Goal: Task Accomplishment & Management: Manage account settings

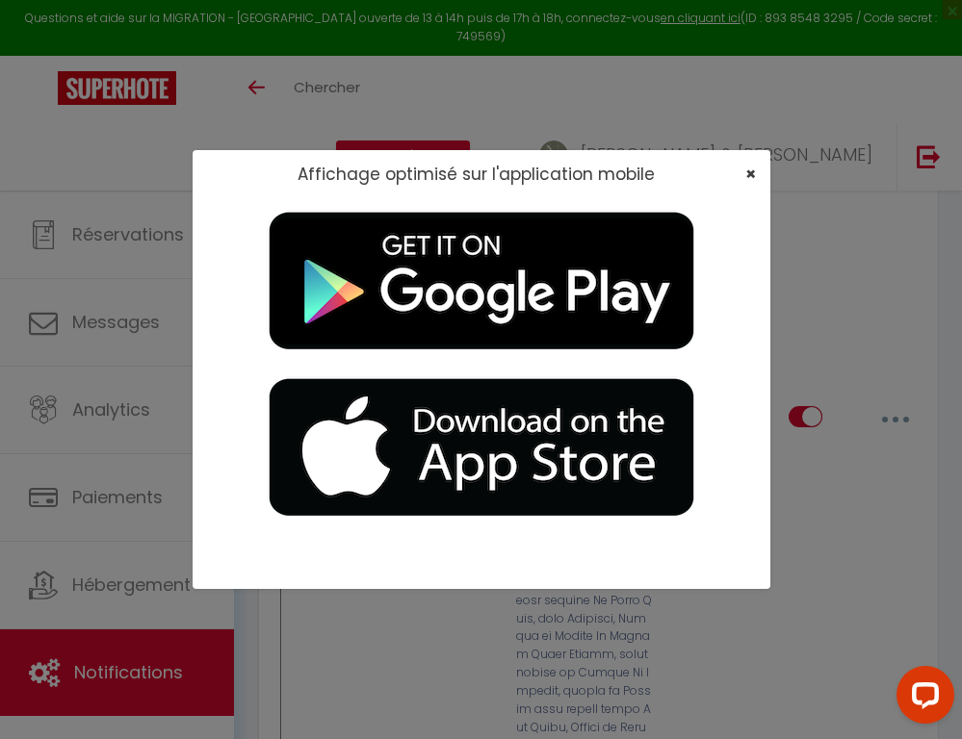
click at [750, 177] on span "×" at bounding box center [750, 174] width 11 height 24
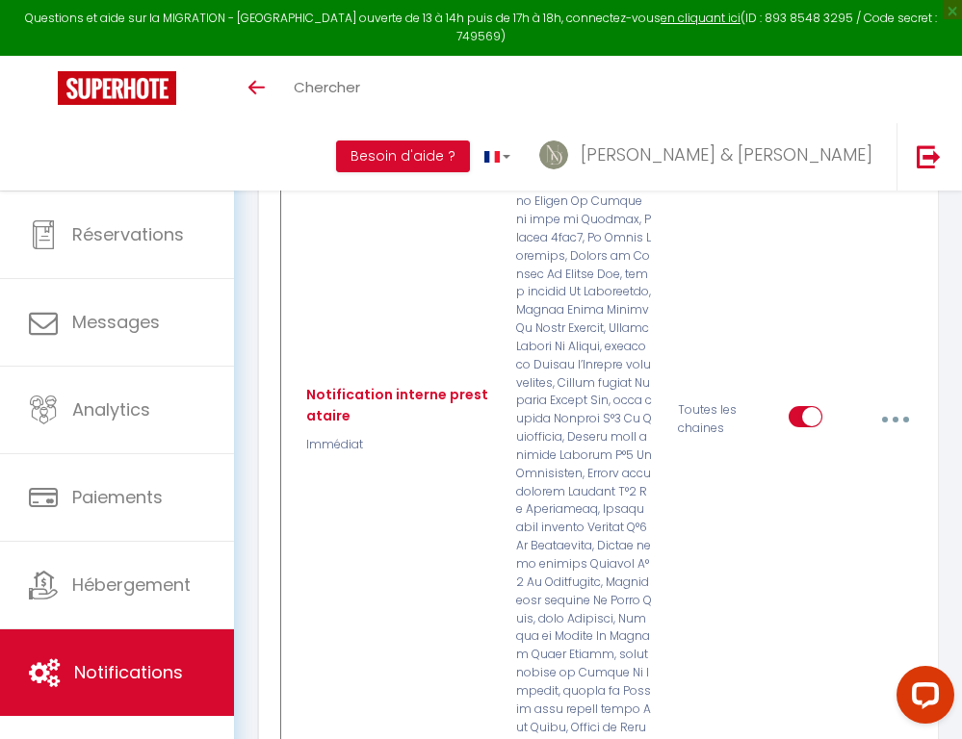
click at [220, 159] on link "Calendriers" at bounding box center [117, 147] width 234 height 87
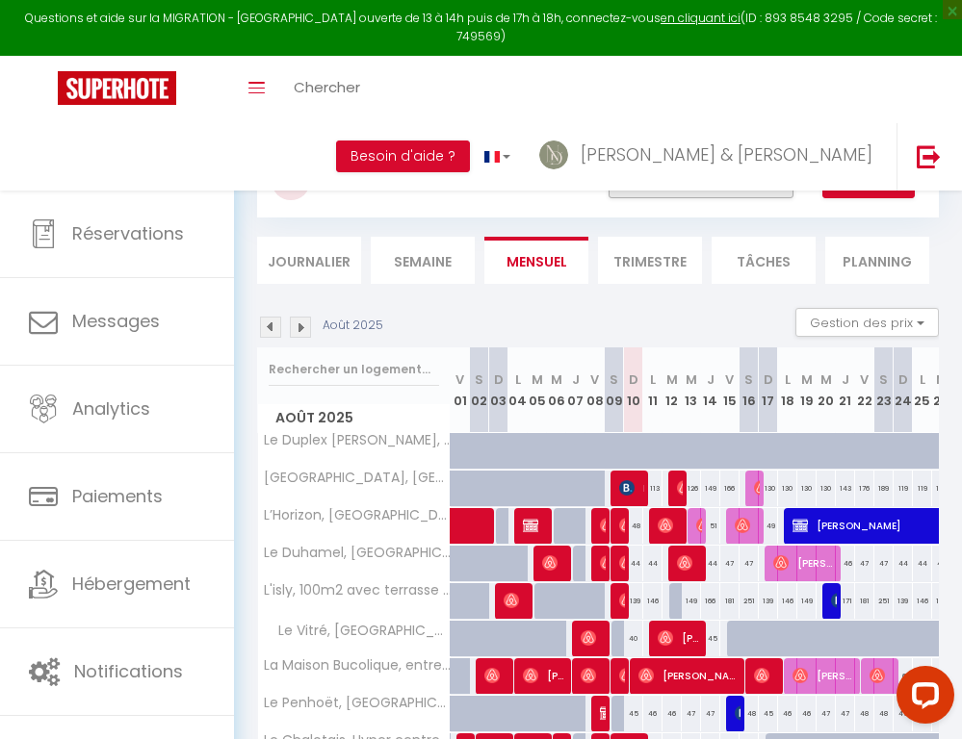
click at [700, 186] on button "Filtrer par hébergement" at bounding box center [701, 179] width 185 height 39
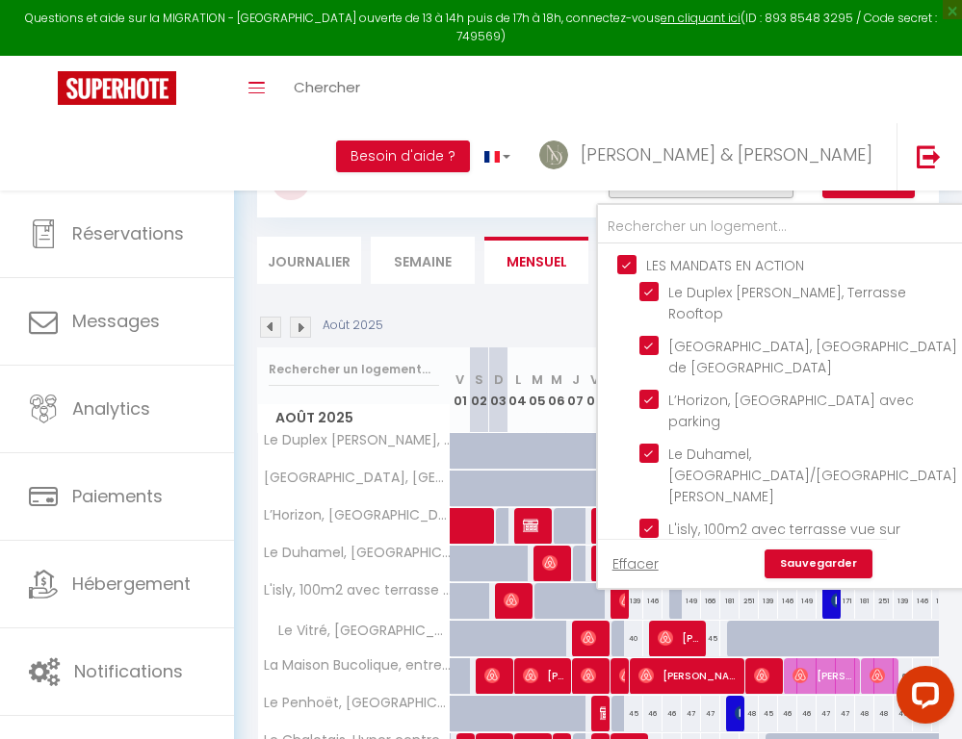
click at [632, 267] on input "LES MANDATS EN ACTION" at bounding box center [803, 263] width 372 height 19
checkbox input "false"
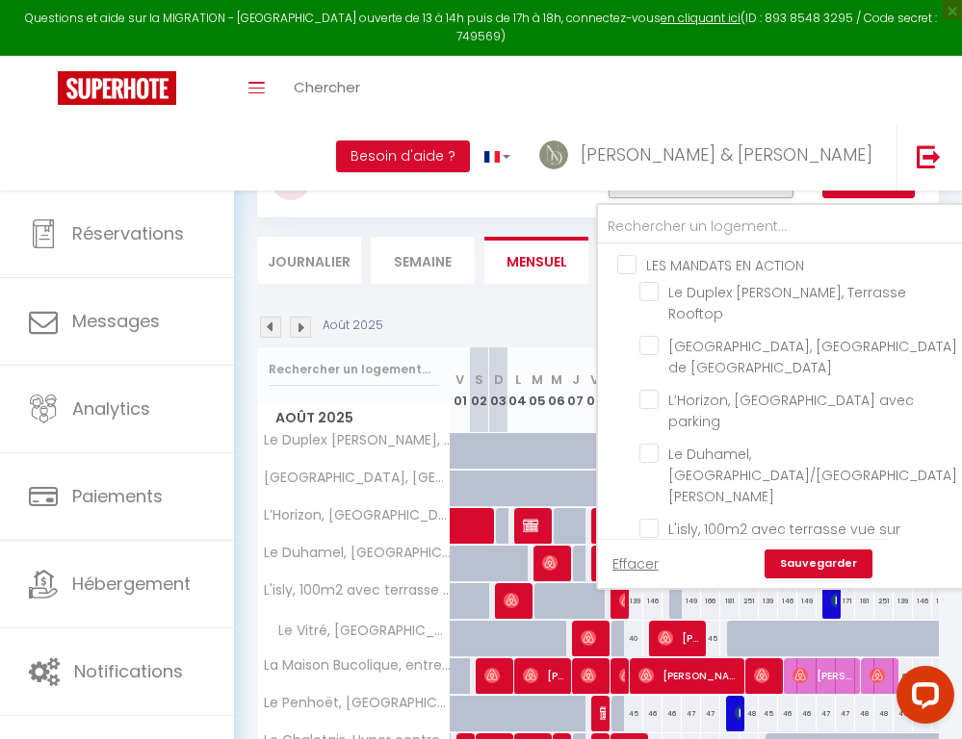
checkbox input "false"
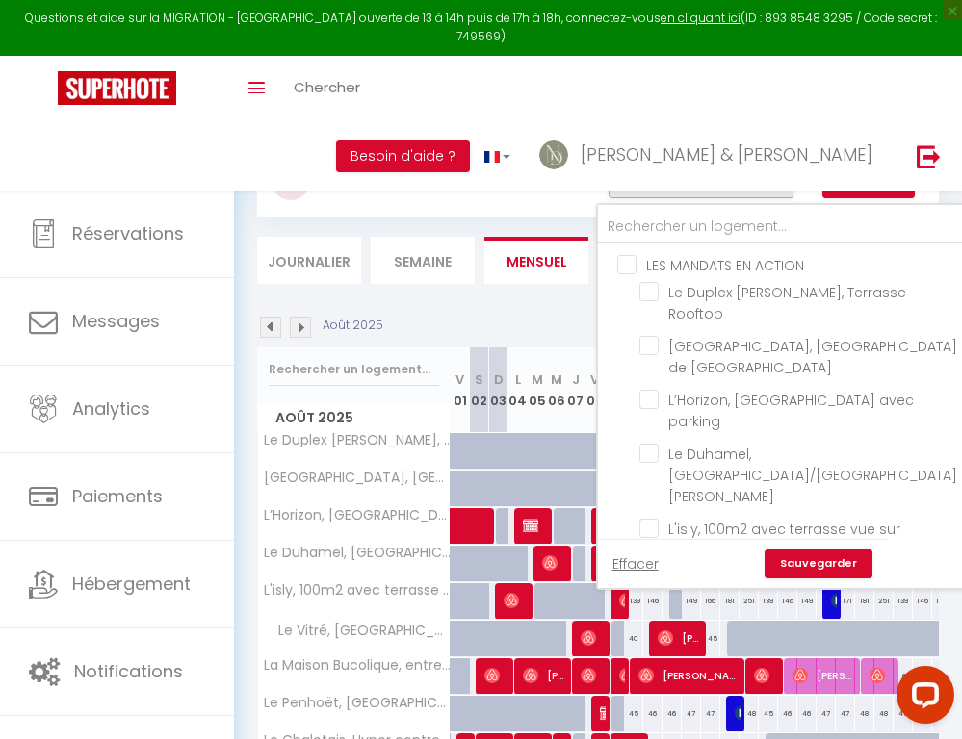
checkbox input "false"
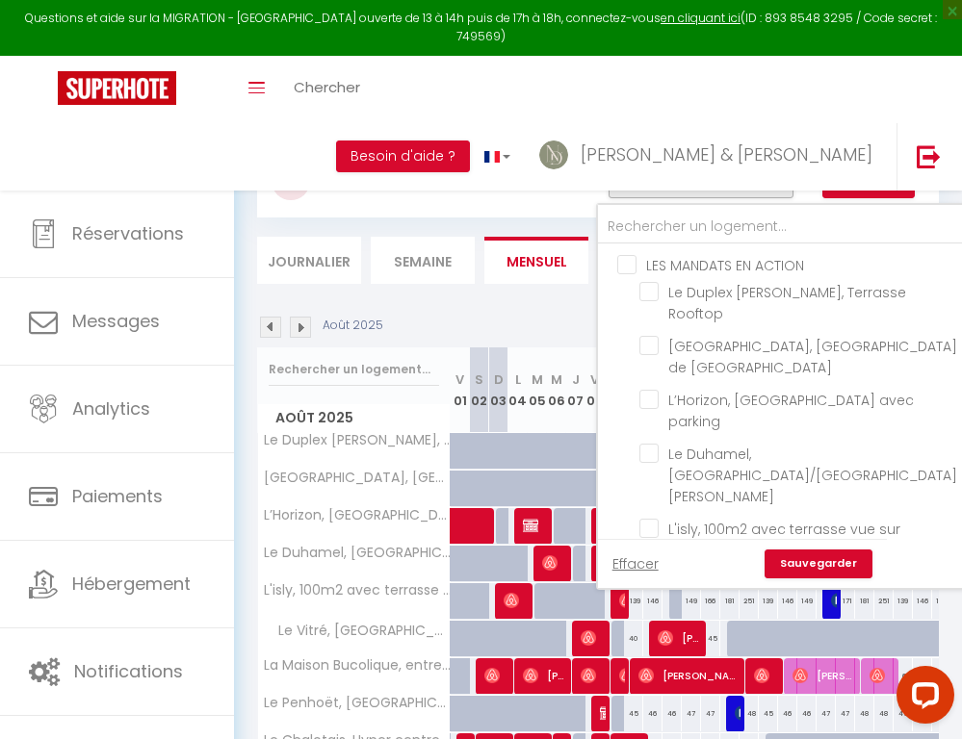
checkbox input "false"
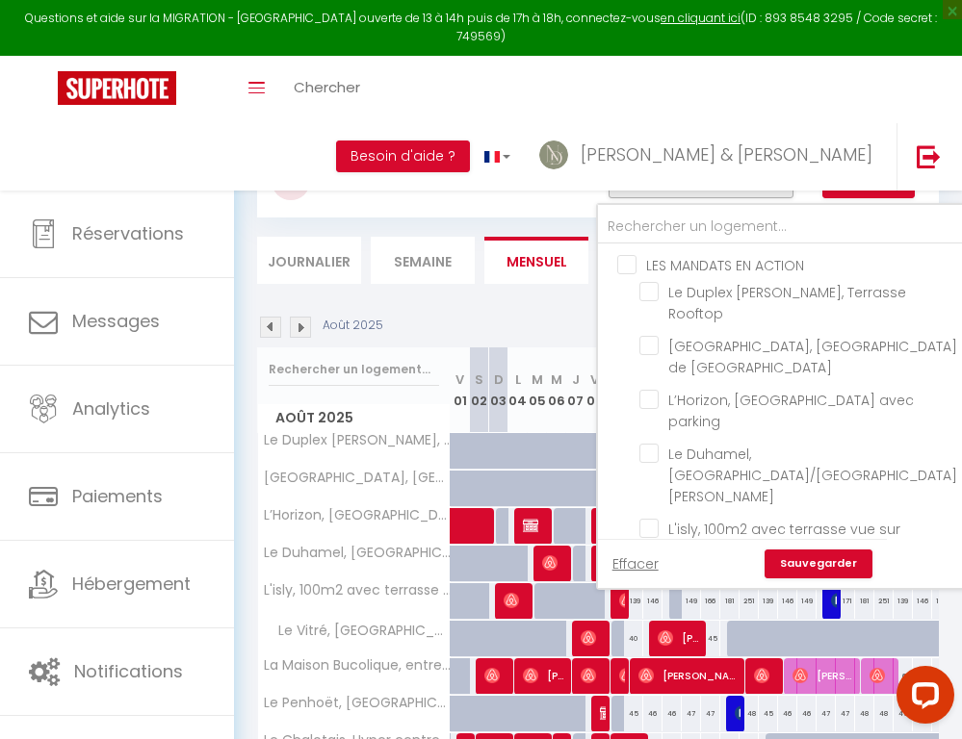
checkbox input "false"
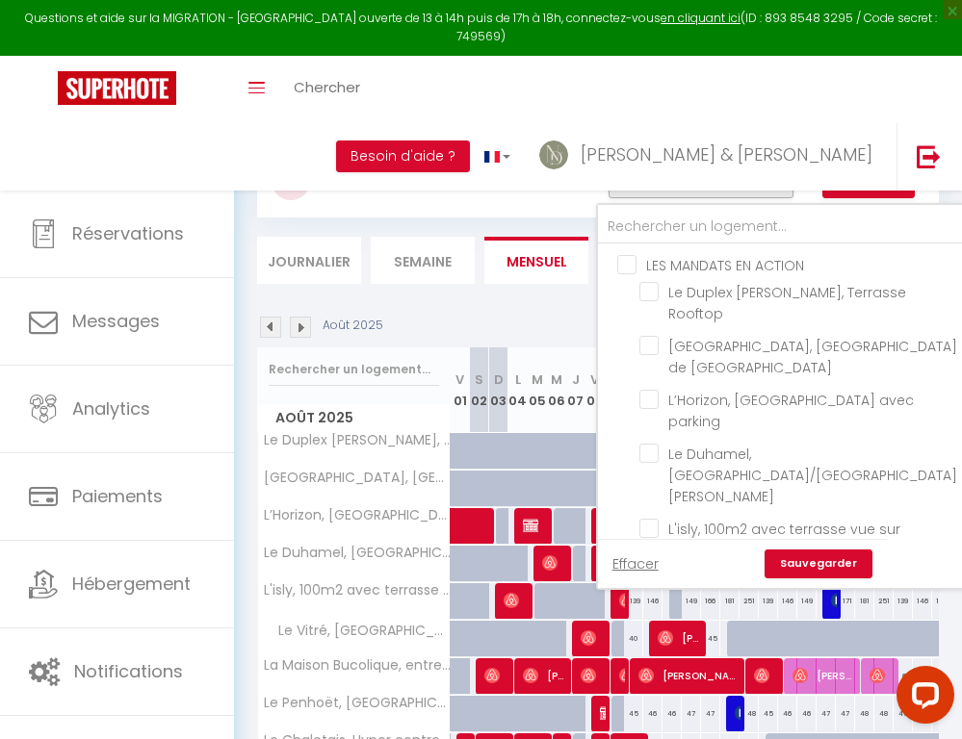
checkbox input "false"
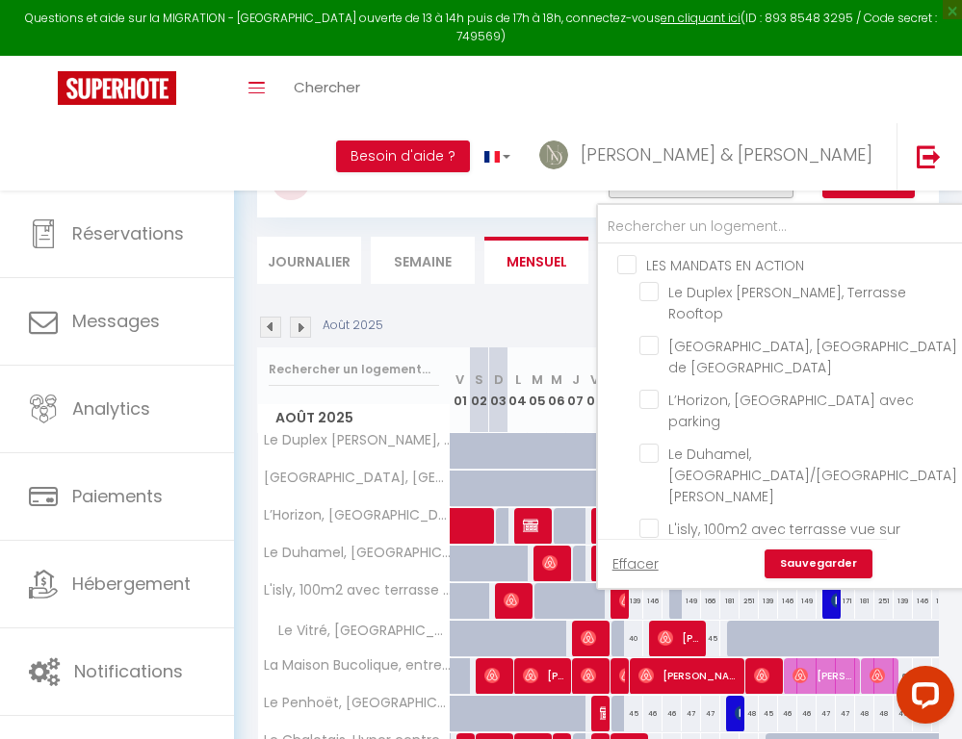
checkbox input "false"
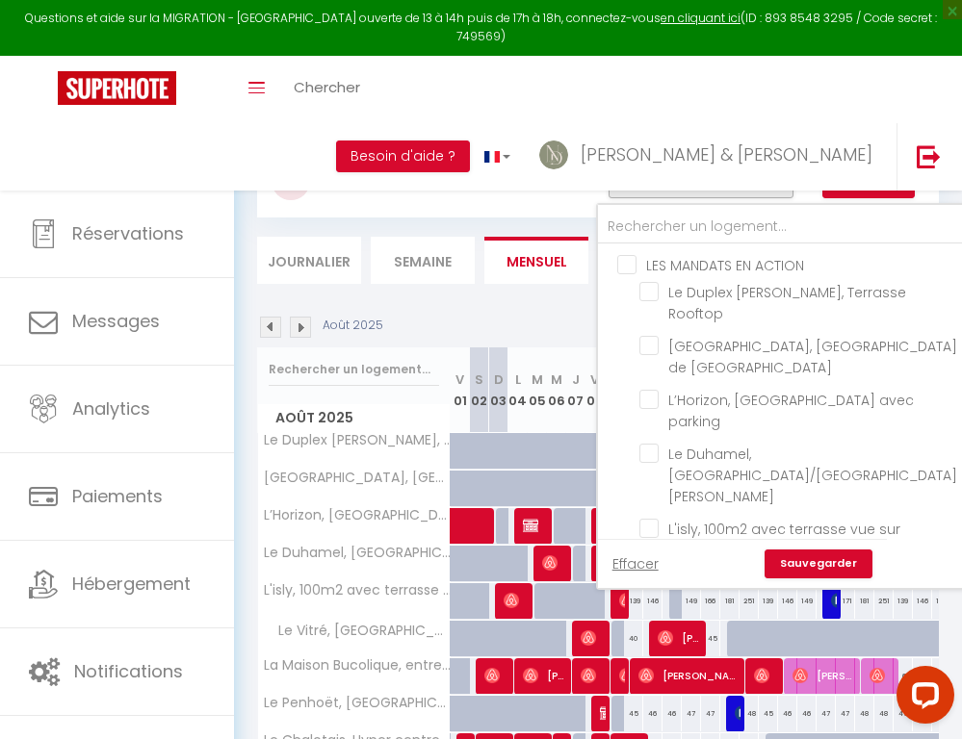
checkbox input "false"
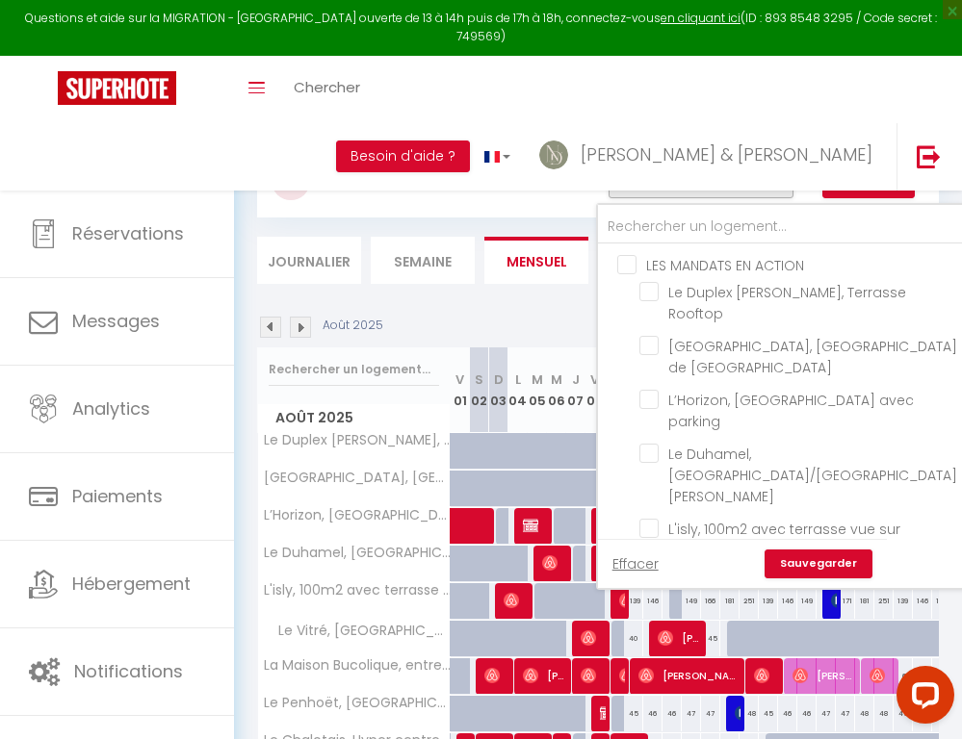
checkbox input "false"
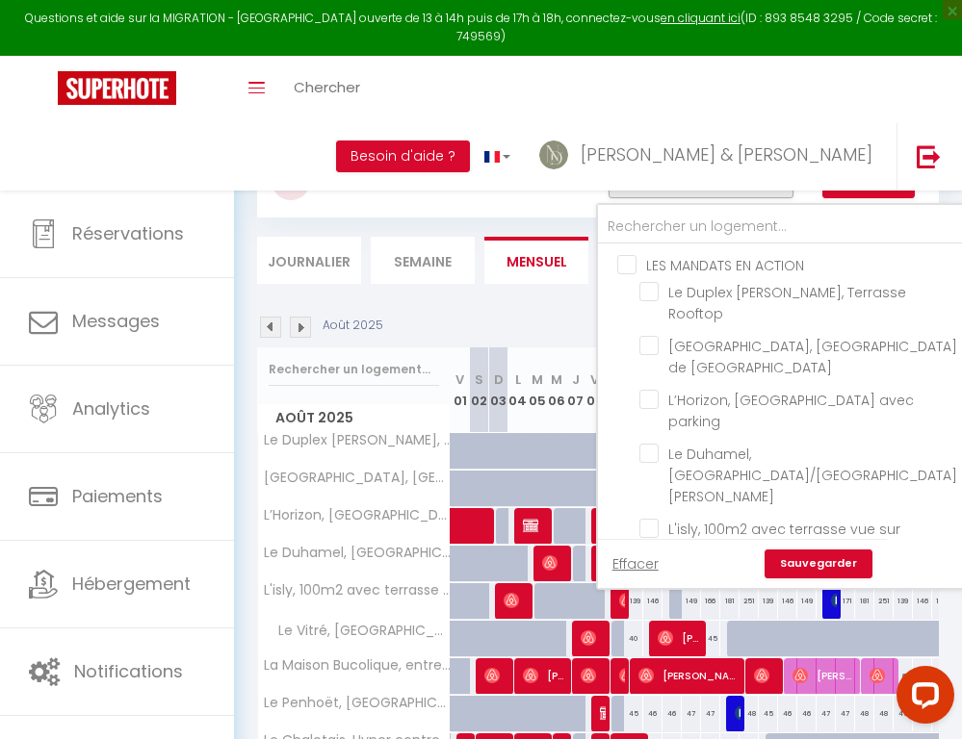
checkbox input "false"
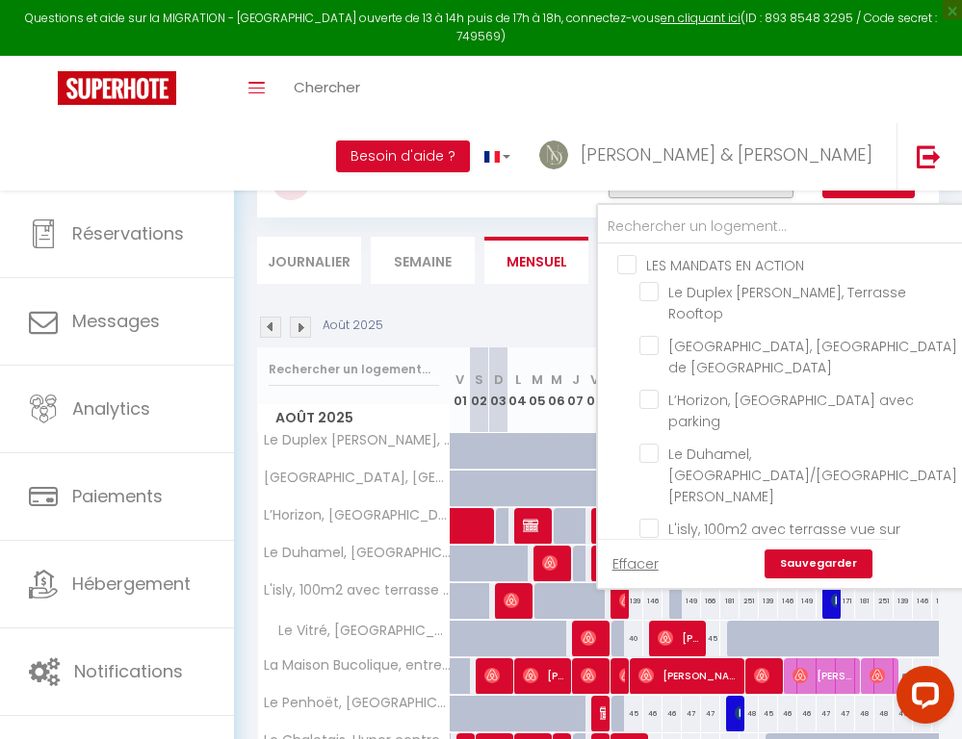
checkbox input "false"
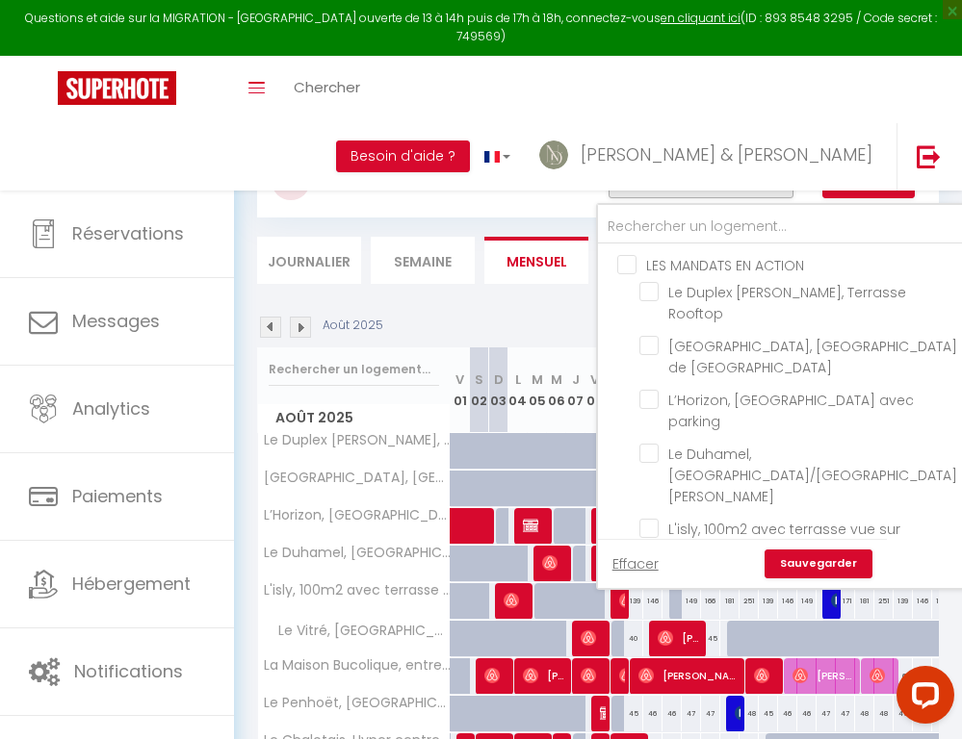
checkbox input "false"
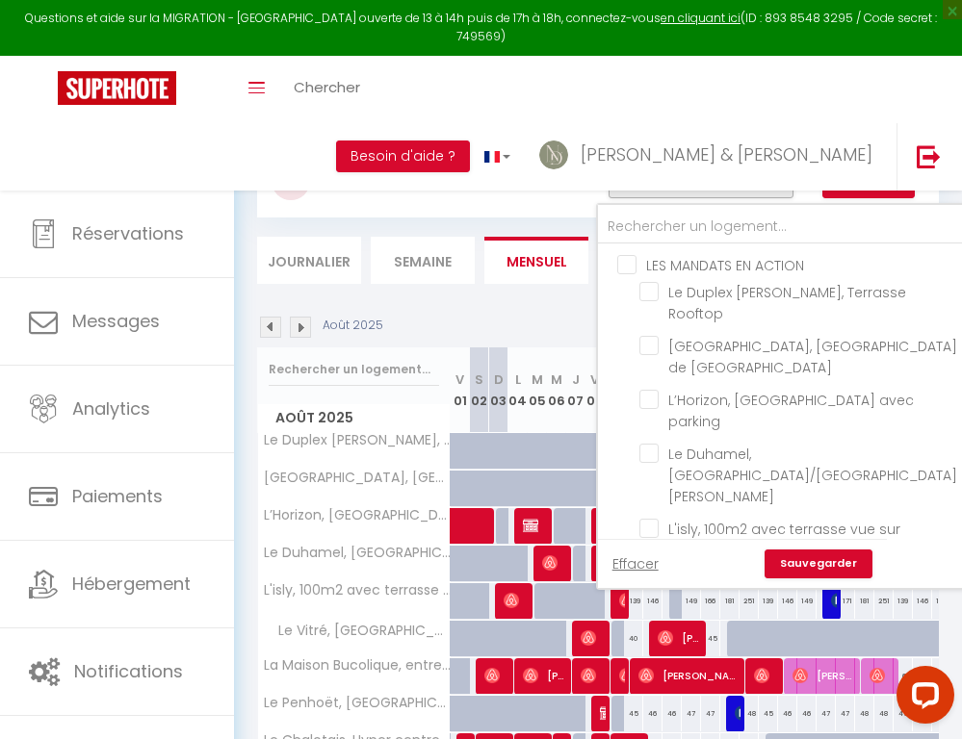
checkbox input "false"
click at [632, 267] on input "LES MANDATS EN ACTION" at bounding box center [803, 263] width 372 height 19
checkbox input "true"
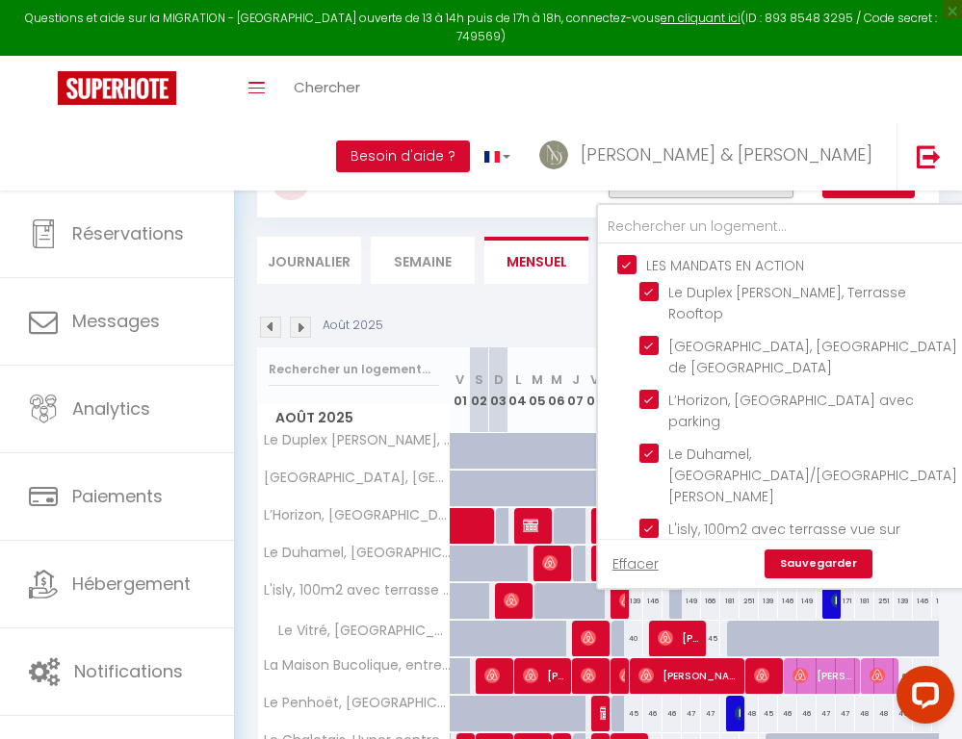
checkbox input "true"
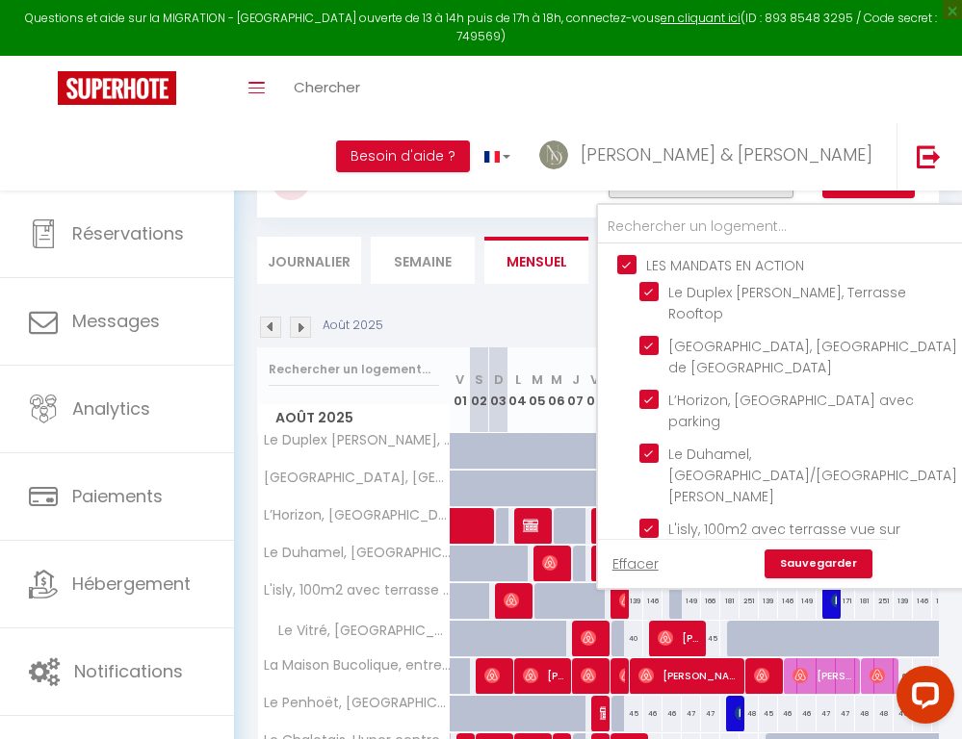
checkbox input "true"
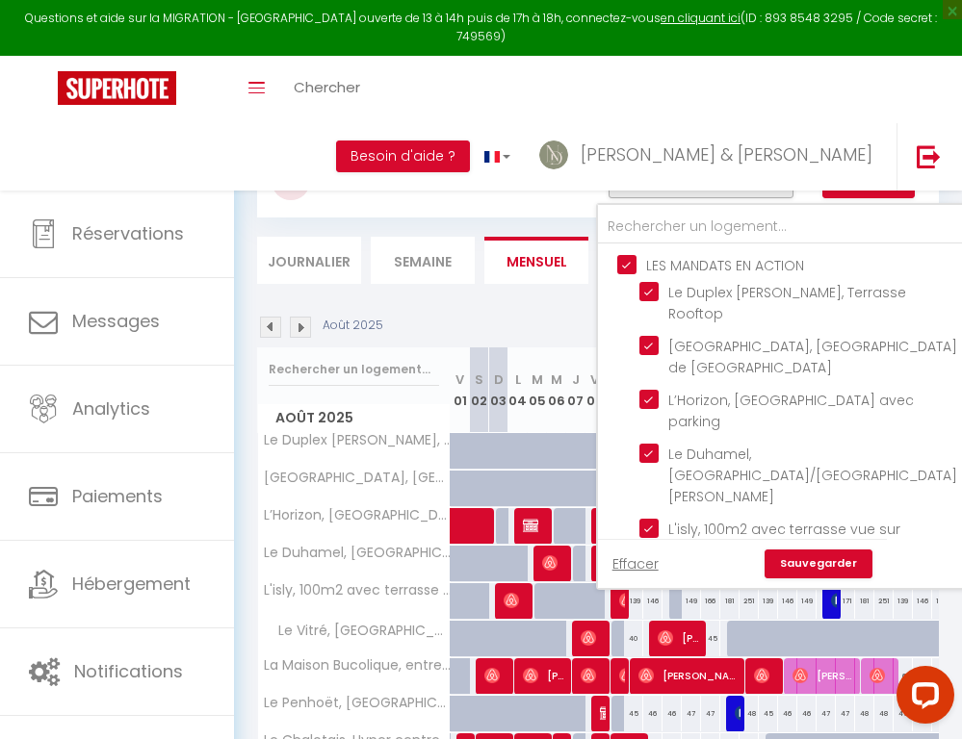
checkbox input "true"
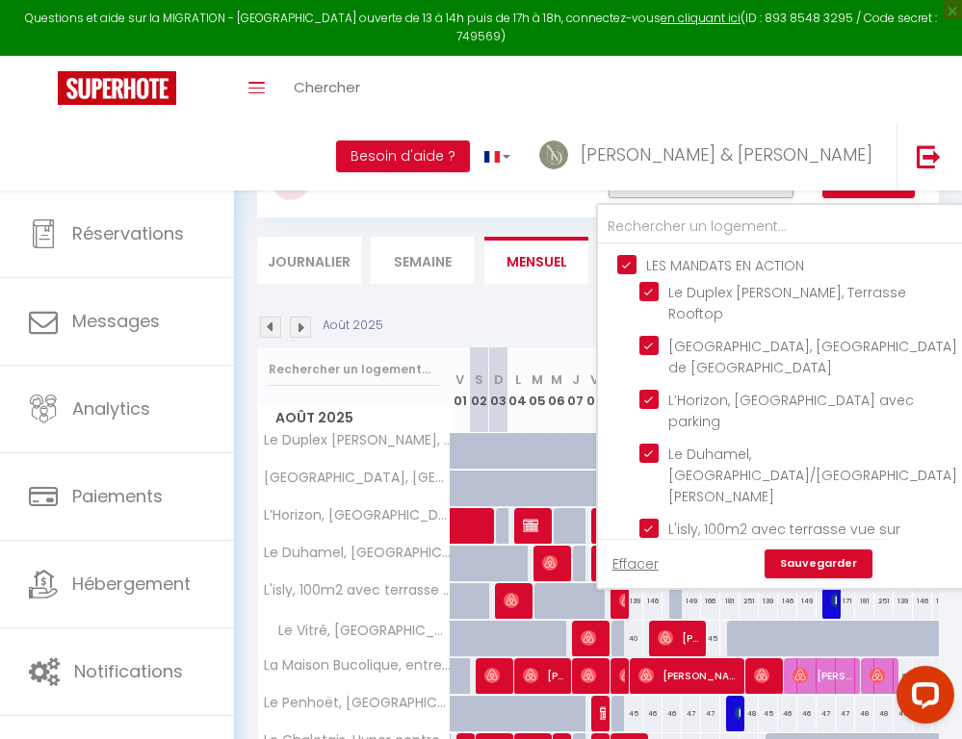
checkbox input "true"
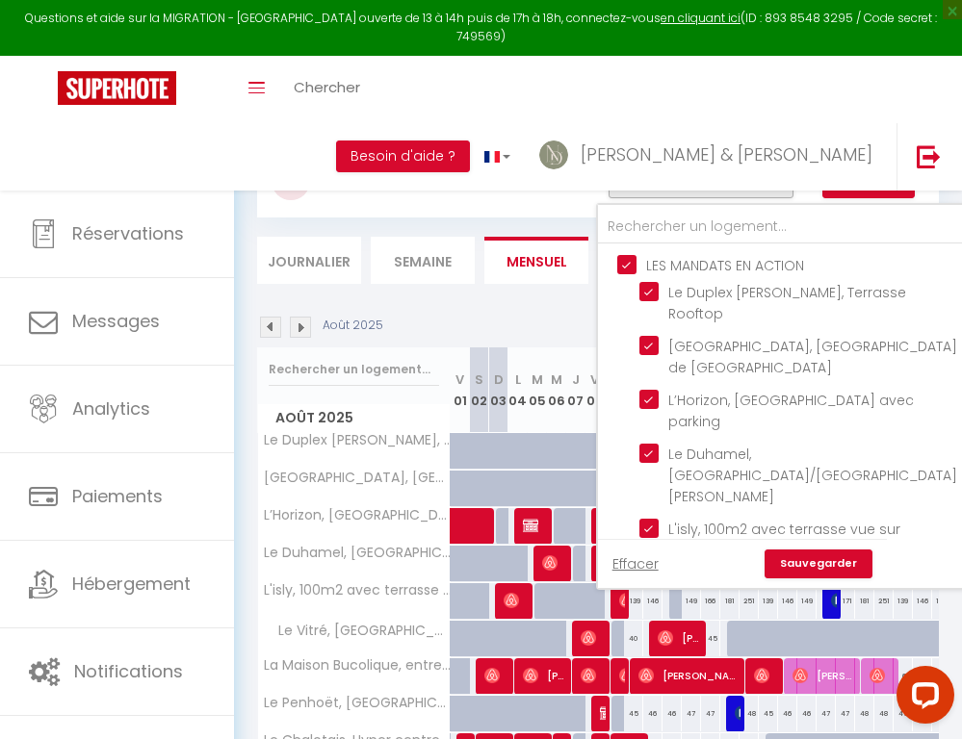
checkbox input "true"
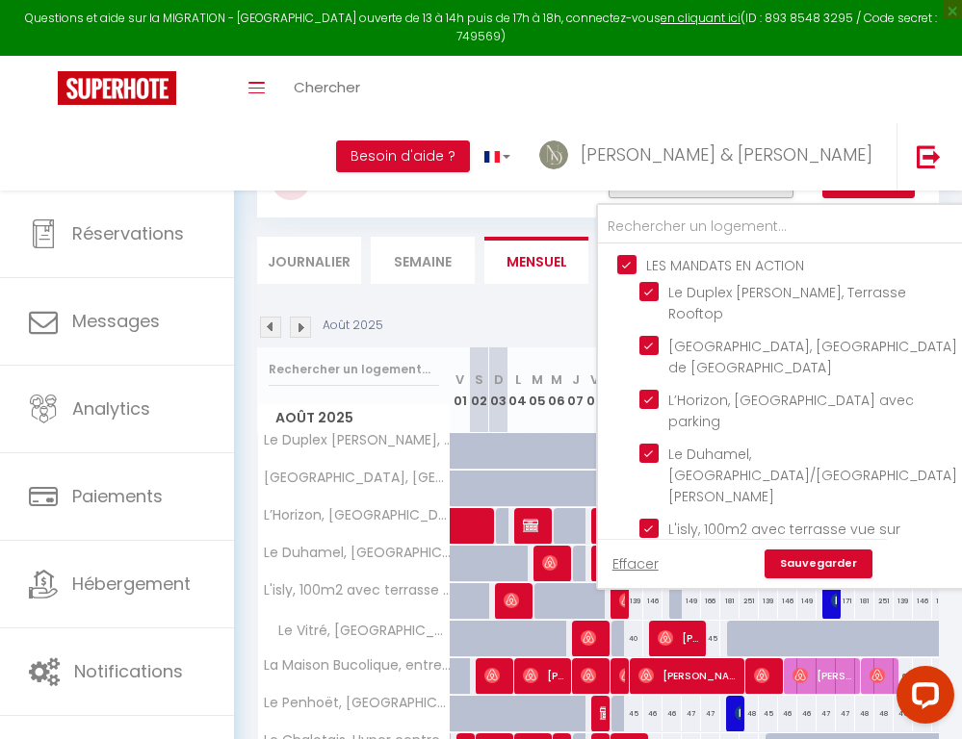
checkbox input "true"
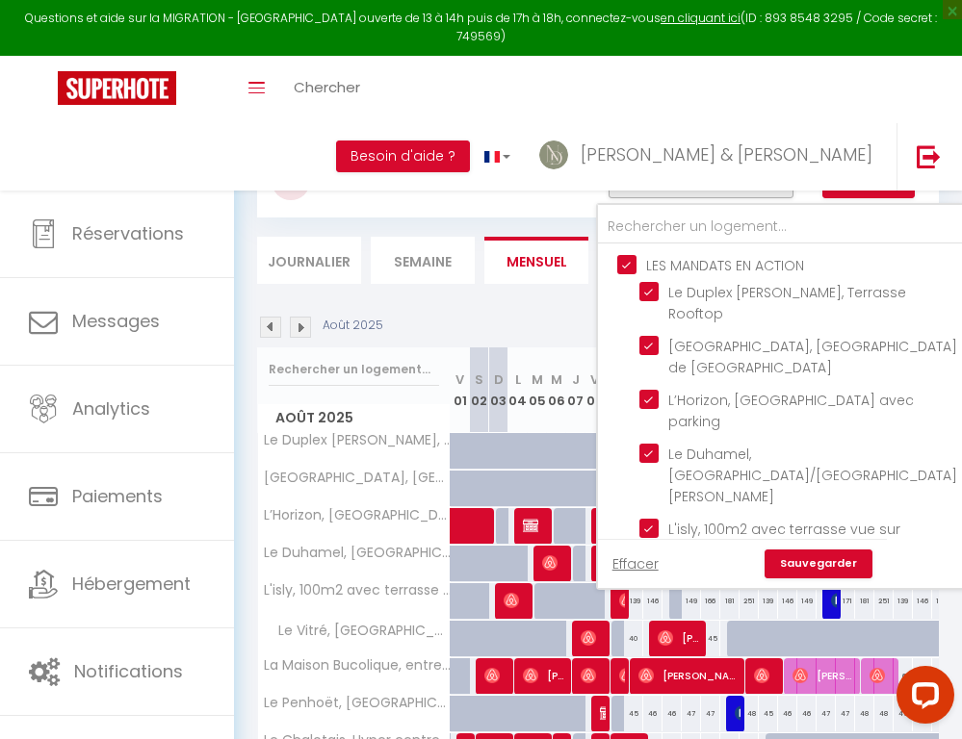
checkbox input "true"
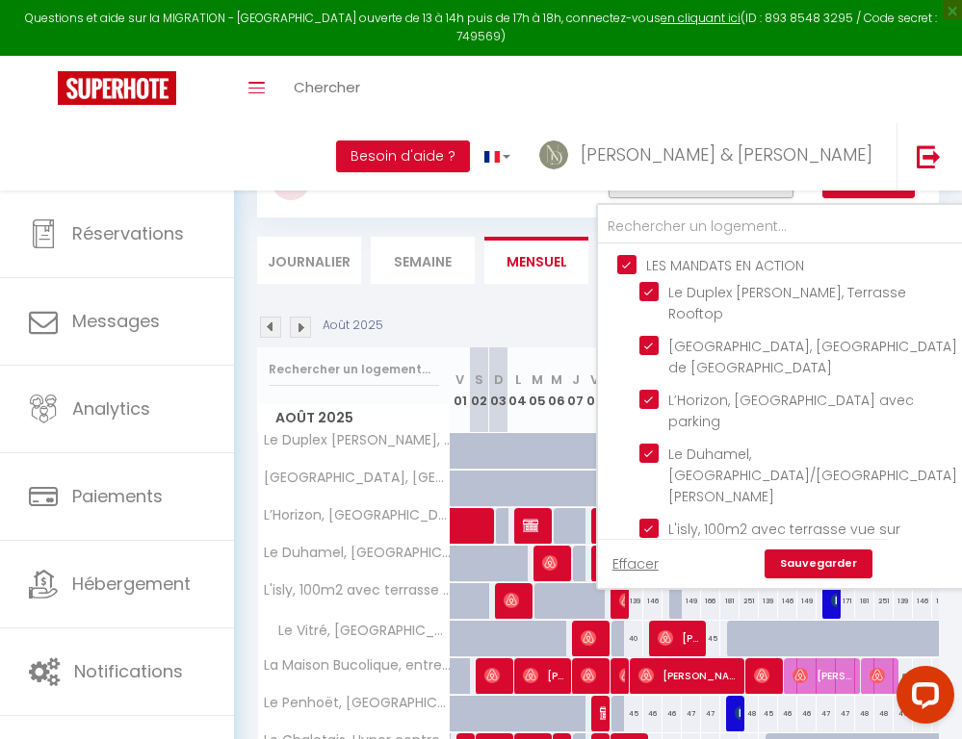
checkbox input "true"
checkbox input "false"
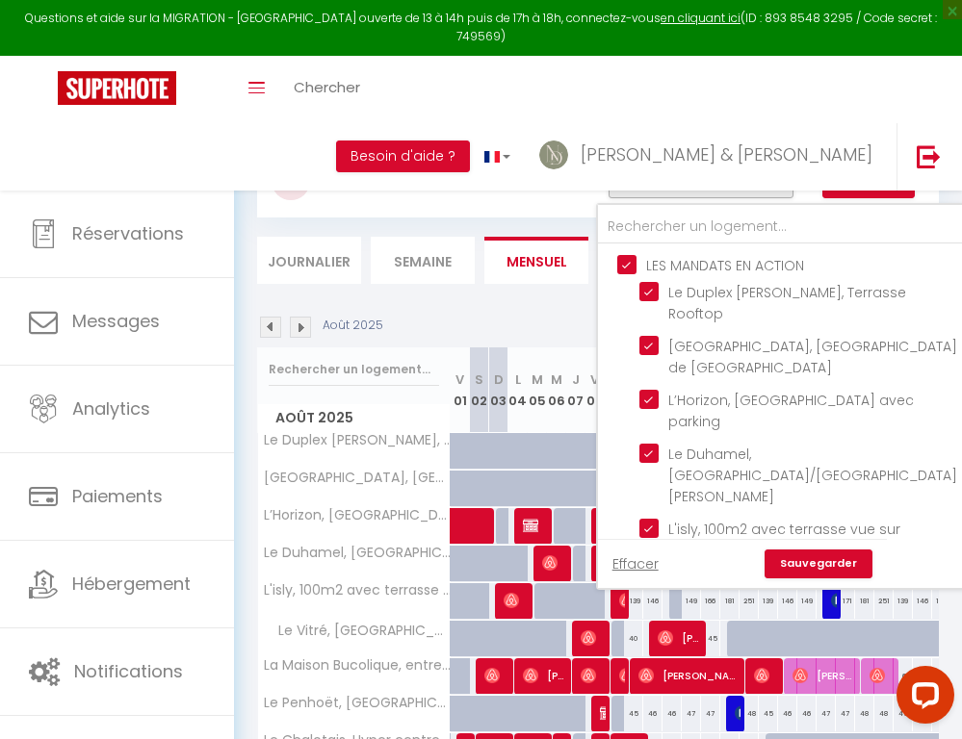
checkbox input "false"
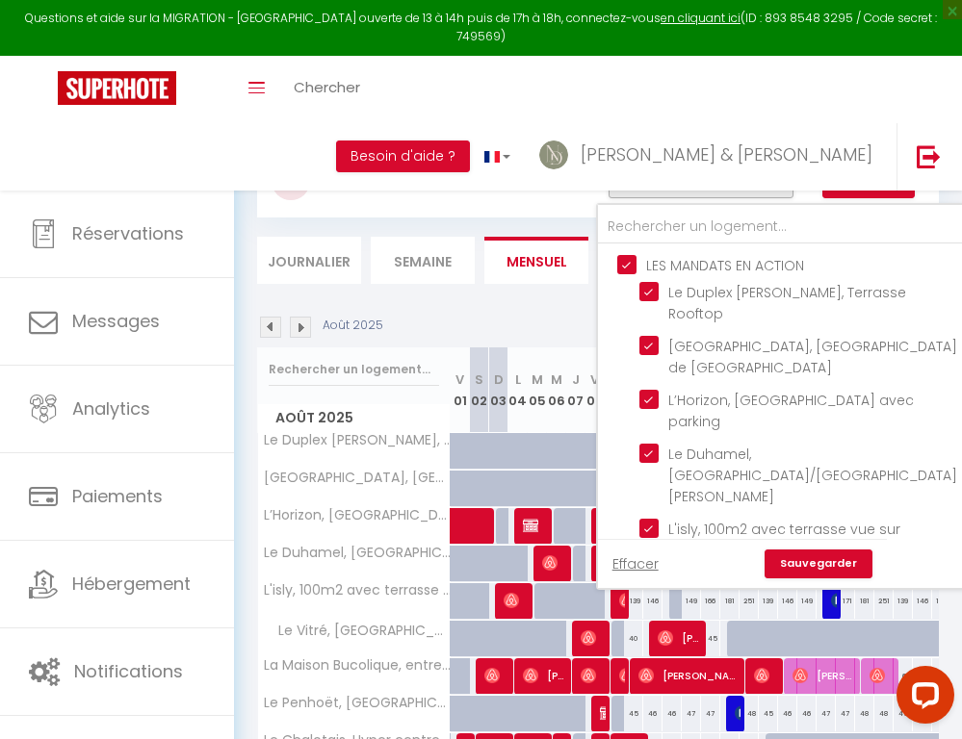
checkbox input "false"
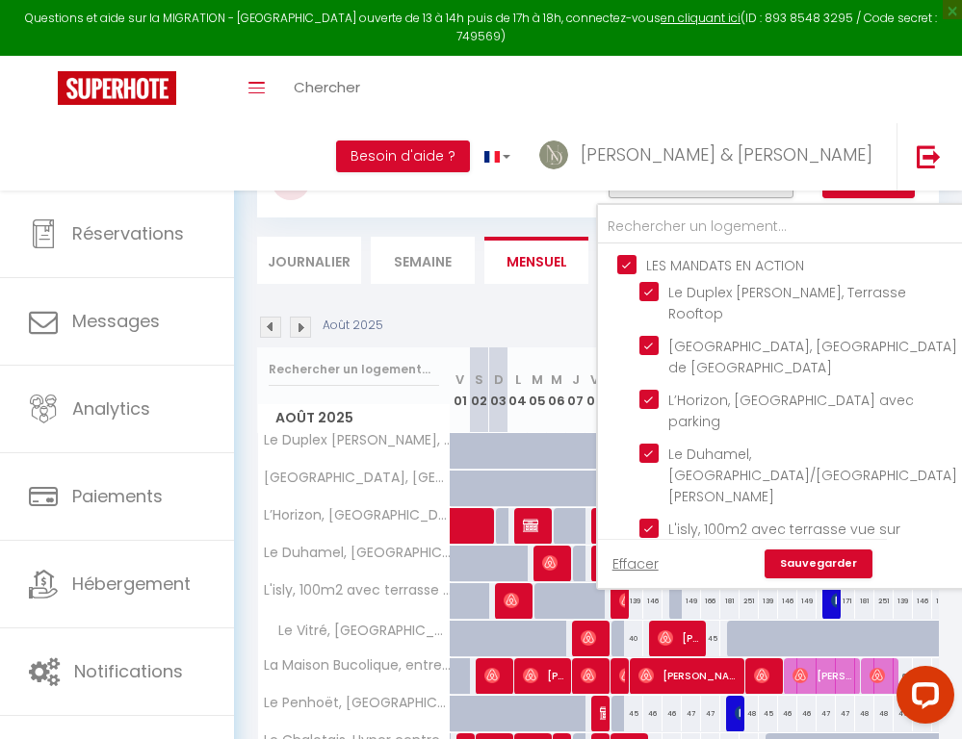
checkbox input "false"
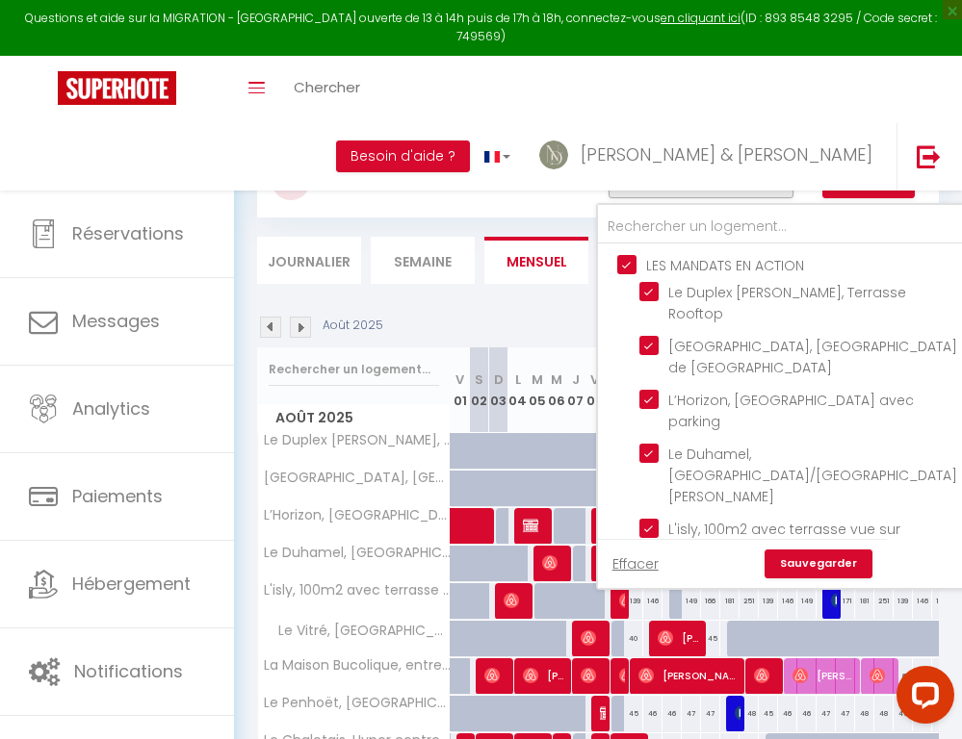
checkbox input "false"
click at [632, 267] on input "LES MANDATS EN ACTION" at bounding box center [803, 263] width 372 height 19
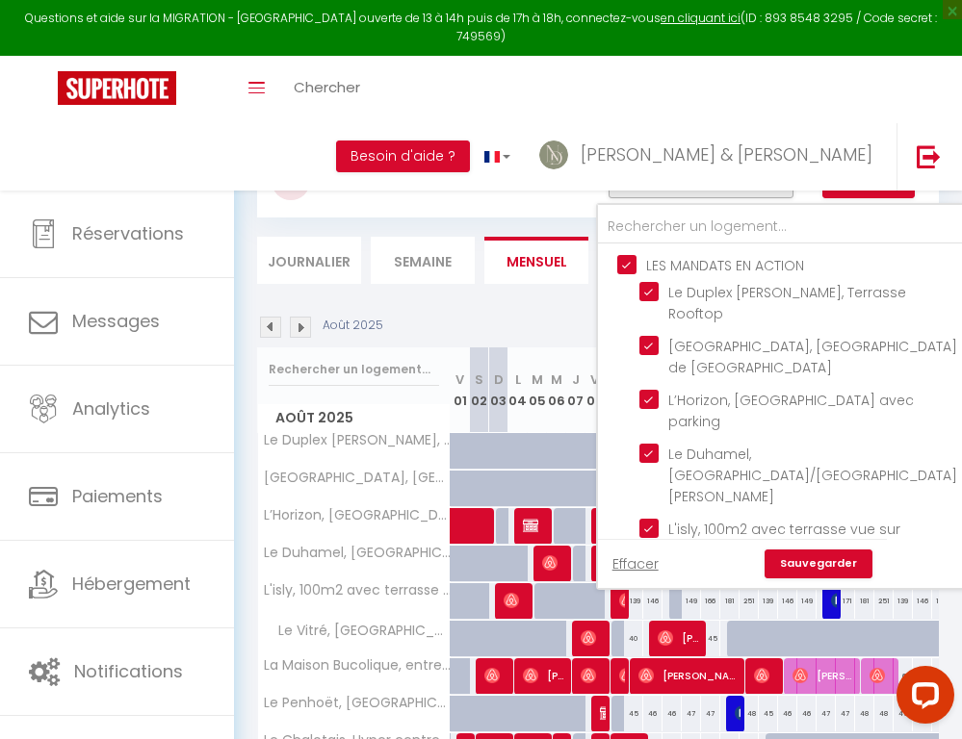
checkbox input "false"
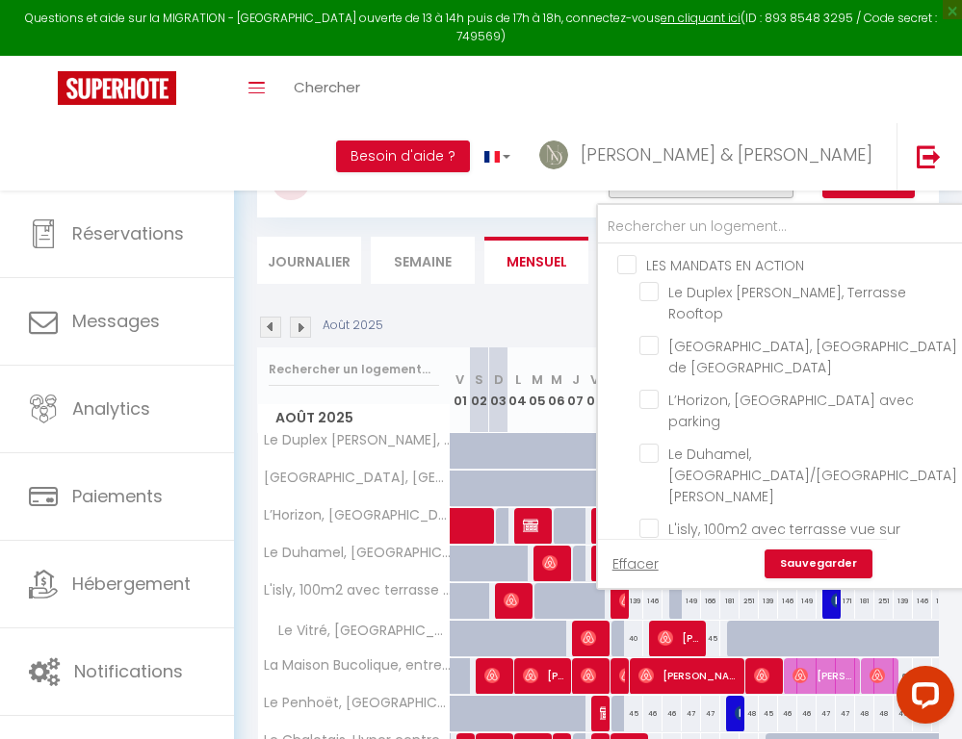
checkbox input "false"
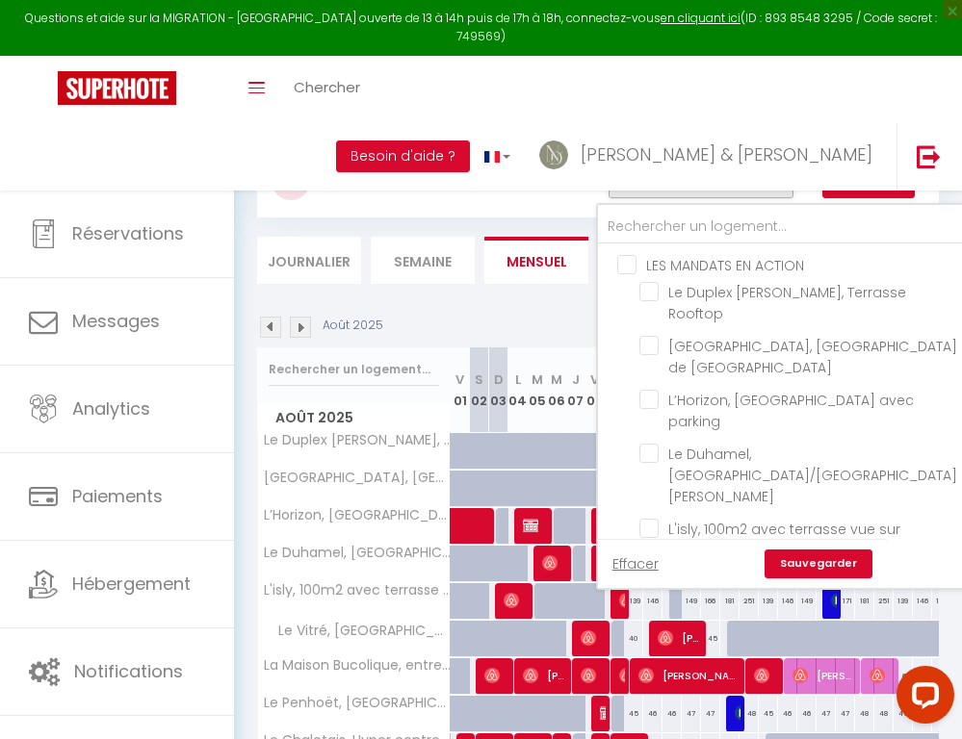
checkbox input "false"
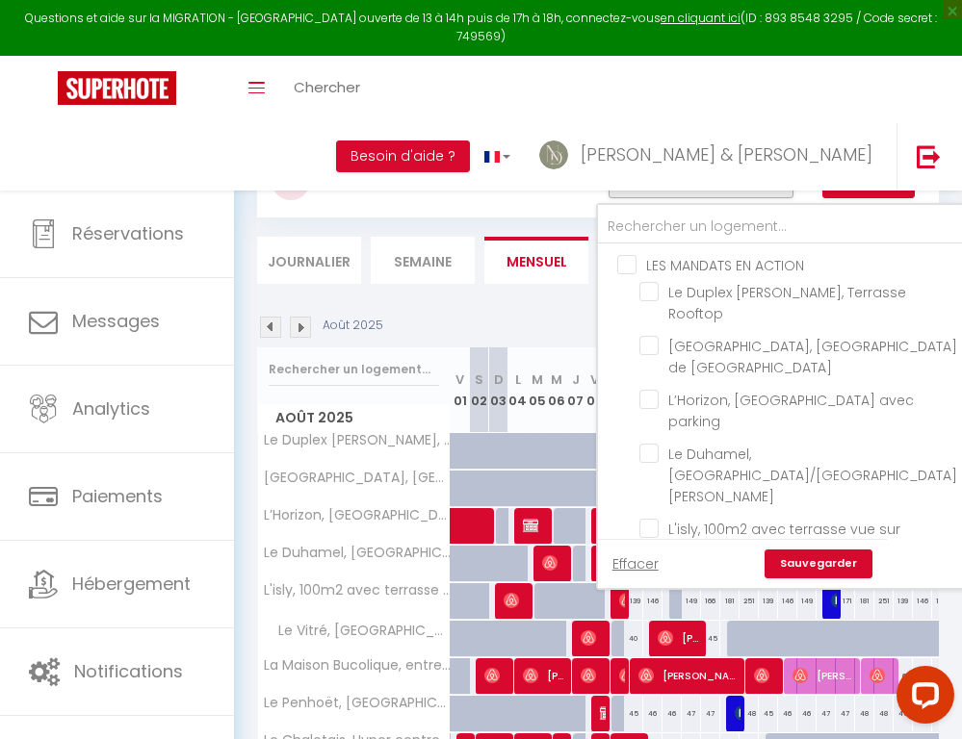
checkbox input "false"
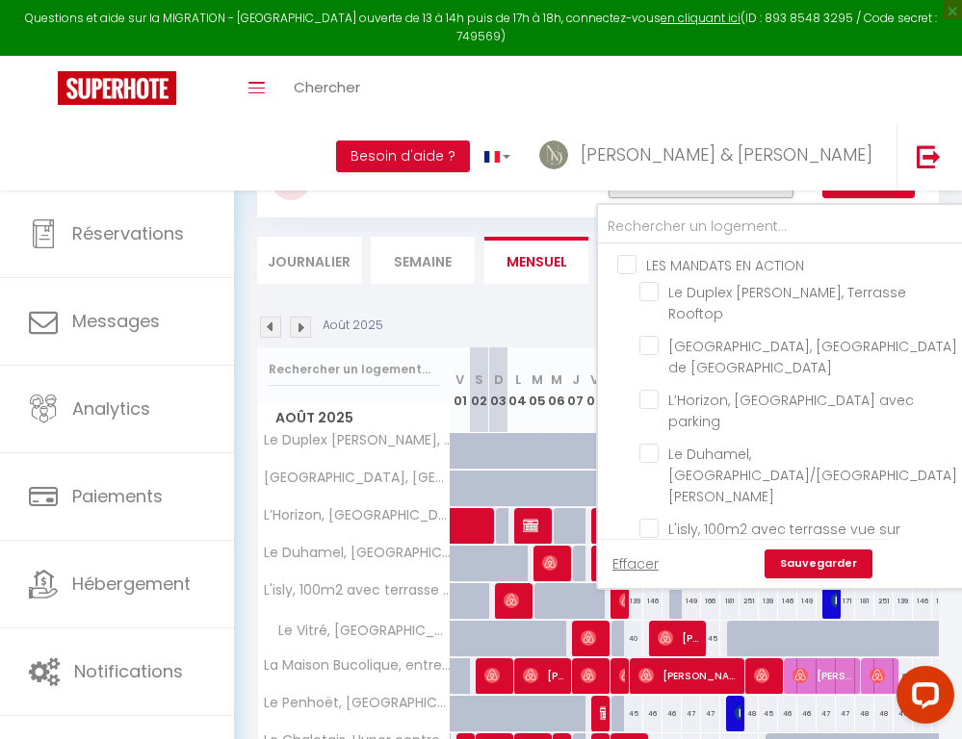
checkbox input "false"
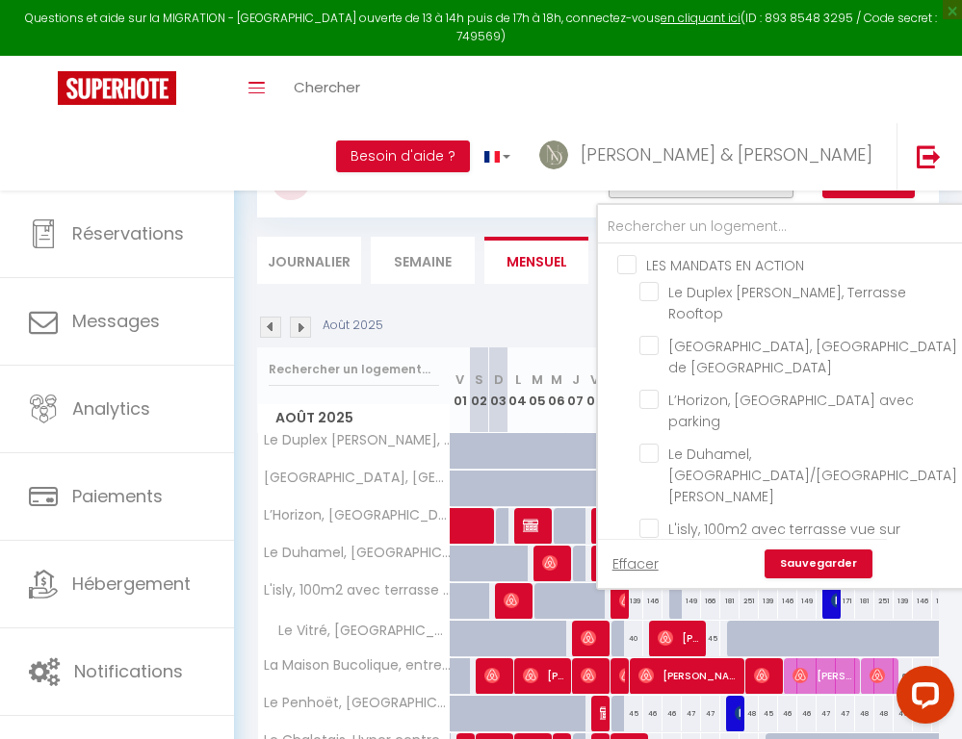
checkbox input "false"
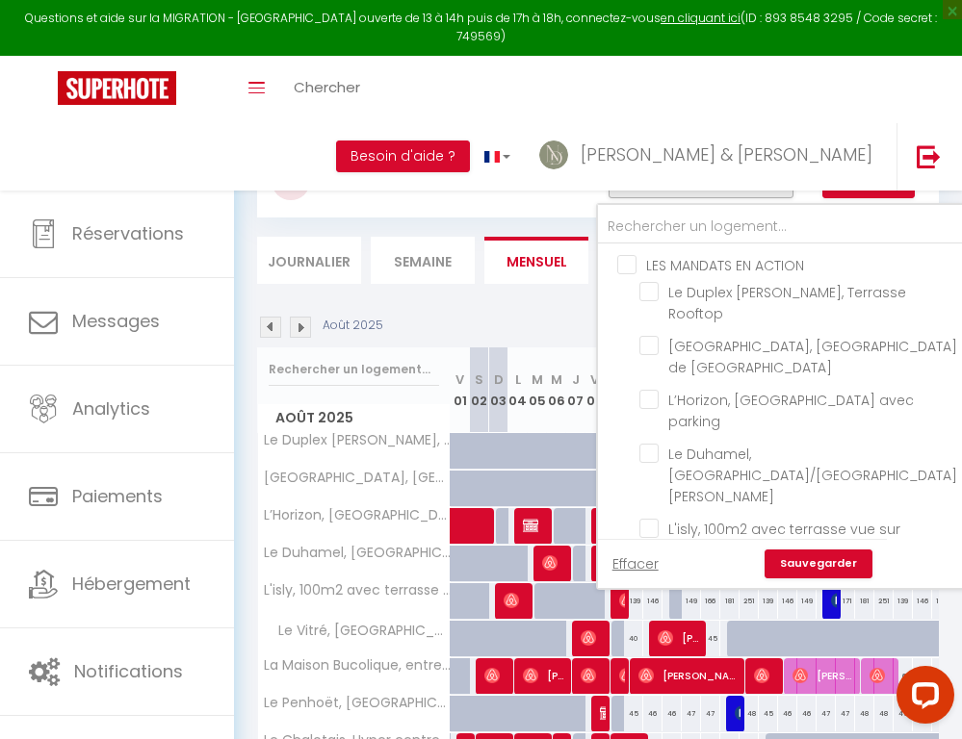
checkbox input "false"
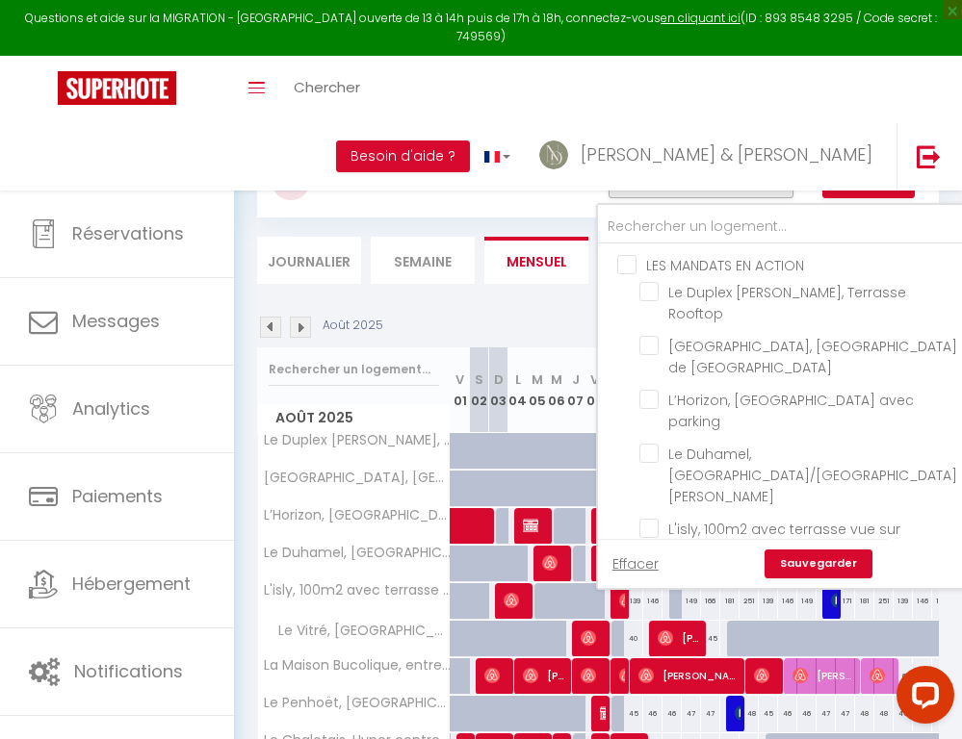
checkbox input "false"
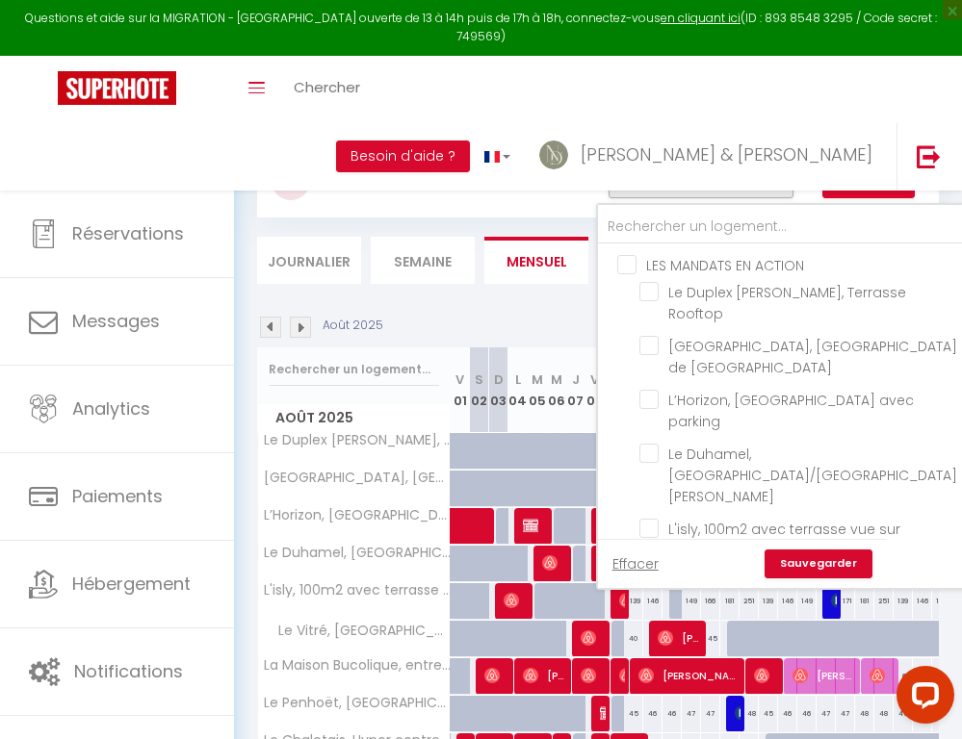
checkbox input "false"
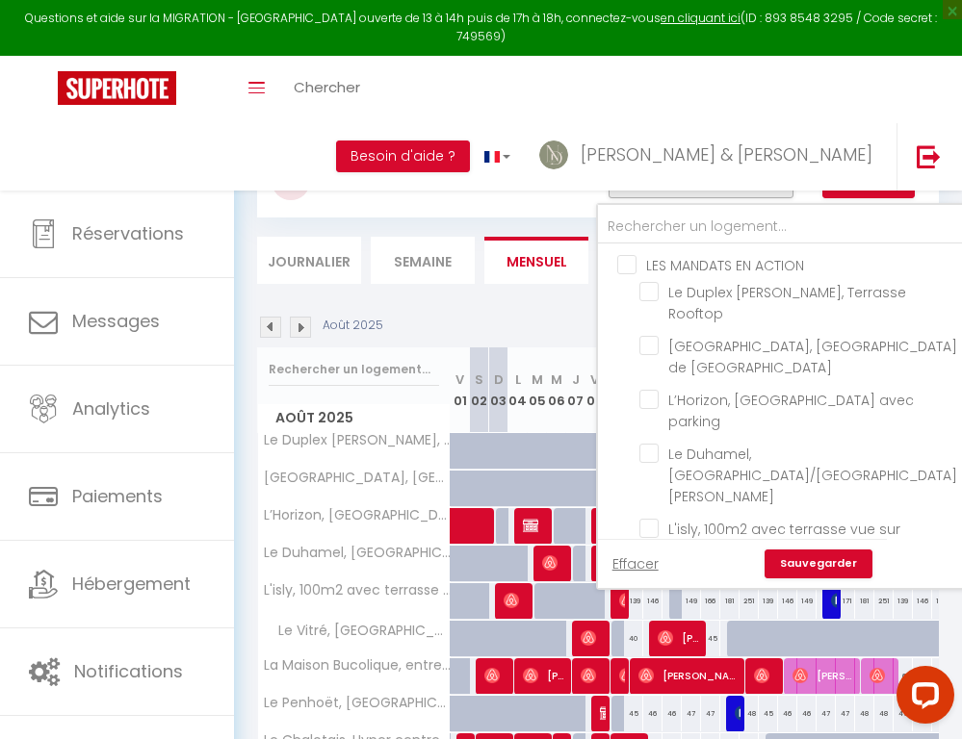
checkbox input "false"
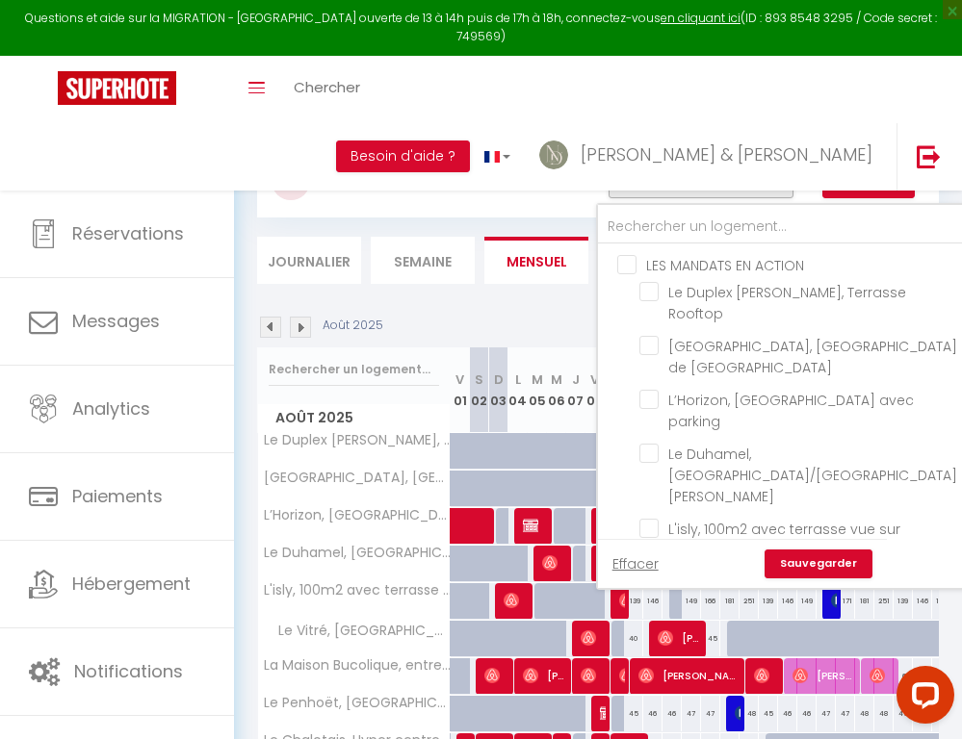
checkbox input "false"
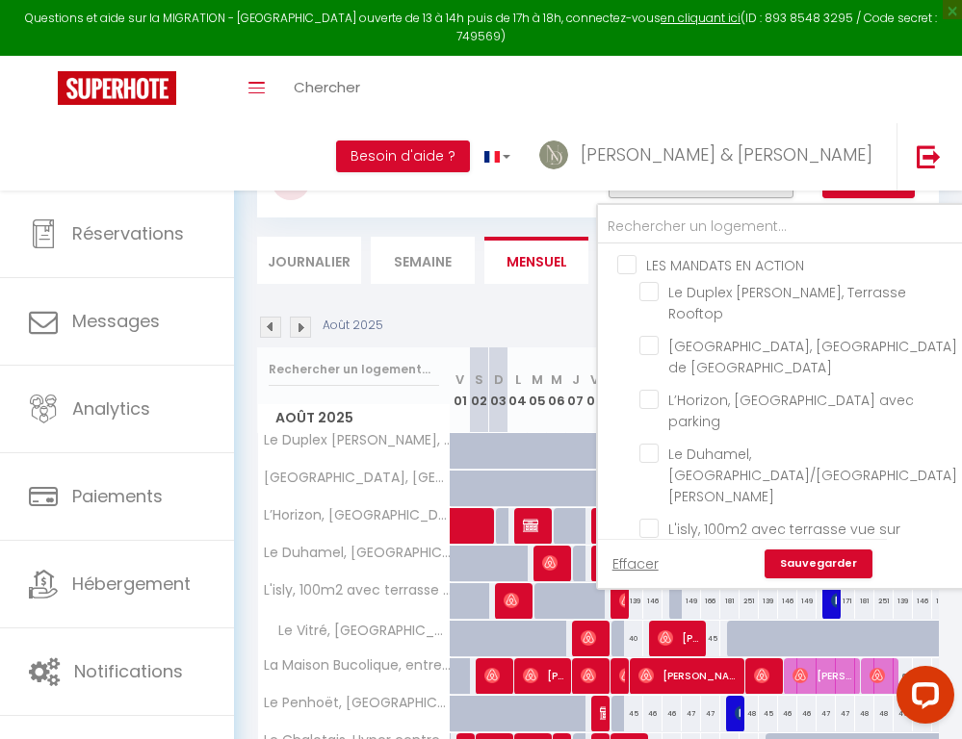
checkbox input "false"
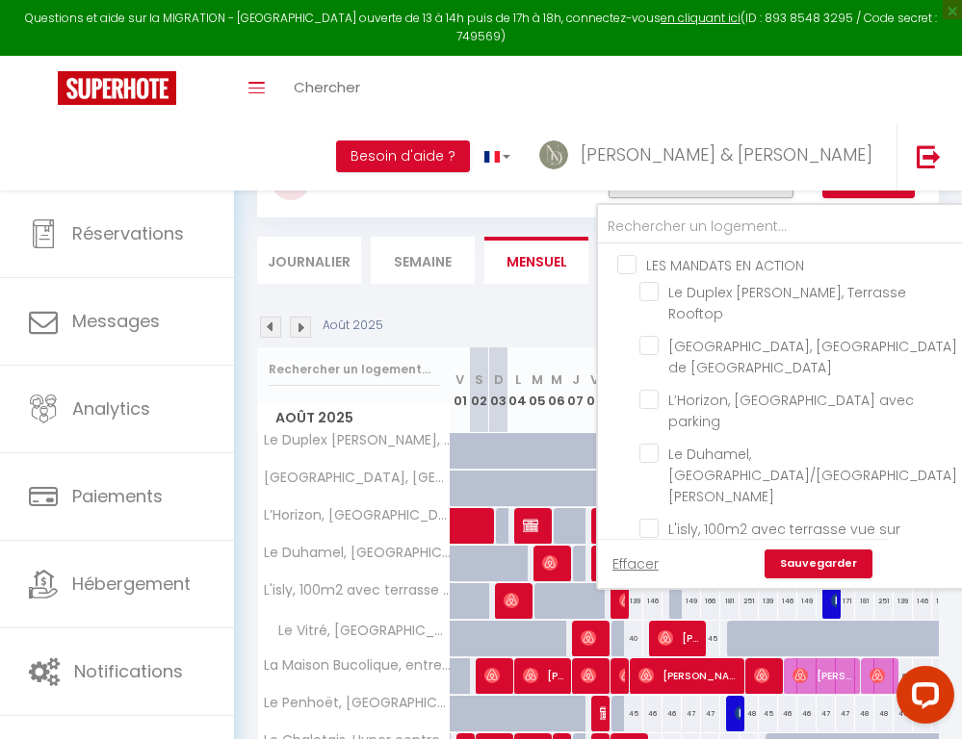
checkbox input "false"
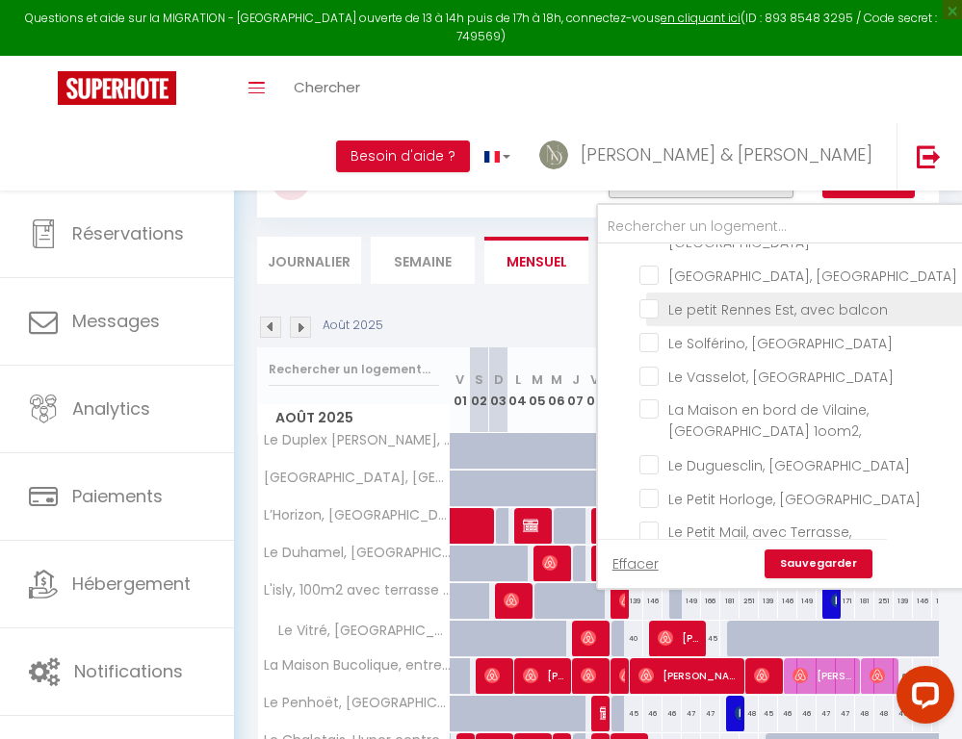
scroll to position [635, 0]
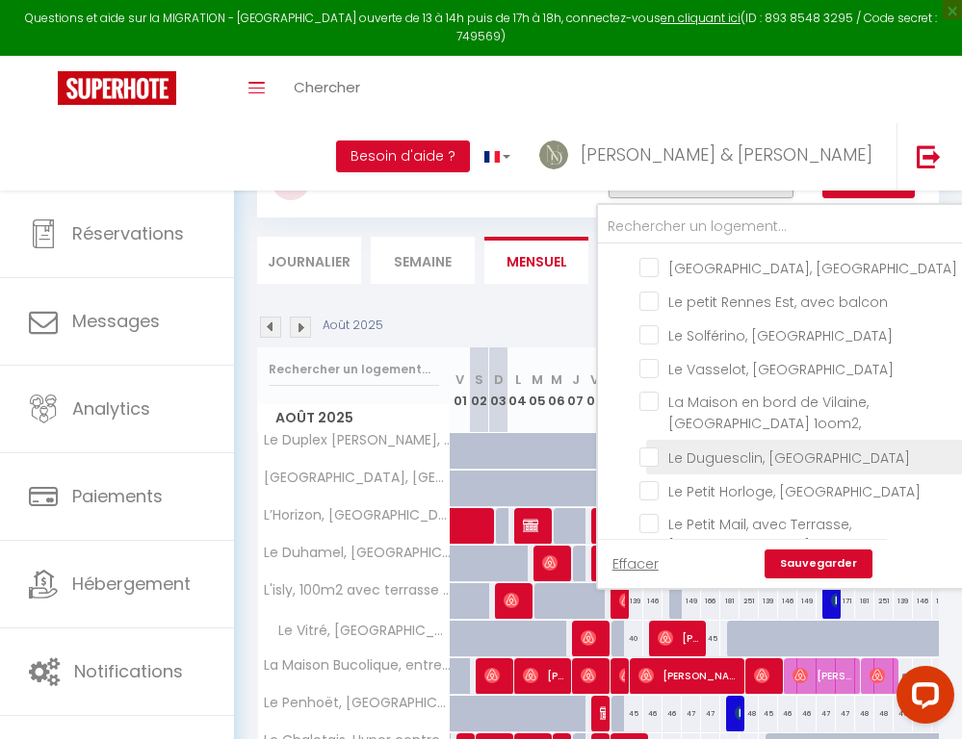
click at [653, 465] on input "Le Duguesclin, [GEOGRAPHIC_DATA]" at bounding box center [801, 455] width 324 height 19
checkbox input "true"
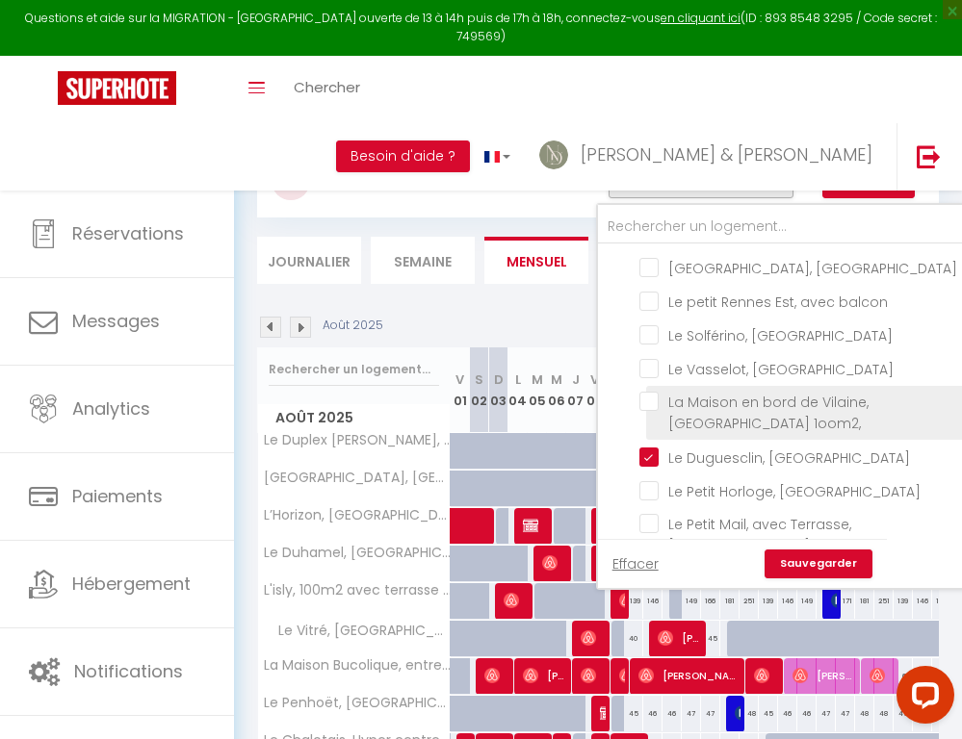
click at [650, 411] on input "La Maison en bord de Vilaine, [GEOGRAPHIC_DATA] 1oom2," at bounding box center [801, 401] width 324 height 19
checkbox input "true"
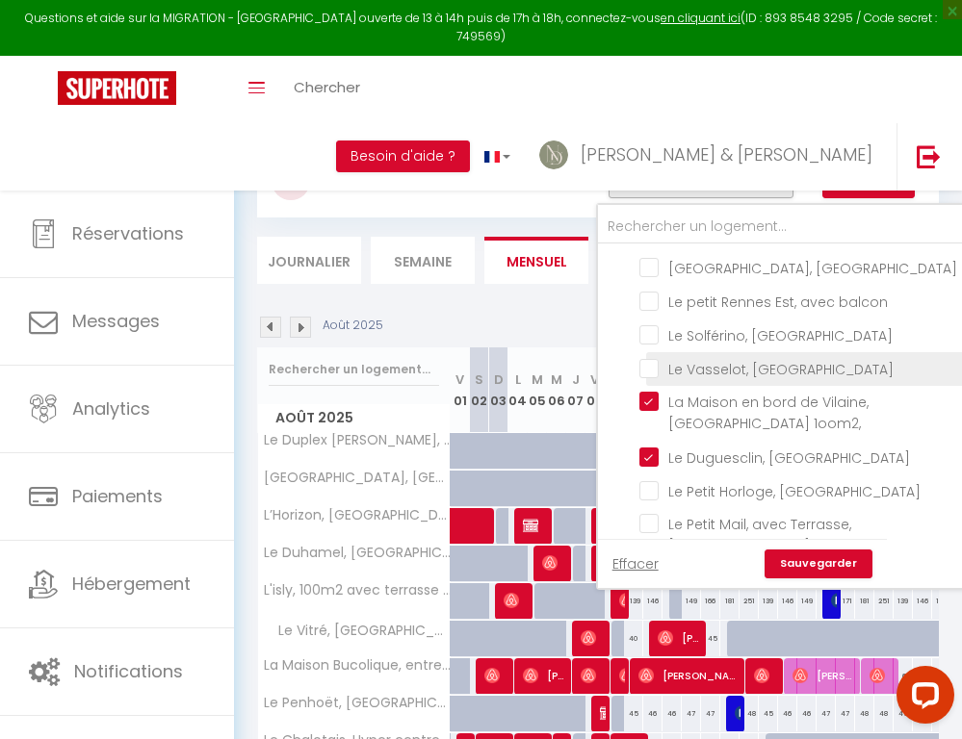
click at [650, 377] on input "Le Vasselot, [GEOGRAPHIC_DATA]" at bounding box center [801, 367] width 324 height 19
checkbox input "true"
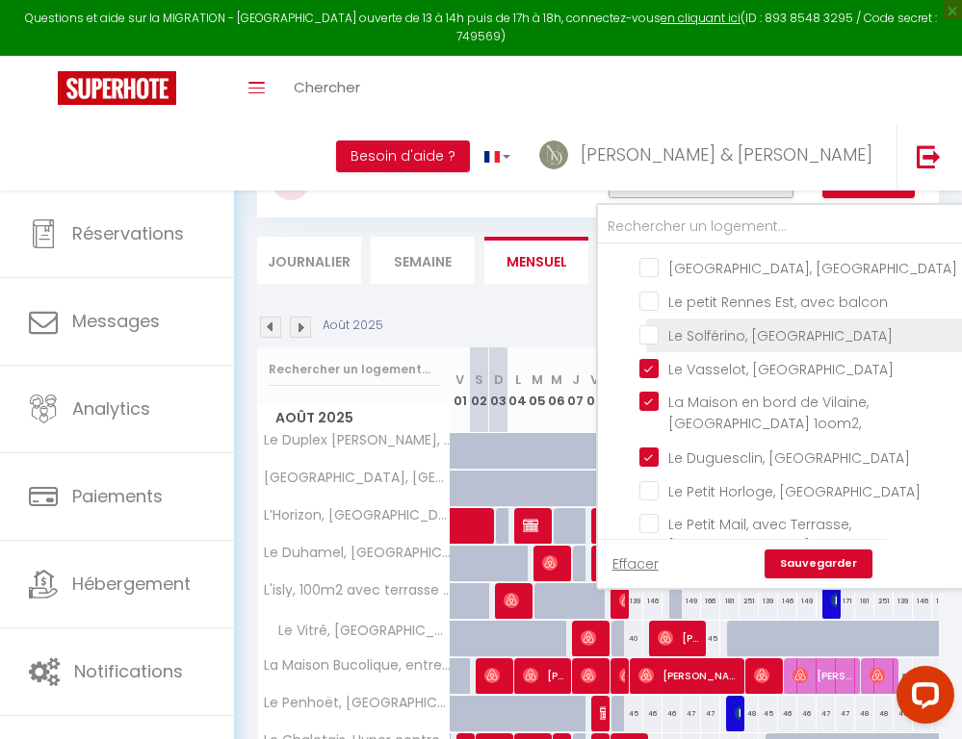
click at [651, 344] on input "Le Solférino, [GEOGRAPHIC_DATA]" at bounding box center [801, 333] width 324 height 19
checkbox input "true"
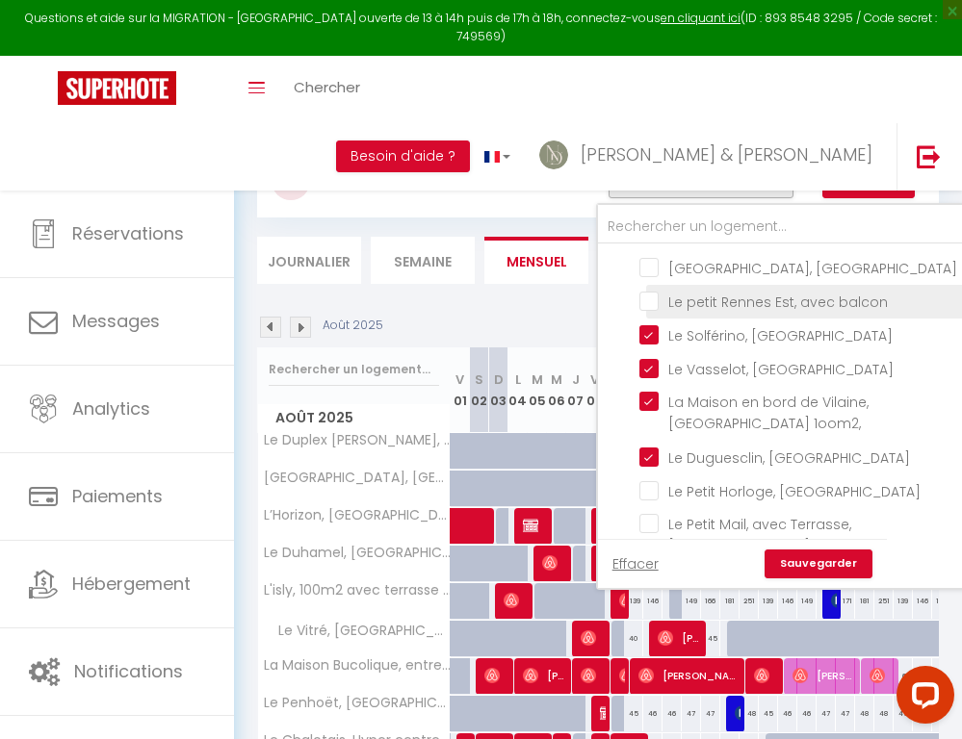
click at [657, 297] on input "Le petit Rennes Est, avec balcon" at bounding box center [801, 300] width 324 height 19
checkbox input "false"
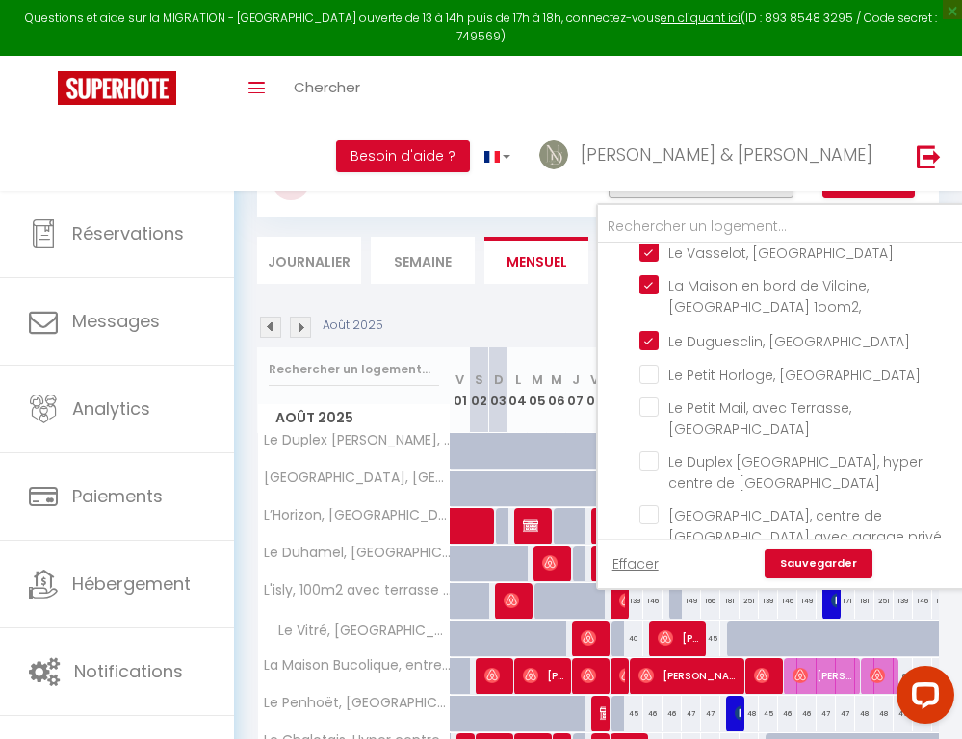
scroll to position [791, 0]
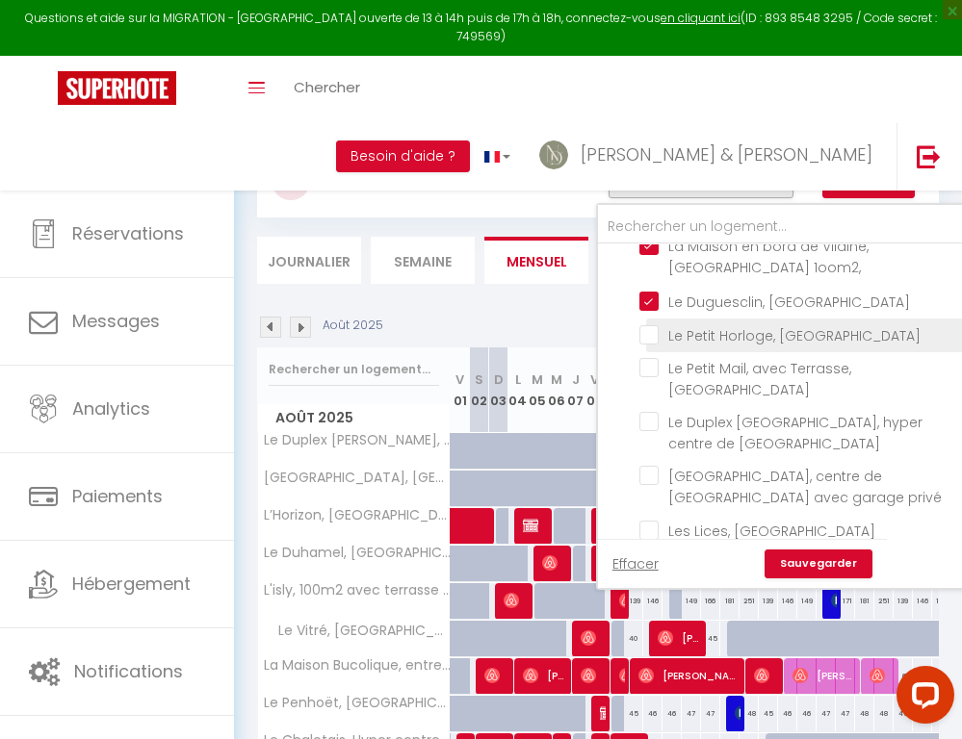
click at [650, 344] on input "Le Petit Horloge, [GEOGRAPHIC_DATA]" at bounding box center [801, 333] width 324 height 19
checkbox input "true"
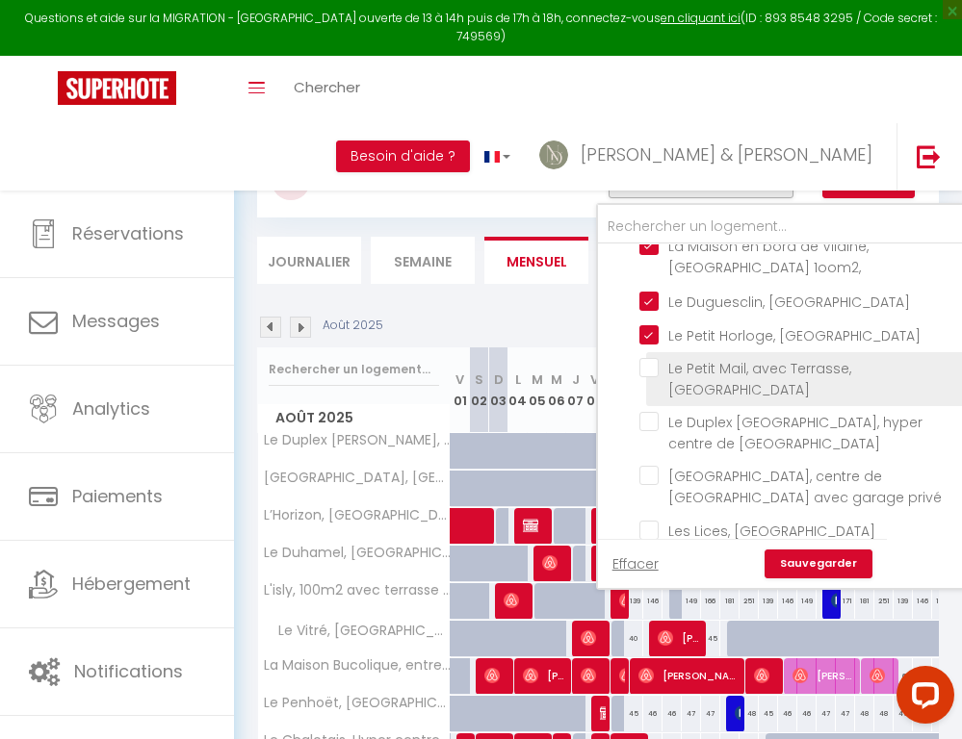
click at [649, 377] on input "Le Petit Mail, avec Terrasse, [GEOGRAPHIC_DATA]" at bounding box center [801, 367] width 324 height 19
checkbox input "true"
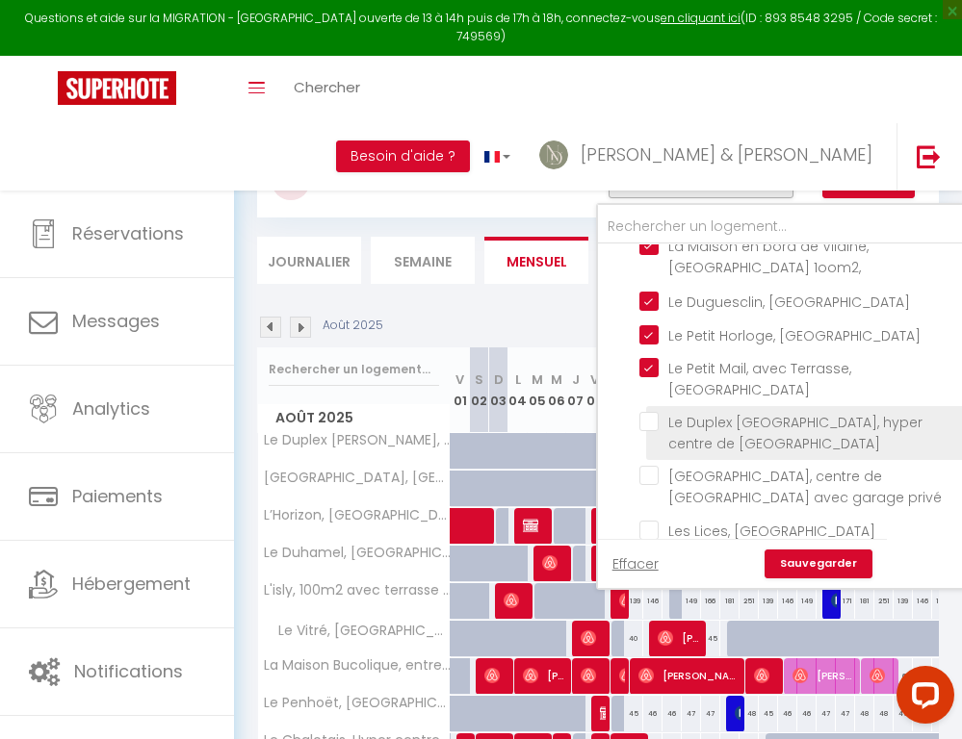
click at [651, 431] on input "Le Duplex [GEOGRAPHIC_DATA], hyper centre de [GEOGRAPHIC_DATA]" at bounding box center [801, 421] width 324 height 19
checkbox input "false"
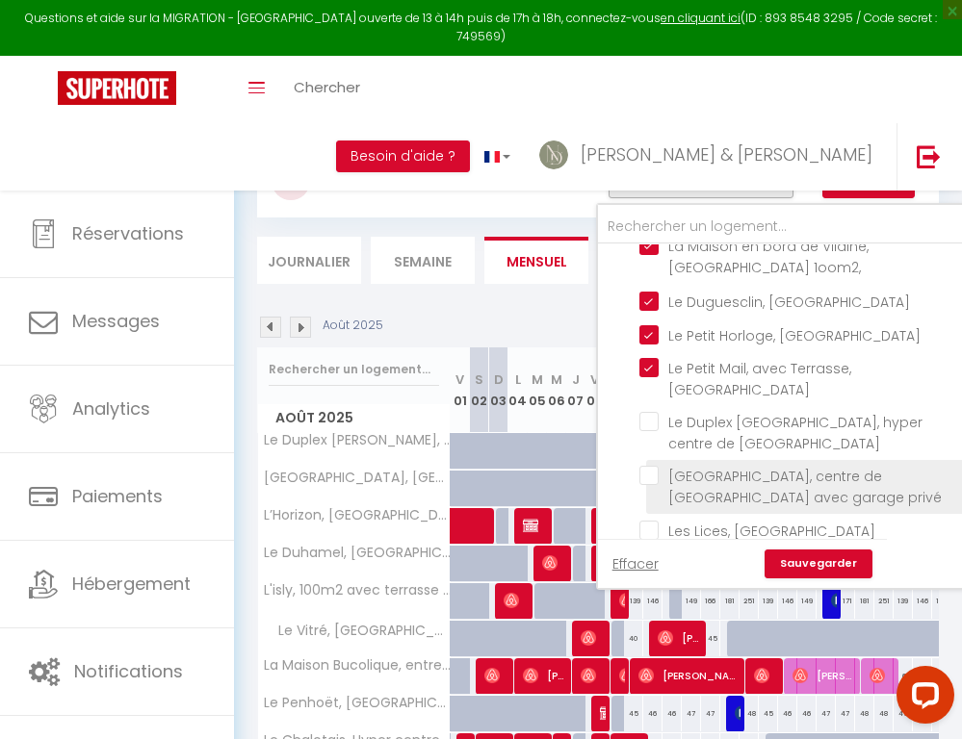
click at [649, 485] on input "[GEOGRAPHIC_DATA], centre de [GEOGRAPHIC_DATA] avec garage privé" at bounding box center [801, 475] width 324 height 19
checkbox input "true"
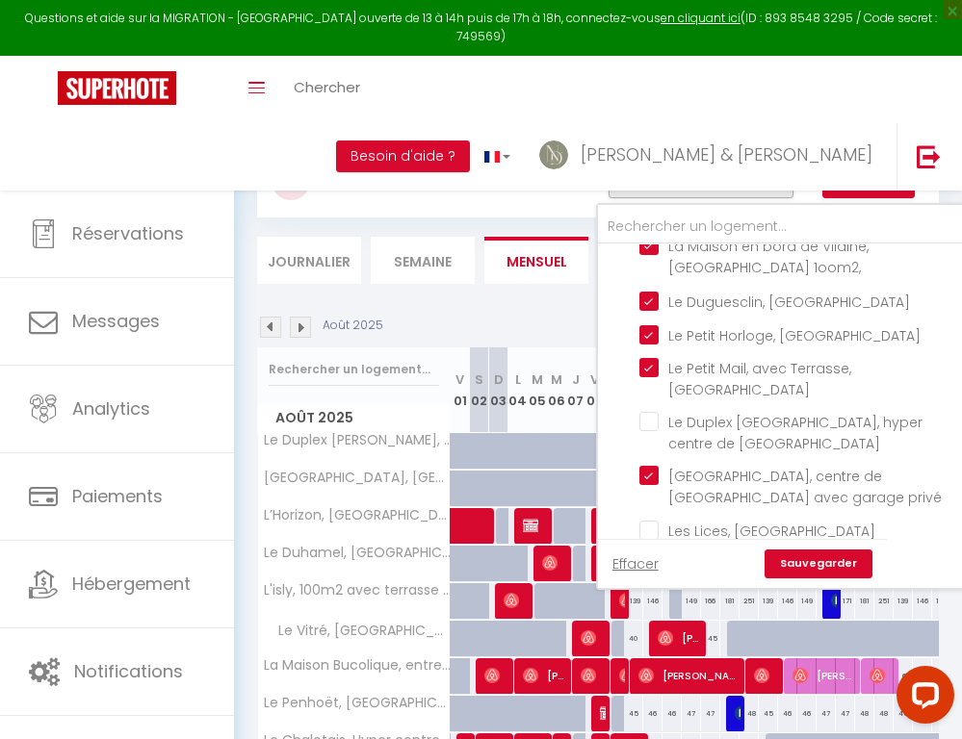
click at [818, 565] on link "Sauvegarder" at bounding box center [819, 564] width 108 height 29
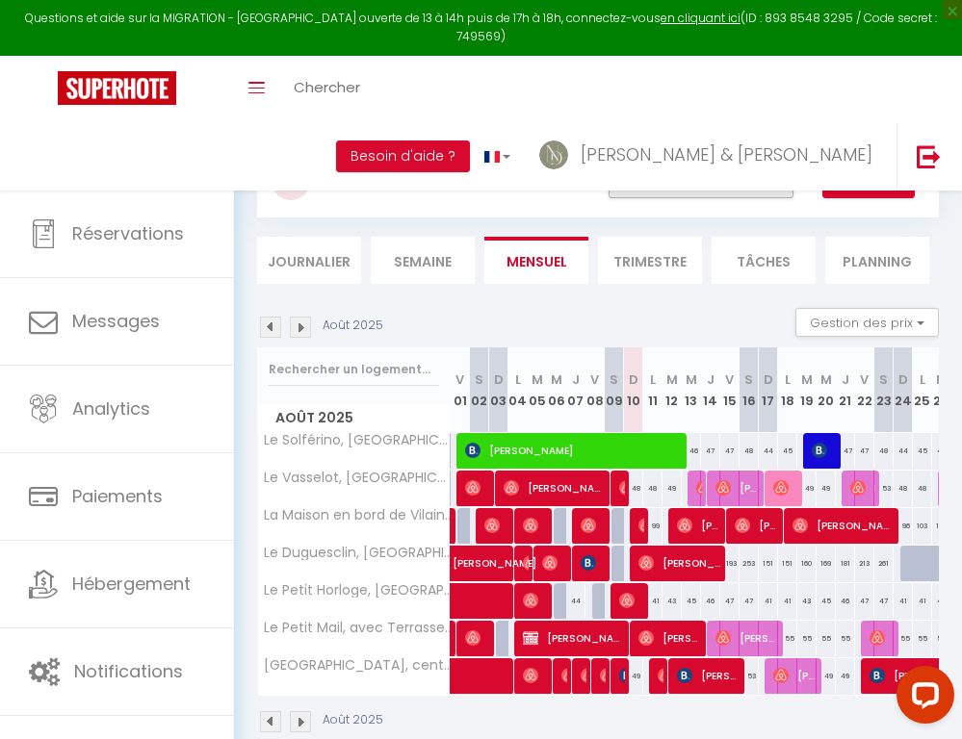
click at [761, 191] on button "Filtrer par hébergement" at bounding box center [701, 179] width 185 height 39
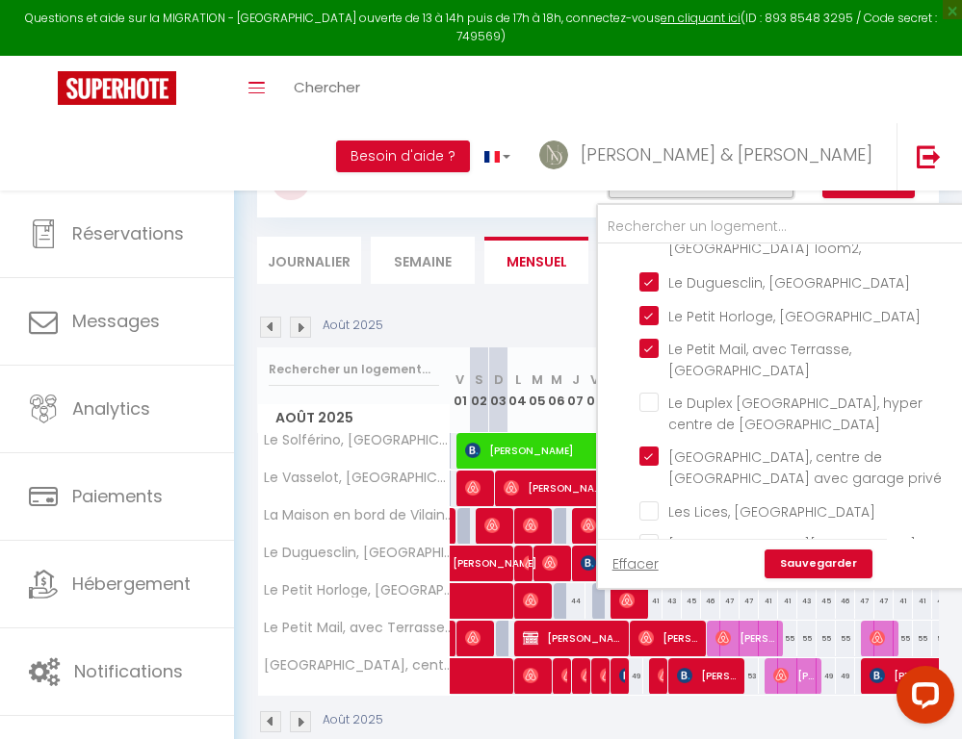
scroll to position [841, 0]
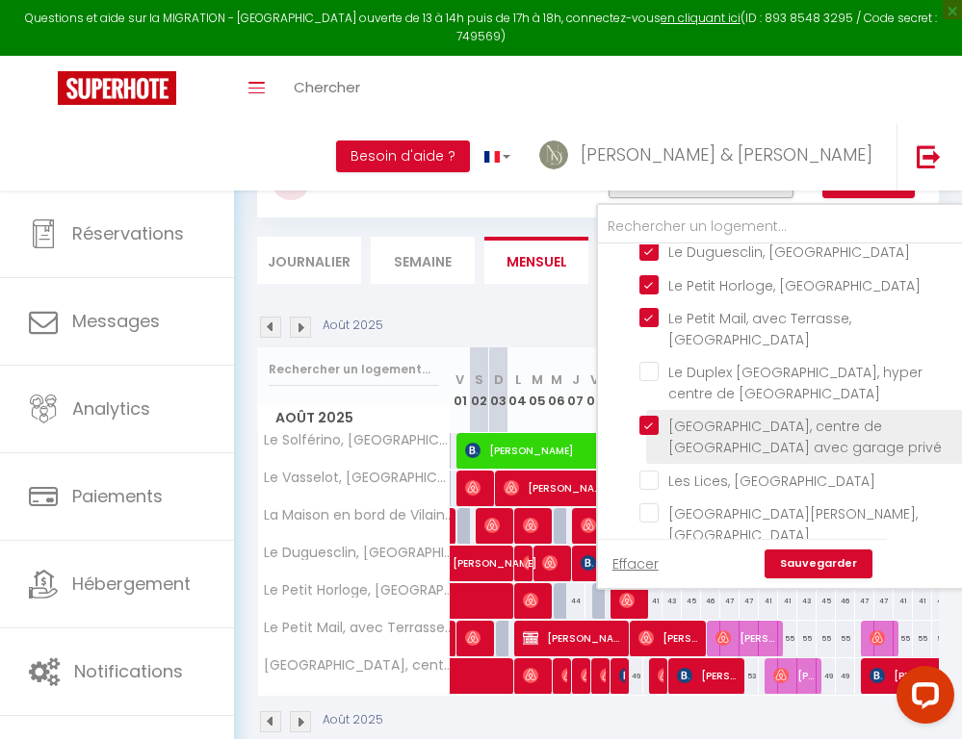
click at [650, 435] on input "[GEOGRAPHIC_DATA], centre de [GEOGRAPHIC_DATA] avec garage privé" at bounding box center [801, 425] width 324 height 19
checkbox input "false"
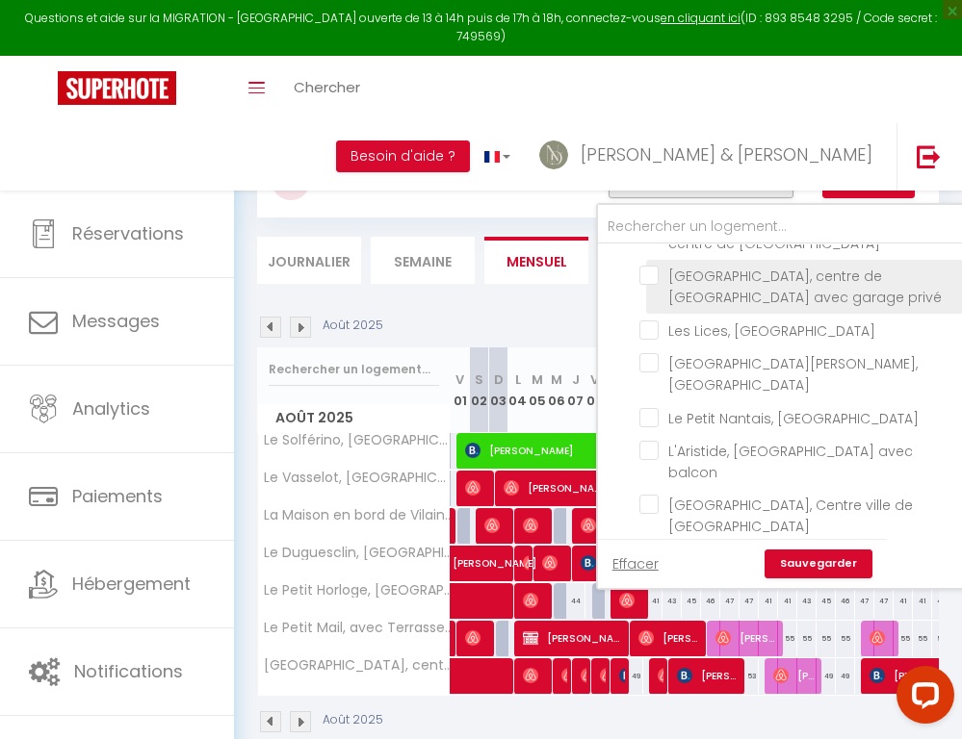
scroll to position [994, 0]
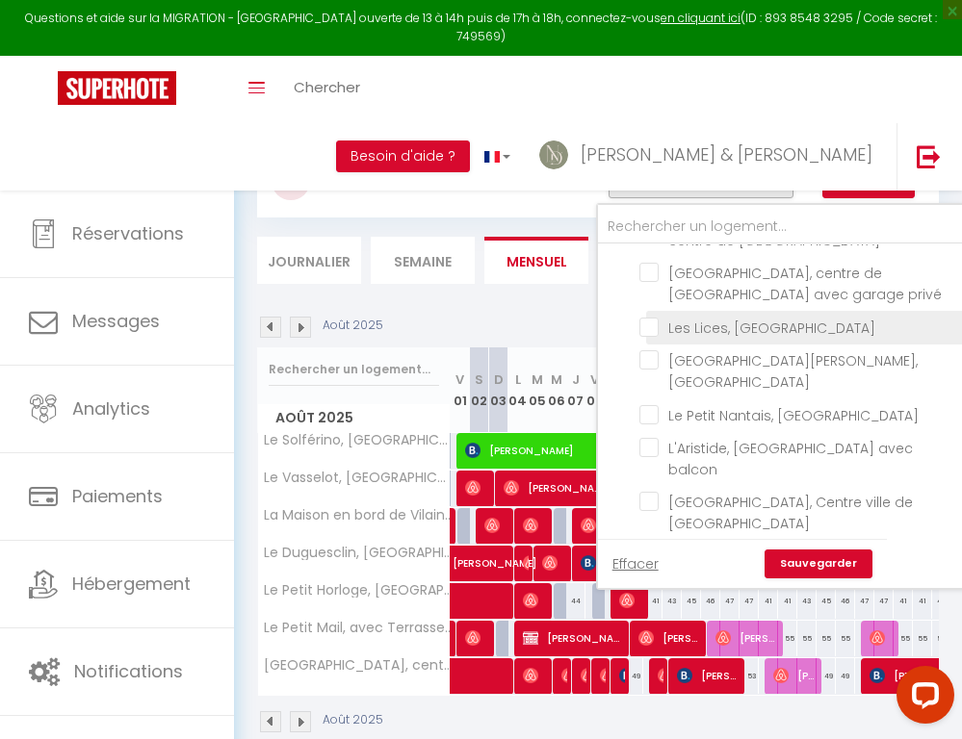
click at [649, 336] on input "Les Lices, [GEOGRAPHIC_DATA]" at bounding box center [801, 326] width 324 height 19
checkbox input "true"
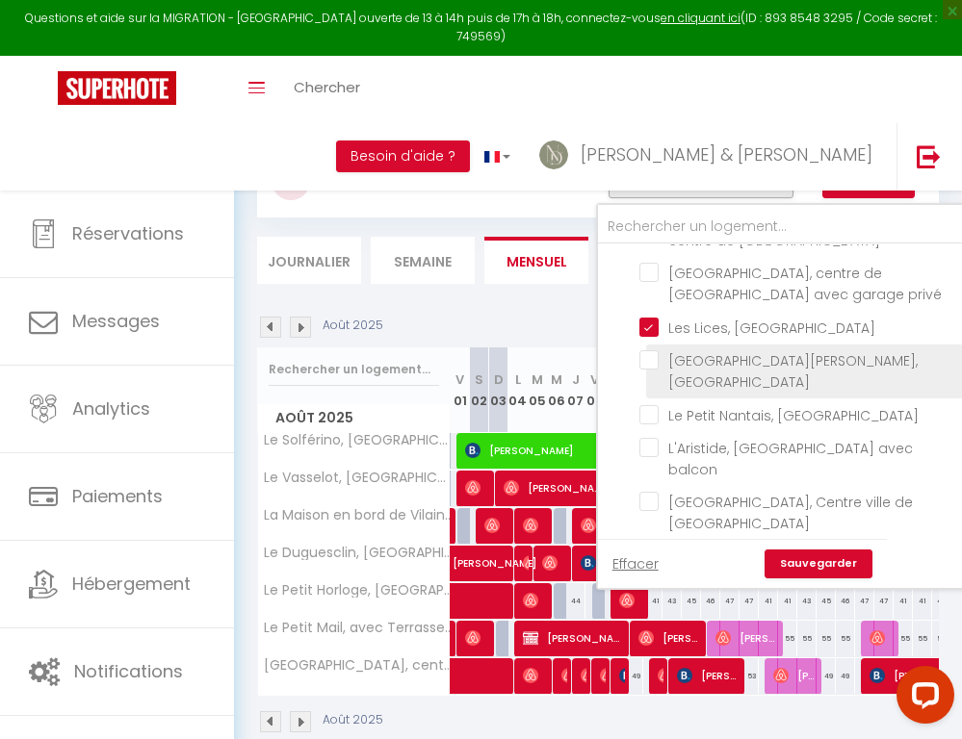
click at [655, 370] on input "[GEOGRAPHIC_DATA][PERSON_NAME], [GEOGRAPHIC_DATA]" at bounding box center [801, 359] width 324 height 19
checkbox input "true"
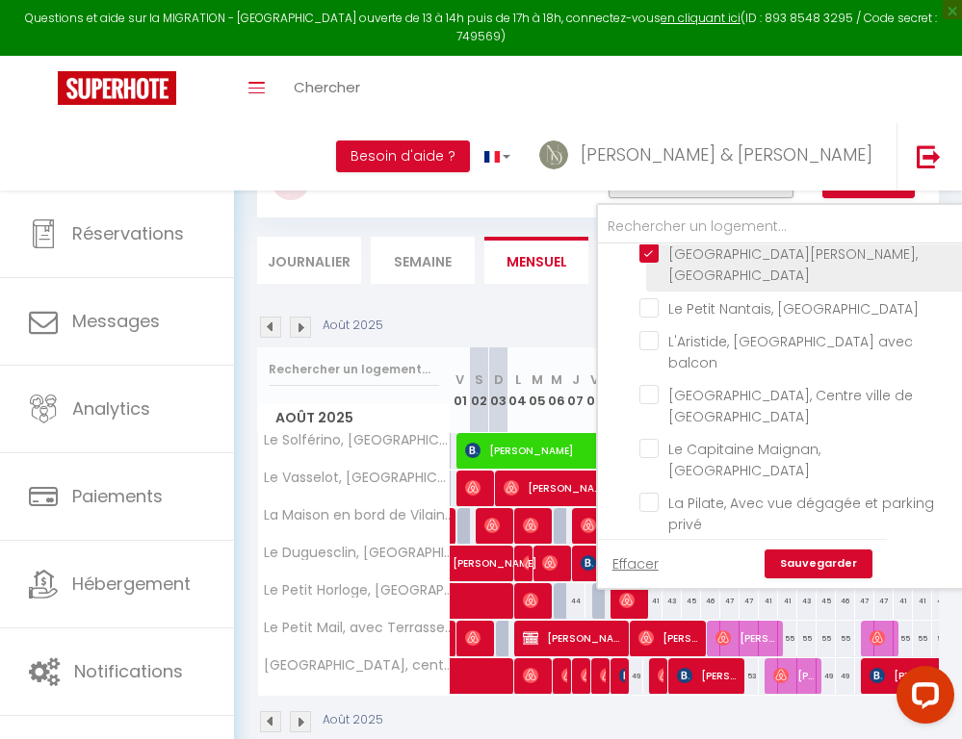
scroll to position [1102, 0]
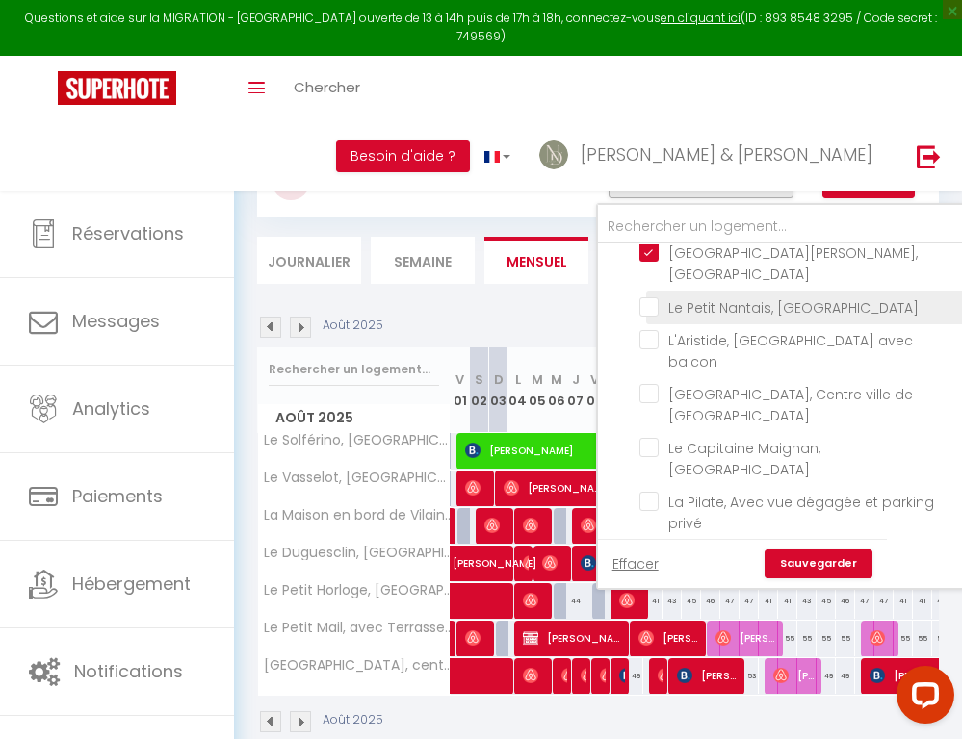
click at [656, 316] on input "Le Petit Nantais, [GEOGRAPHIC_DATA]" at bounding box center [801, 306] width 324 height 19
checkbox input "true"
click at [785, 556] on link "Sauvegarder" at bounding box center [819, 564] width 108 height 29
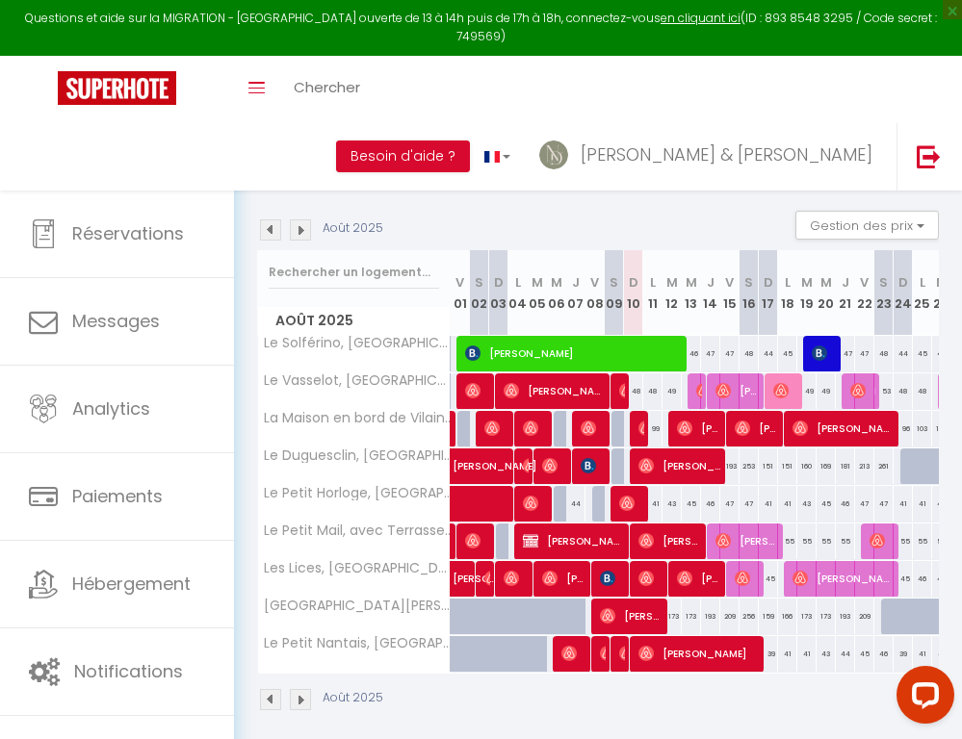
scroll to position [93, 0]
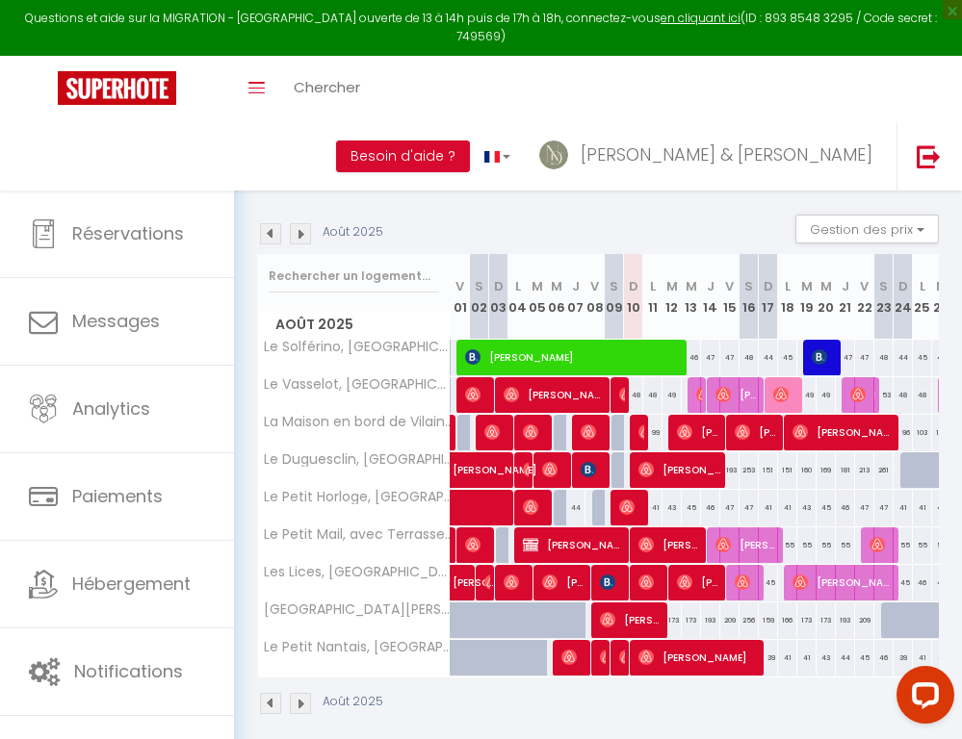
click at [525, 466] on img at bounding box center [530, 469] width 15 height 15
select select "OK"
select select "0"
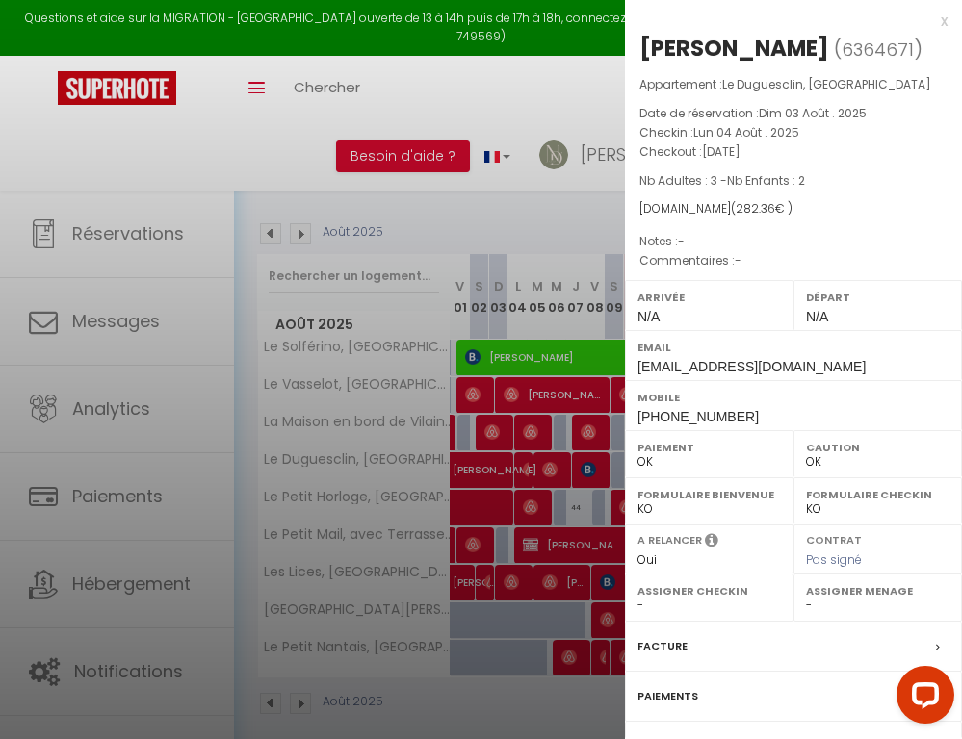
click at [671, 643] on label "Facture" at bounding box center [662, 646] width 50 height 20
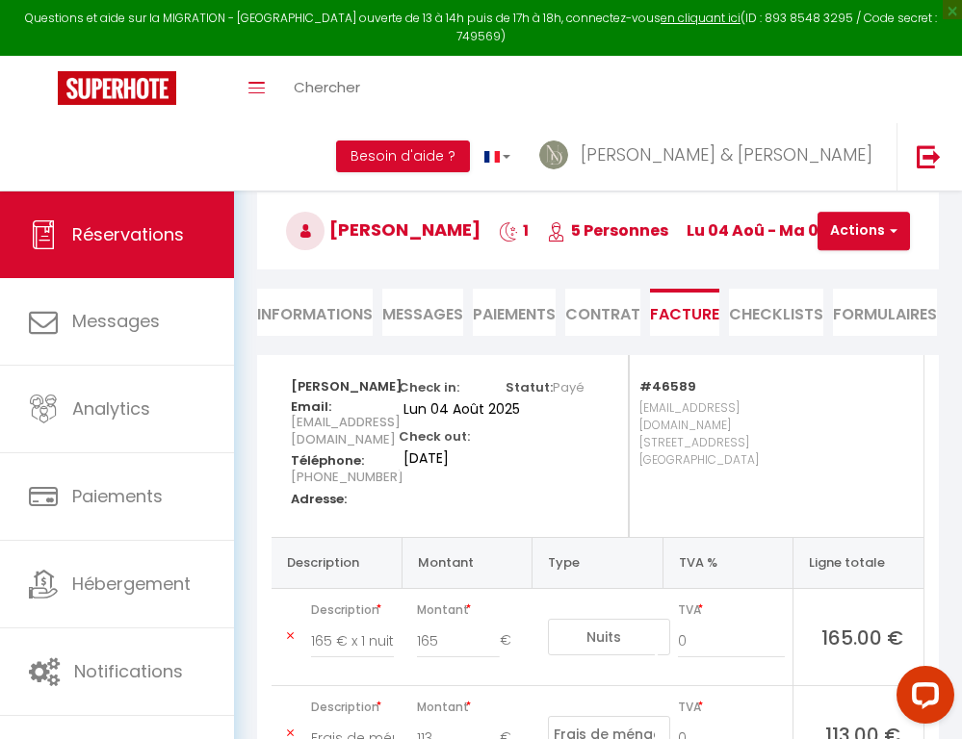
click at [345, 145] on link "Retourner vers" at bounding box center [598, 144] width 682 height 35
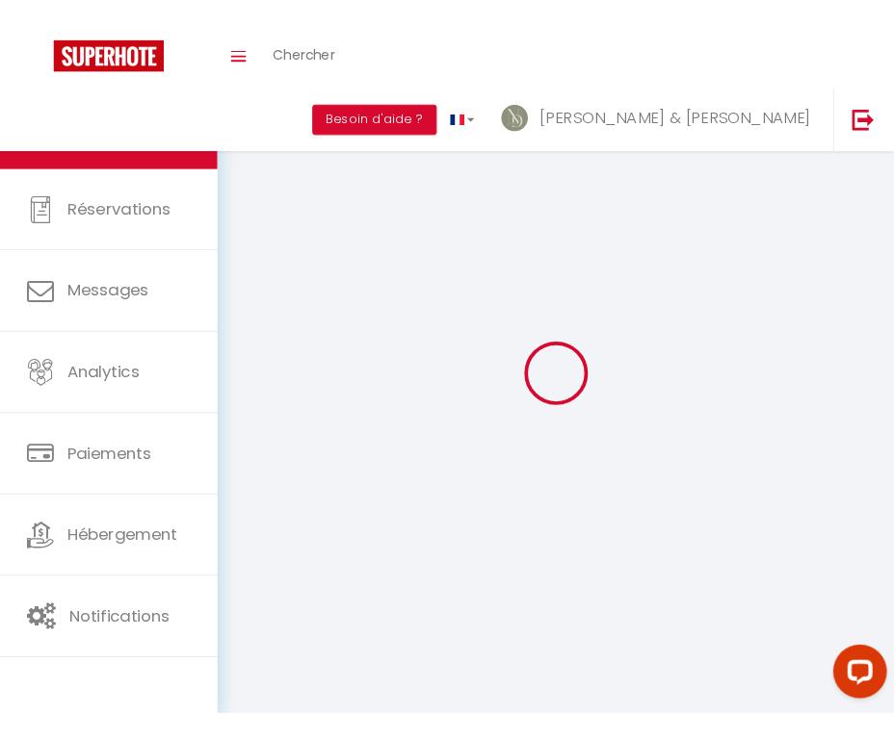
scroll to position [67, 0]
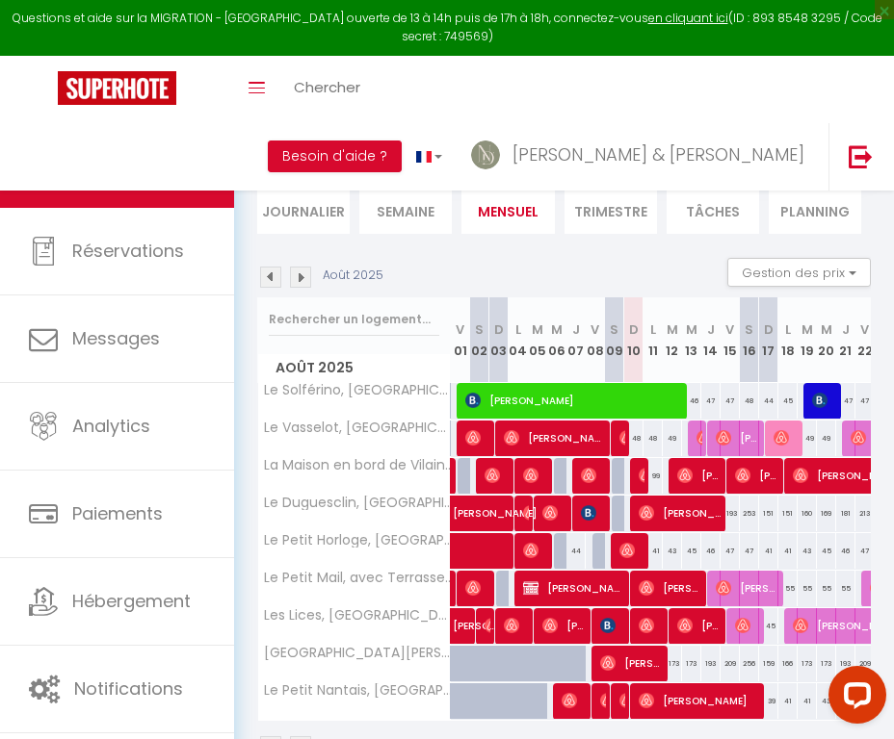
click at [557, 511] on span "Robbert Jansen" at bounding box center [555, 513] width 26 height 37
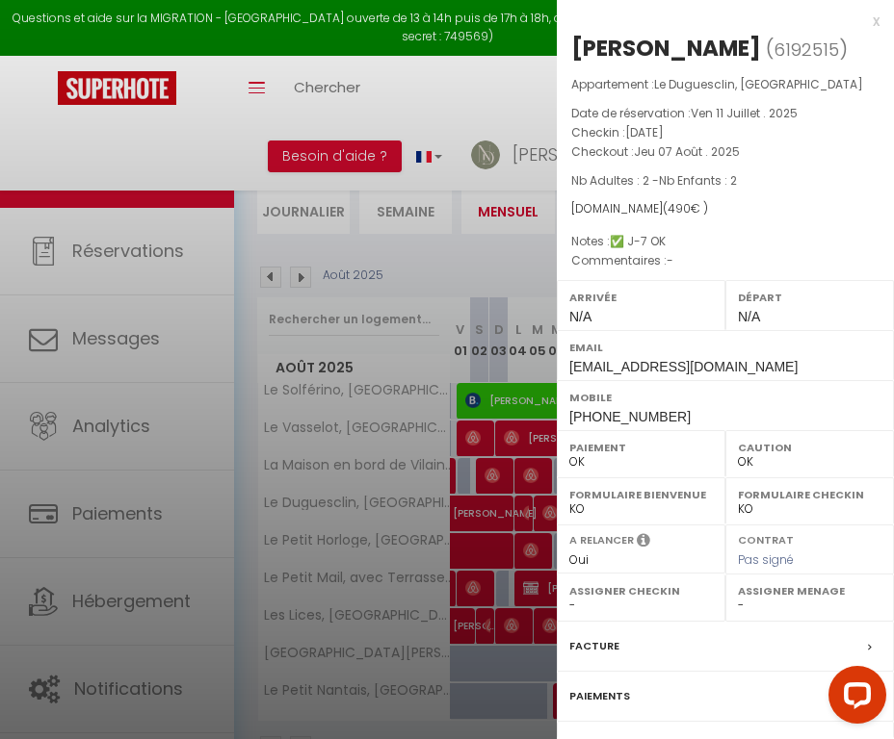
click at [597, 639] on label "Facture" at bounding box center [594, 646] width 50 height 20
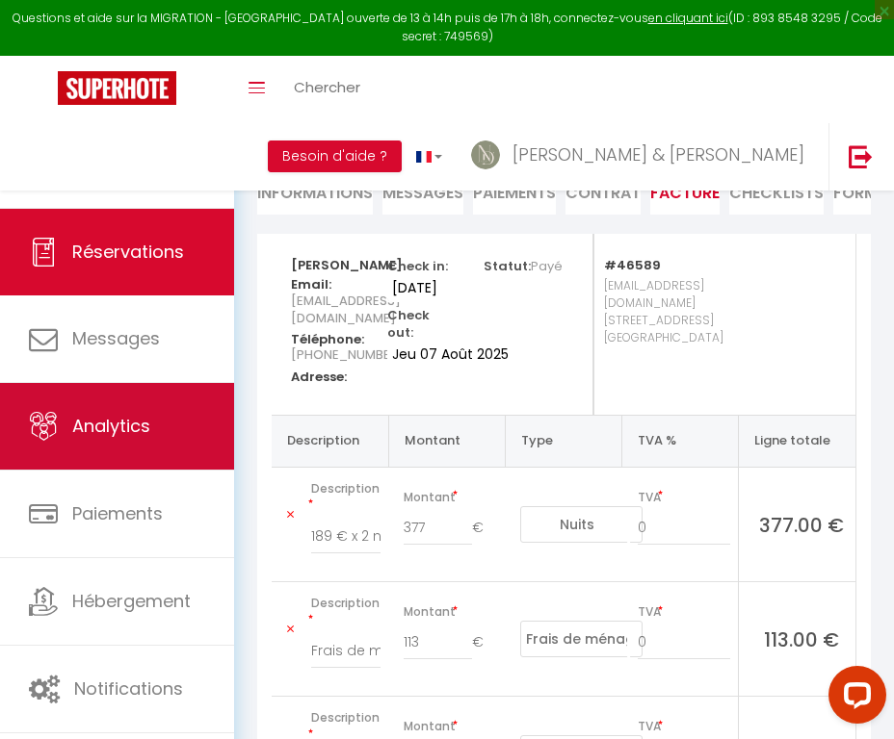
scroll to position [122, 0]
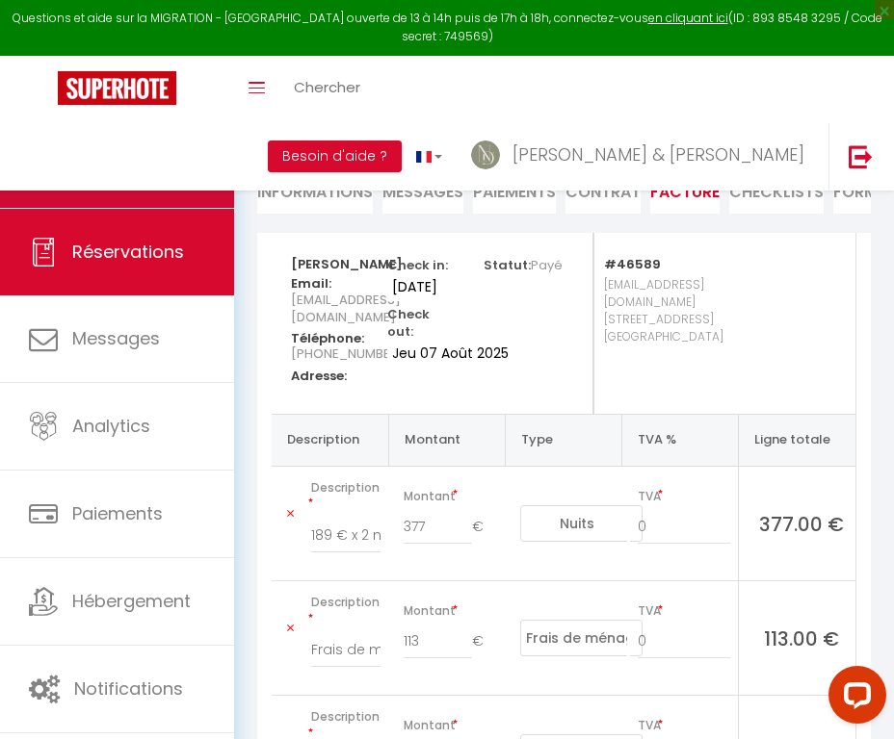
click at [153, 178] on link "Calendriers" at bounding box center [117, 164] width 234 height 87
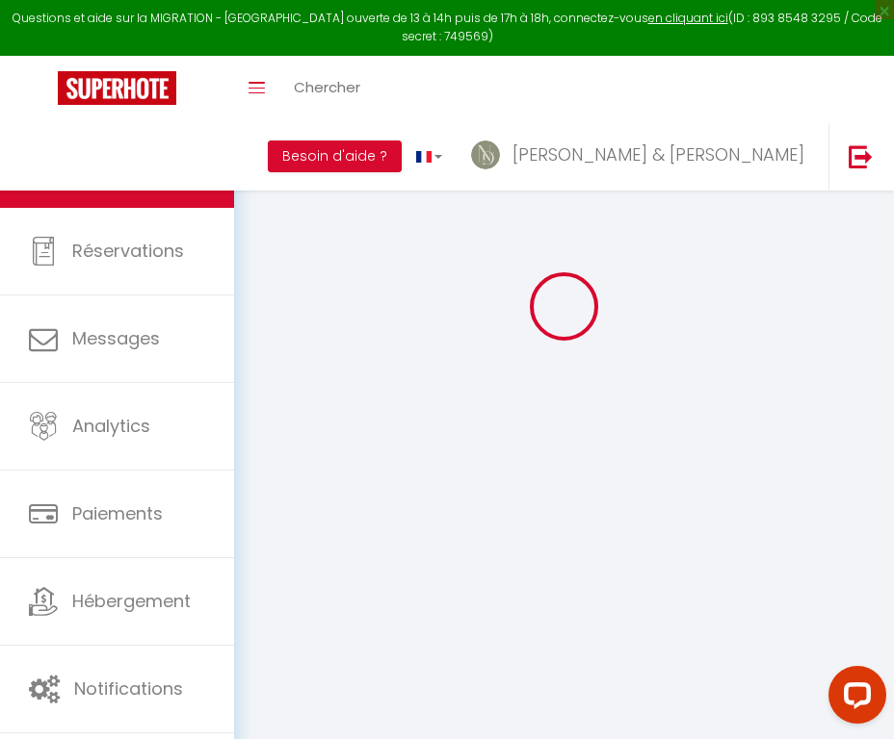
scroll to position [121, 0]
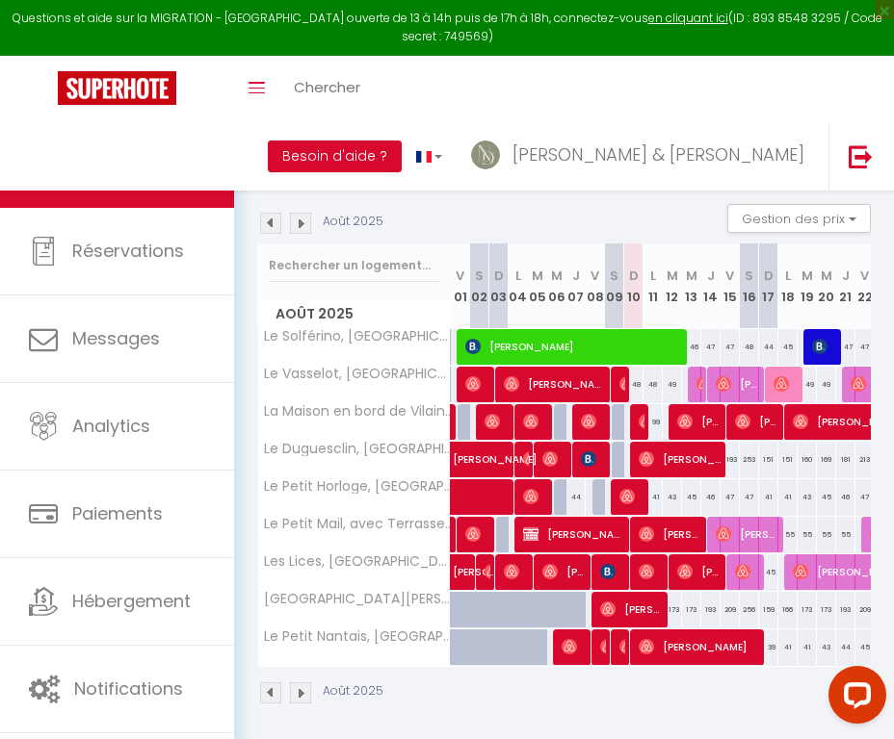
click at [591, 468] on span "Richard Jones" at bounding box center [594, 459] width 26 height 37
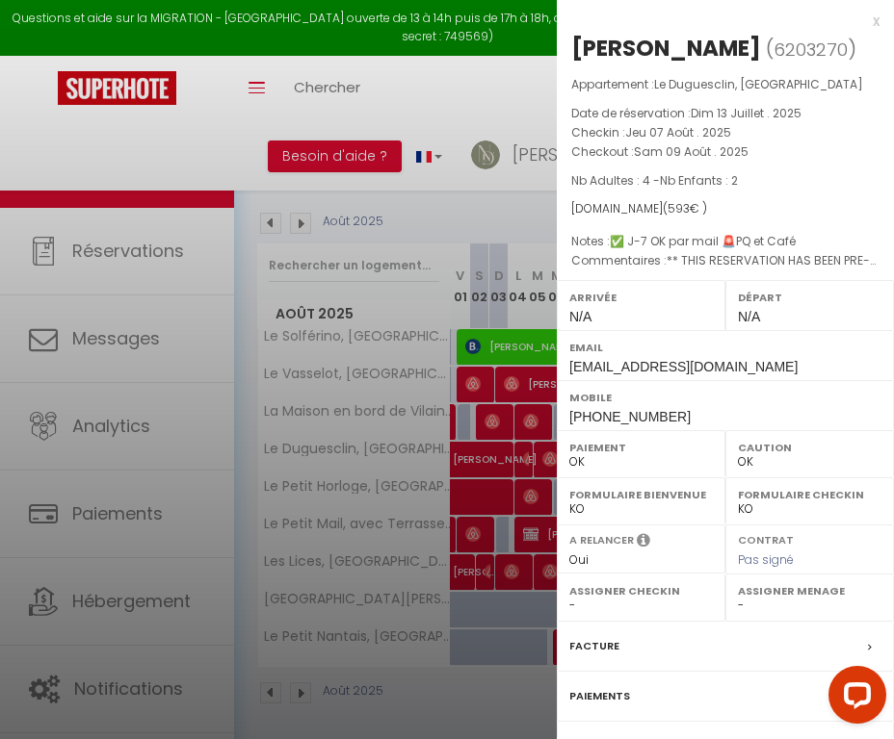
click at [588, 639] on label "Facture" at bounding box center [594, 646] width 50 height 20
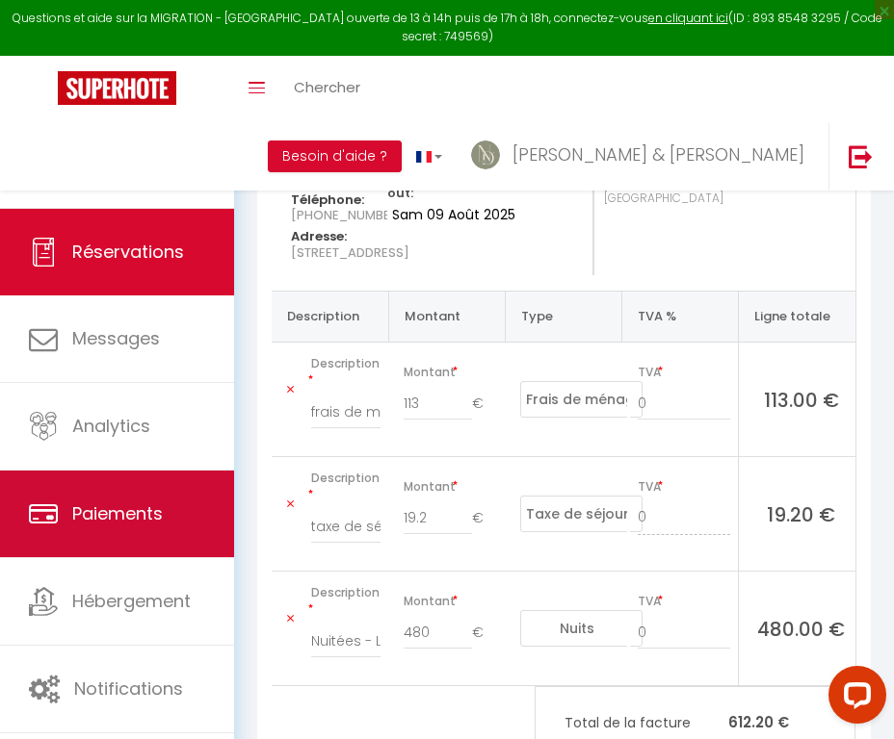
scroll to position [264, 0]
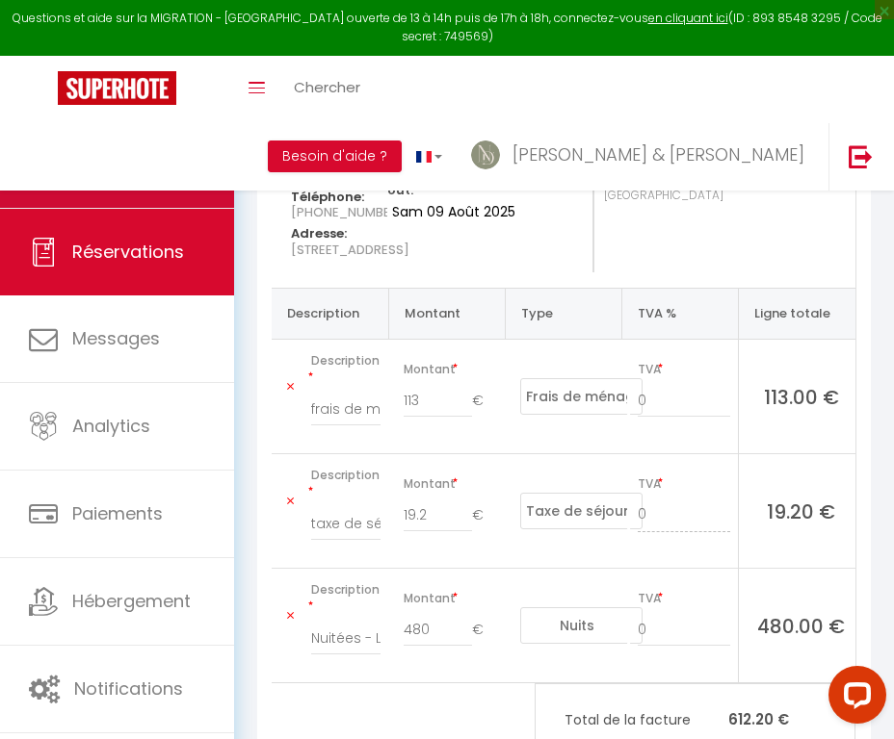
click at [205, 160] on link "Calendriers" at bounding box center [117, 164] width 234 height 87
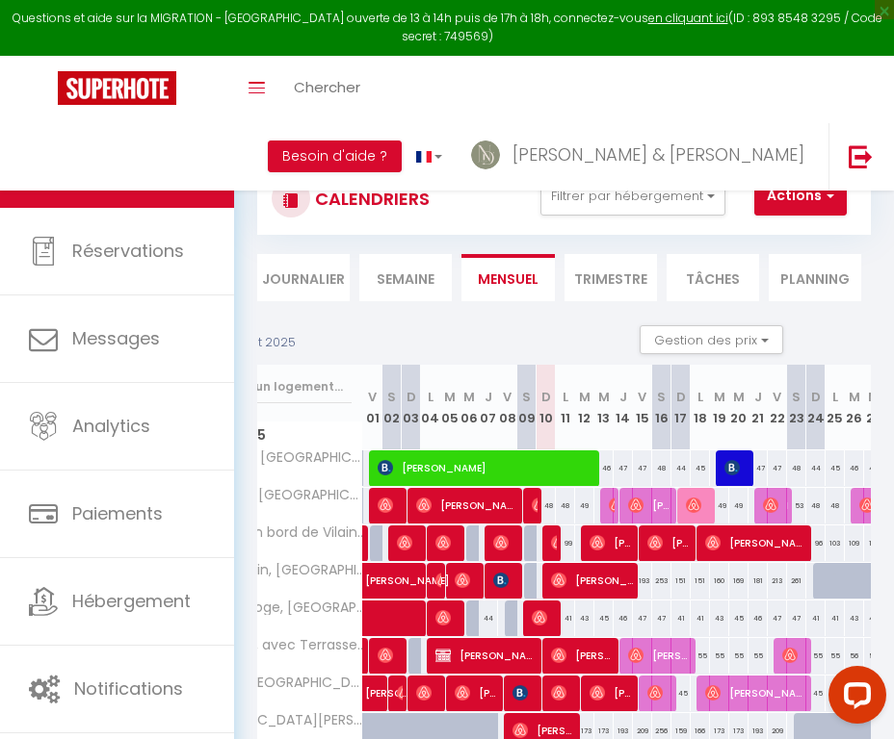
scroll to position [0, 91]
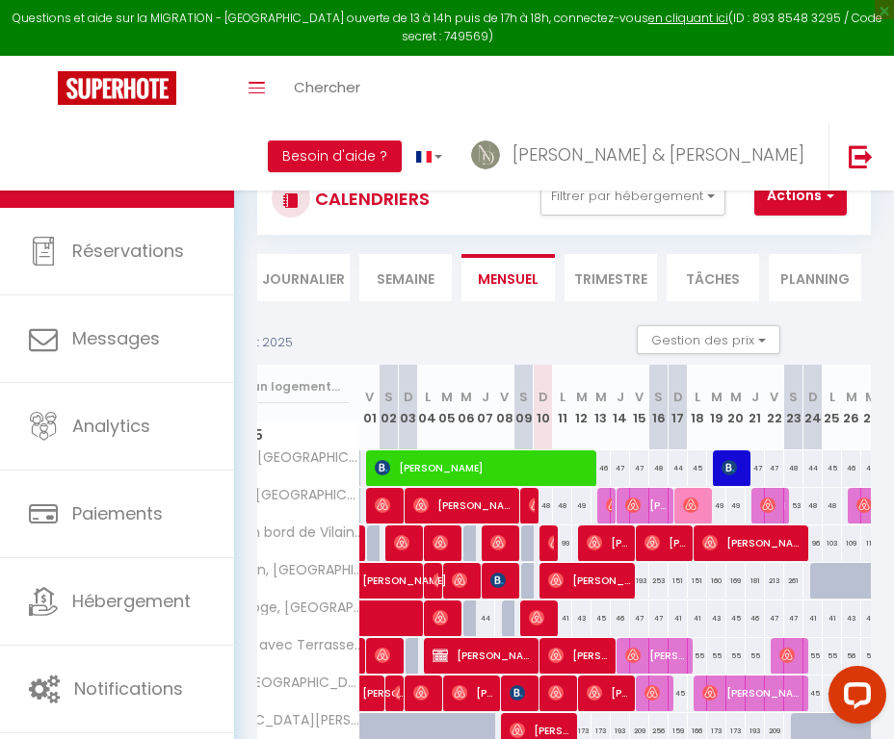
click at [597, 581] on span "Assia Hassan" at bounding box center [590, 580] width 84 height 37
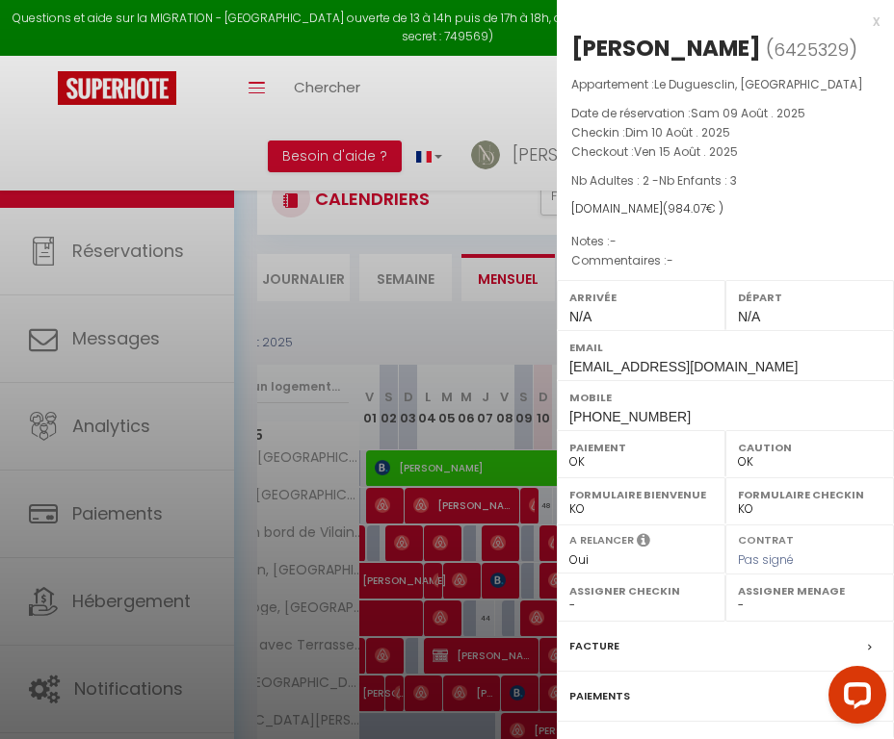
click at [595, 646] on label "Facture" at bounding box center [594, 646] width 50 height 20
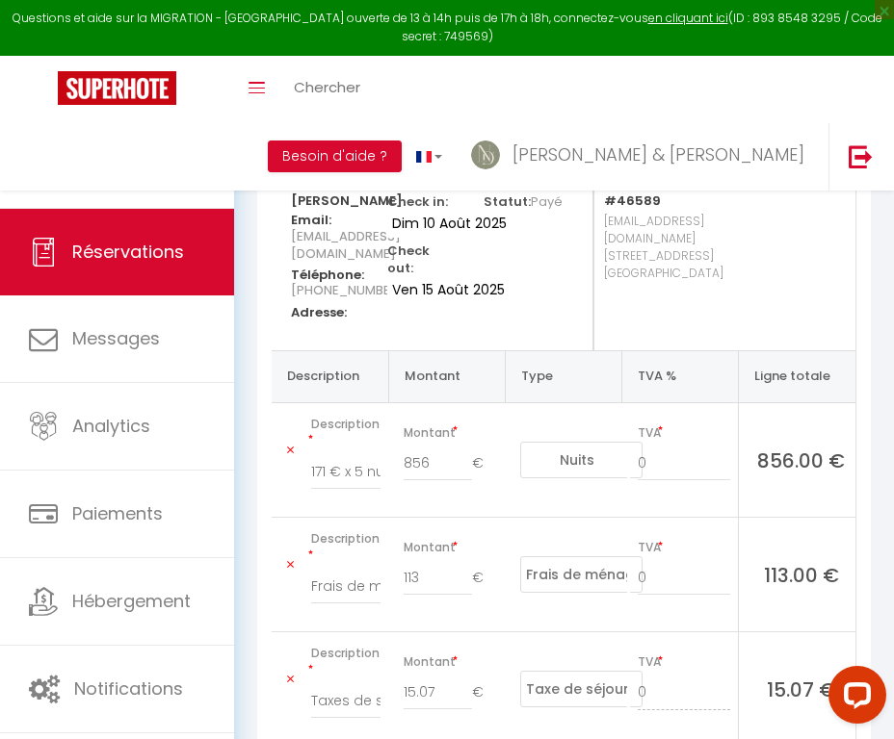
scroll to position [248, 0]
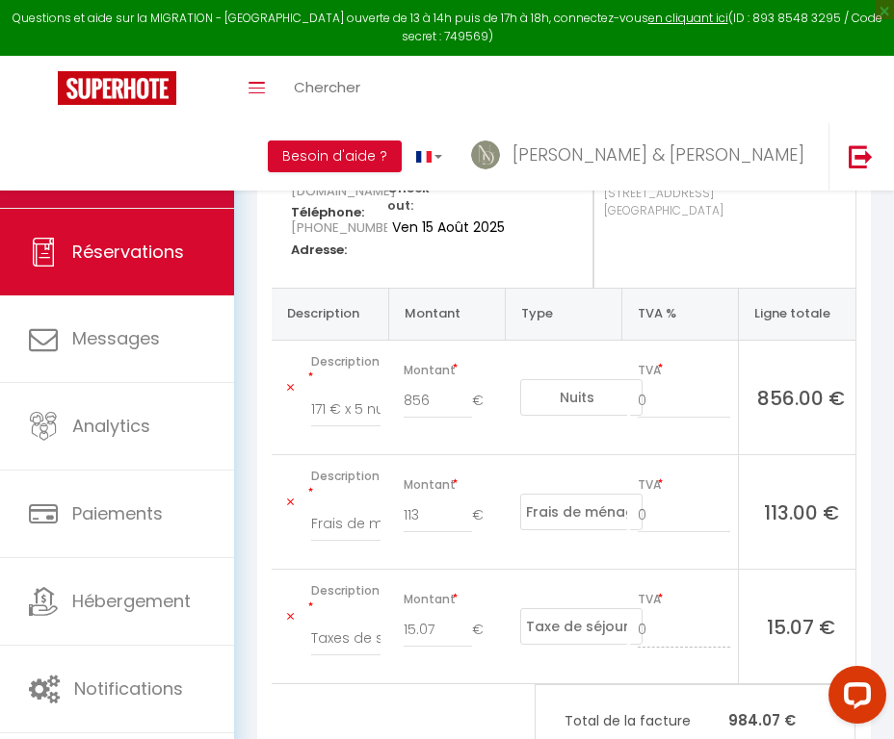
click at [144, 180] on link "Calendriers" at bounding box center [117, 164] width 234 height 87
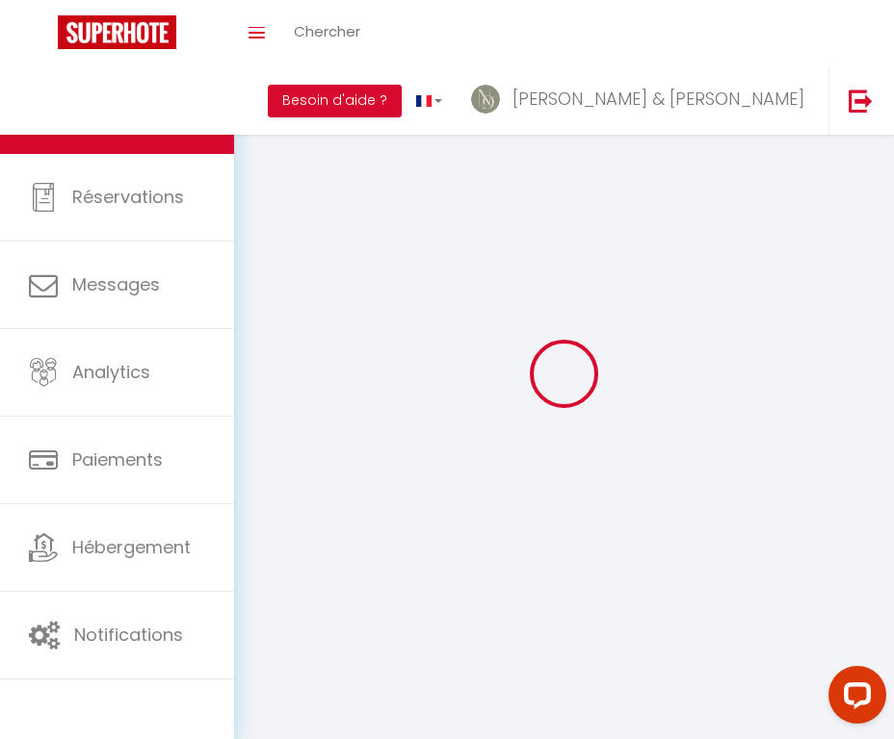
click at [144, 180] on link "Réservations" at bounding box center [117, 197] width 234 height 87
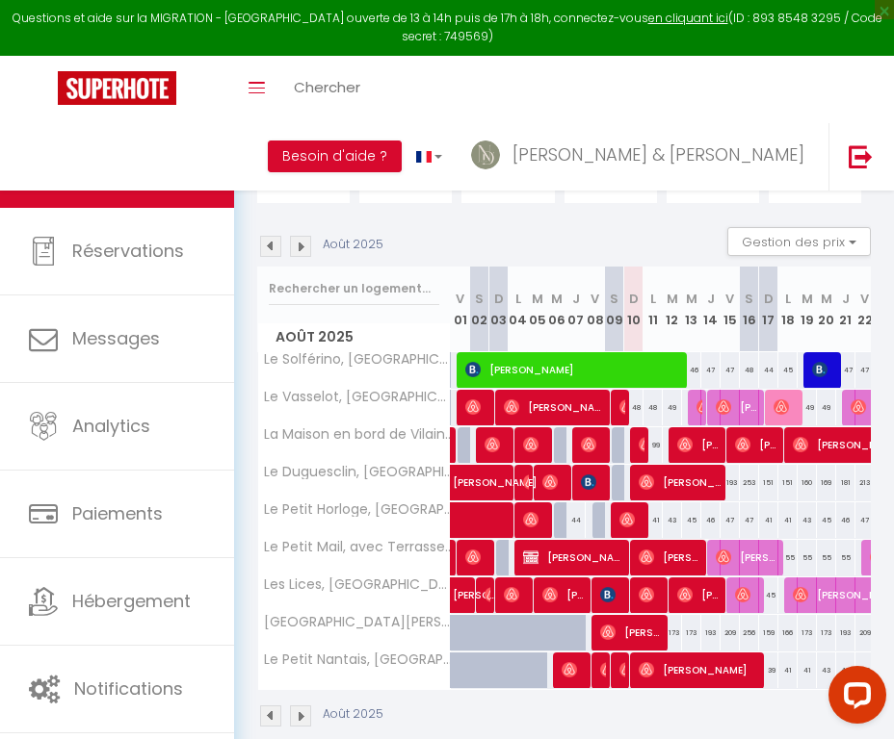
scroll to position [105, 0]
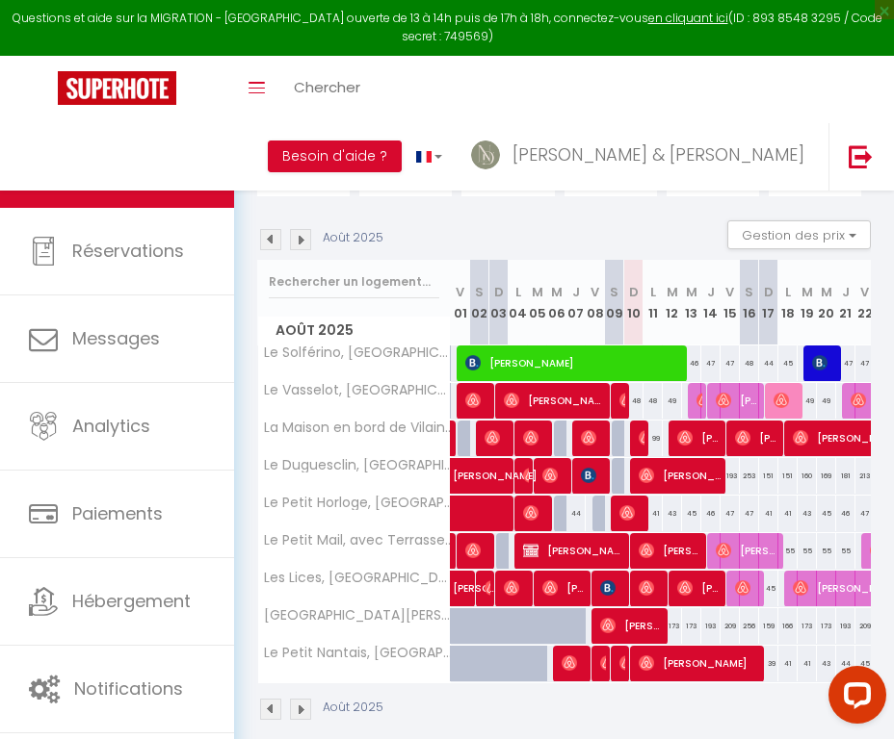
click at [497, 438] on img at bounding box center [491, 437] width 15 height 15
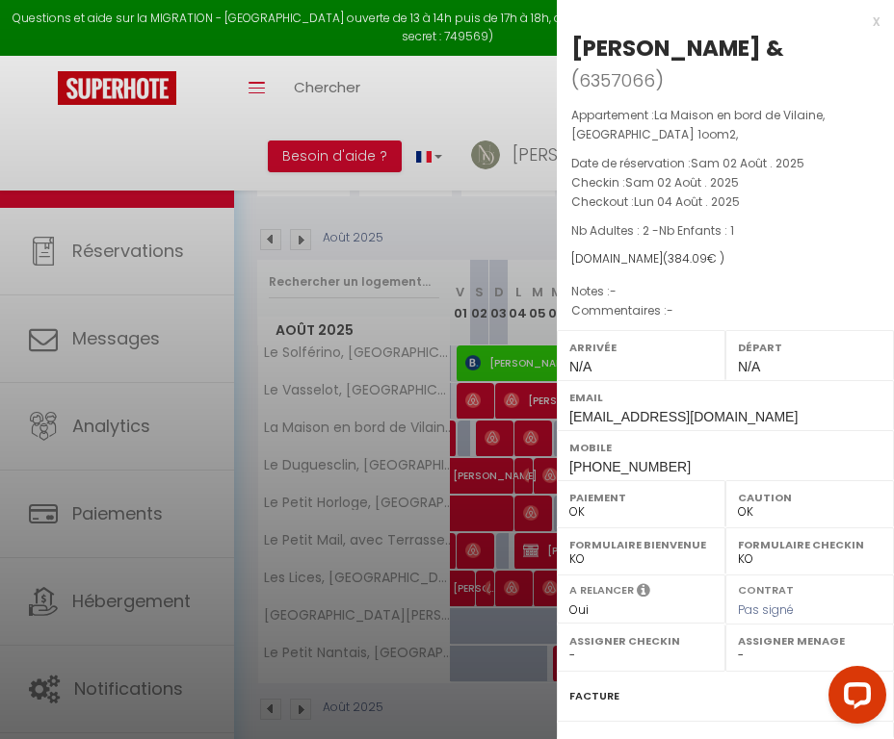
click at [593, 687] on label "Facture" at bounding box center [594, 697] width 50 height 20
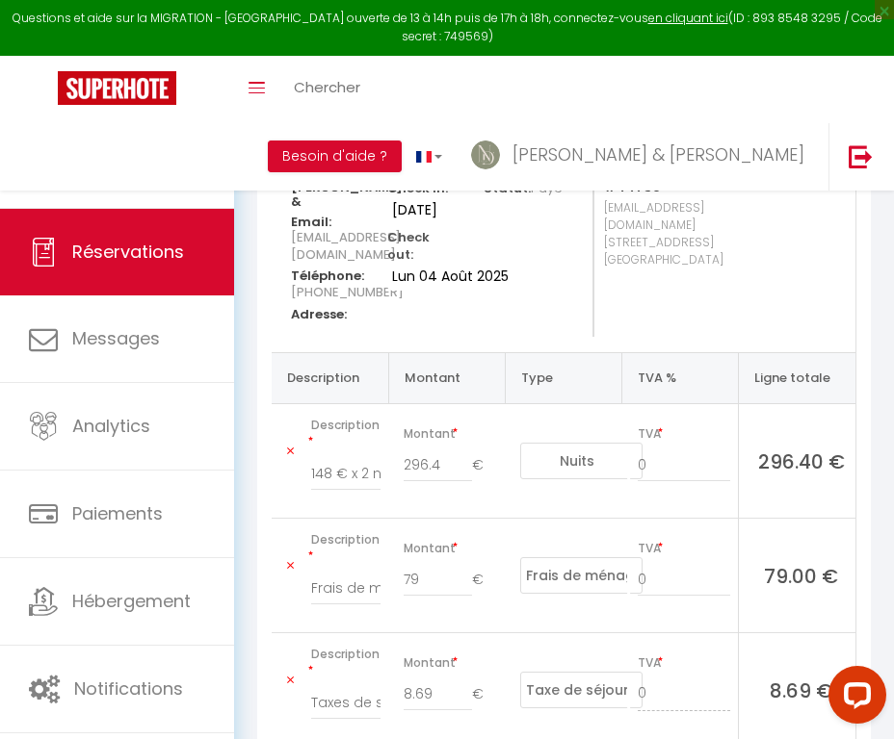
scroll to position [204, 0]
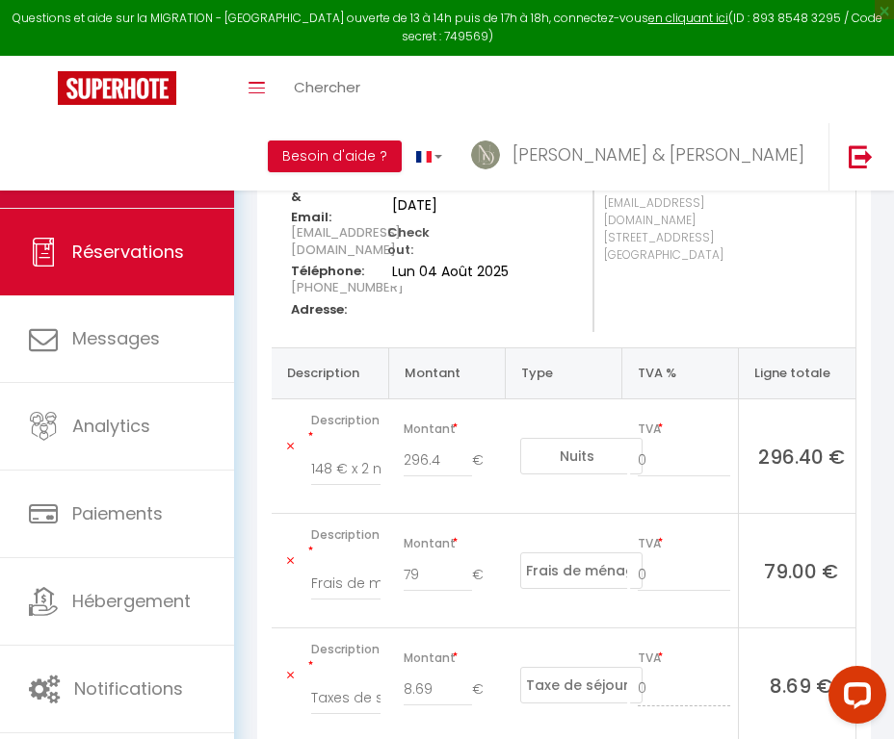
click at [186, 176] on link "Calendriers" at bounding box center [117, 164] width 234 height 87
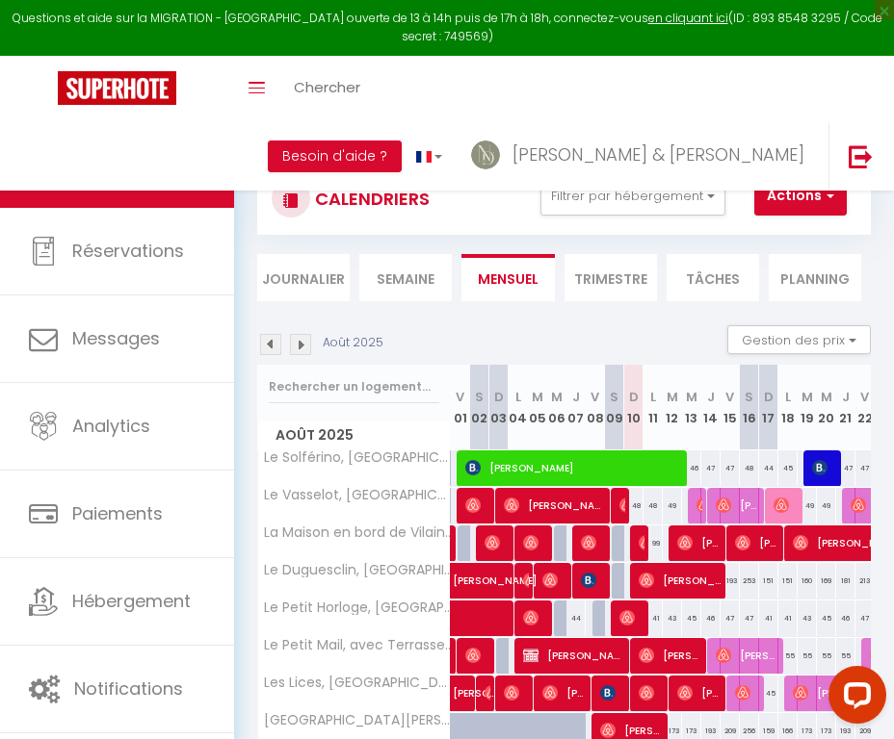
click at [543, 543] on span "Raby Hamelin" at bounding box center [536, 543] width 26 height 37
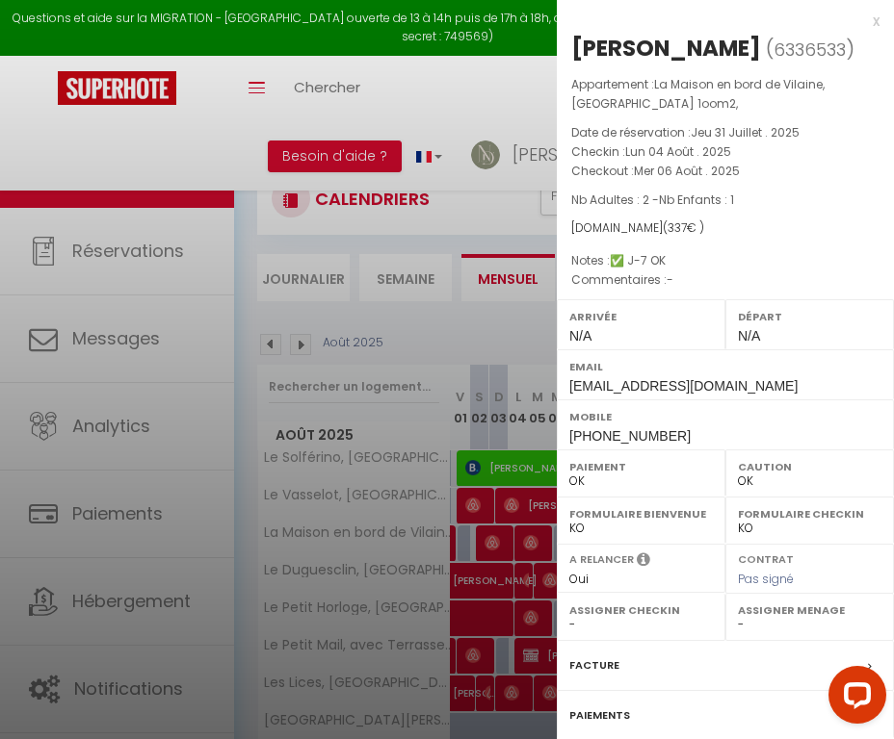
click at [595, 656] on label "Facture" at bounding box center [594, 666] width 50 height 20
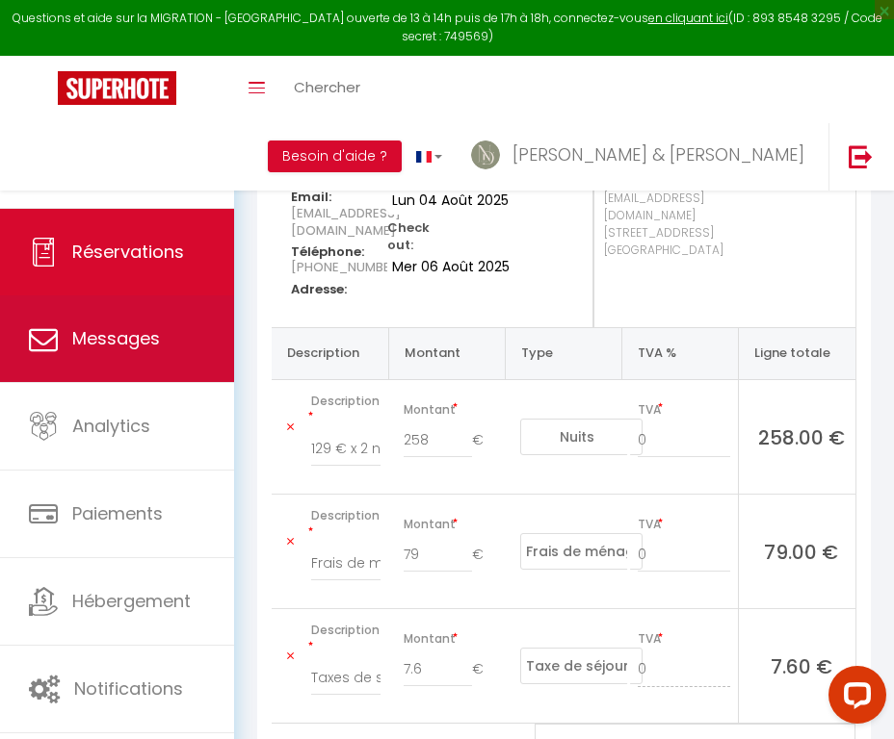
scroll to position [211, 0]
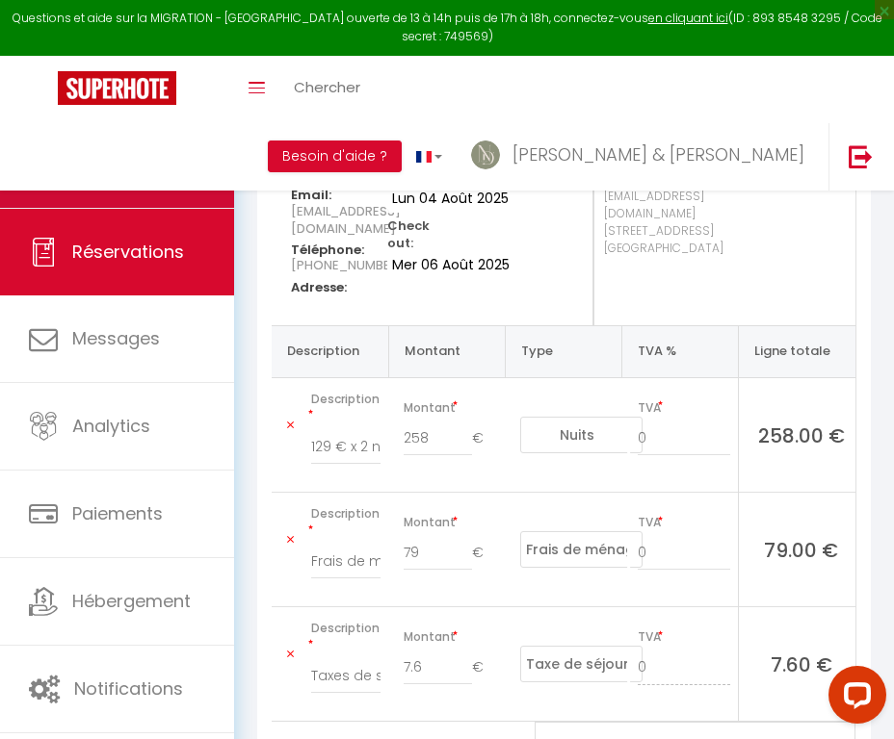
click at [150, 180] on link "Calendriers" at bounding box center [117, 164] width 234 height 87
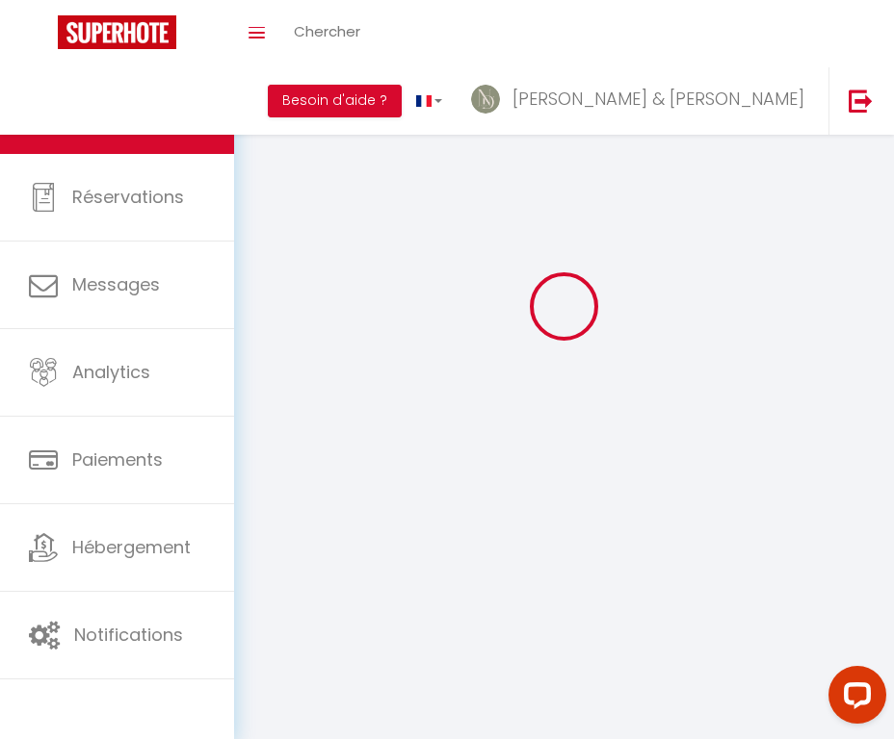
click at [150, 180] on link "Réservations" at bounding box center [117, 197] width 234 height 87
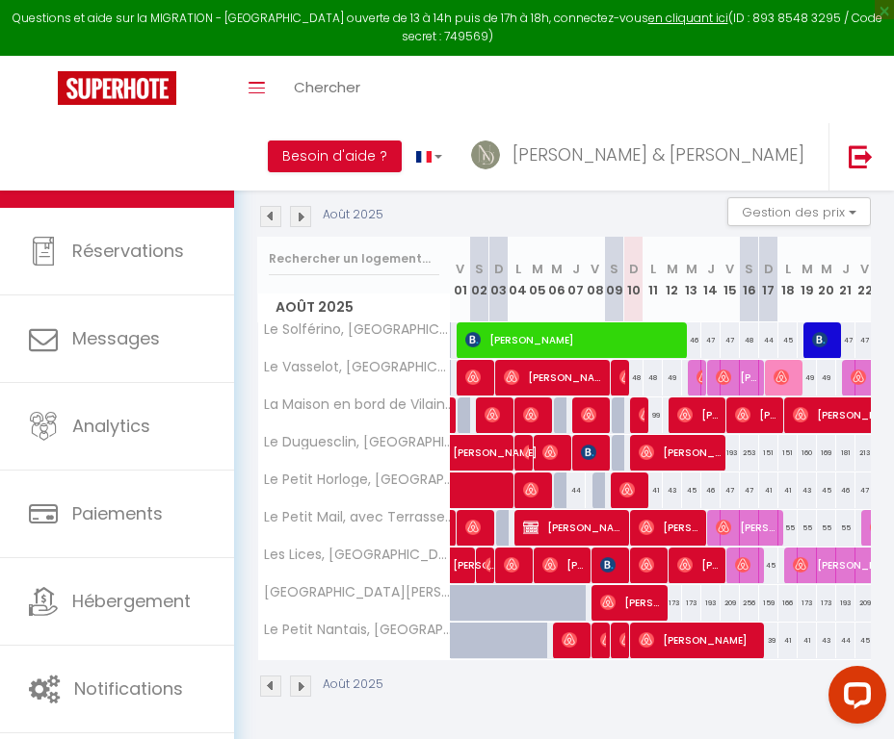
scroll to position [127, 0]
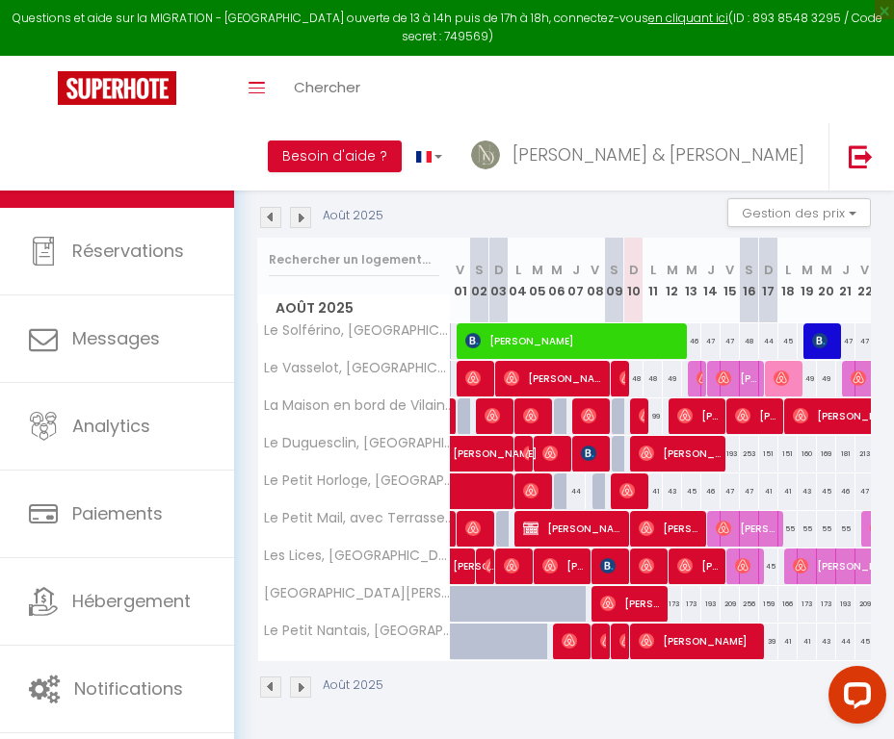
click at [593, 419] on img at bounding box center [588, 415] width 15 height 15
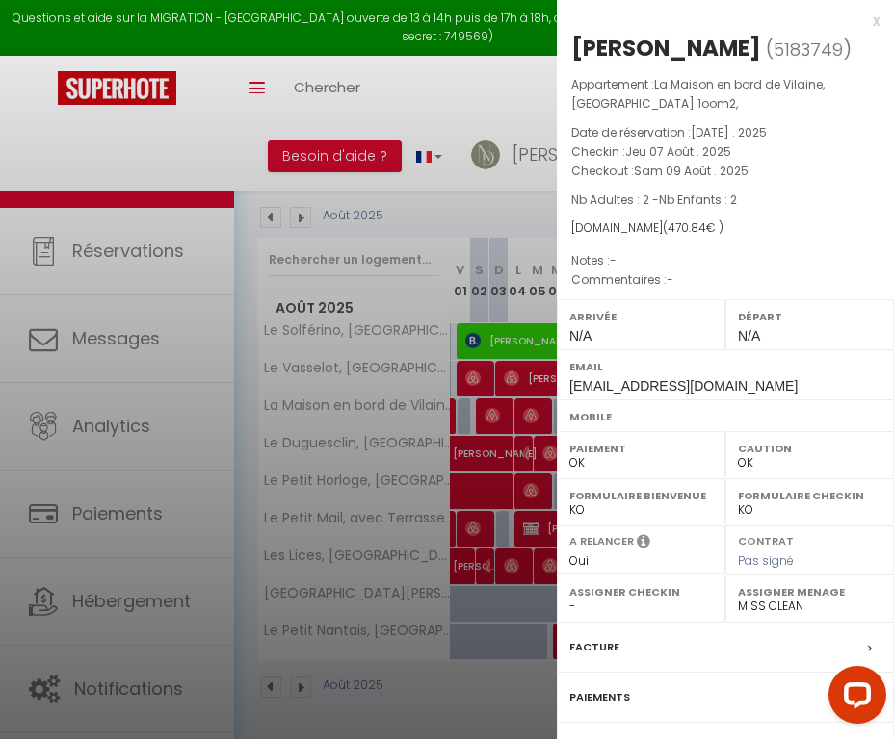
click at [584, 646] on label "Facture" at bounding box center [594, 647] width 50 height 20
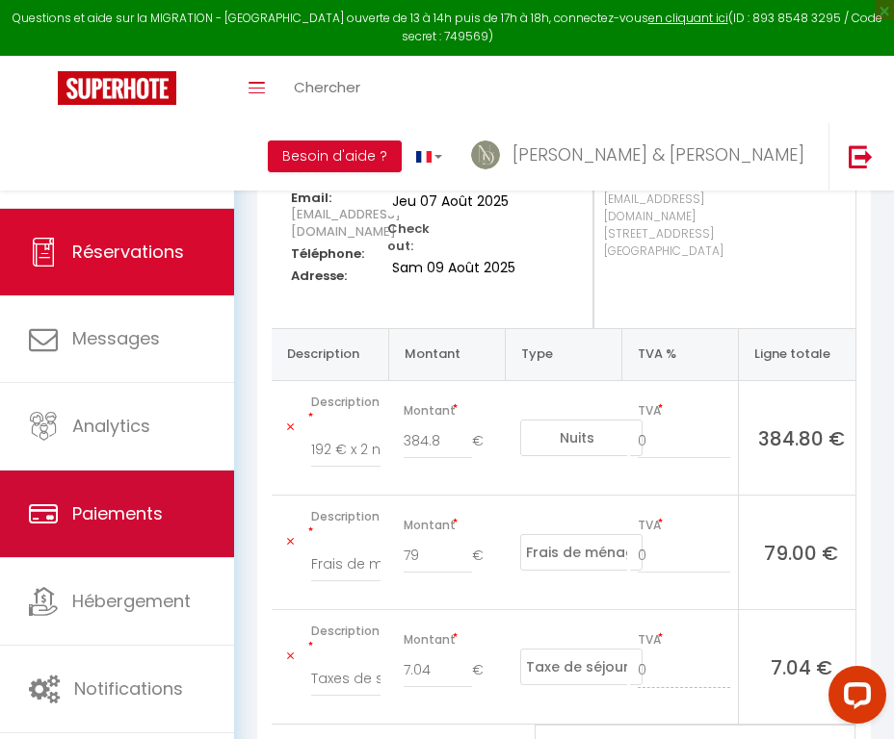
scroll to position [210, 0]
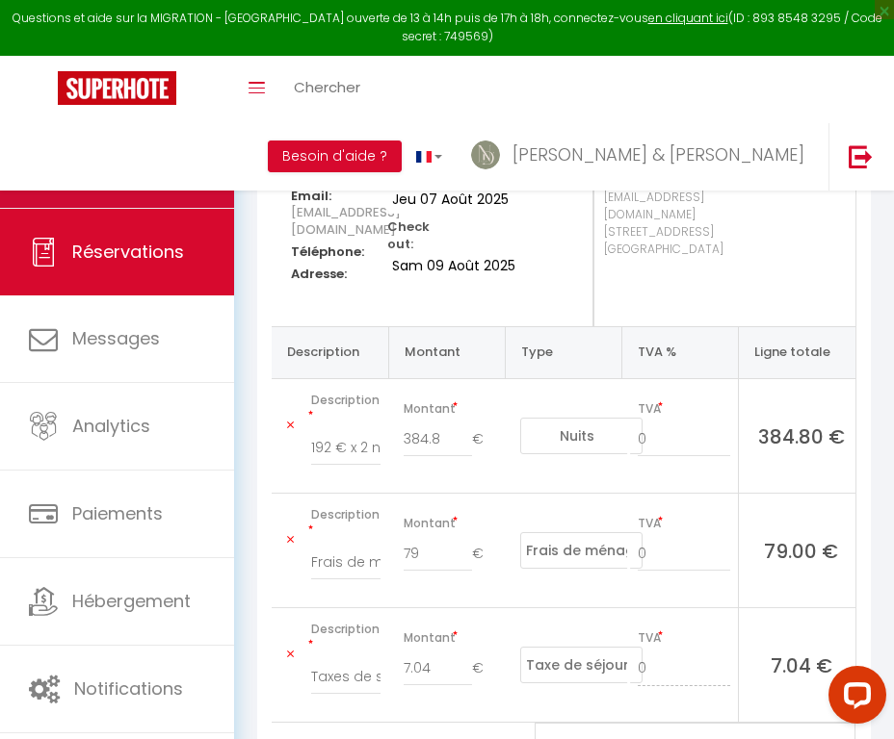
click at [188, 178] on link "Calendriers" at bounding box center [117, 164] width 234 height 87
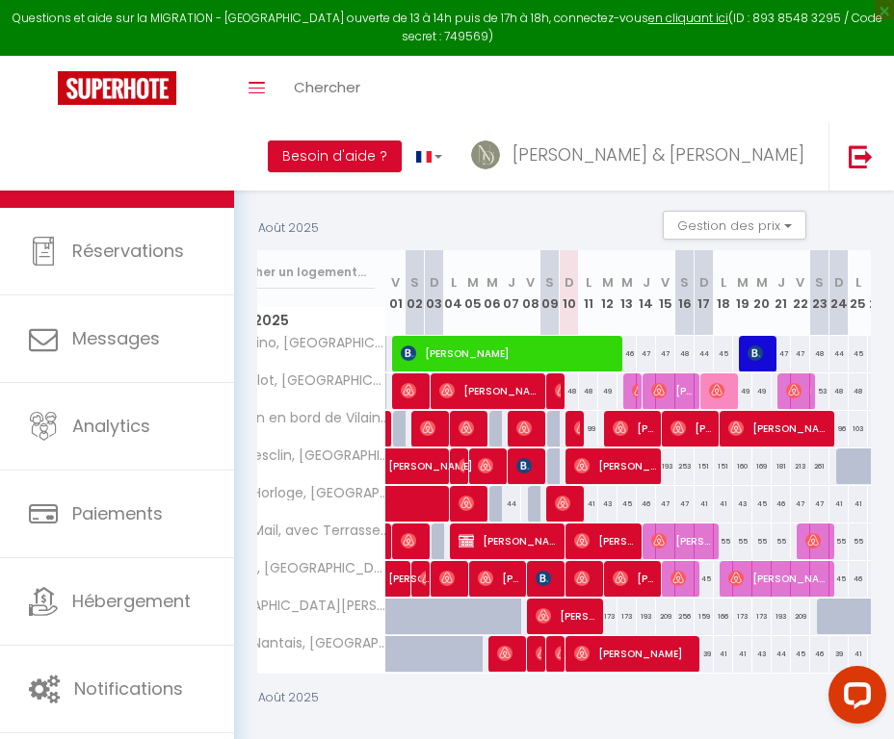
scroll to position [0, 73]
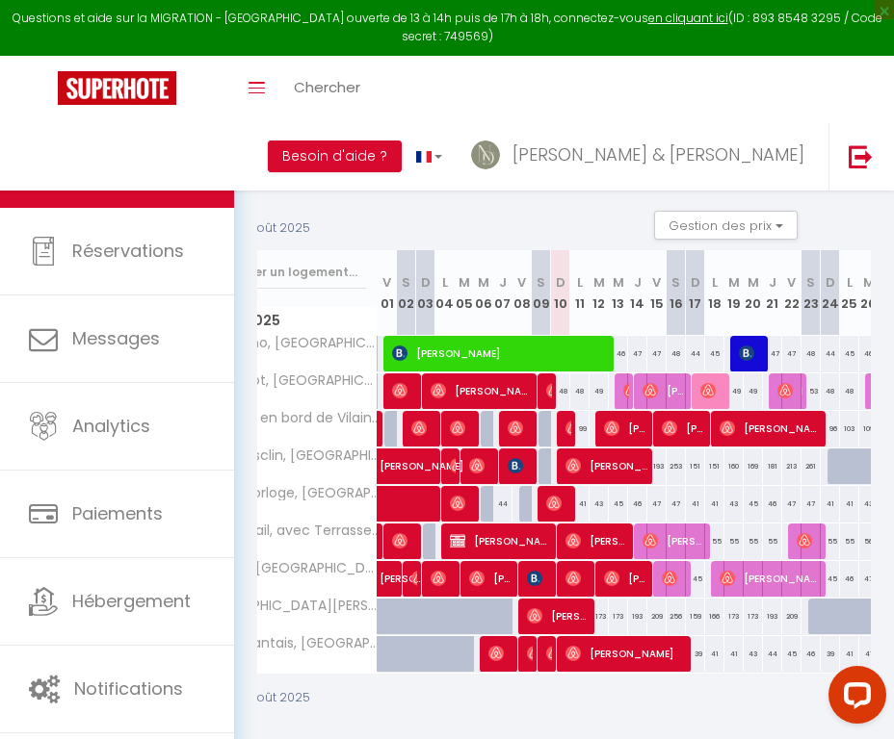
click at [567, 428] on img at bounding box center [572, 428] width 15 height 15
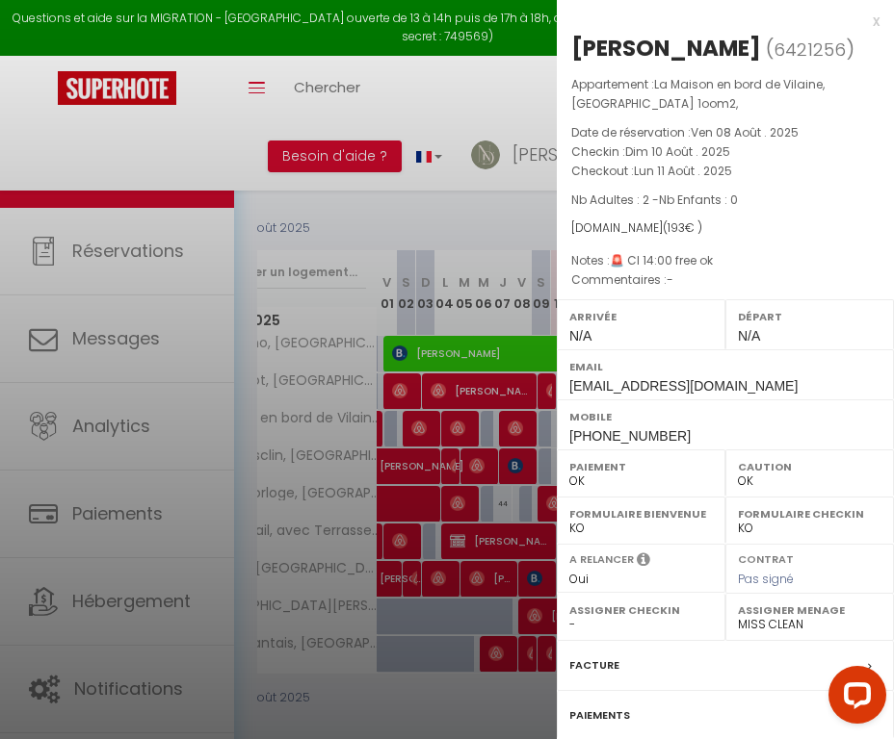
click at [588, 657] on label "Facture" at bounding box center [594, 666] width 50 height 20
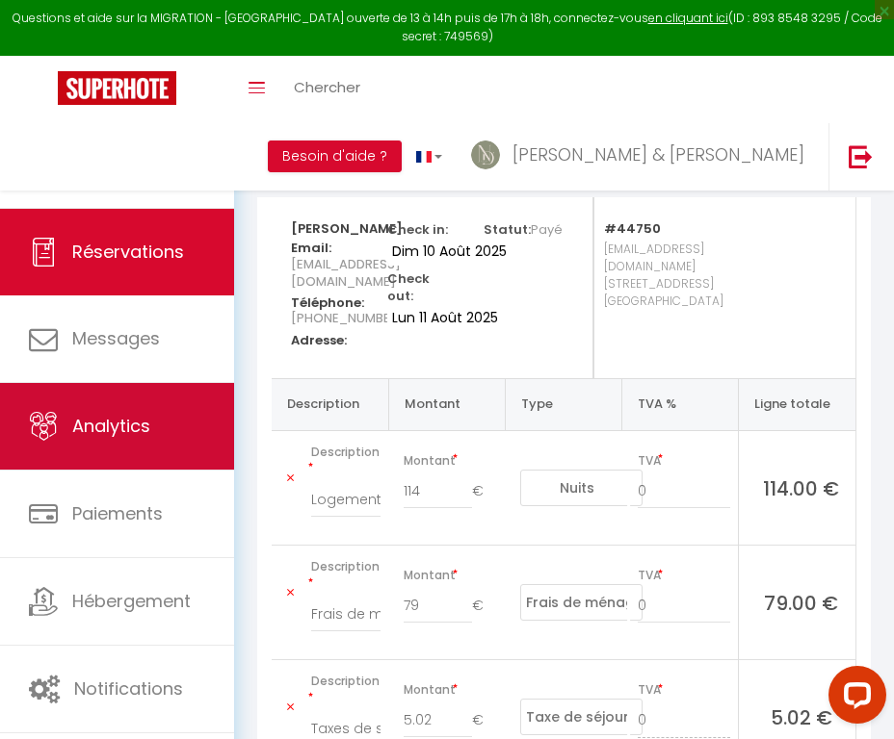
scroll to position [169, 0]
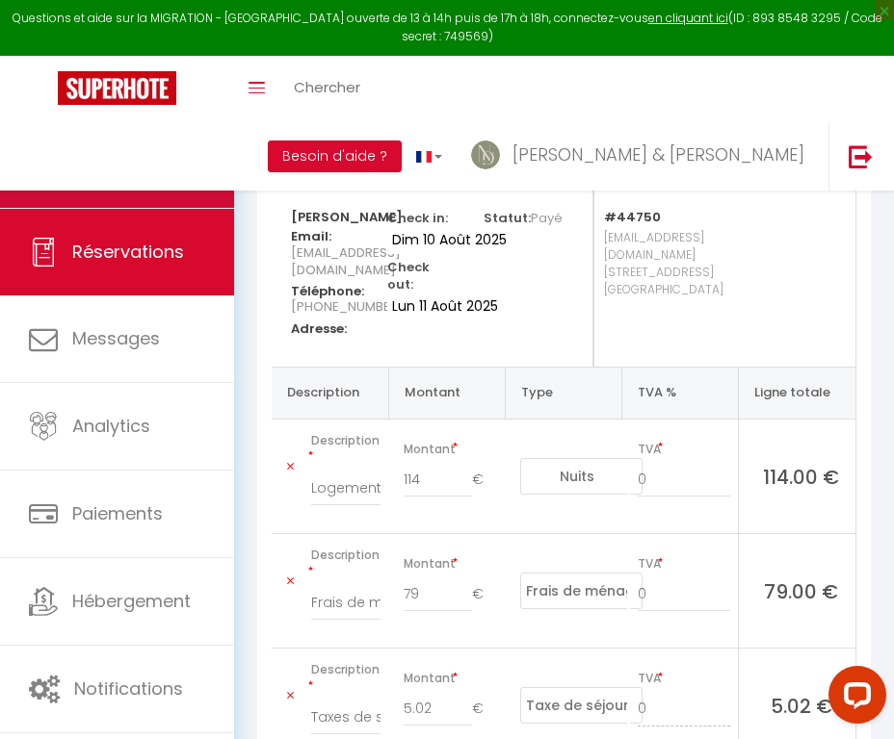
click at [158, 146] on link "Calendriers" at bounding box center [117, 164] width 234 height 87
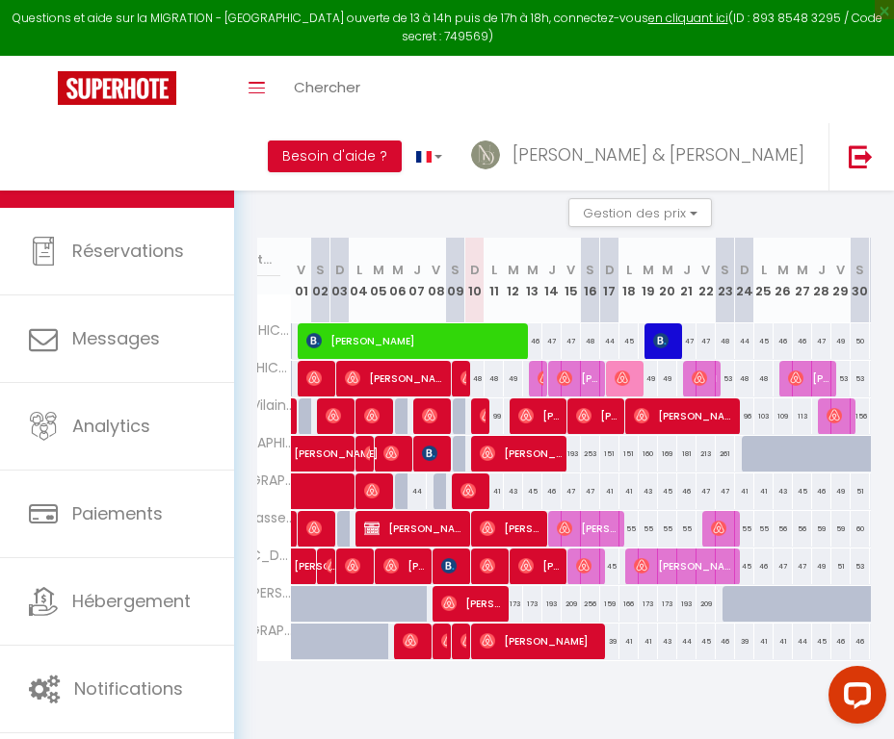
scroll to position [0, 168]
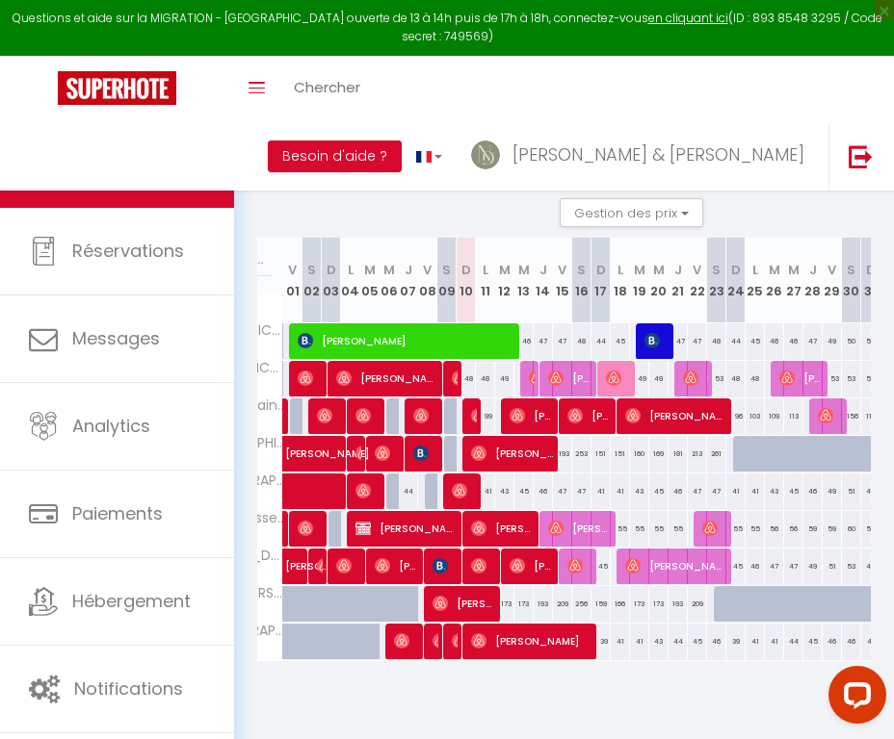
click at [523, 422] on img at bounding box center [516, 415] width 15 height 15
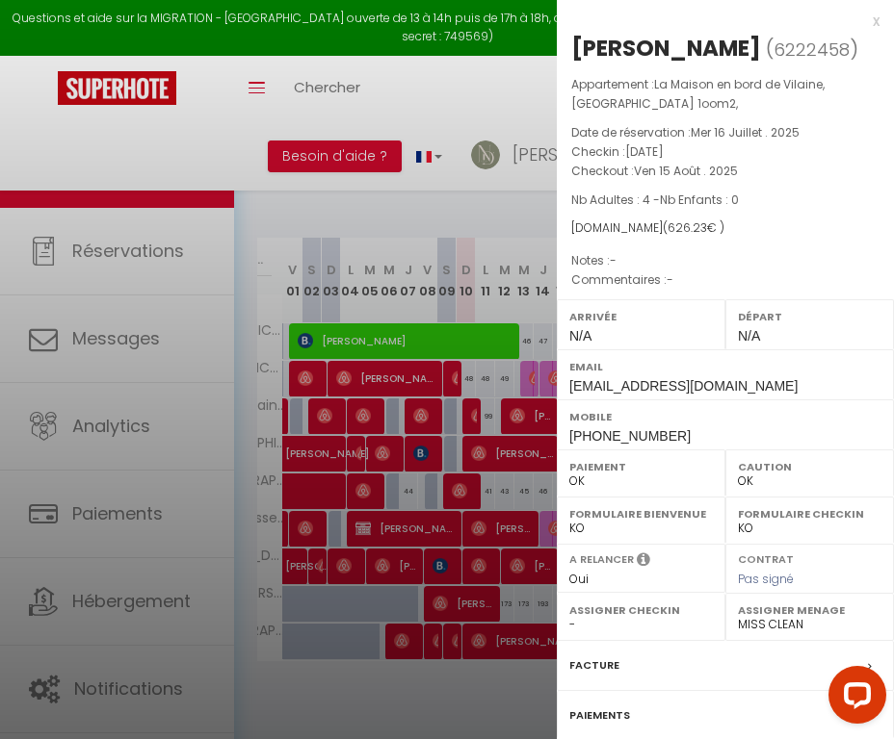
click at [598, 666] on label "Facture" at bounding box center [594, 666] width 50 height 20
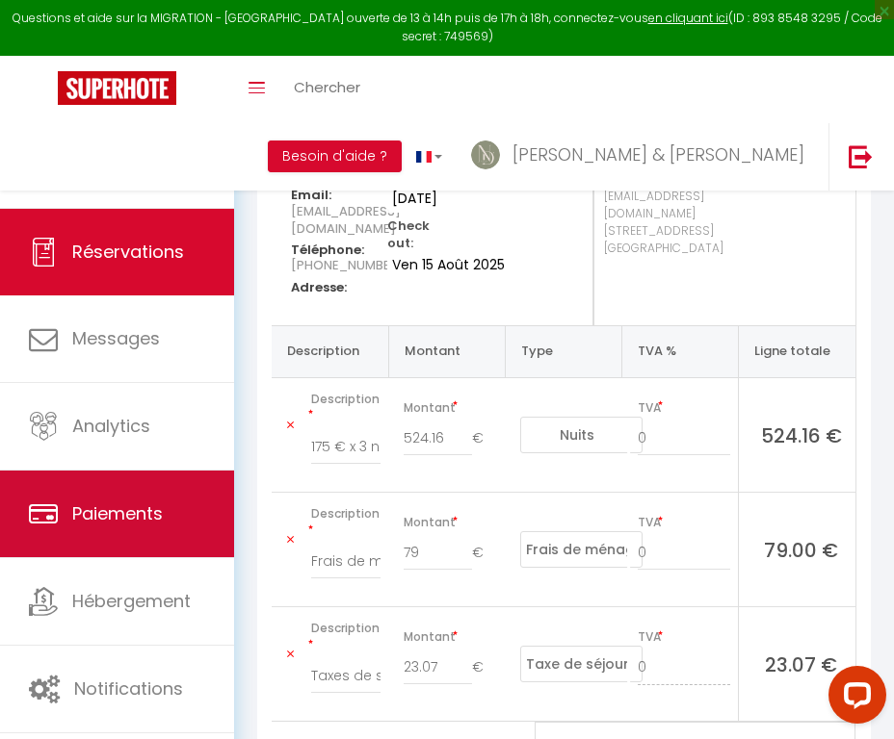
scroll to position [218, 0]
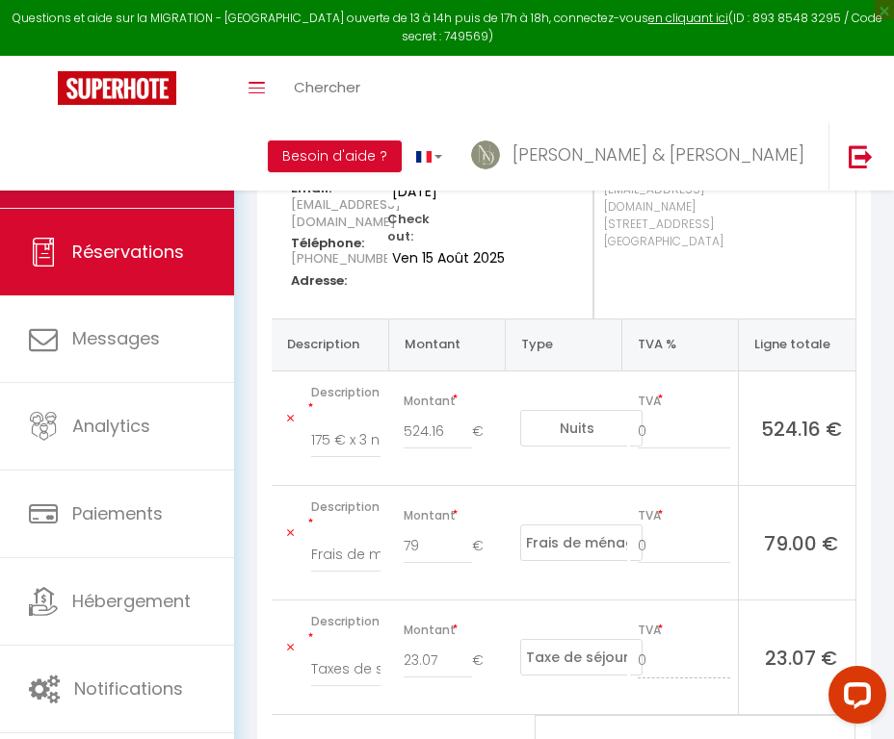
click at [177, 182] on link "Calendriers" at bounding box center [117, 164] width 234 height 87
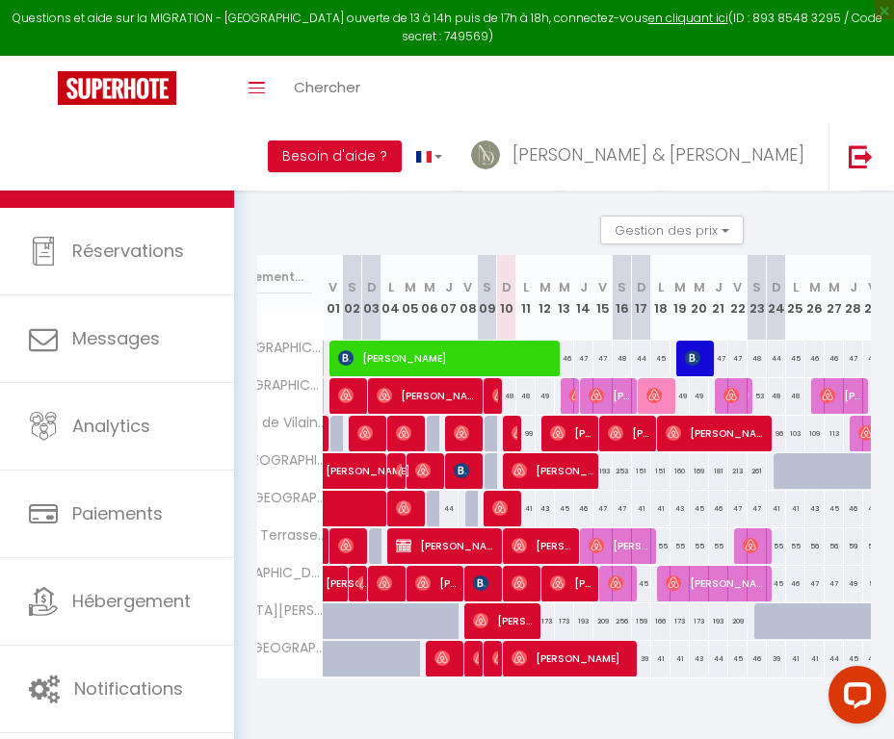
scroll to position [0, 128]
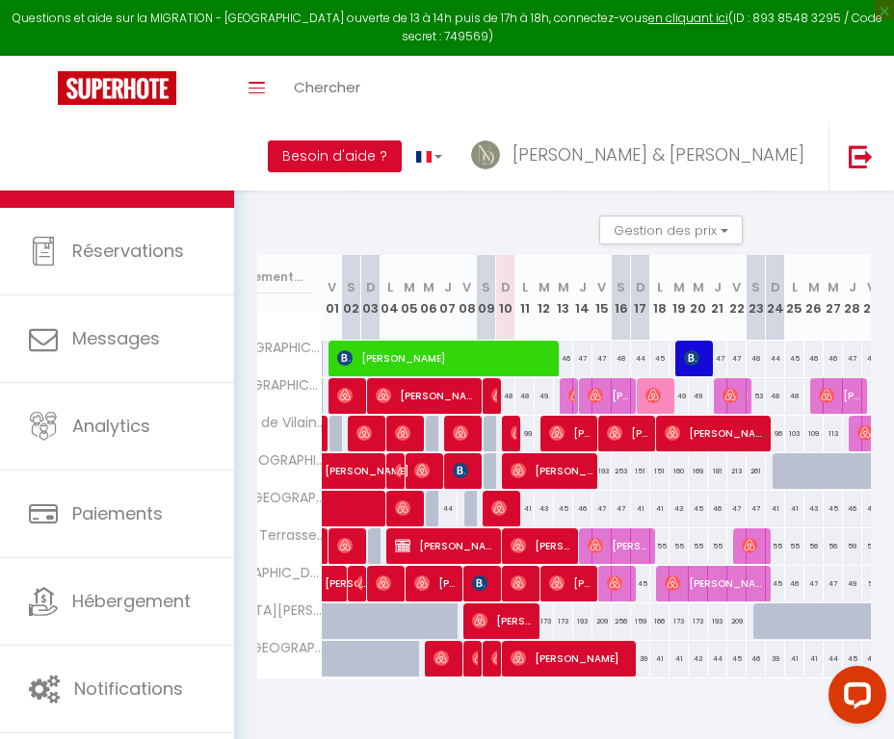
click at [626, 438] on span "Tom Coughlan" at bounding box center [629, 433] width 45 height 37
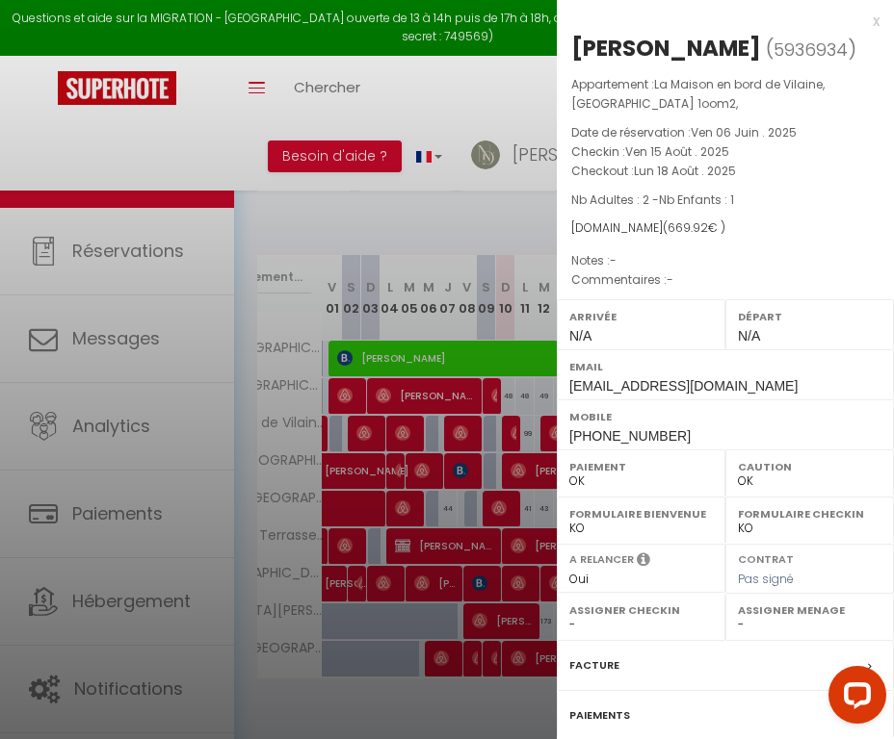
click at [595, 663] on label "Facture" at bounding box center [594, 666] width 50 height 20
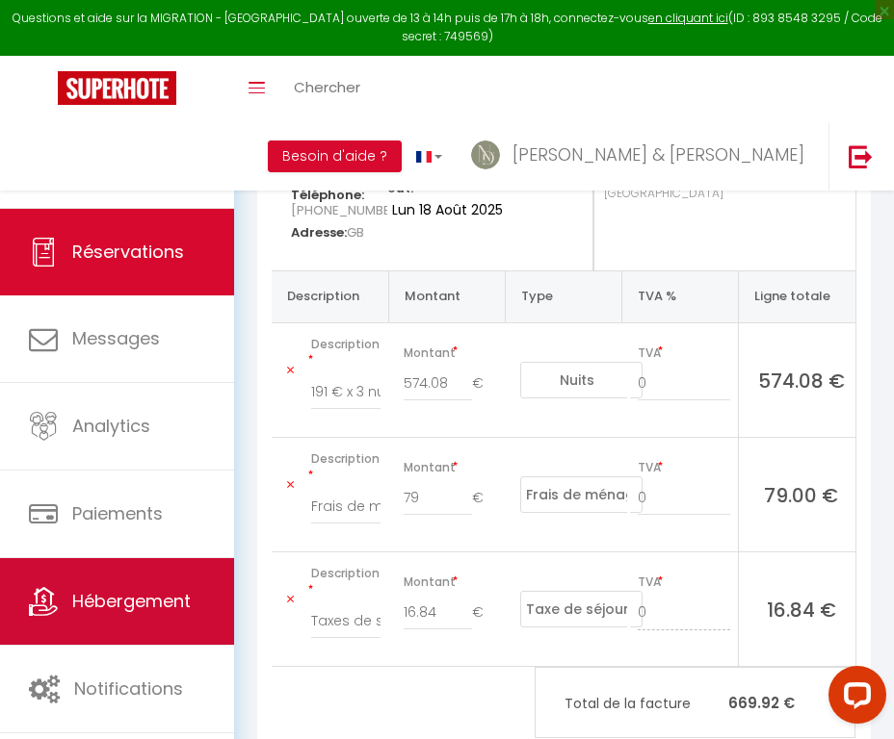
scroll to position [270, 0]
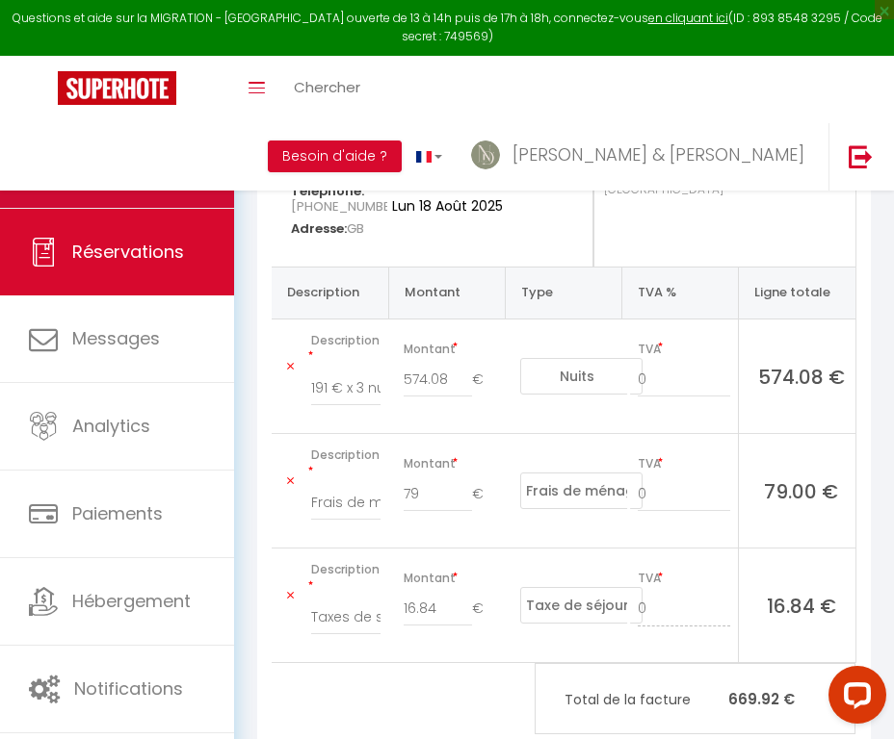
click at [134, 201] on link "Calendriers" at bounding box center [117, 164] width 234 height 87
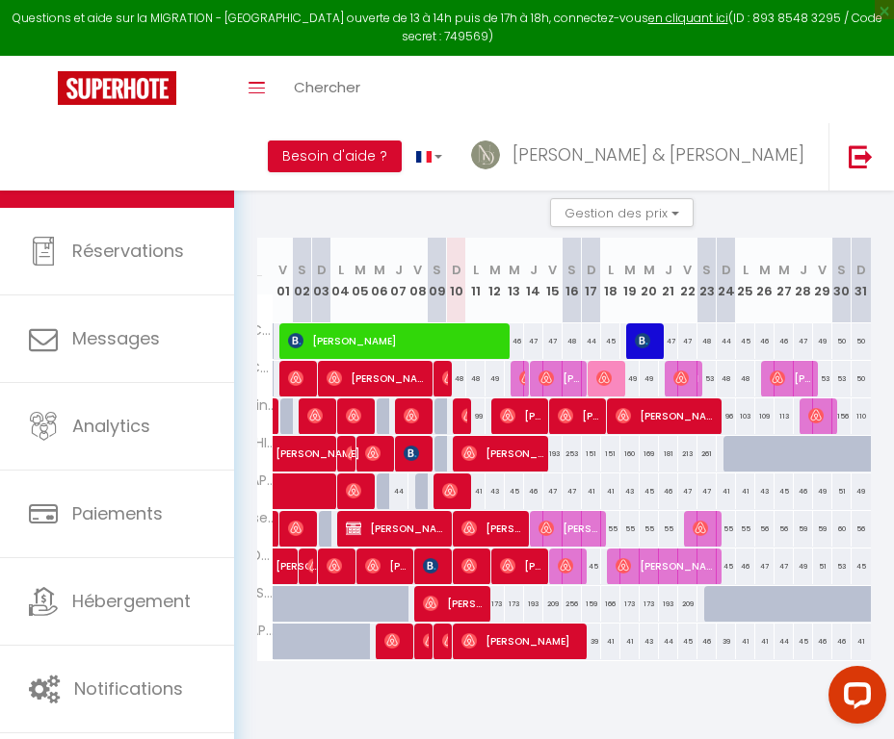
scroll to position [0, 177]
click at [657, 421] on span "Maribel Pino" at bounding box center [666, 416] width 103 height 37
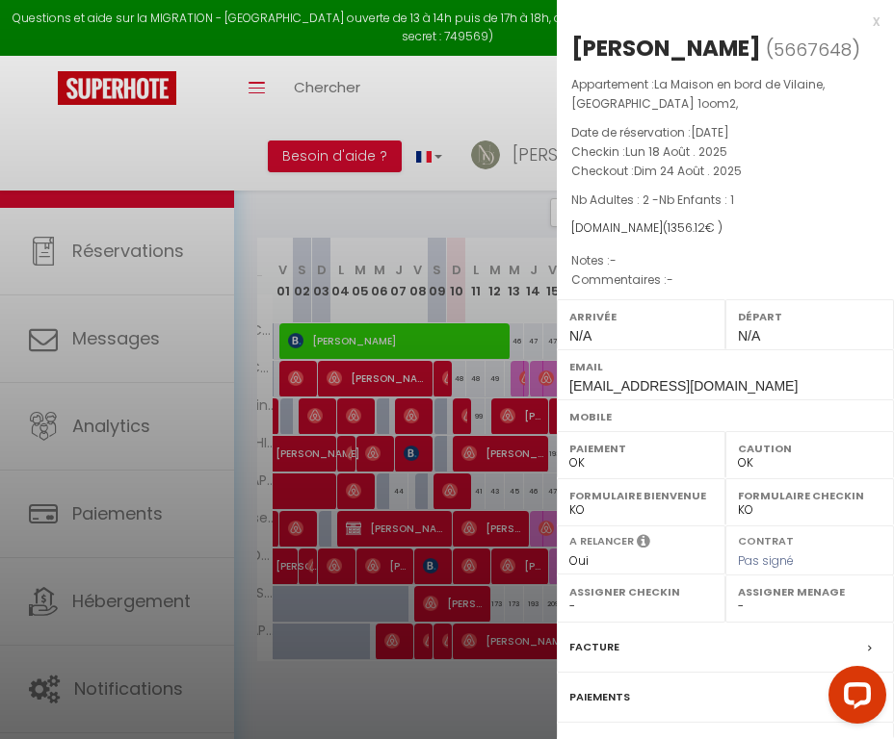
click at [581, 646] on label "Facture" at bounding box center [594, 647] width 50 height 20
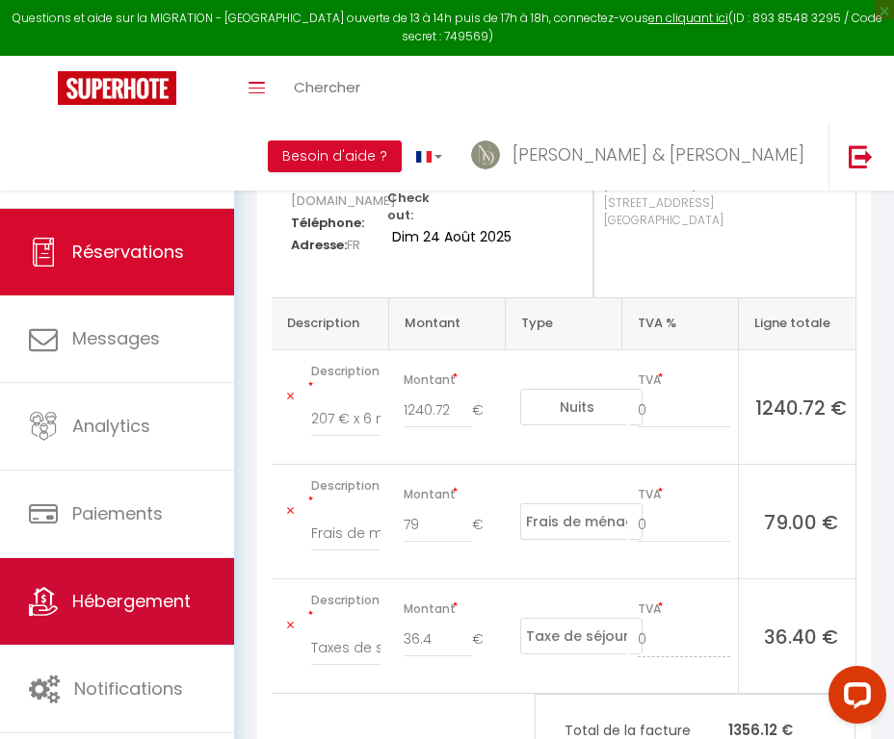
scroll to position [236, 0]
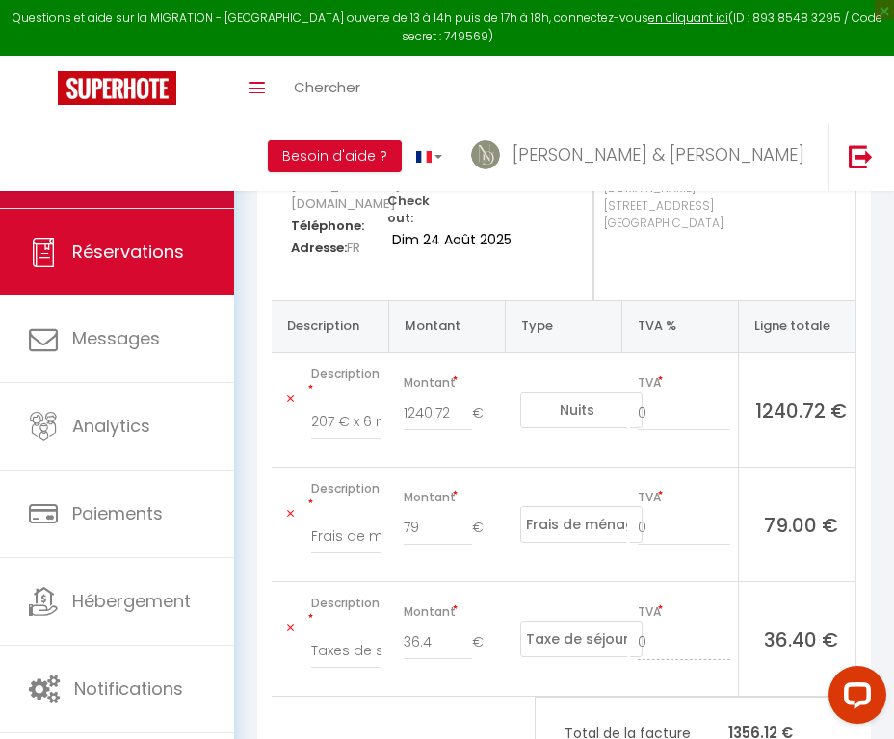
click at [103, 180] on link "Calendriers" at bounding box center [117, 164] width 234 height 87
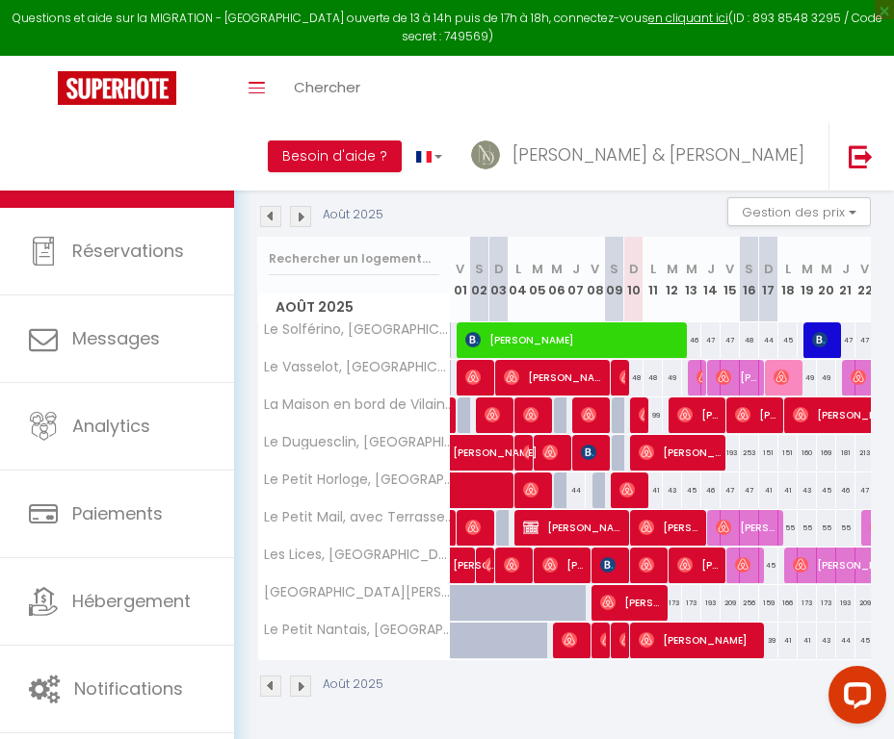
scroll to position [127, 0]
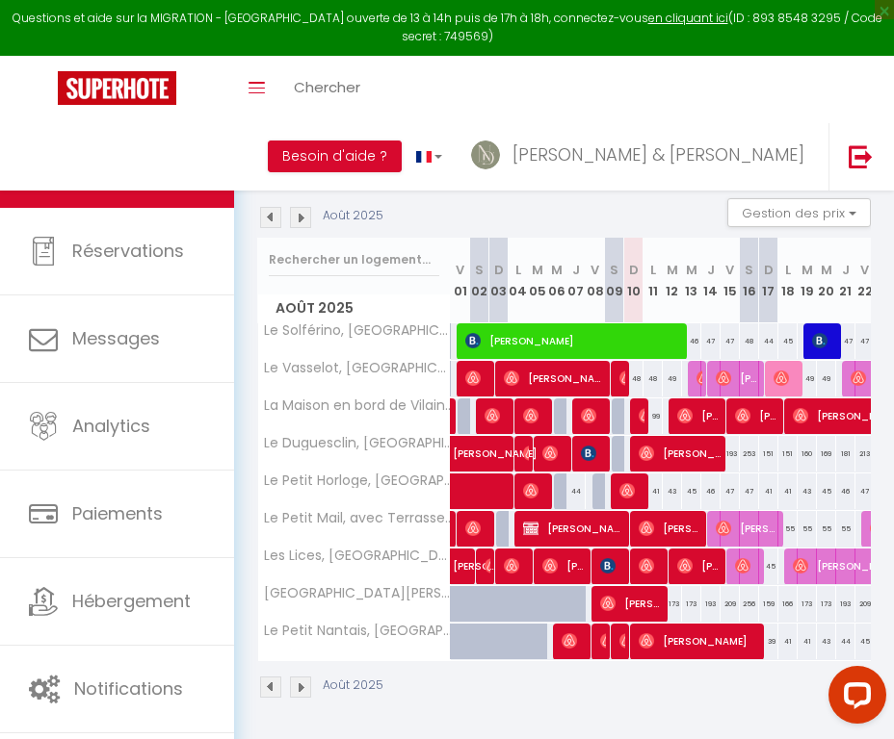
click at [561, 332] on span "Yu Han" at bounding box center [574, 341] width 219 height 37
click at [561, 332] on body "Questions et aide sur la MIGRATION - [GEOGRAPHIC_DATA] ouverte de 13 à 14h puis…" at bounding box center [447, 367] width 894 height 747
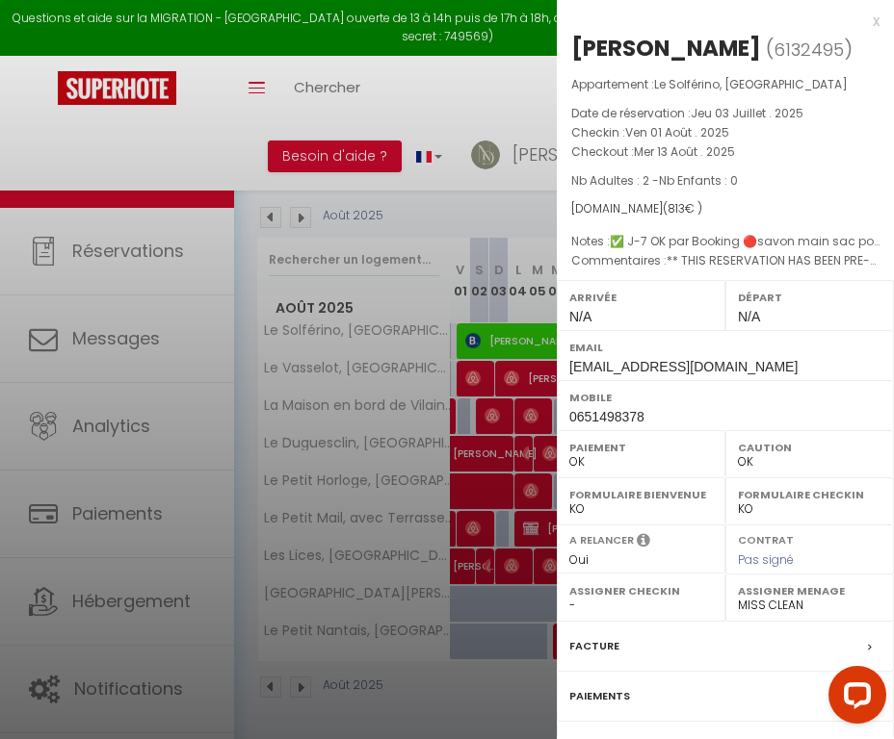
click at [600, 636] on label "Facture" at bounding box center [594, 646] width 50 height 20
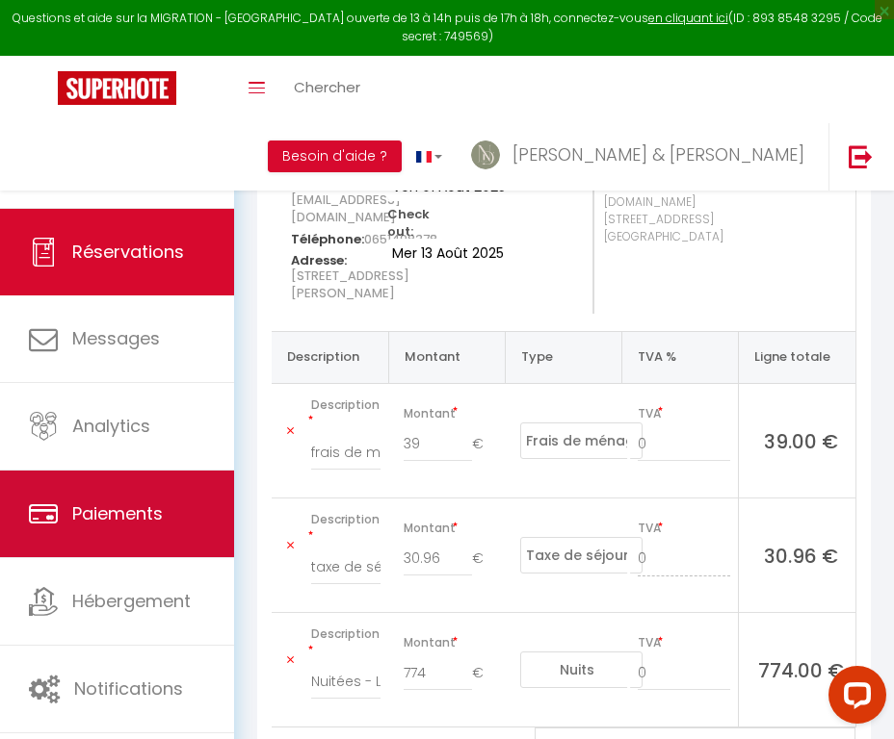
scroll to position [230, 0]
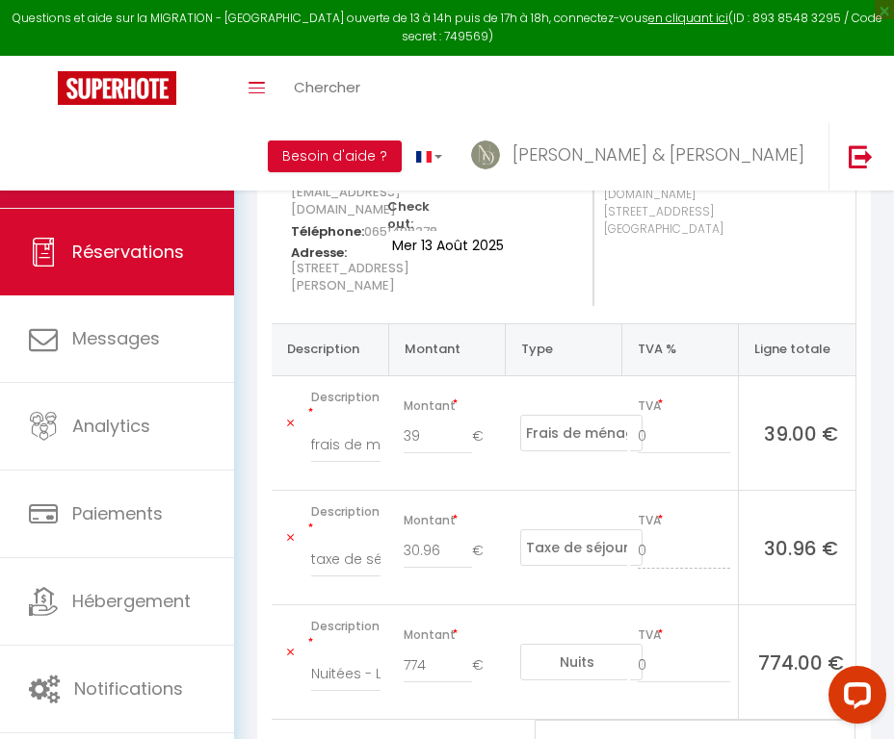
click at [186, 164] on link "Calendriers" at bounding box center [117, 164] width 234 height 87
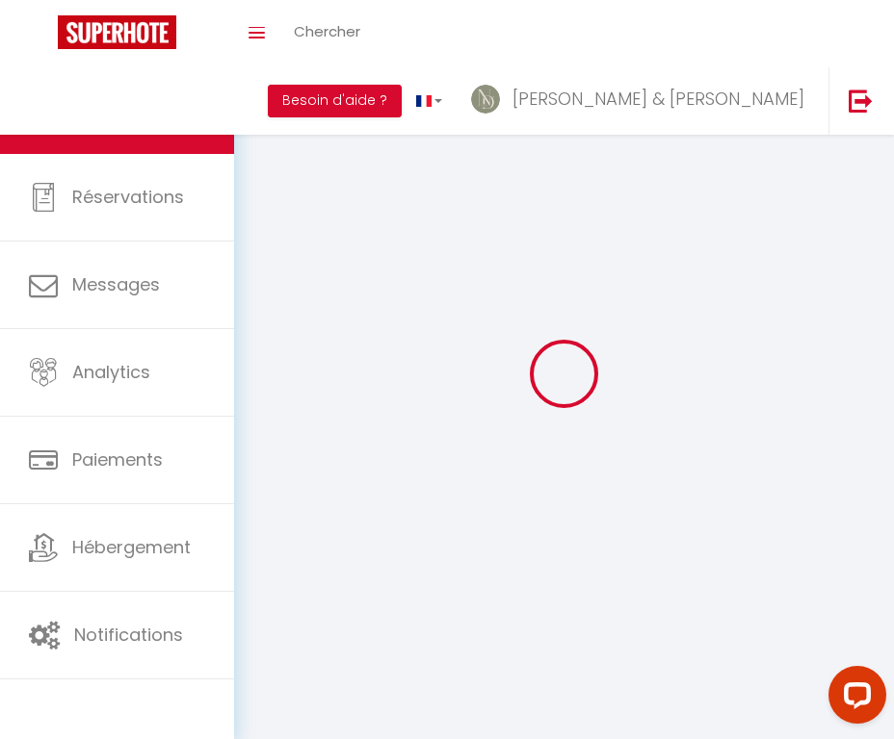
click at [186, 164] on link "Réservations" at bounding box center [117, 197] width 234 height 87
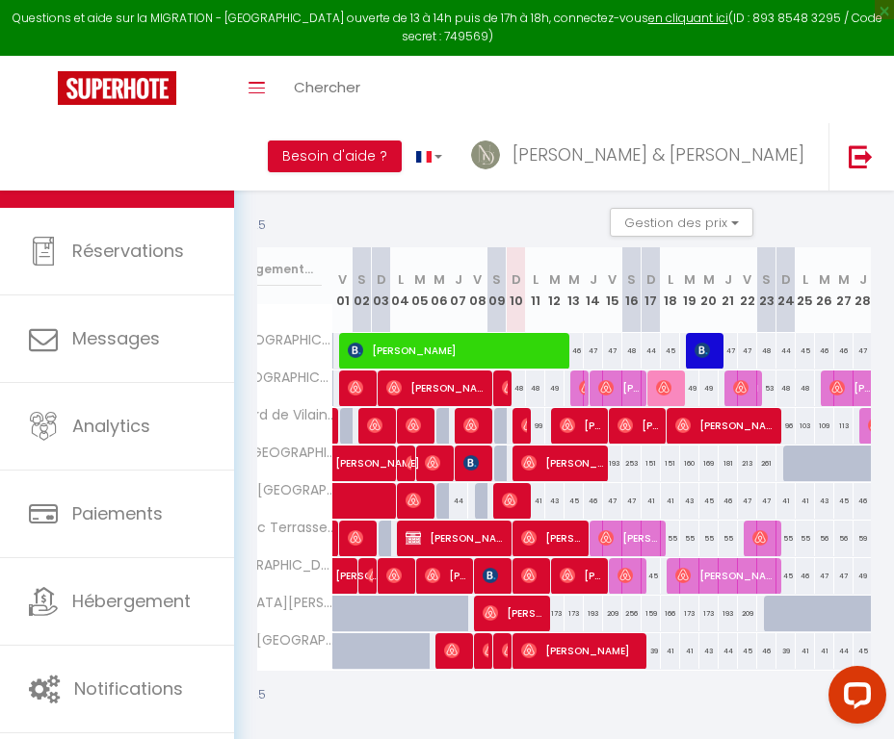
scroll to position [118, 0]
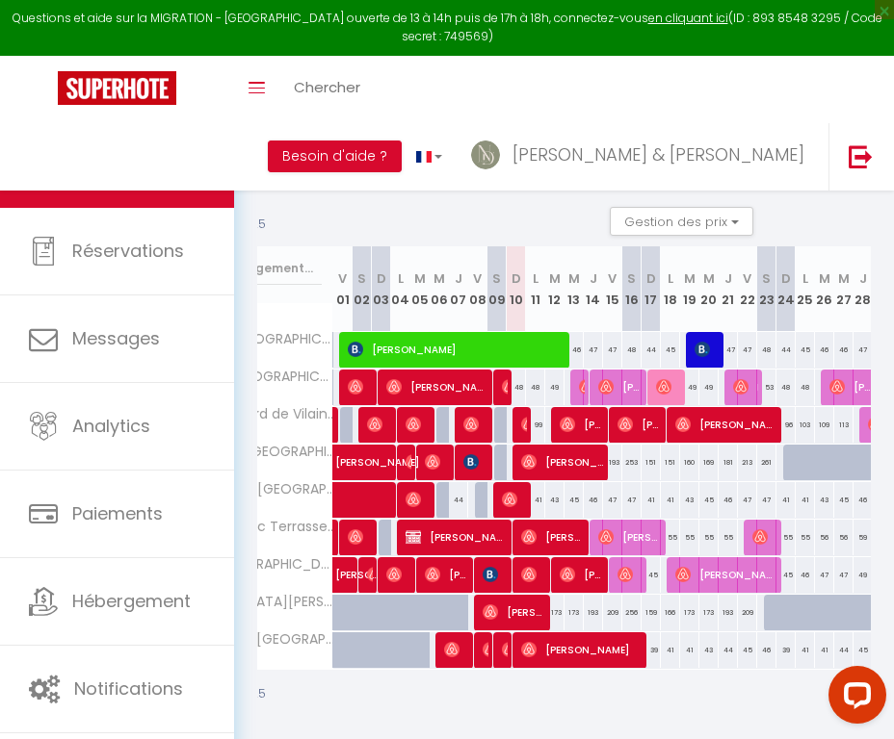
click at [713, 350] on span "Teissier Rémi" at bounding box center [707, 349] width 26 height 37
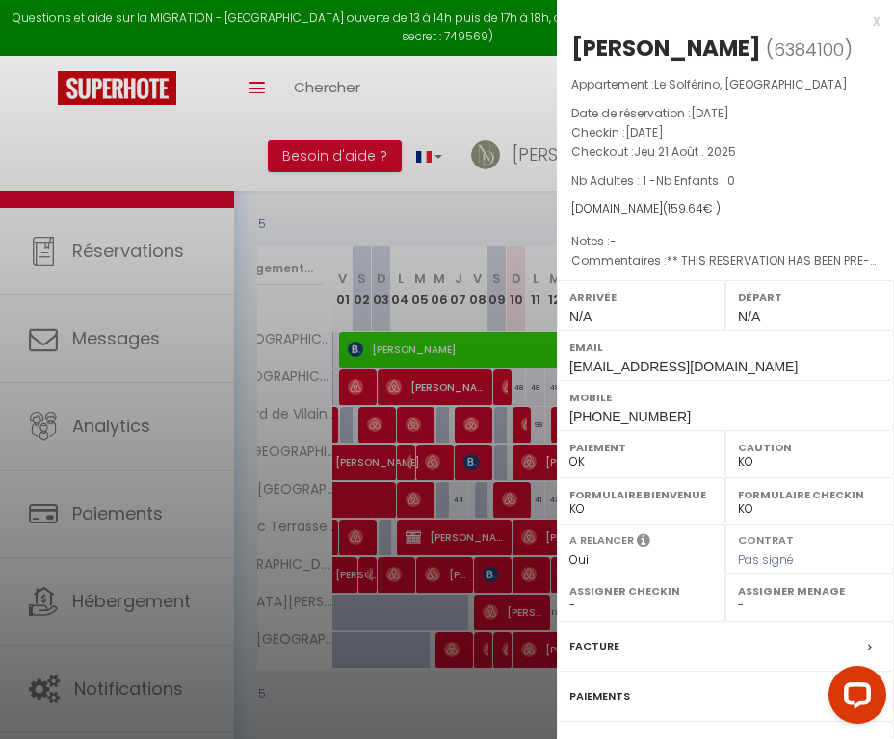
click at [594, 643] on label "Facture" at bounding box center [594, 646] width 50 height 20
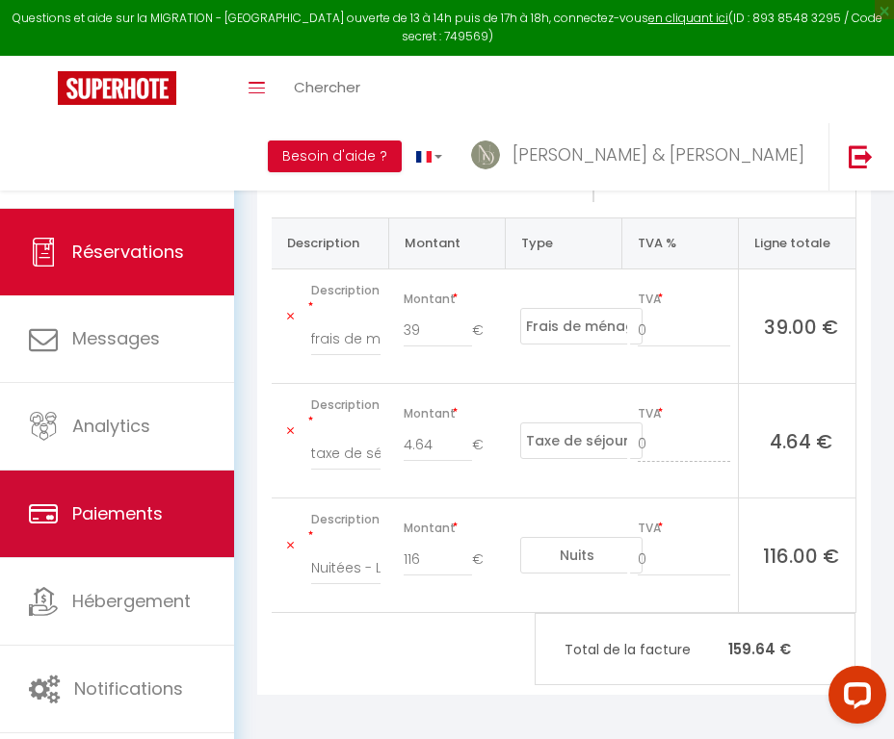
scroll to position [338, 0]
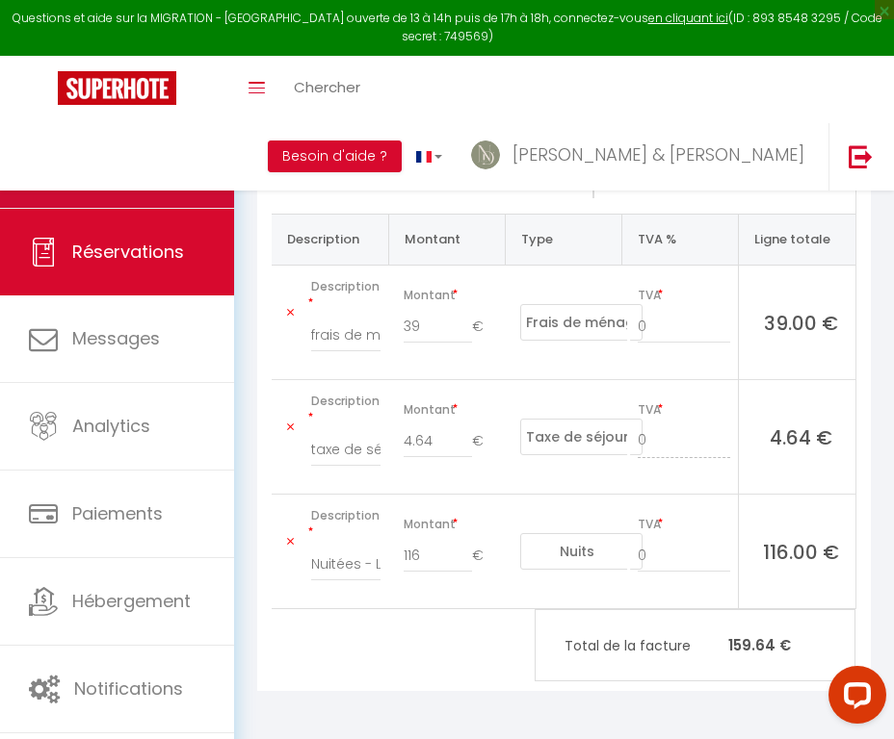
click at [125, 172] on span "Calendriers" at bounding box center [121, 164] width 99 height 24
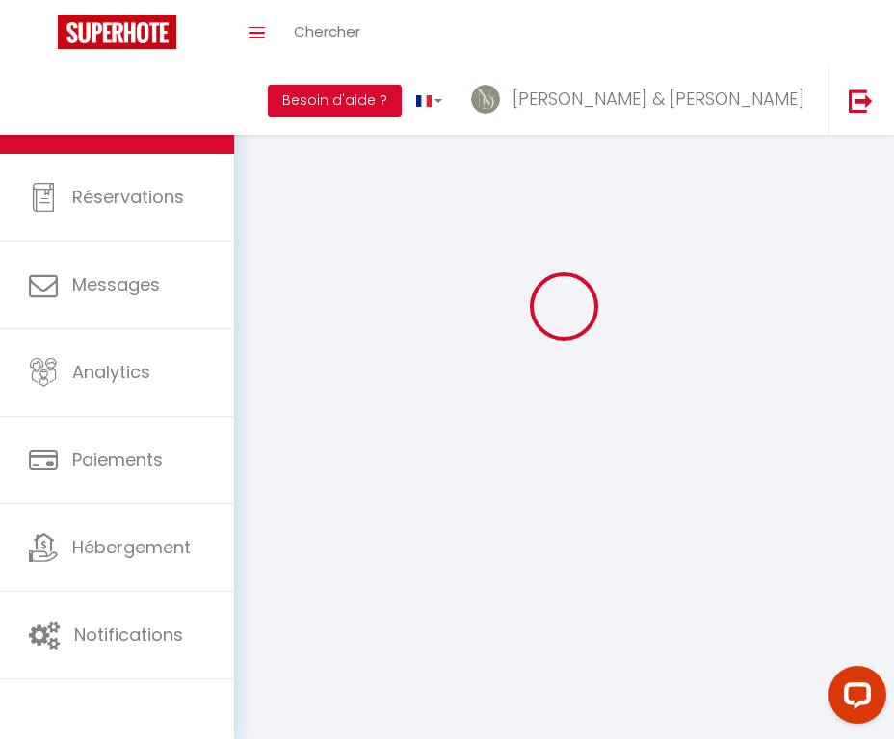
click at [125, 172] on link "Réservations" at bounding box center [117, 197] width 234 height 87
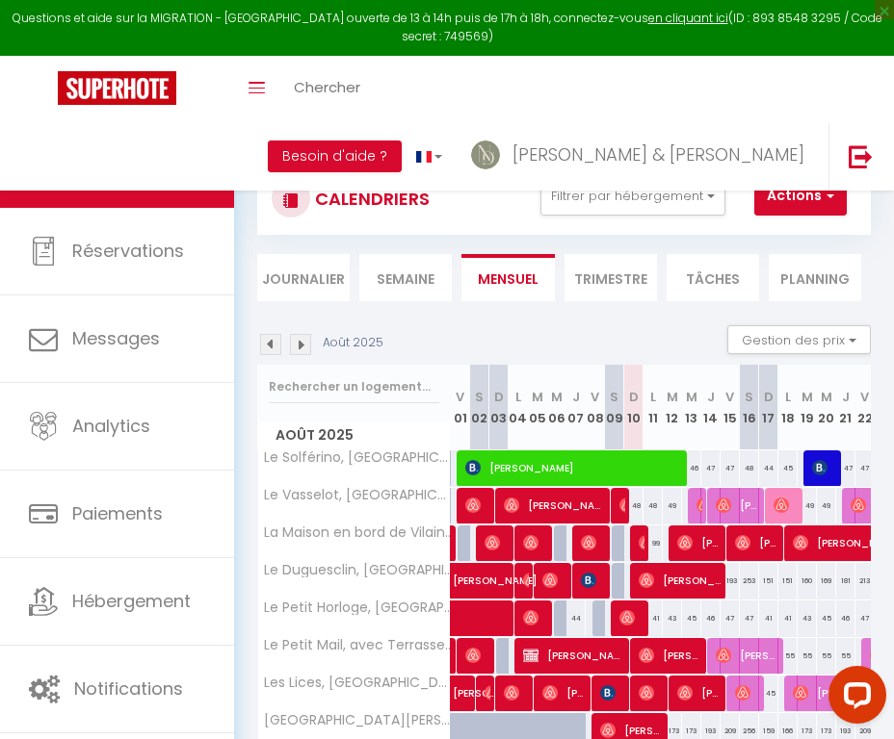
click at [486, 507] on span "Damien Lefauconnier" at bounding box center [478, 505] width 26 height 37
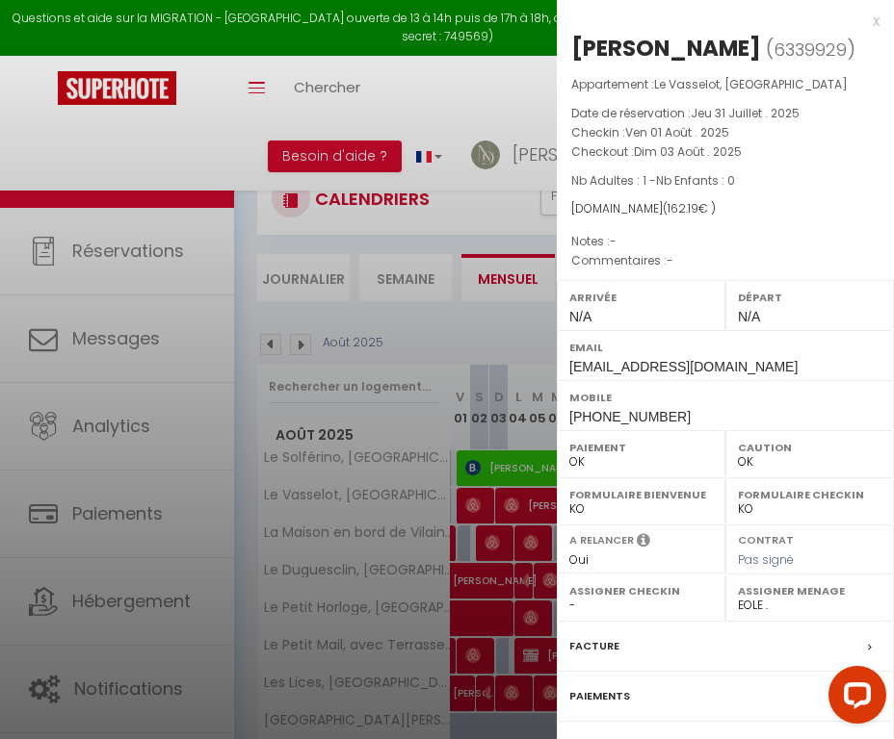
click at [609, 657] on label "Facture" at bounding box center [594, 646] width 50 height 20
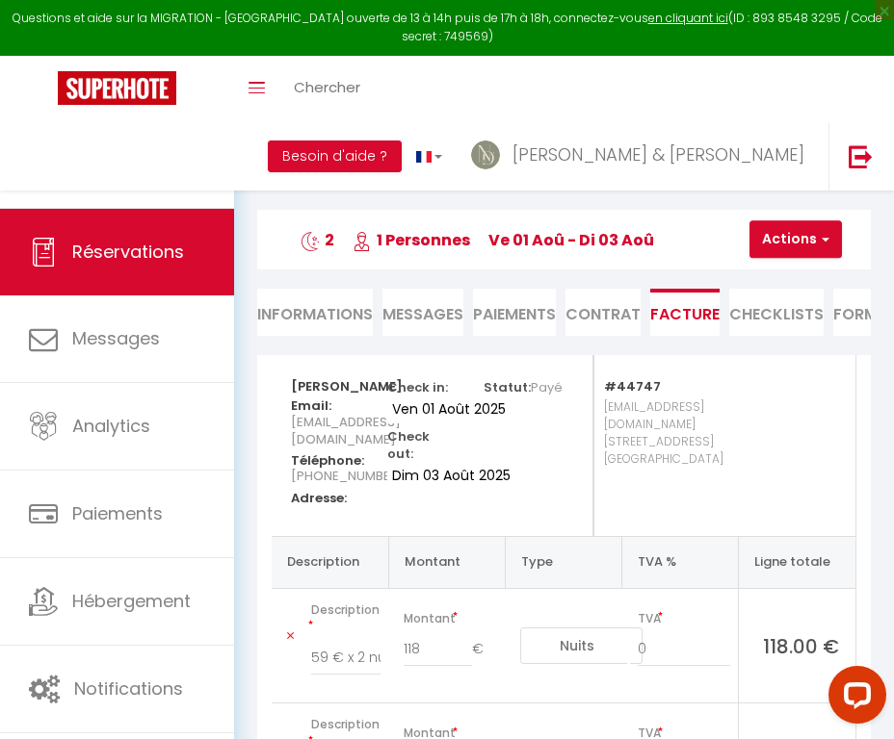
scroll to position [176, 0]
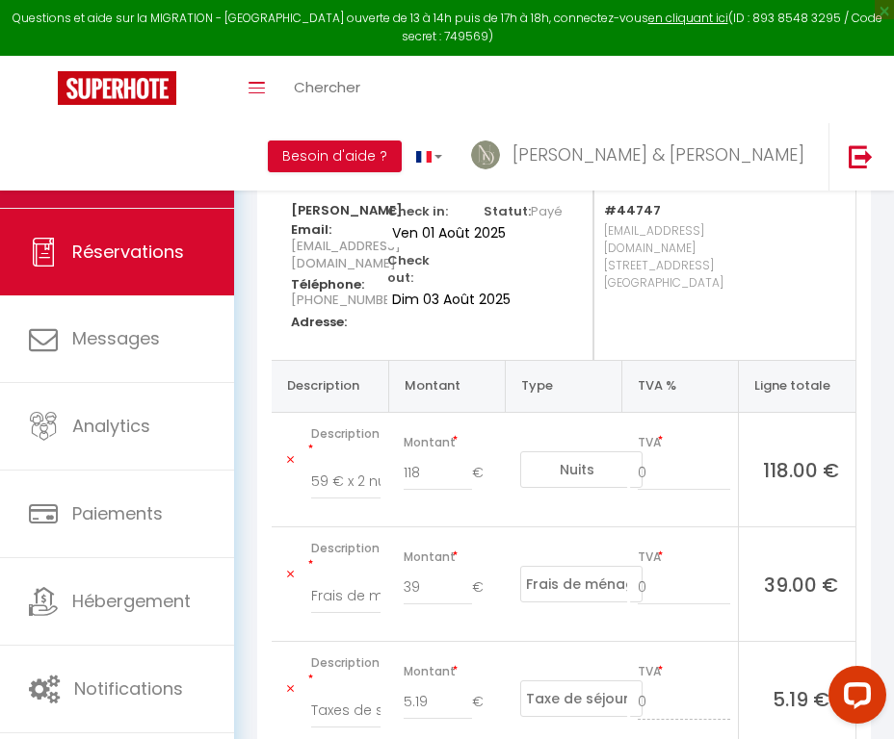
click at [183, 162] on link "Calendriers" at bounding box center [117, 164] width 234 height 87
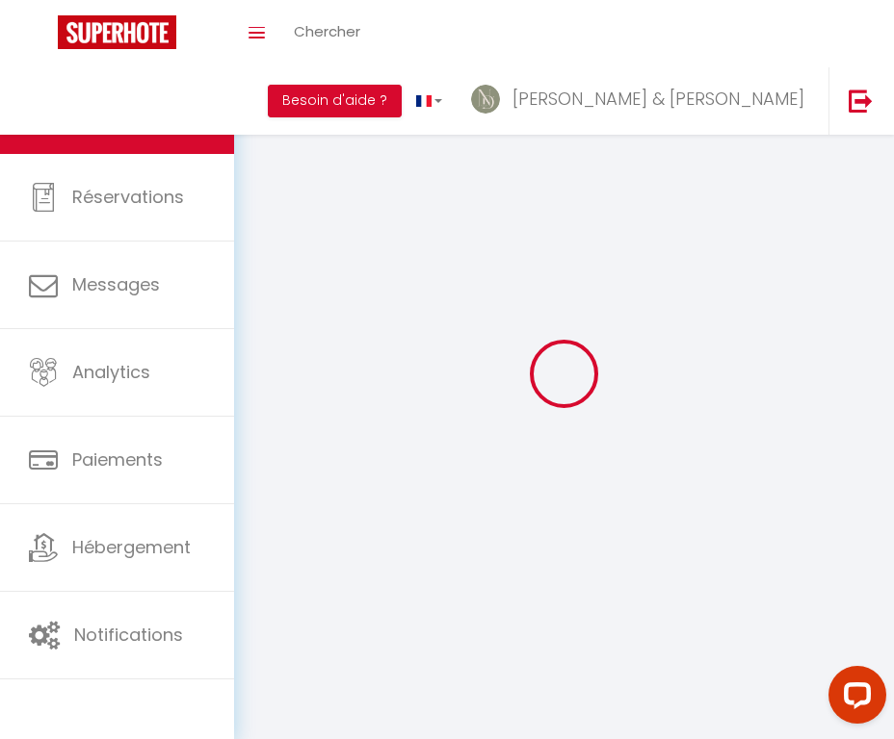
click at [183, 162] on link "Réservations" at bounding box center [117, 197] width 234 height 87
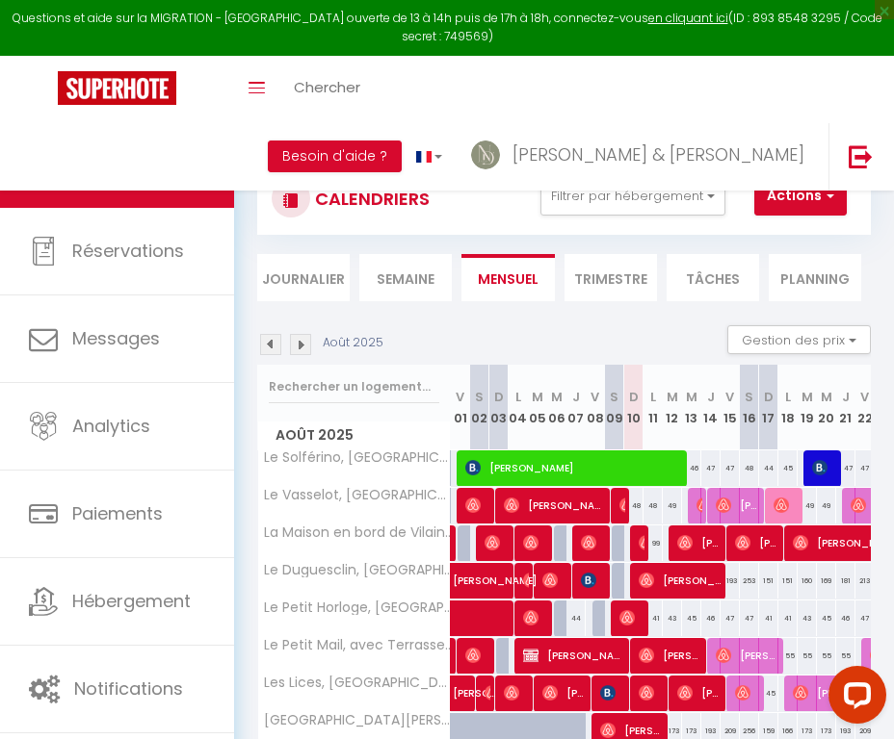
click at [557, 502] on span "Natila Medeiros" at bounding box center [555, 505] width 103 height 37
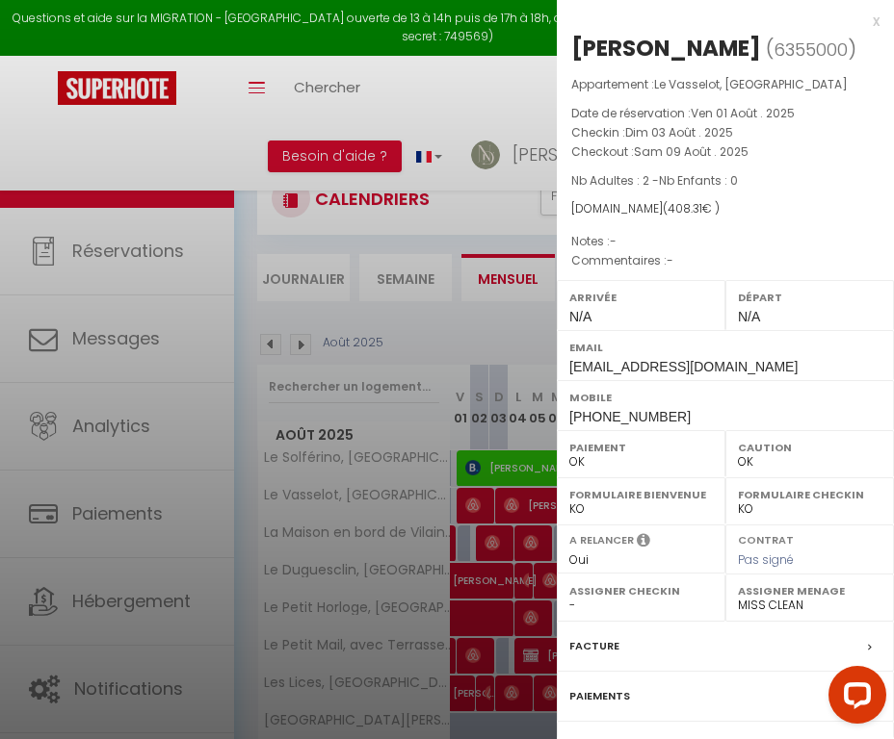
click at [604, 640] on label "Facture" at bounding box center [594, 646] width 50 height 20
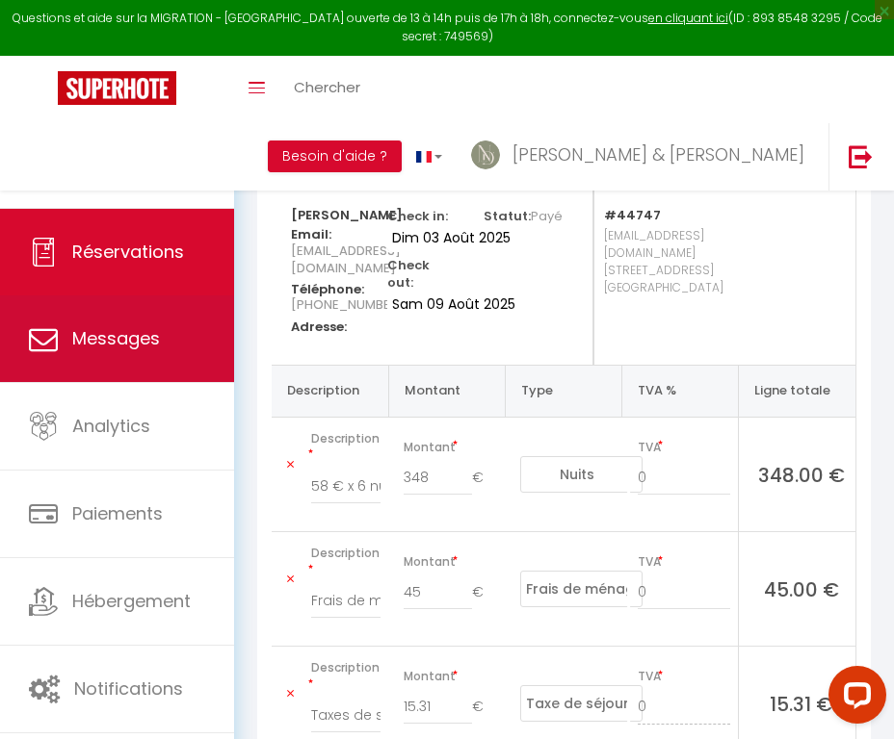
scroll to position [195, 0]
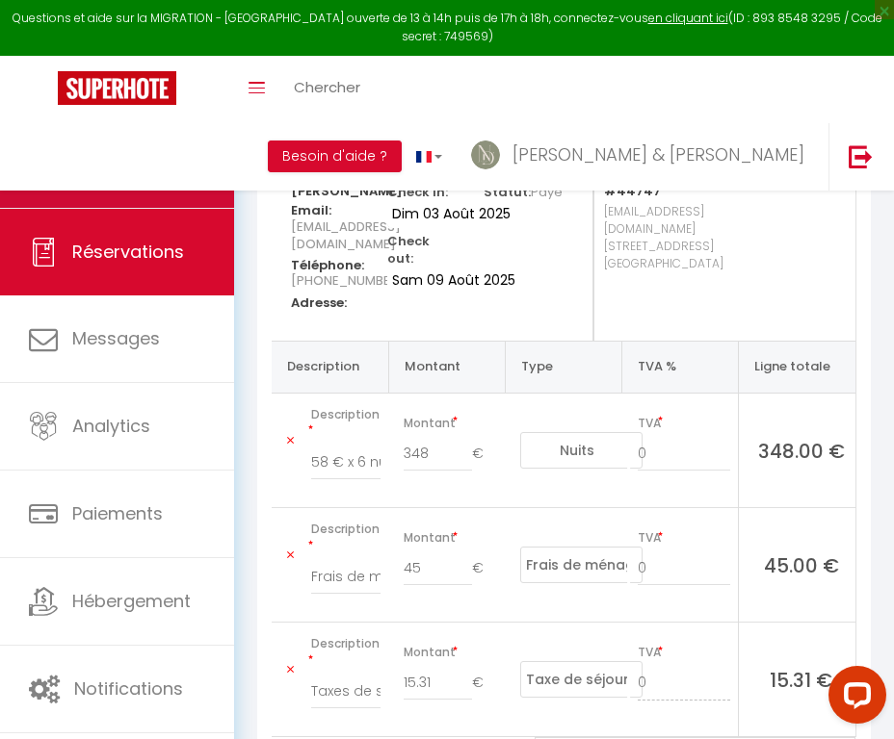
click at [186, 162] on link "Calendriers" at bounding box center [117, 164] width 234 height 87
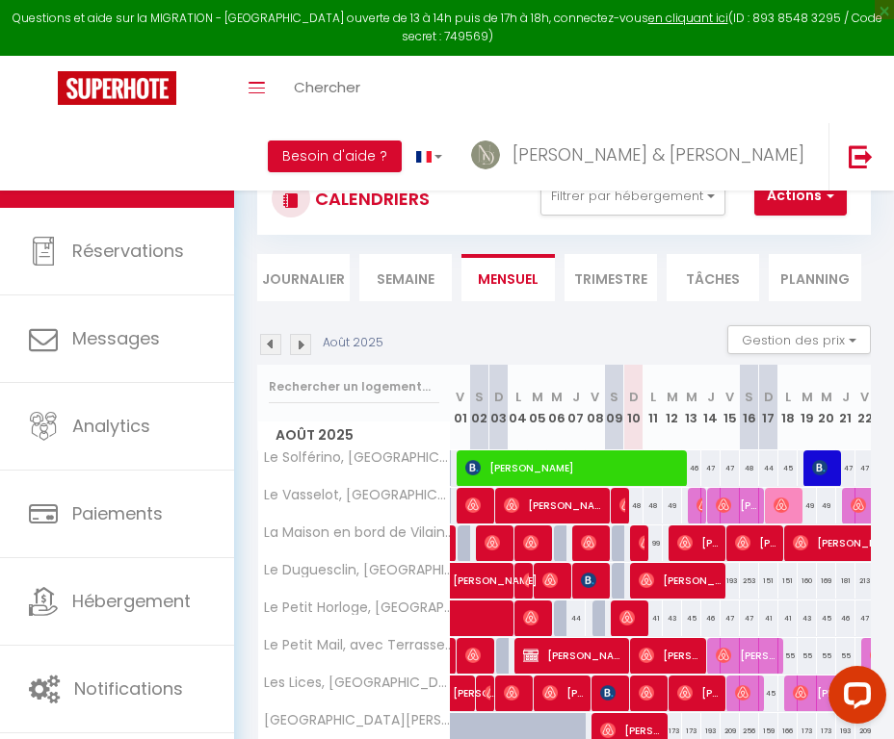
click at [621, 506] on img at bounding box center [626, 505] width 15 height 15
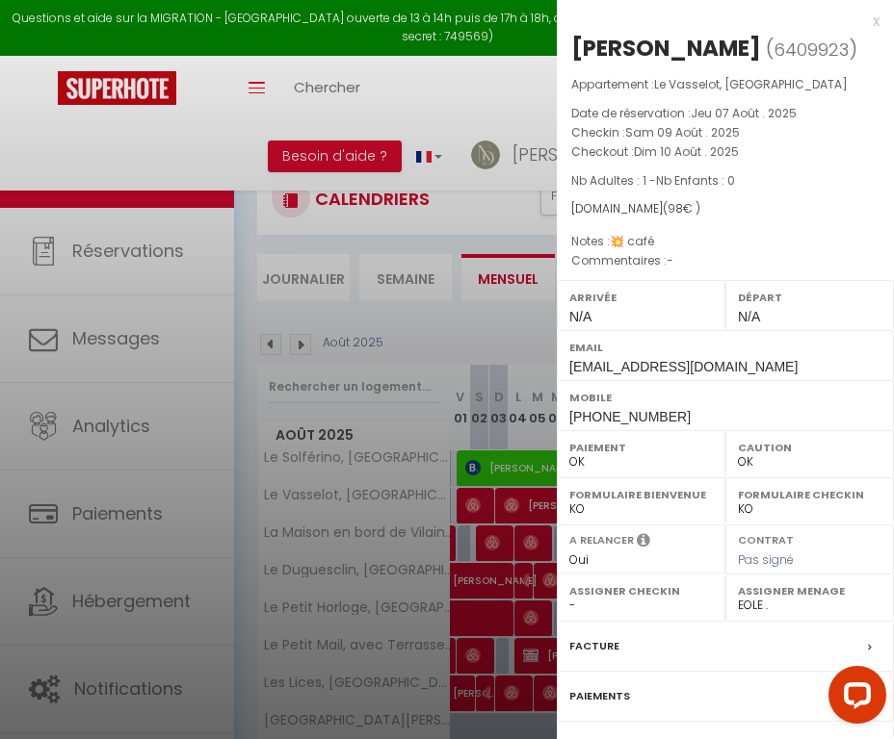
click at [585, 657] on label "Facture" at bounding box center [594, 646] width 50 height 20
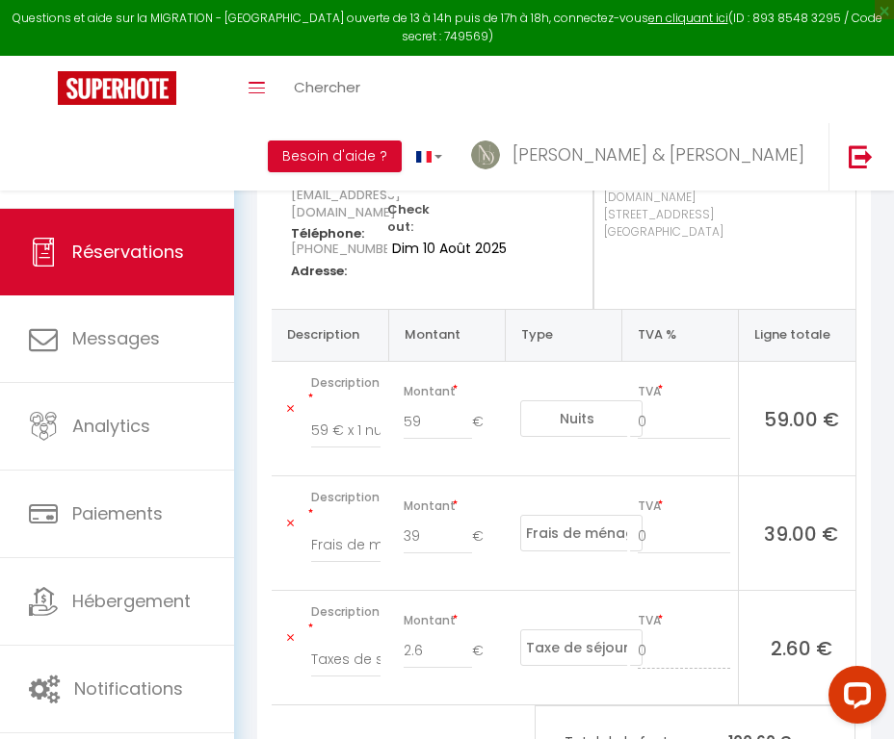
scroll to position [257, 0]
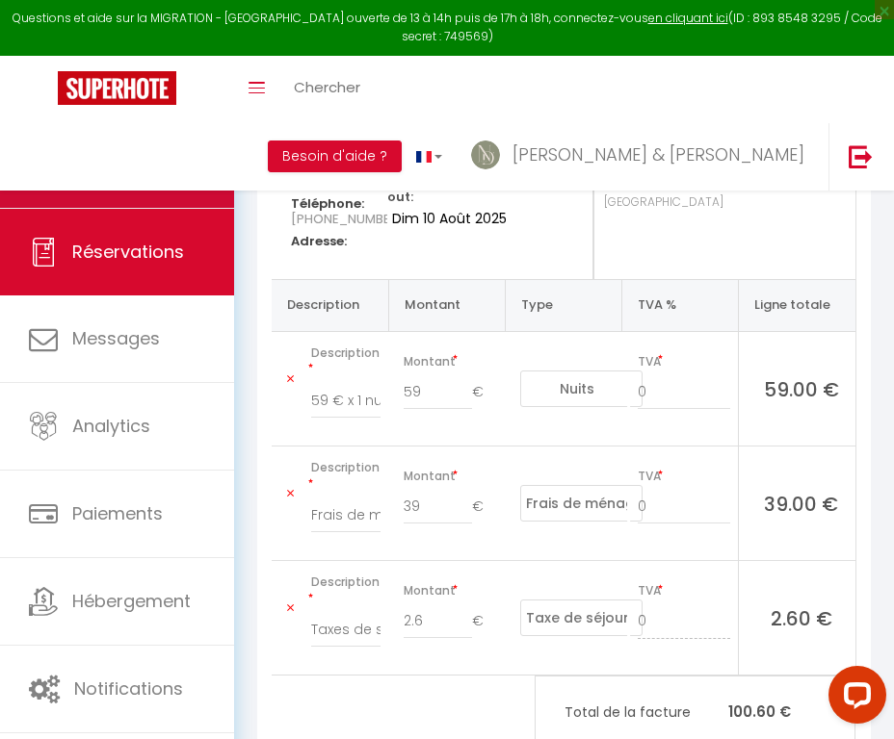
click at [191, 169] on link "Calendriers" at bounding box center [117, 164] width 234 height 87
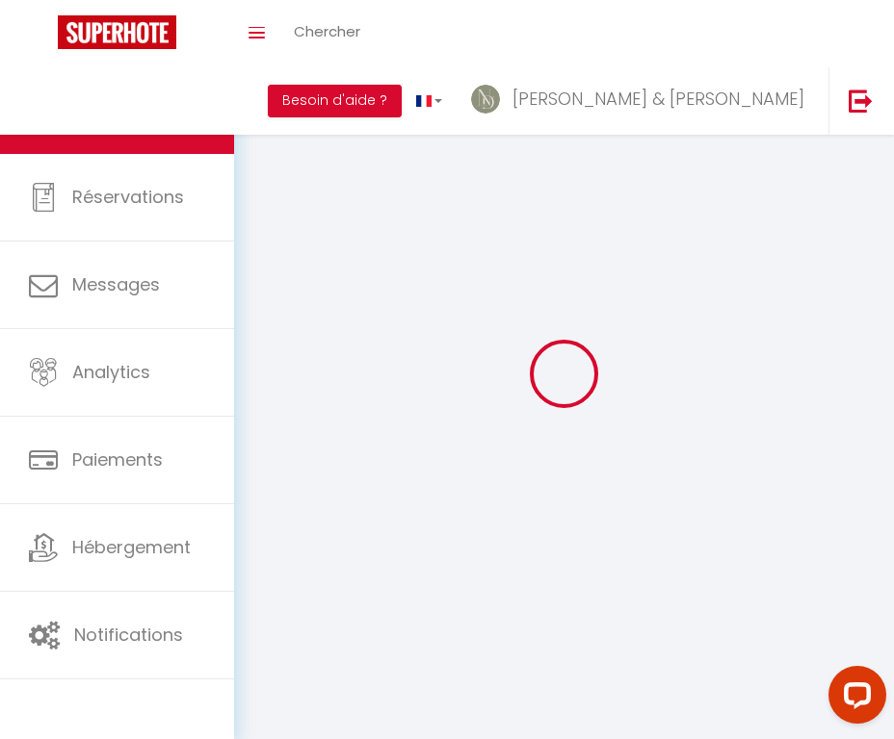
click at [191, 169] on link "Réservations" at bounding box center [117, 197] width 234 height 87
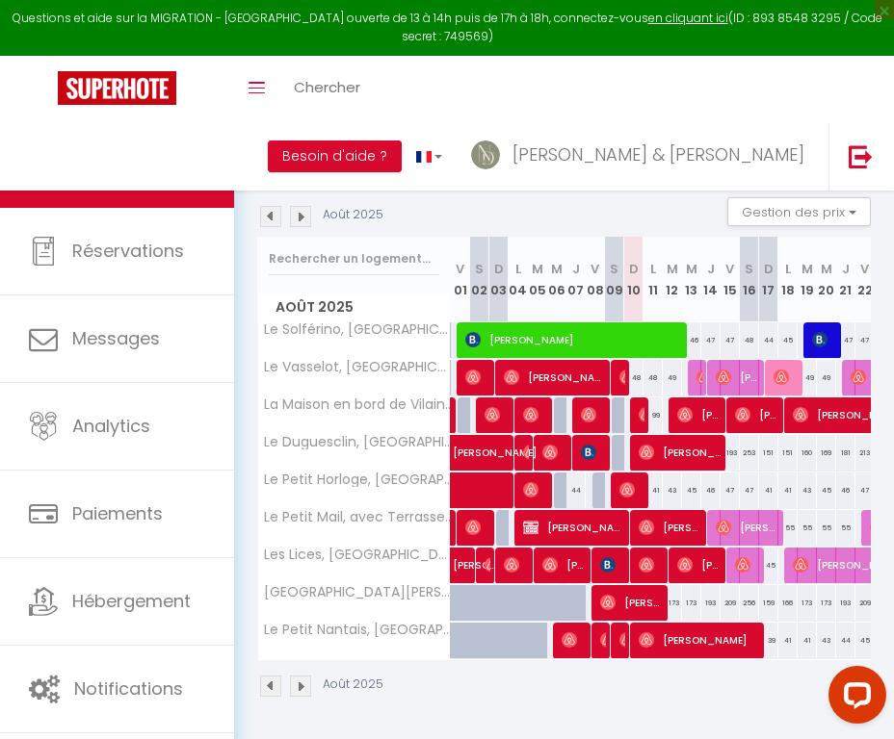
scroll to position [127, 0]
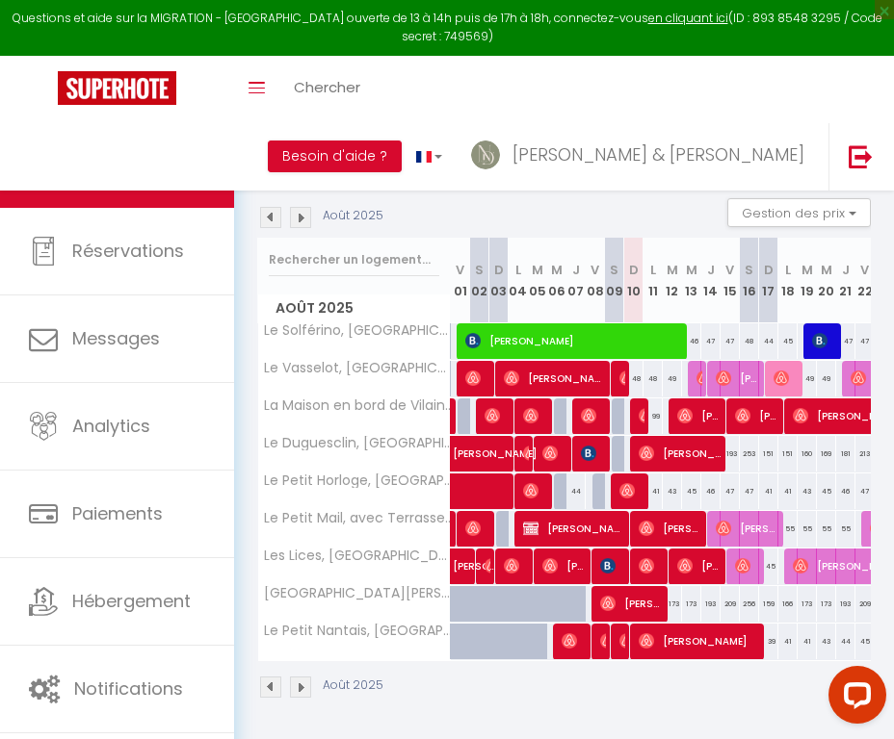
click at [698, 377] on img at bounding box center [703, 378] width 15 height 15
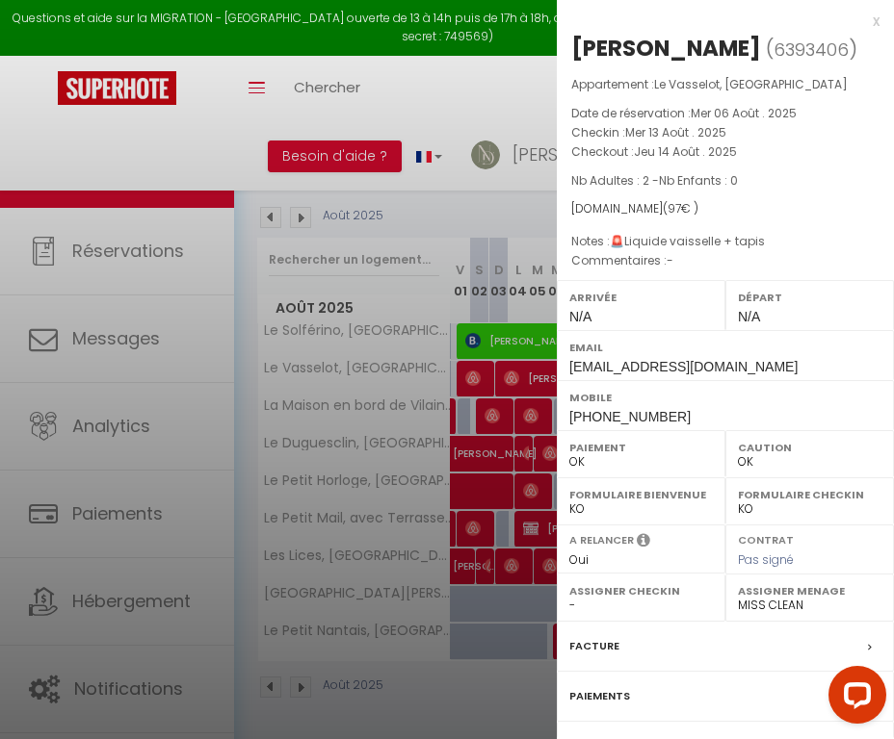
click at [593, 636] on label "Facture" at bounding box center [594, 646] width 50 height 20
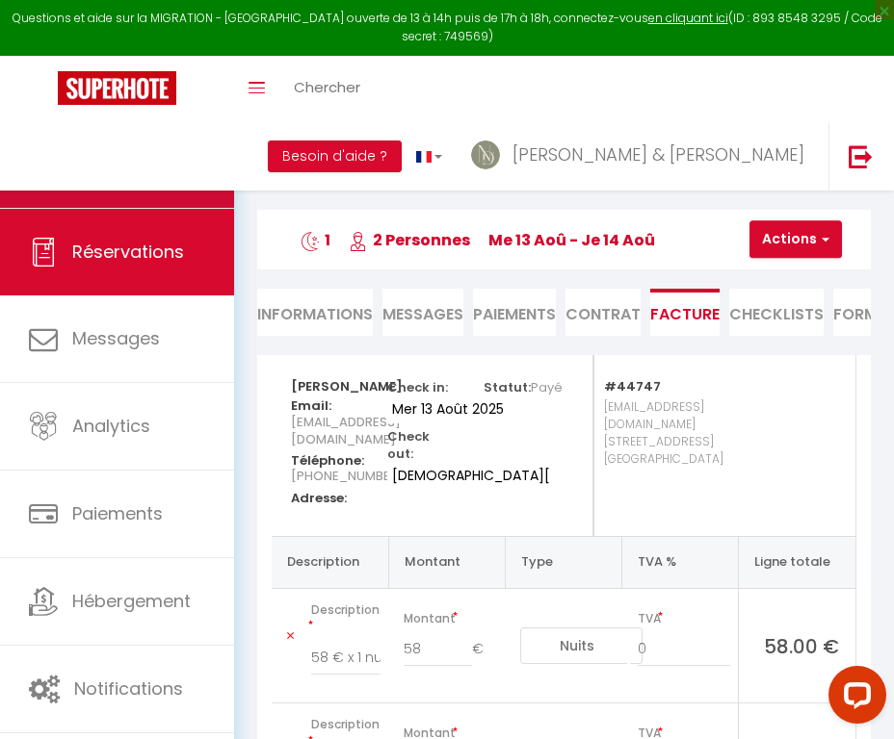
click at [201, 159] on link "Calendriers" at bounding box center [117, 164] width 234 height 87
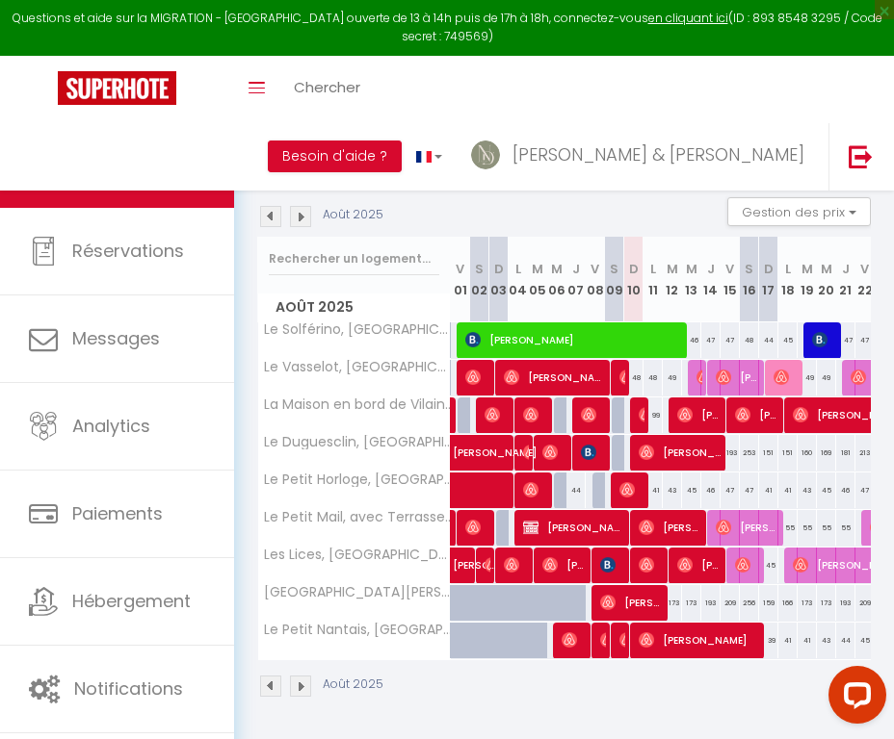
scroll to position [127, 0]
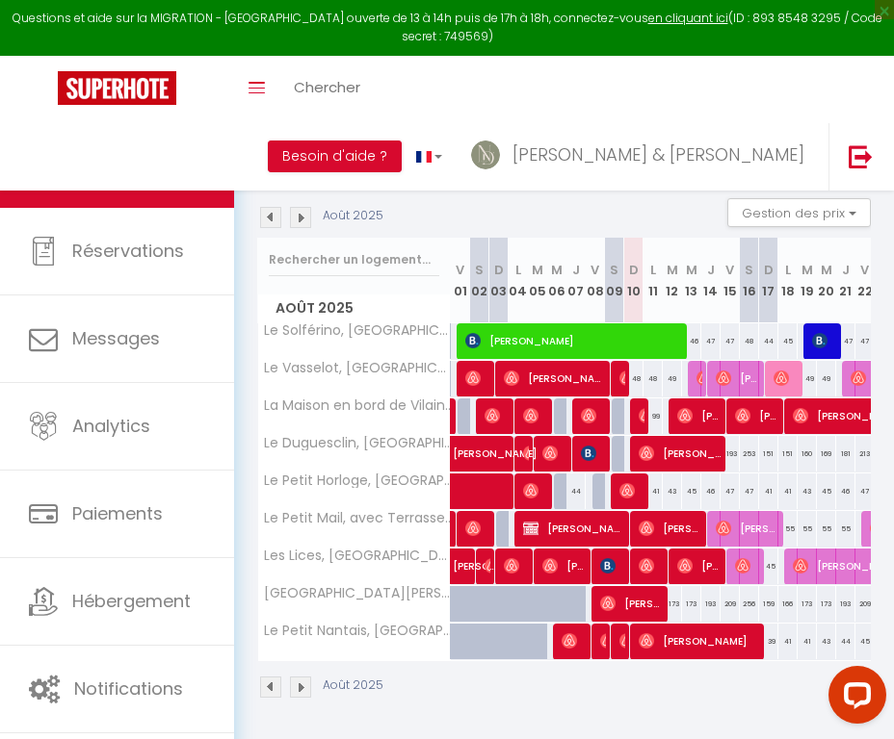
click at [736, 380] on span "Célina Mohand" at bounding box center [737, 378] width 45 height 37
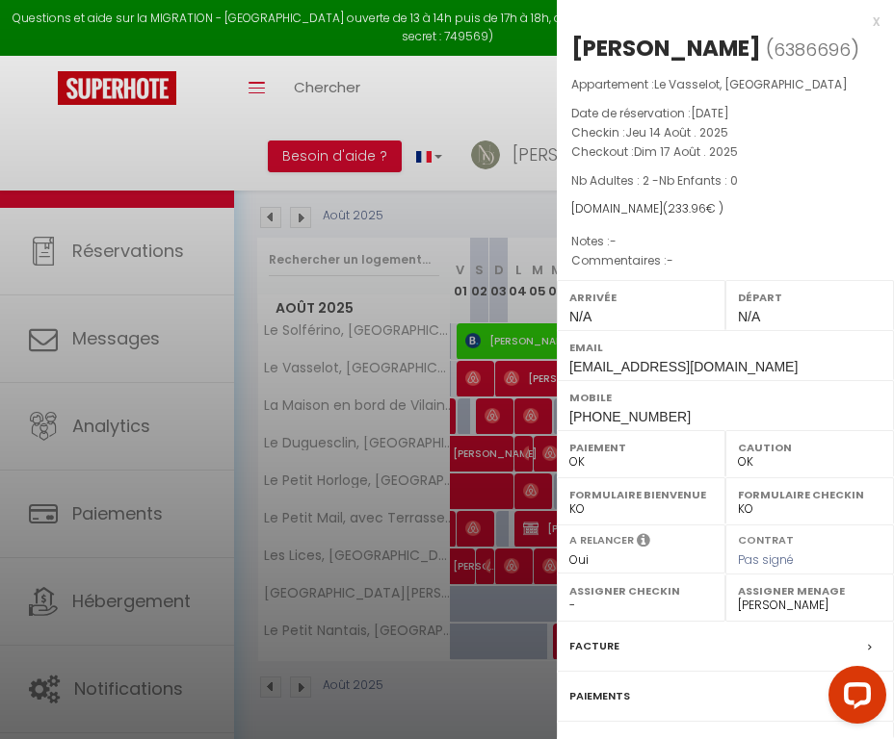
click at [594, 641] on label "Facture" at bounding box center [594, 646] width 50 height 20
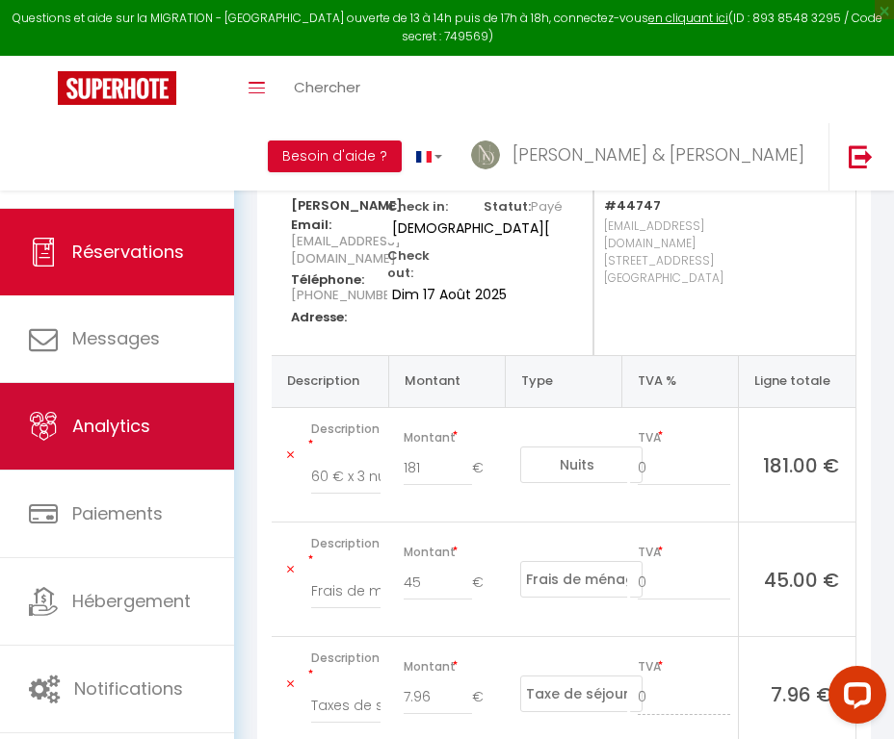
scroll to position [224, 0]
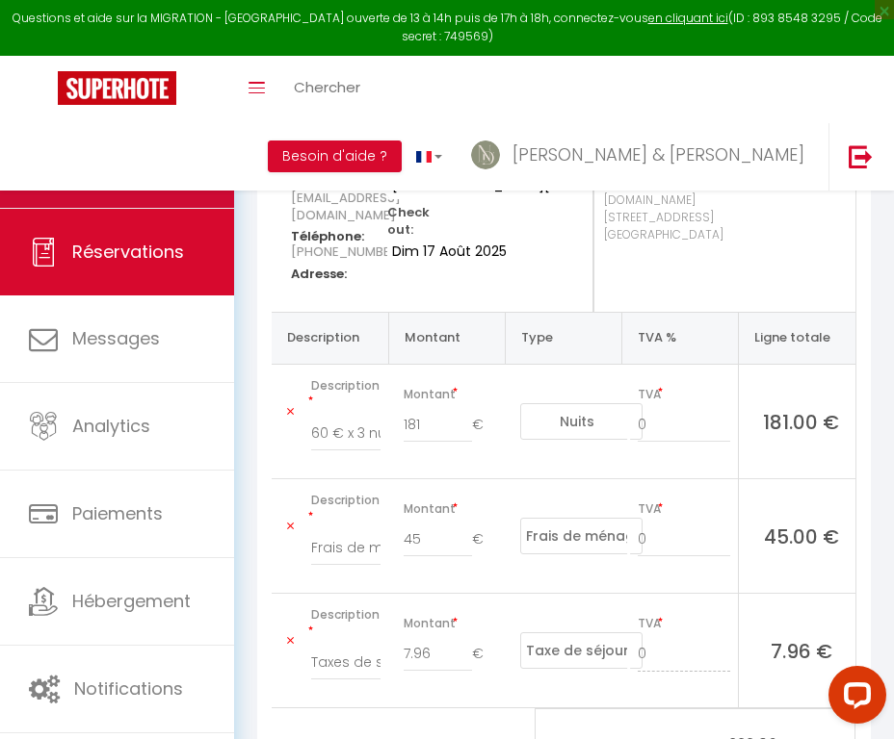
click at [166, 151] on link "Calendriers" at bounding box center [117, 164] width 234 height 87
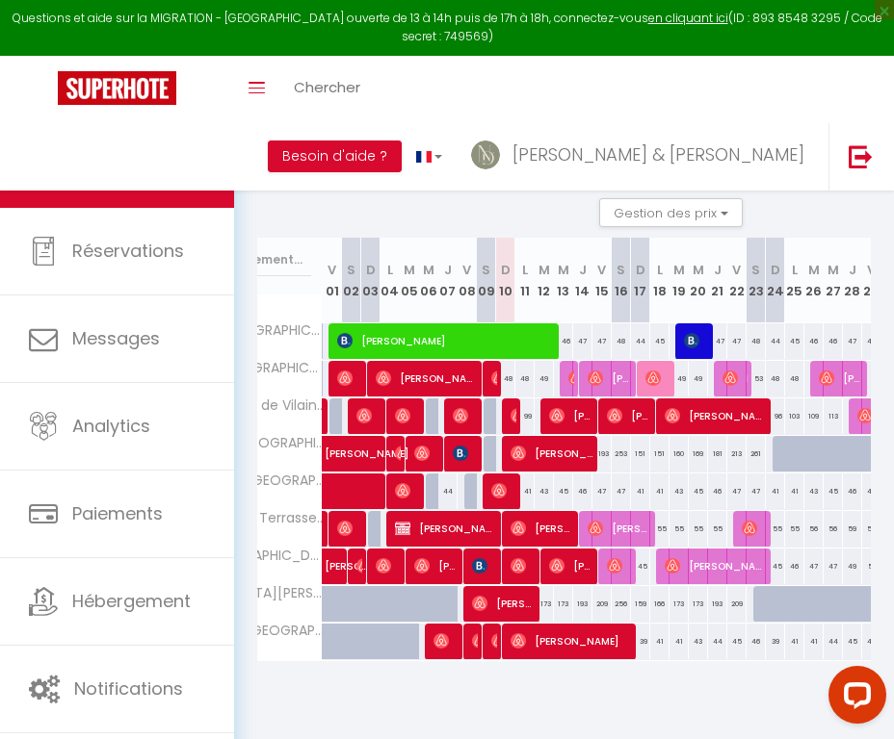
scroll to position [0, 139]
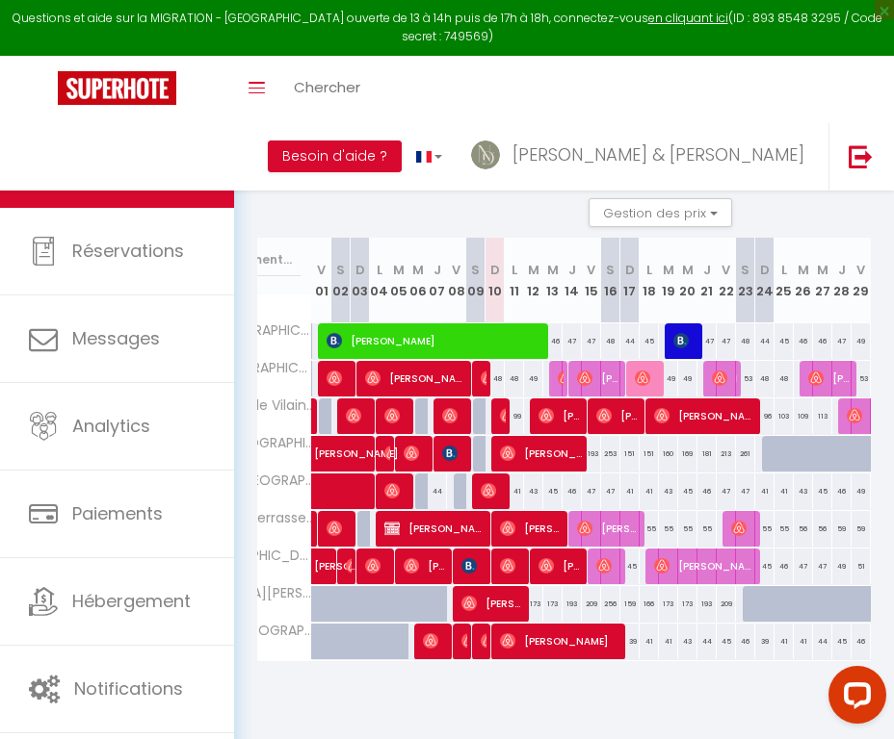
click at [643, 376] on img at bounding box center [642, 378] width 15 height 15
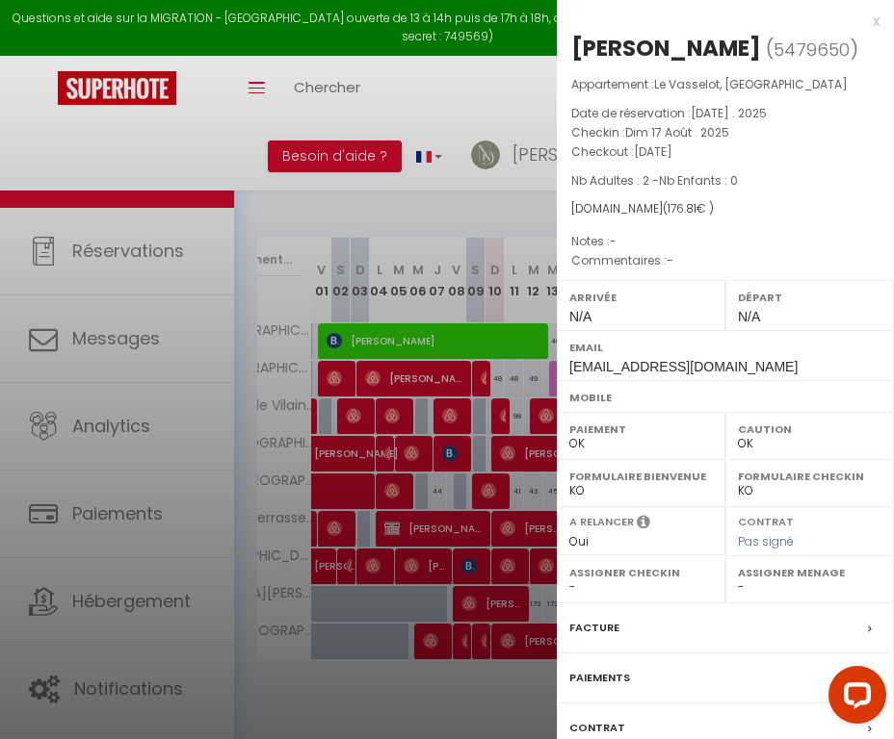
click at [590, 624] on label "Facture" at bounding box center [594, 628] width 50 height 20
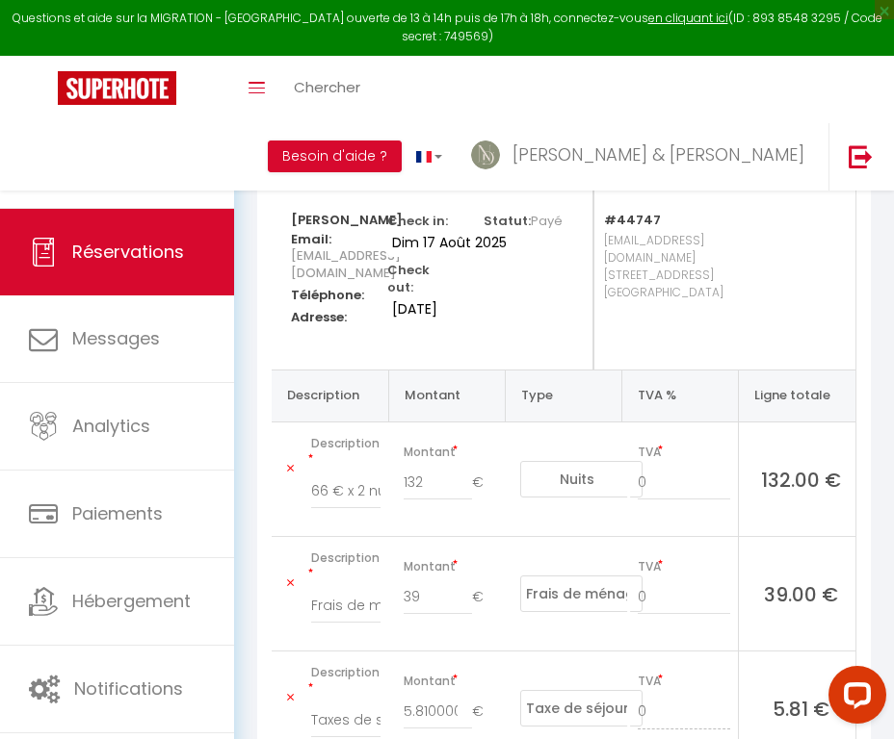
scroll to position [168, 0]
click at [211, 168] on link "Calendriers" at bounding box center [117, 164] width 234 height 87
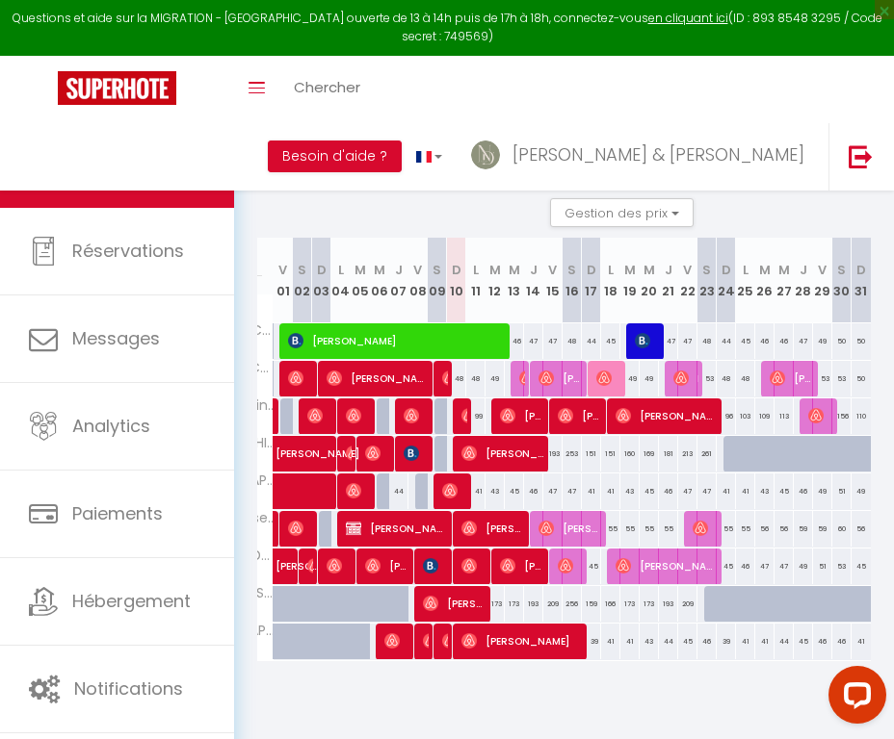
scroll to position [0, 177]
click at [680, 379] on img at bounding box center [680, 378] width 15 height 15
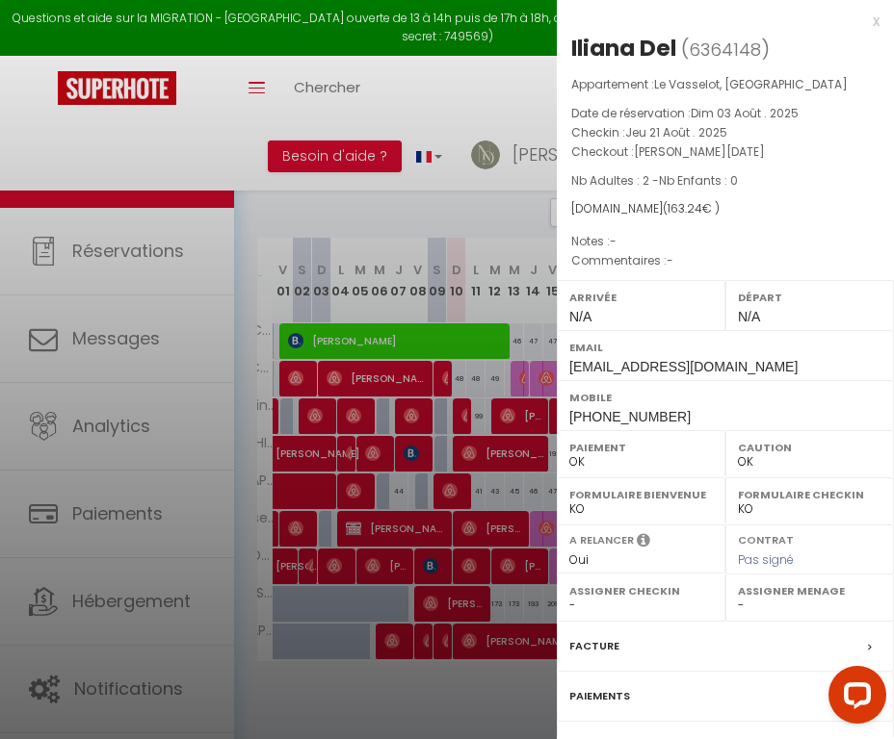
click at [579, 636] on label "Facture" at bounding box center [594, 646] width 50 height 20
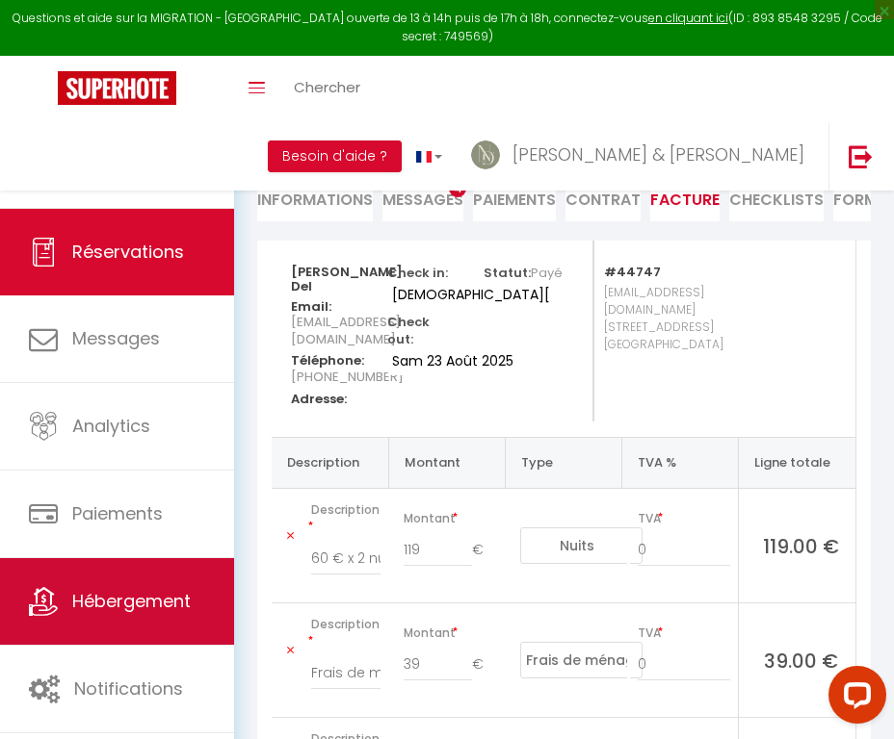
scroll to position [116, 0]
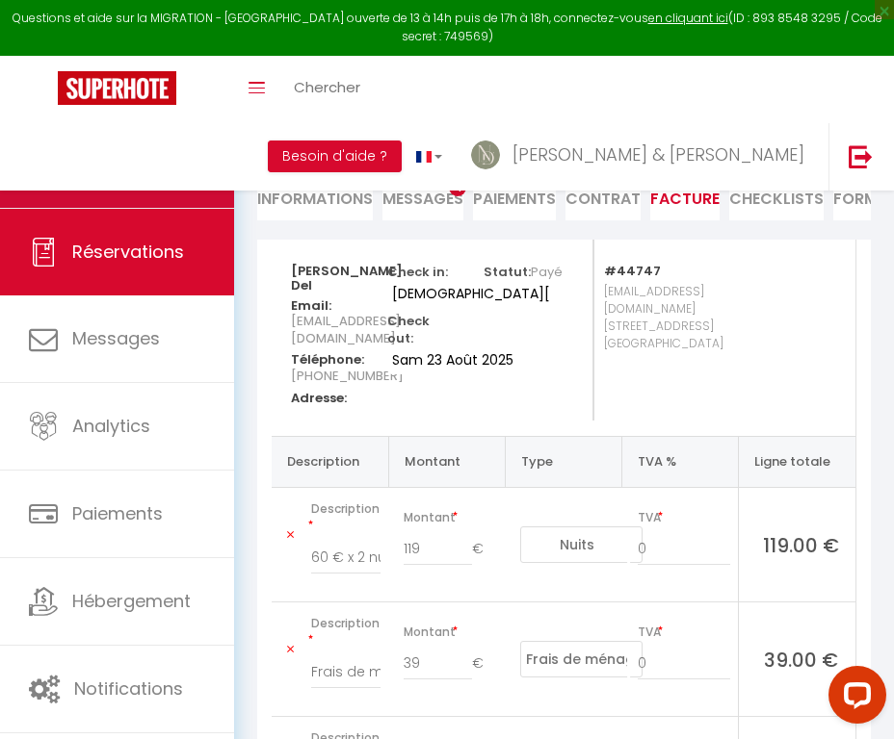
click at [169, 150] on link "Calendriers" at bounding box center [117, 164] width 234 height 87
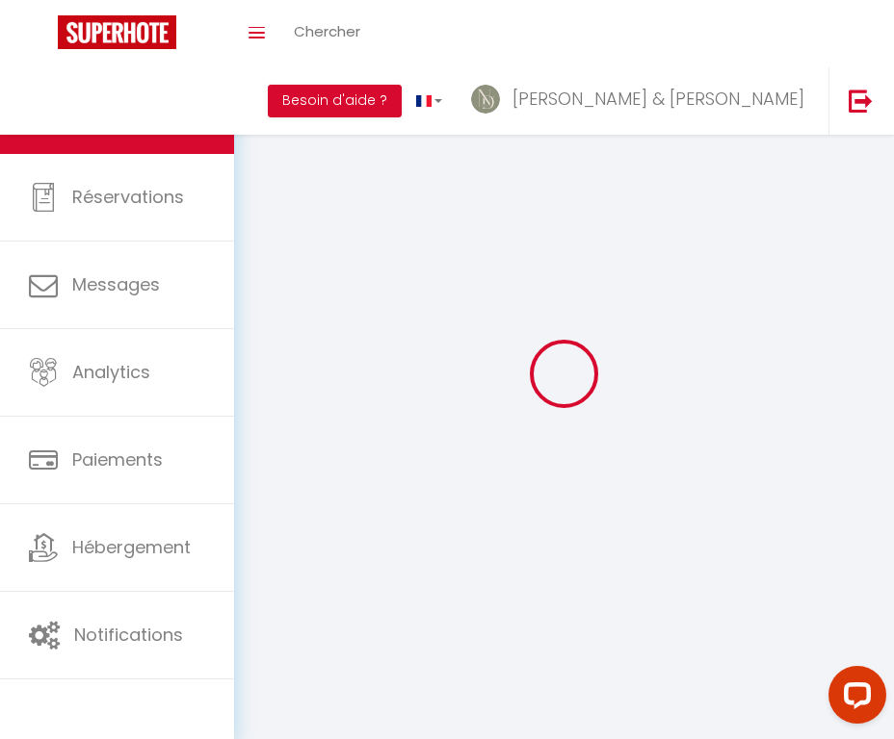
click at [169, 150] on link "Calendriers" at bounding box center [117, 110] width 234 height 87
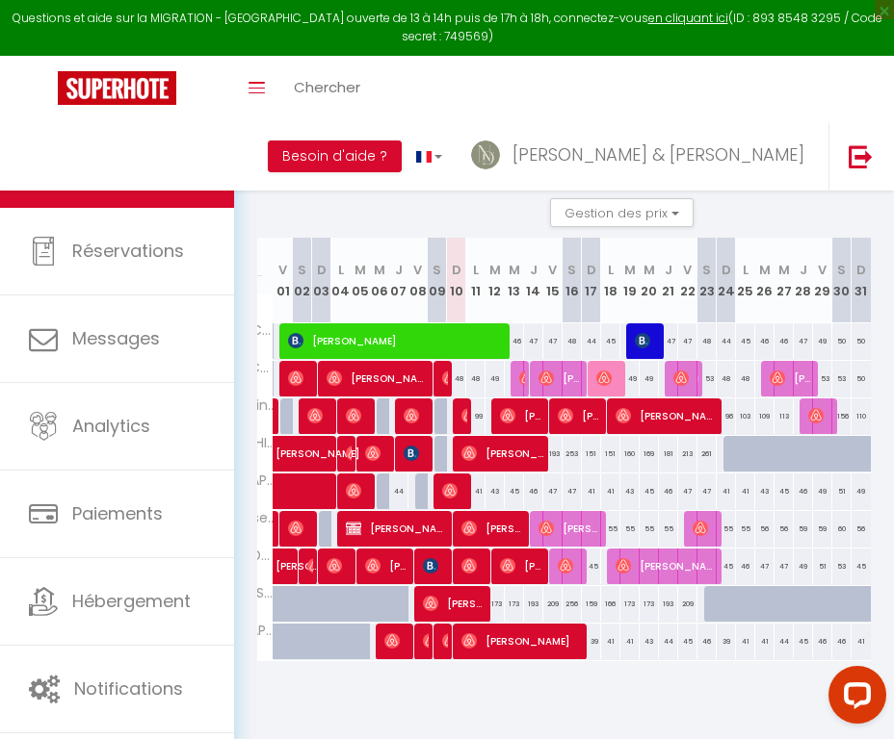
scroll to position [127, 0]
click at [788, 381] on span "Alina Preiss" at bounding box center [791, 378] width 45 height 37
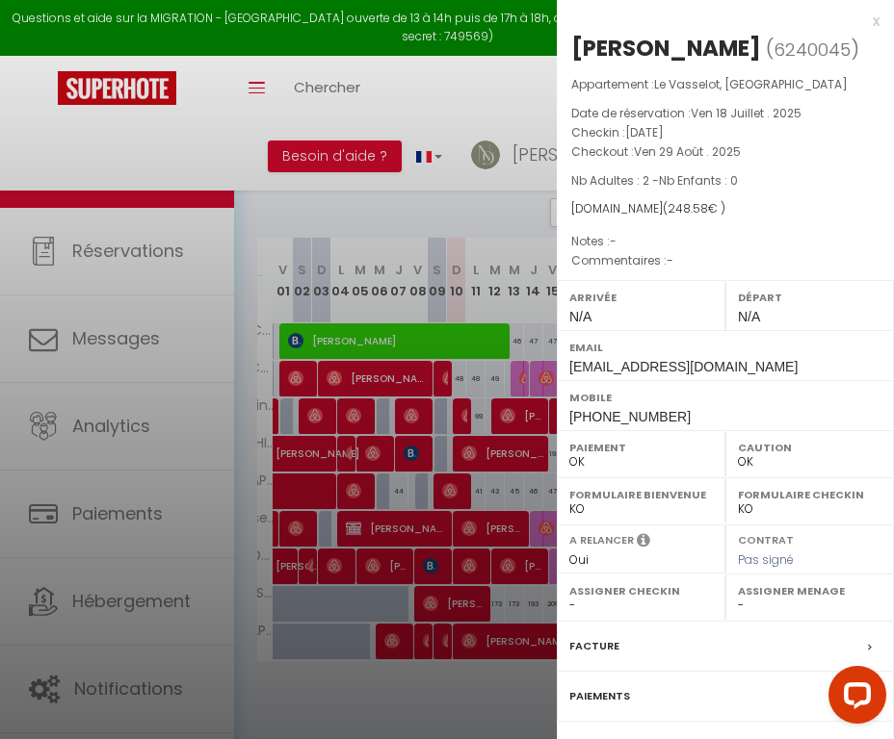
click at [593, 642] on label "Facture" at bounding box center [594, 646] width 50 height 20
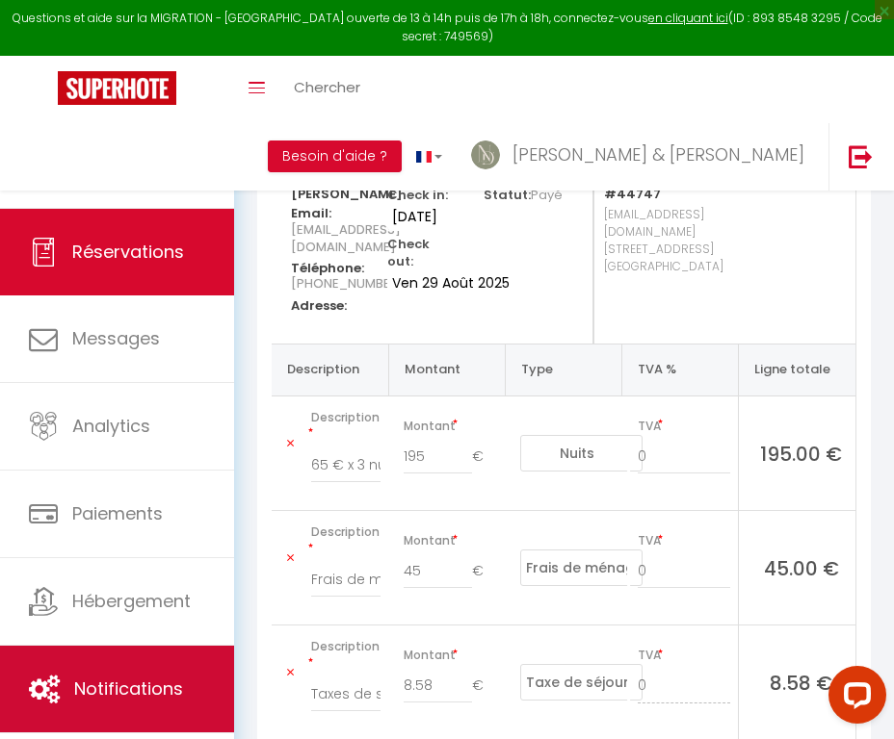
scroll to position [193, 0]
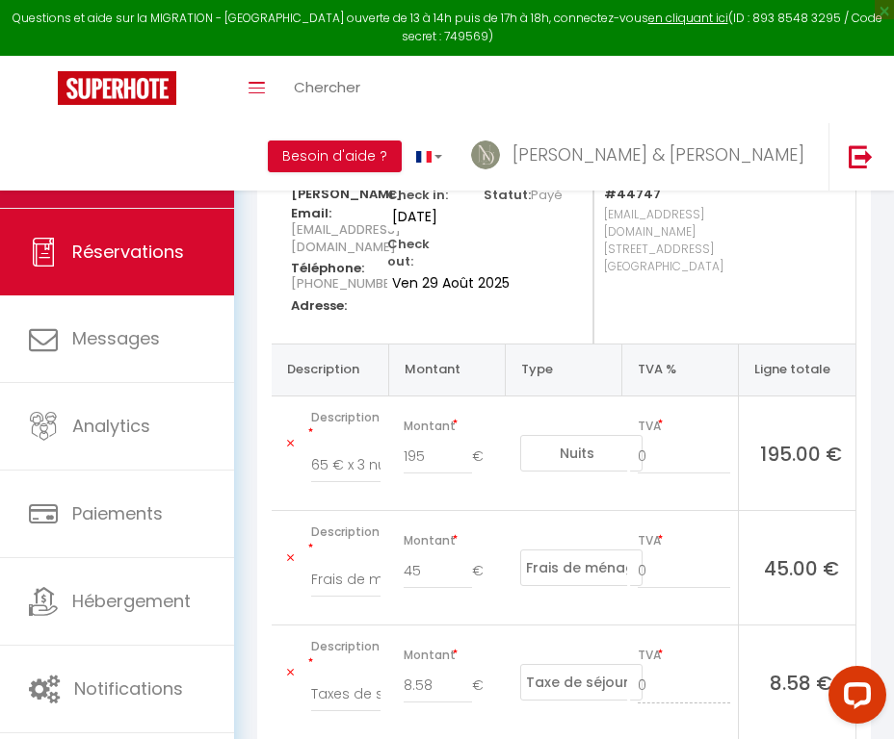
click at [148, 180] on link "Calendriers" at bounding box center [117, 164] width 234 height 87
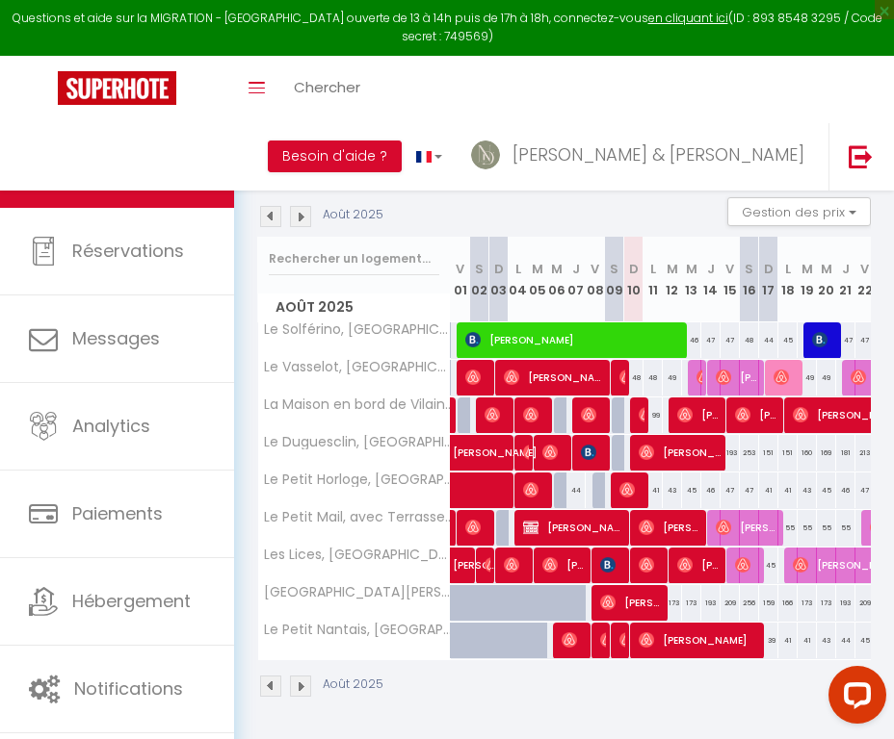
scroll to position [127, 0]
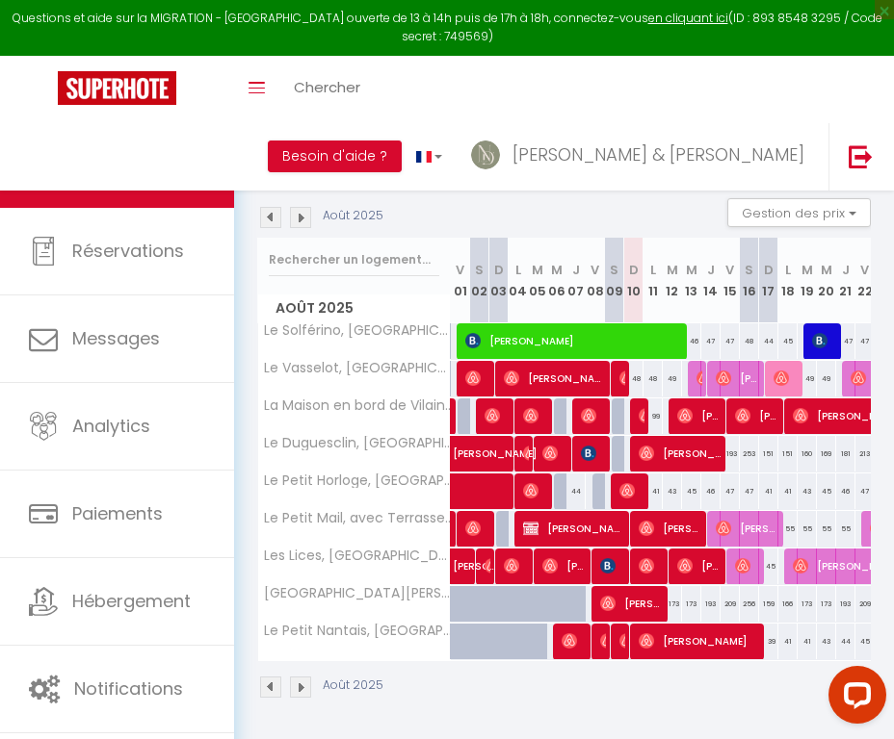
click at [484, 568] on img at bounding box center [491, 565] width 15 height 15
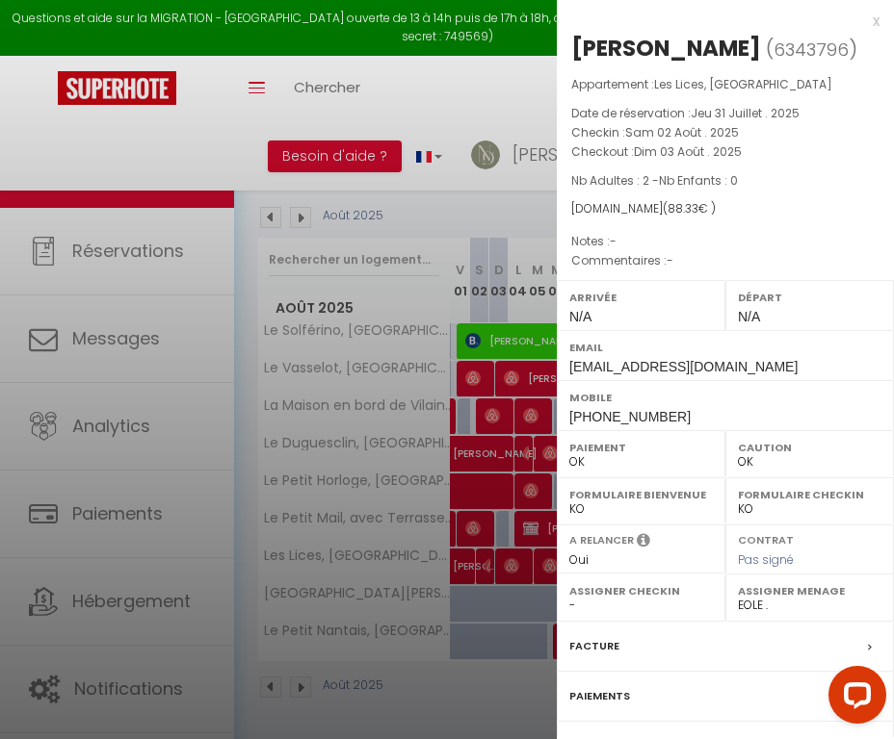
click at [598, 657] on label "Facture" at bounding box center [594, 646] width 50 height 20
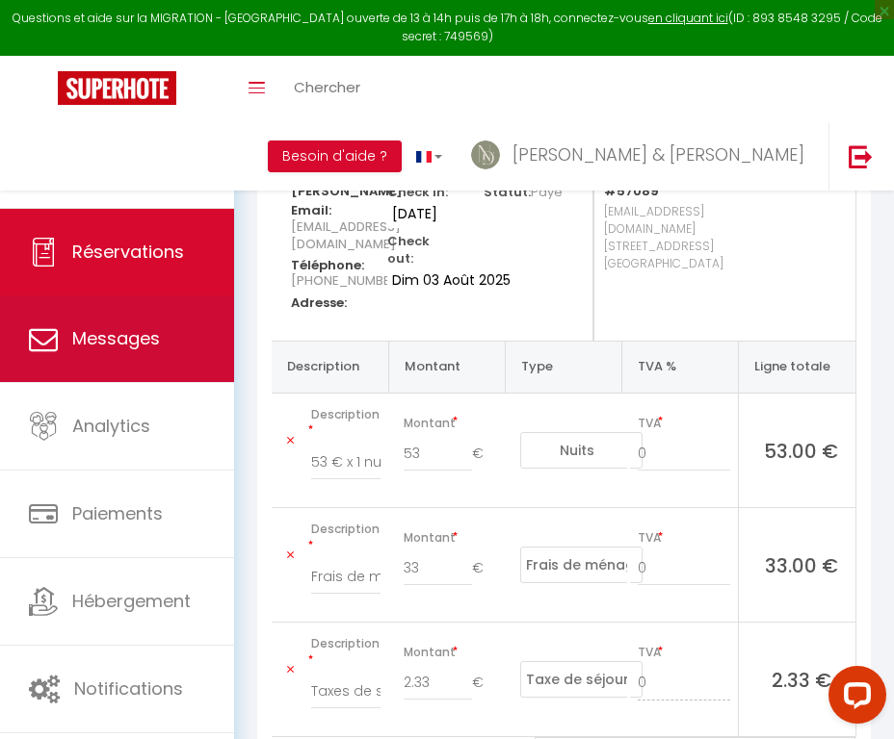
scroll to position [197, 0]
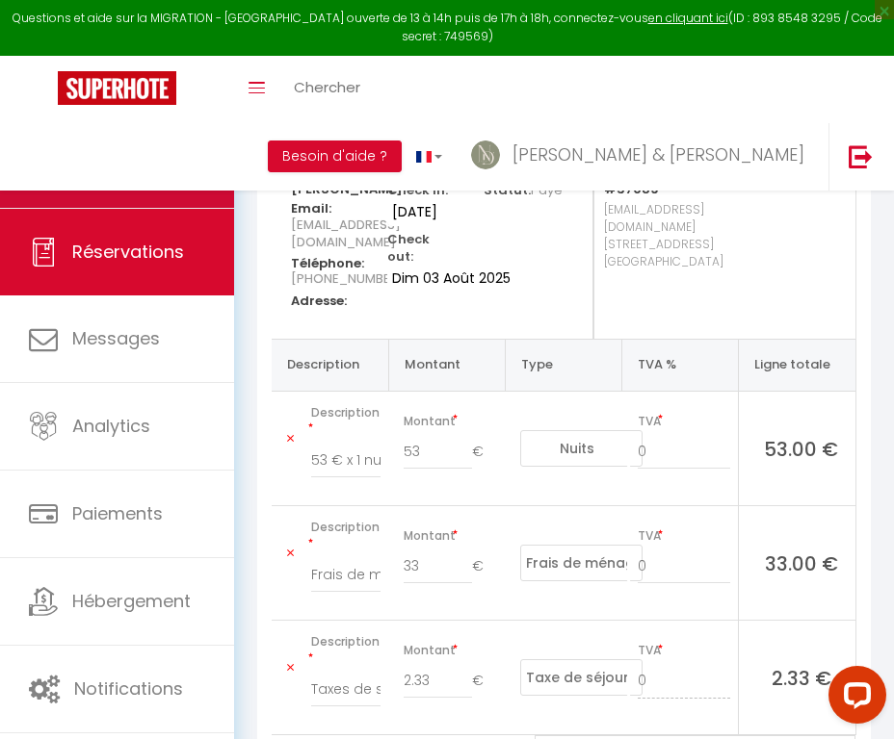
click at [158, 169] on span "Calendriers" at bounding box center [121, 164] width 99 height 24
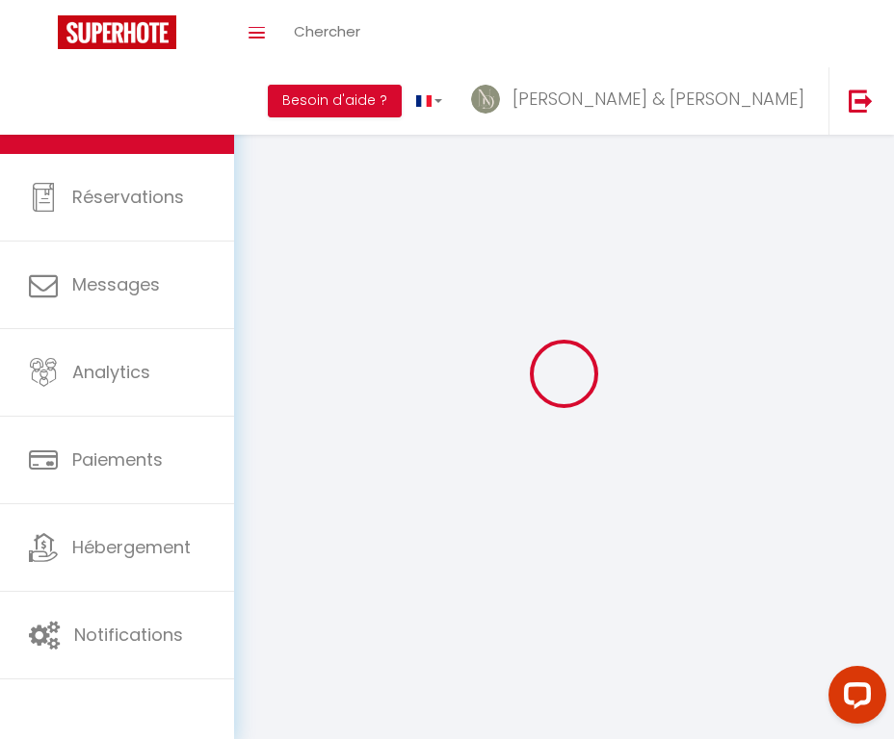
click at [158, 169] on link "Réservations" at bounding box center [117, 197] width 234 height 87
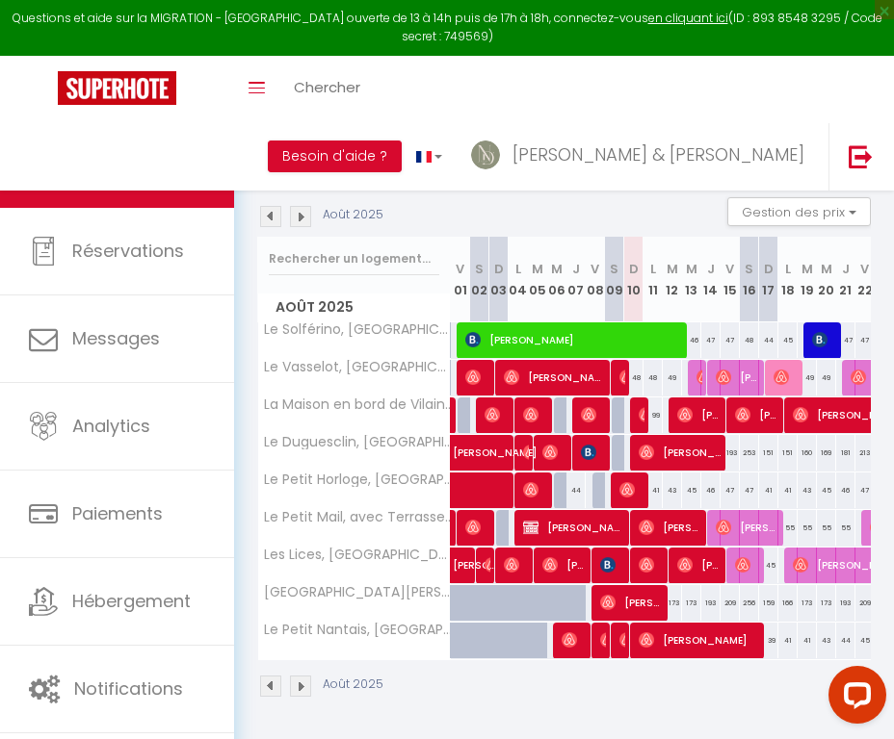
scroll to position [127, 0]
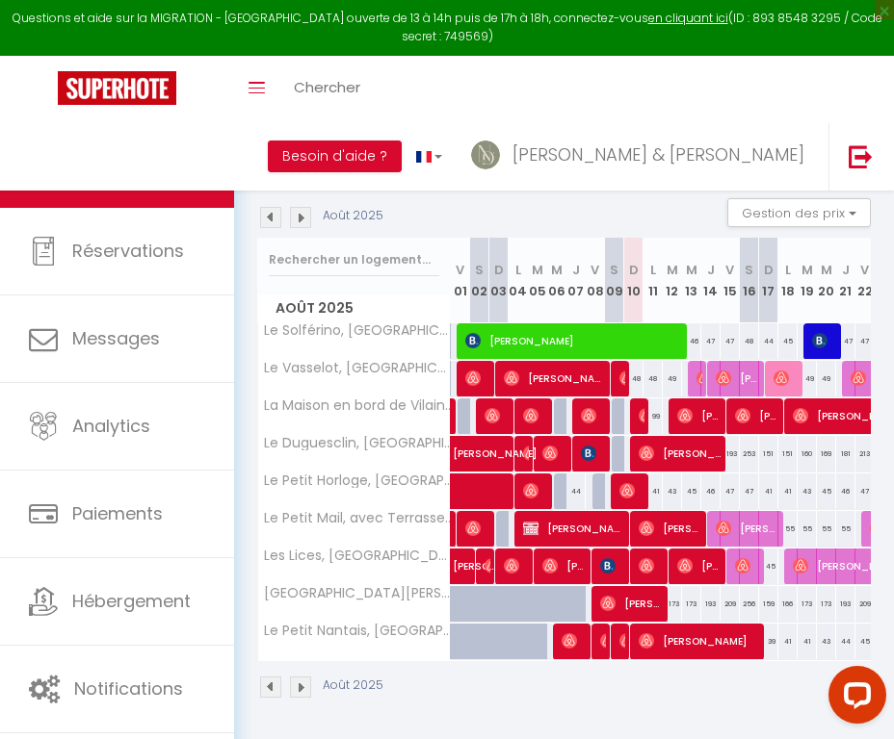
click at [517, 569] on img at bounding box center [511, 565] width 15 height 15
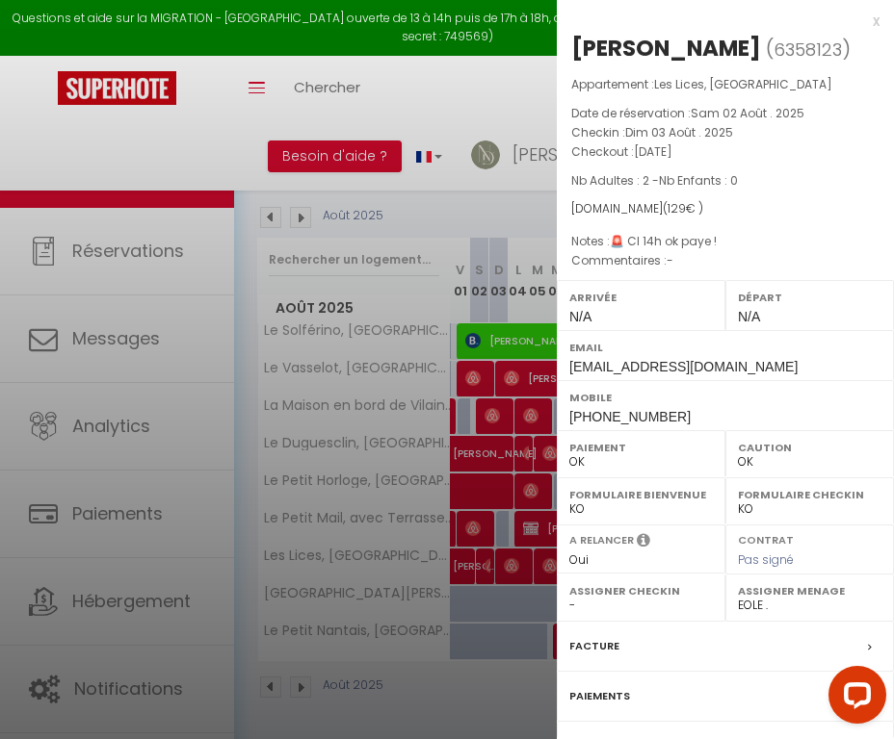
click at [585, 642] on label "Facture" at bounding box center [594, 646] width 50 height 20
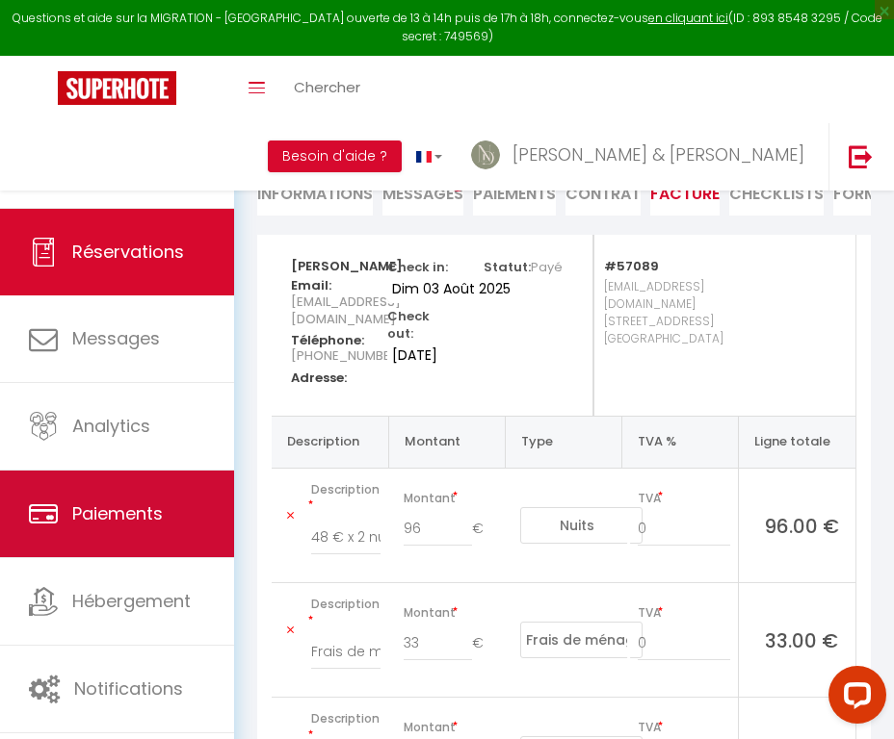
scroll to position [122, 0]
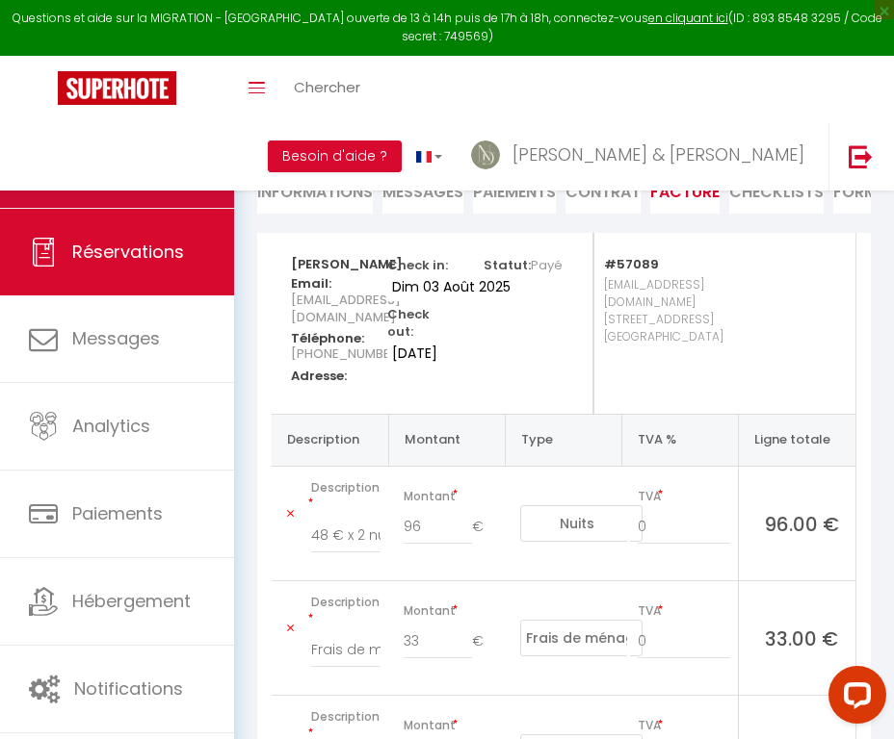
click at [176, 142] on link "Calendriers" at bounding box center [117, 164] width 234 height 87
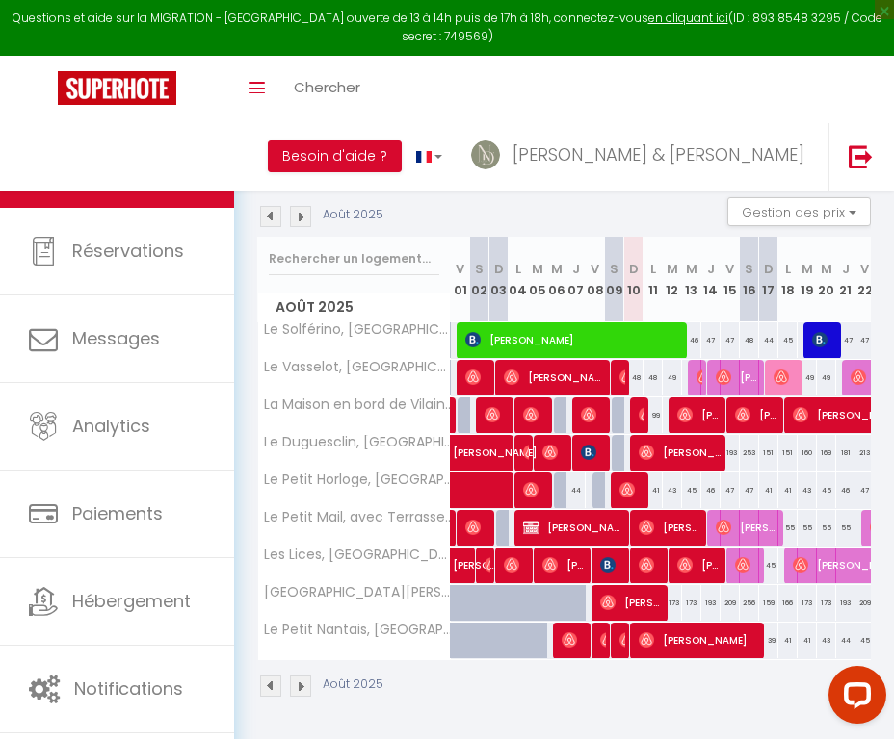
scroll to position [127, 0]
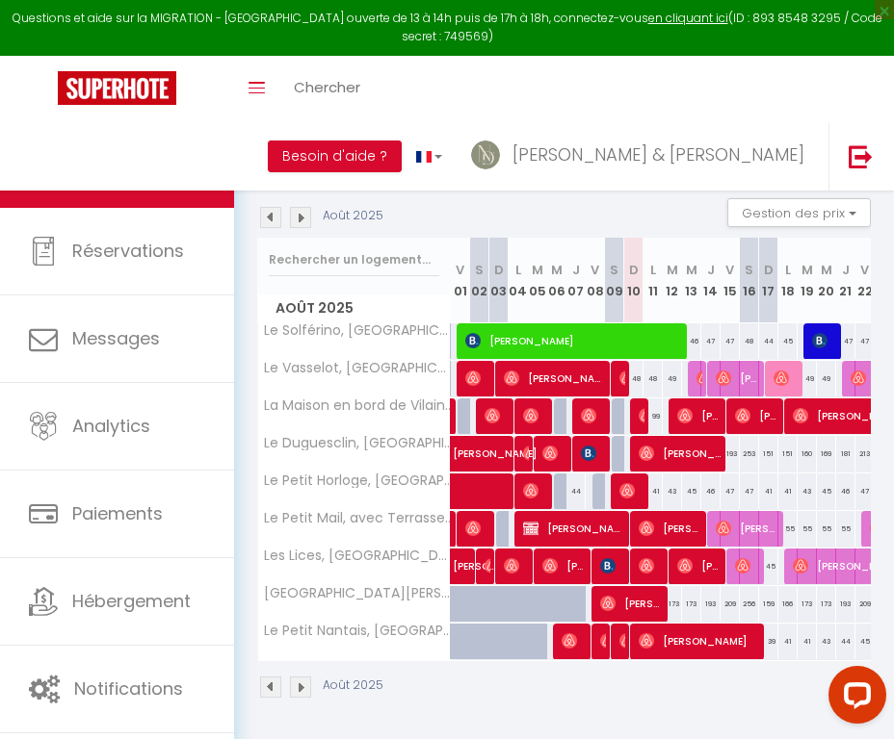
click at [552, 563] on img at bounding box center [549, 565] width 15 height 15
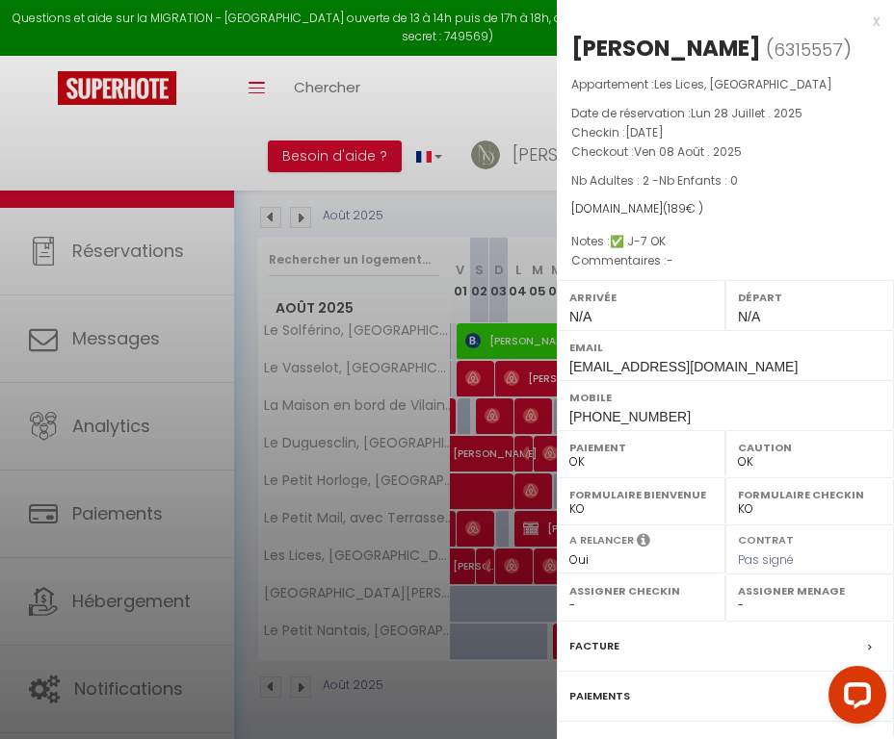
click at [588, 638] on label "Facture" at bounding box center [594, 646] width 50 height 20
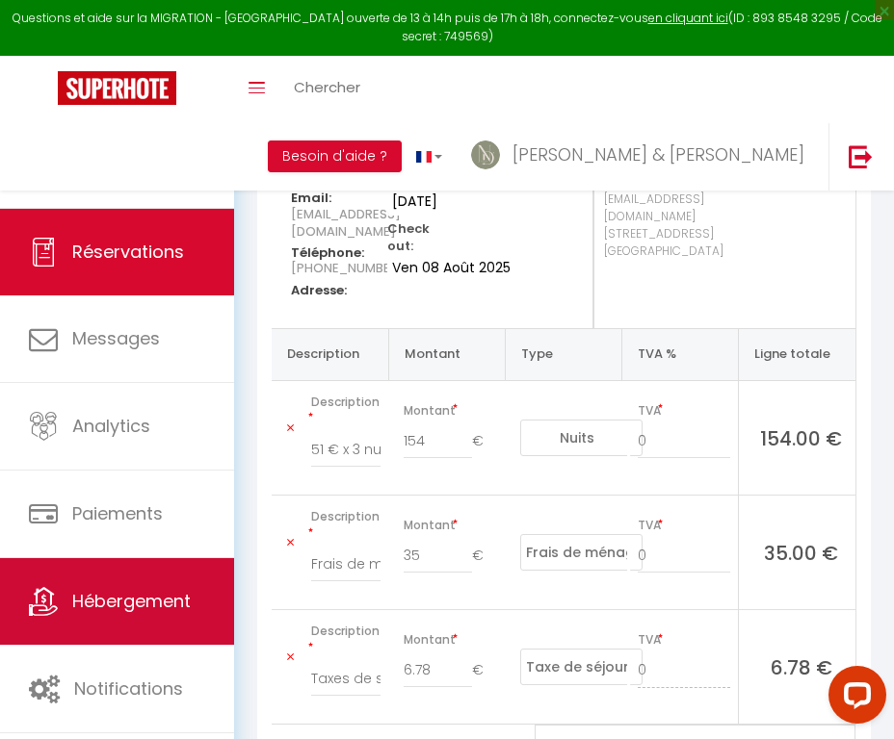
scroll to position [294, 0]
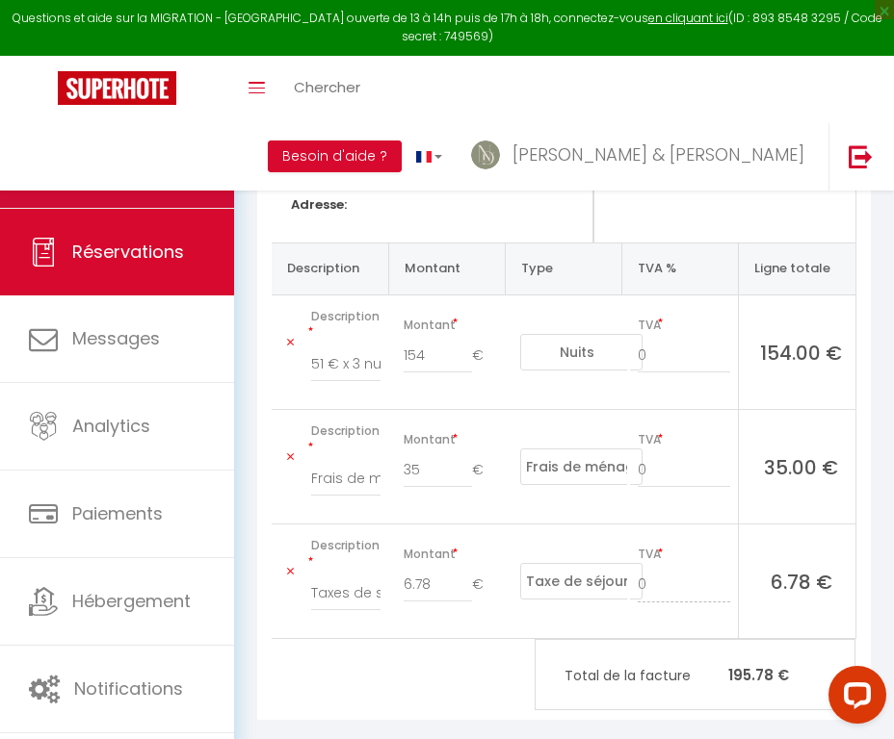
click at [209, 158] on link "Calendriers" at bounding box center [117, 164] width 234 height 87
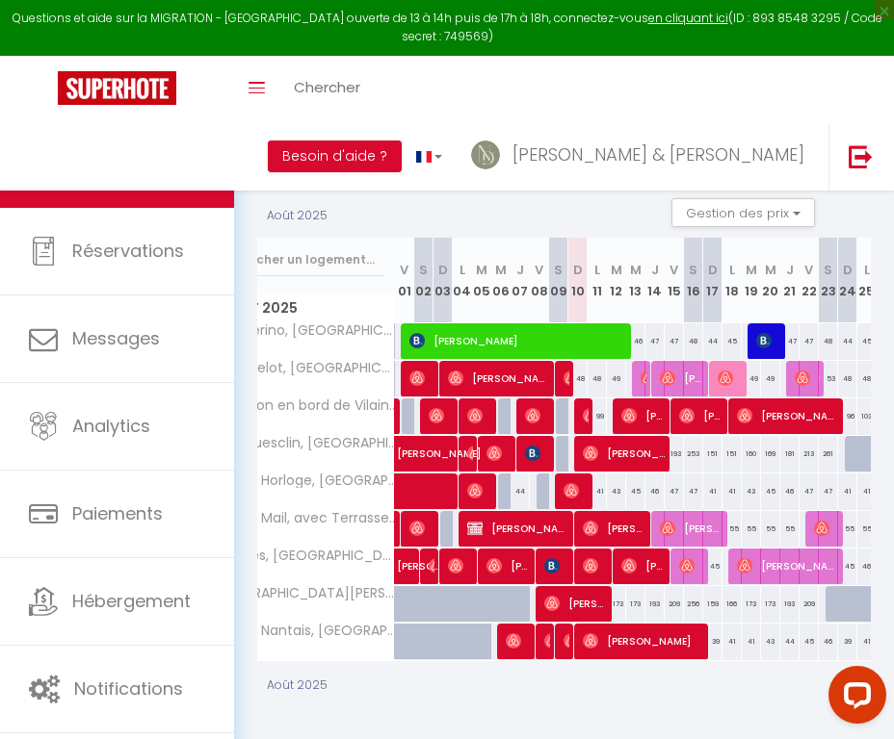
scroll to position [0, 58]
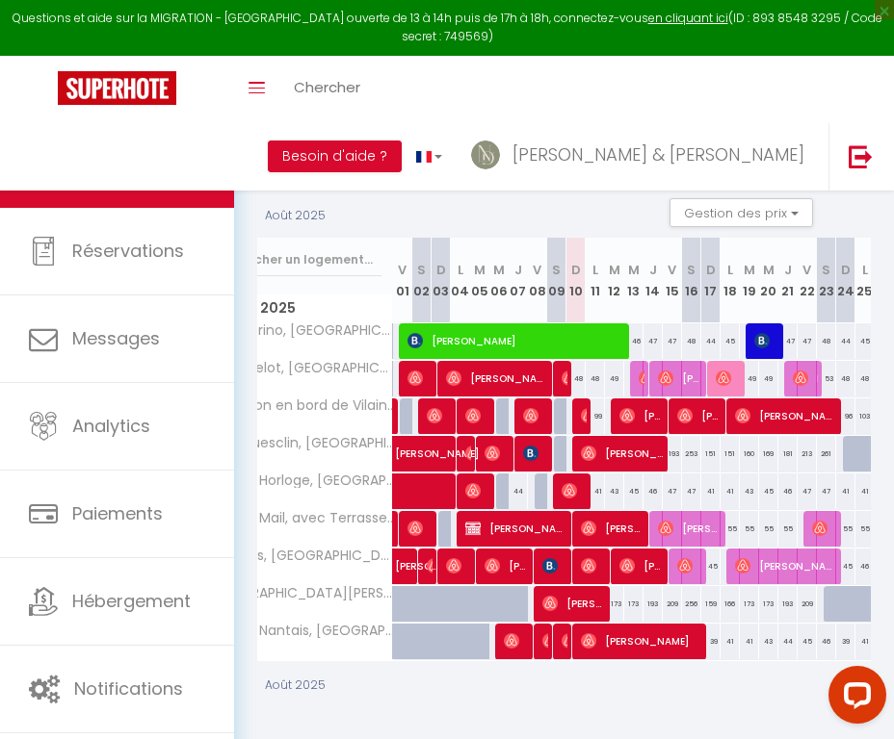
click at [553, 569] on img at bounding box center [549, 565] width 15 height 15
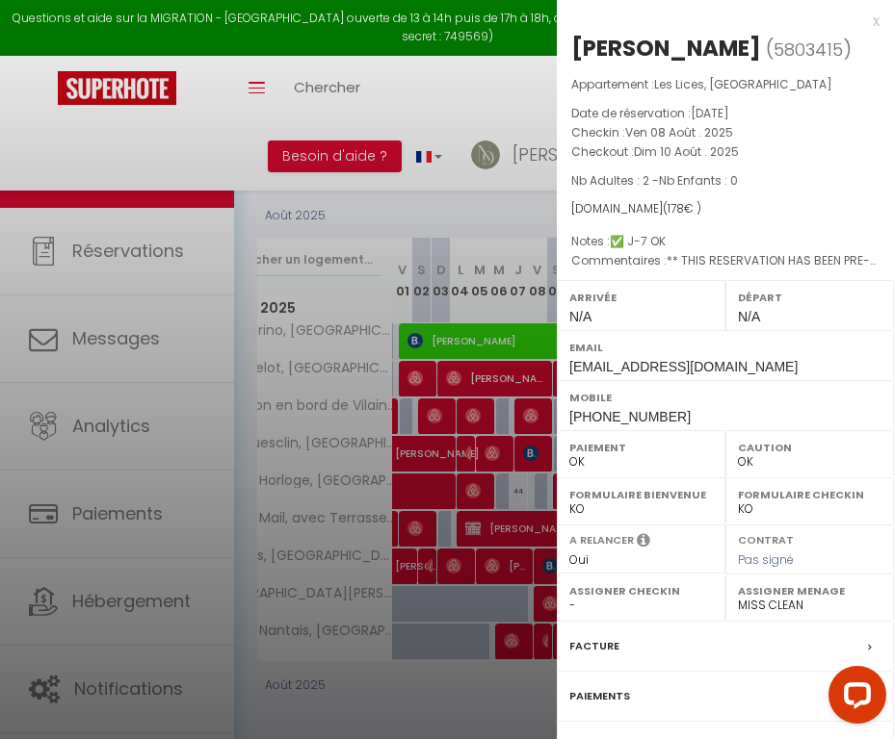
click at [595, 649] on label "Facture" at bounding box center [594, 646] width 50 height 20
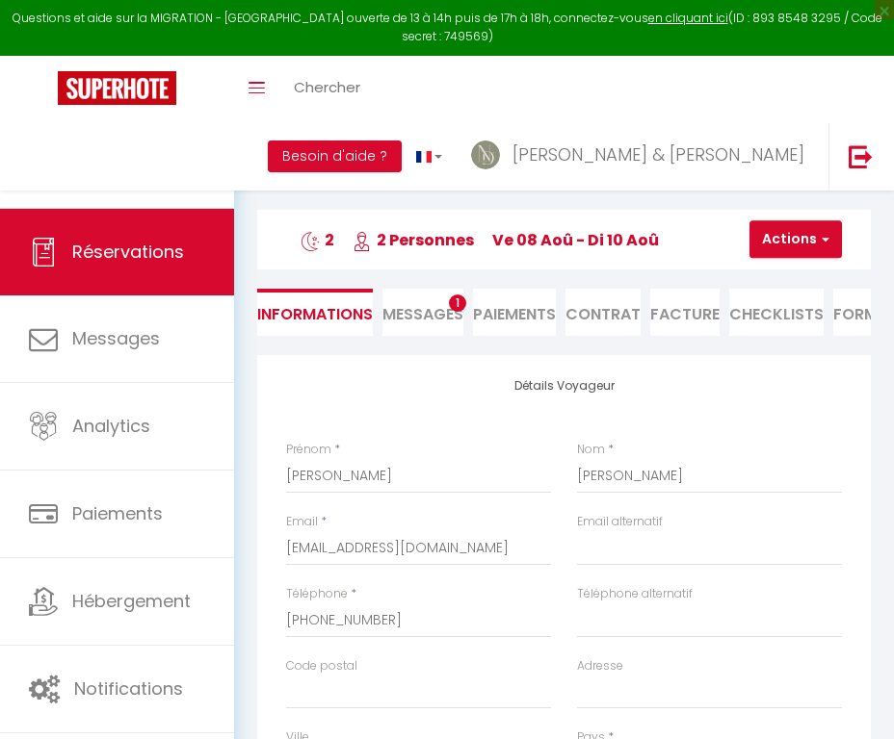
select select "SE"
select select "57089"
select select "2"
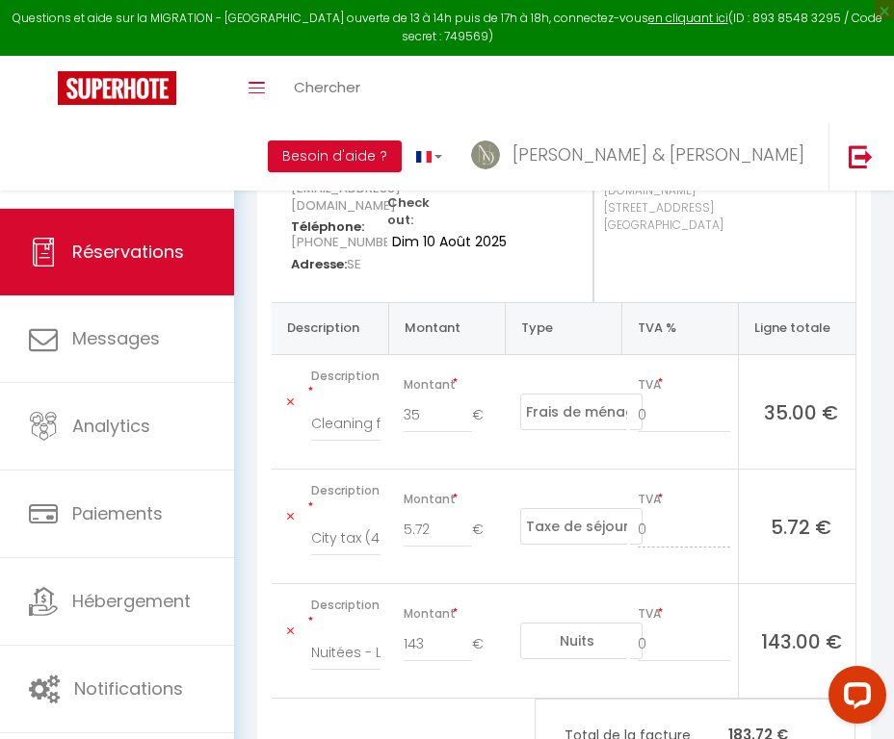
scroll to position [235, 0]
click at [200, 162] on link "Calendriers" at bounding box center [117, 164] width 234 height 87
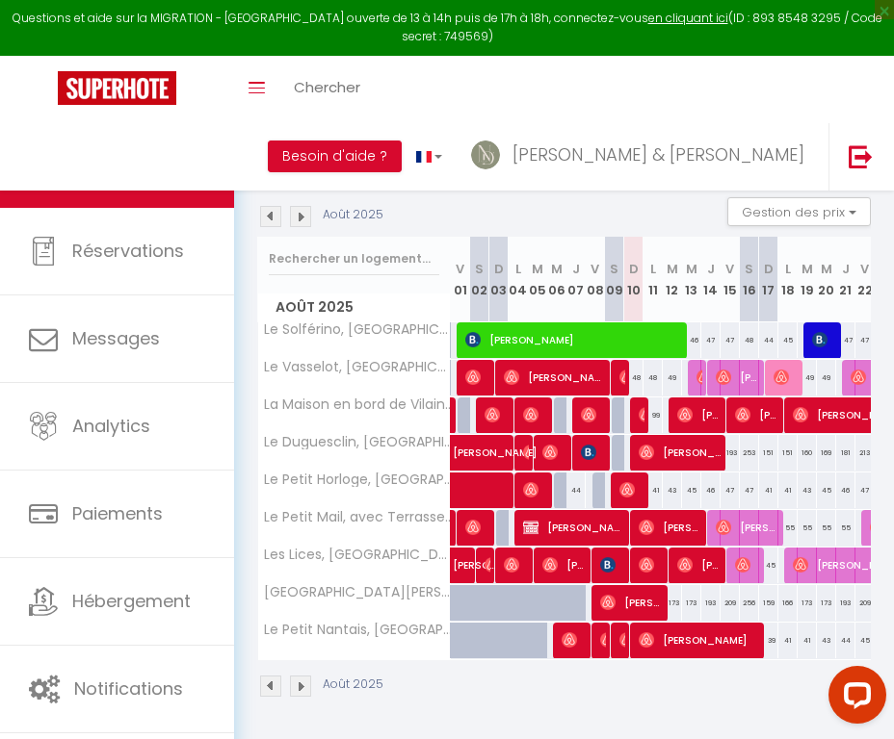
scroll to position [127, 0]
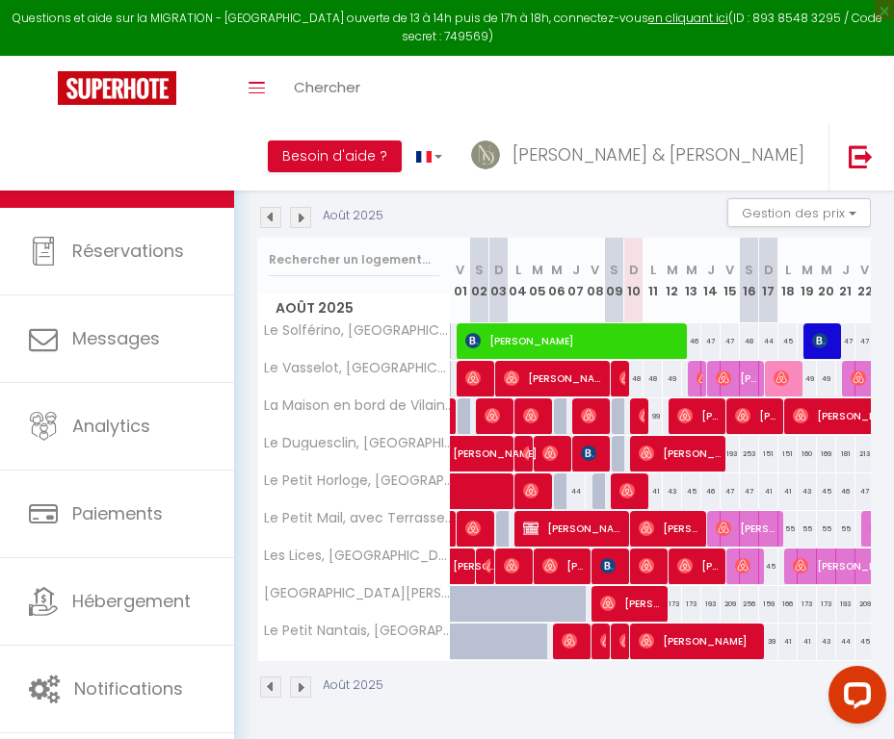
click at [645, 574] on span "[PERSON_NAME]" at bounding box center [651, 566] width 26 height 37
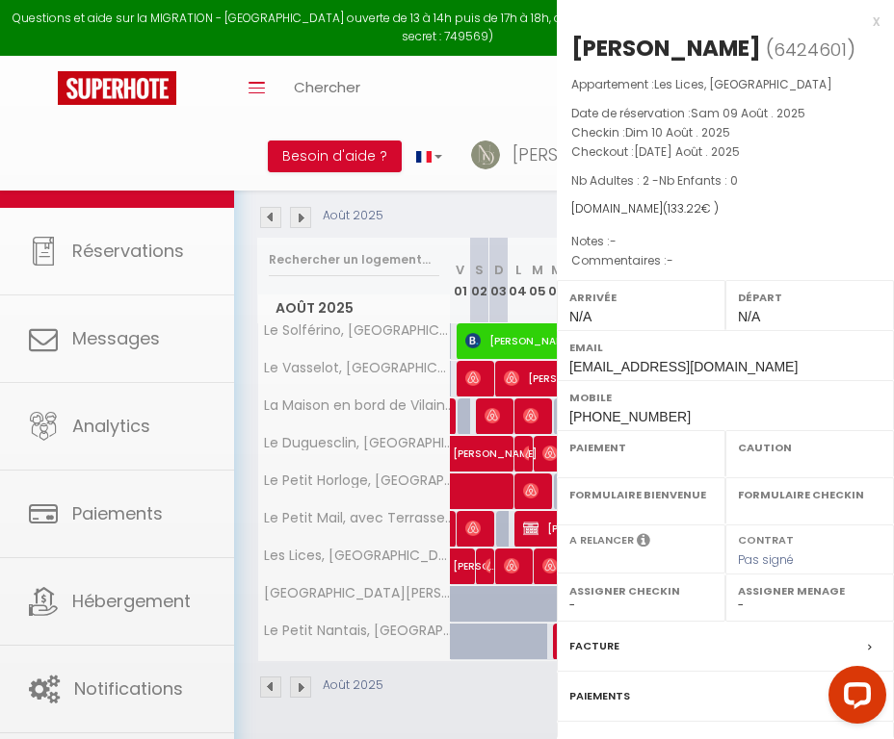
select select "OK"
select select "0"
select select "1"
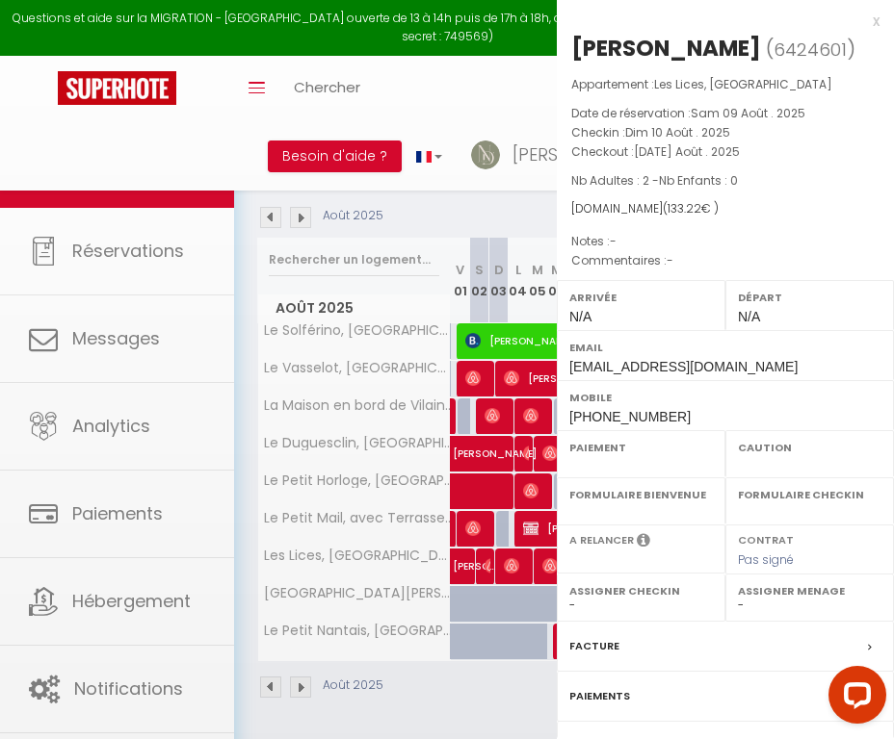
select select
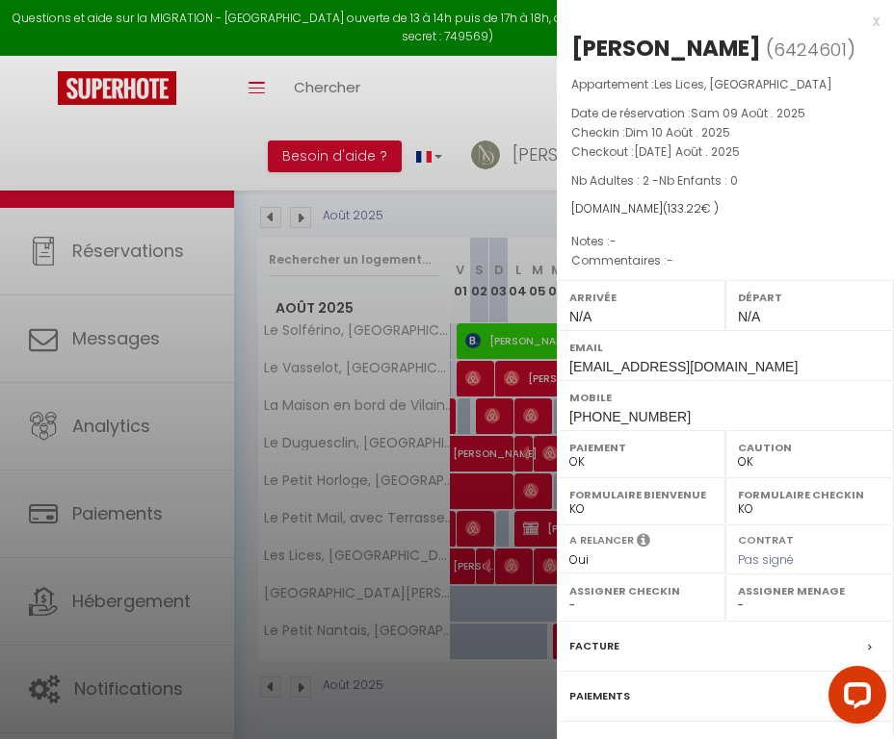
select select "50731"
click at [584, 642] on label "Facture" at bounding box center [594, 646] width 50 height 20
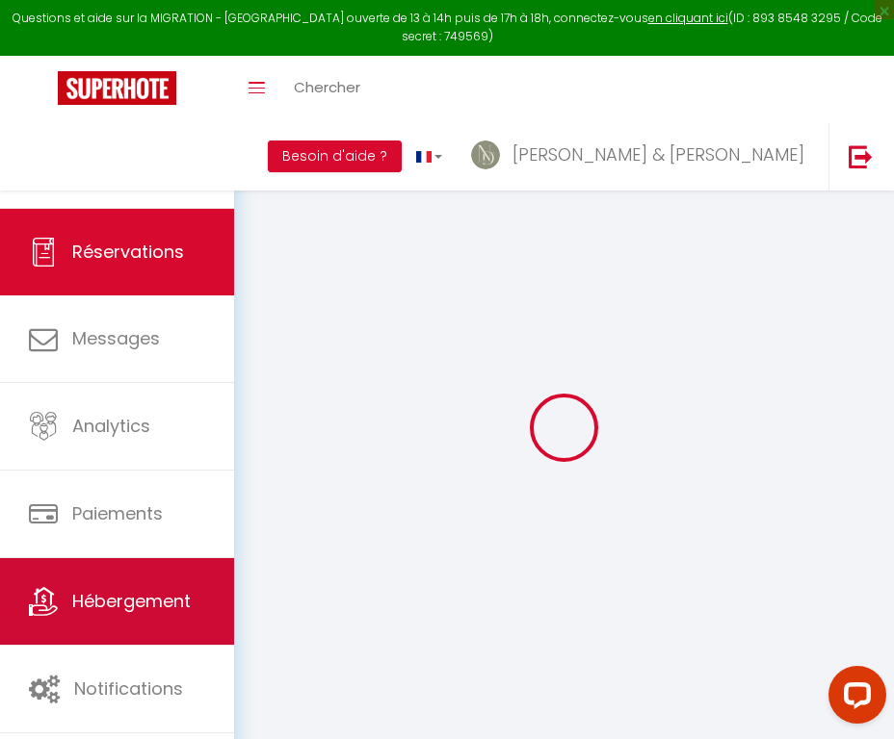
select select
checkbox input "false"
type textarea "isAutoTranslationEnabled=true user=[object Object] viewer=[object Object] heade…"
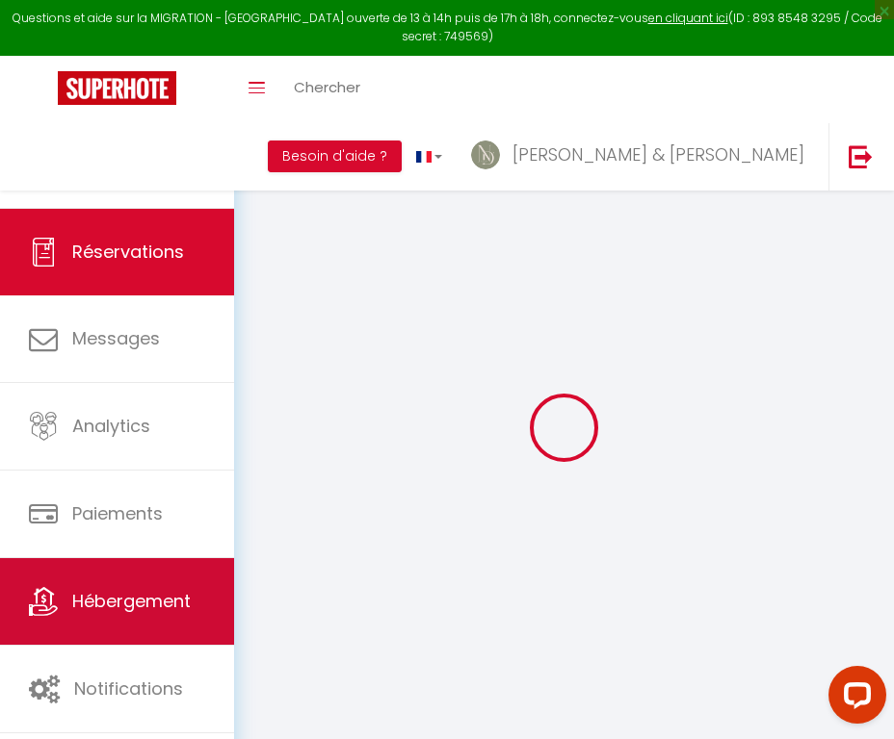
select select
checkbox input "false"
type textarea "isAutoTranslationEnabled=true user=[object Object] viewer=[object Object] heade…"
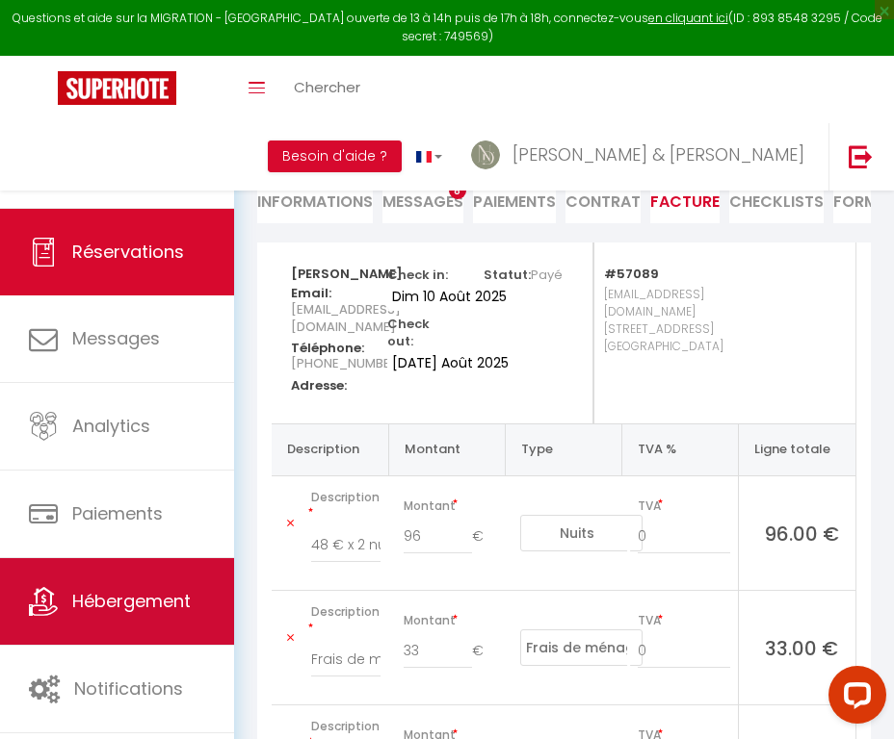
scroll to position [115, 0]
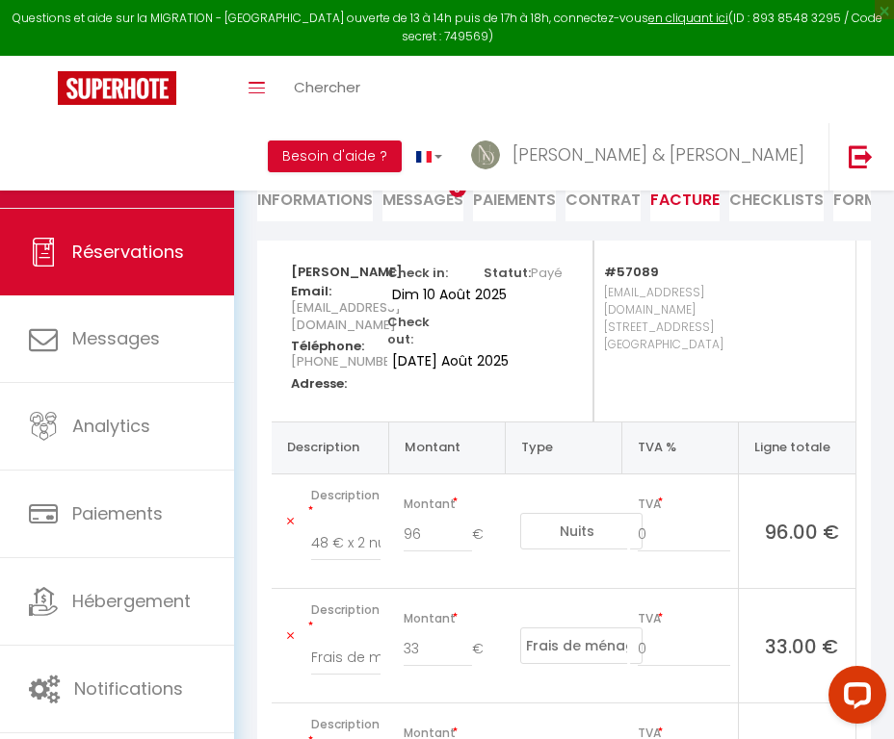
click at [169, 180] on link "Calendriers" at bounding box center [117, 164] width 234 height 87
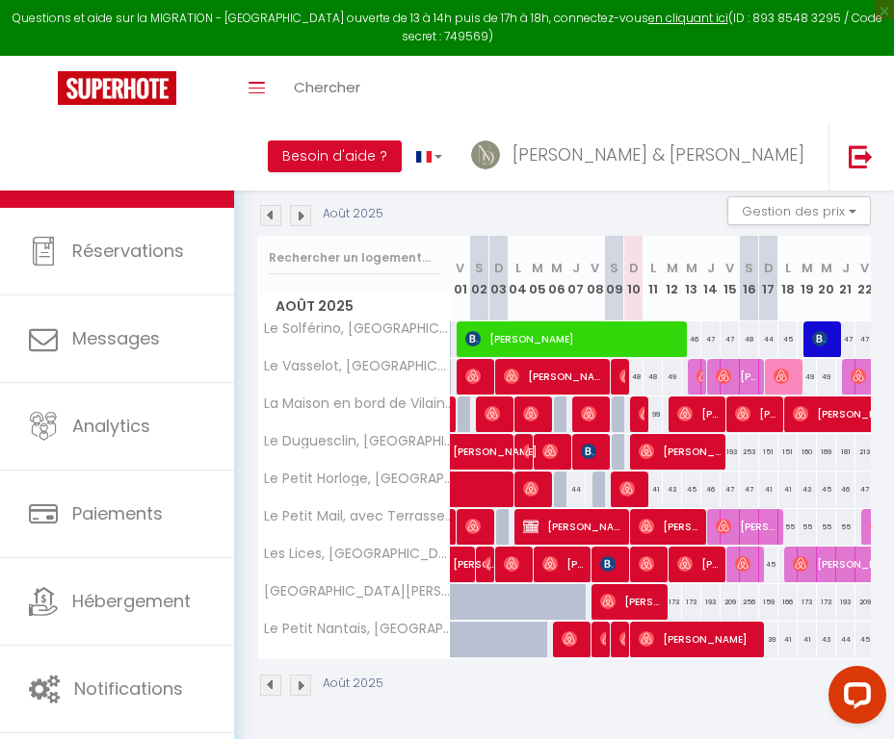
scroll to position [127, 0]
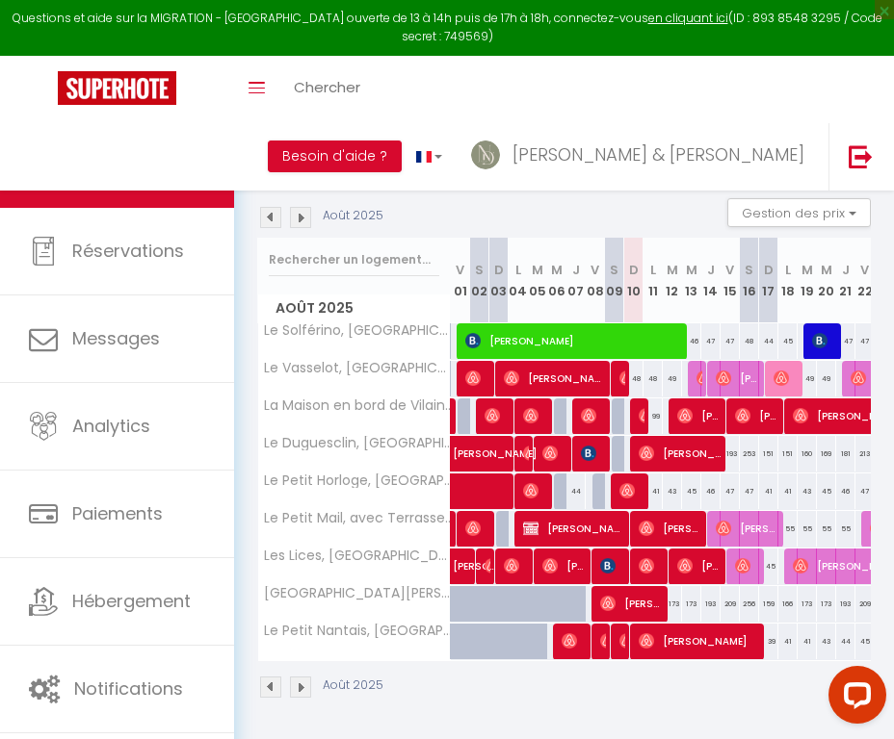
click at [709, 572] on span "Maud Zinger" at bounding box center [699, 566] width 45 height 37
select select "OK"
select select "0"
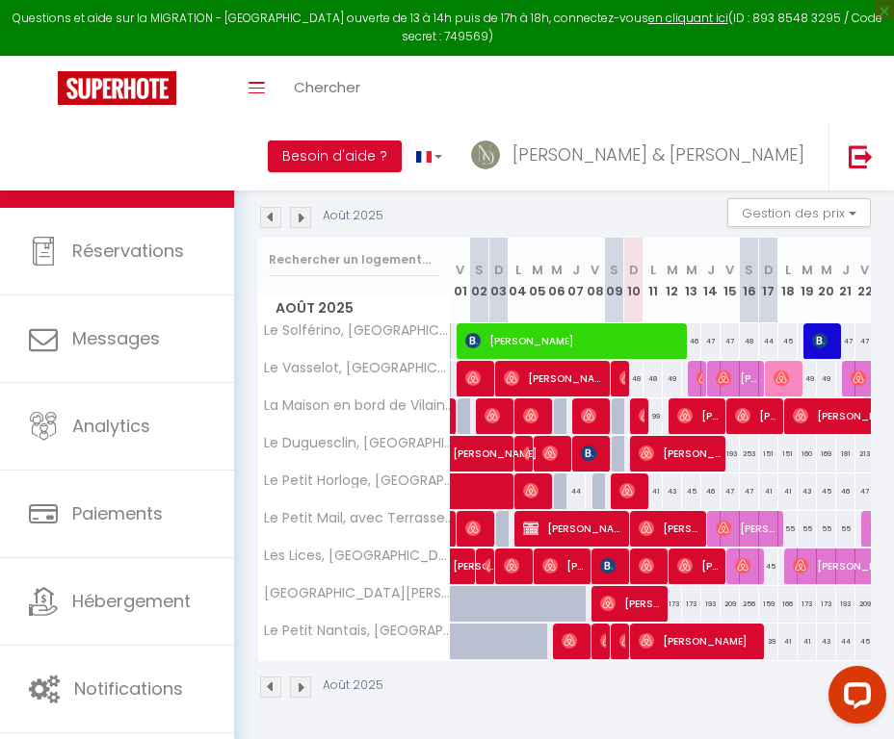
select select "1"
select select
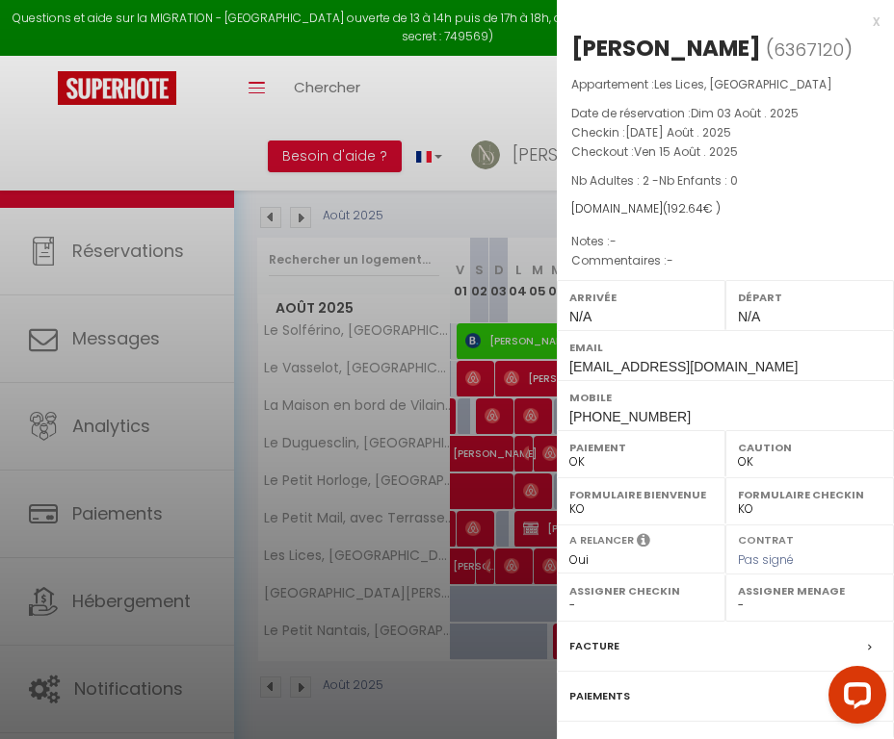
select select "50731"
click at [592, 644] on label "Facture" at bounding box center [594, 646] width 50 height 20
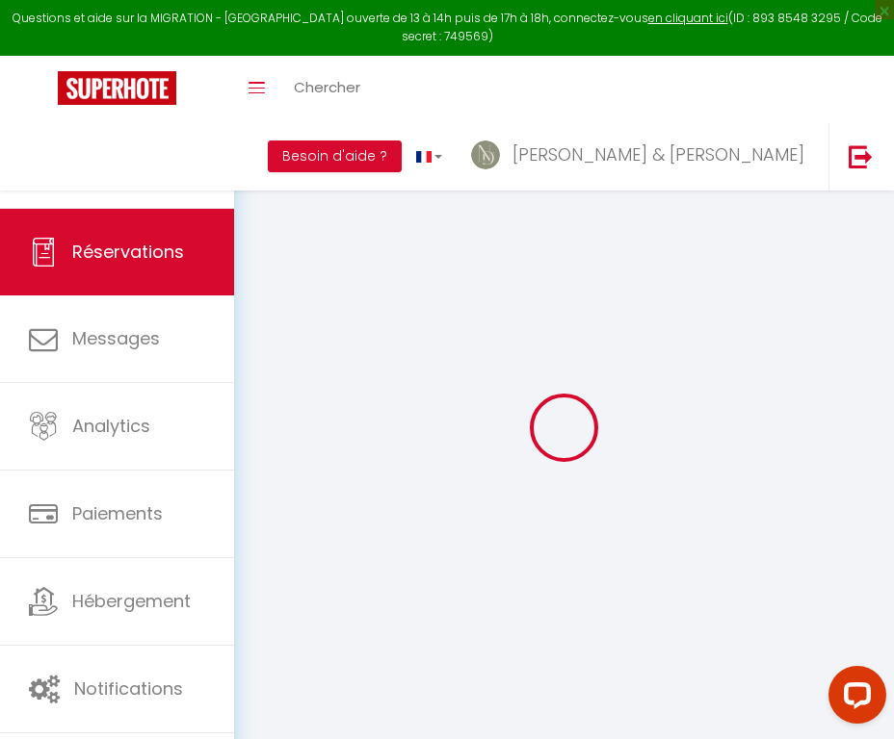
select select "cleaning"
select select "taxes"
select select
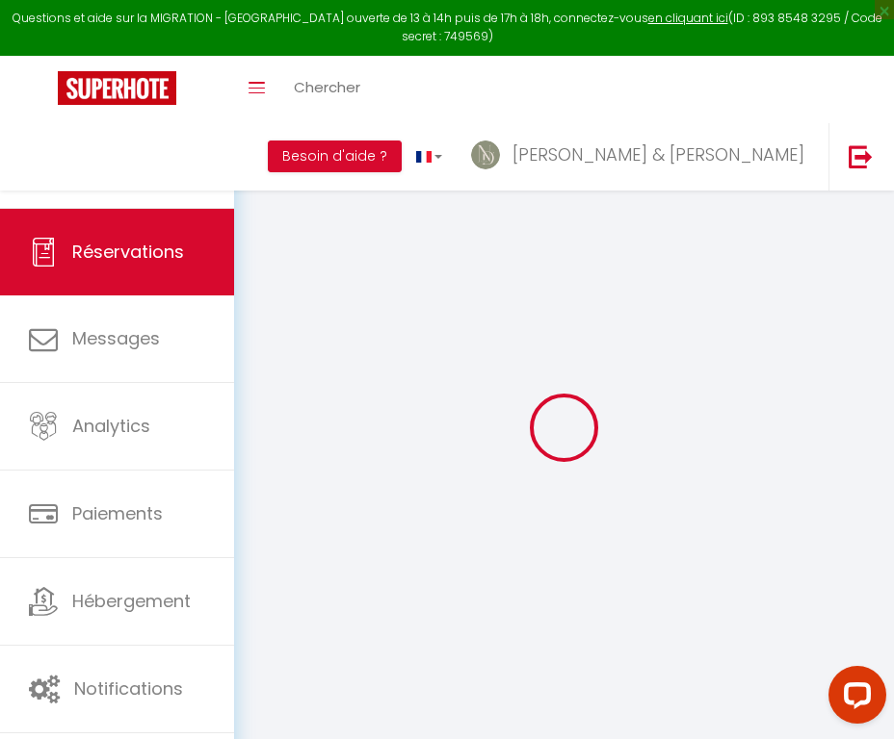
checkbox input "false"
select select
checkbox input "false"
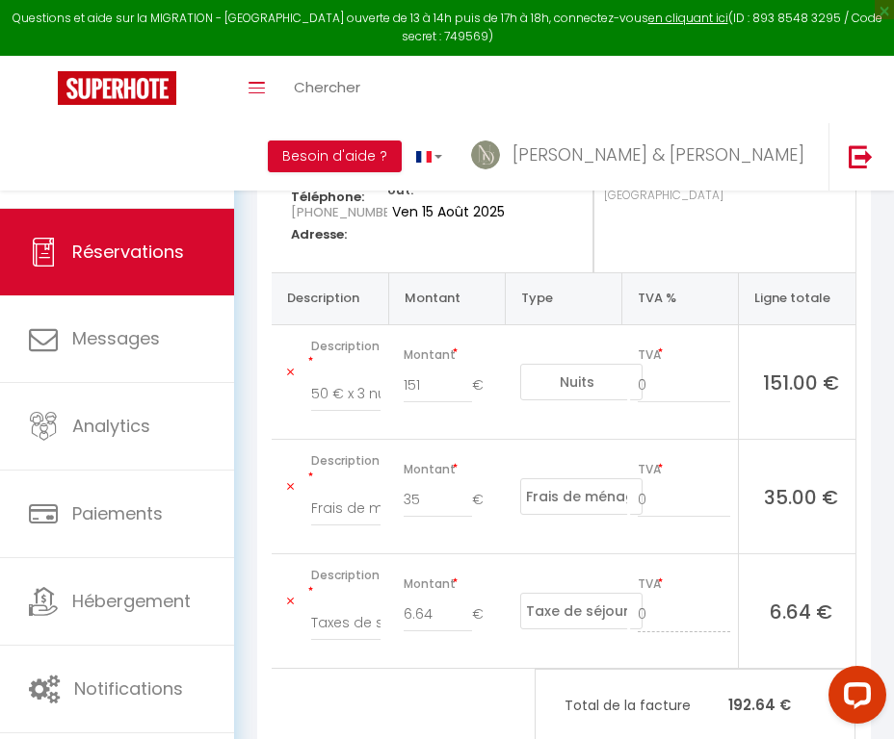
scroll to position [264, 0]
click at [210, 170] on link "Calendriers" at bounding box center [117, 164] width 234 height 87
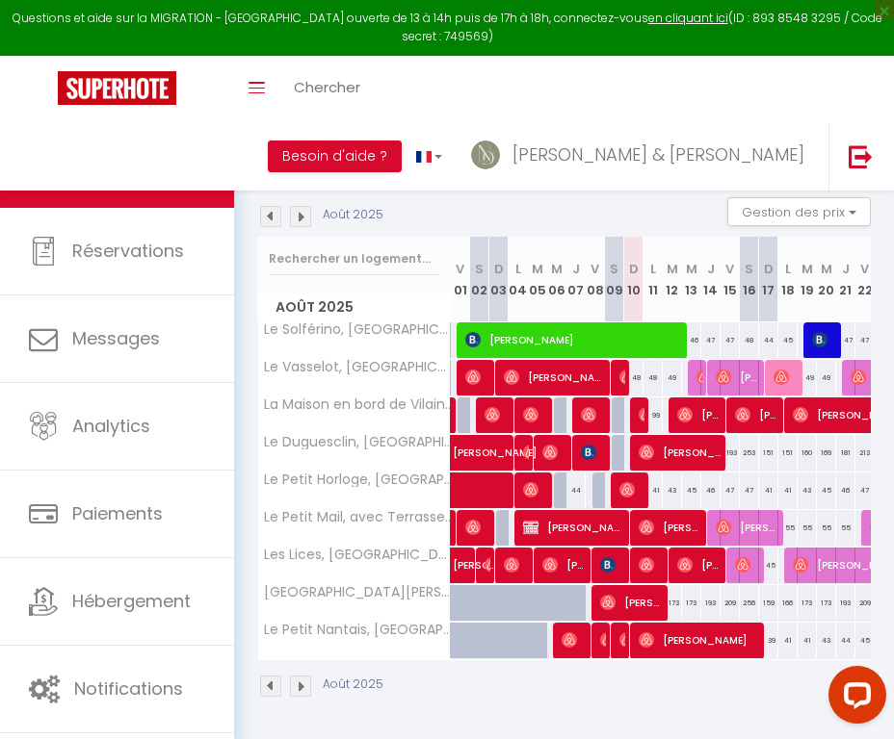
scroll to position [127, 0]
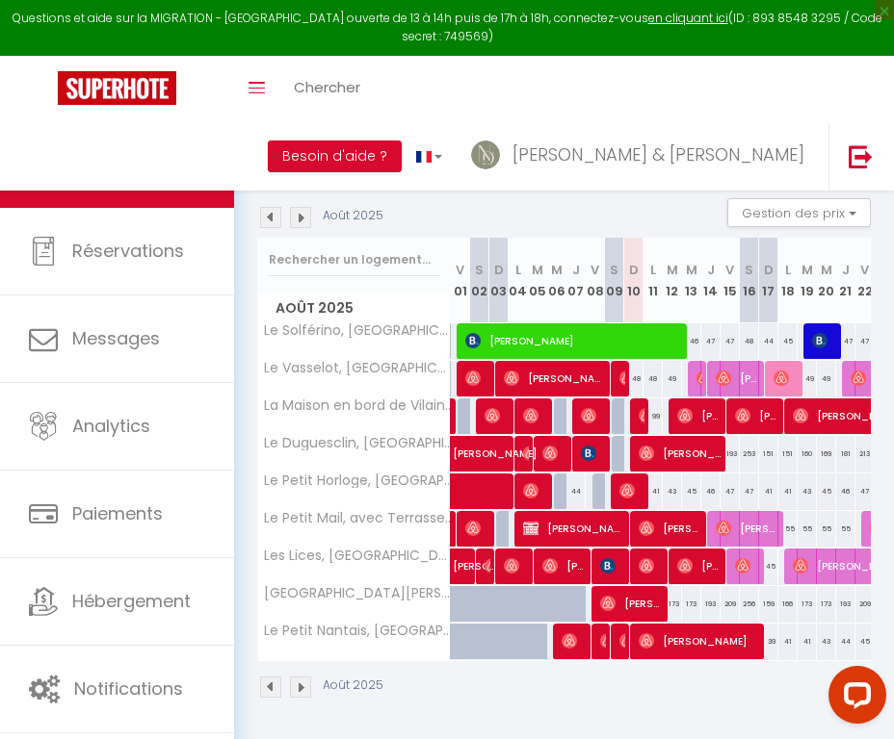
click at [751, 557] on span "Deborah Grancher" at bounding box center [748, 566] width 26 height 37
select select "OK"
select select "0"
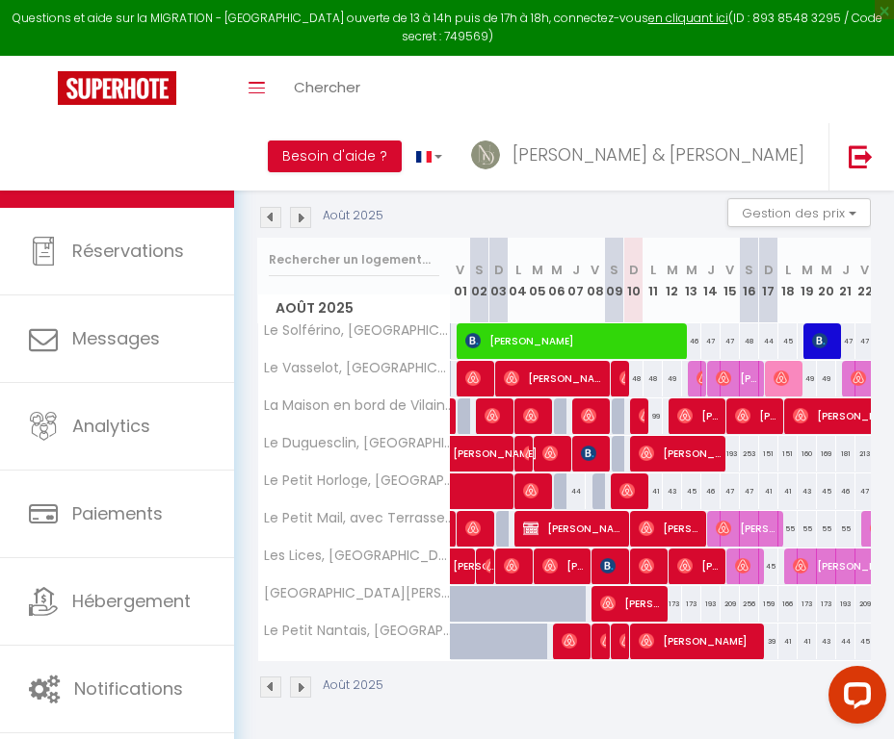
select select "1"
select select
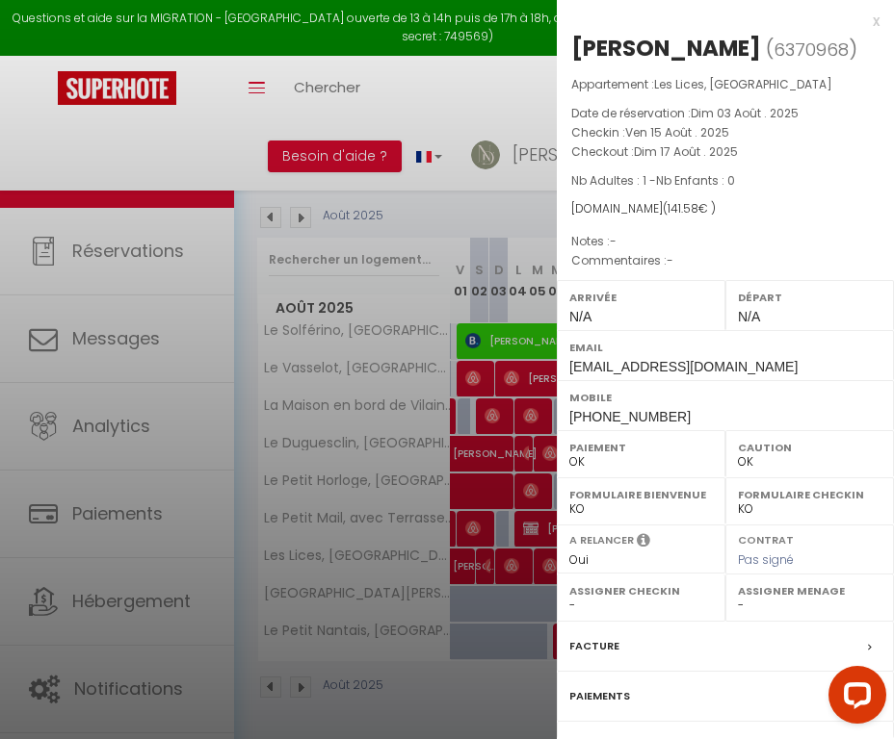
select select "50731"
click at [589, 637] on label "Facture" at bounding box center [594, 646] width 50 height 20
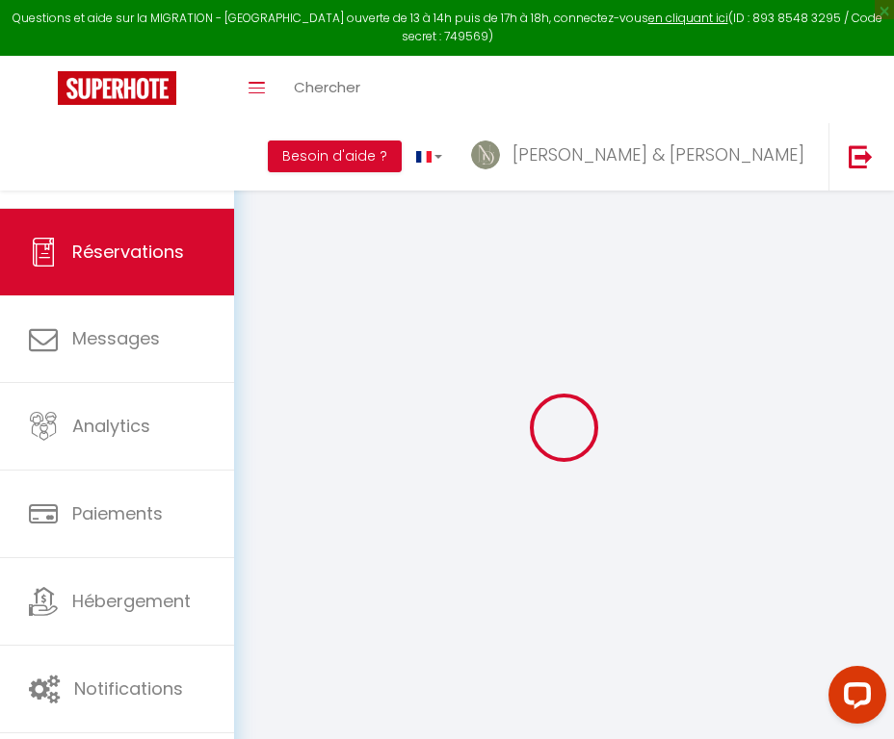
select select "cleaning"
select select "taxes"
select select
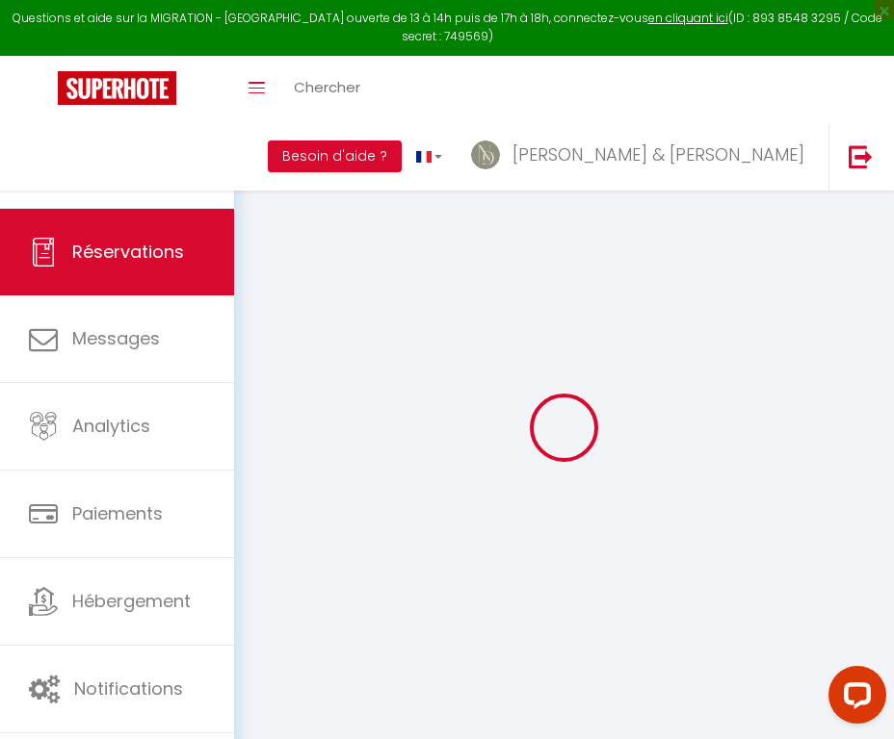
checkbox input "false"
select select
checkbox input "false"
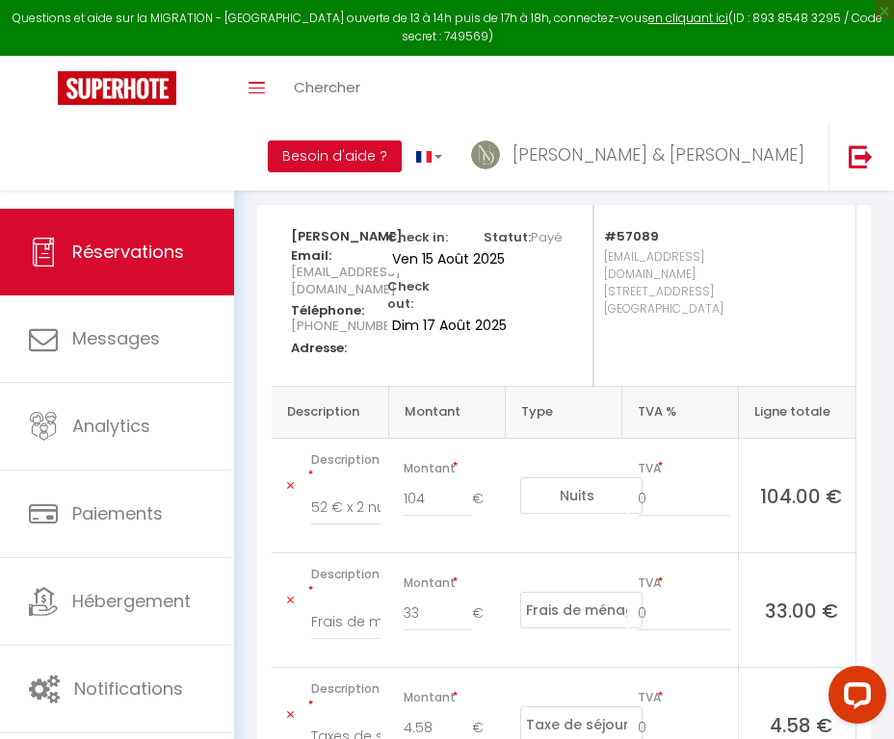
scroll to position [183, 0]
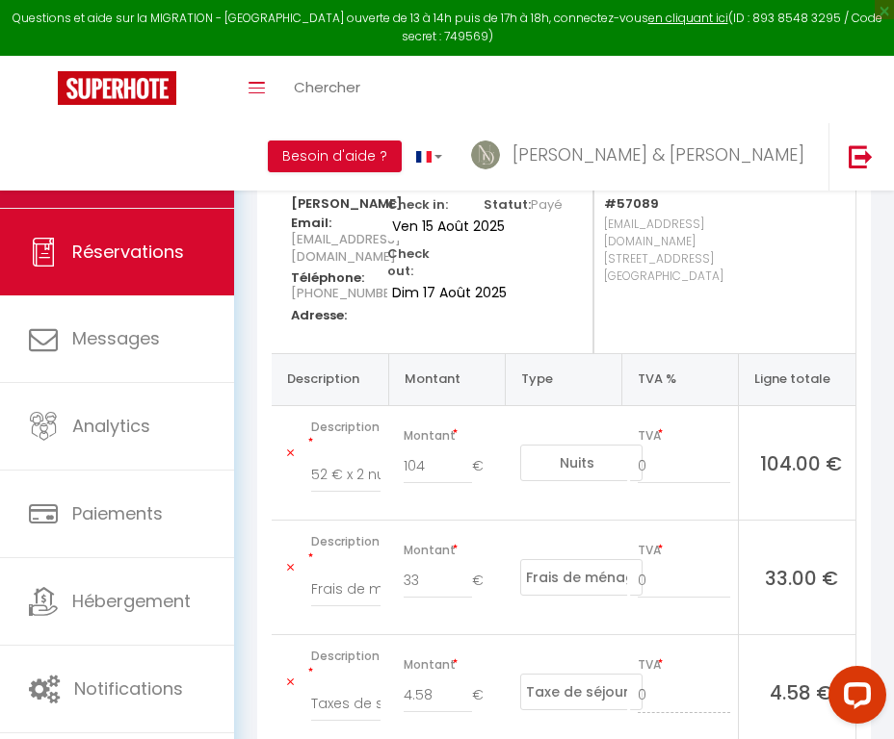
click at [206, 171] on link "Calendriers" at bounding box center [117, 164] width 234 height 87
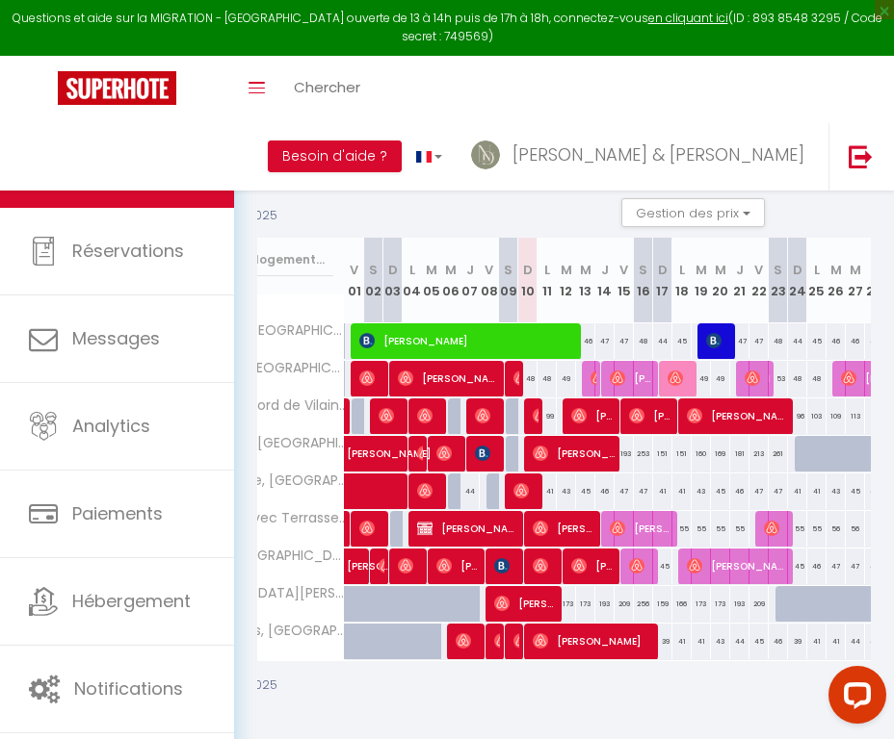
scroll to position [0, 114]
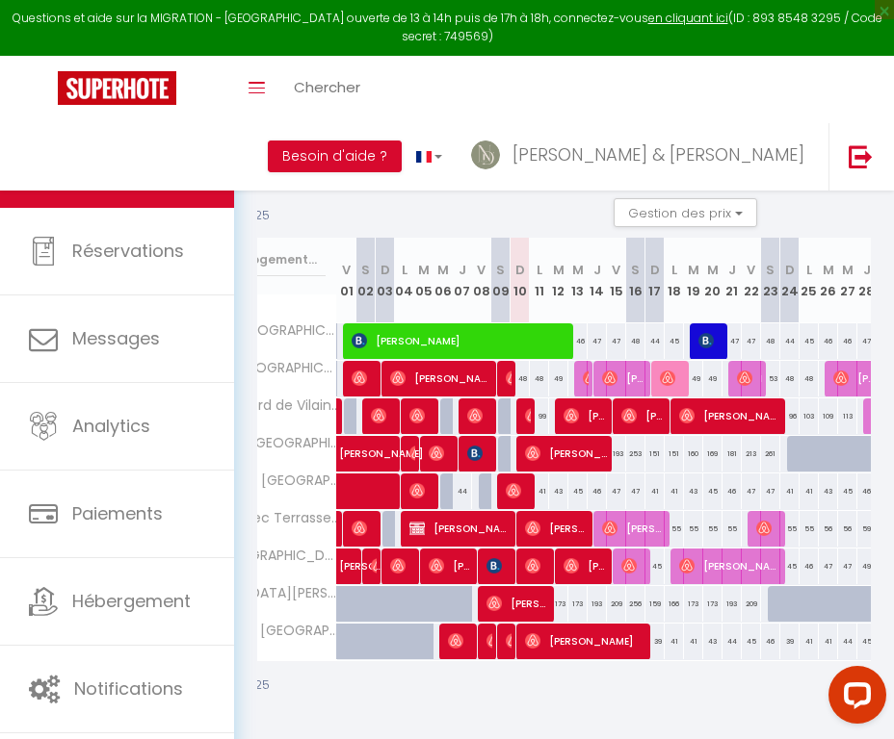
click at [713, 570] on span "Alice Martire" at bounding box center [730, 566] width 103 height 37
select select "OK"
select select "0"
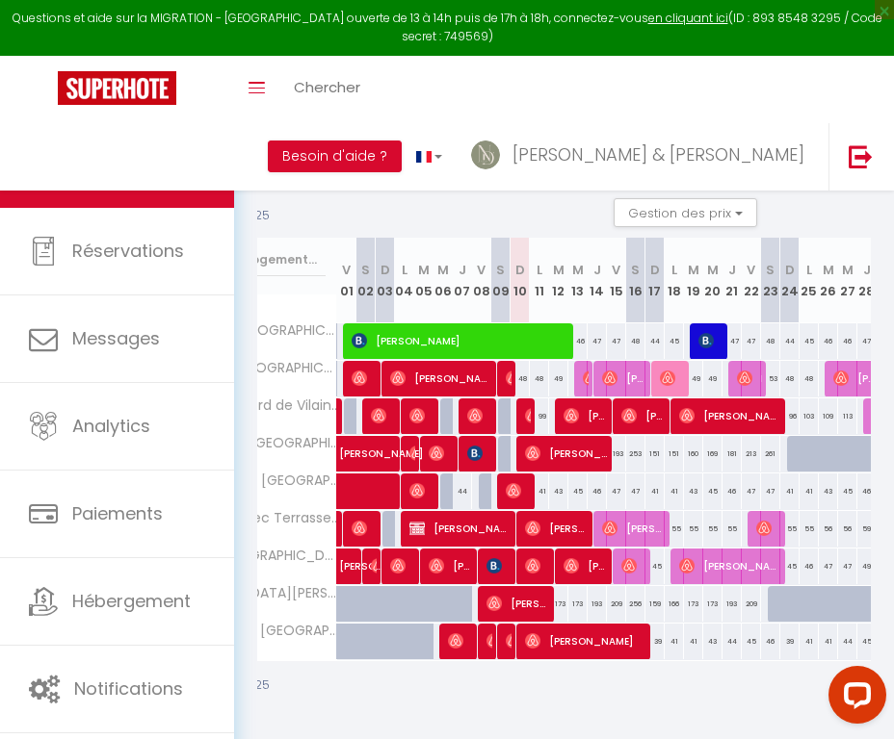
select select "1"
select select
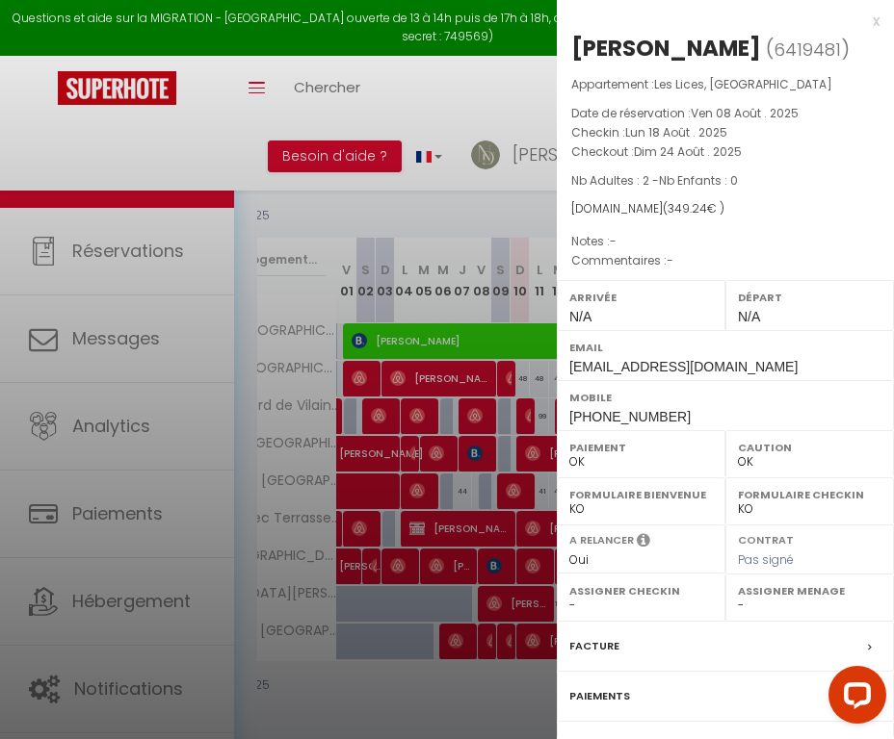
click at [588, 641] on label "Facture" at bounding box center [594, 646] width 50 height 20
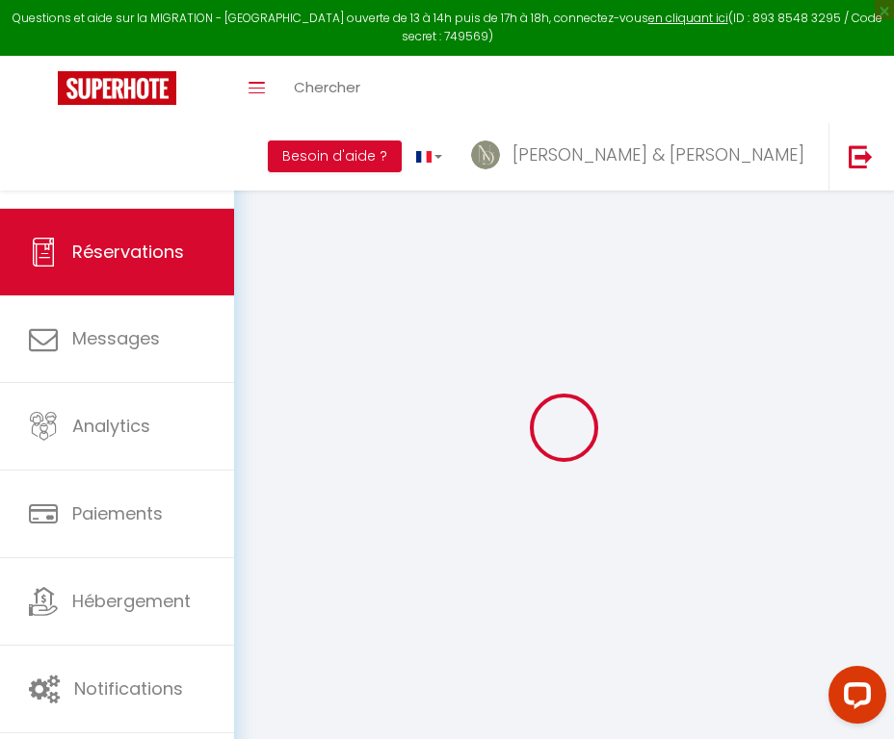
select select "cleaning"
select select "taxes"
select select
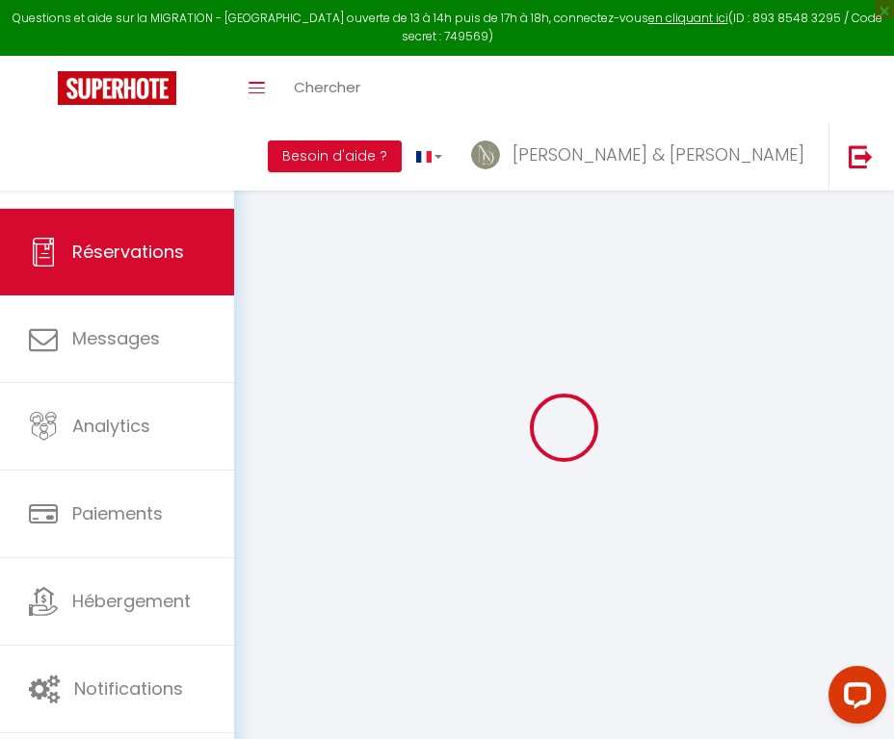
checkbox input "false"
select select
checkbox input "false"
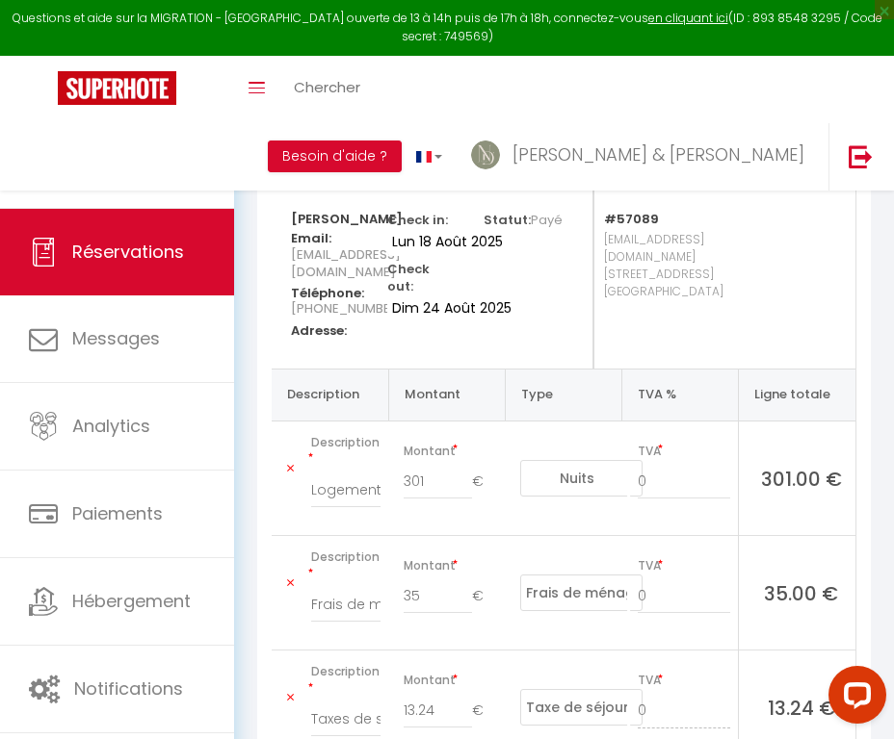
scroll to position [173, 0]
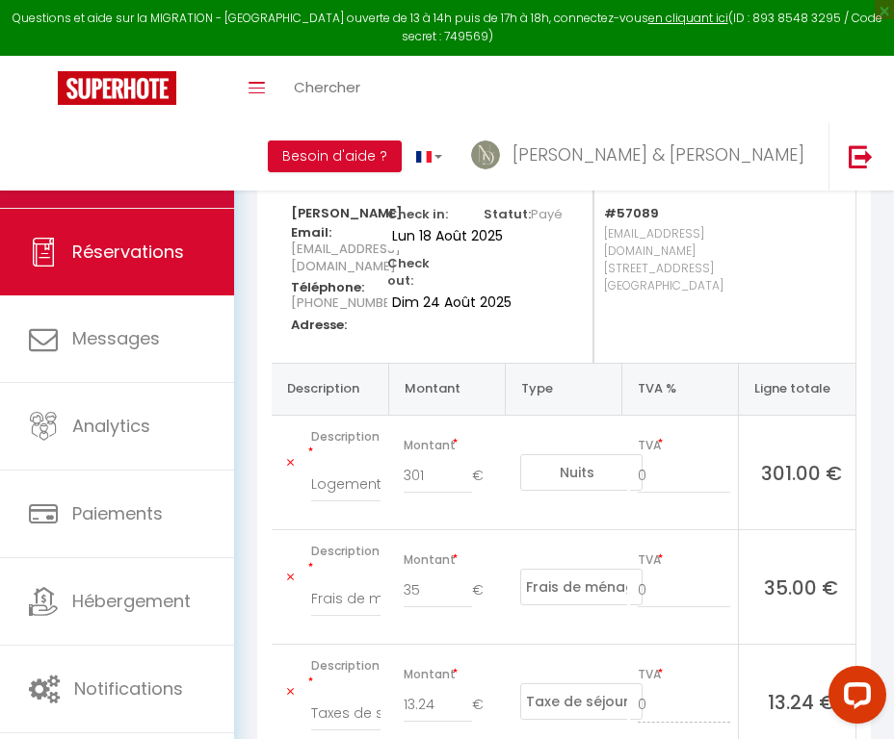
click at [227, 162] on link "Calendriers" at bounding box center [117, 164] width 234 height 87
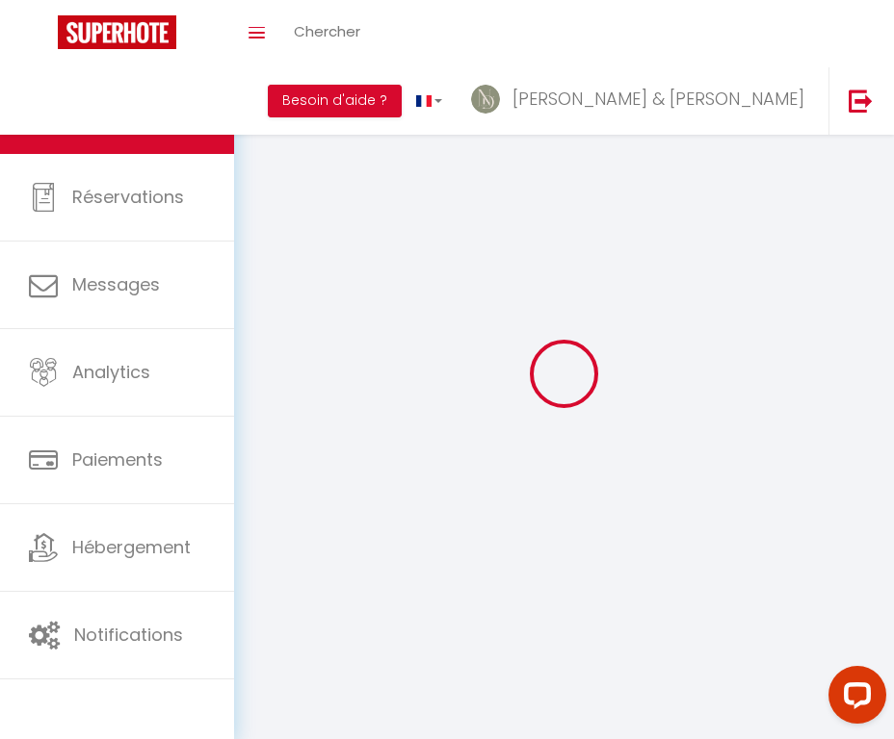
click at [227, 162] on link "Réservations" at bounding box center [117, 197] width 234 height 87
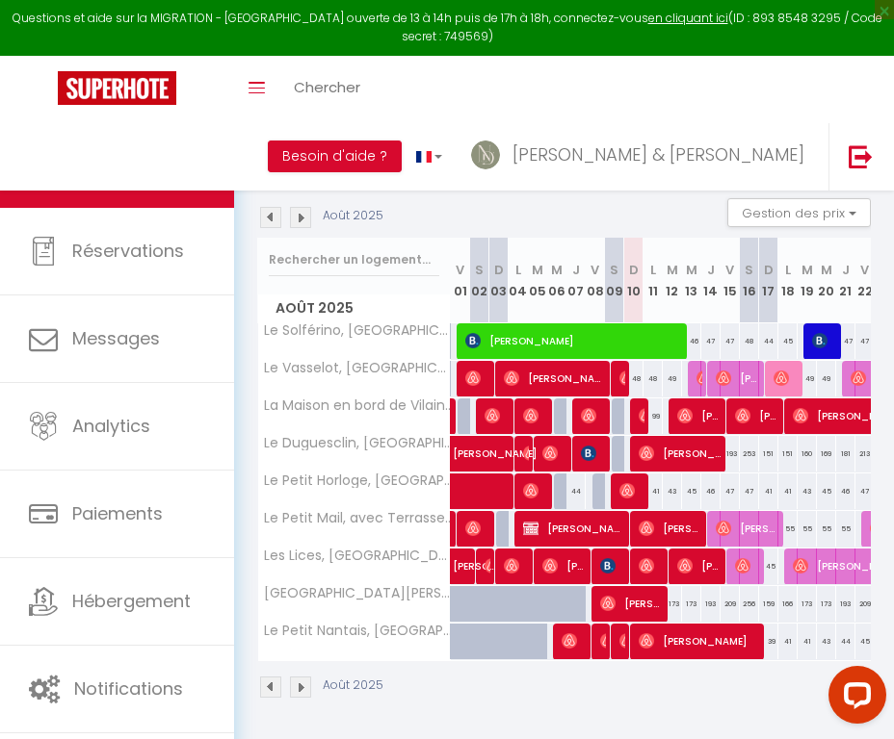
click at [637, 596] on span "Baptiste Ibrahim" at bounding box center [632, 603] width 65 height 37
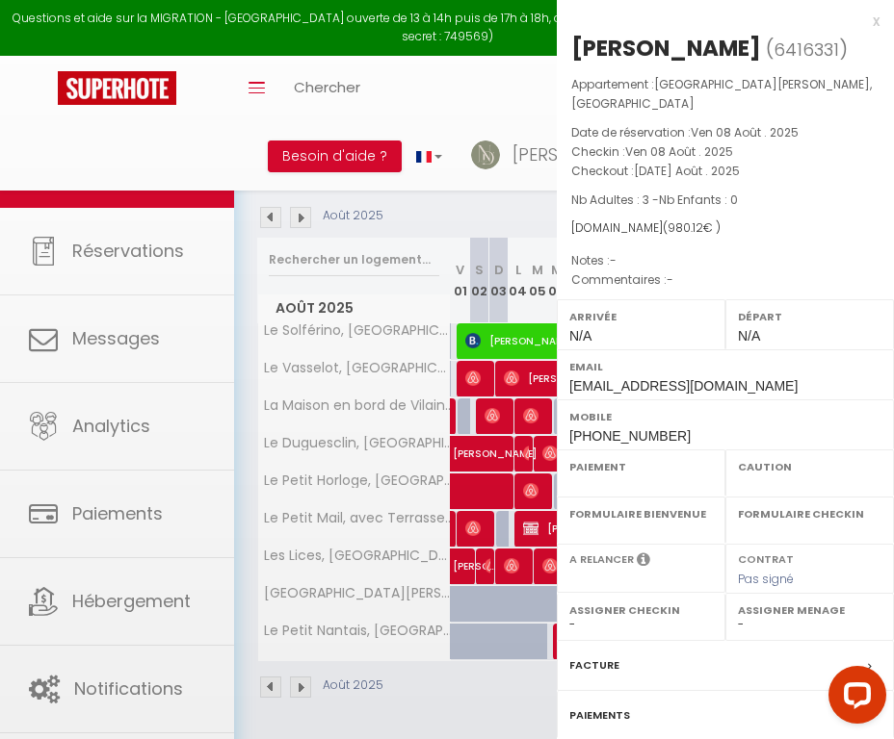
select select "OK"
select select "0"
select select "1"
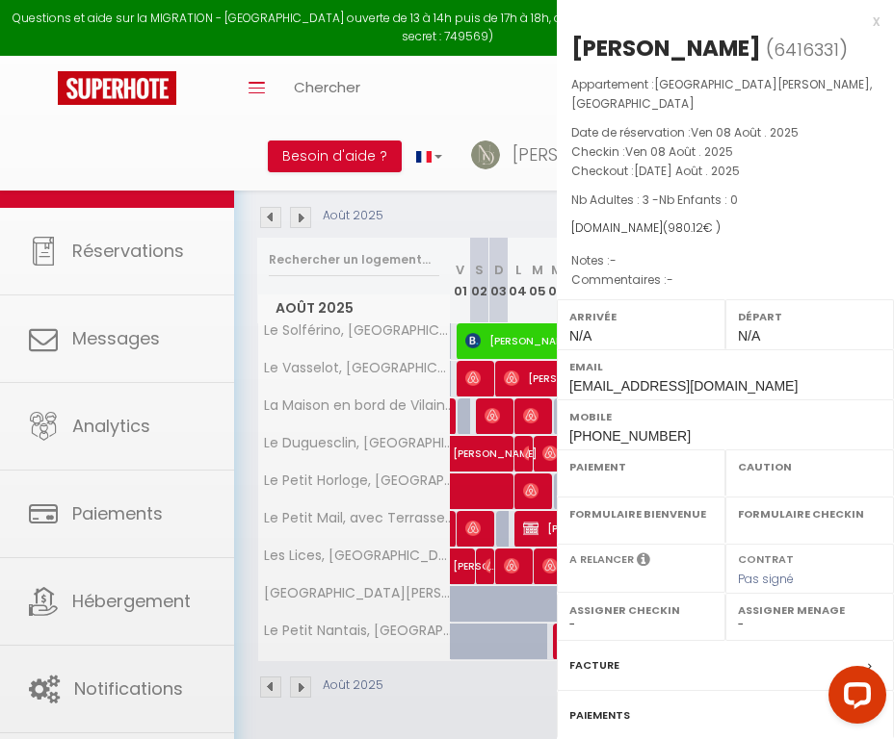
select select
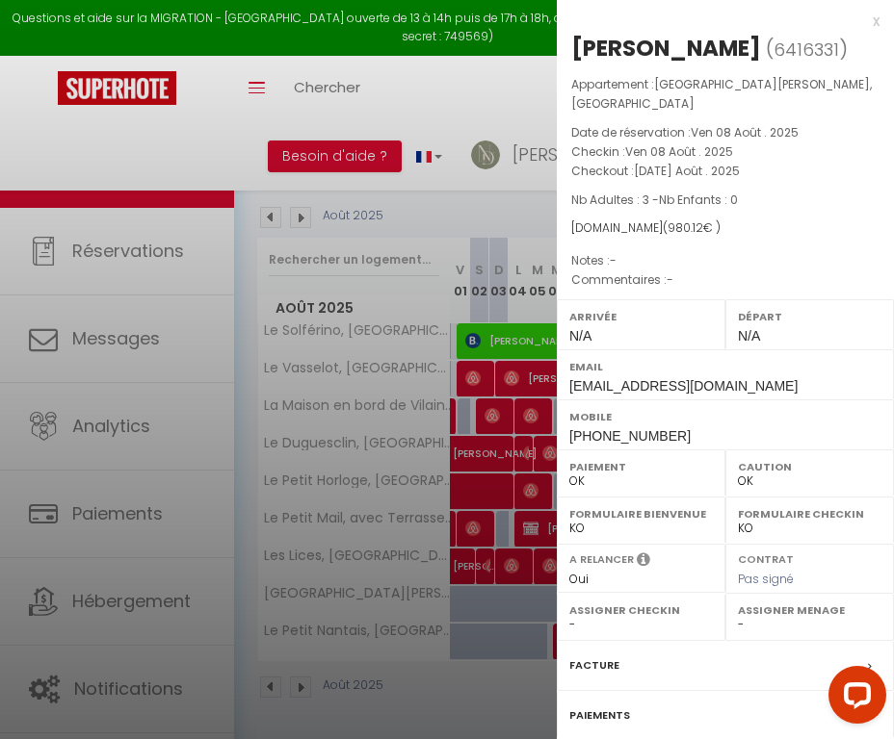
click at [601, 656] on label "Facture" at bounding box center [594, 666] width 50 height 20
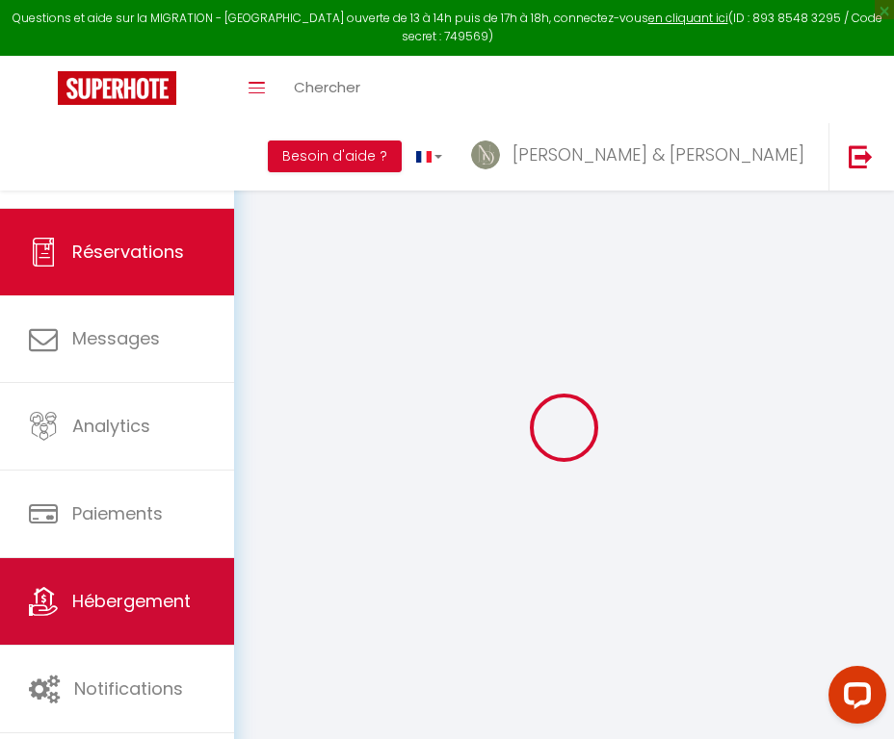
select select "cleaning"
select select "taxes"
select select
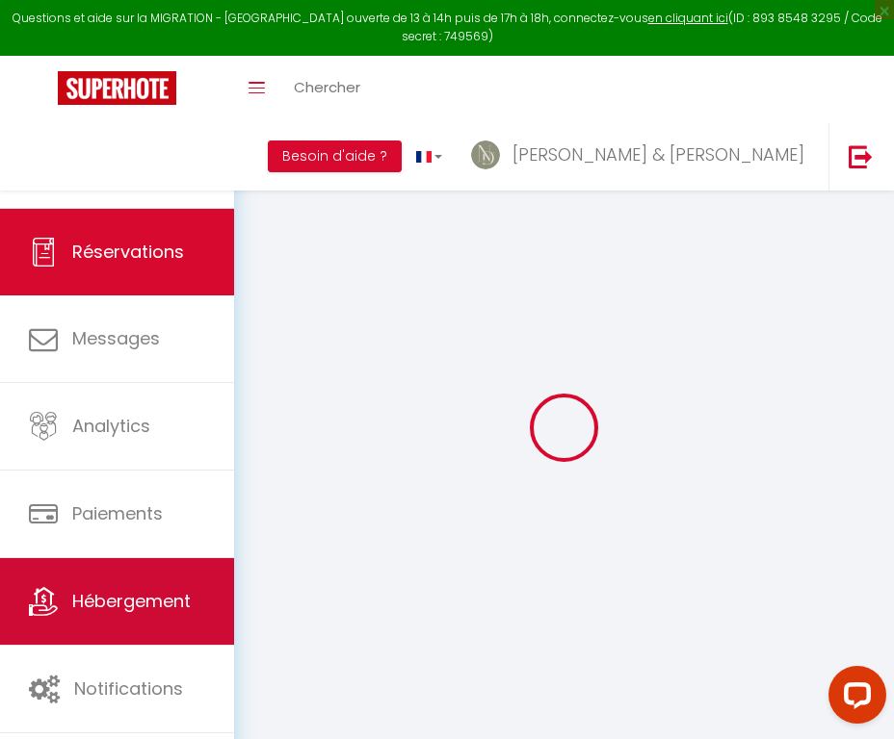
checkbox input "false"
select select
checkbox input "false"
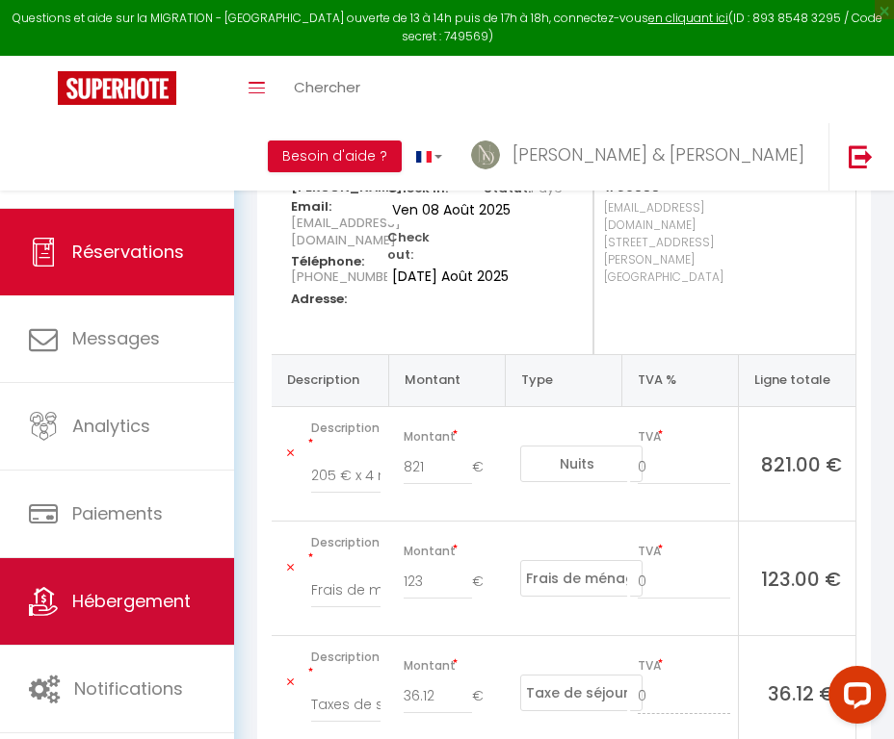
scroll to position [203, 0]
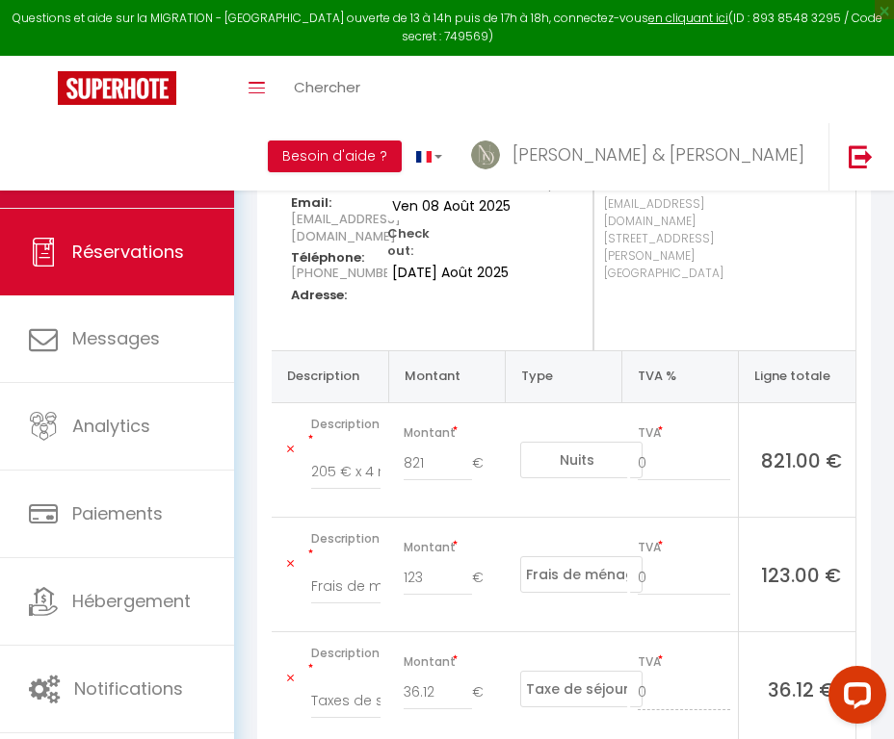
click at [140, 171] on span "Calendriers" at bounding box center [121, 164] width 99 height 24
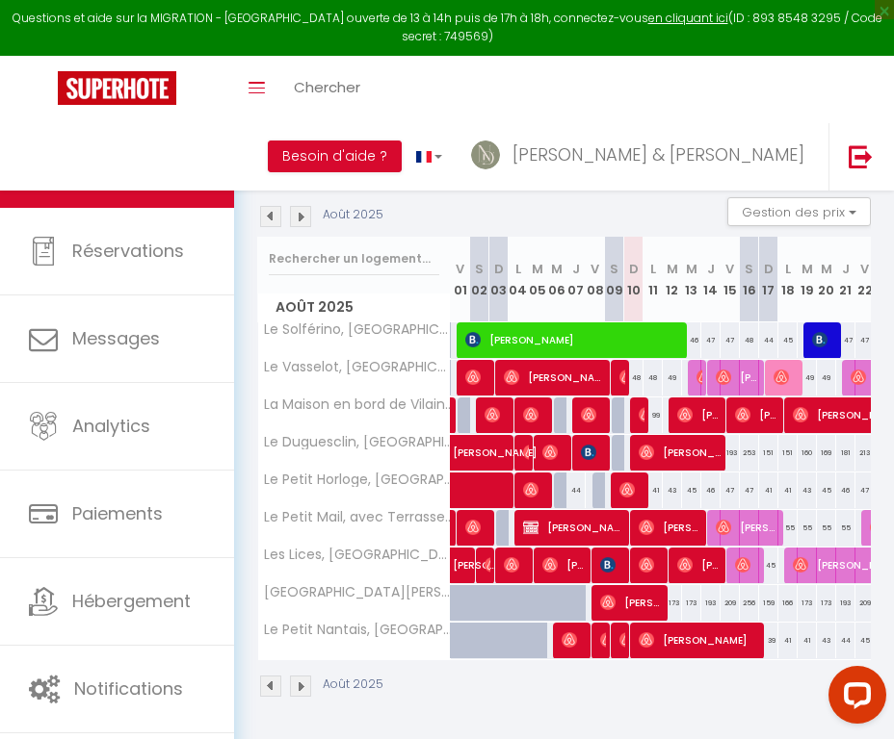
scroll to position [127, 0]
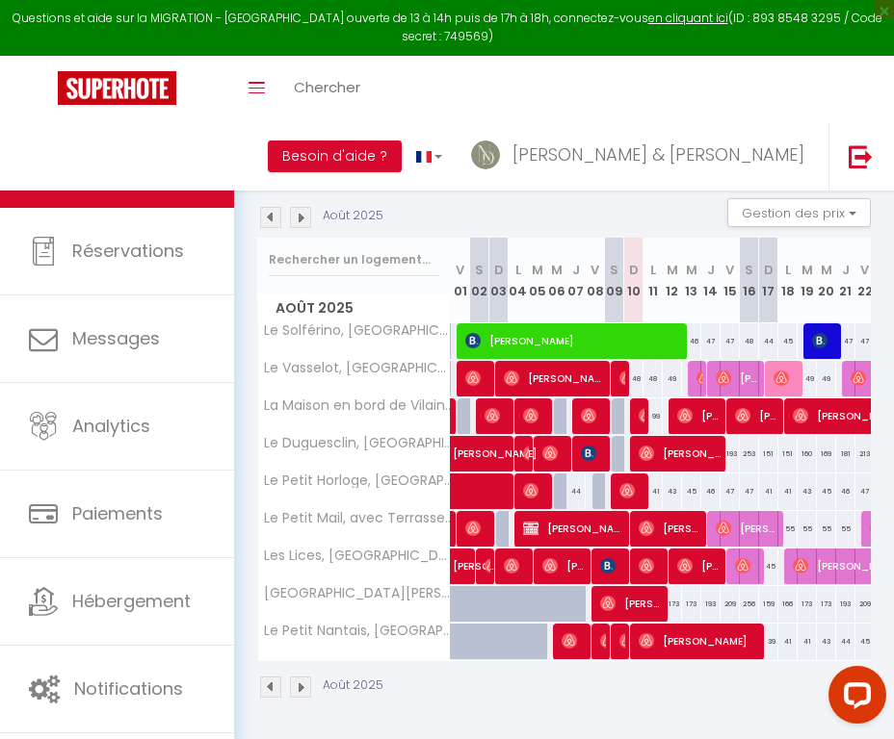
click at [570, 649] on span "Owen Poirot" at bounding box center [574, 641] width 26 height 37
select select "OK"
select select "0"
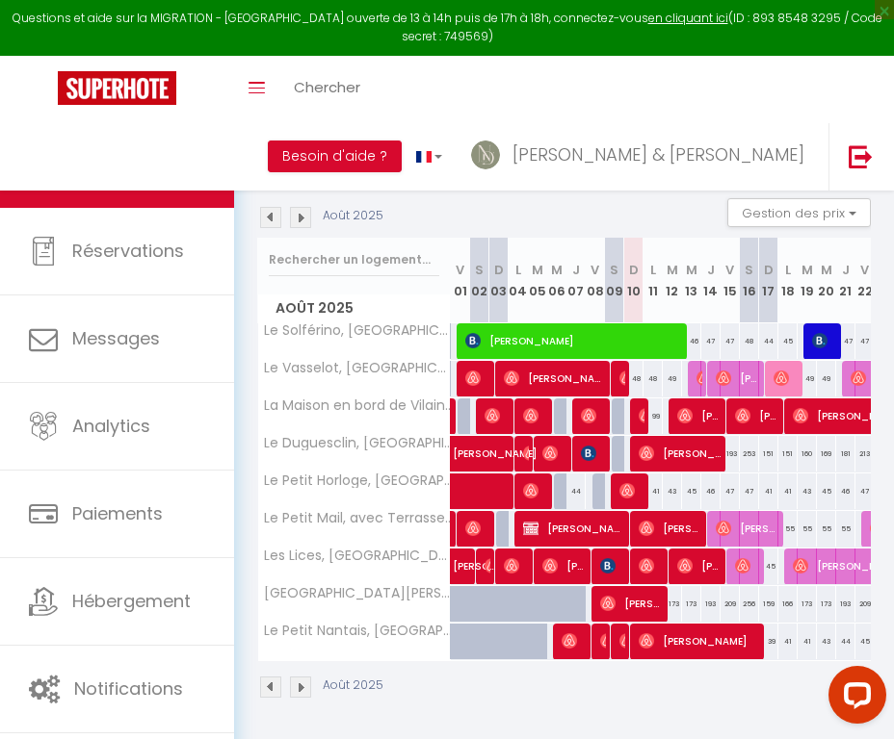
select select "1"
select select
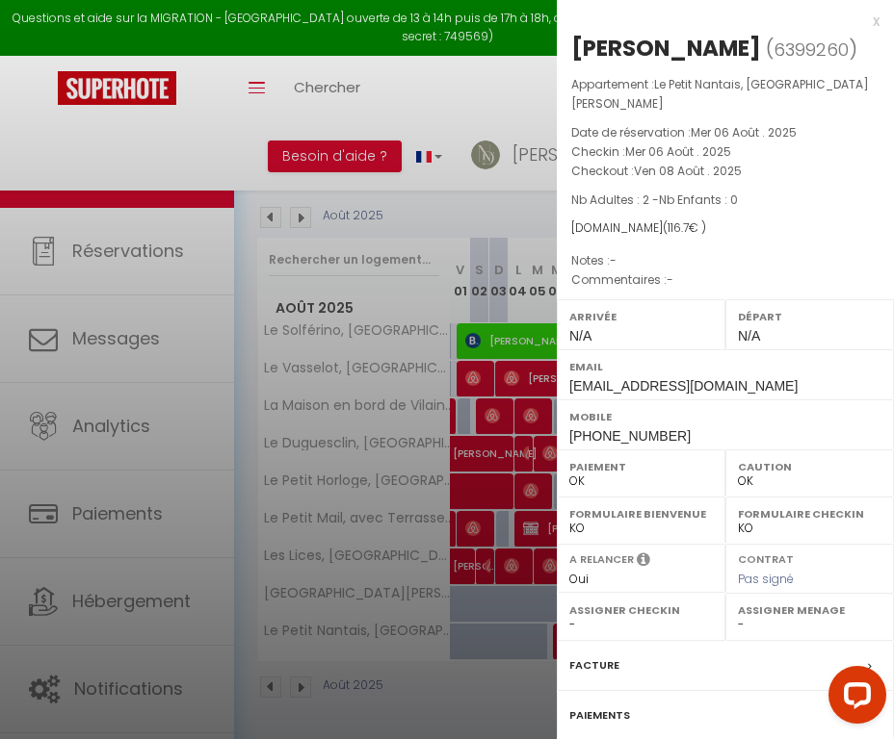
select select "50731"
click at [602, 661] on label "Facture" at bounding box center [594, 666] width 50 height 20
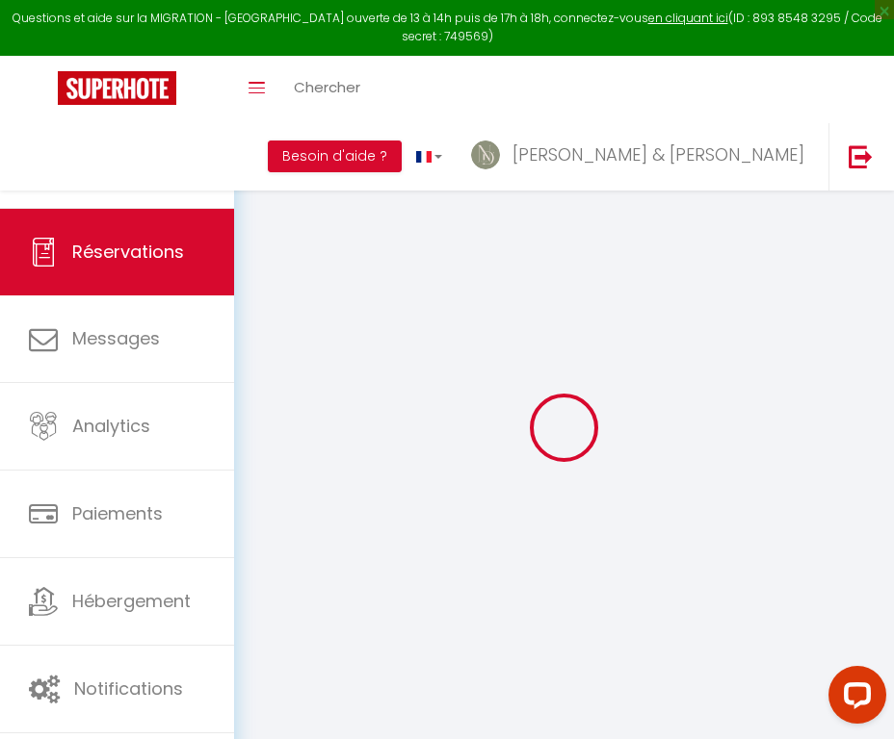
select select "cleaning"
select select "taxes"
select select
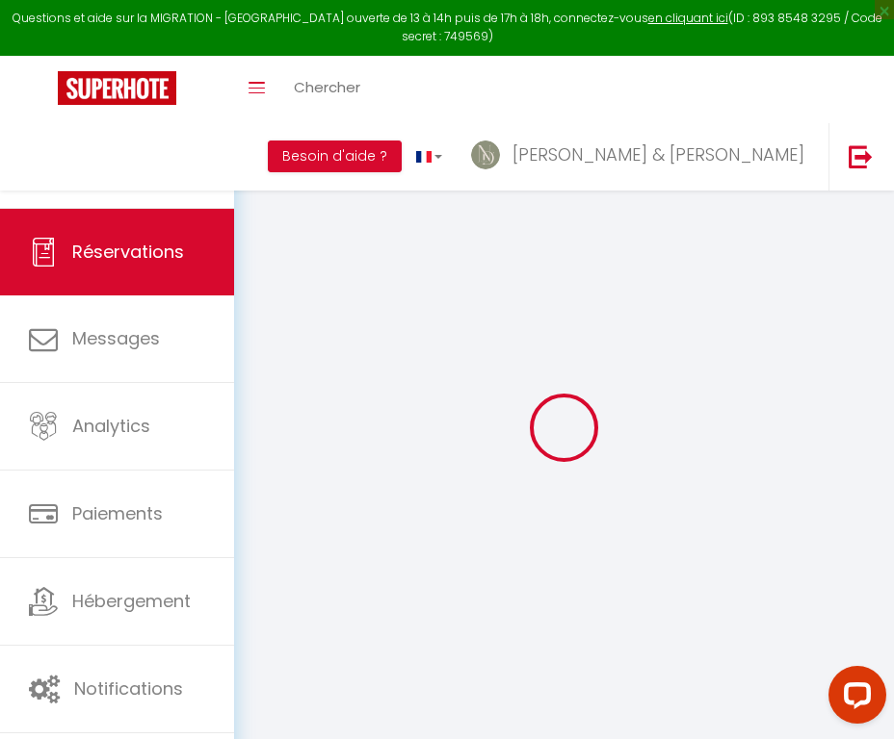
checkbox input "false"
select select
checkbox input "false"
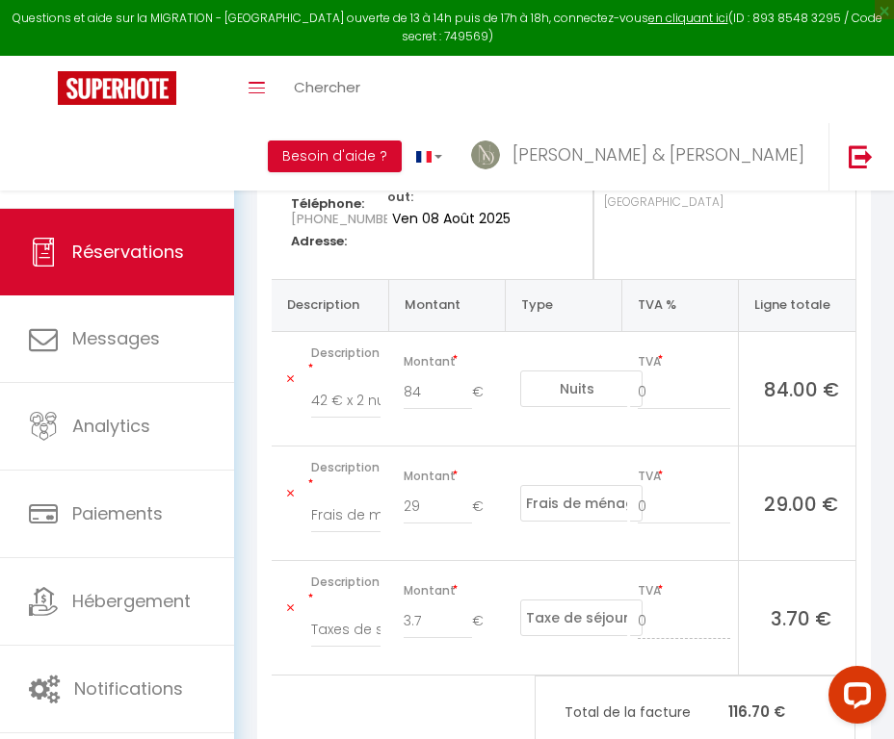
scroll to position [258, 0]
click at [222, 152] on link "Calendriers" at bounding box center [117, 164] width 234 height 87
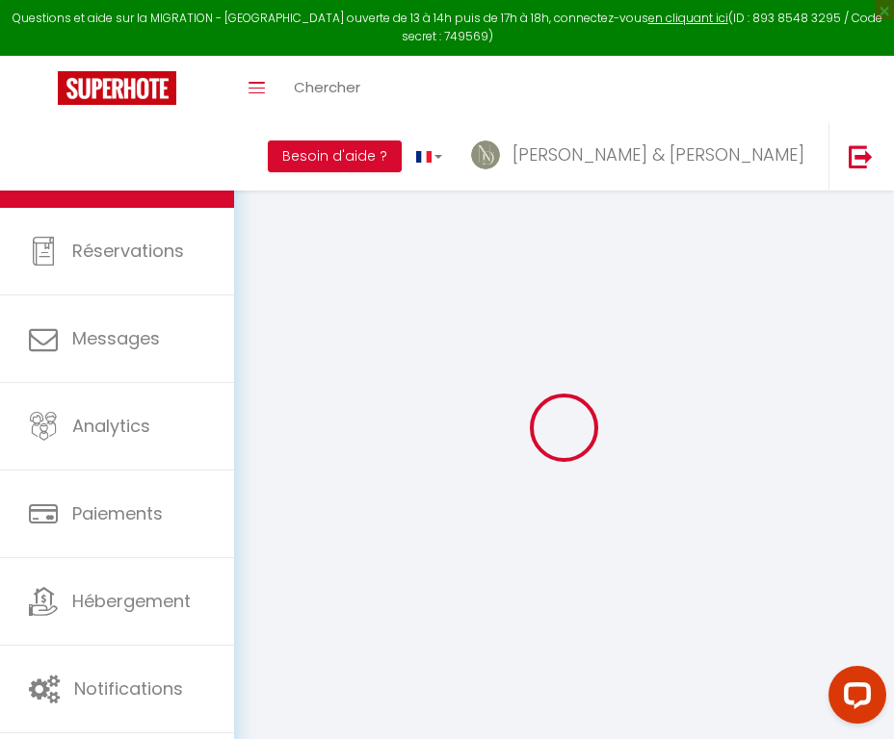
select select
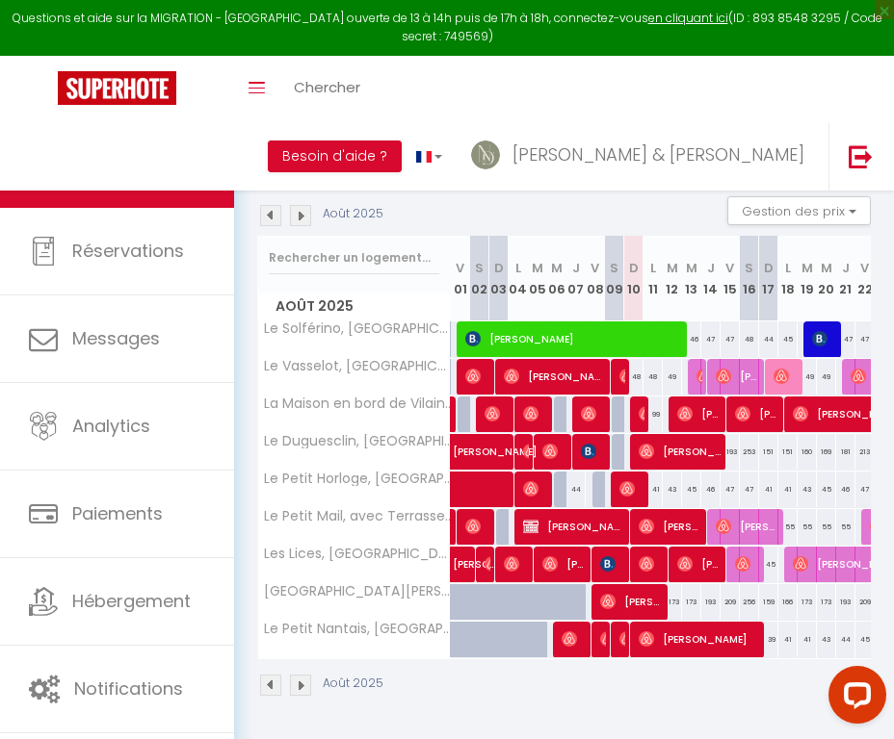
scroll to position [127, 0]
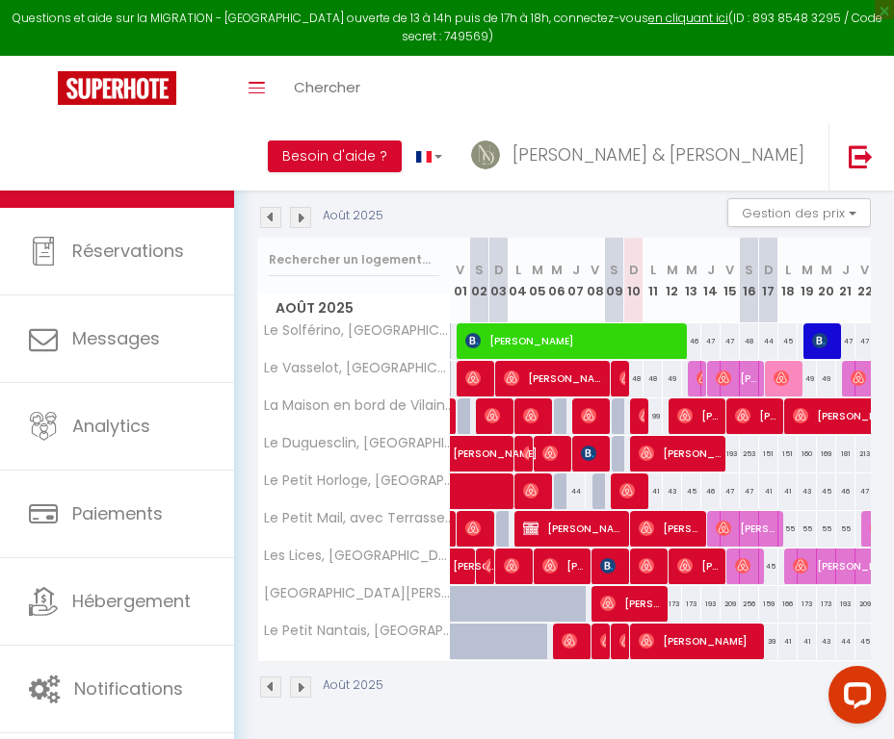
click at [604, 639] on img at bounding box center [607, 641] width 15 height 15
select select "OK"
select select "0"
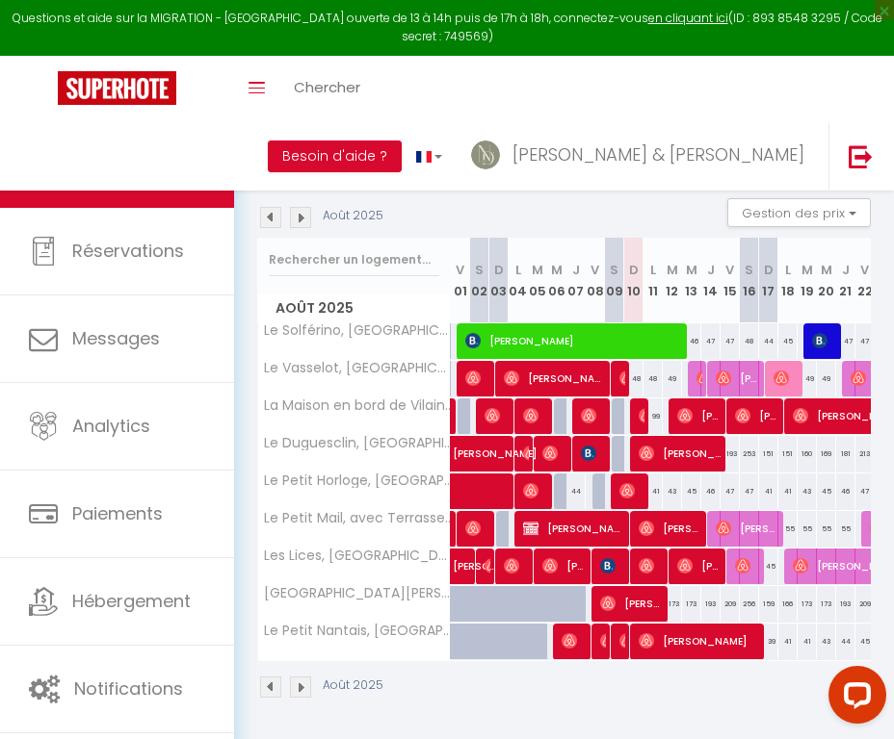
select select "1"
select select
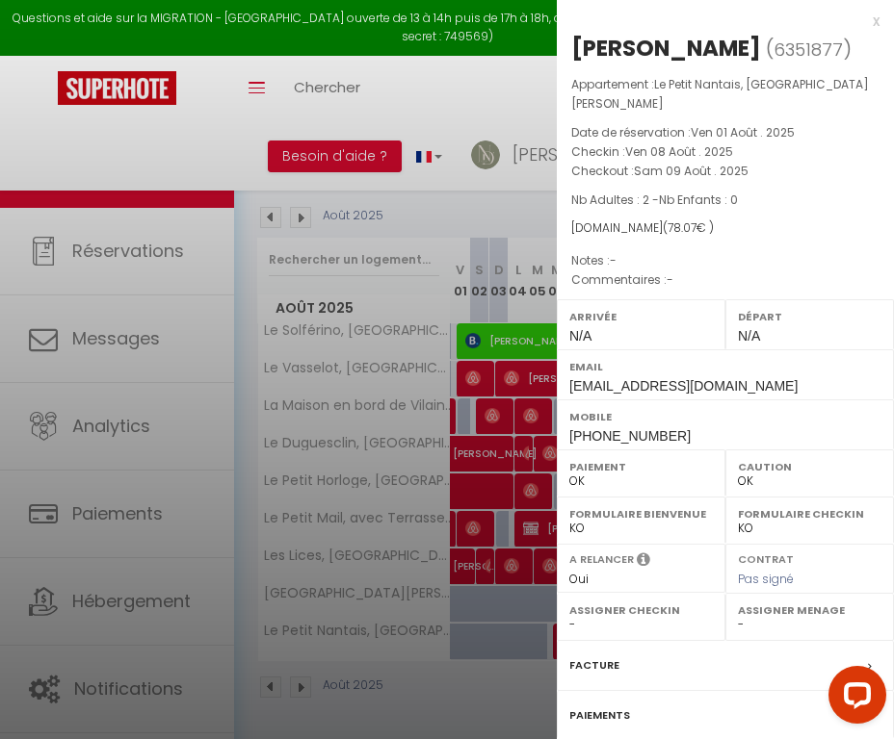
select select "45314"
click at [597, 656] on label "Facture" at bounding box center [594, 666] width 50 height 20
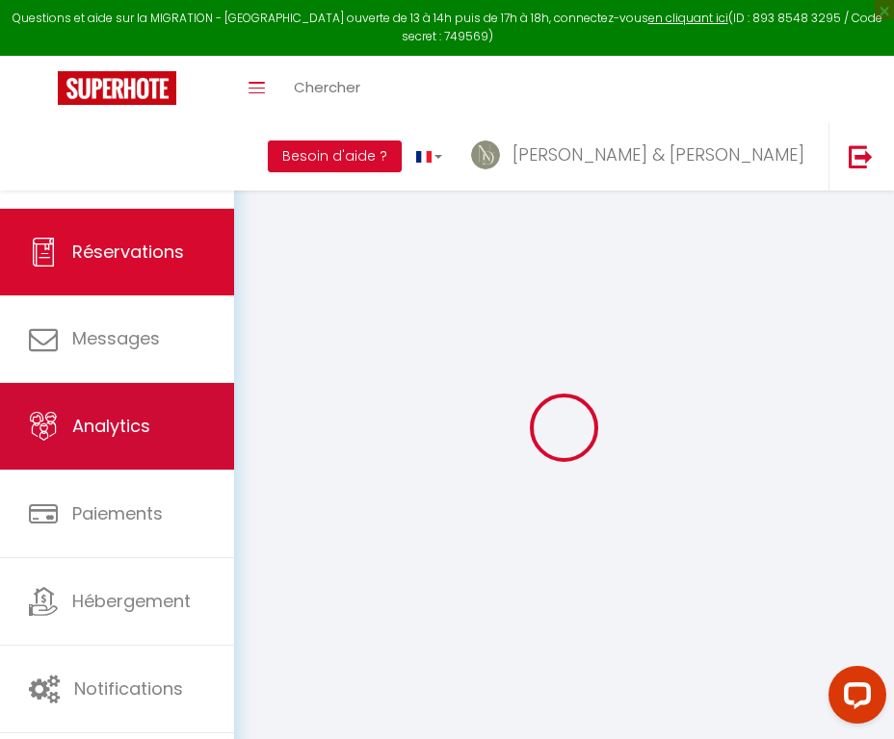
select select "cleaning"
select select "taxes"
select select
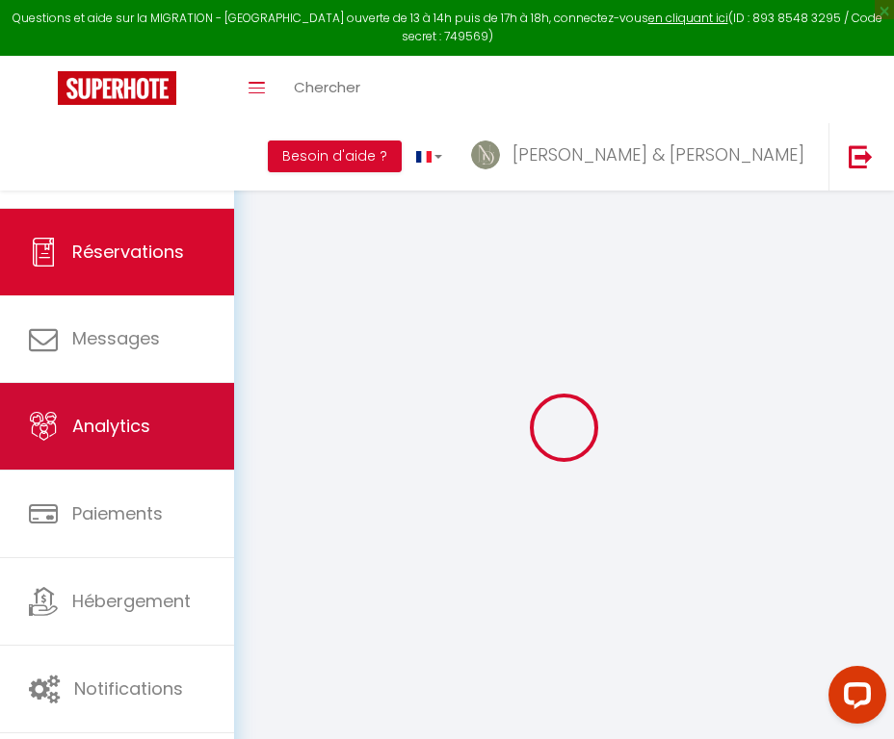
checkbox input "false"
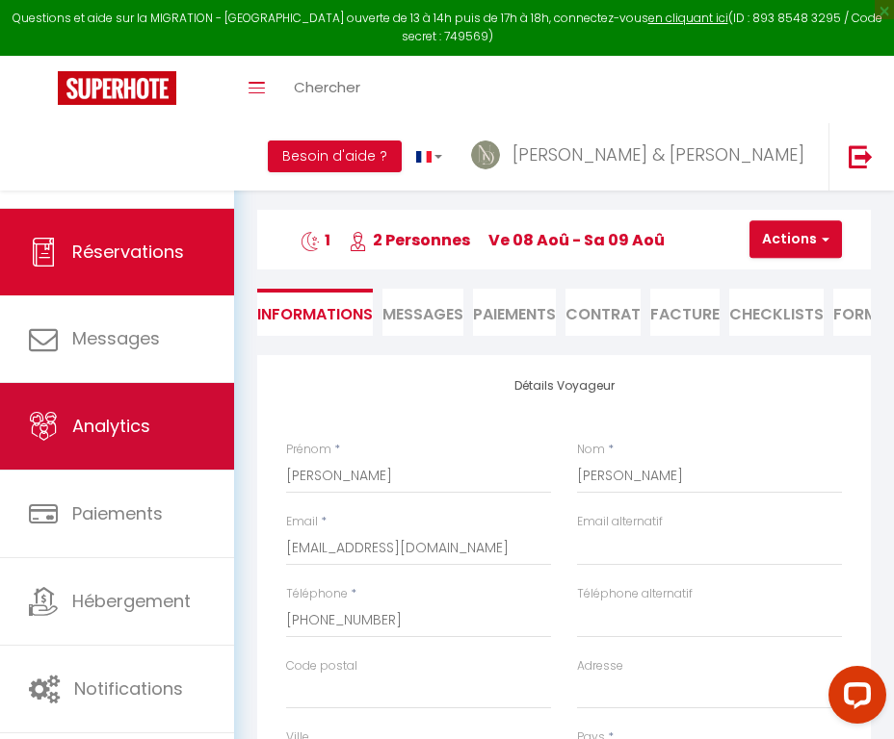
select select
checkbox input "false"
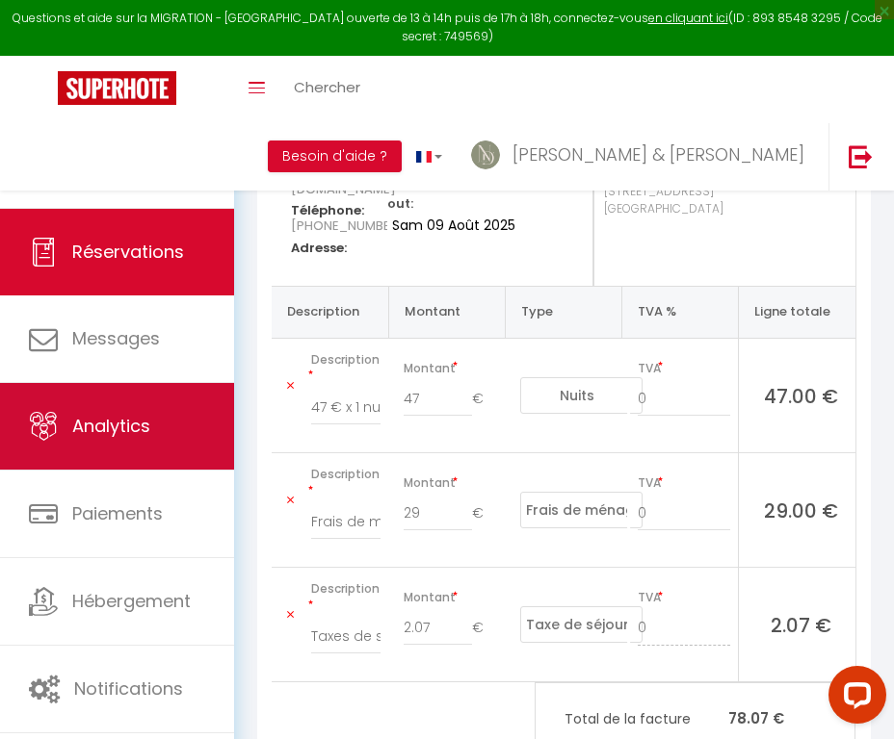
scroll to position [252, 0]
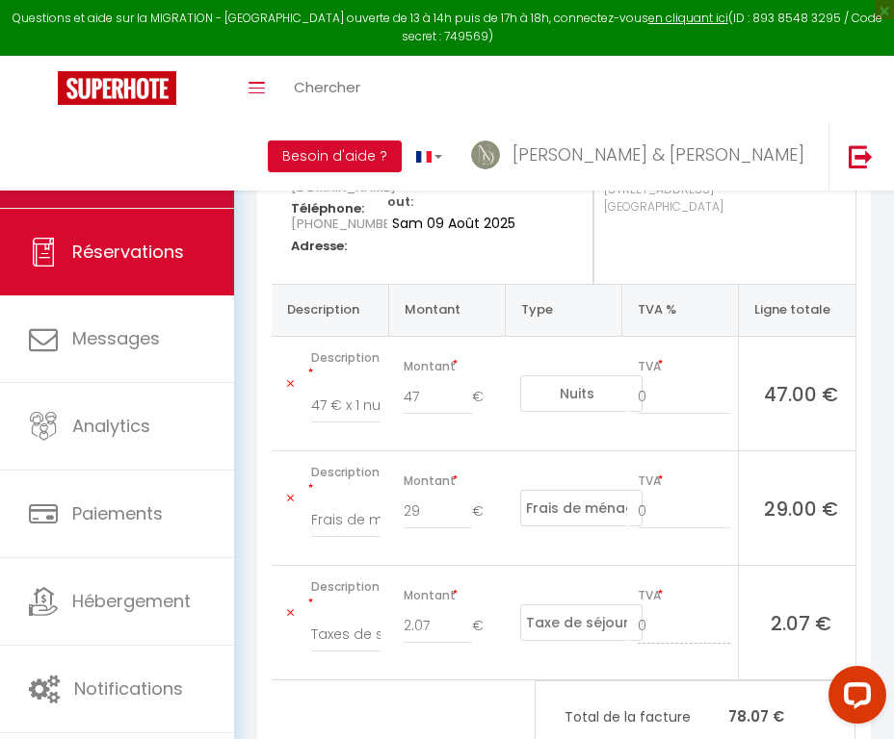
click at [183, 152] on link "Calendriers" at bounding box center [117, 164] width 234 height 87
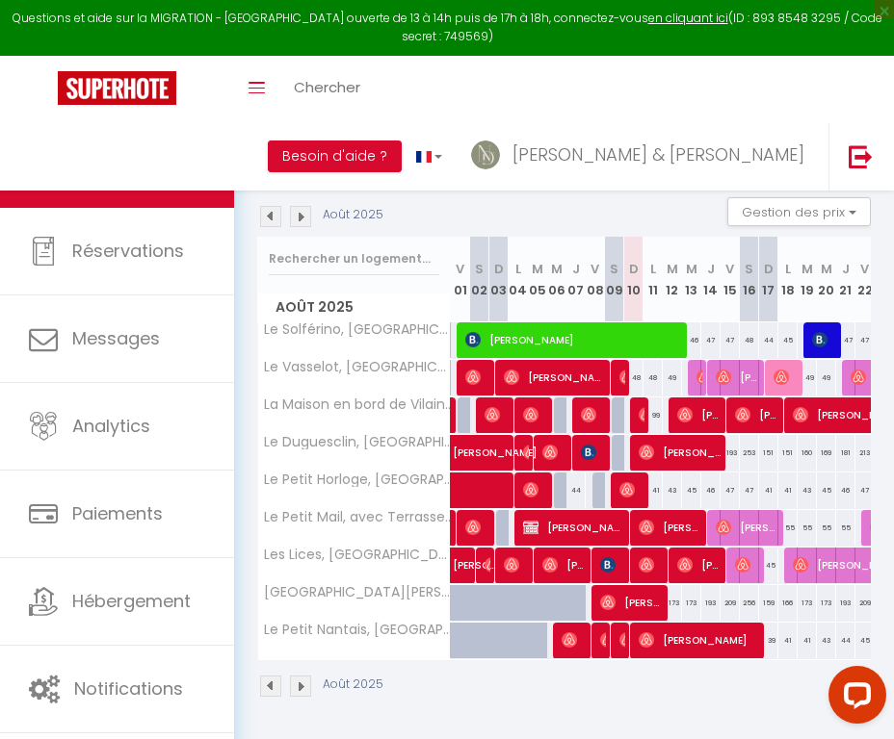
scroll to position [127, 0]
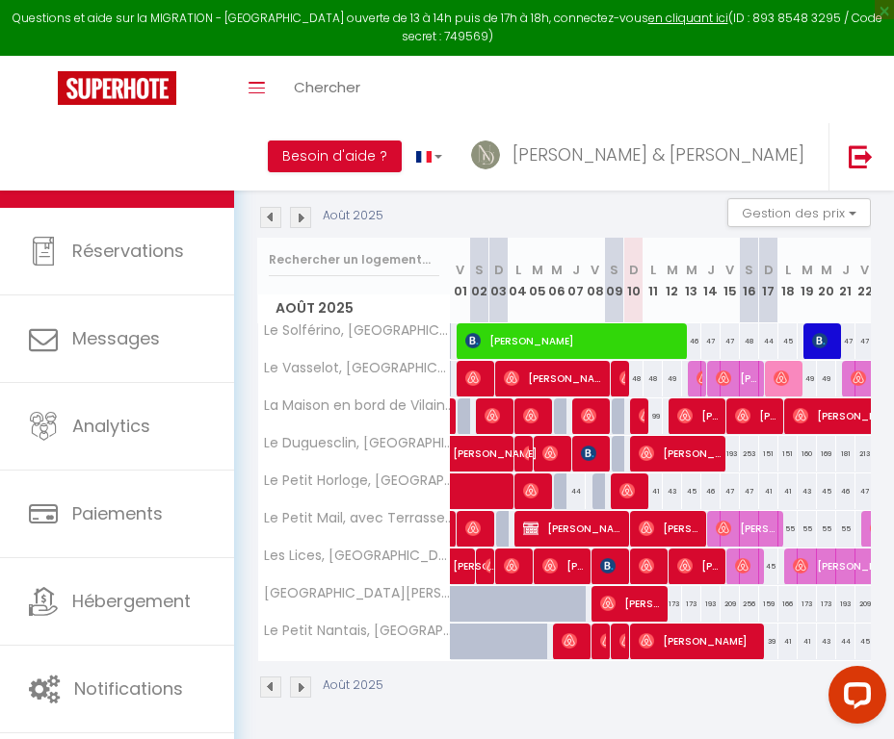
click at [620, 635] on img at bounding box center [626, 641] width 15 height 15
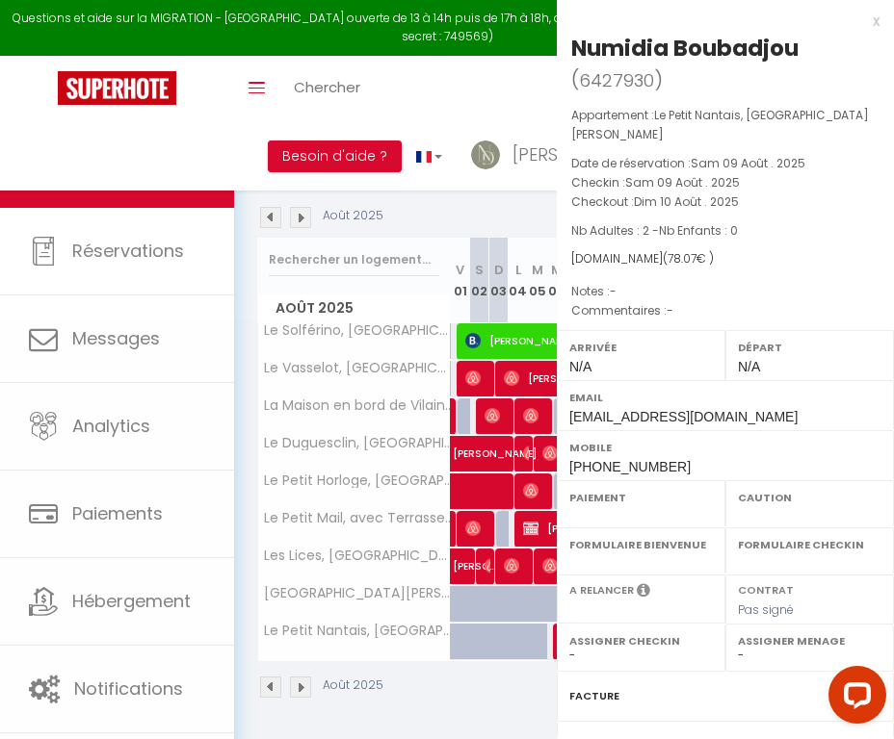
select select "OK"
select select "0"
select select "1"
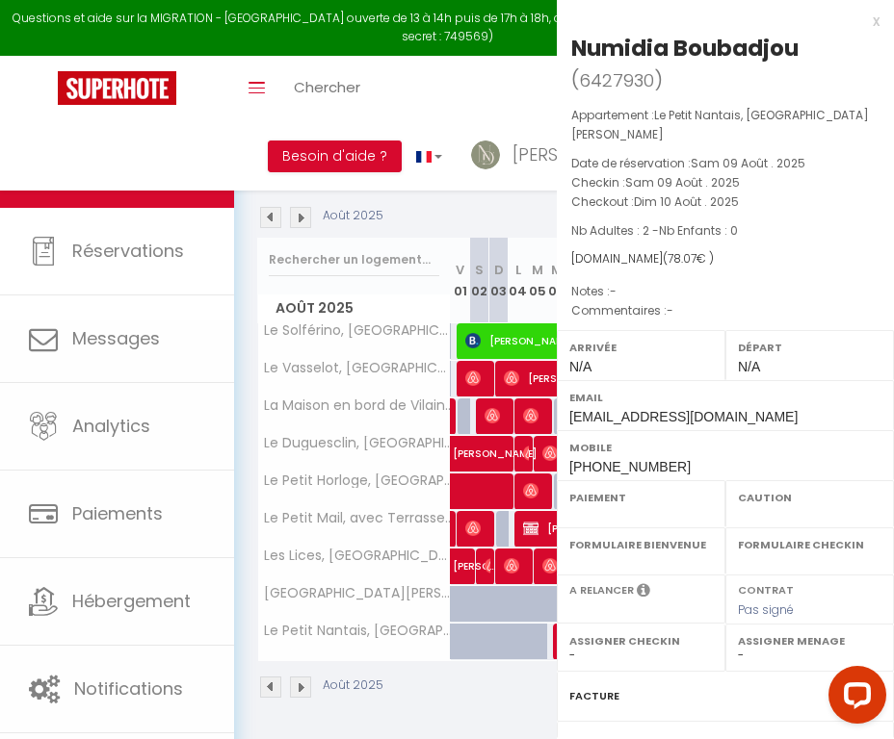
select select
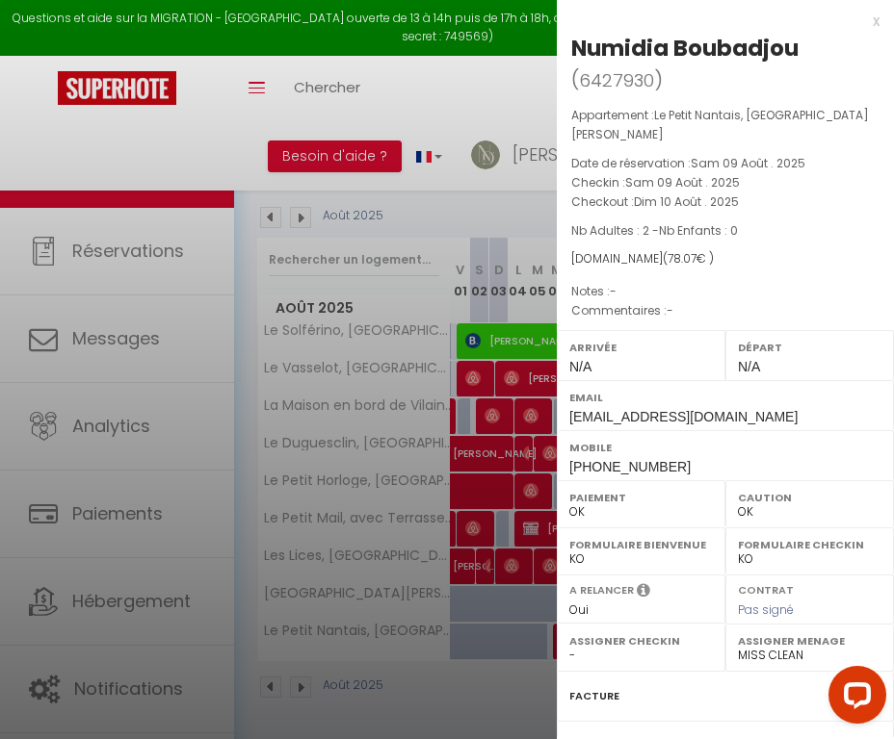
click at [585, 693] on label "Facture" at bounding box center [594, 697] width 50 height 20
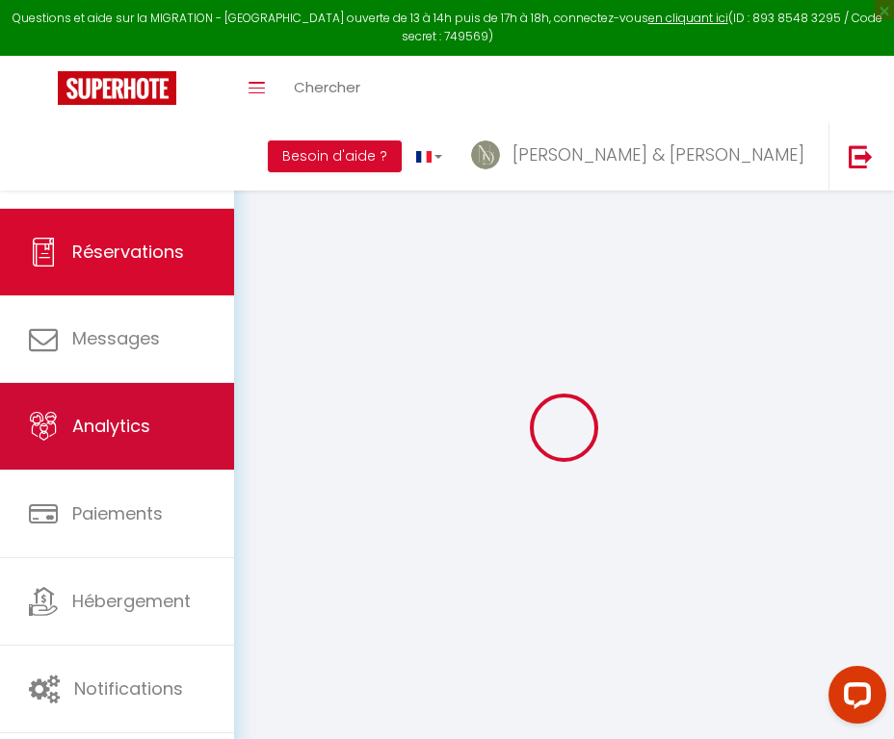
select select
checkbox input "false"
select select
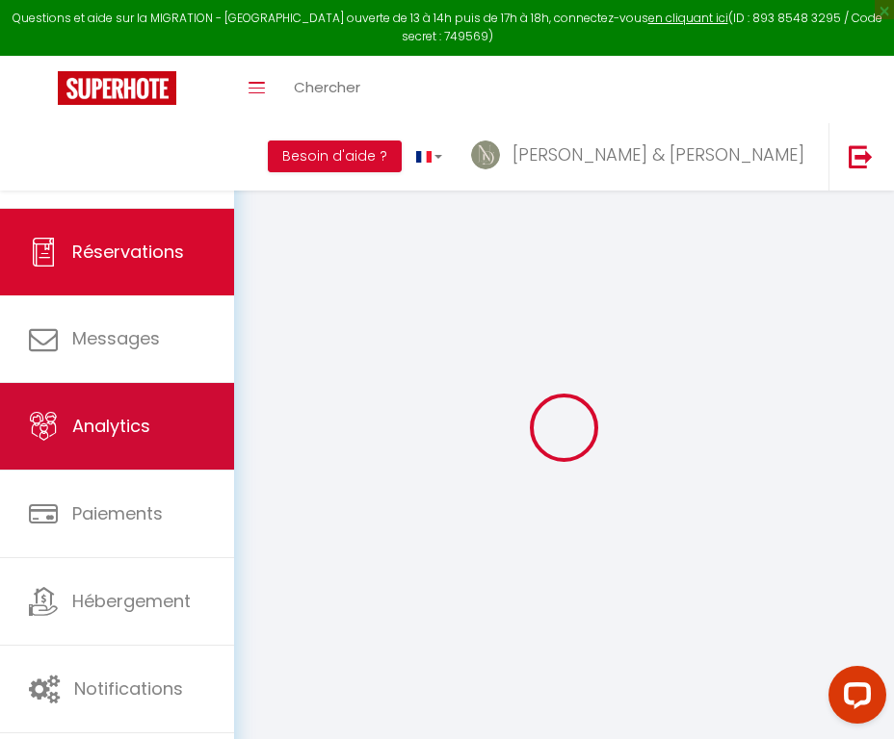
select select
checkbox input "false"
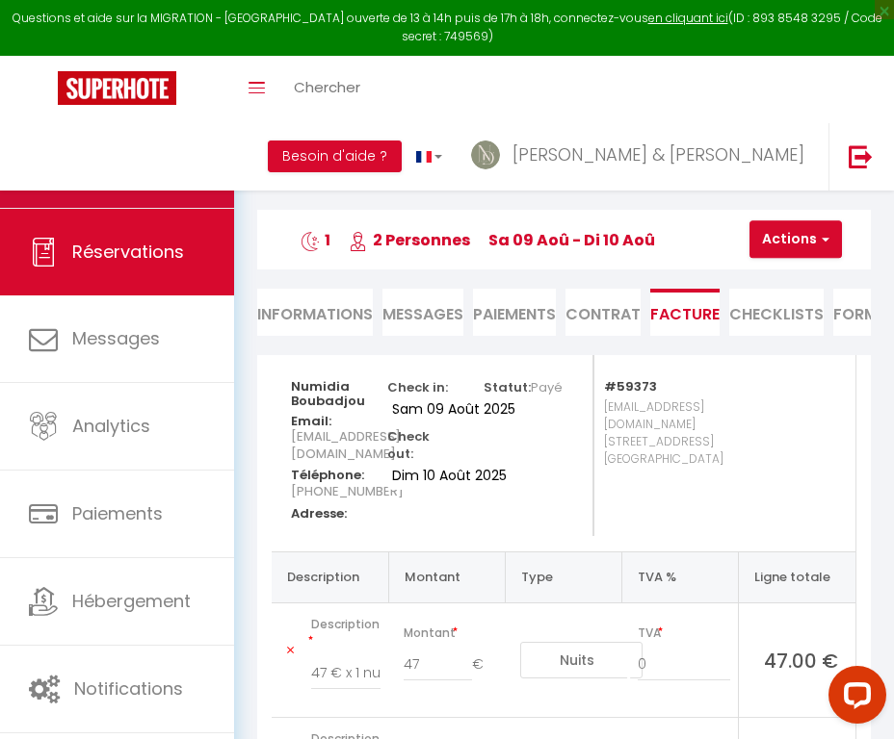
click at [173, 171] on link "Calendriers" at bounding box center [117, 164] width 234 height 87
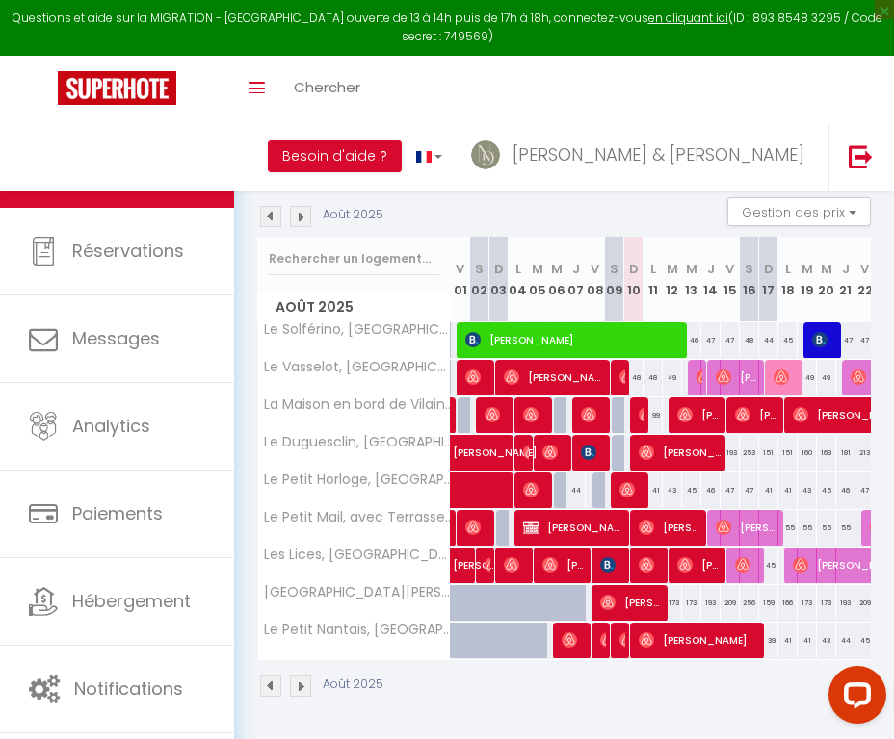
scroll to position [127, 0]
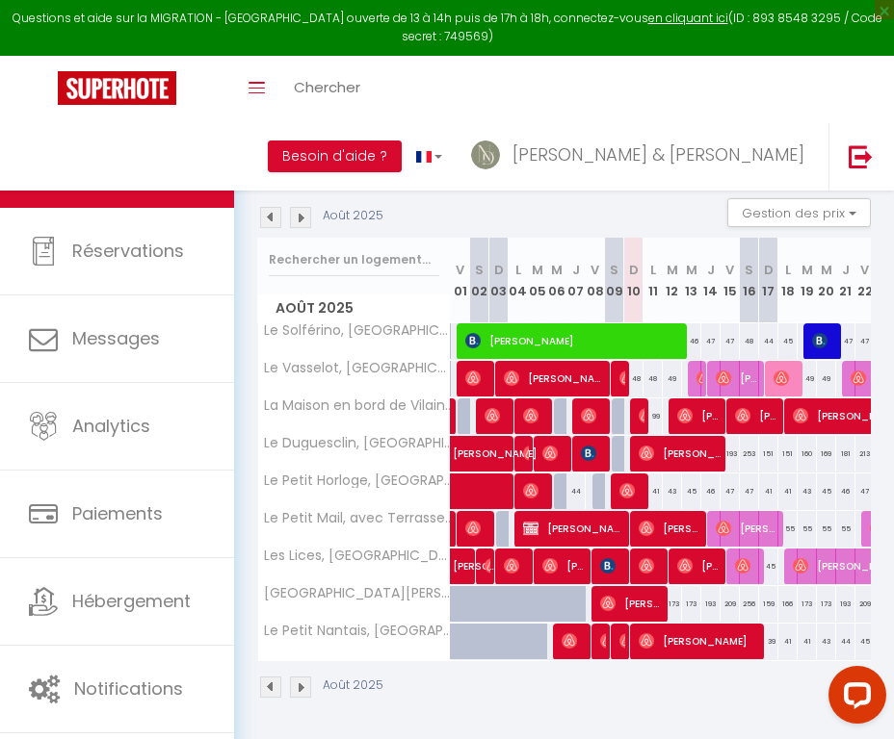
click at [679, 637] on span "Jeremy Paoloni" at bounding box center [699, 641] width 122 height 37
select select "OK"
select select "0"
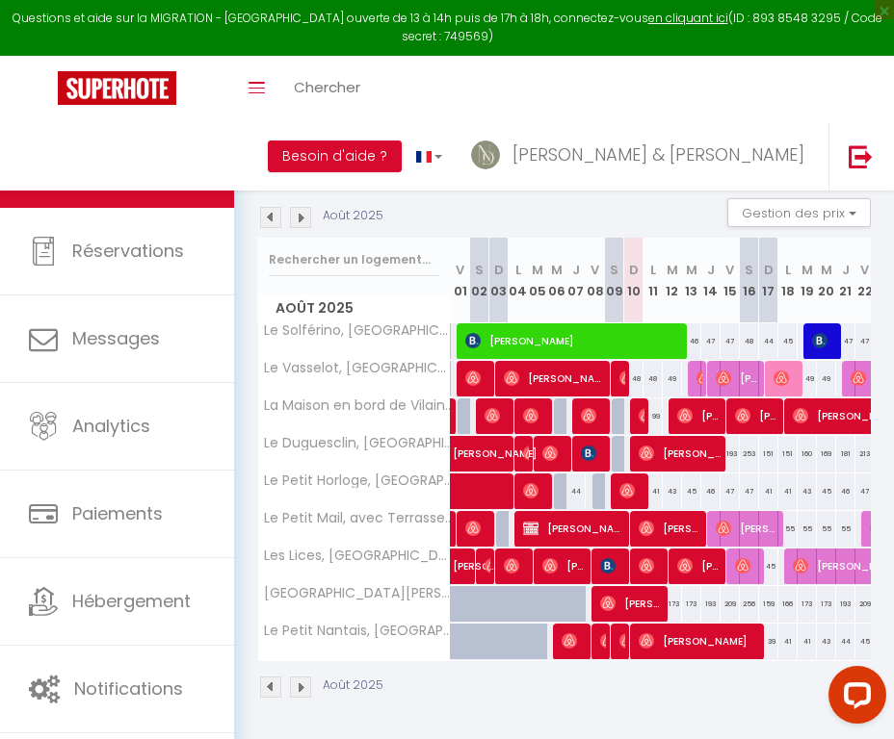
select select "1"
select select
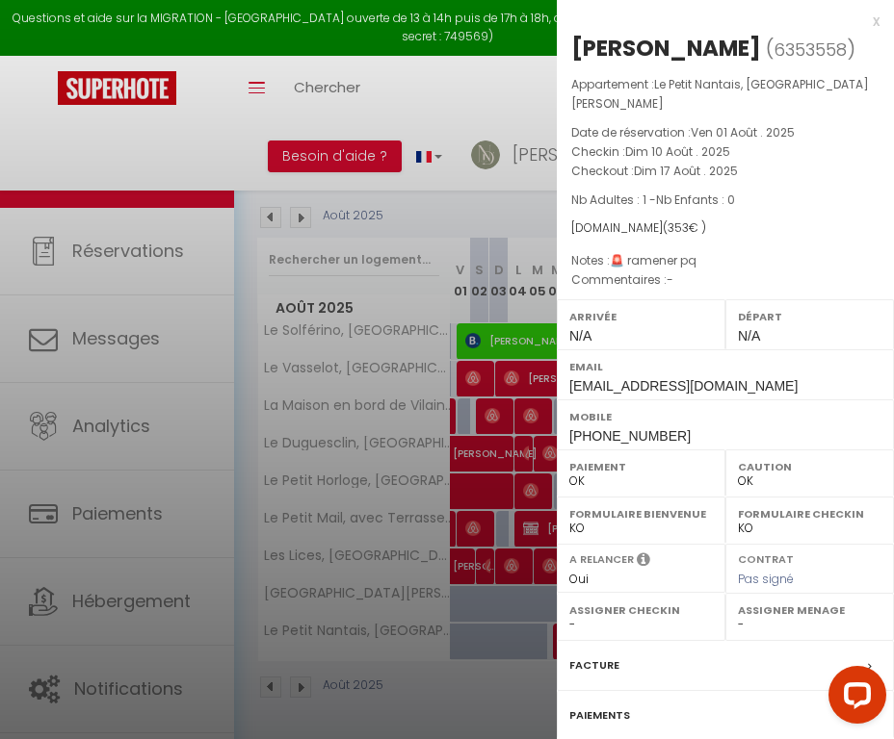
select select "50731"
click at [598, 659] on label "Facture" at bounding box center [594, 666] width 50 height 20
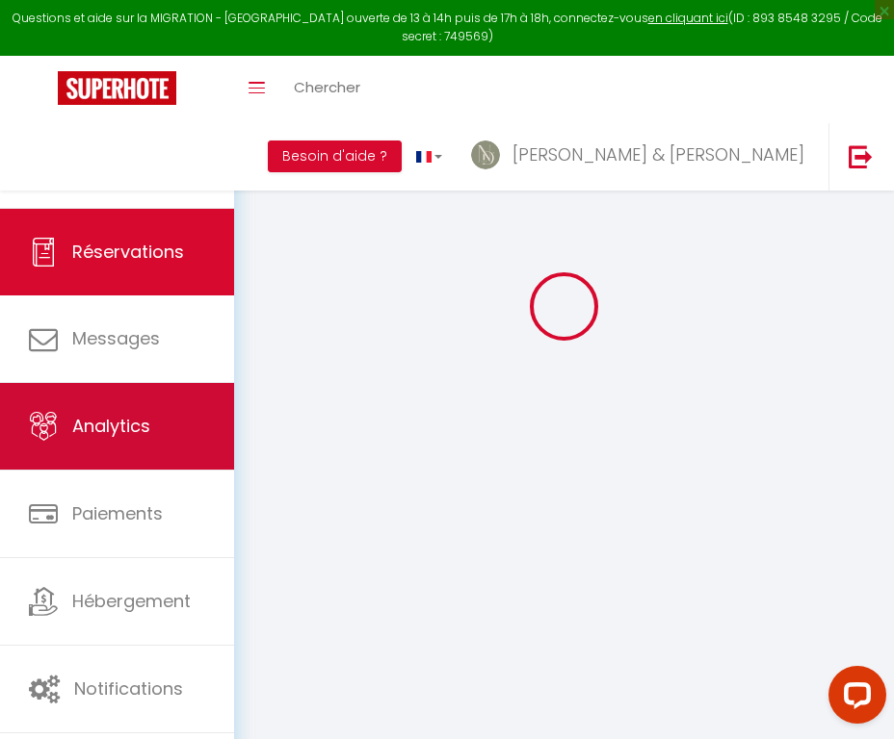
scroll to position [121, 0]
select select
checkbox input "false"
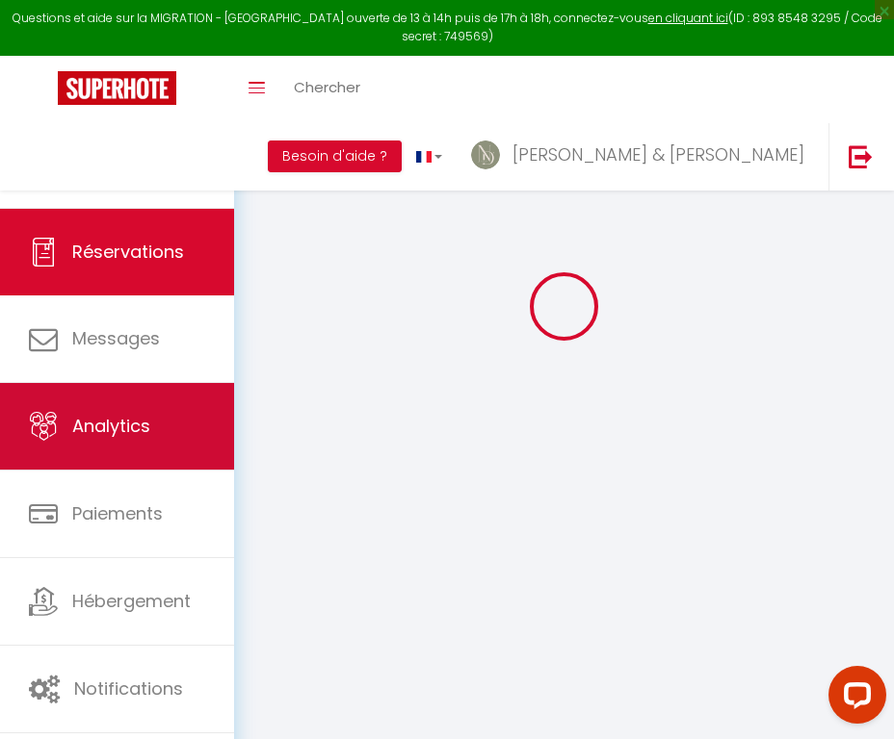
select select
checkbox input "false"
type textarea "🚨 ramener pq"
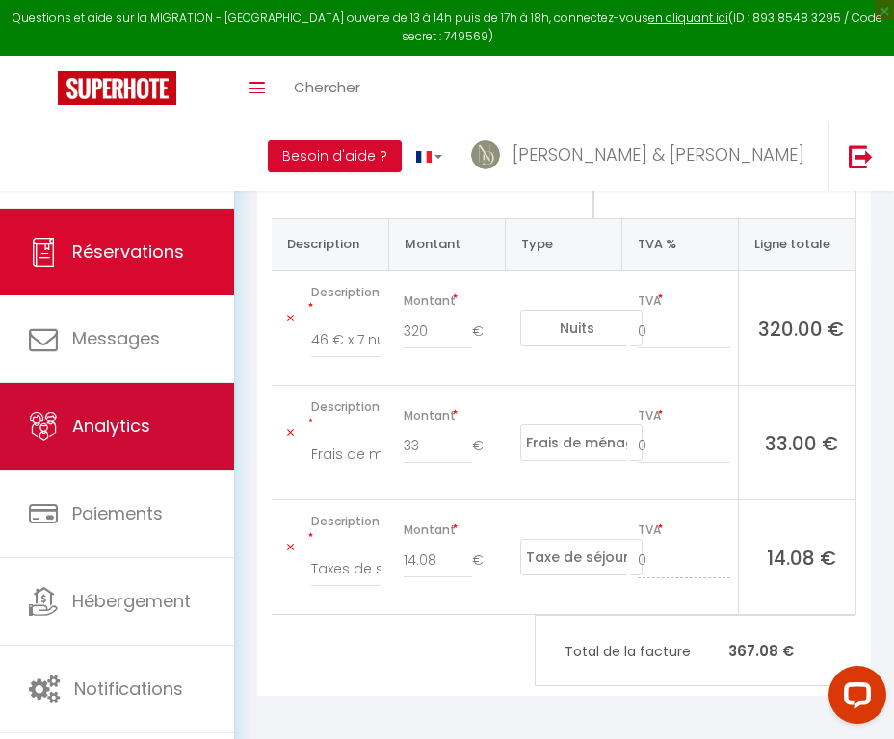
scroll to position [317, 0]
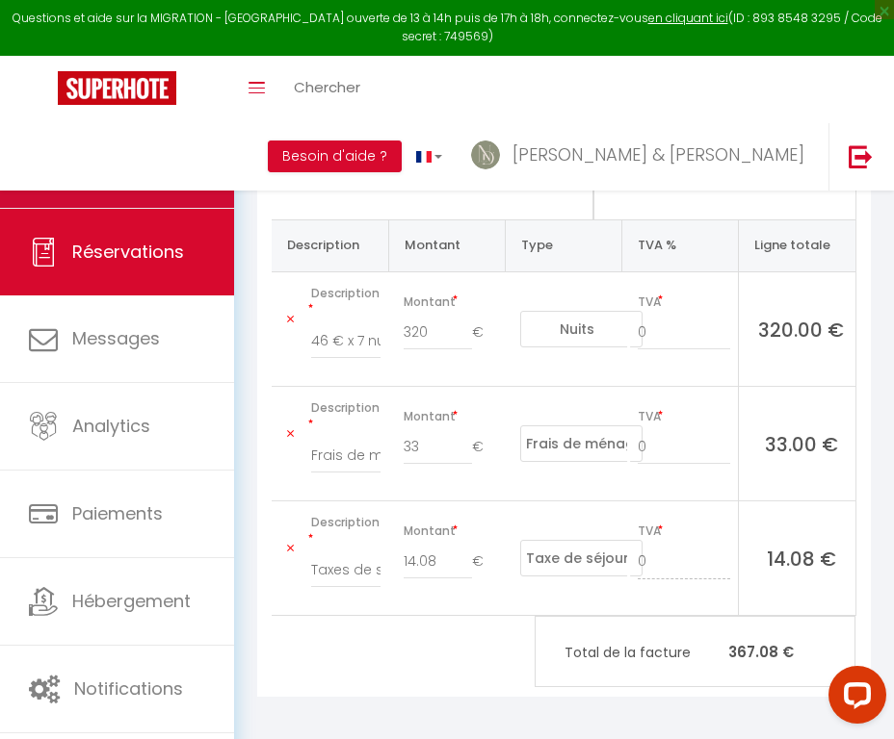
click at [169, 194] on link "Calendriers" at bounding box center [117, 164] width 234 height 87
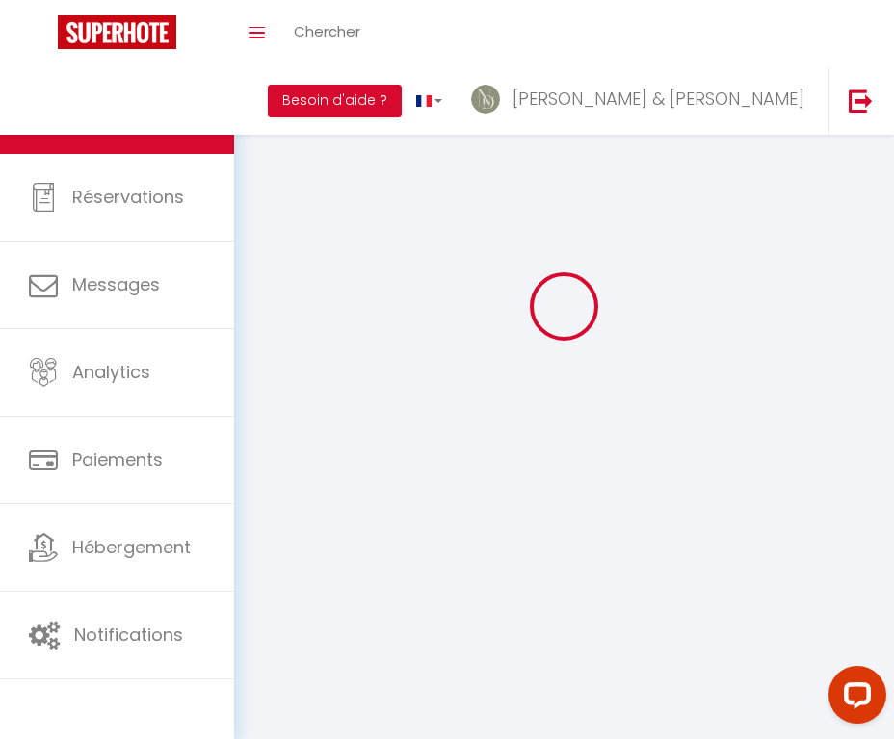
click at [169, 194] on span "Réservations" at bounding box center [128, 197] width 112 height 24
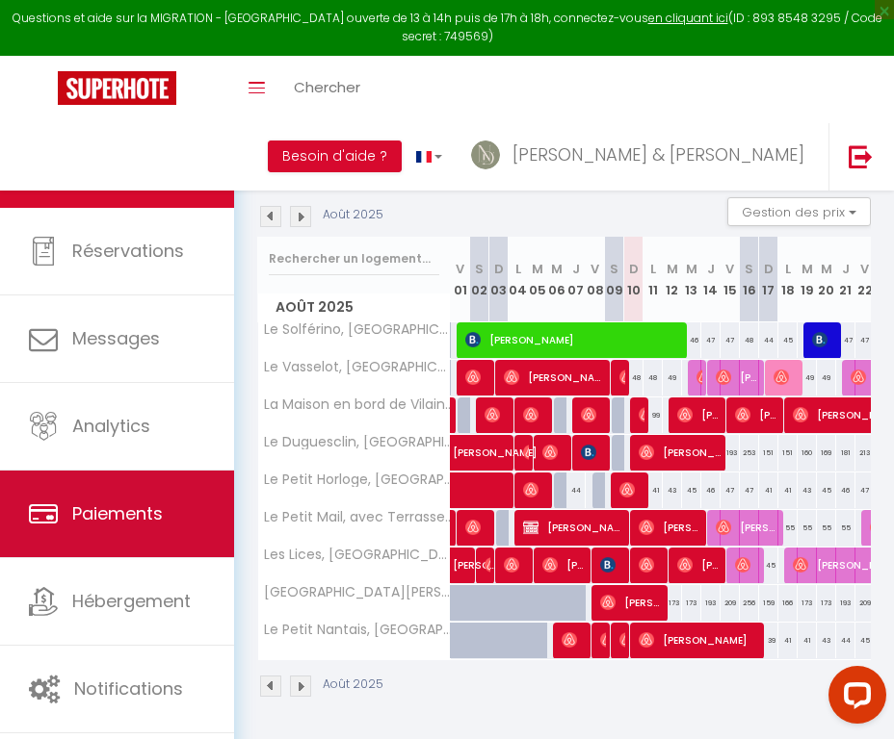
scroll to position [127, 0]
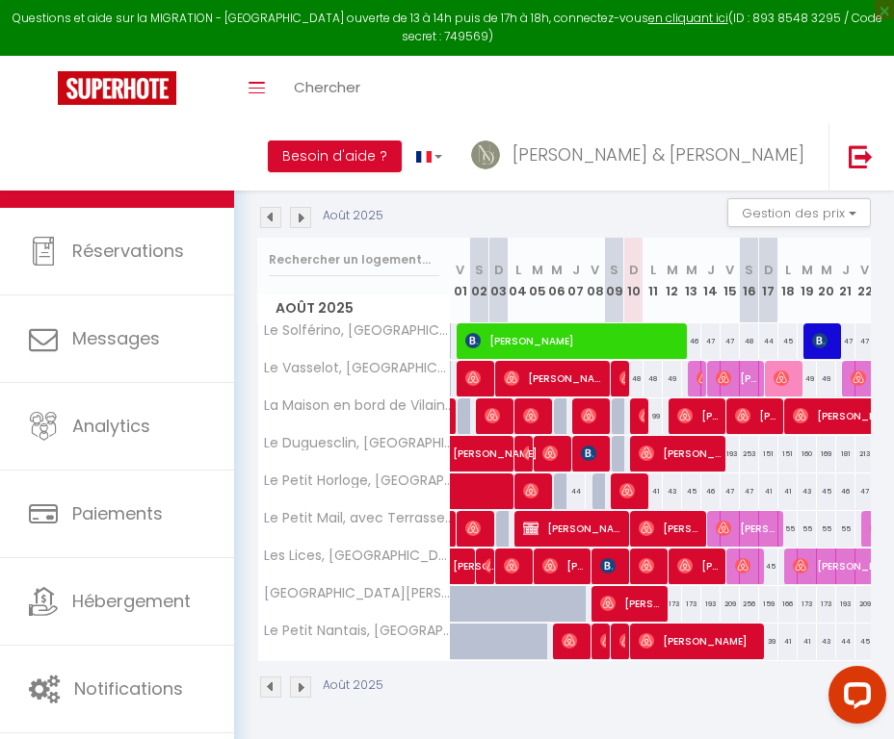
click at [535, 496] on img at bounding box center [530, 490] width 15 height 15
click at [0, 0] on div at bounding box center [0, 0] width 0 height 0
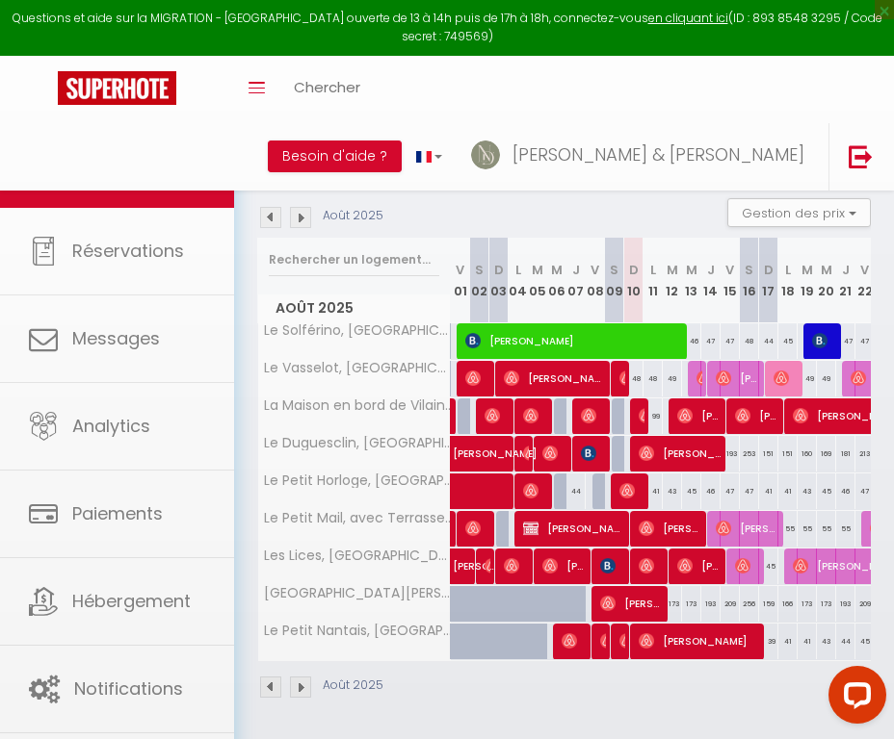
click at [535, 496] on body "Questions et aide sur la MIGRATION - [GEOGRAPHIC_DATA] ouverte de 13 à 14h puis…" at bounding box center [447, 367] width 894 height 747
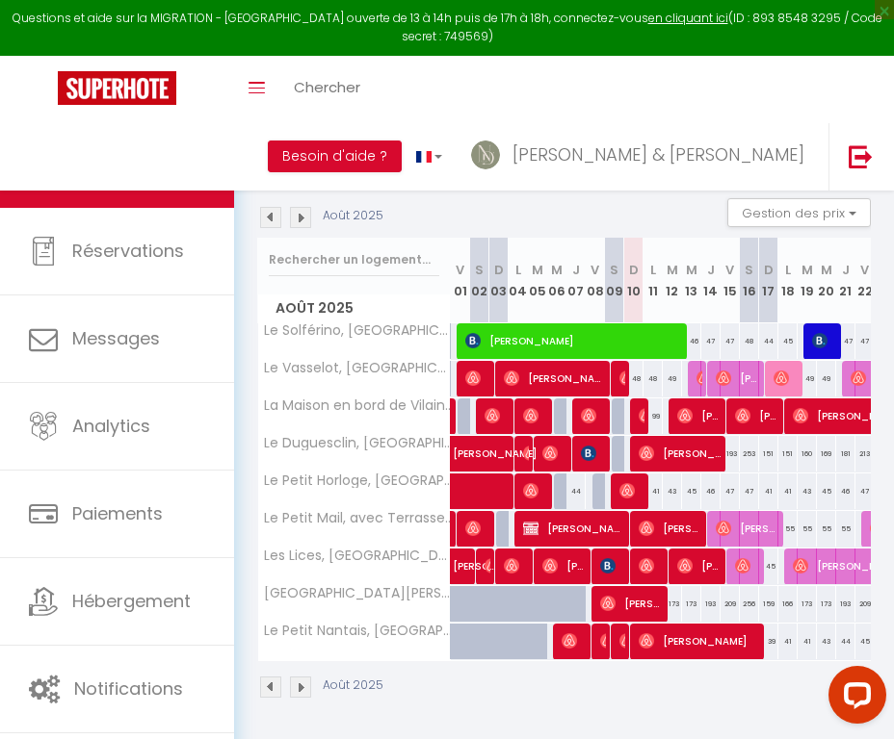
click at [537, 489] on img at bounding box center [530, 490] width 15 height 15
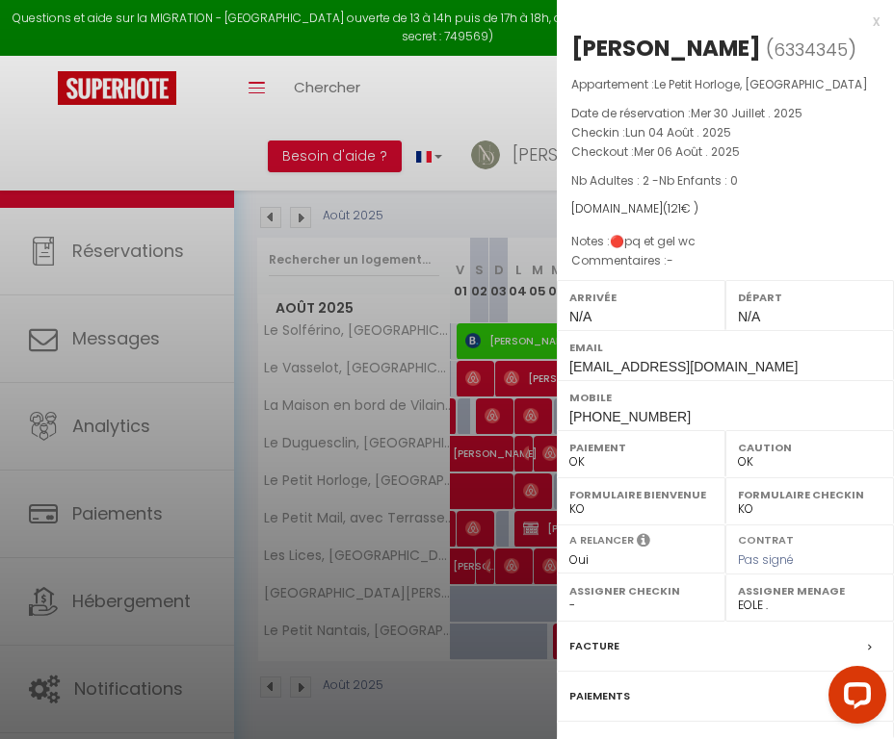
click at [585, 639] on label "Facture" at bounding box center [594, 646] width 50 height 20
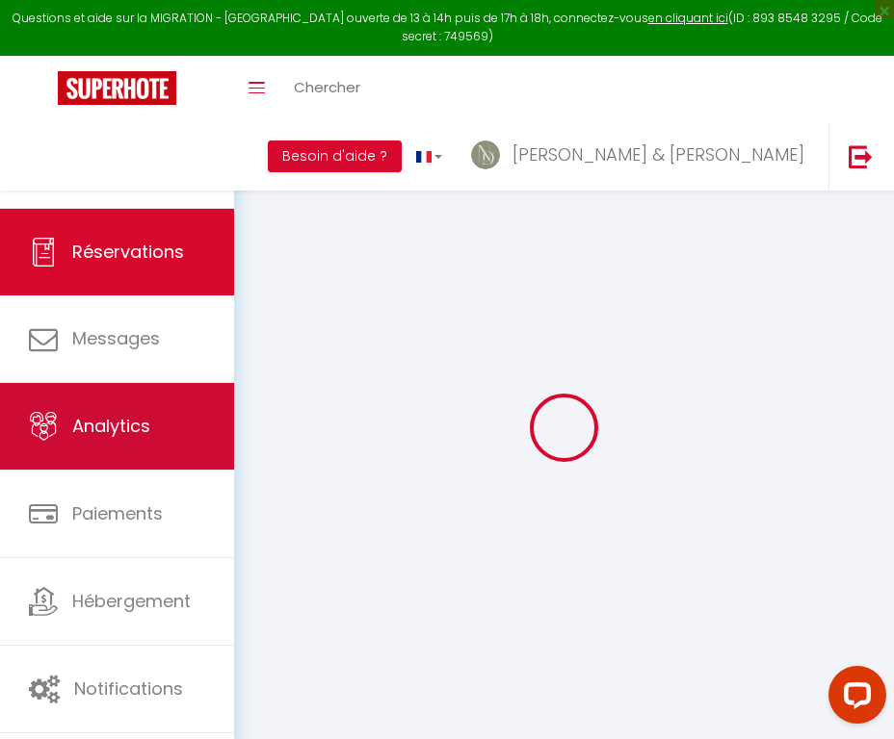
select select "cleaning"
select select "taxes"
select select
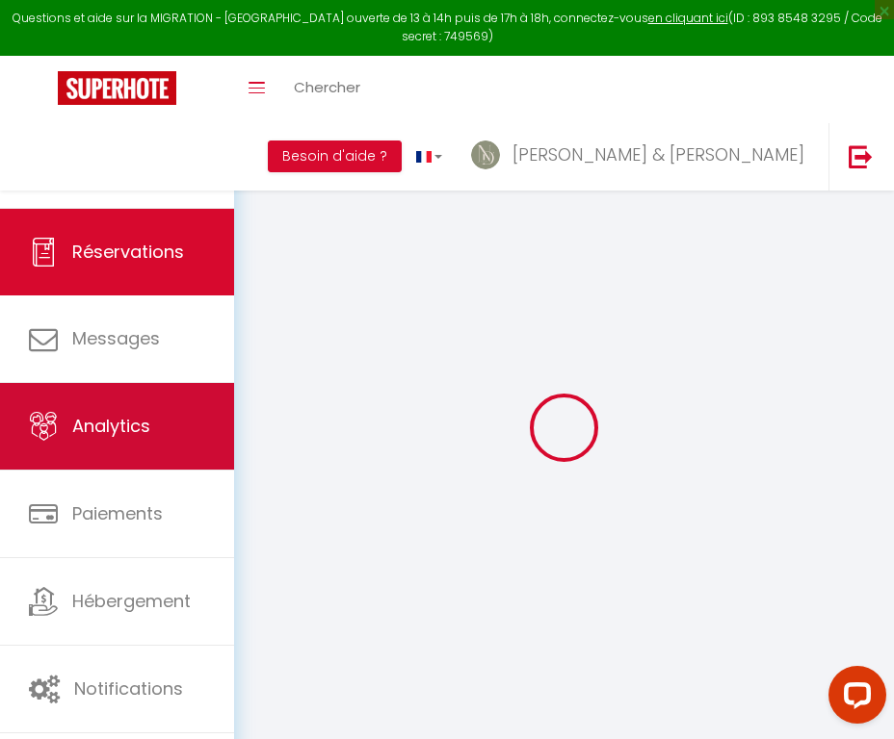
checkbox input "false"
select select
checkbox input "false"
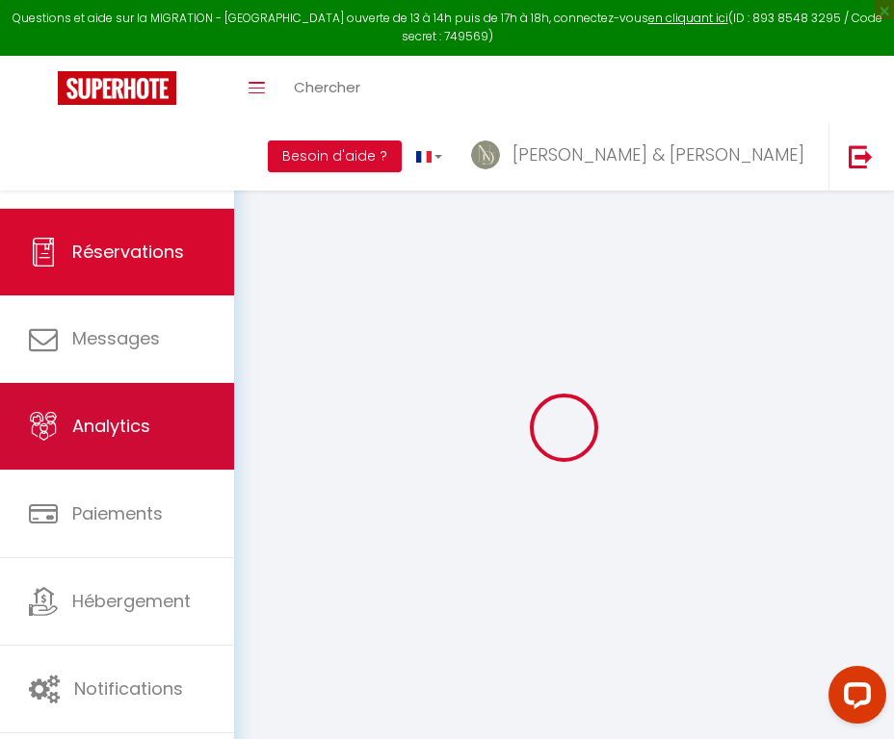
type textarea "🔴pq et gel wc"
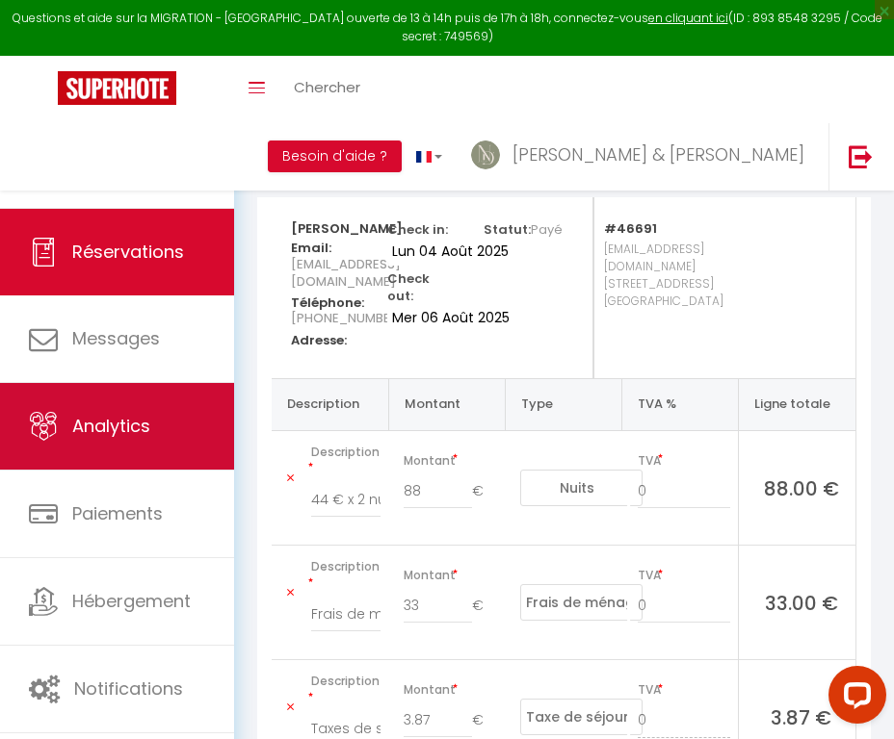
scroll to position [160, 0]
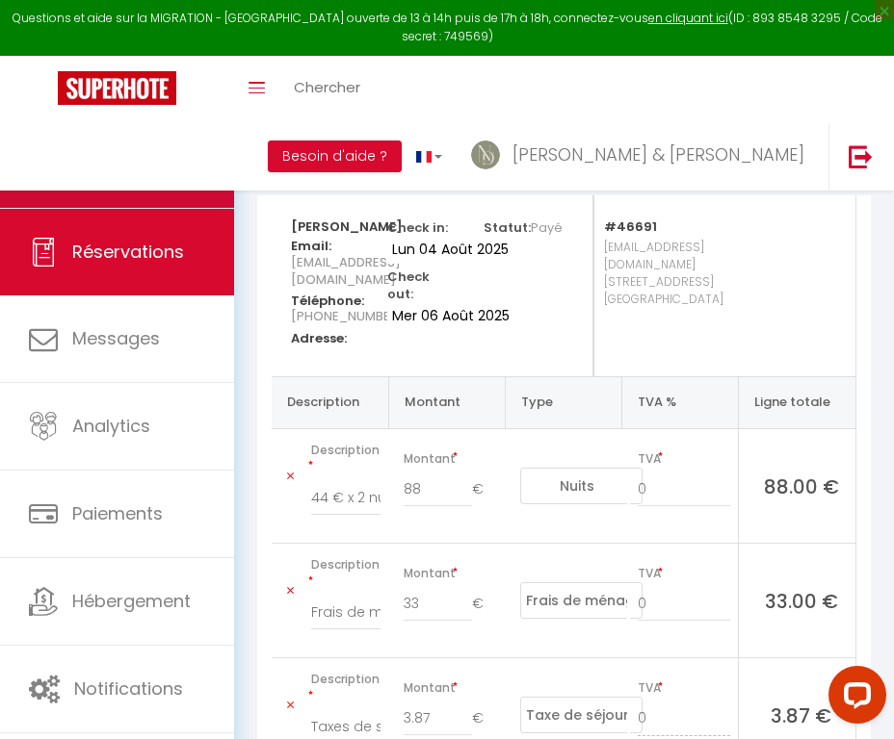
click at [216, 163] on link "Calendriers" at bounding box center [117, 164] width 234 height 87
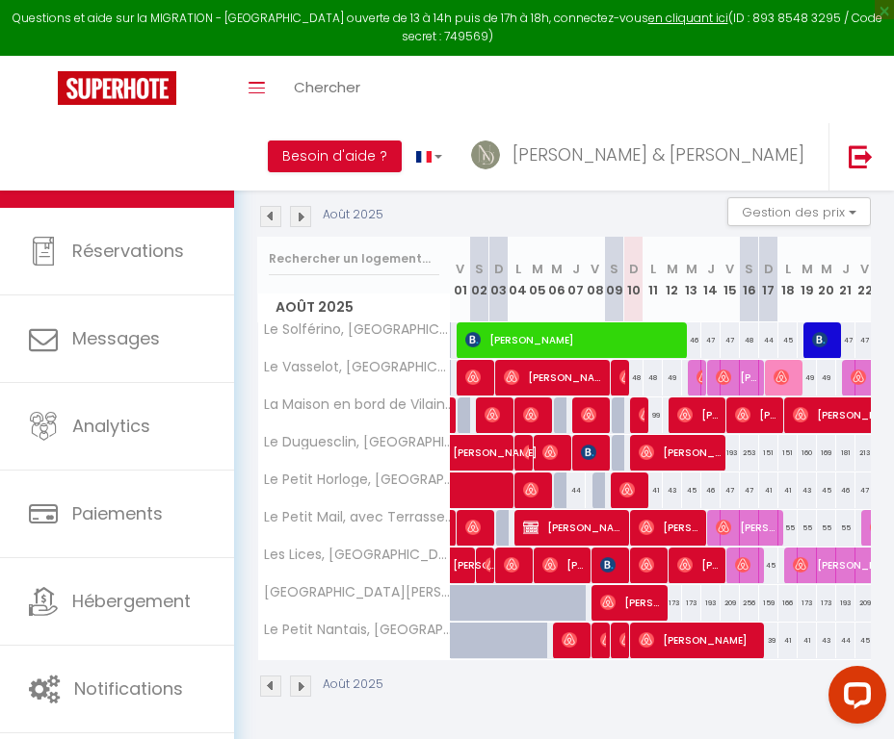
scroll to position [127, 0]
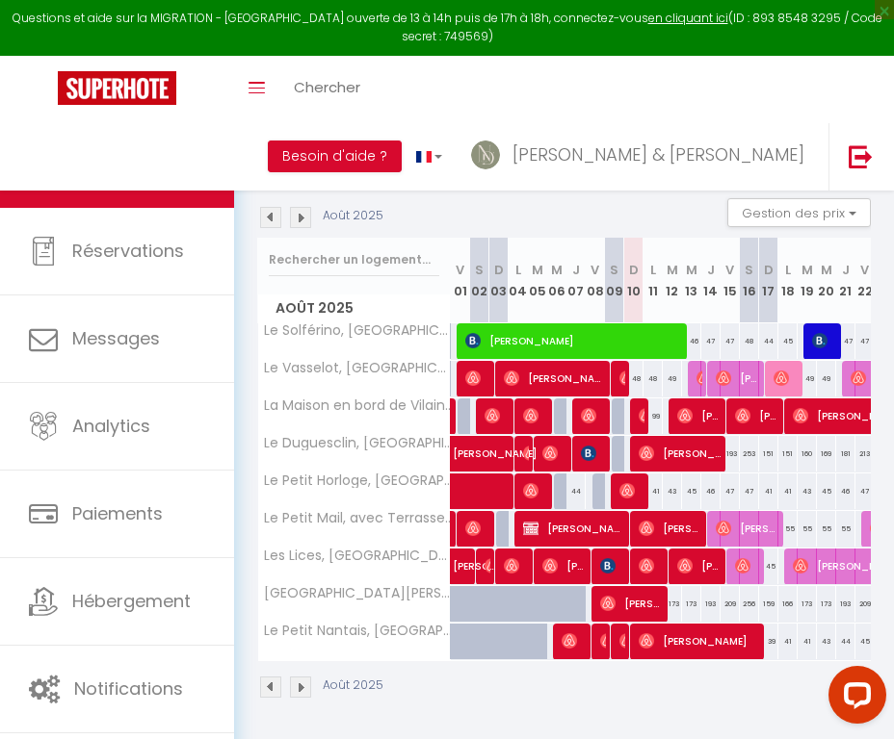
click at [641, 488] on span "Arthur Titoff" at bounding box center [632, 491] width 26 height 37
select select "OK"
select select "0"
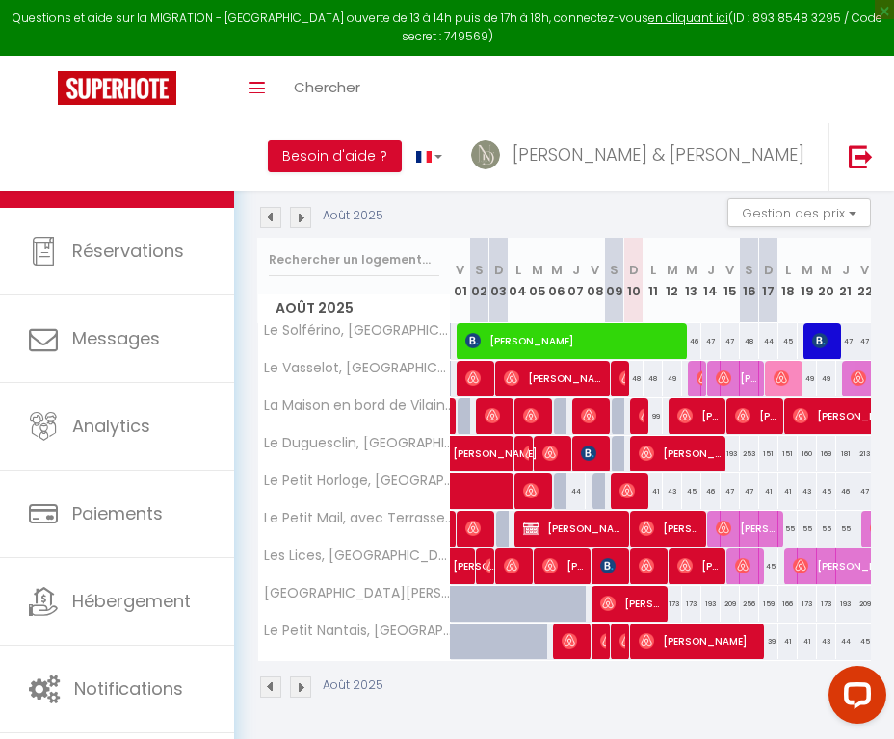
select select "1"
select select
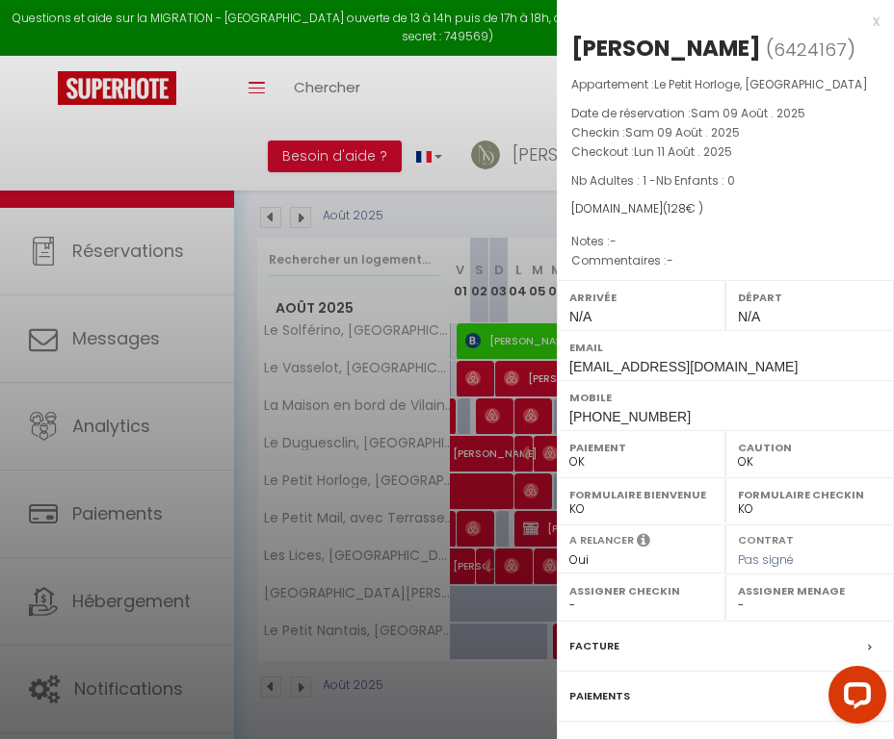
click at [589, 639] on label "Facture" at bounding box center [594, 646] width 50 height 20
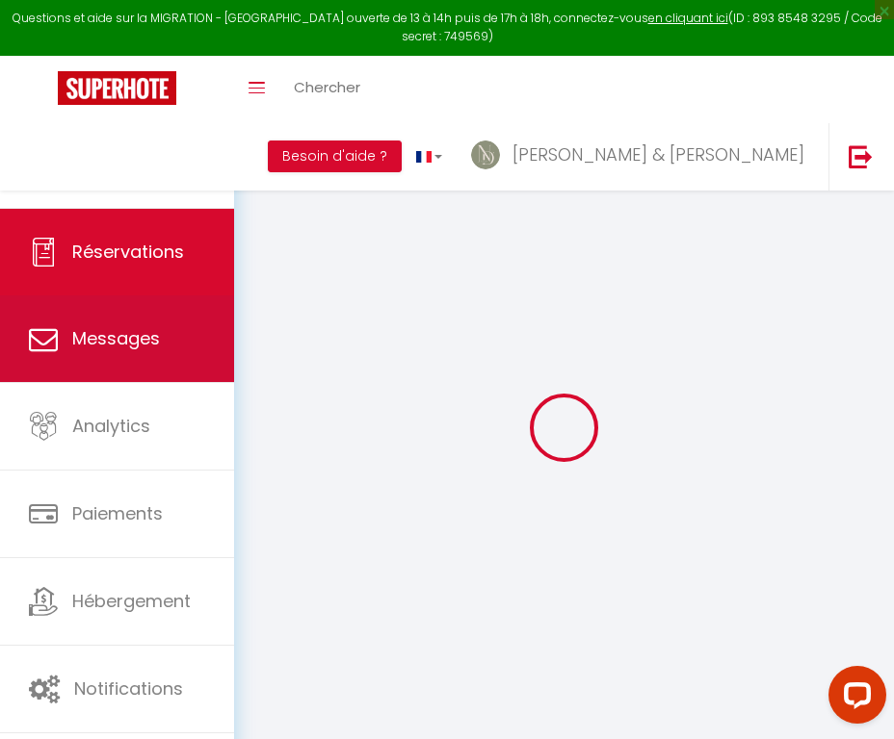
select select "cleaning"
select select "taxes"
select select
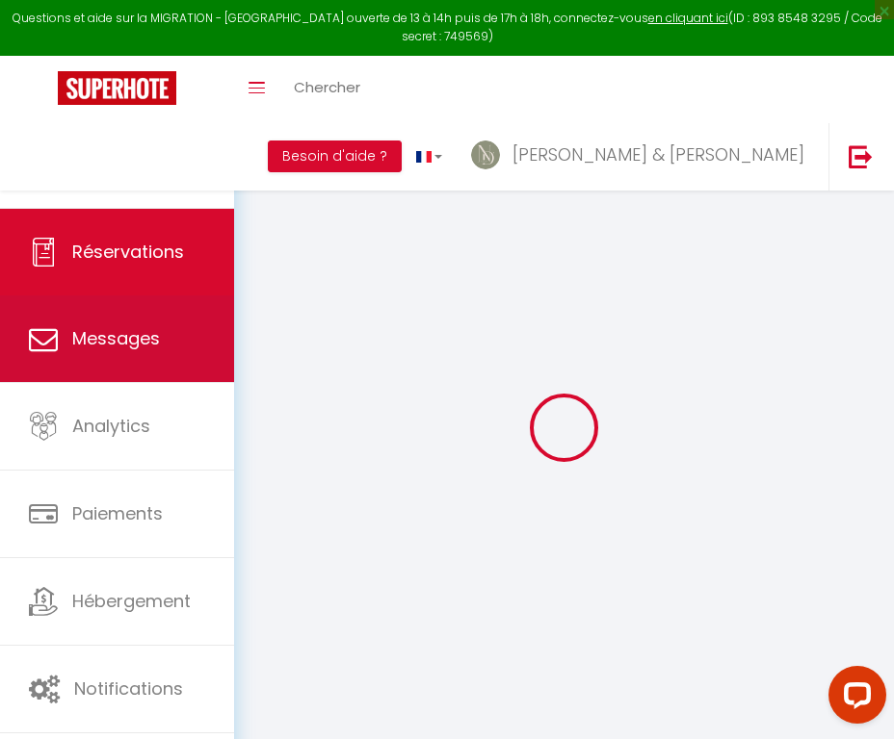
checkbox input "false"
select select
checkbox input "false"
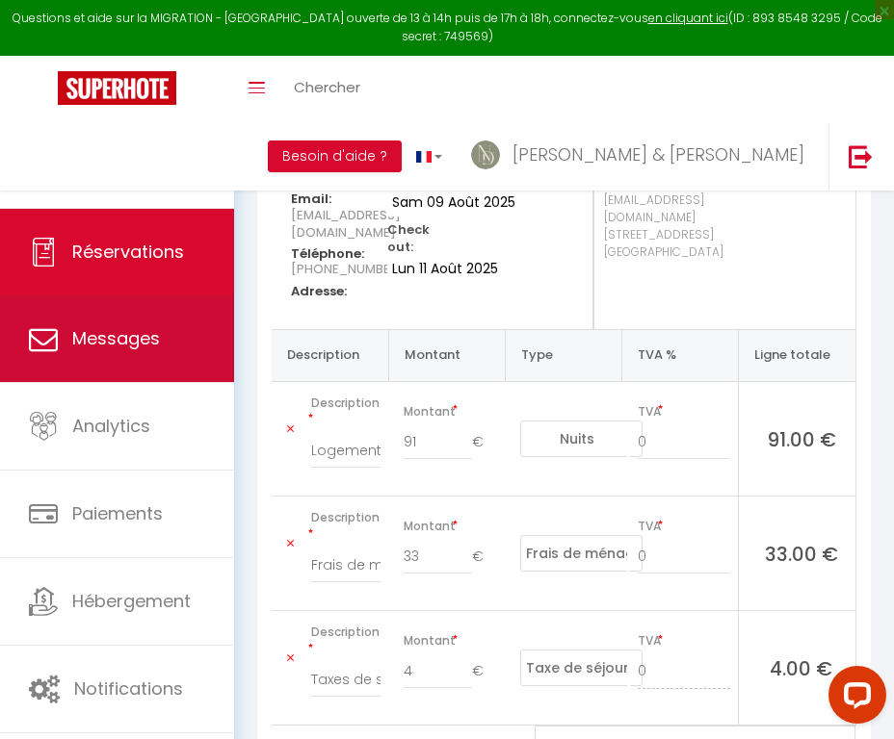
scroll to position [210, 0]
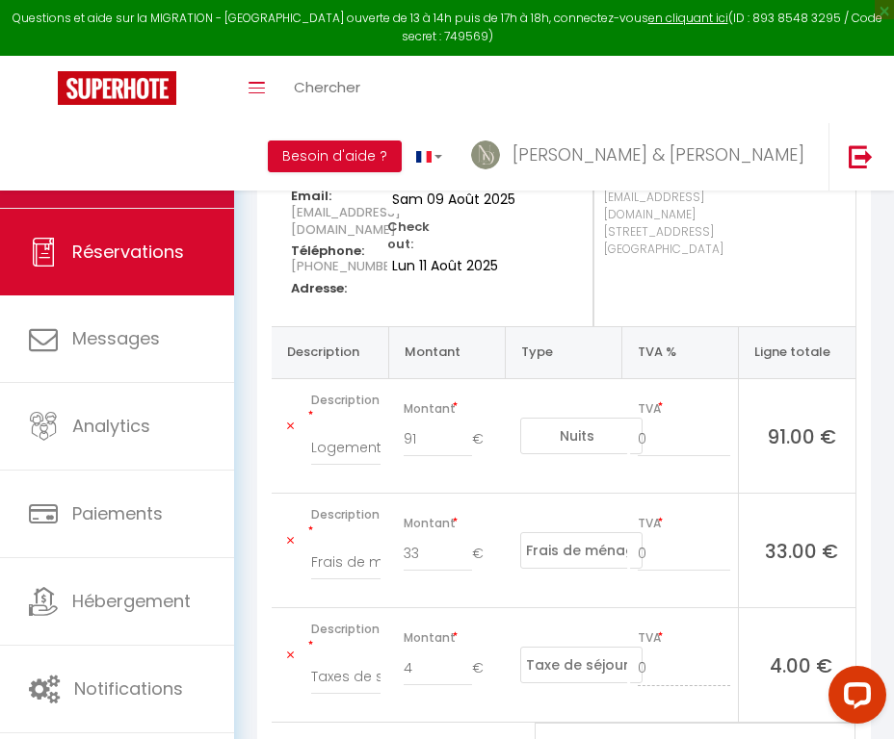
click at [205, 160] on link "Calendriers" at bounding box center [117, 164] width 234 height 87
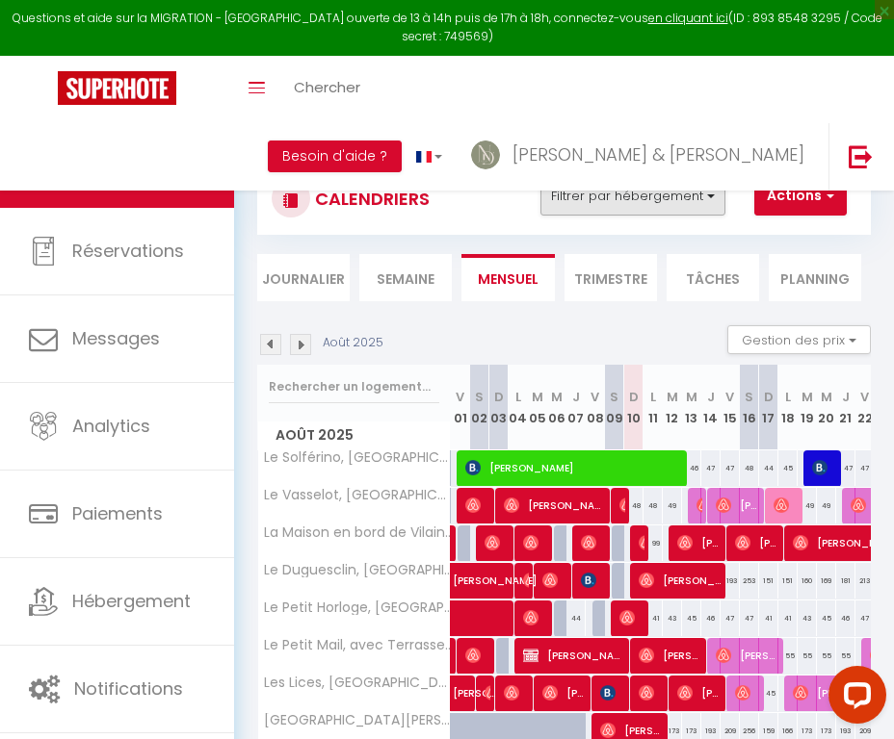
click at [575, 201] on button "Filtrer par hébergement" at bounding box center [632, 196] width 185 height 39
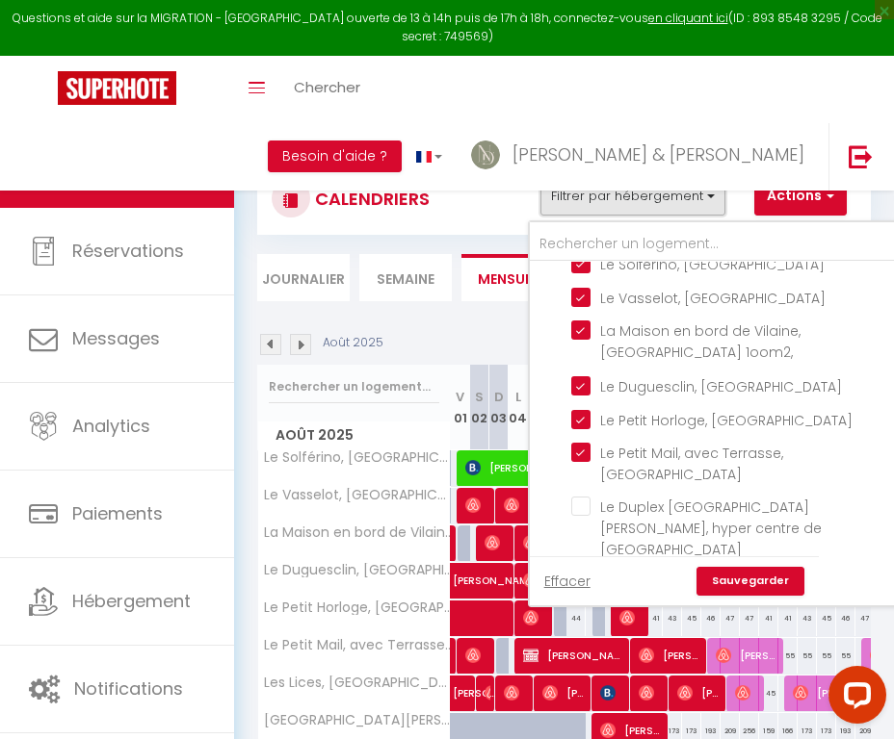
scroll to position [709, 0]
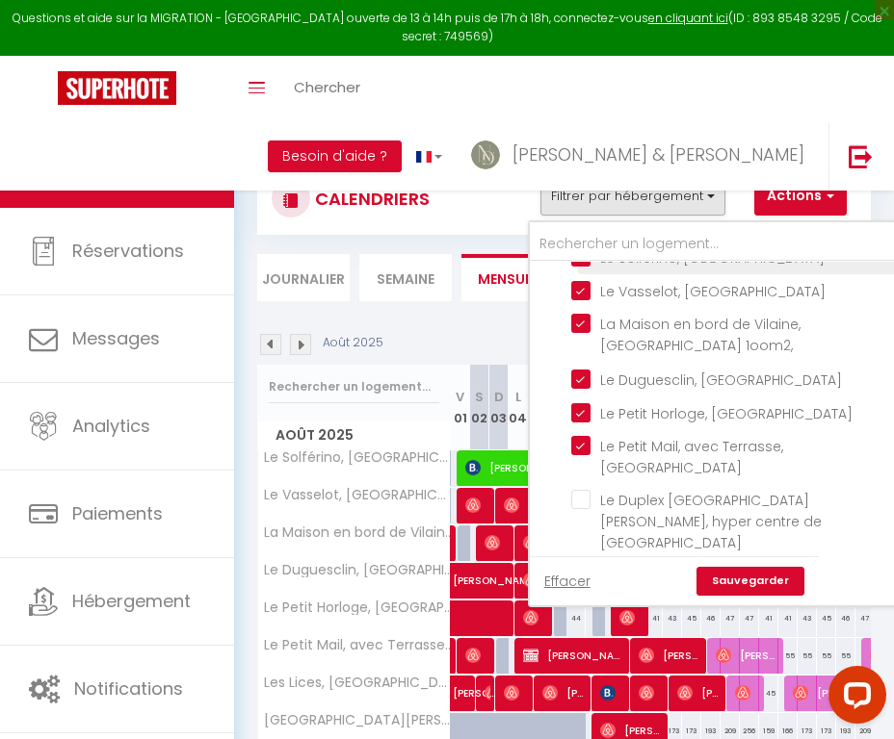
click at [582, 266] on input "Le Solférino, [GEOGRAPHIC_DATA]" at bounding box center [733, 255] width 324 height 19
checkbox input "false"
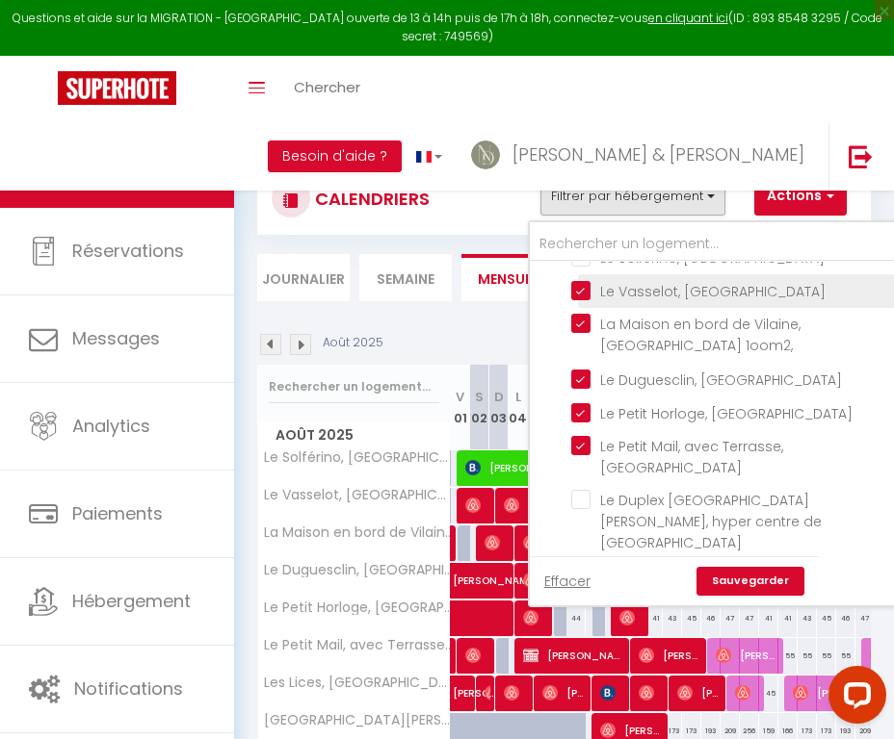
click at [583, 299] on input "Le Vasselot, [GEOGRAPHIC_DATA]" at bounding box center [733, 289] width 324 height 19
checkbox input "false"
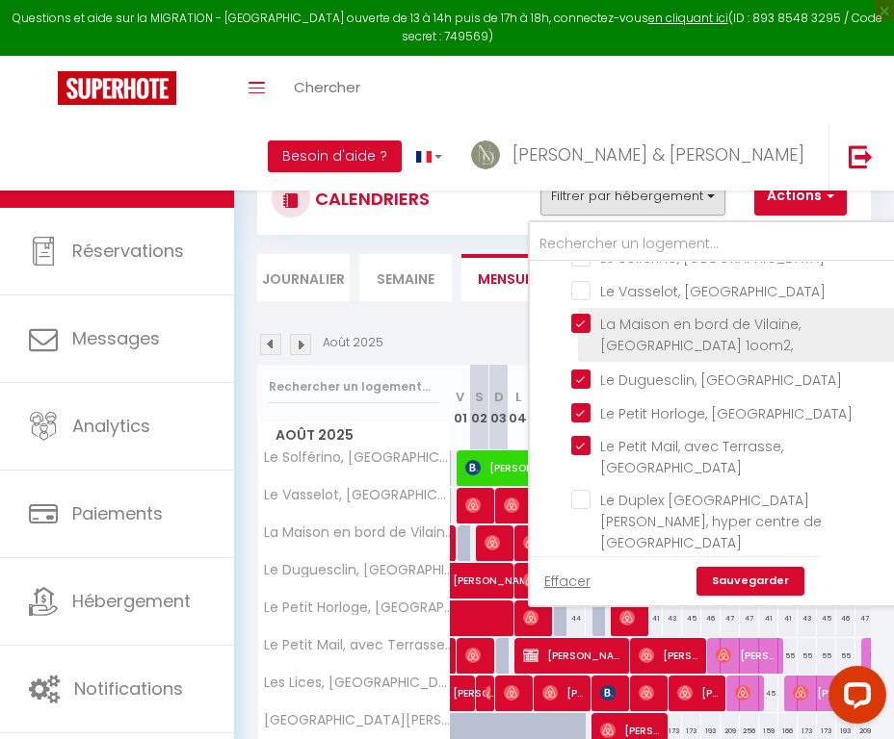
click at [584, 333] on input "La Maison en bord de Vilaine, [GEOGRAPHIC_DATA] 1oom2," at bounding box center [733, 323] width 324 height 19
checkbox input "false"
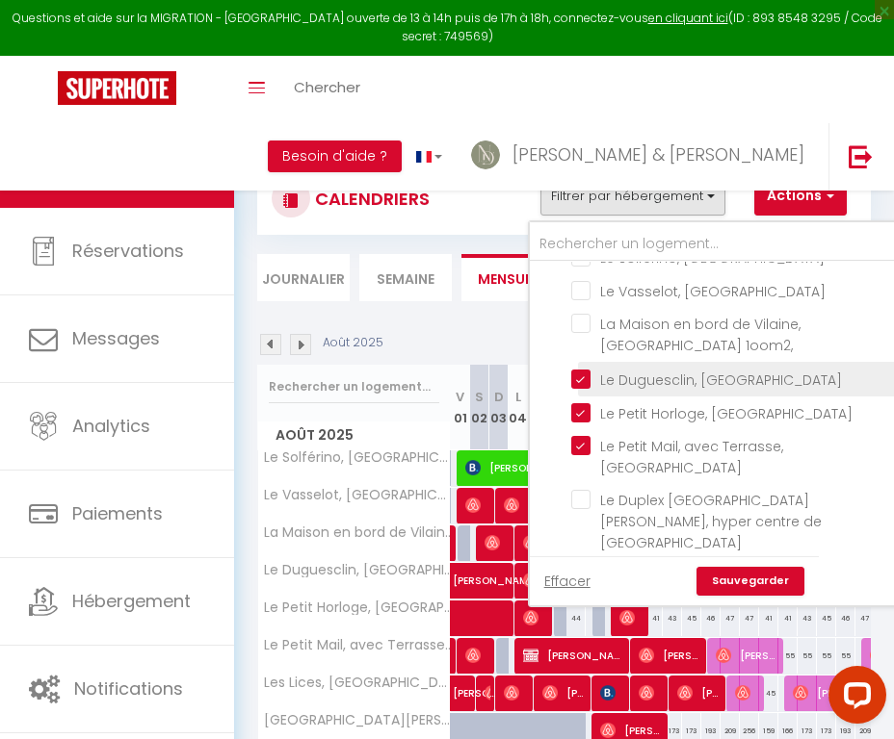
click at [583, 387] on input "Le Duguesclin, [GEOGRAPHIC_DATA]" at bounding box center [733, 377] width 324 height 19
checkbox input "false"
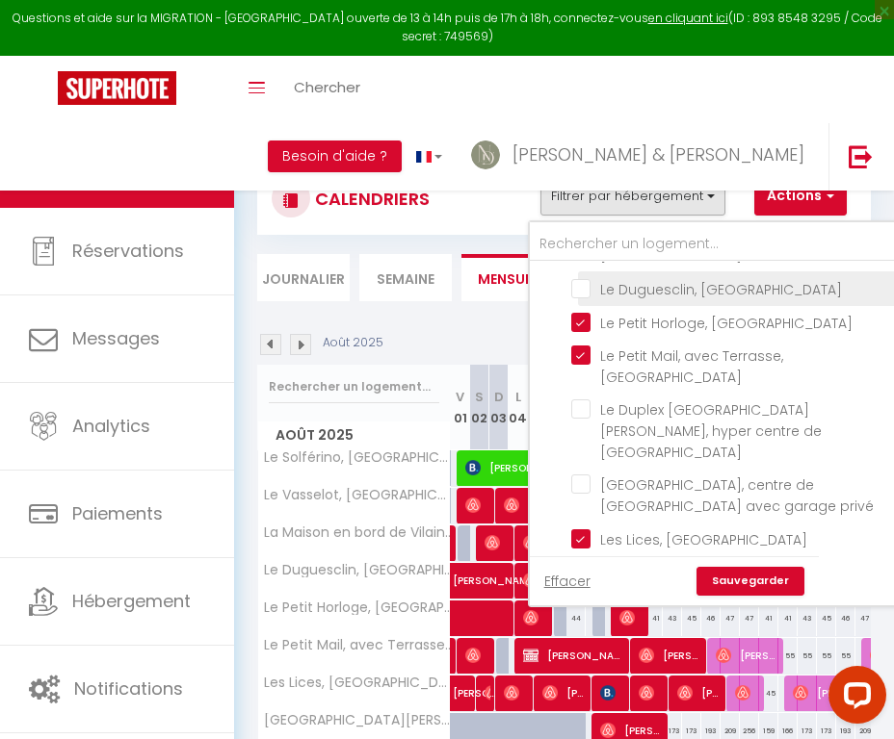
scroll to position [804, 0]
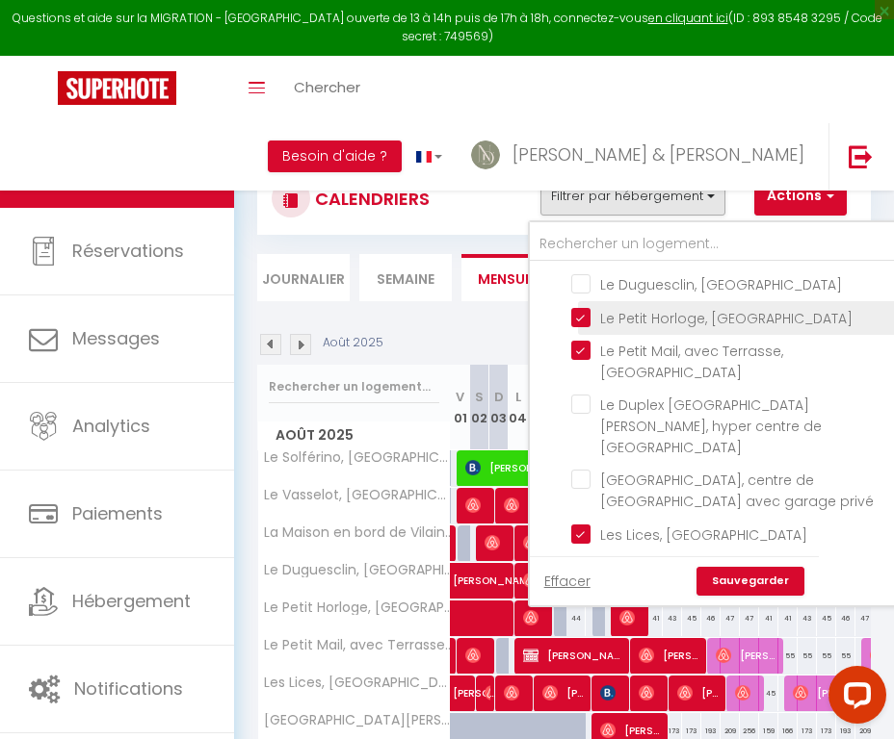
click at [582, 326] on input "Le Petit Horloge, [GEOGRAPHIC_DATA]" at bounding box center [733, 316] width 324 height 19
checkbox input "false"
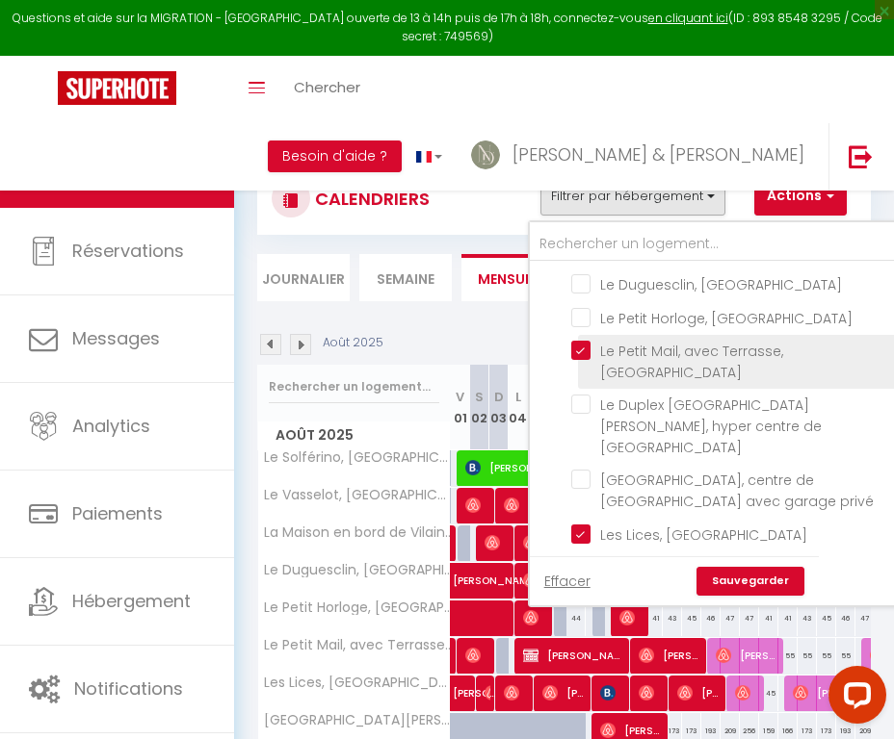
click at [582, 360] on input "Le Petit Mail, avec Terrasse, [GEOGRAPHIC_DATA]" at bounding box center [733, 350] width 324 height 19
checkbox input "false"
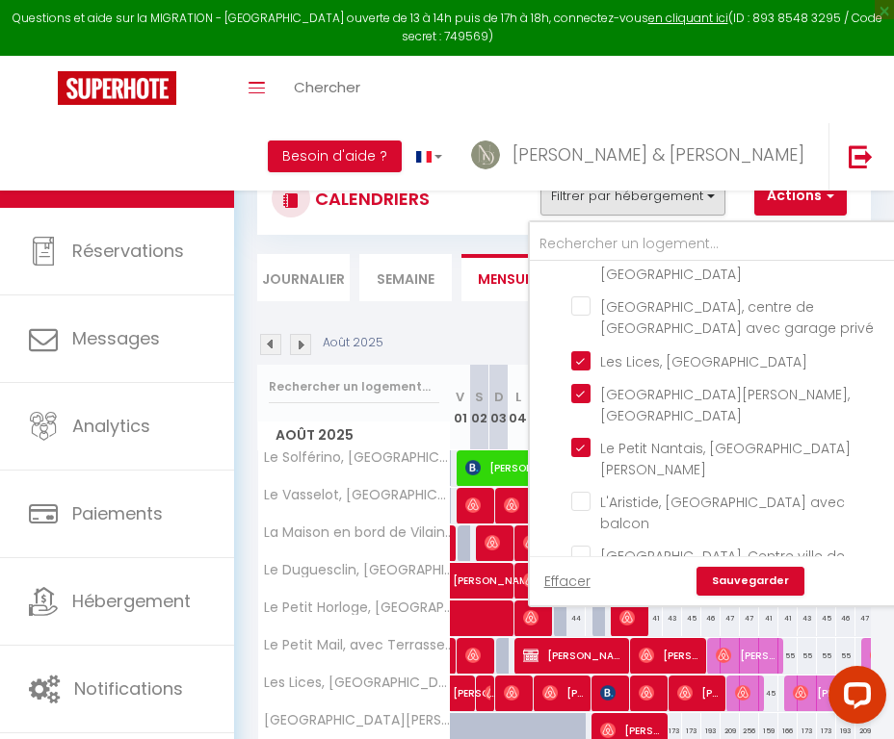
scroll to position [978, 0]
click at [585, 369] on input "Les Lices, [GEOGRAPHIC_DATA]" at bounding box center [733, 359] width 324 height 19
checkbox input "false"
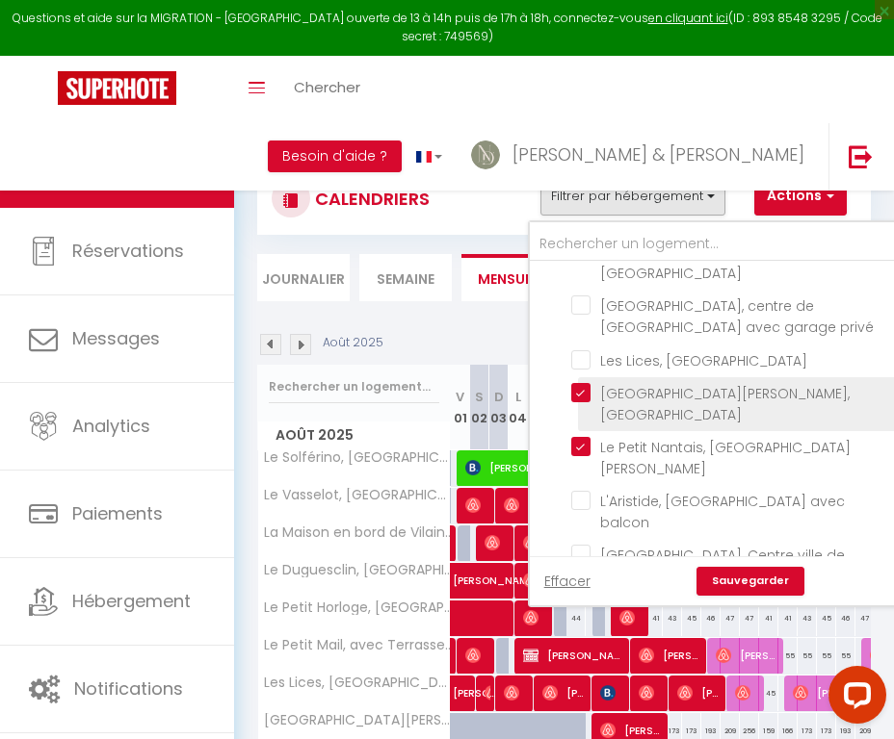
click at [583, 402] on input "[GEOGRAPHIC_DATA][PERSON_NAME], [GEOGRAPHIC_DATA]" at bounding box center [733, 392] width 324 height 19
checkbox input "false"
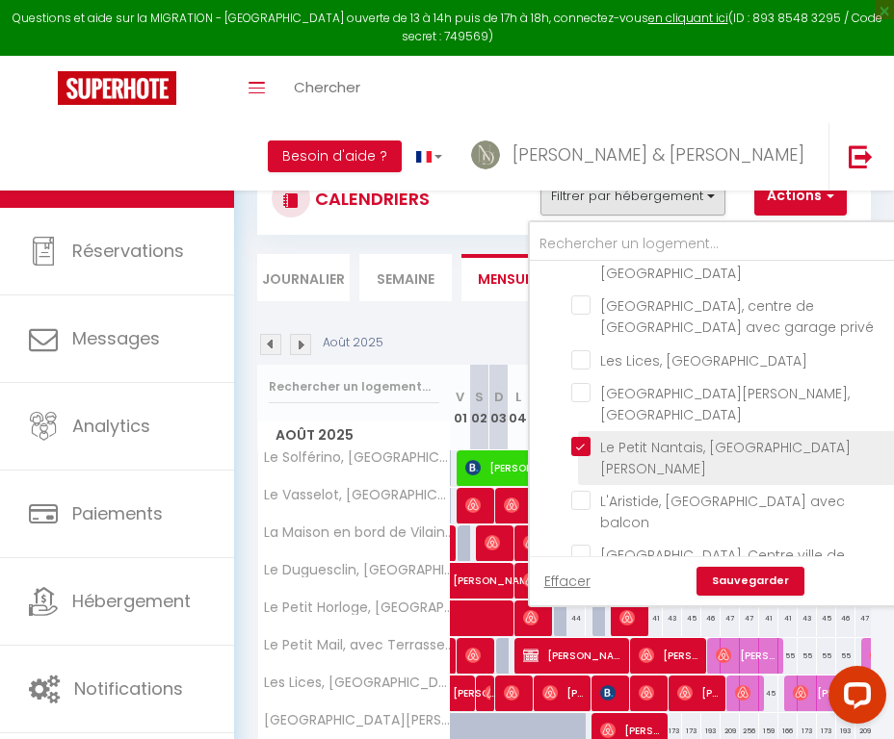
click at [583, 456] on input "Le Petit Nantais, [GEOGRAPHIC_DATA]" at bounding box center [733, 446] width 324 height 19
checkbox input "false"
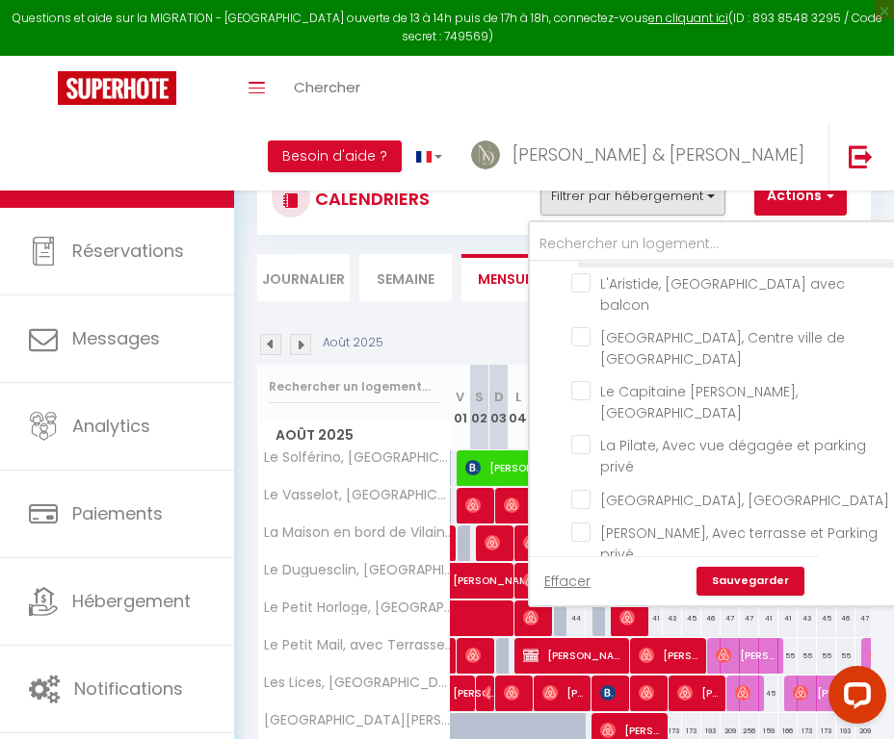
scroll to position [1205, 0]
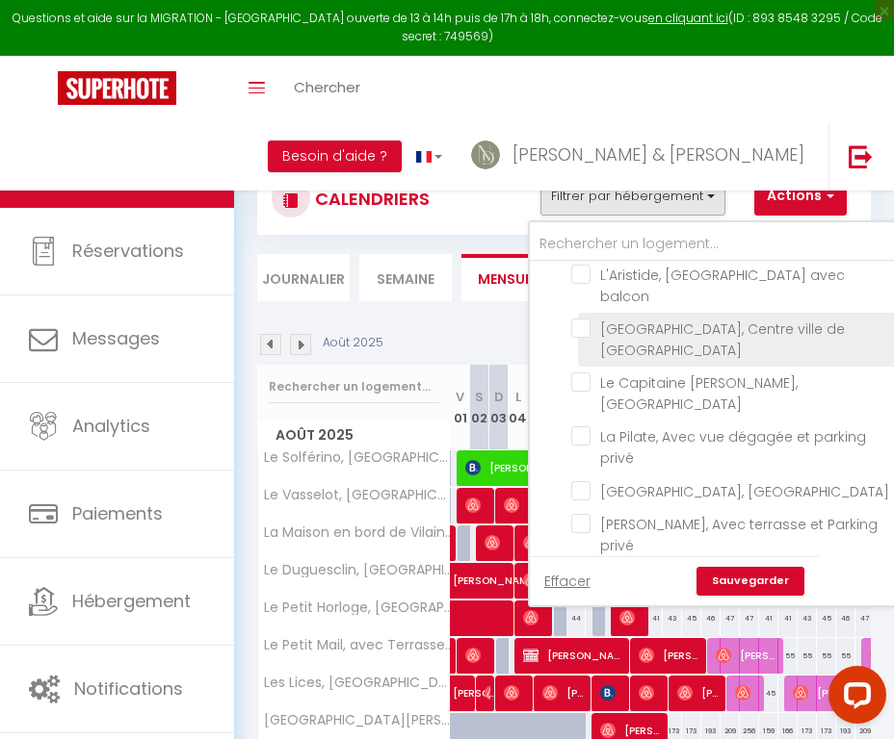
click at [583, 338] on input "[GEOGRAPHIC_DATA], Centre ville de [GEOGRAPHIC_DATA]" at bounding box center [733, 328] width 324 height 19
checkbox input "true"
checkbox input "false"
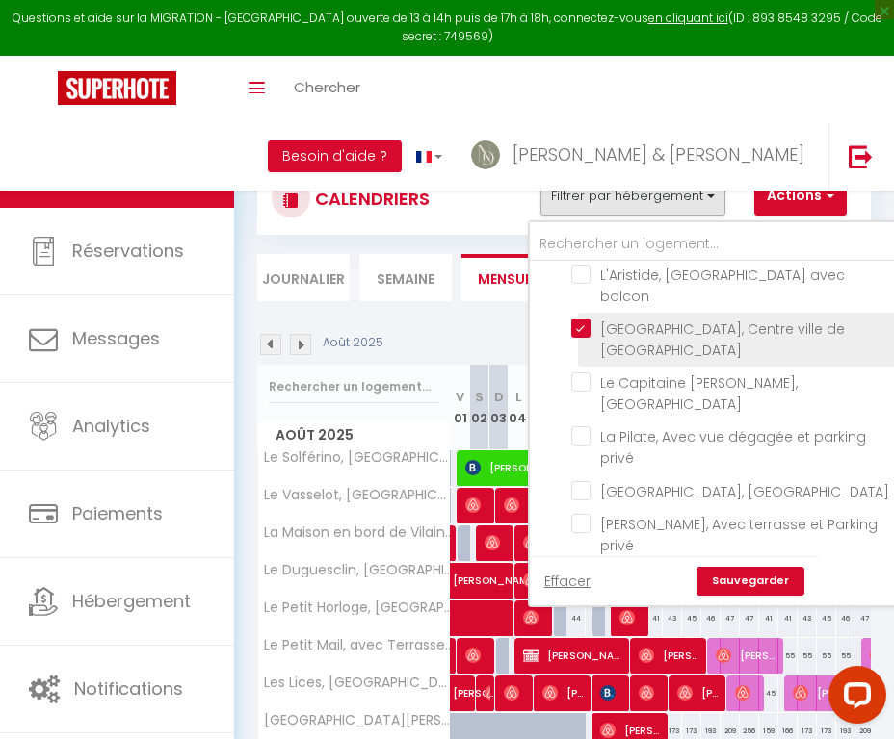
checkbox input "false"
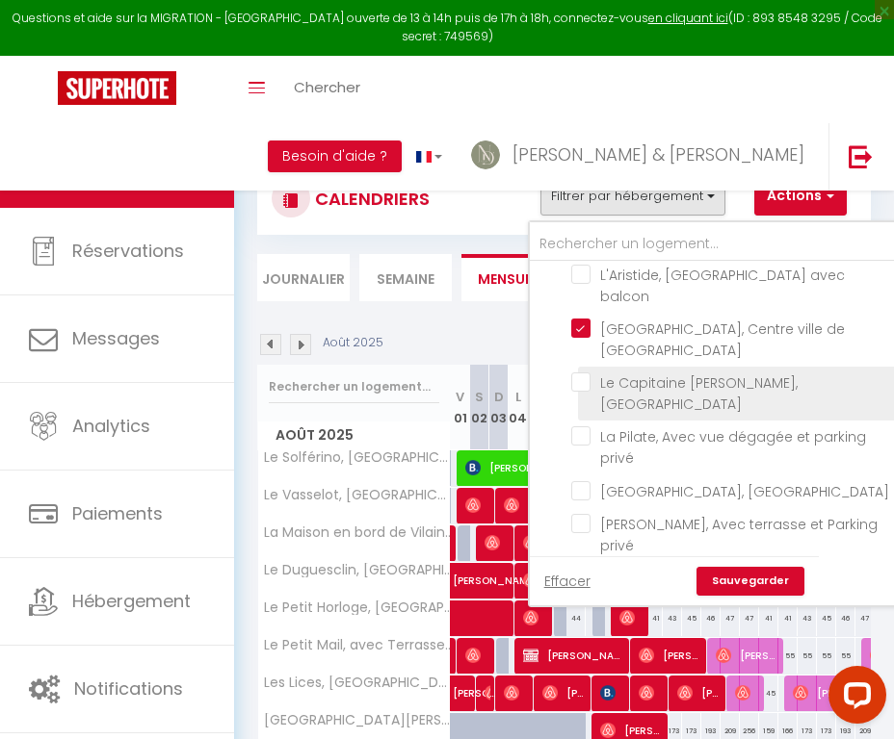
click at [583, 392] on input "Le Capitaine Maignan, [GEOGRAPHIC_DATA]" at bounding box center [733, 382] width 324 height 19
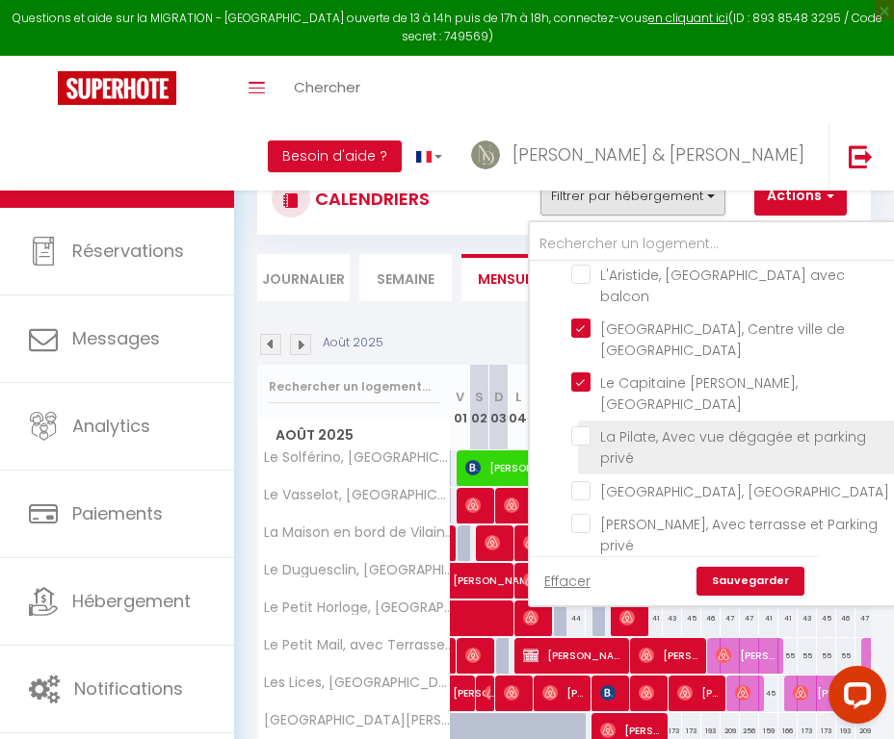
click at [581, 446] on input "La Pilate, Avec vue dégagée et parking privé" at bounding box center [733, 436] width 324 height 19
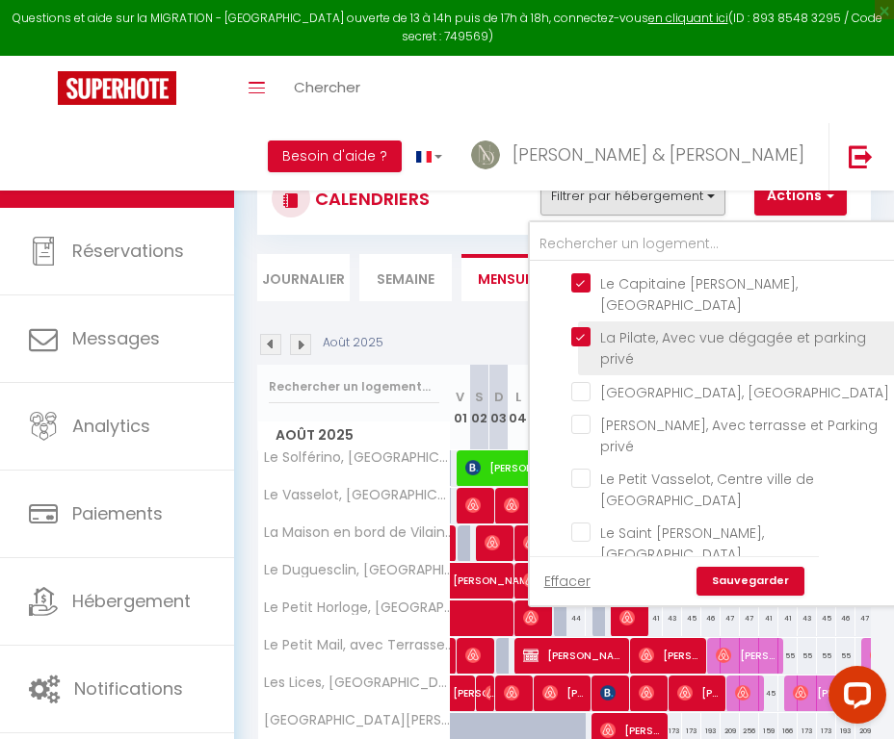
scroll to position [1311, 0]
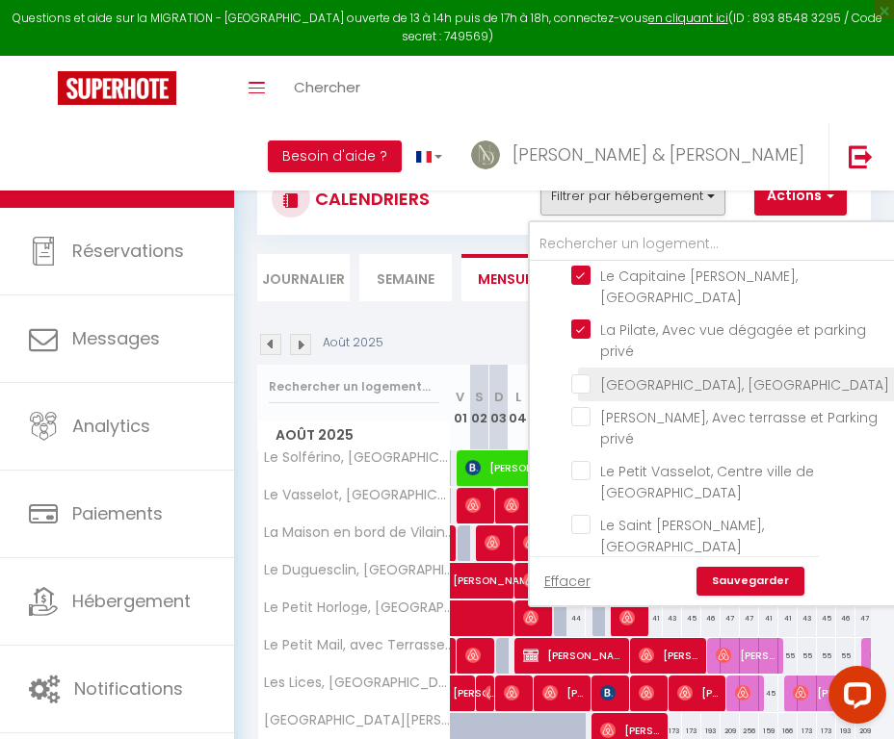
click at [586, 393] on input "[GEOGRAPHIC_DATA], [GEOGRAPHIC_DATA]" at bounding box center [733, 383] width 324 height 19
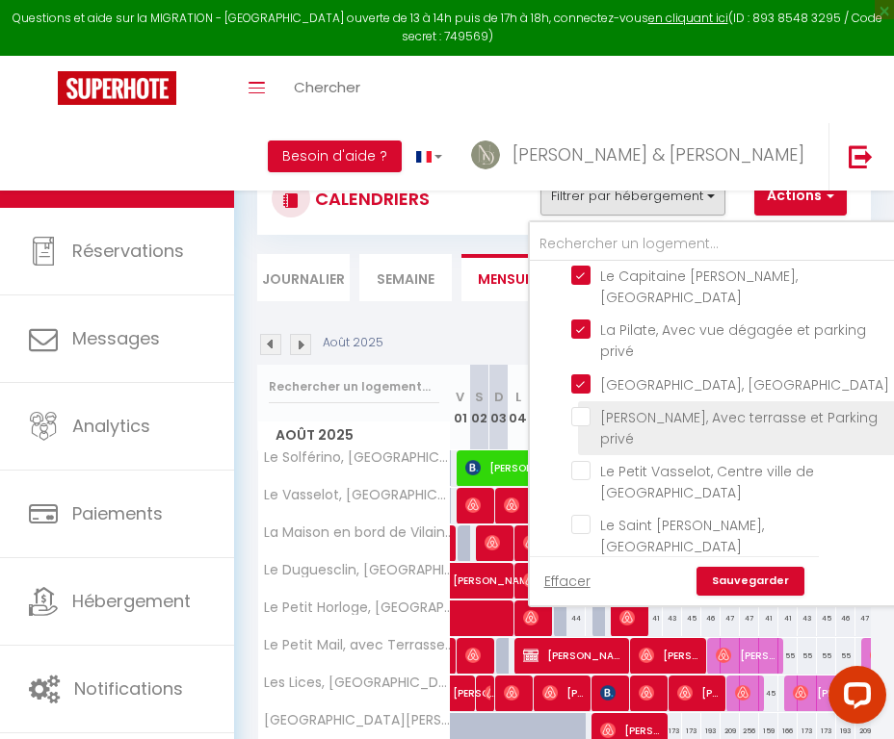
click at [586, 427] on input "[PERSON_NAME], Avec terrasse et Parking privé" at bounding box center [733, 416] width 324 height 19
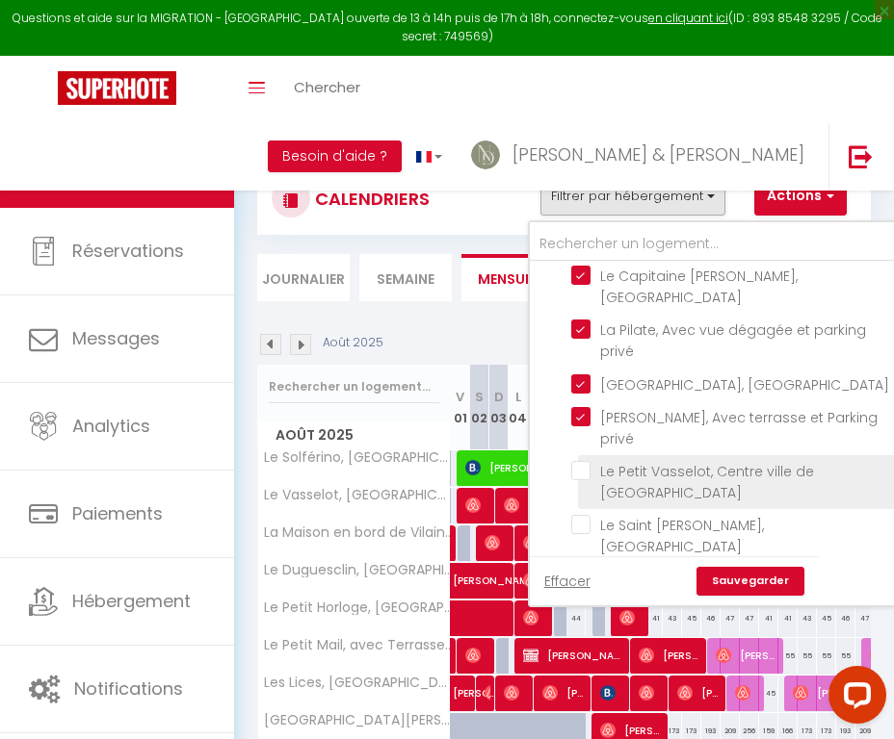
click at [584, 480] on input "Le Petit Vasselot, Centre ville de [GEOGRAPHIC_DATA]" at bounding box center [733, 470] width 324 height 19
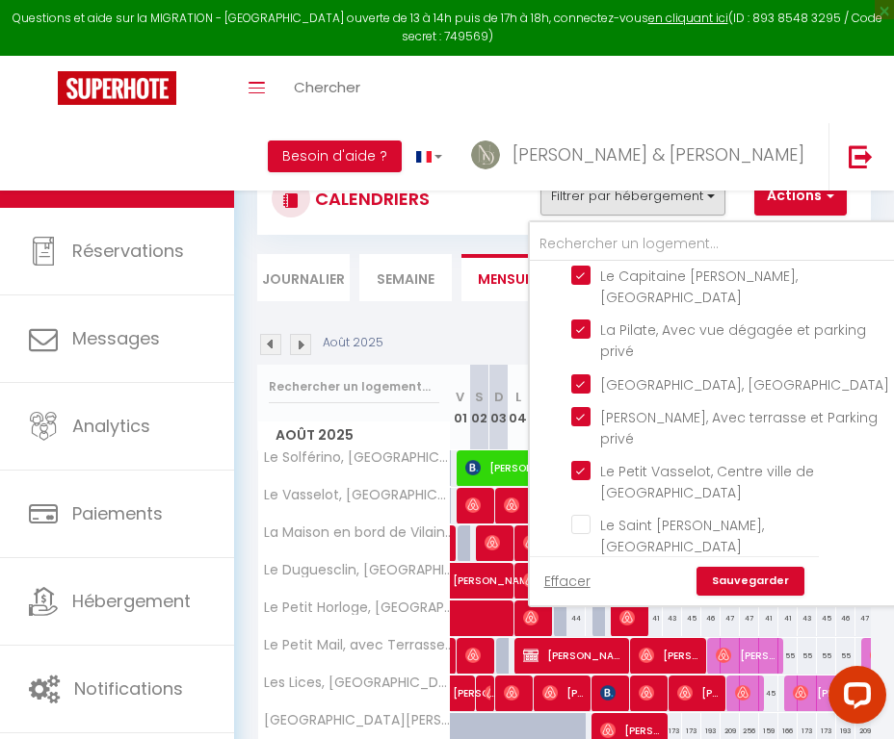
click at [734, 586] on link "Sauvegarder" at bounding box center [750, 581] width 108 height 29
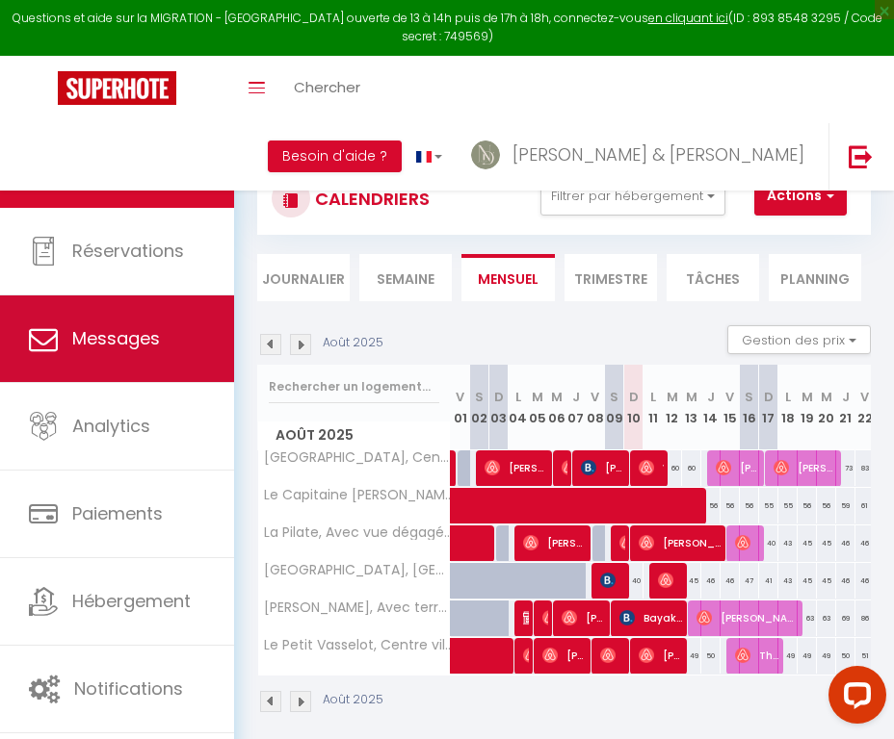
scroll to position [0, 0]
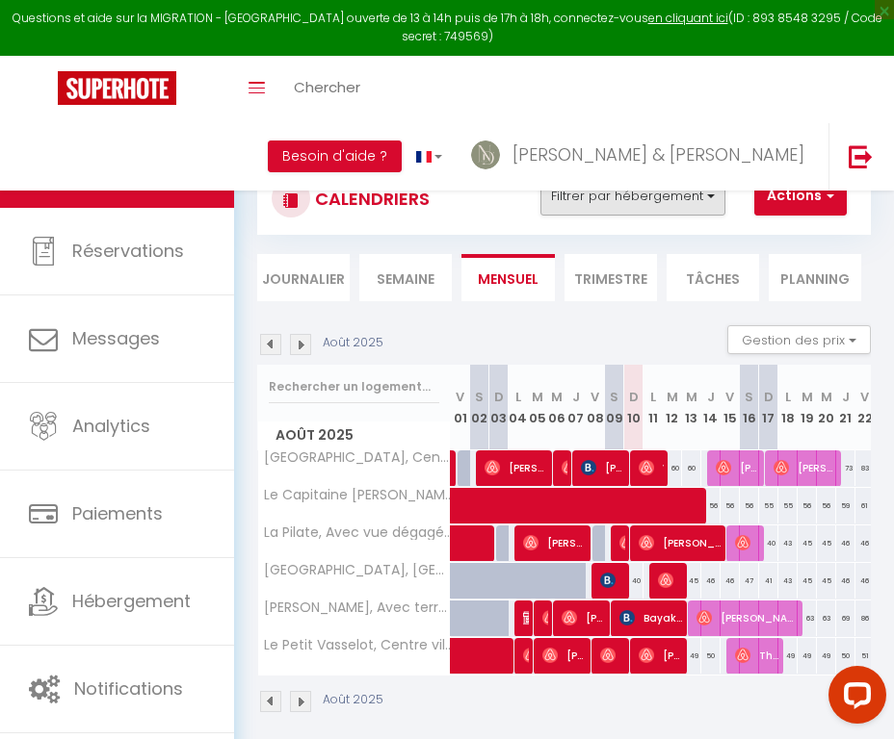
click at [608, 198] on button "Filtrer par hébergement" at bounding box center [632, 196] width 185 height 39
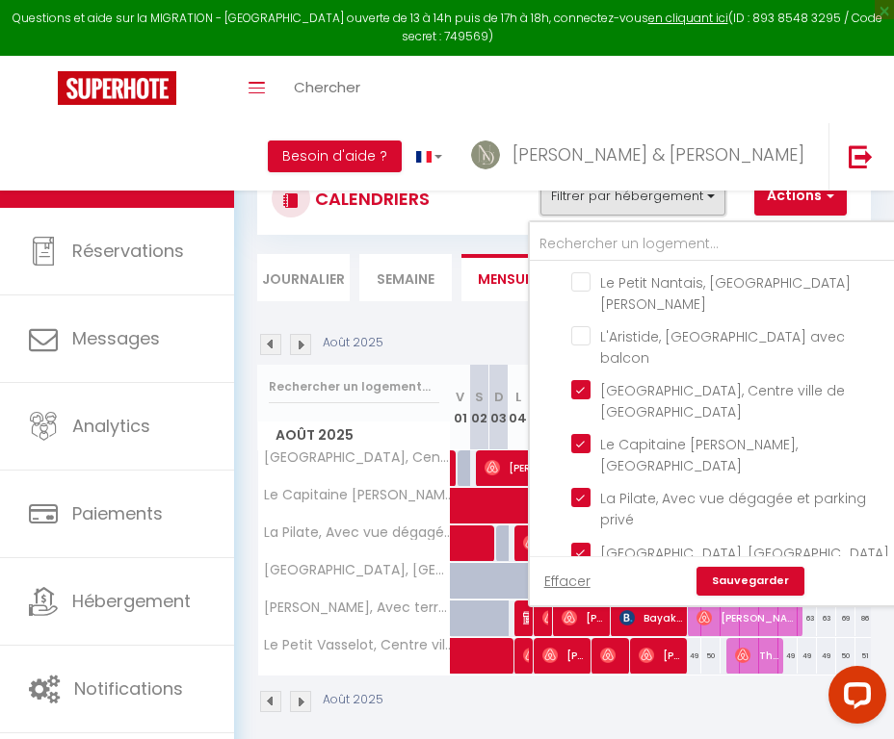
scroll to position [1145, 0]
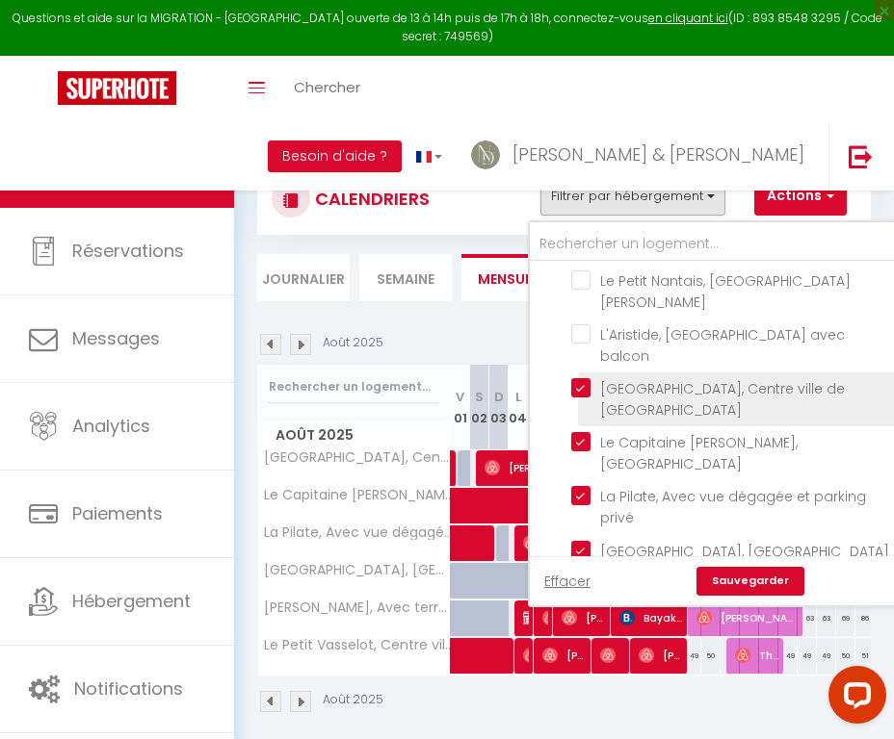
click at [584, 398] on input "[GEOGRAPHIC_DATA], Centre ville de [GEOGRAPHIC_DATA]" at bounding box center [733, 387] width 324 height 19
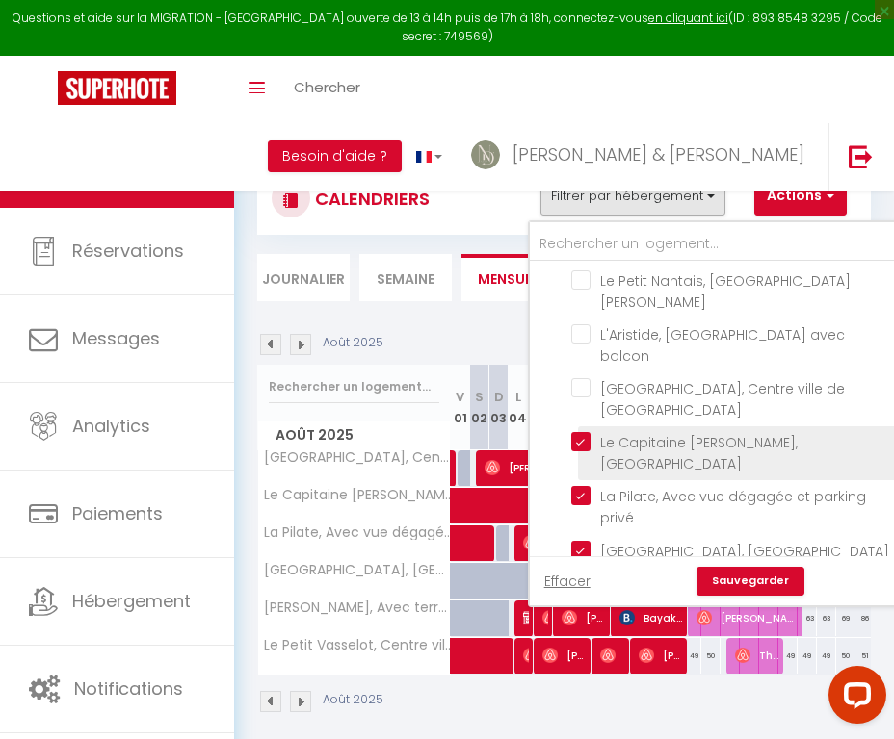
click at [585, 452] on input "Le Capitaine Maignan, [GEOGRAPHIC_DATA]" at bounding box center [733, 441] width 324 height 19
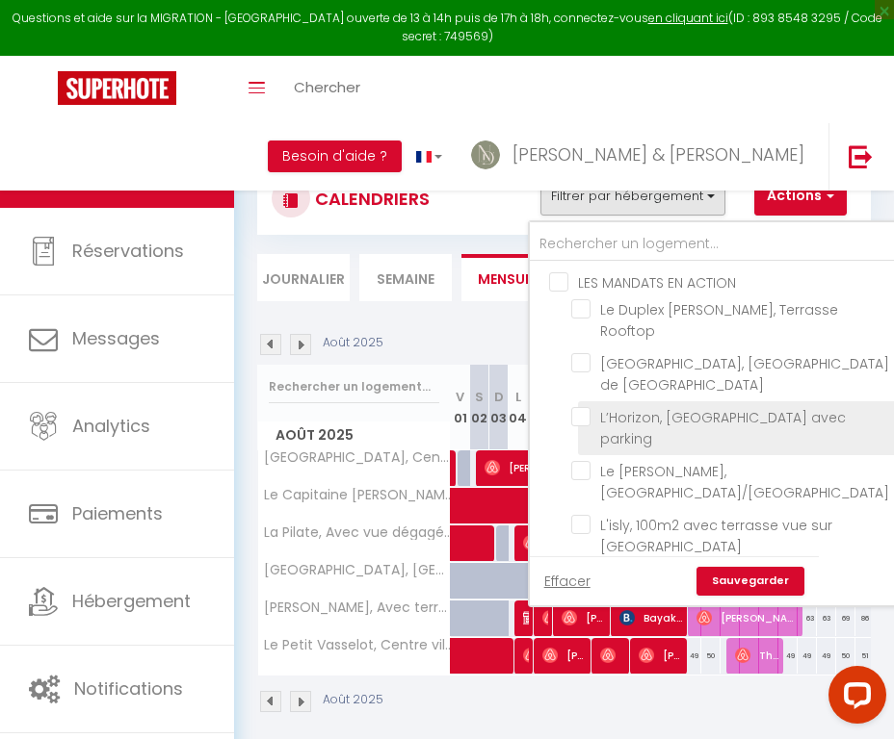
scroll to position [0, 0]
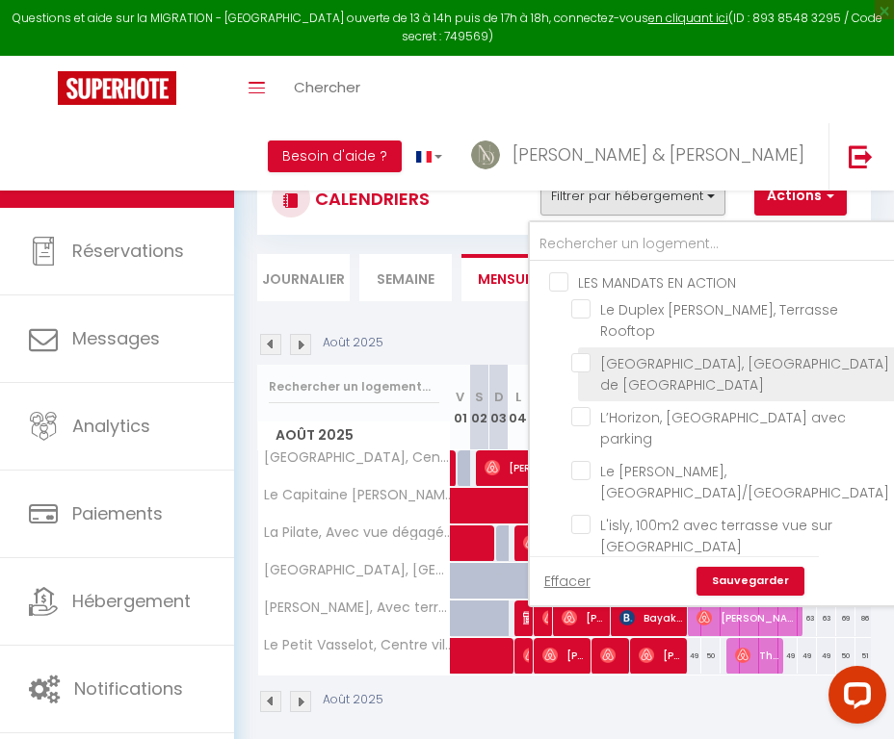
click at [582, 367] on input "[GEOGRAPHIC_DATA], [GEOGRAPHIC_DATA] de [GEOGRAPHIC_DATA]" at bounding box center [733, 362] width 324 height 19
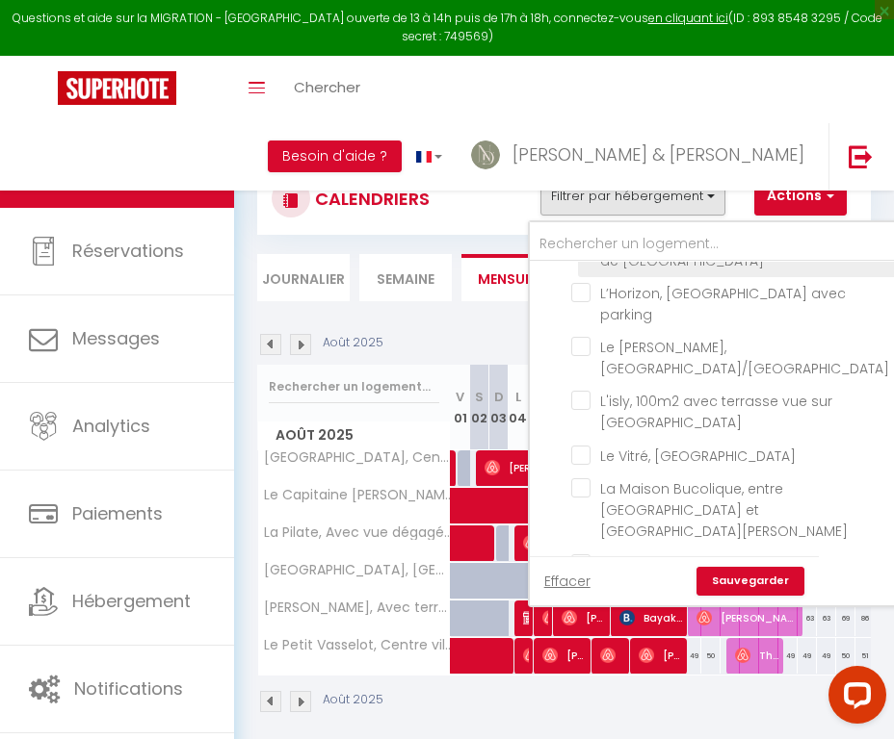
scroll to position [128, 0]
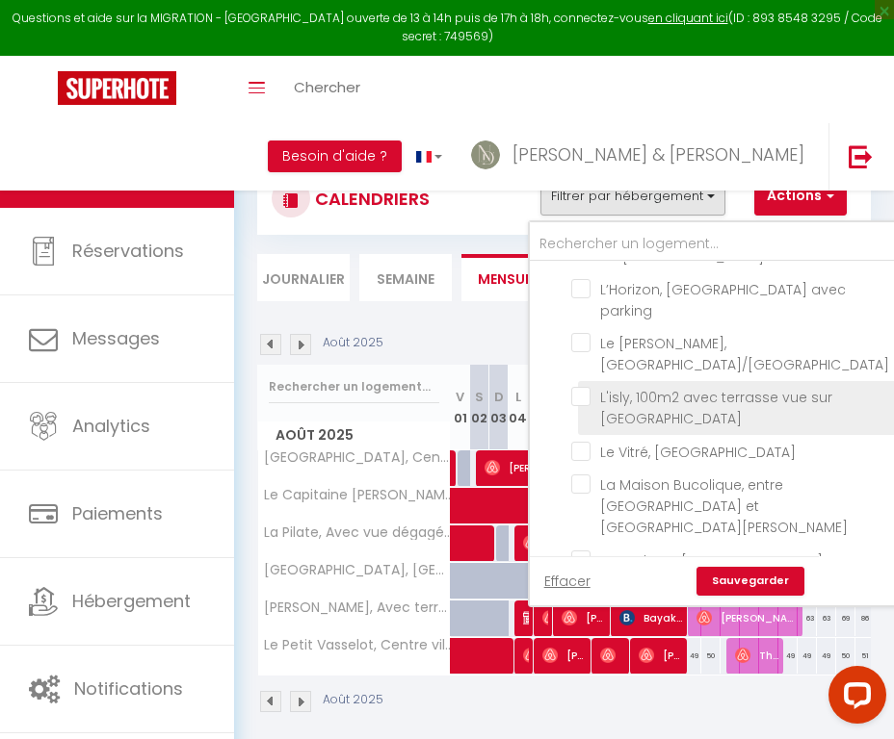
click at [587, 400] on input "L'isly, 100m2 avec terrasse vue sur [GEOGRAPHIC_DATA]" at bounding box center [733, 396] width 324 height 19
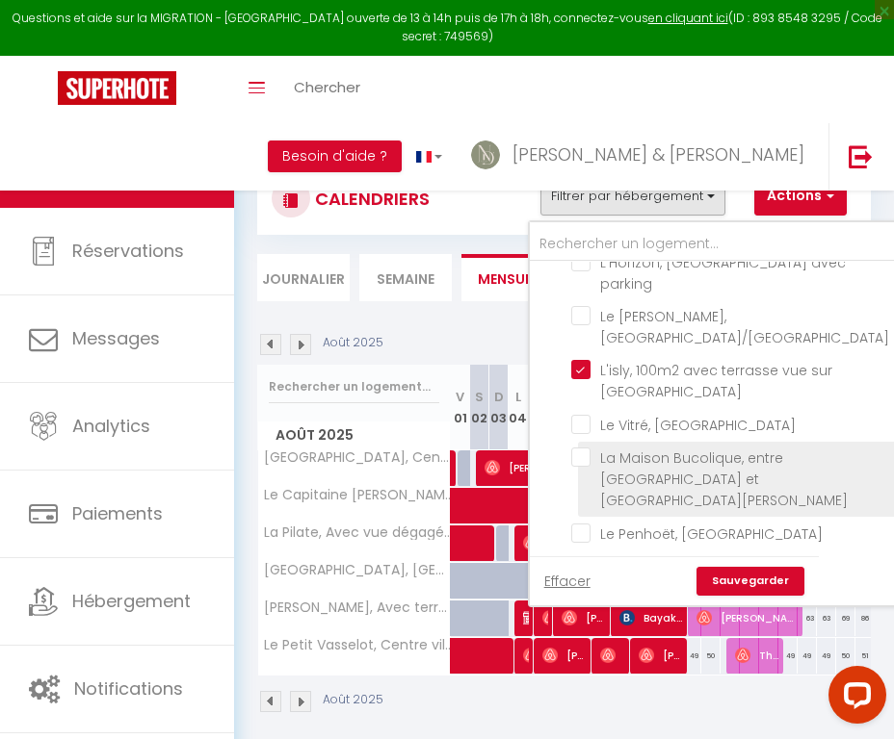
scroll to position [157, 0]
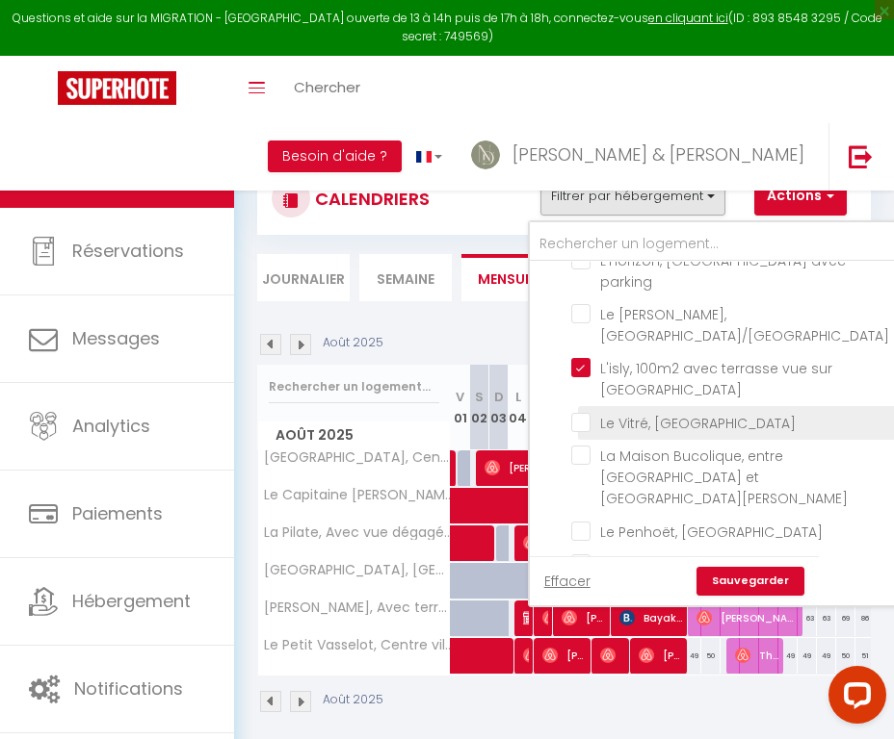
click at [586, 422] on input "Le Vitré, [GEOGRAPHIC_DATA]" at bounding box center [733, 421] width 324 height 19
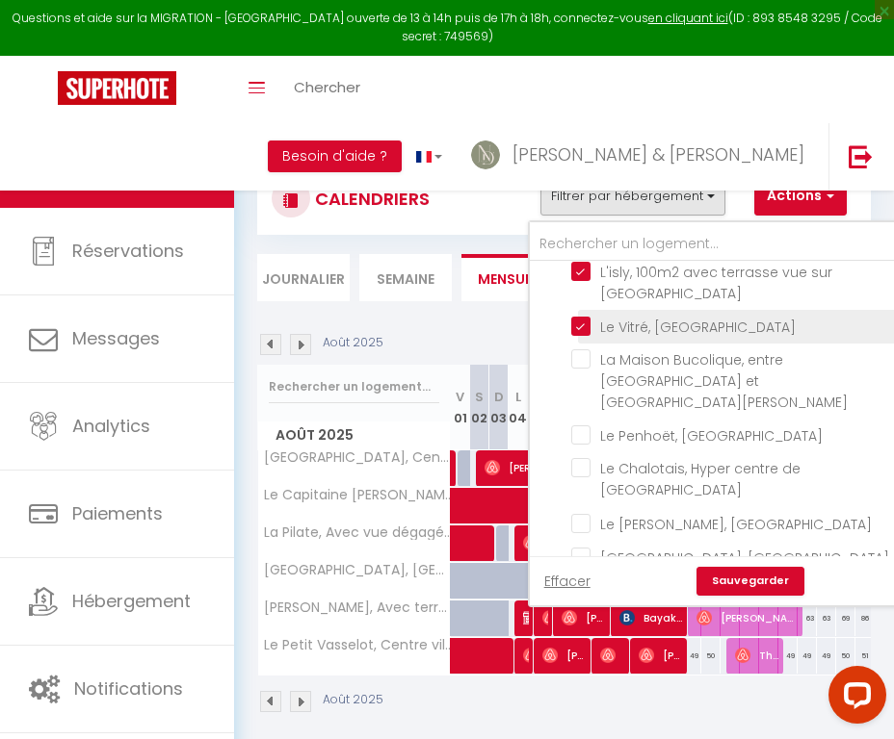
scroll to position [252, 0]
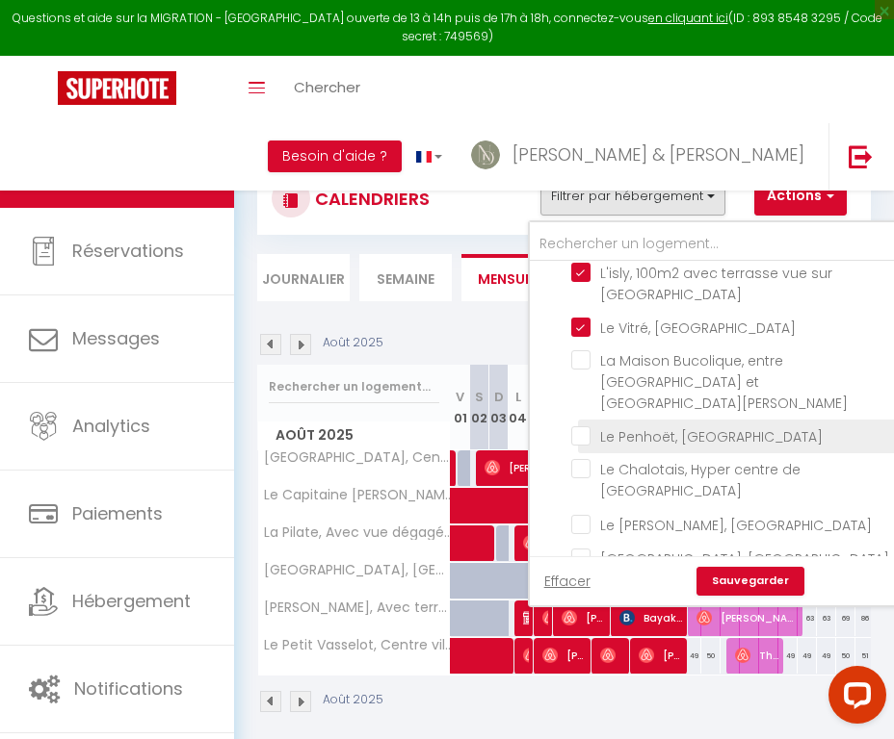
click at [584, 426] on input "Le Penhoët, [GEOGRAPHIC_DATA]" at bounding box center [733, 435] width 324 height 19
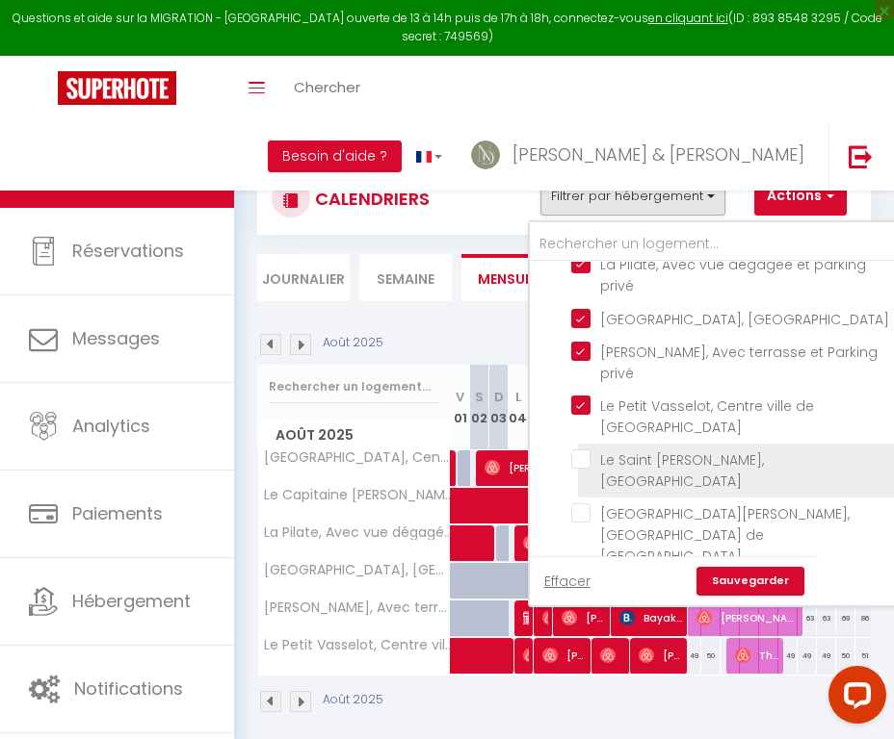
scroll to position [1346, 0]
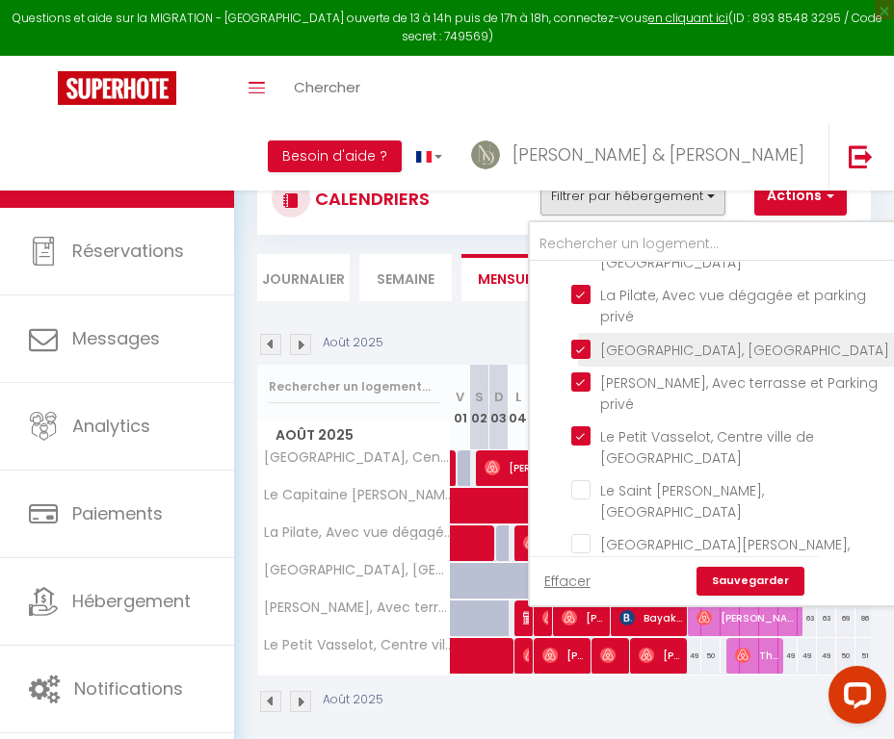
click at [578, 358] on input "[GEOGRAPHIC_DATA], [GEOGRAPHIC_DATA]" at bounding box center [733, 348] width 324 height 19
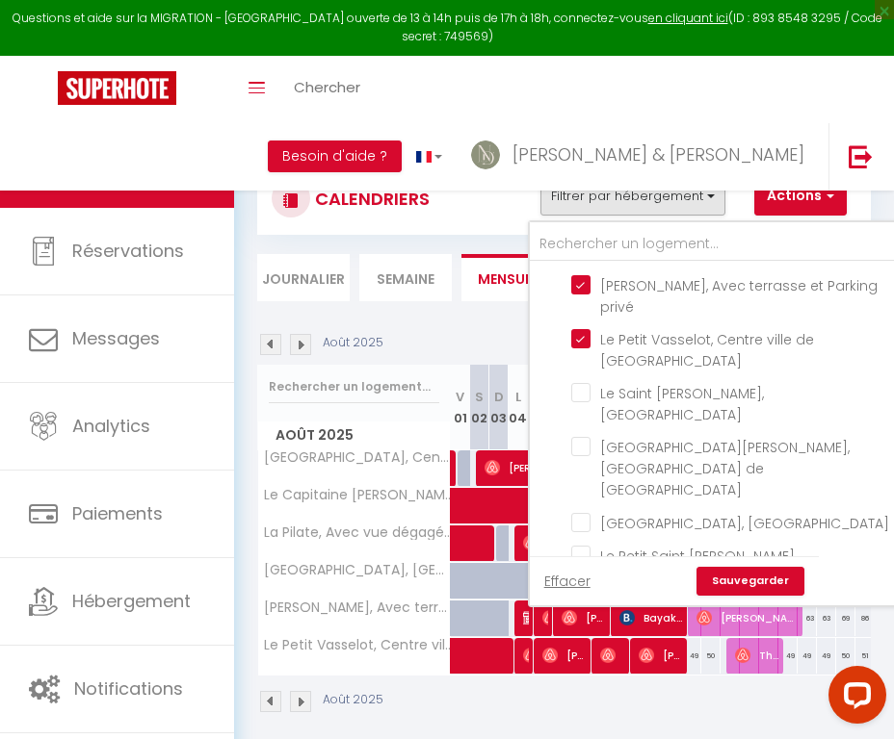
scroll to position [1446, 0]
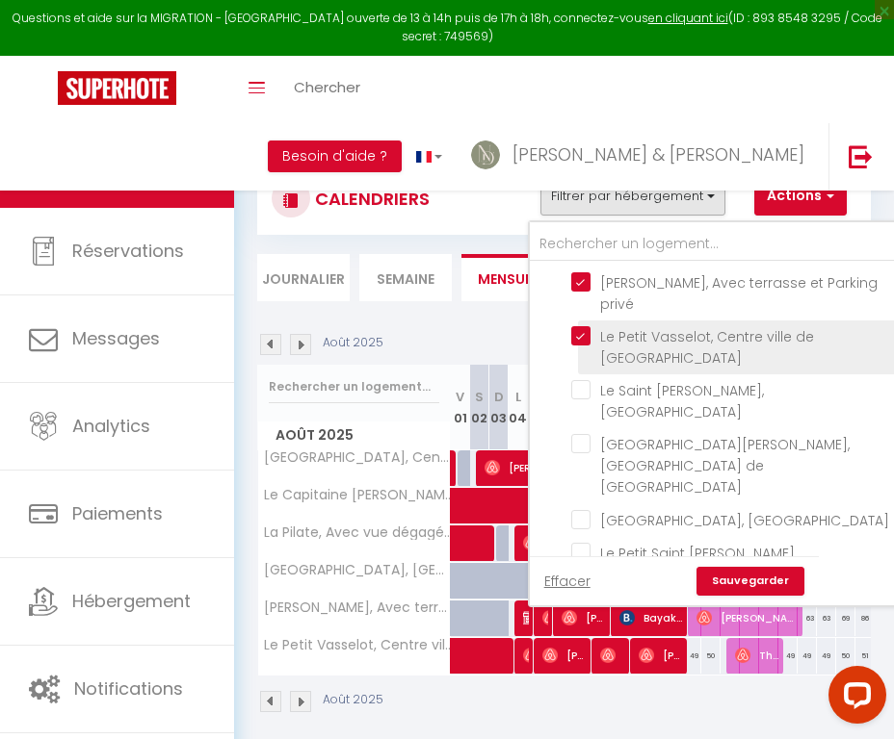
click at [587, 346] on input "Le Petit Vasselot, Centre ville de [GEOGRAPHIC_DATA]" at bounding box center [733, 335] width 324 height 19
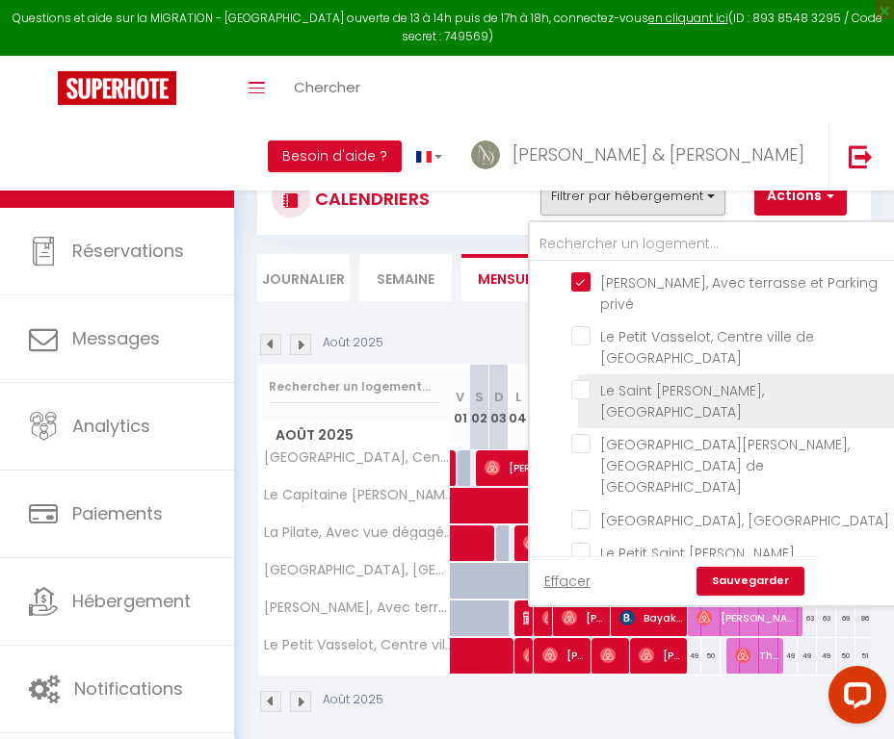
click at [584, 400] on input "Le Saint Martin, [GEOGRAPHIC_DATA]" at bounding box center [733, 389] width 324 height 19
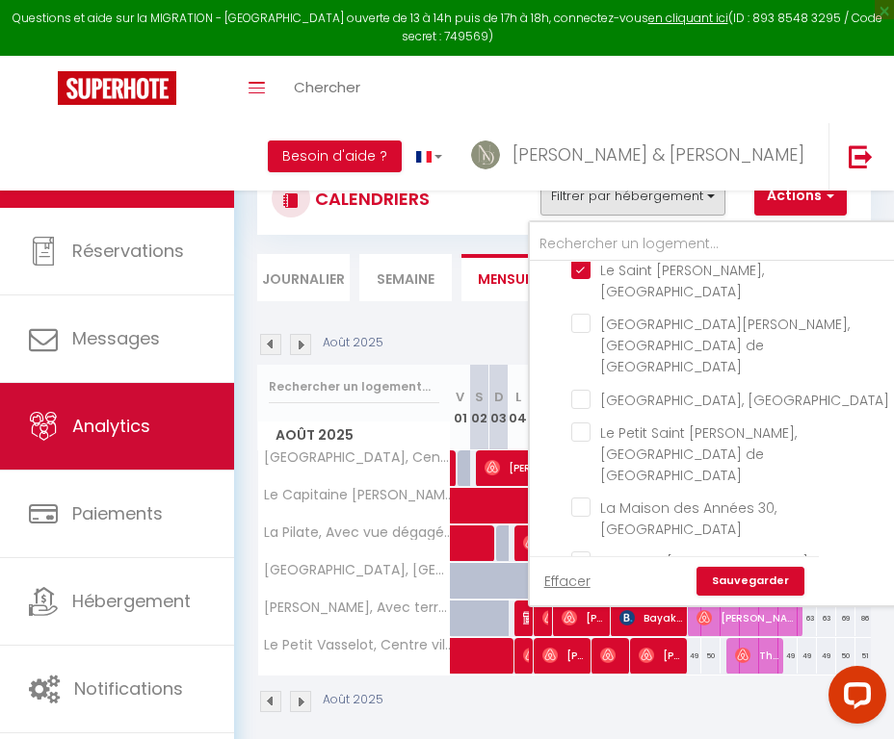
scroll to position [1568, 0]
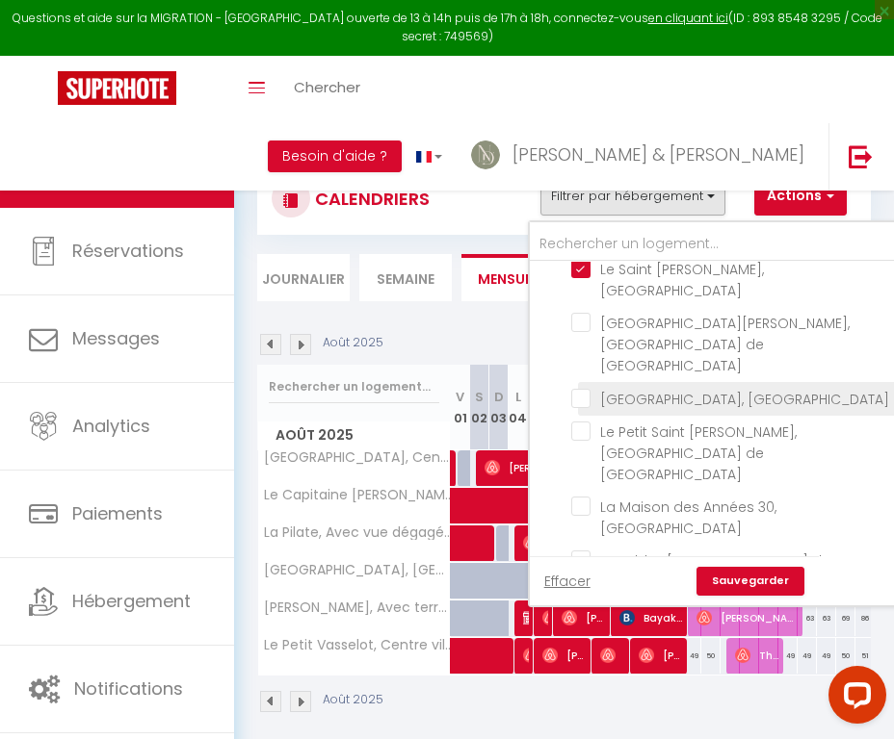
click at [588, 407] on input "[GEOGRAPHIC_DATA], [GEOGRAPHIC_DATA]" at bounding box center [733, 397] width 324 height 19
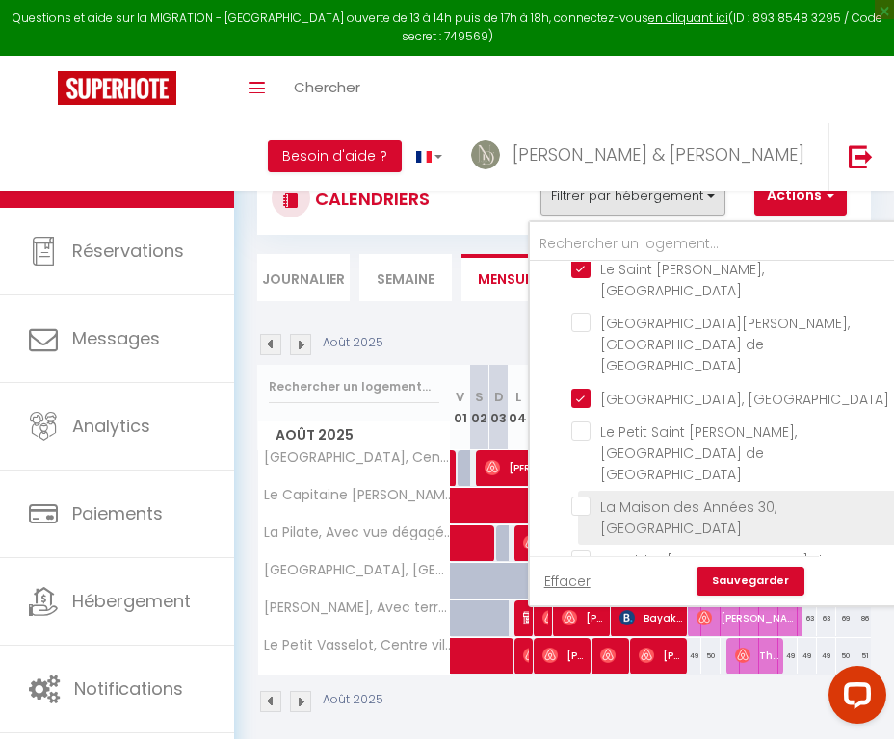
click at [587, 516] on input "La Maison des Années 30, [GEOGRAPHIC_DATA]" at bounding box center [733, 506] width 324 height 19
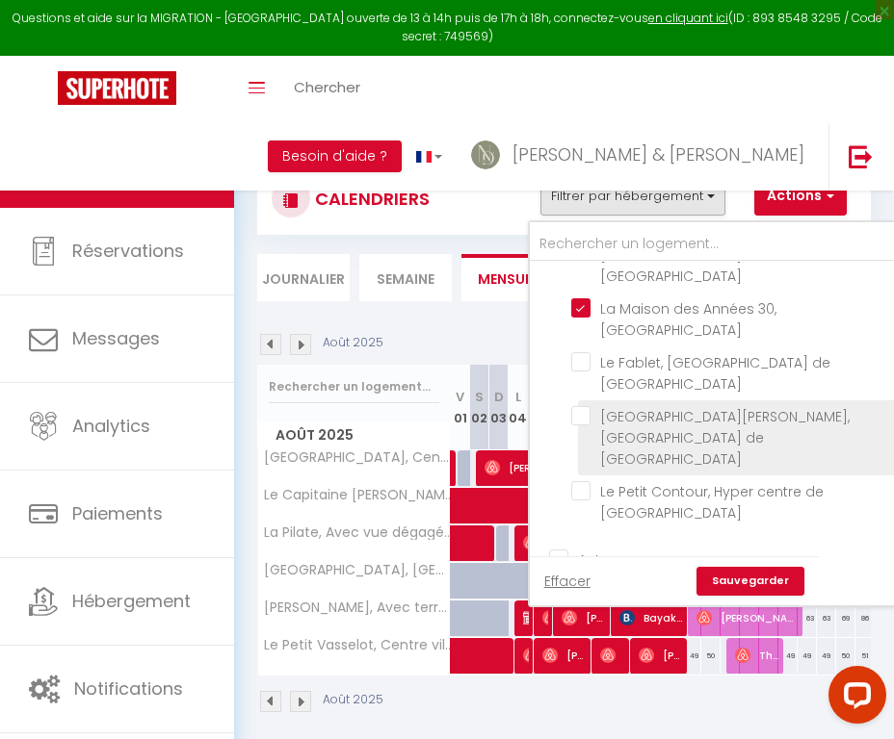
scroll to position [1767, 0]
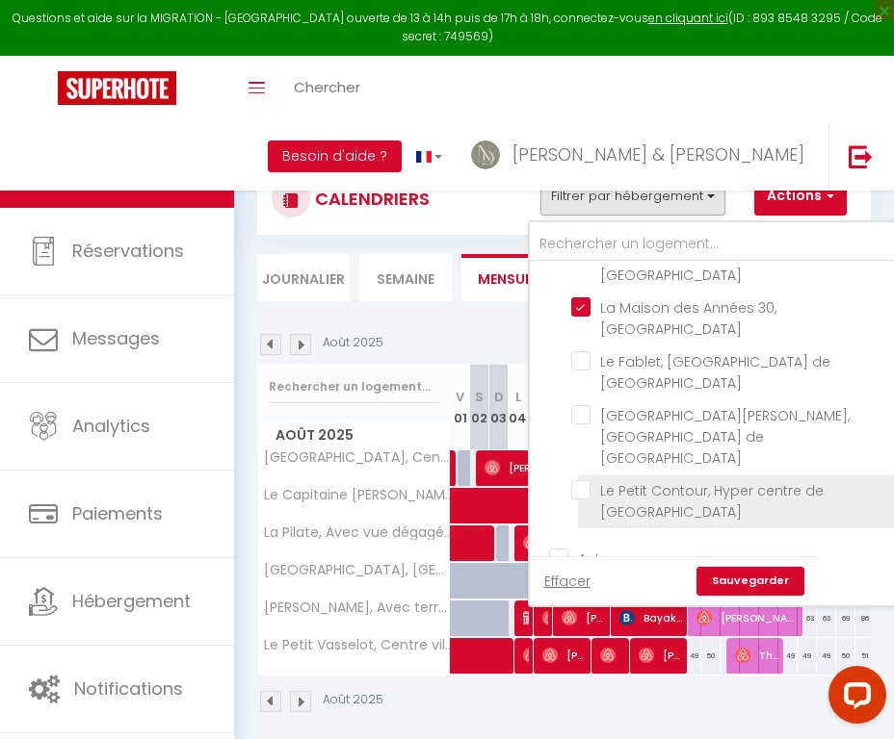
click at [583, 480] on input "Le Petit Contour, Hyper centre de [GEOGRAPHIC_DATA]" at bounding box center [733, 489] width 324 height 19
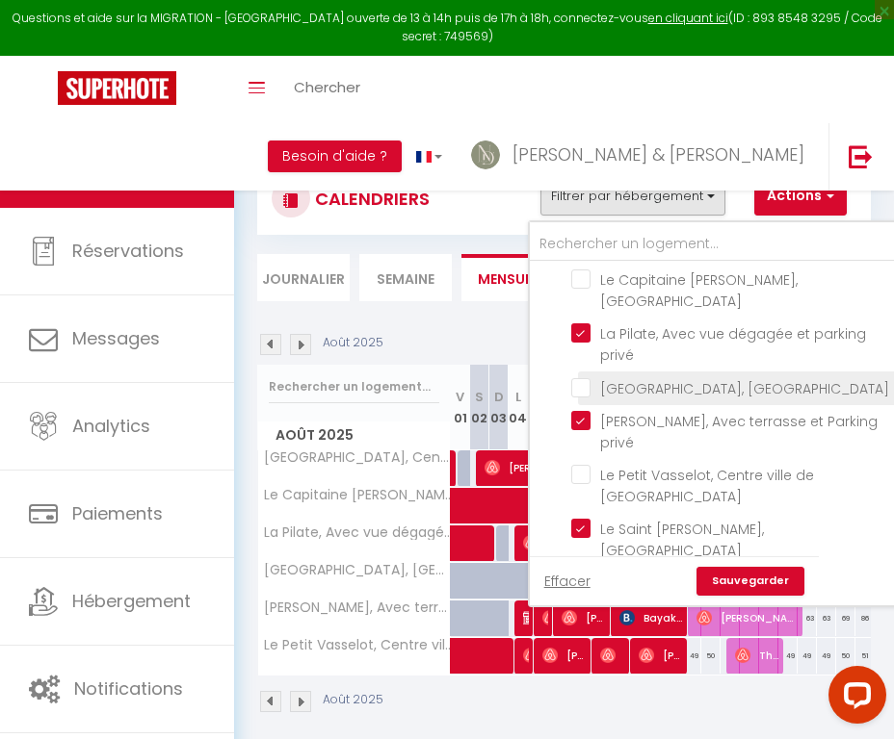
scroll to position [1305, 0]
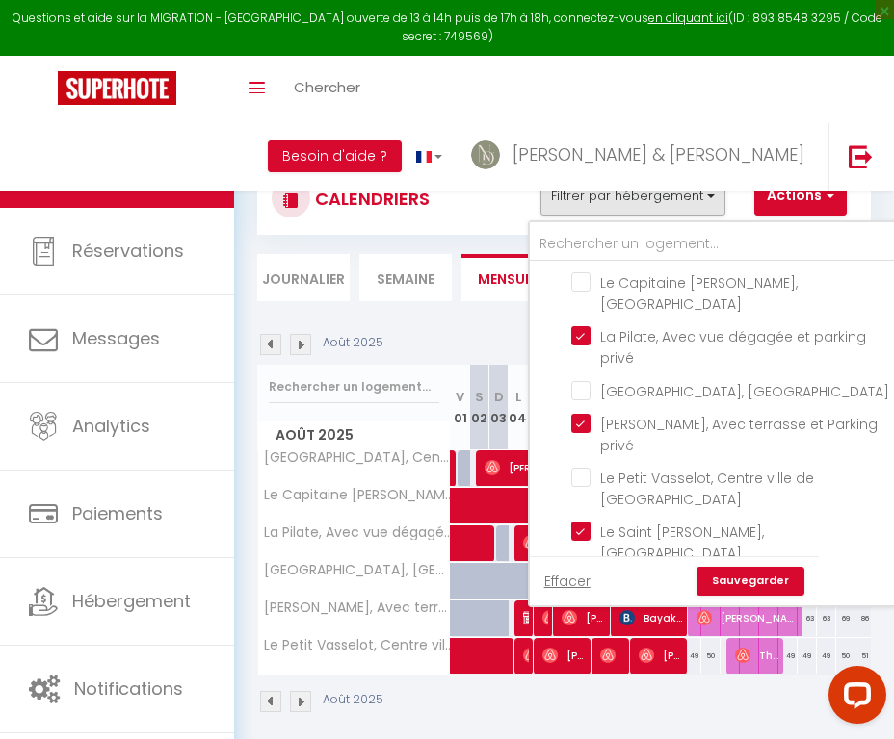
click at [733, 581] on link "Sauvegarder" at bounding box center [750, 581] width 108 height 29
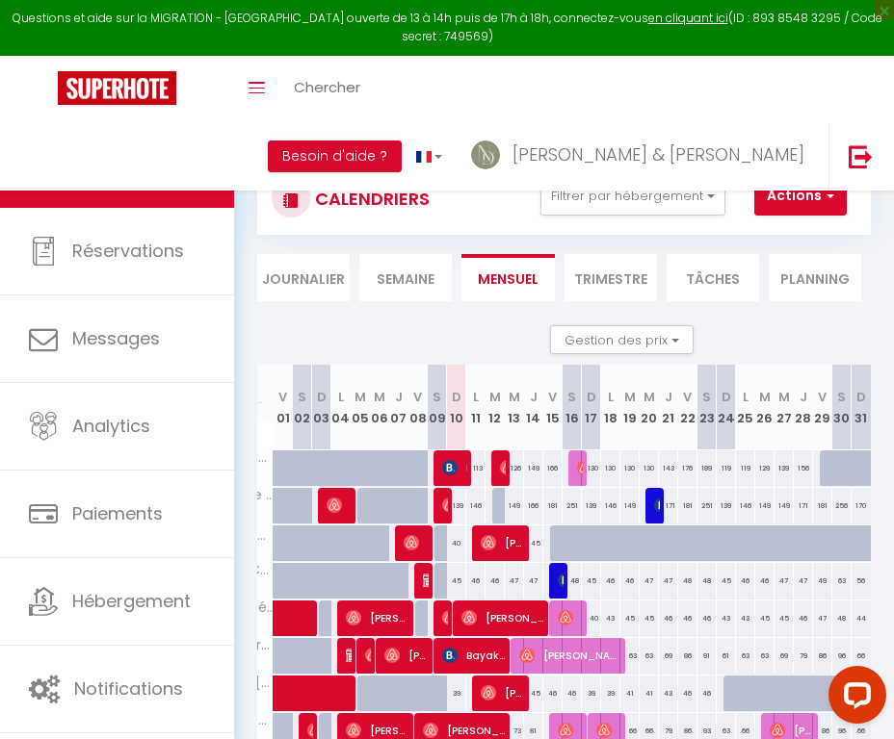
scroll to position [0, 177]
click at [453, 465] on img at bounding box center [449, 467] width 15 height 15
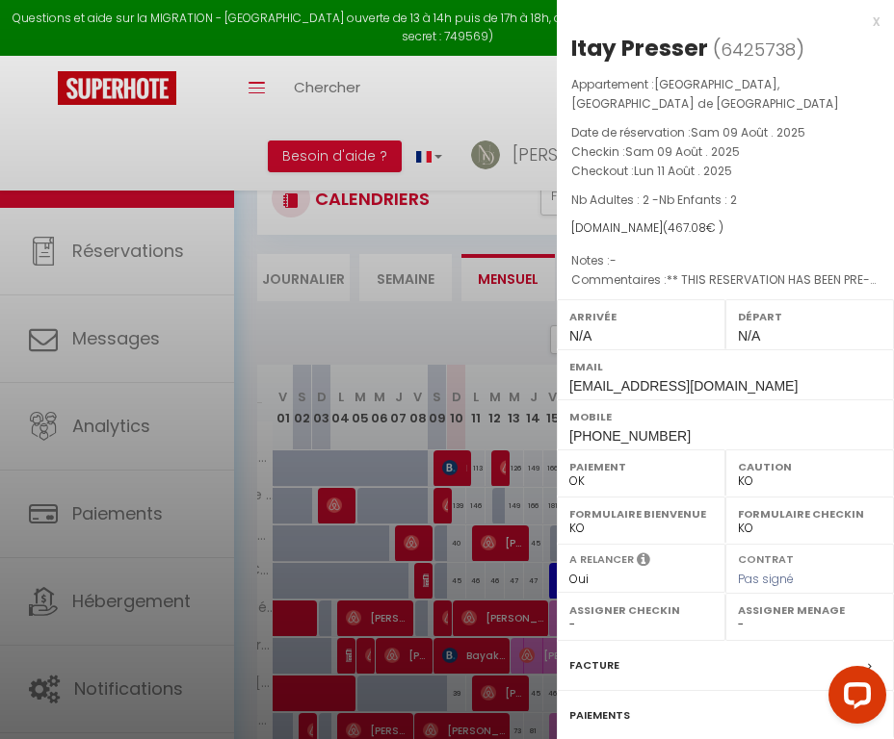
click at [593, 656] on label "Facture" at bounding box center [594, 666] width 50 height 20
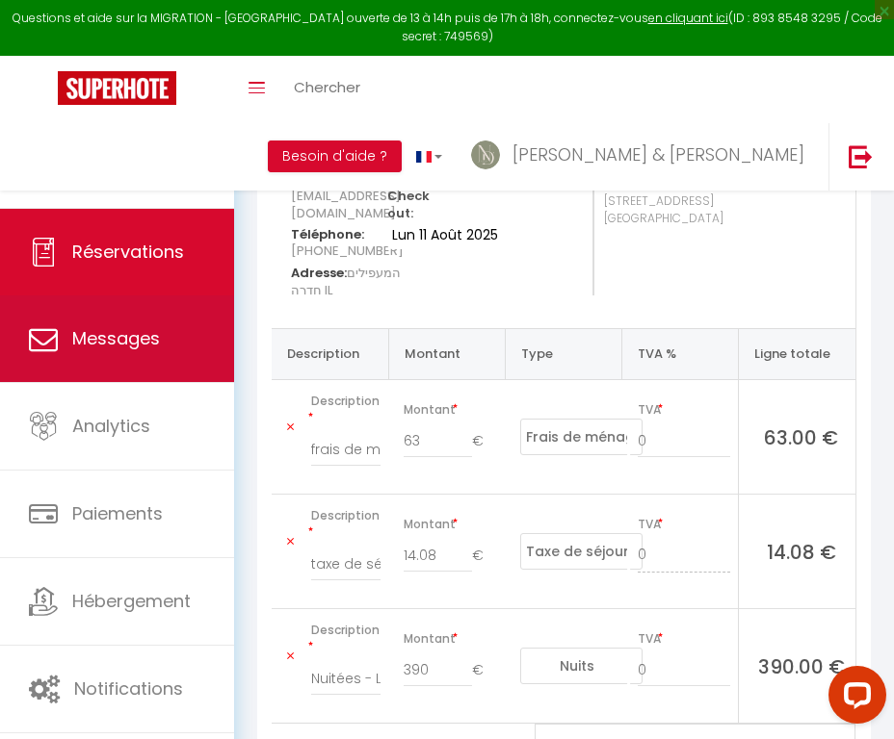
scroll to position [246, 0]
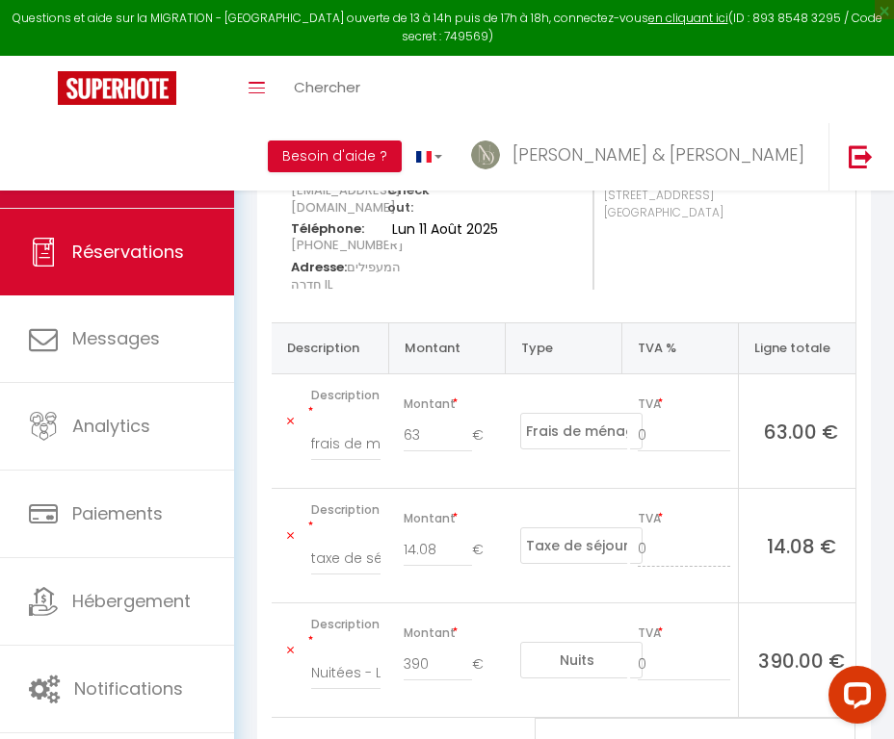
click at [140, 189] on link "Calendriers" at bounding box center [117, 164] width 234 height 87
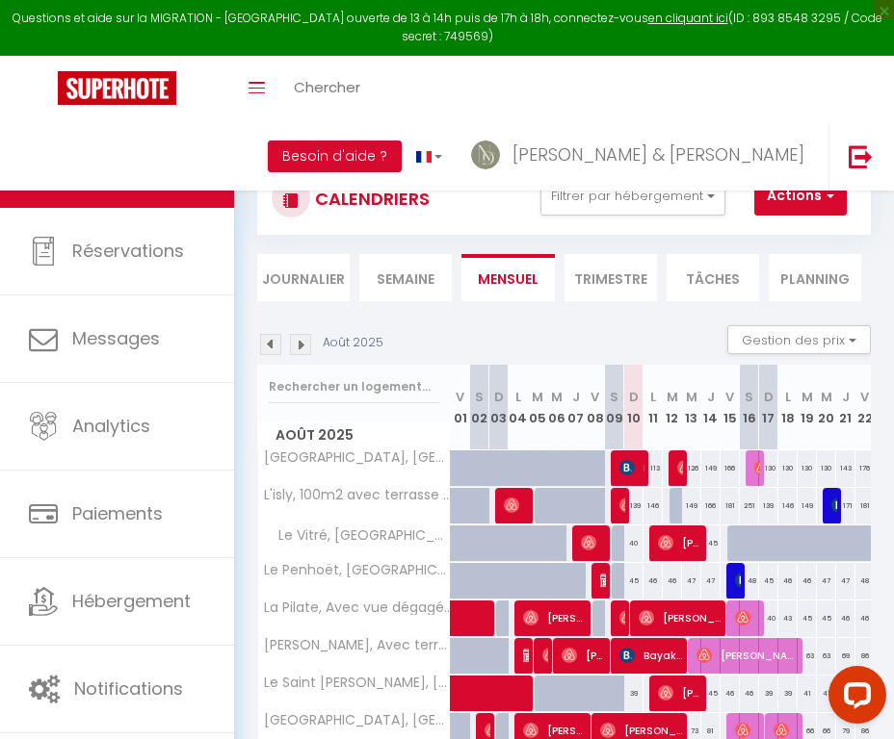
click at [680, 470] on img at bounding box center [684, 467] width 15 height 15
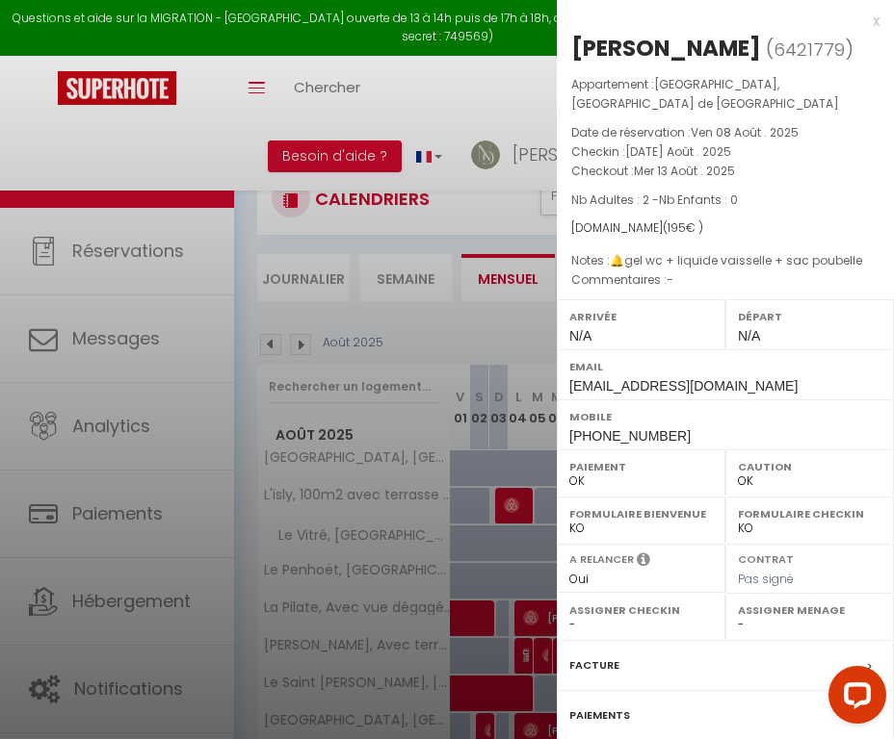
click at [587, 656] on label "Facture" at bounding box center [594, 666] width 50 height 20
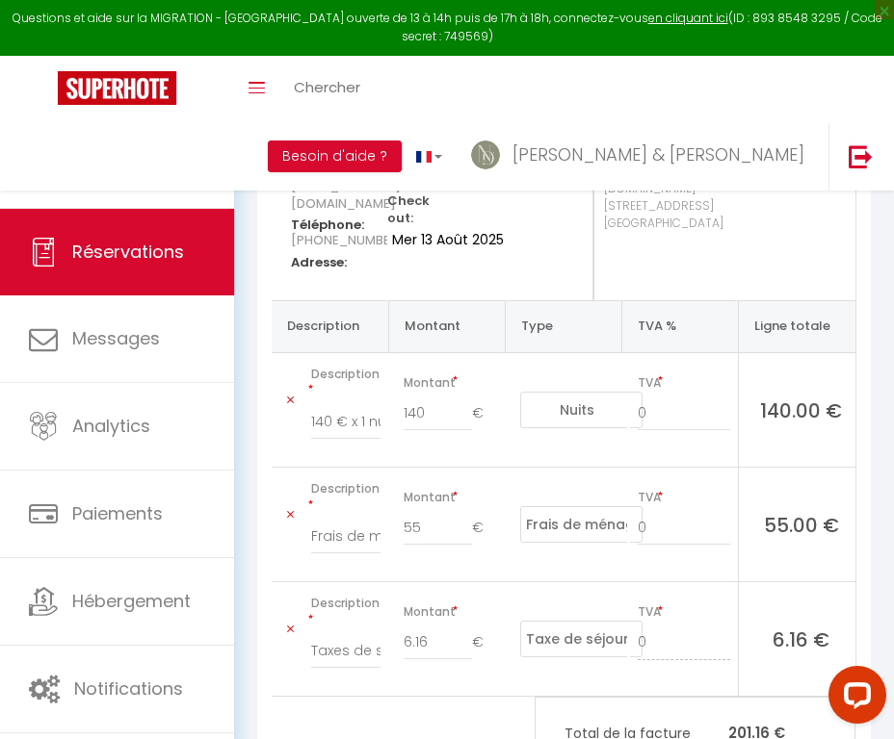
scroll to position [240, 0]
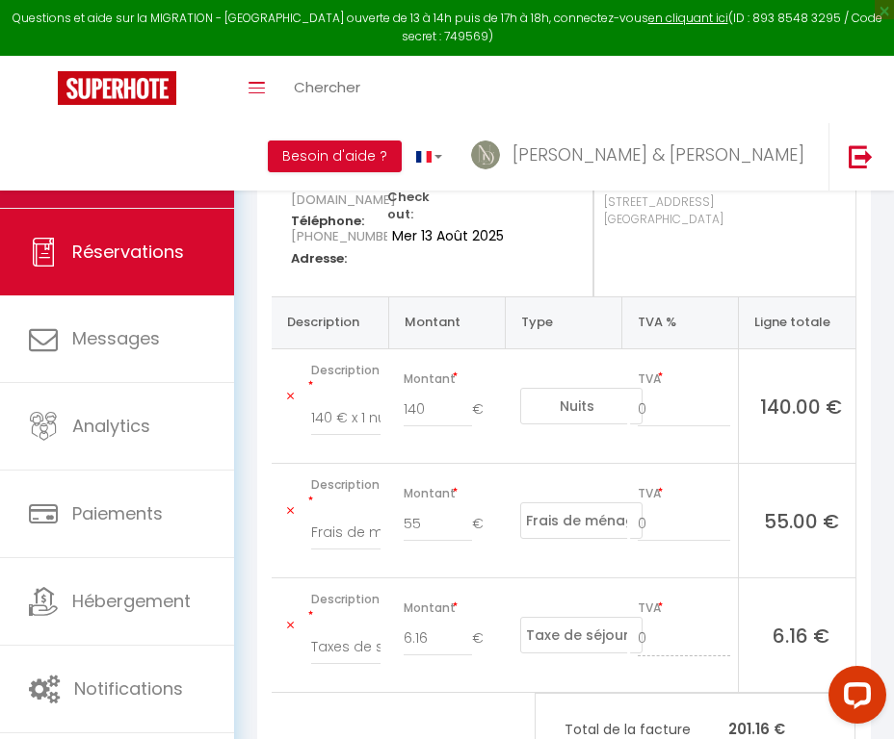
click at [156, 154] on span "Calendriers" at bounding box center [121, 164] width 99 height 24
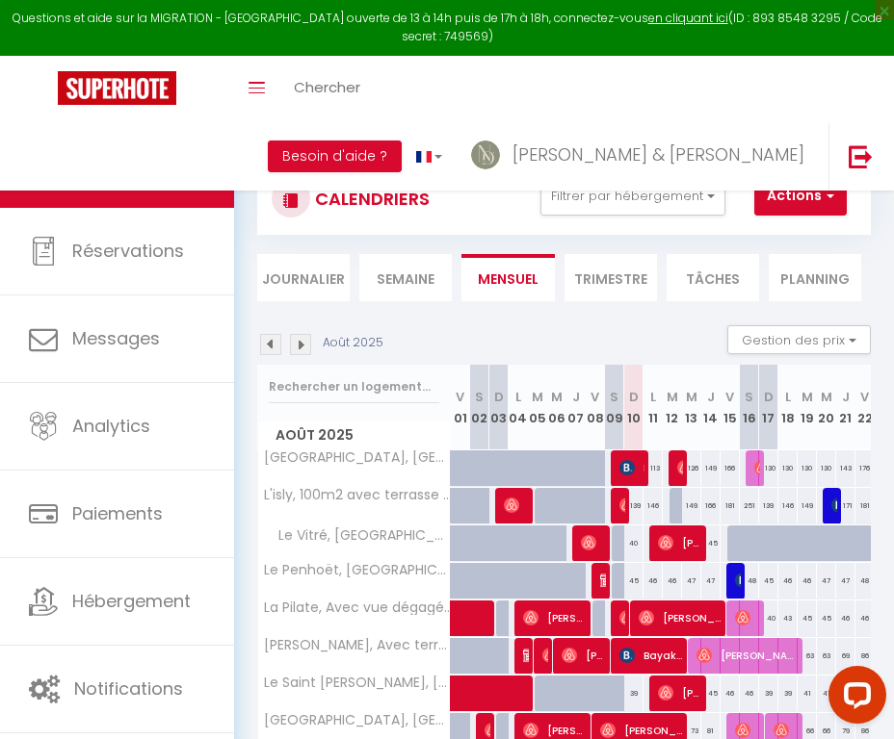
click at [754, 464] on img at bounding box center [761, 467] width 15 height 15
click at [754, 464] on body "Questions et aide sur la MIGRATION - [GEOGRAPHIC_DATA] ouverte de 13 à 14h puis…" at bounding box center [447, 513] width 894 height 785
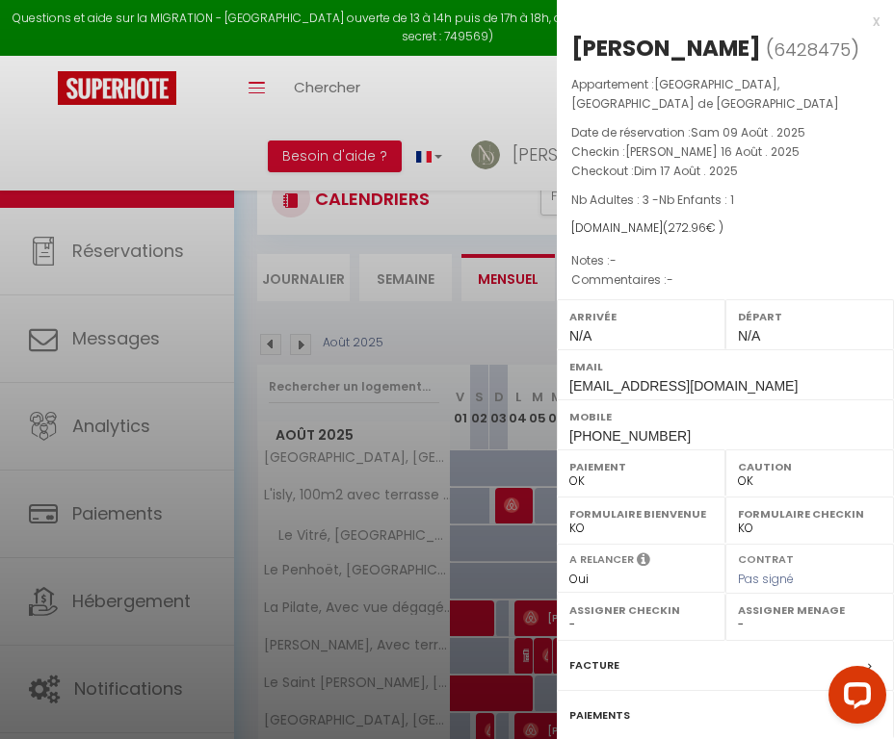
click at [594, 656] on label "Facture" at bounding box center [594, 666] width 50 height 20
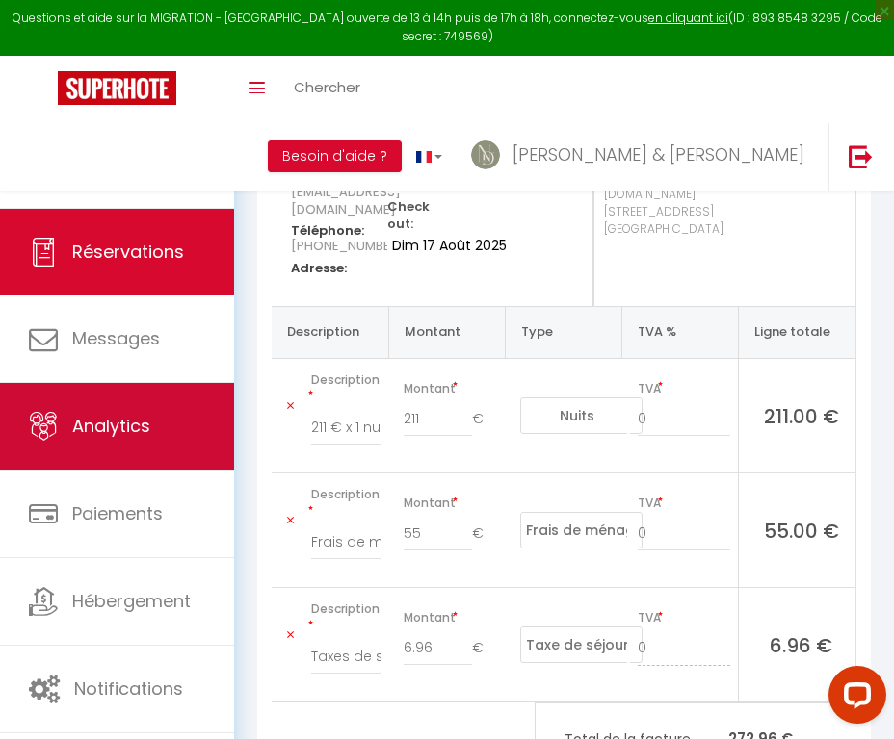
scroll to position [235, 0]
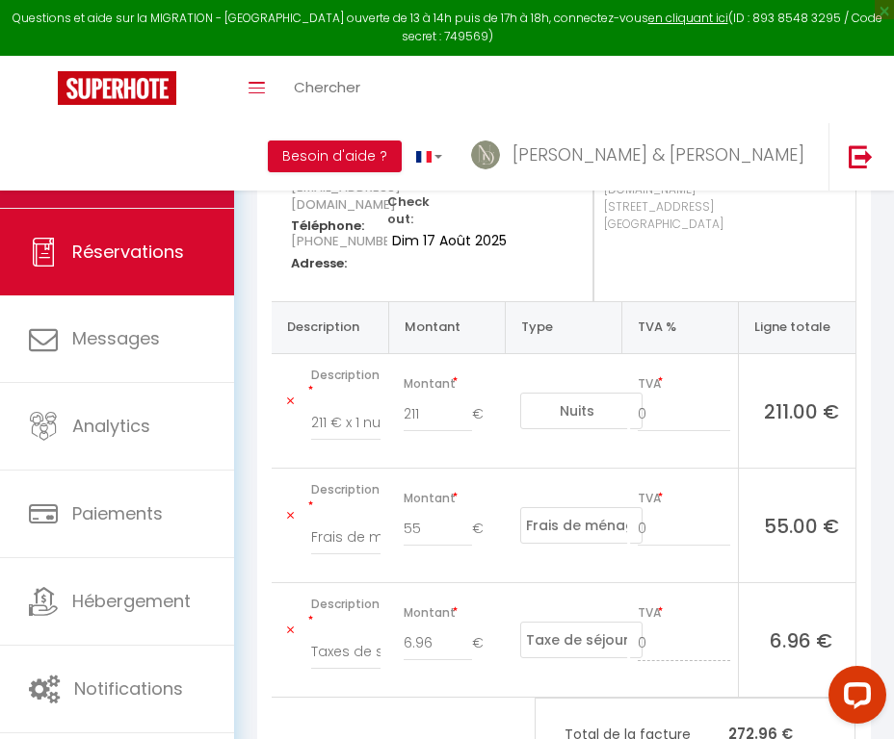
click at [125, 194] on link "Calendriers" at bounding box center [117, 164] width 234 height 87
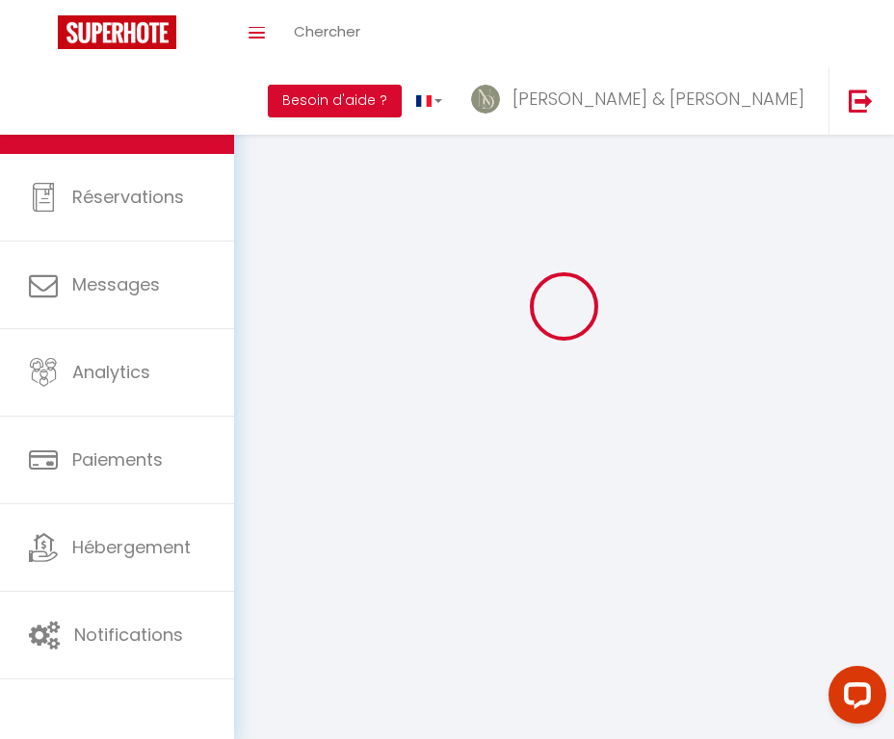
click at [125, 194] on span "Réservations" at bounding box center [128, 197] width 112 height 24
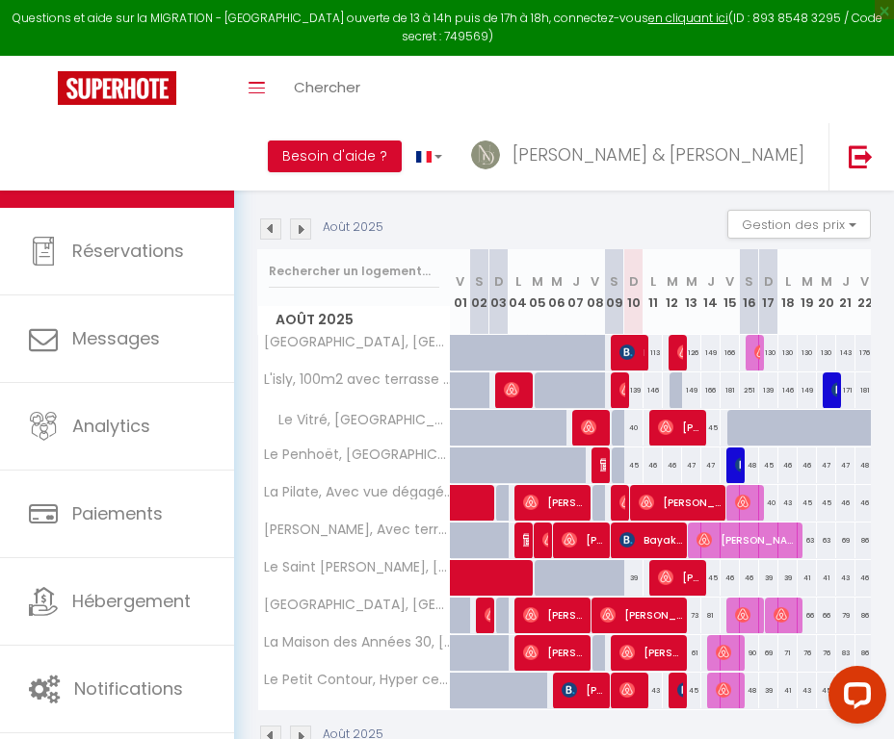
click at [514, 386] on img at bounding box center [511, 389] width 15 height 15
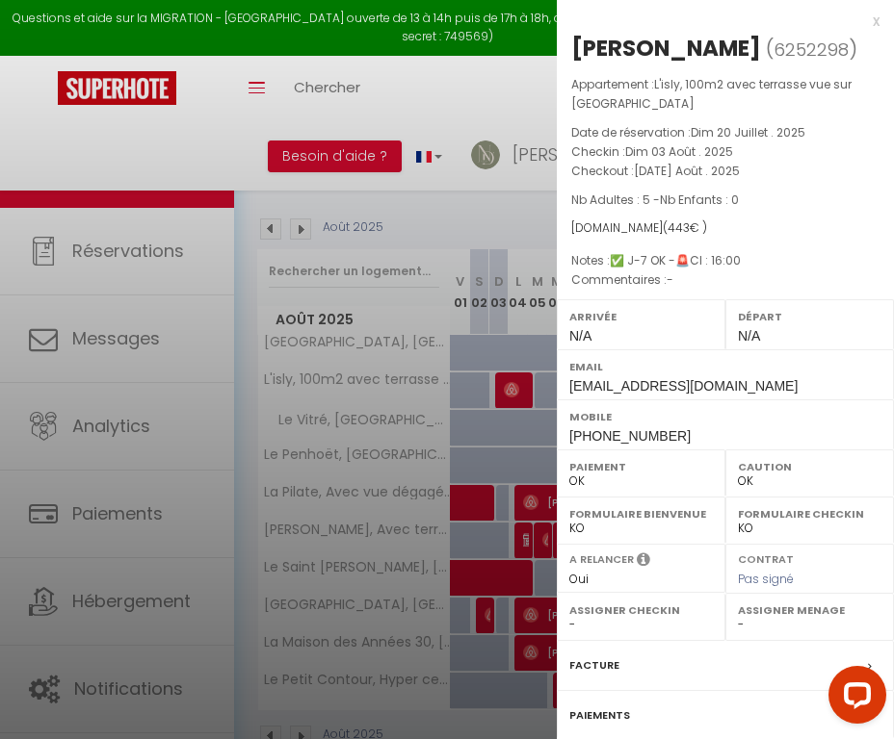
click at [597, 661] on label "Facture" at bounding box center [594, 666] width 50 height 20
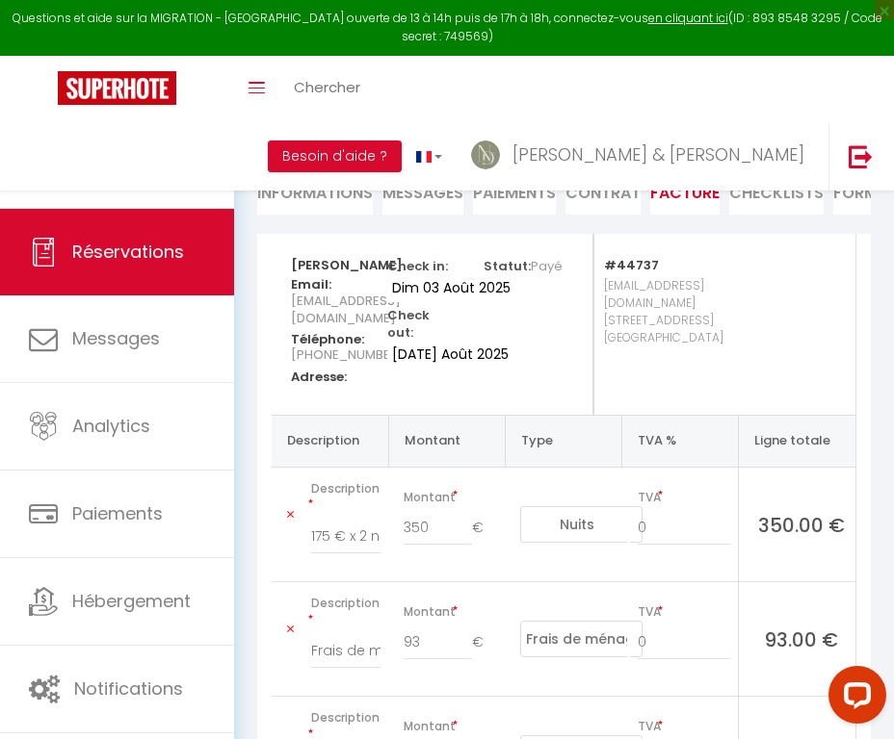
scroll to position [200, 0]
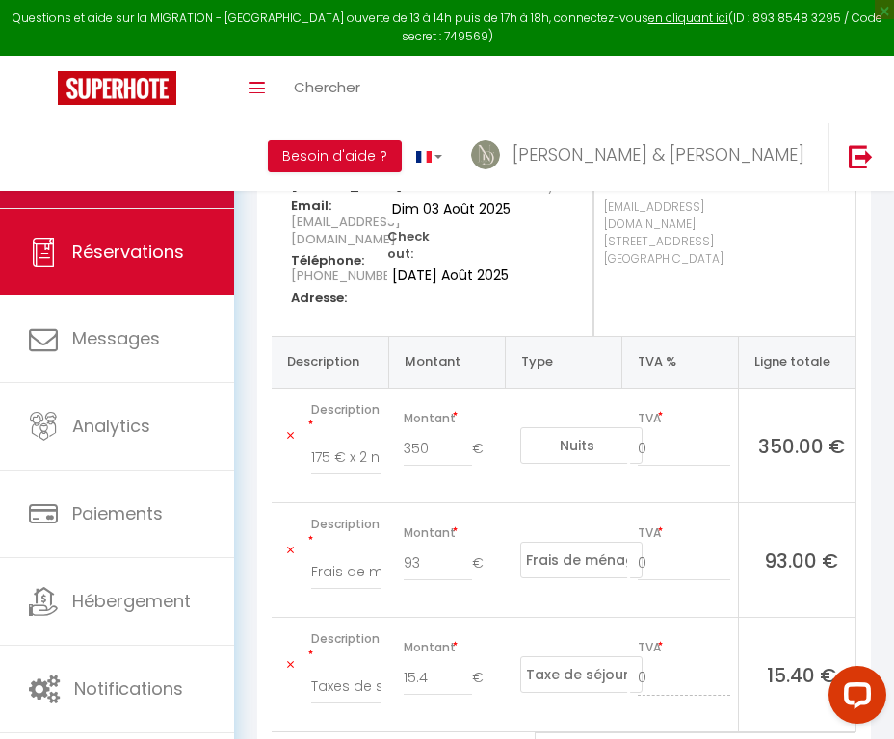
click at [151, 171] on span "Calendriers" at bounding box center [121, 164] width 99 height 24
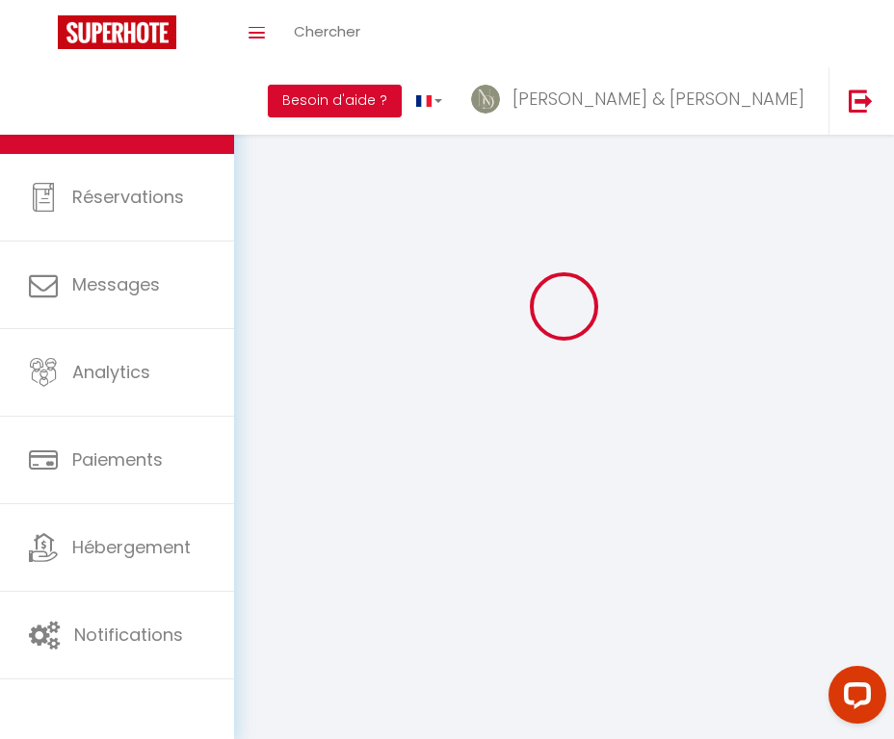
click at [151, 171] on link "Réservations" at bounding box center [117, 197] width 234 height 87
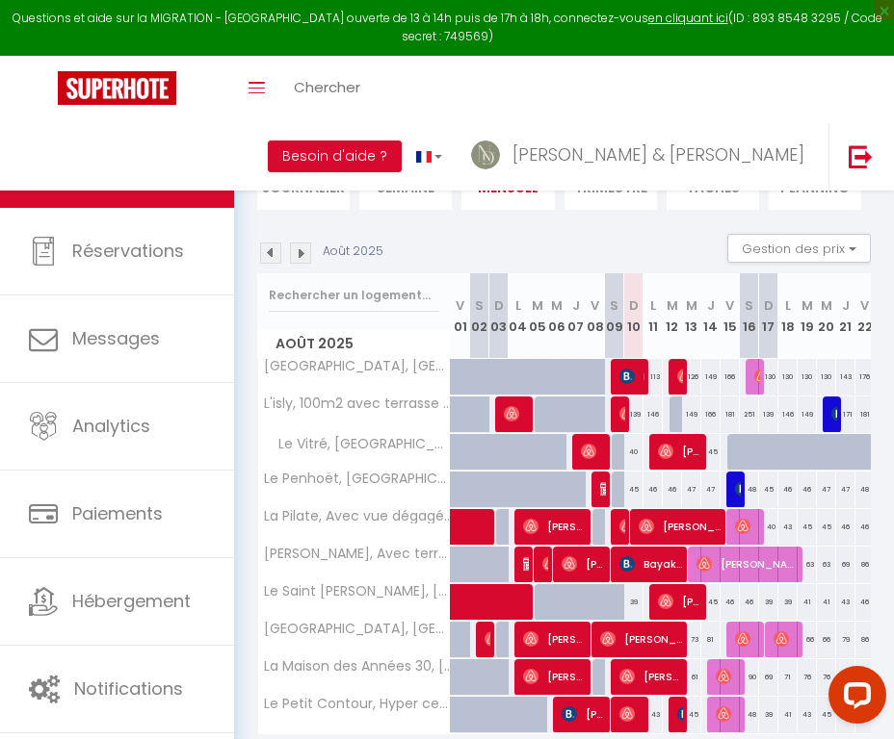
scroll to position [97, 0]
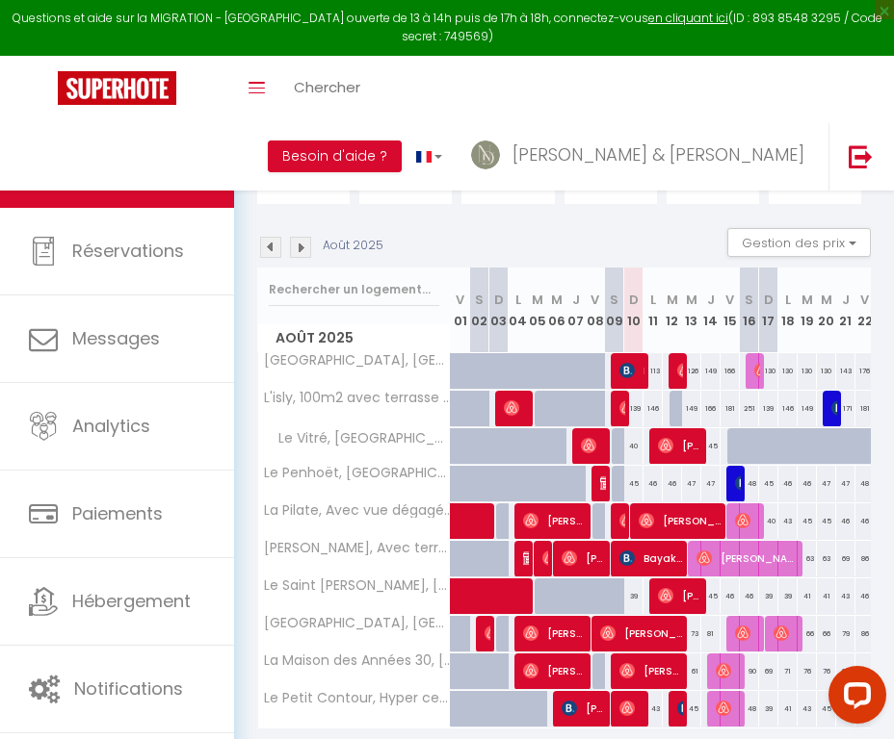
click at [625, 405] on img at bounding box center [626, 408] width 15 height 15
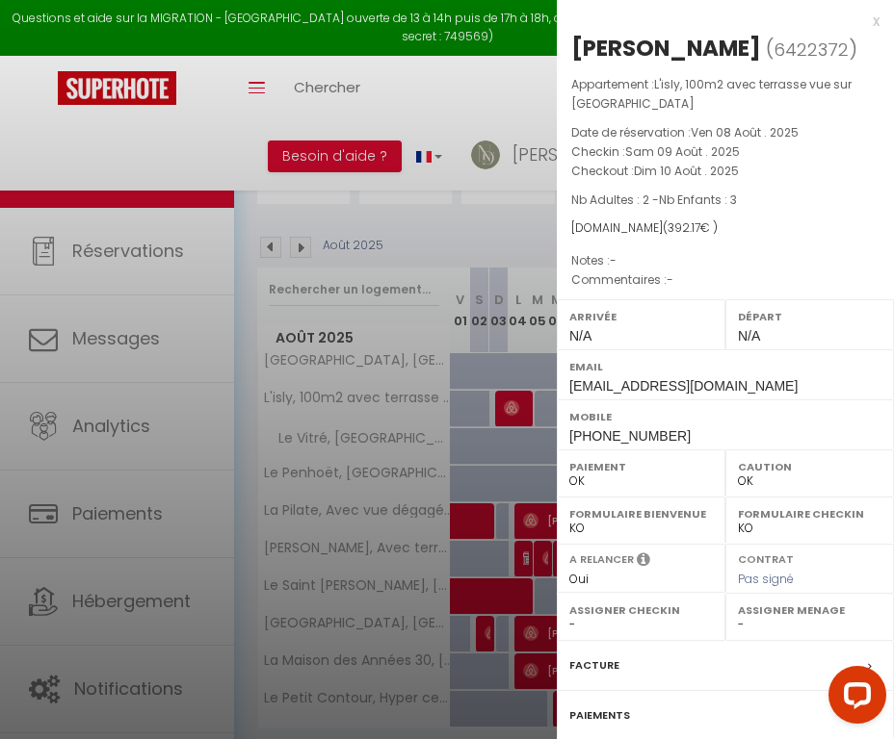
click at [594, 661] on label "Facture" at bounding box center [594, 666] width 50 height 20
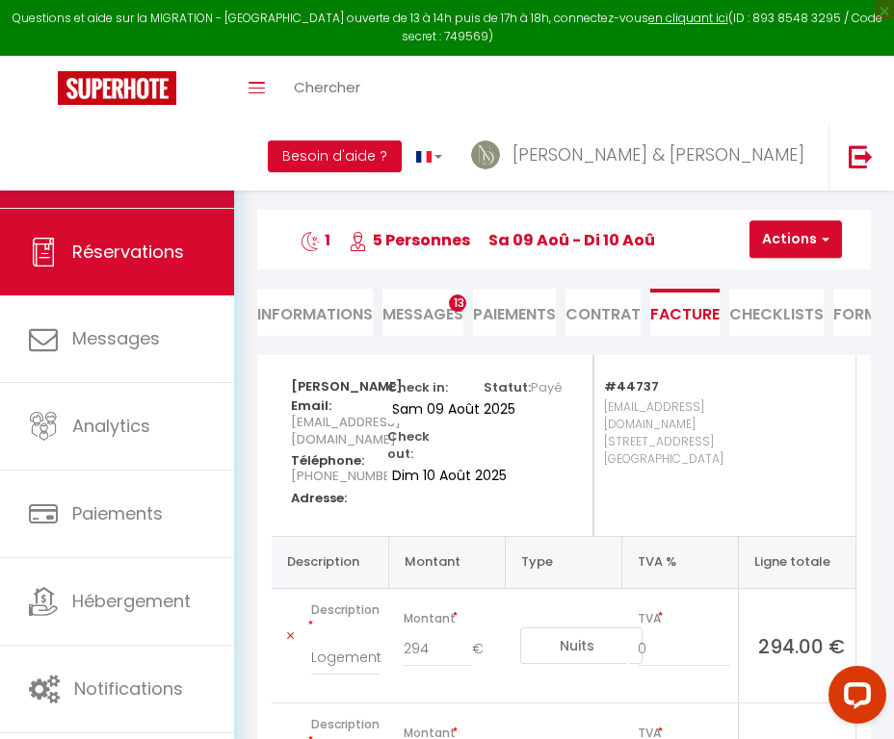
click at [140, 177] on link "Calendriers" at bounding box center [117, 164] width 234 height 87
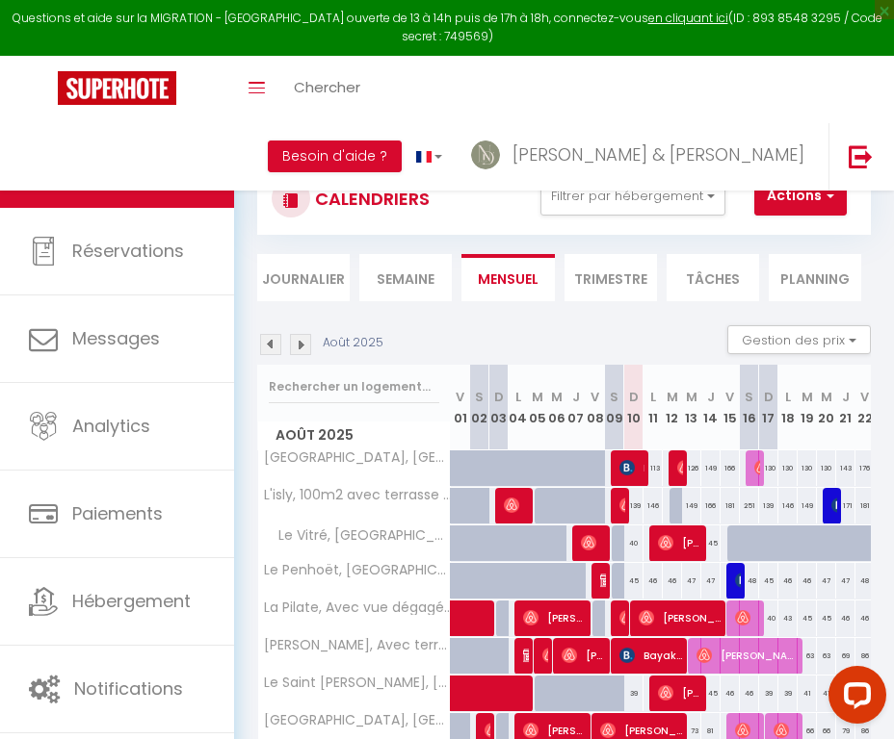
click at [756, 467] on img at bounding box center [761, 467] width 15 height 15
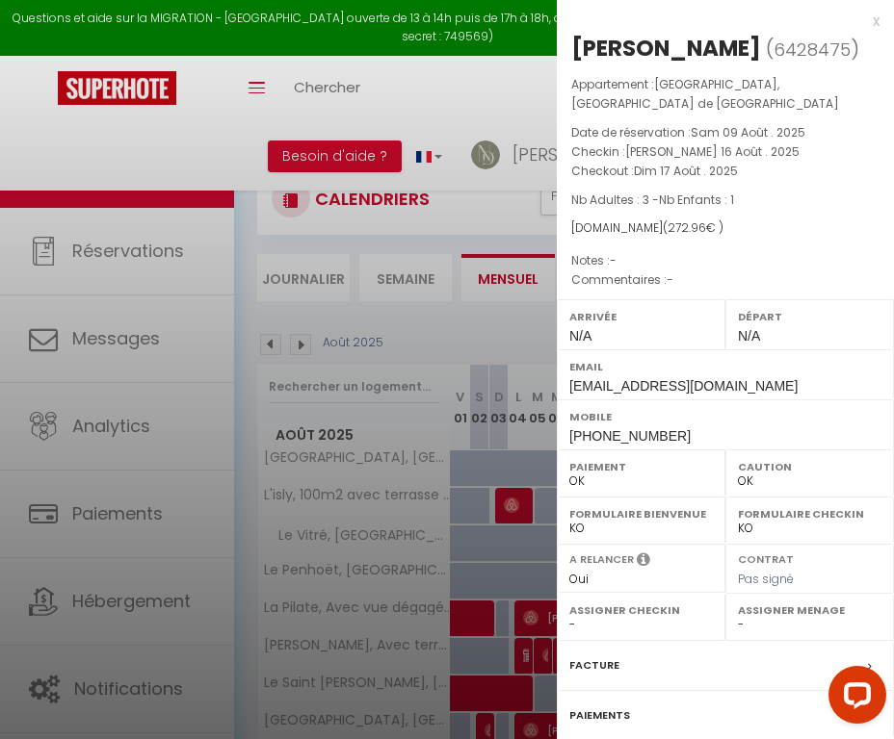
click at [598, 656] on label "Facture" at bounding box center [594, 666] width 50 height 20
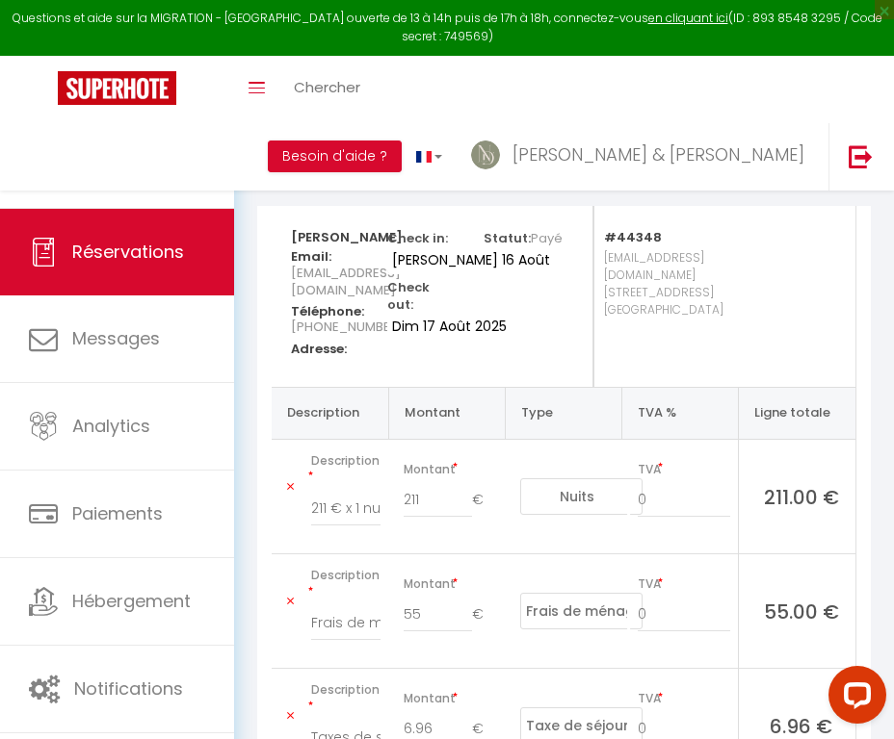
scroll to position [153, 0]
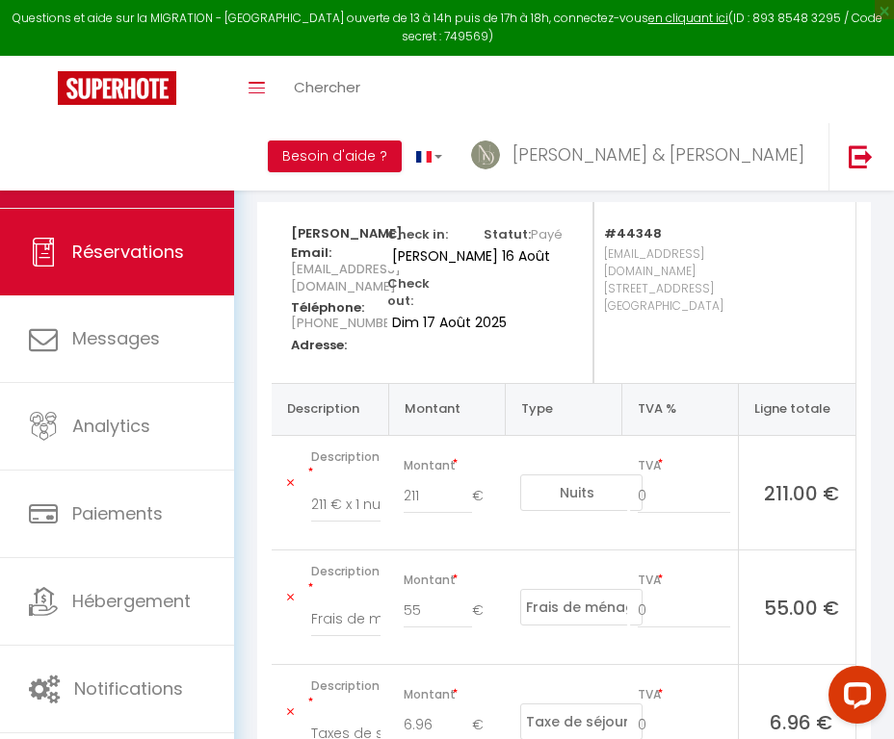
click at [127, 169] on span "Calendriers" at bounding box center [121, 164] width 99 height 24
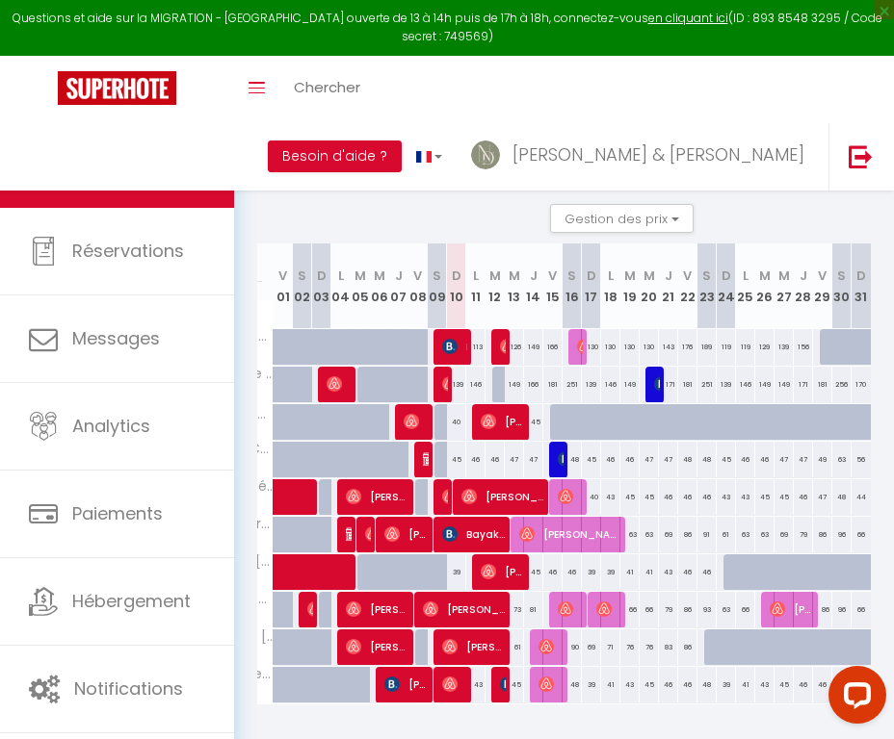
scroll to position [0, 177]
click at [657, 387] on img at bounding box center [661, 383] width 15 height 15
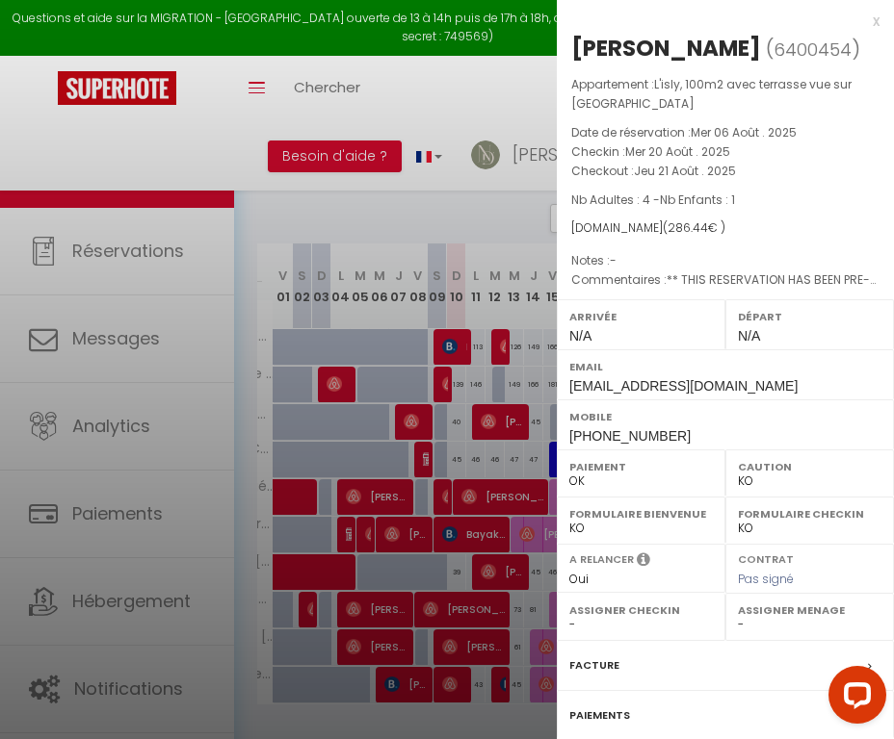
click at [603, 661] on label "Facture" at bounding box center [594, 666] width 50 height 20
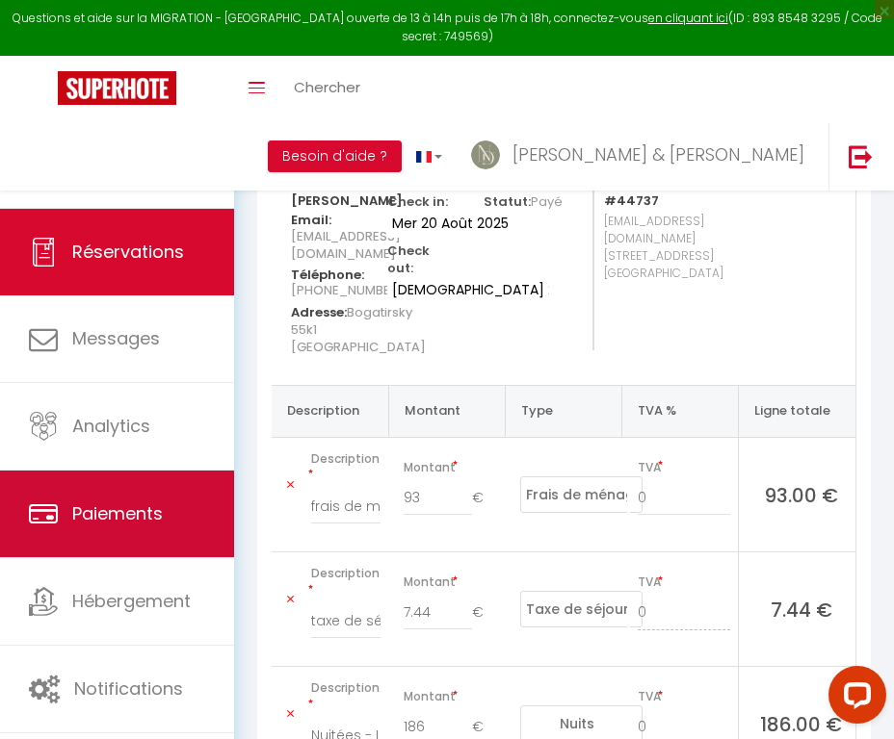
scroll to position [200, 0]
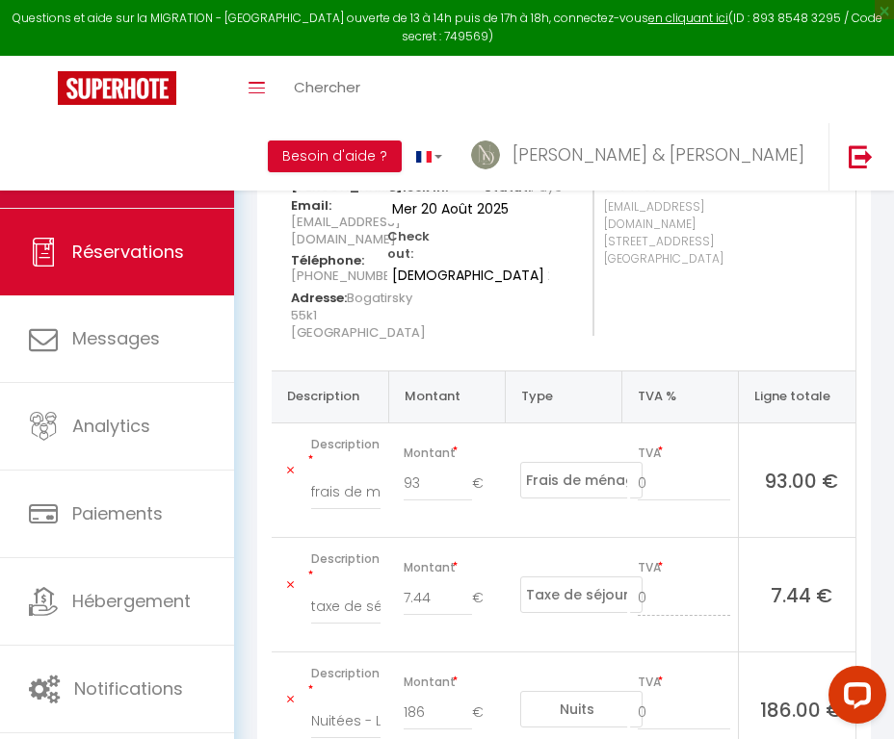
click at [150, 200] on link "Calendriers" at bounding box center [117, 164] width 234 height 87
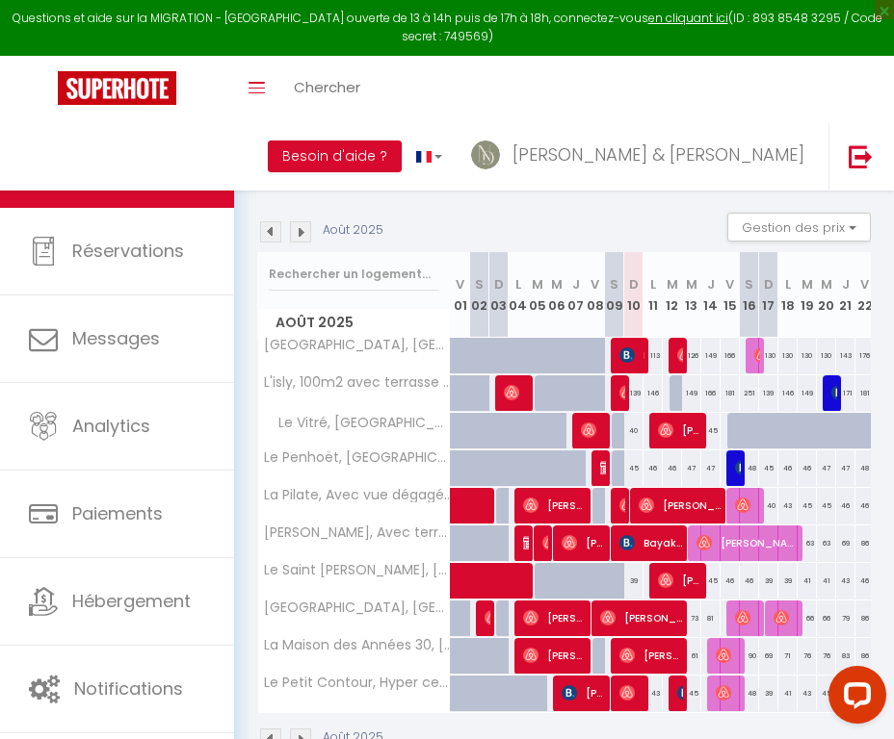
scroll to position [112, 0]
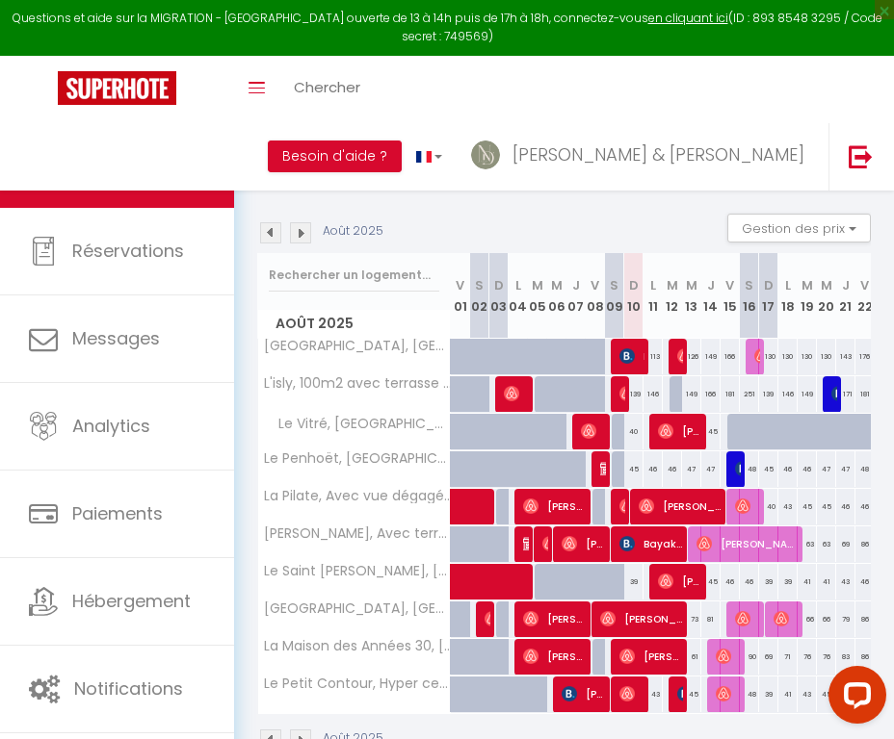
click at [542, 544] on img at bounding box center [549, 543] width 15 height 15
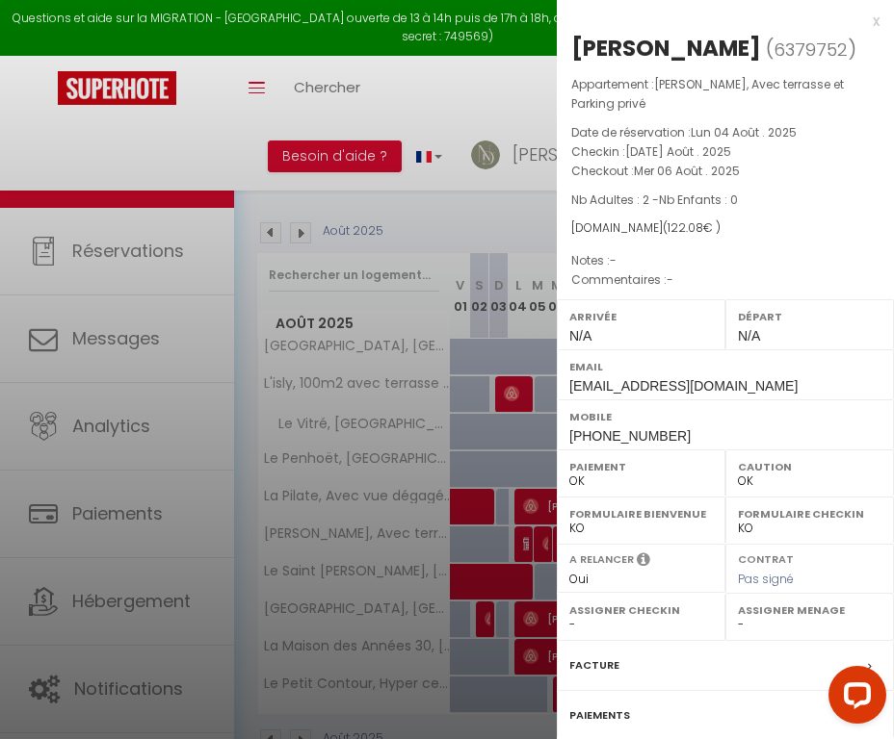
click at [575, 657] on label "Facture" at bounding box center [594, 666] width 50 height 20
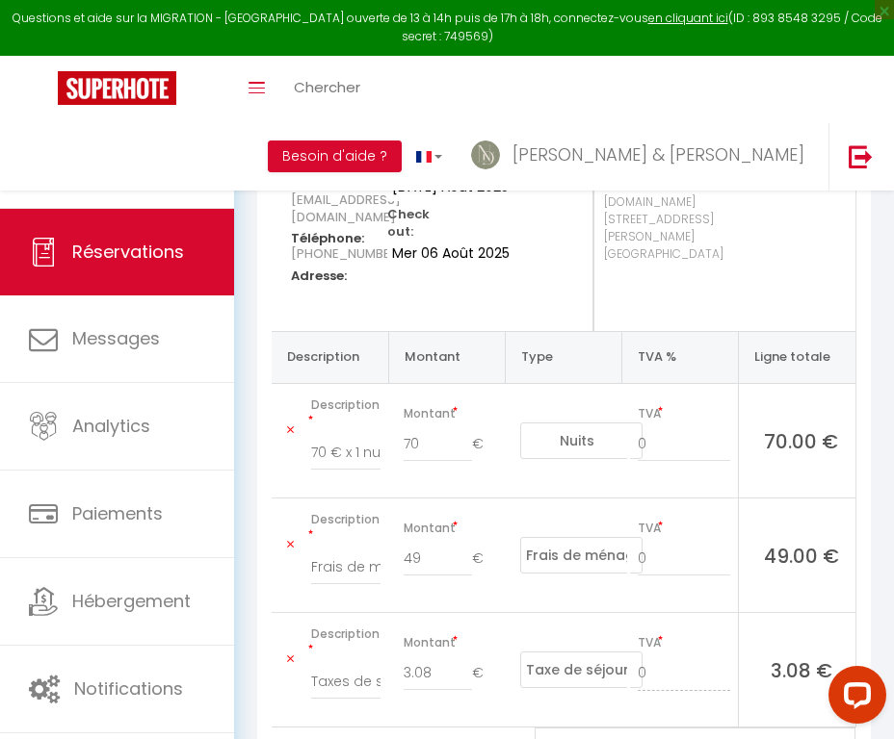
scroll to position [225, 0]
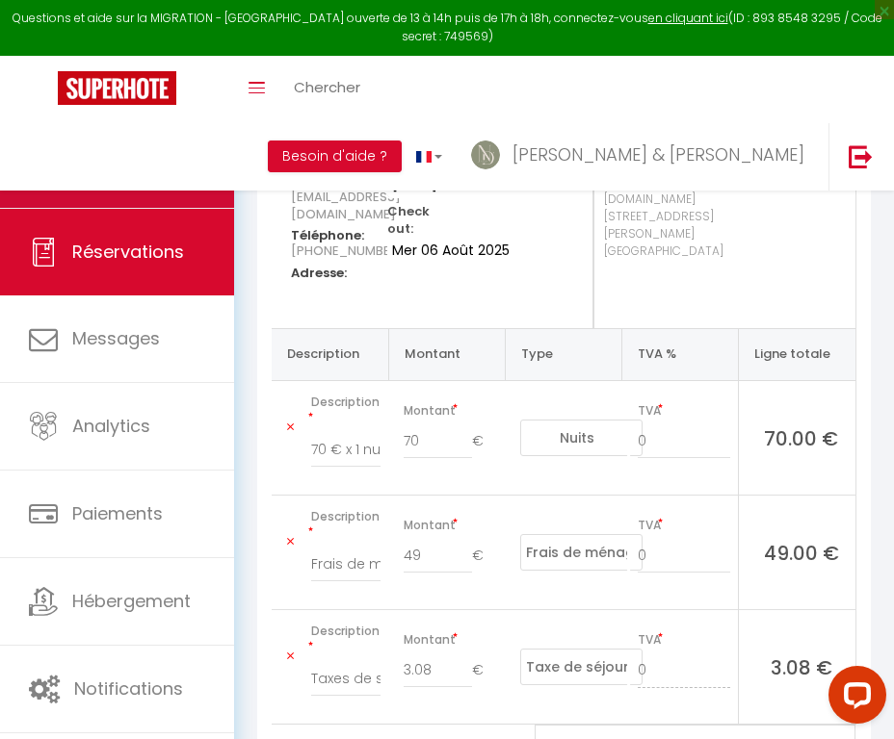
click at [208, 152] on link "Calendriers" at bounding box center [117, 164] width 234 height 87
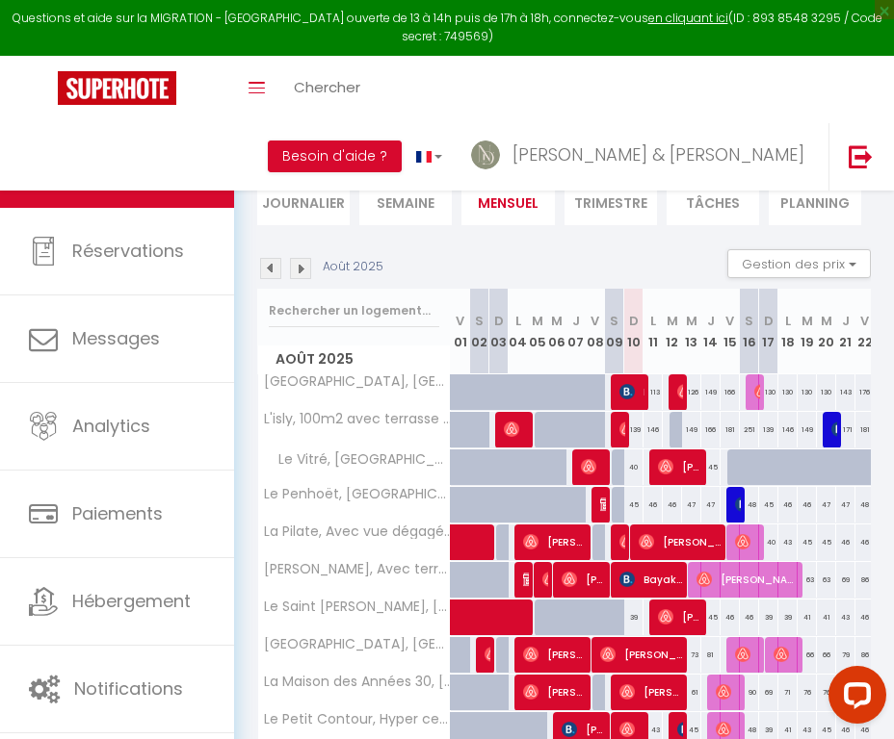
scroll to position [93, 0]
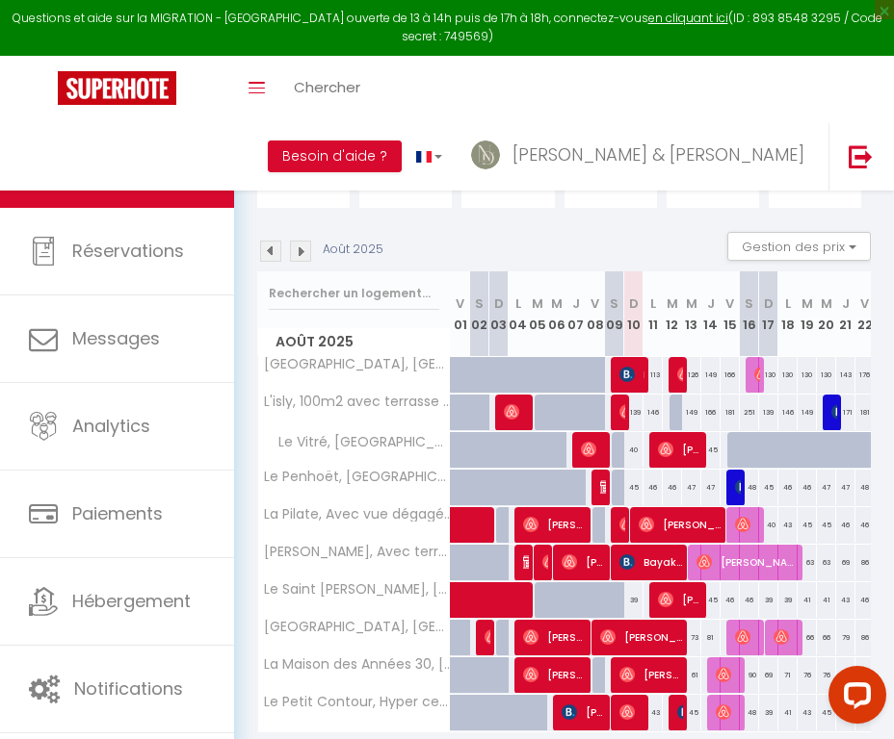
click at [578, 566] on span "[PERSON_NAME]" at bounding box center [583, 562] width 45 height 37
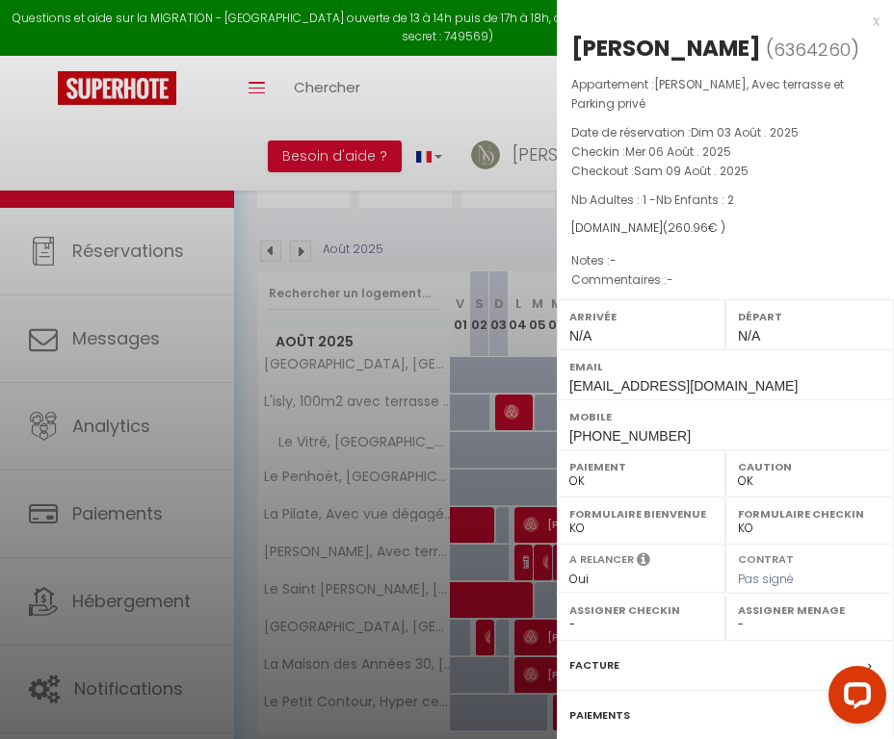
click at [590, 657] on label "Facture" at bounding box center [594, 666] width 50 height 20
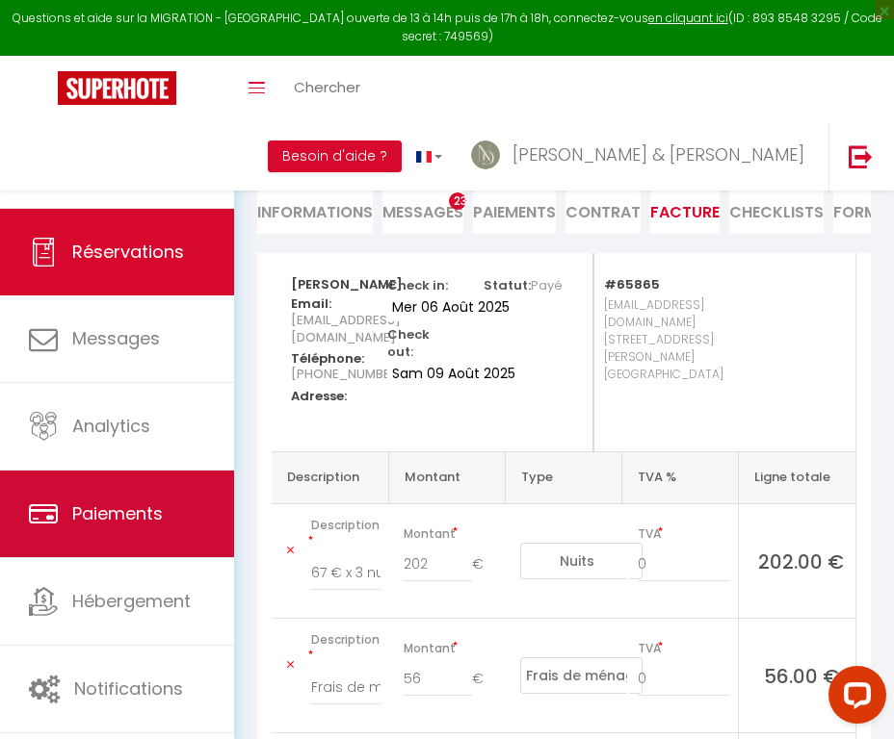
scroll to position [103, 0]
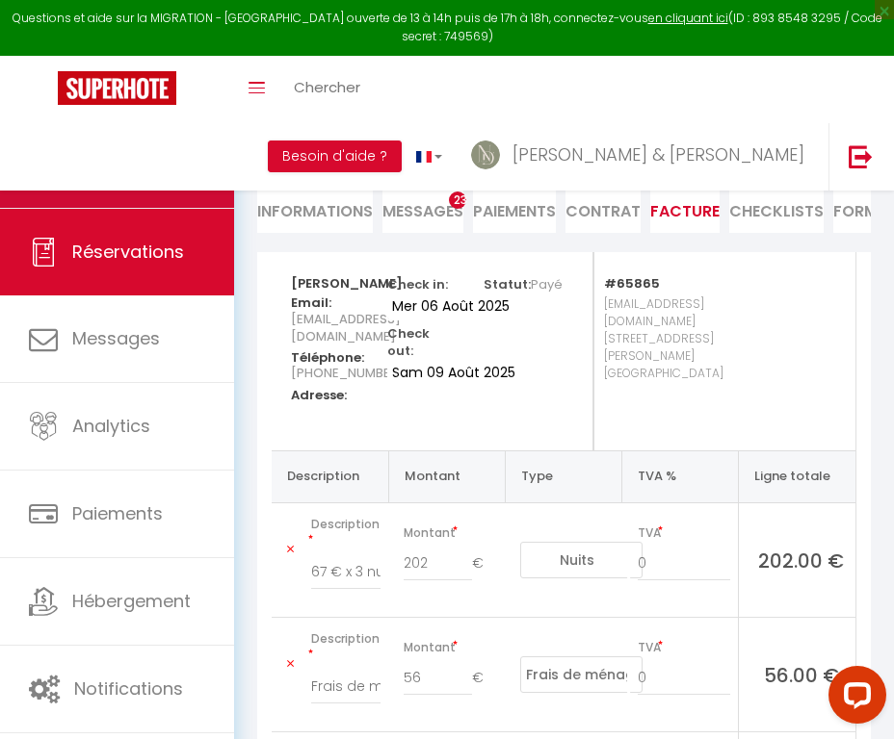
click at [182, 163] on link "Calendriers" at bounding box center [117, 164] width 234 height 87
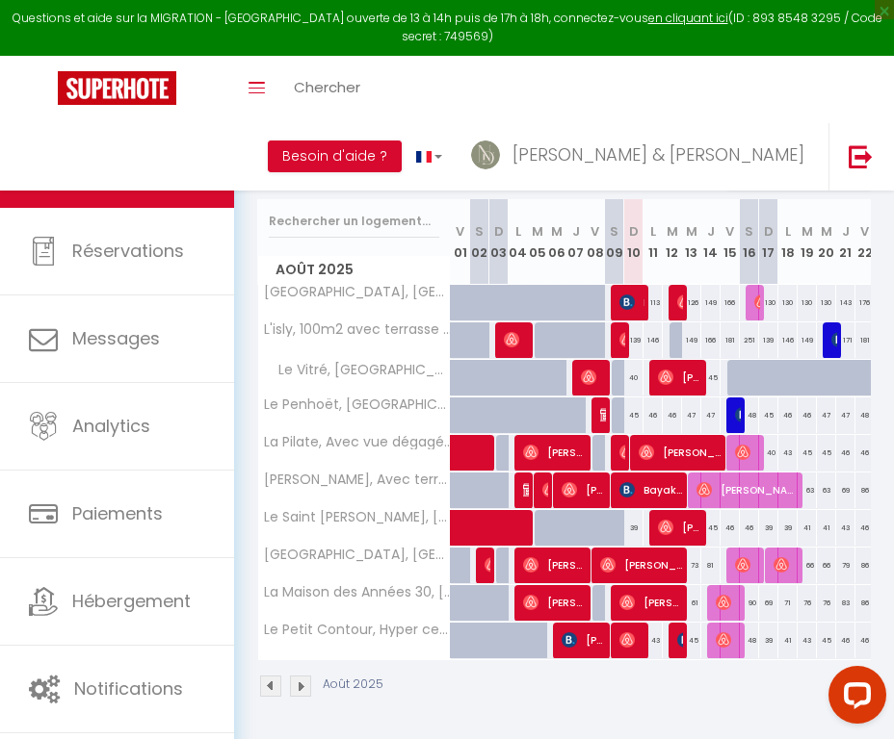
scroll to position [165, 0]
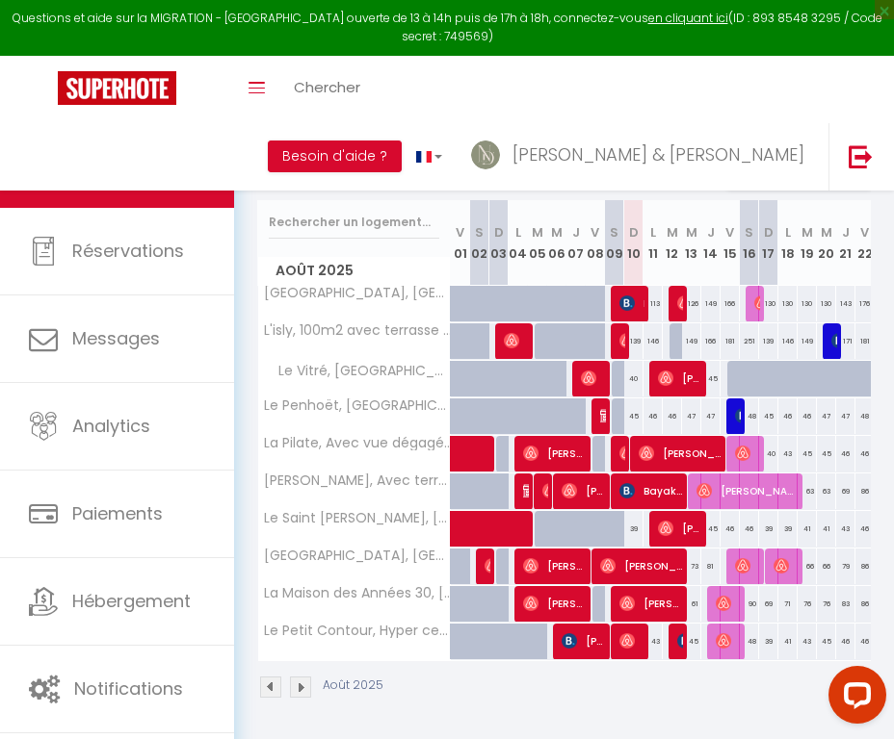
click at [632, 496] on img at bounding box center [626, 490] width 15 height 15
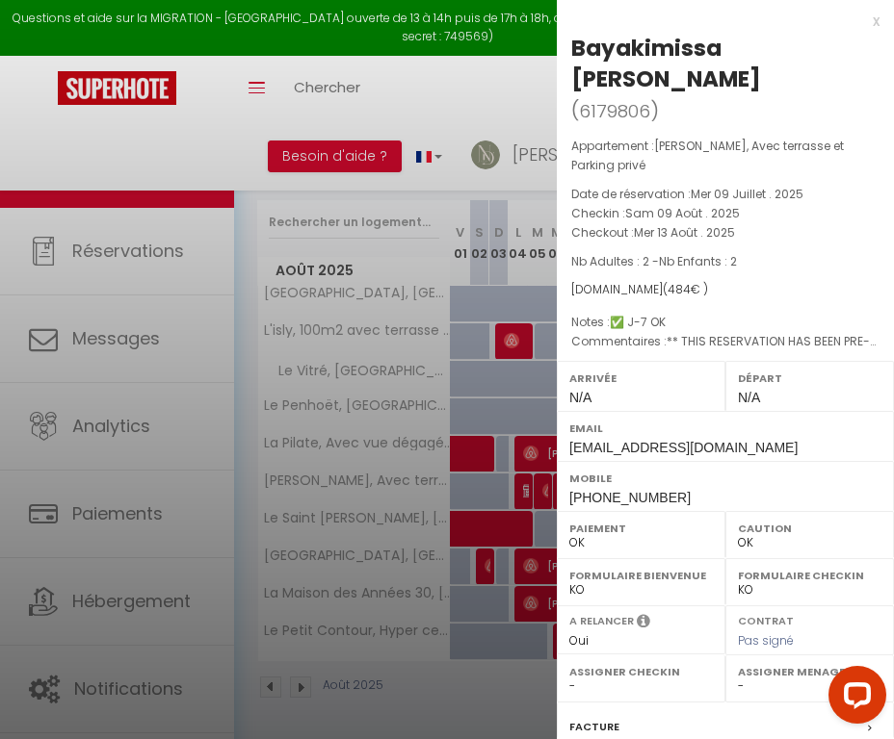
click at [585, 717] on label "Facture" at bounding box center [594, 727] width 50 height 20
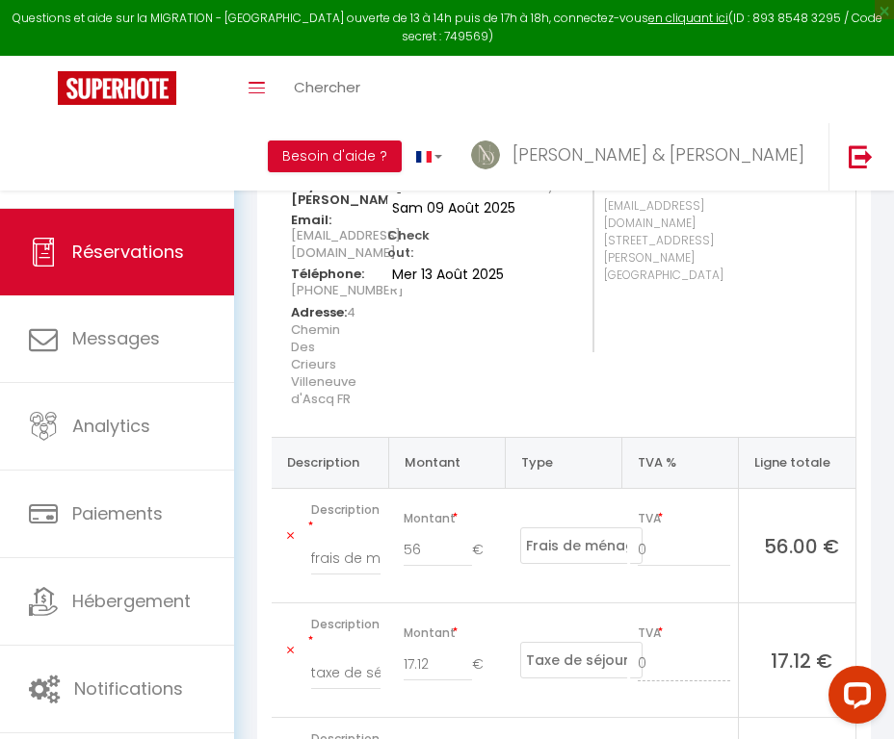
scroll to position [204, 0]
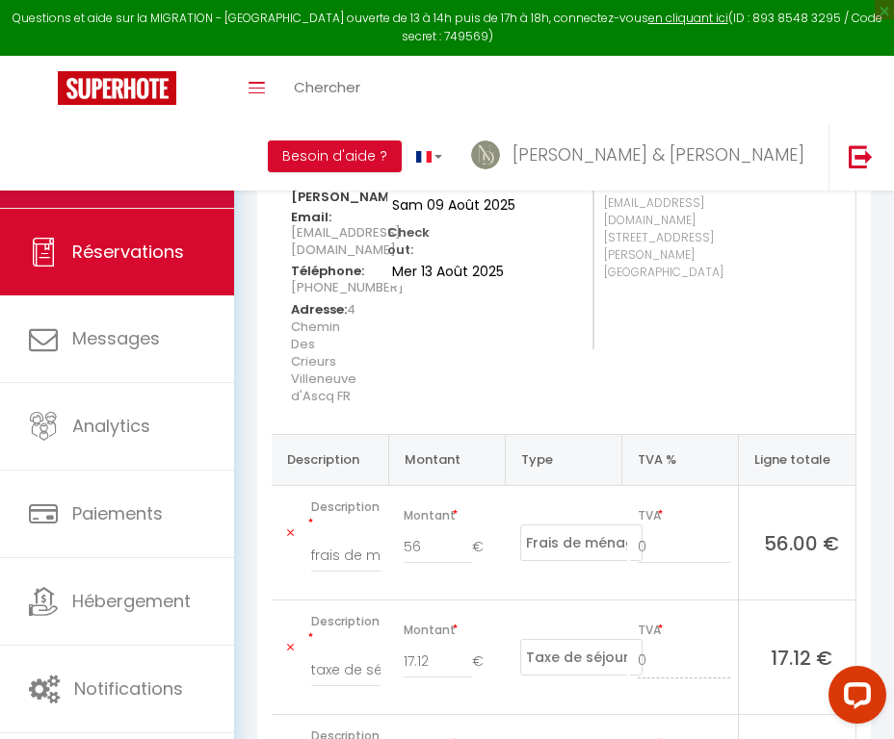
click at [185, 169] on link "Calendriers" at bounding box center [117, 164] width 234 height 87
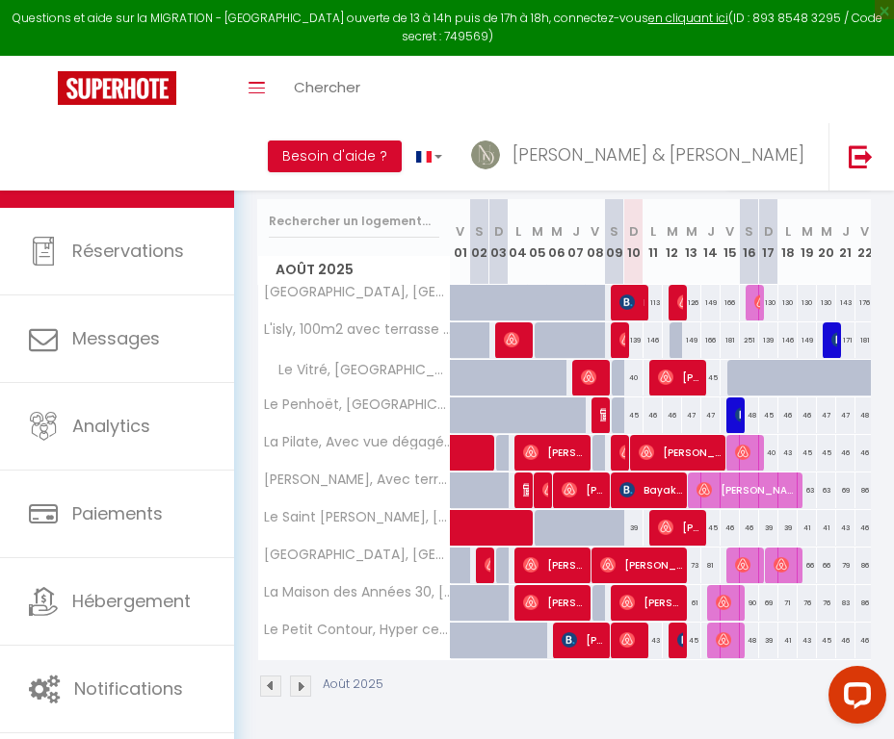
scroll to position [165, 0]
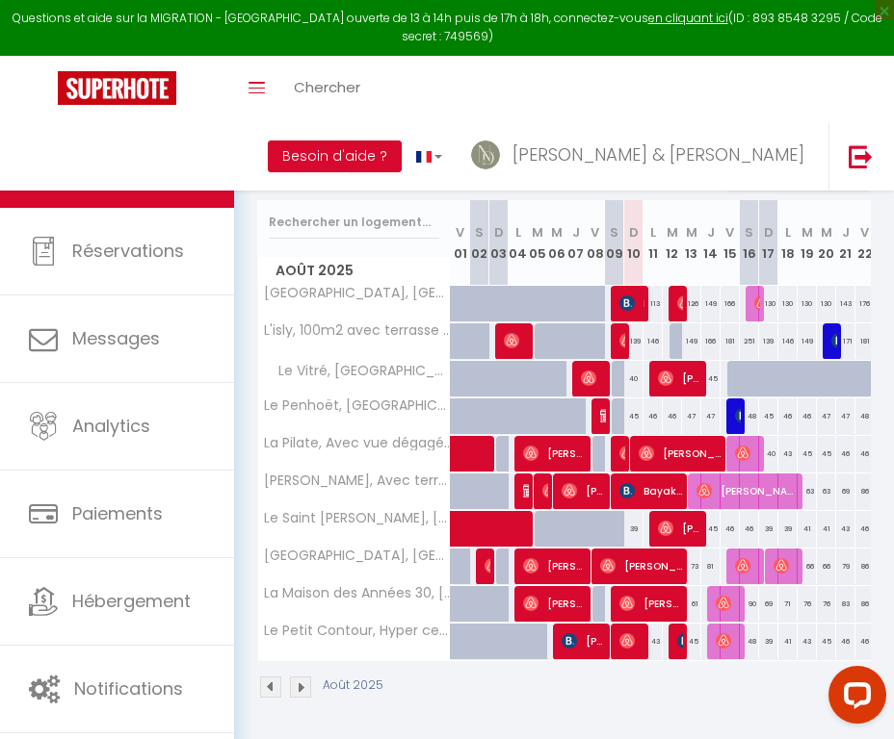
click at [739, 500] on span "[PERSON_NAME]" at bounding box center [747, 491] width 103 height 37
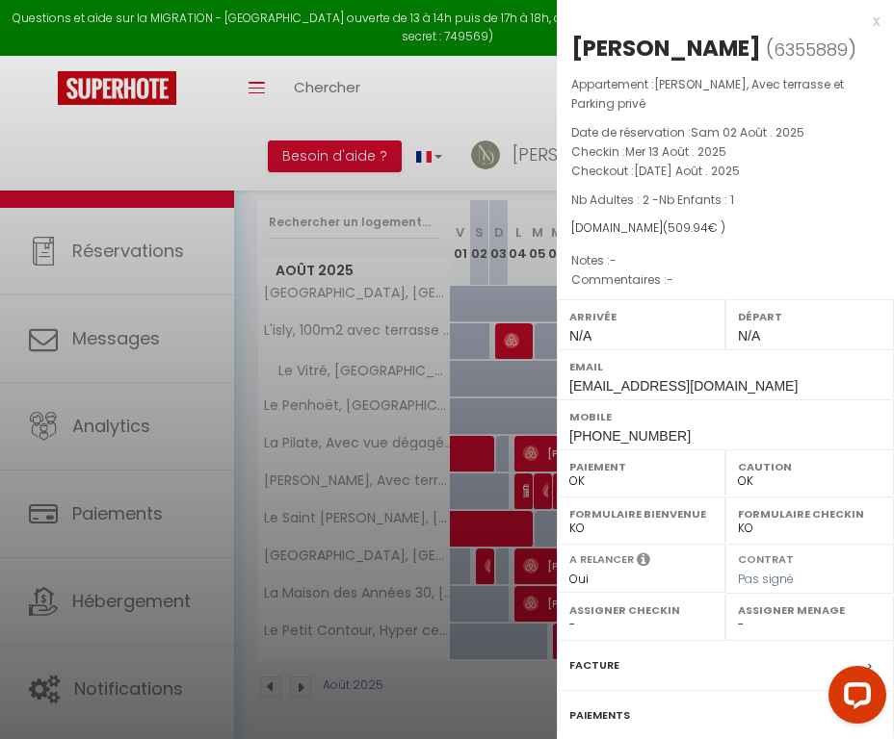
click at [595, 676] on label "Facture" at bounding box center [594, 666] width 50 height 20
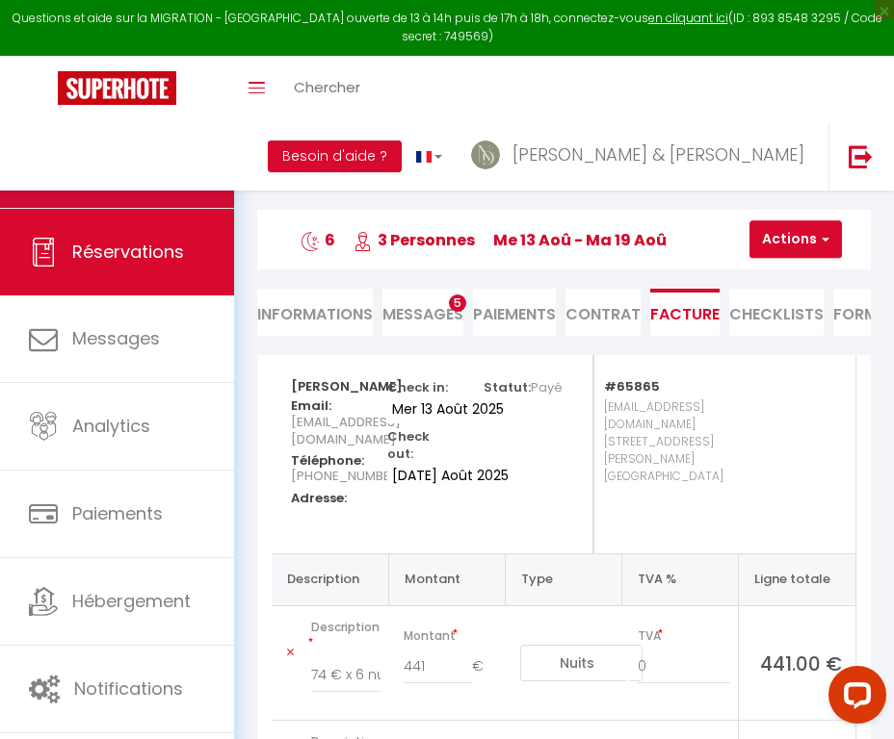
click at [213, 180] on link "Calendriers" at bounding box center [117, 164] width 234 height 87
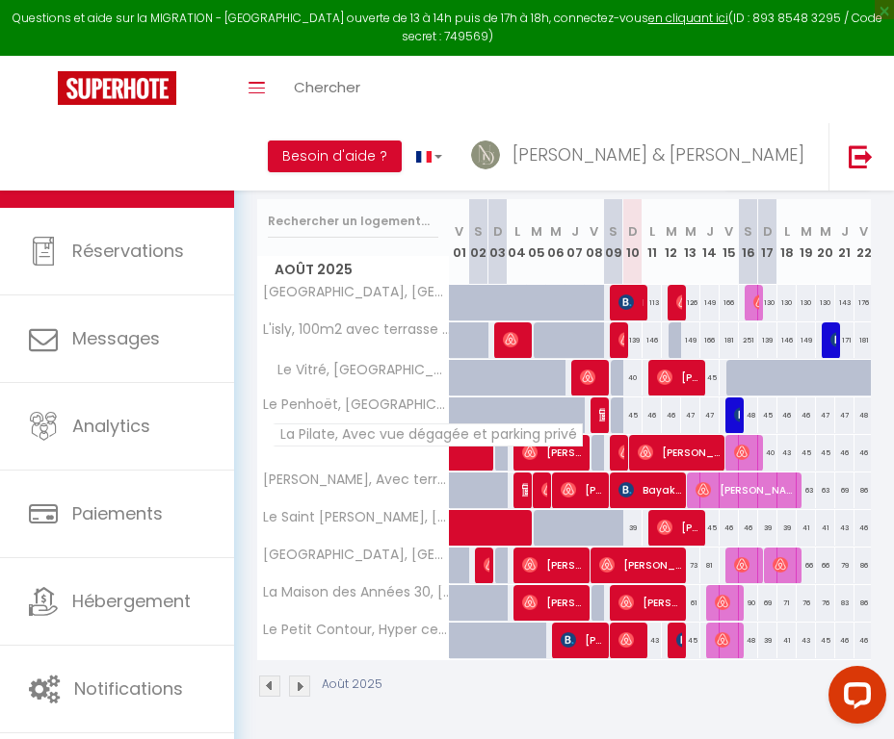
scroll to position [165, 0]
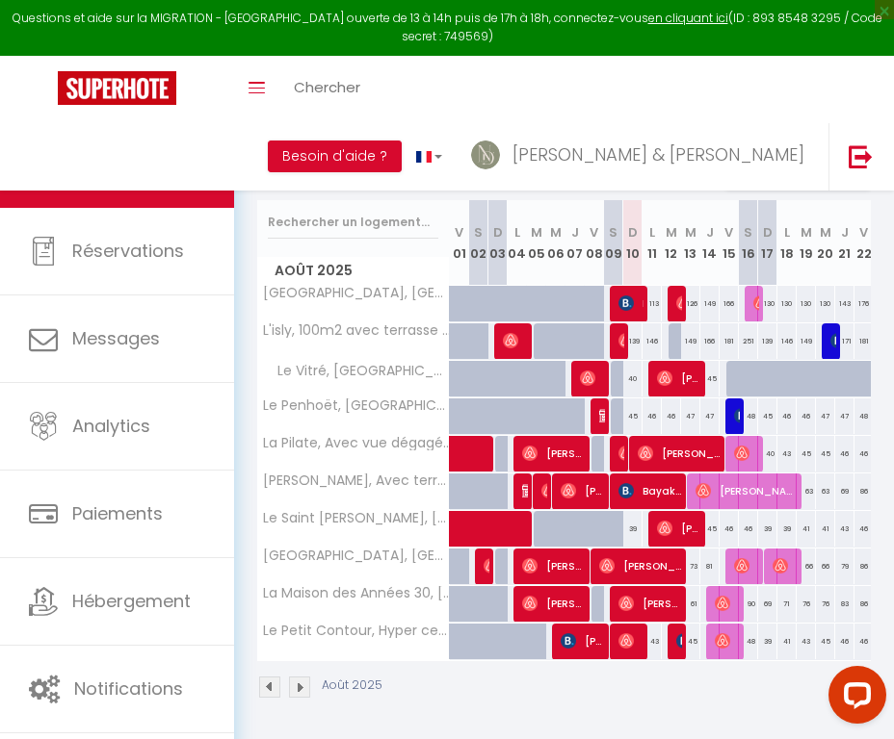
click at [566, 457] on span "[PERSON_NAME]" at bounding box center [554, 453] width 65 height 37
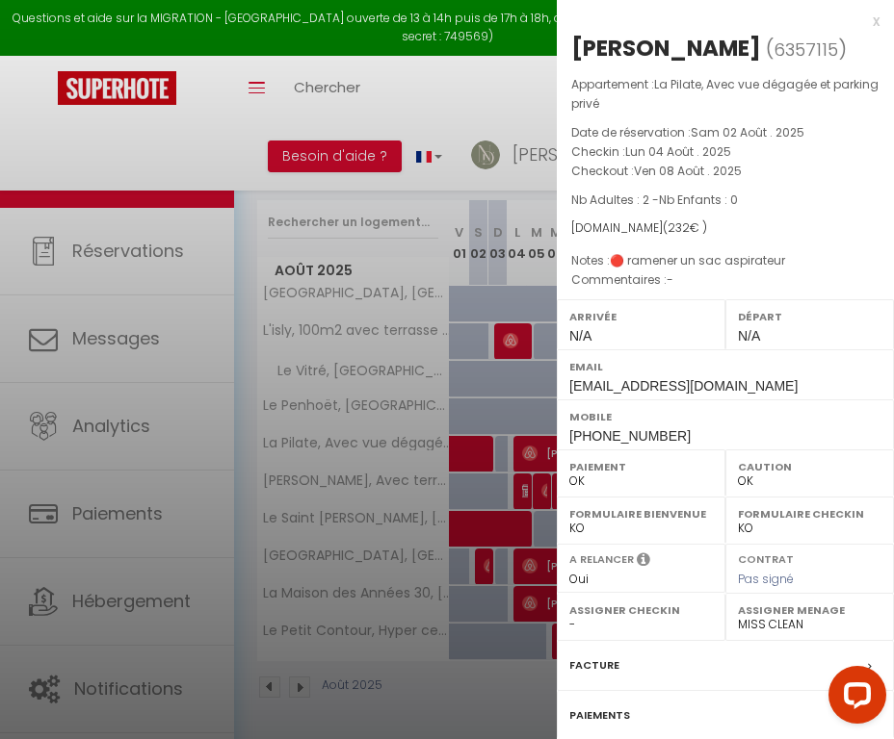
click at [596, 661] on label "Facture" at bounding box center [594, 666] width 50 height 20
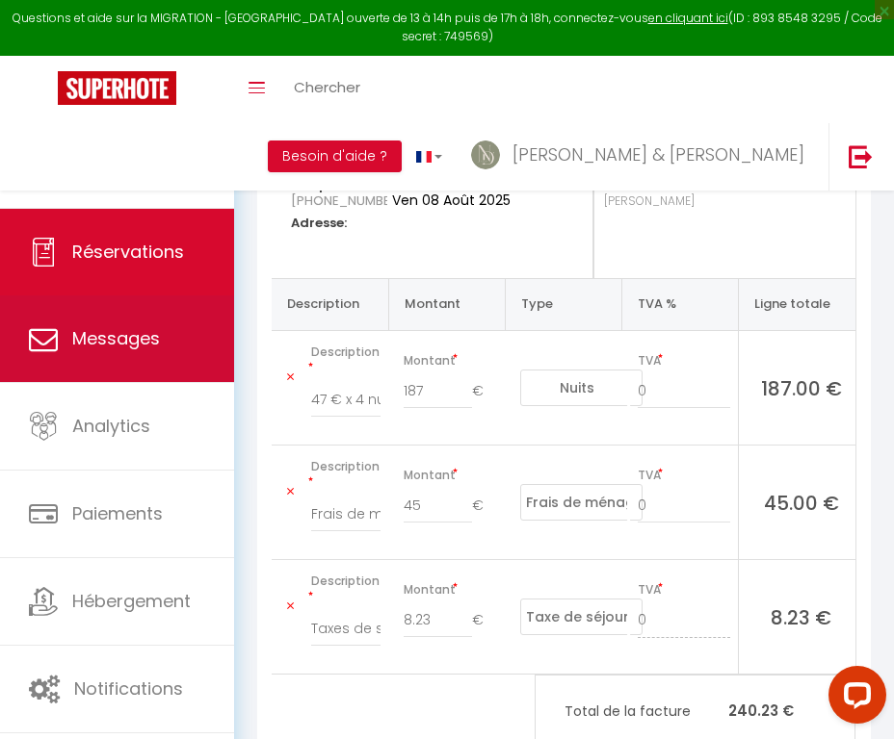
scroll to position [276, 0]
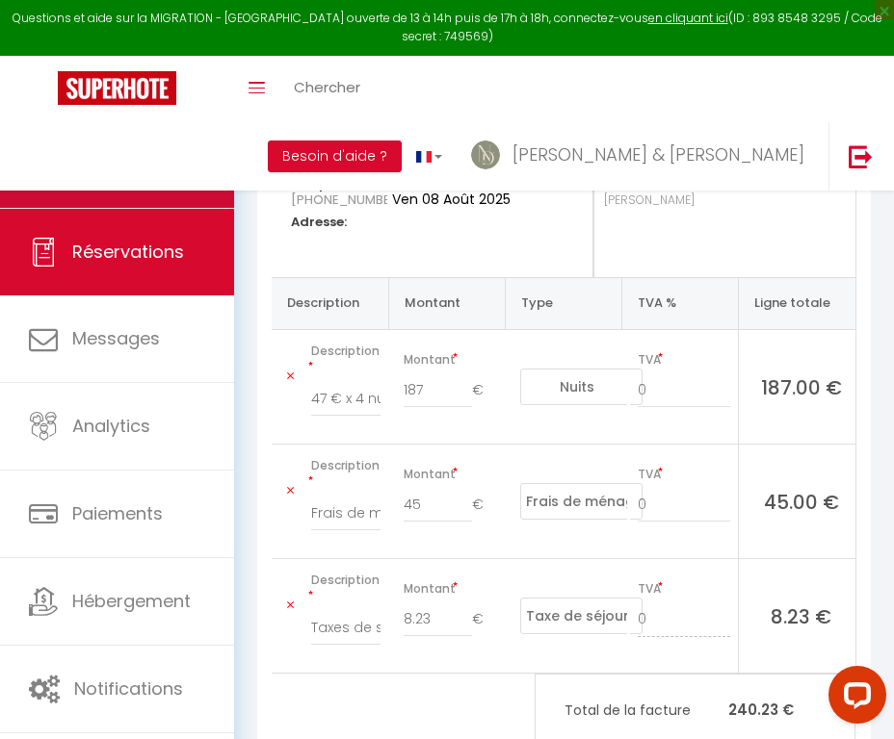
click at [214, 180] on link "Calendriers" at bounding box center [117, 164] width 234 height 87
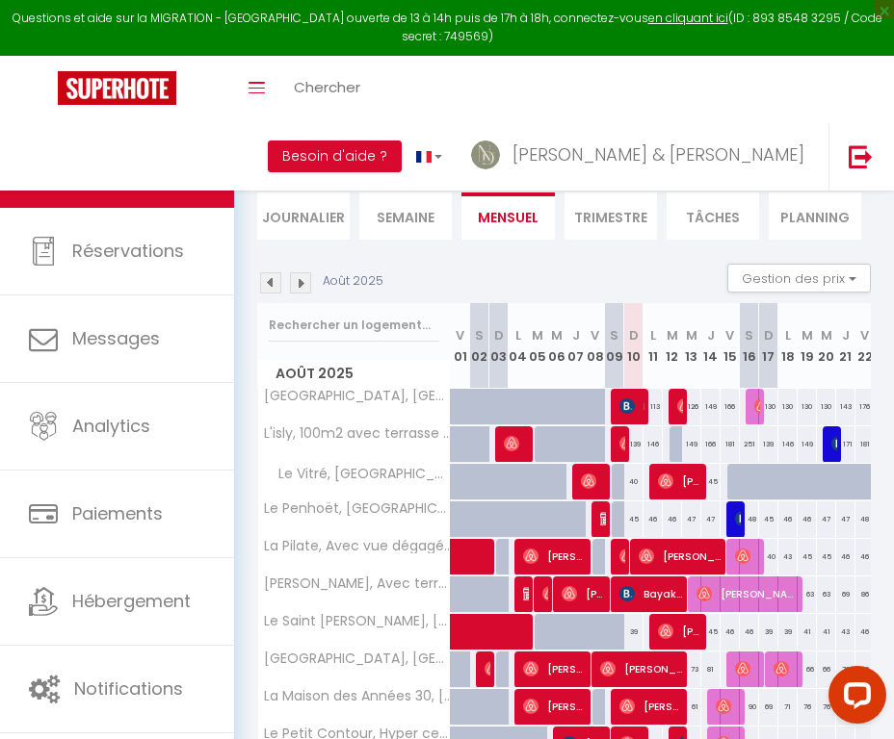
scroll to position [67, 0]
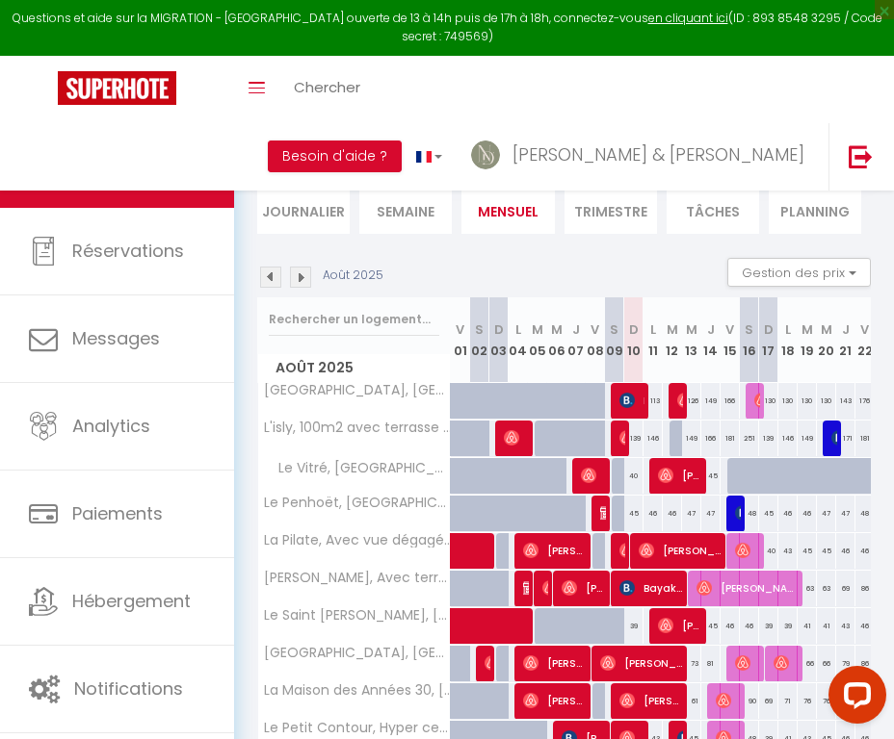
click at [625, 554] on img at bounding box center [626, 550] width 15 height 15
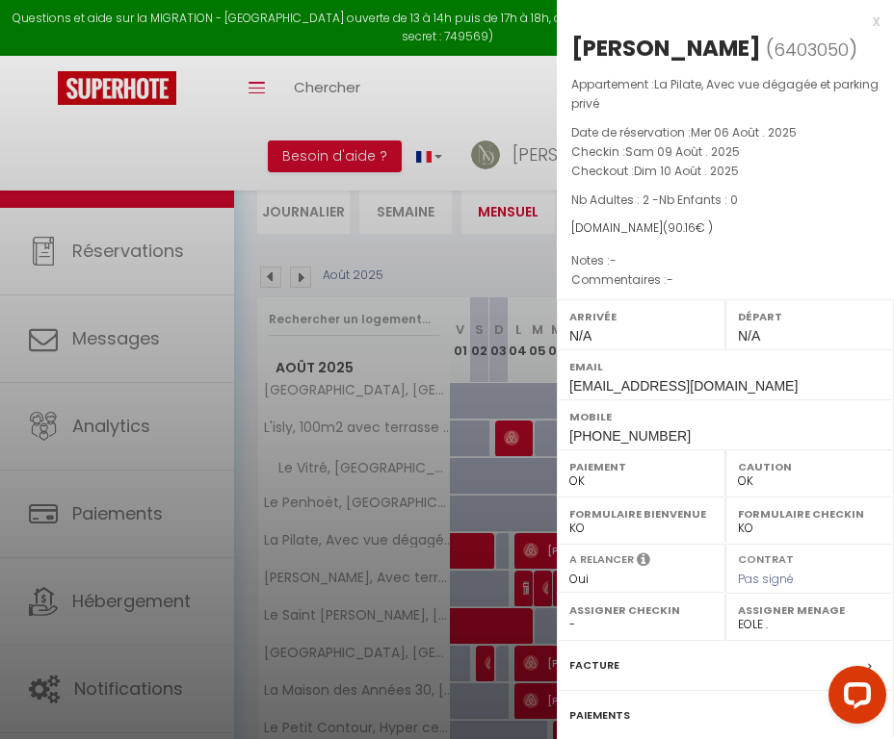
click at [583, 663] on label "Facture" at bounding box center [594, 666] width 50 height 20
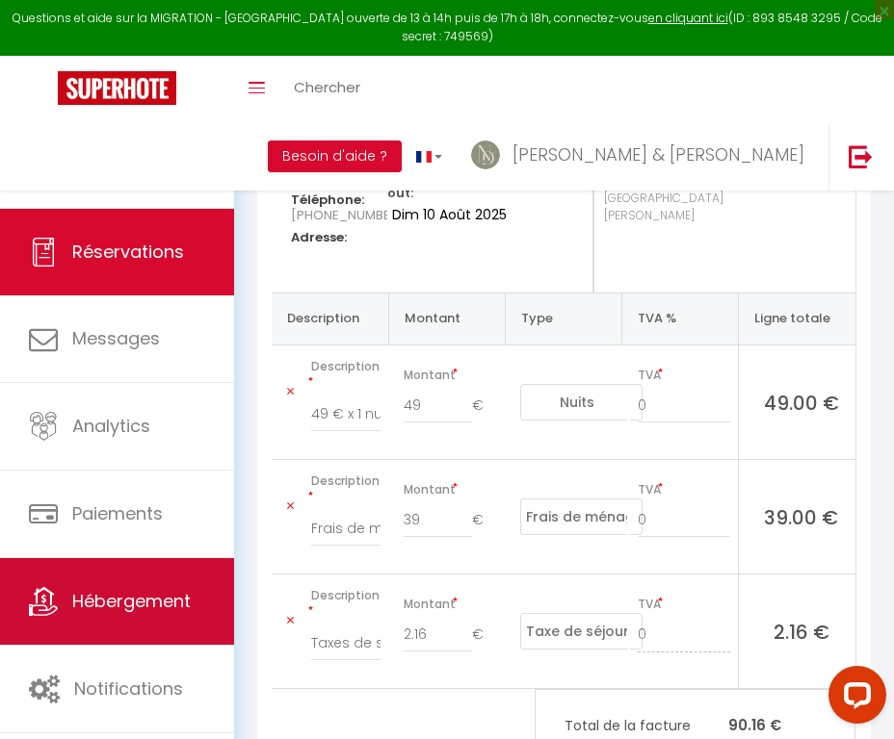
scroll to position [264, 0]
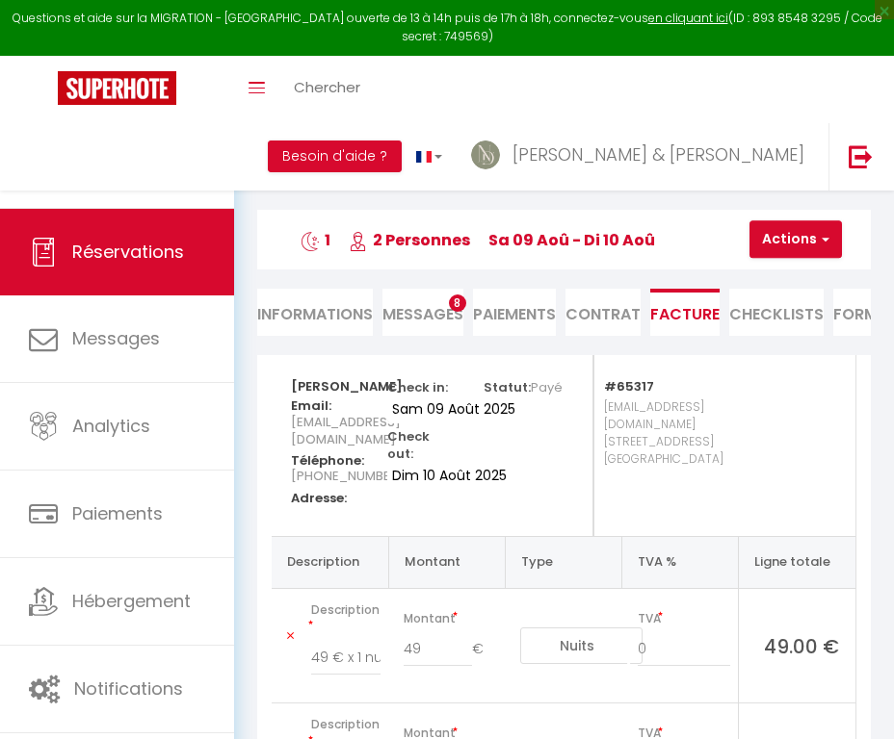
select select "cleaning"
select select "taxes"
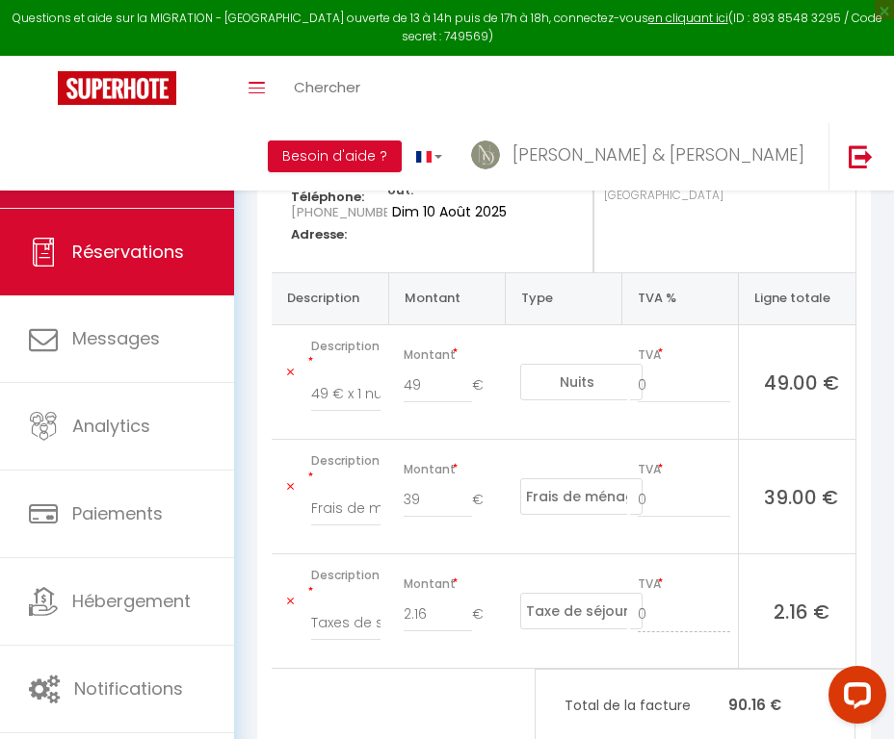
click at [194, 181] on link "Calendriers" at bounding box center [117, 164] width 234 height 87
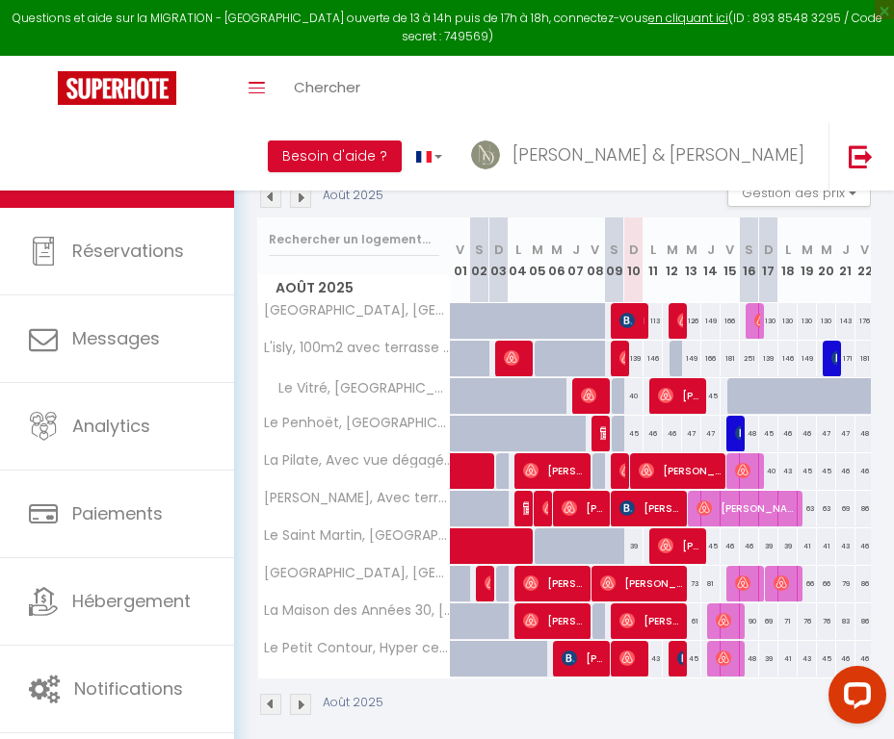
scroll to position [157, 0]
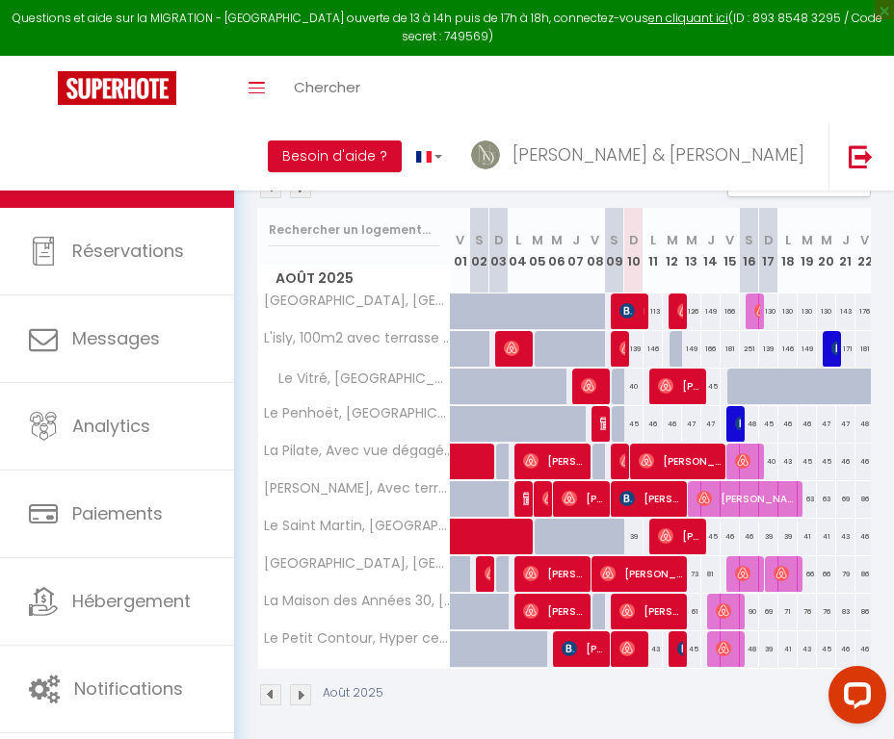
click at [670, 460] on span "[PERSON_NAME]" at bounding box center [680, 461] width 84 height 37
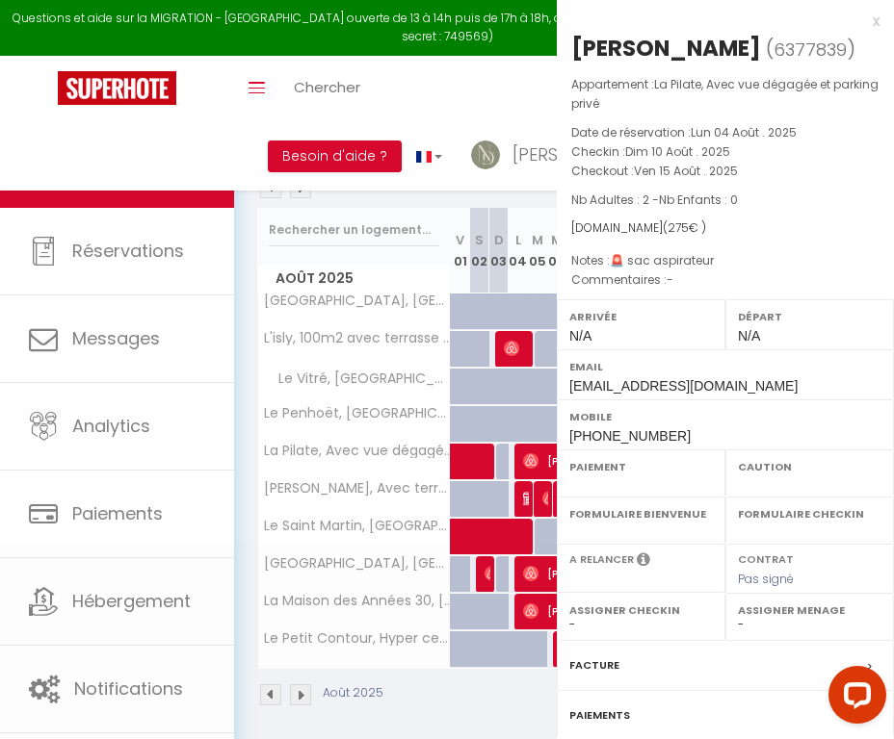
select select "OK"
select select "0"
select select "1"
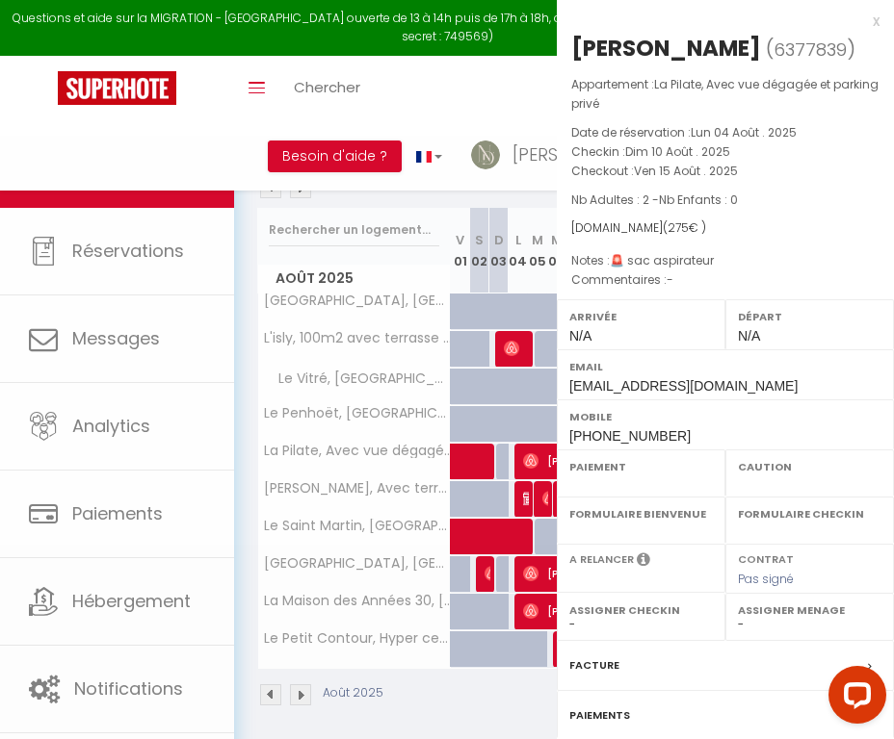
select select
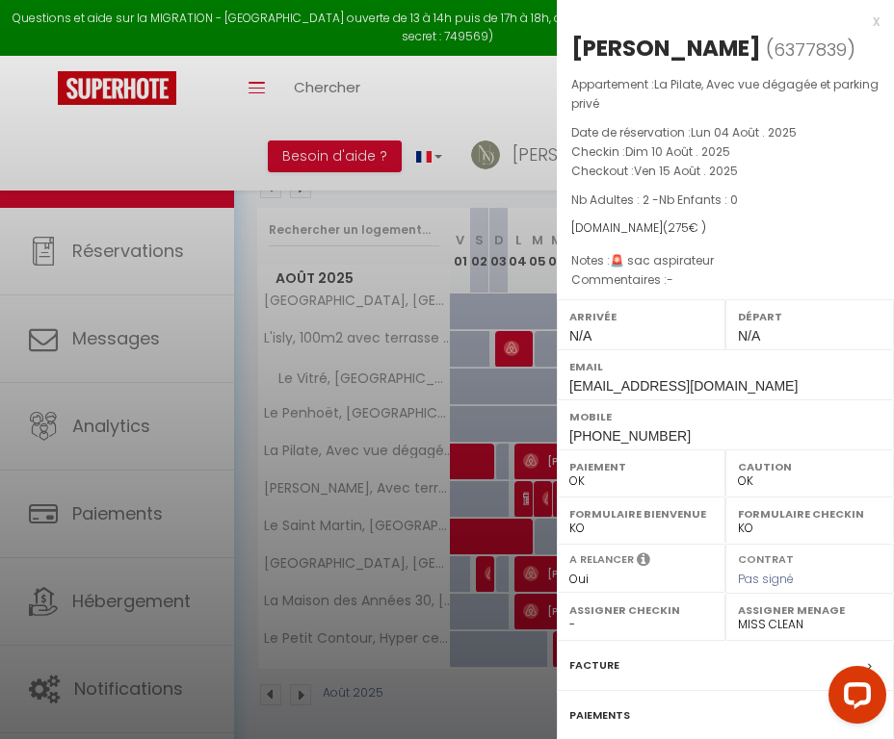
click at [580, 657] on label "Facture" at bounding box center [594, 666] width 50 height 20
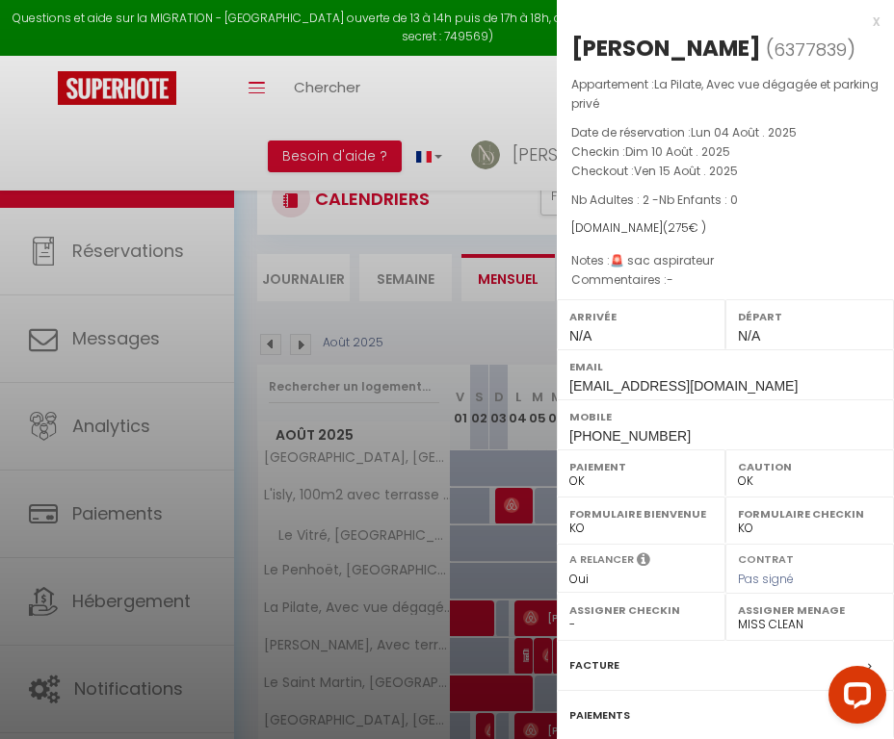
select select
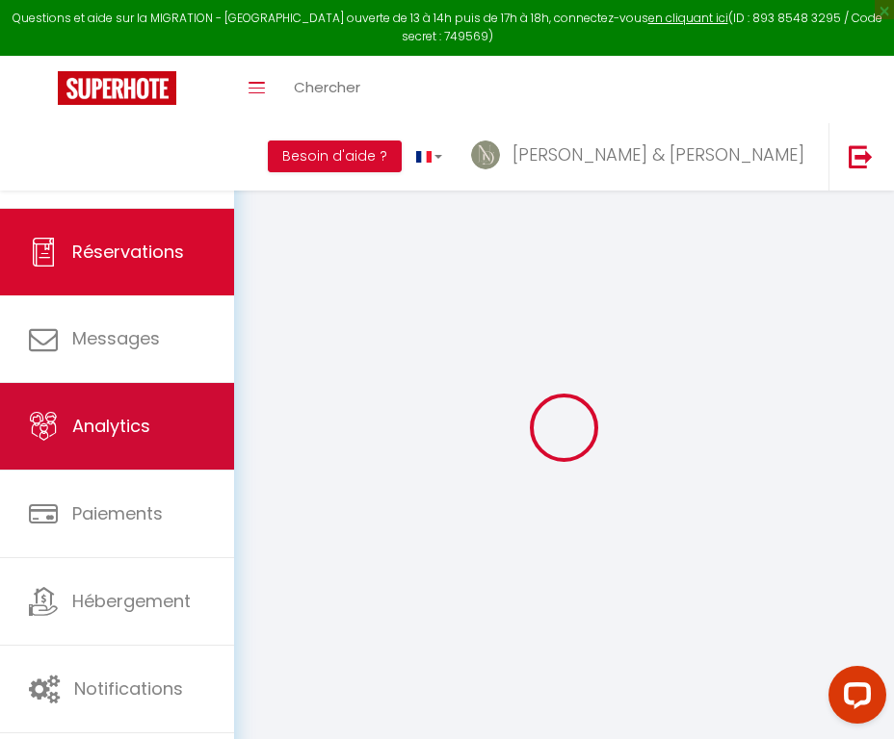
select select
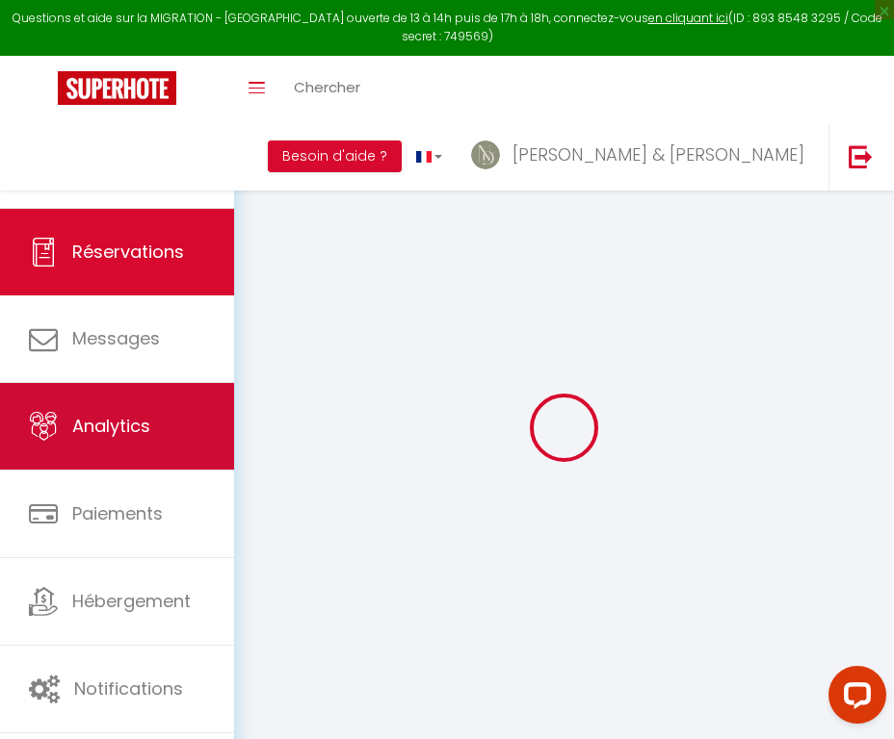
select select
checkbox input "false"
select select
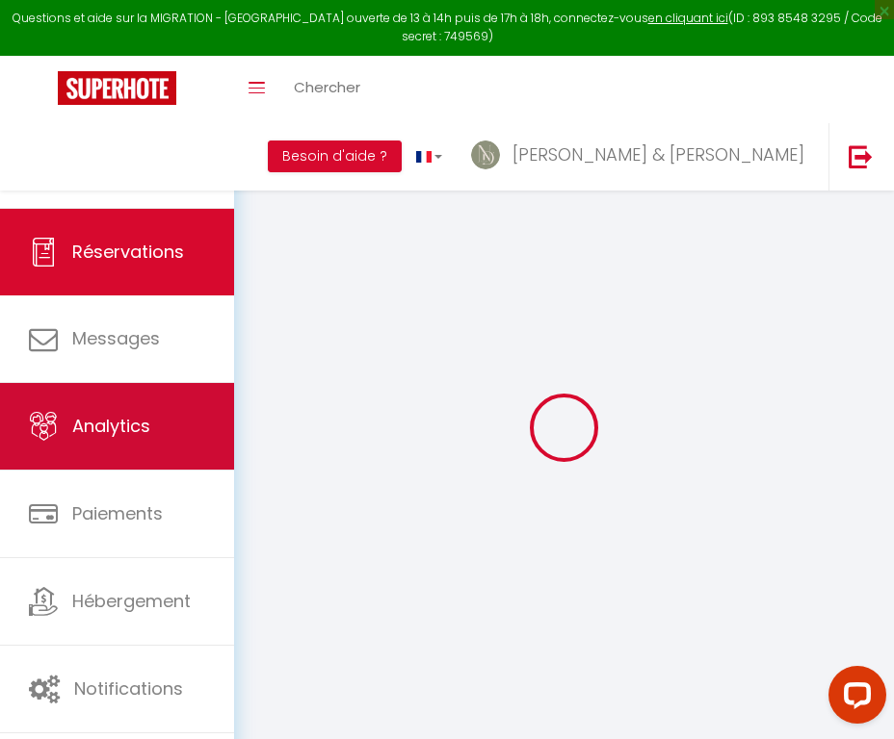
select select
checkbox input "false"
select select
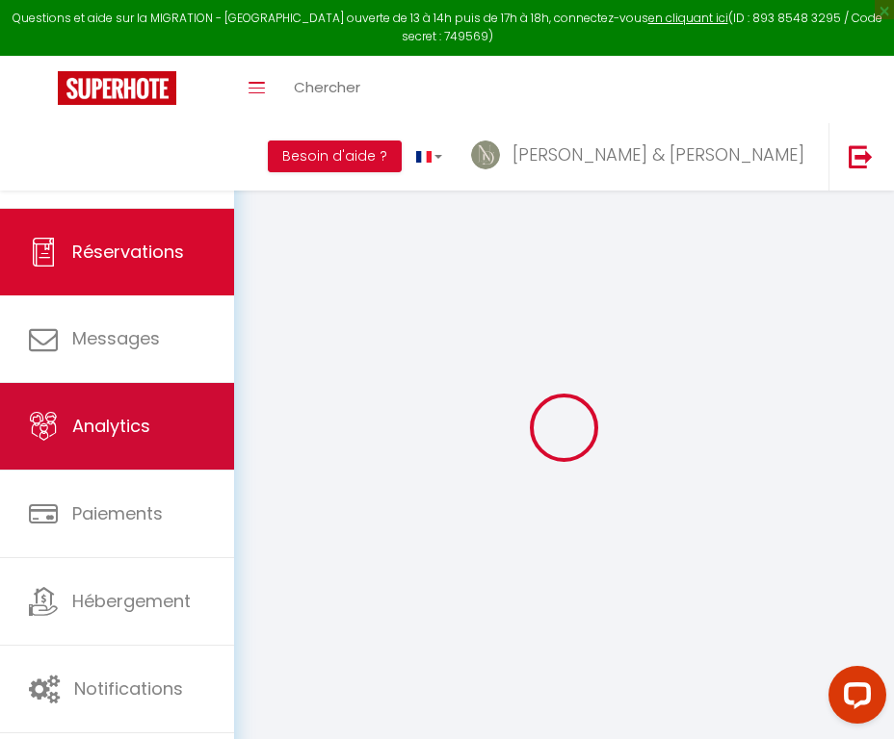
type input "[PERSON_NAME]"
type input "[EMAIL_ADDRESS][DOMAIN_NAME]"
type input "[PHONE_NUMBER]"
select select "IT"
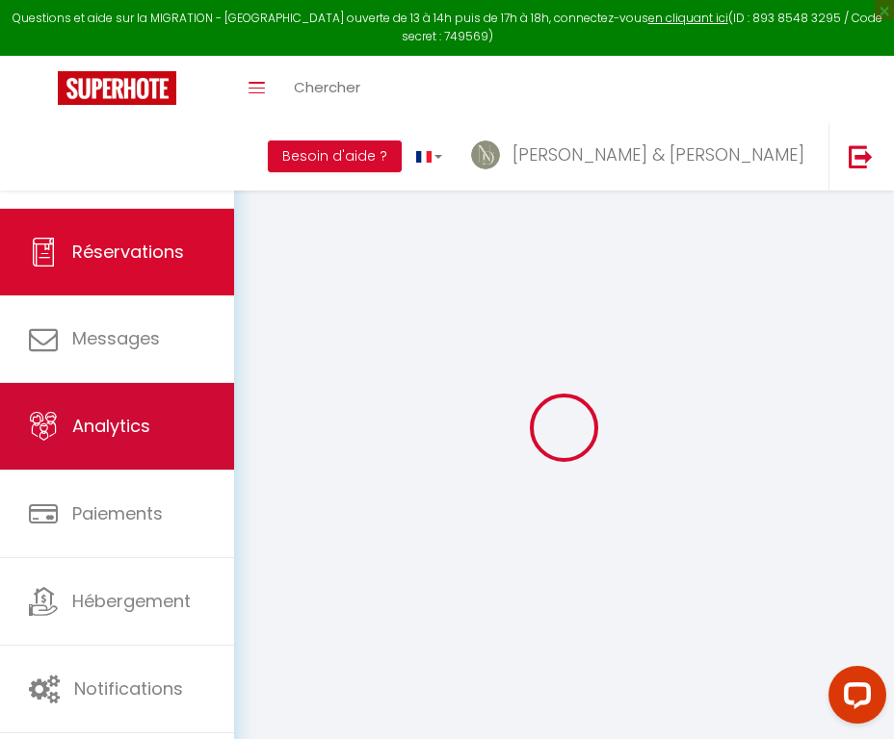
type input "9.9"
select select "65317"
select select "1"
select select
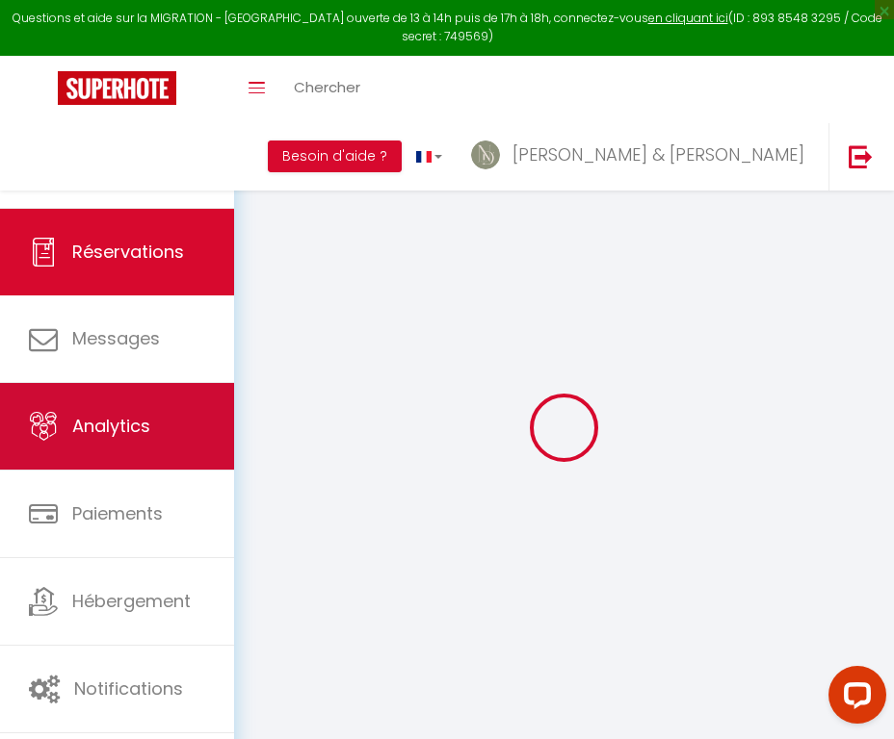
type input "2"
select select "12"
select select
type input "230"
checkbox input "false"
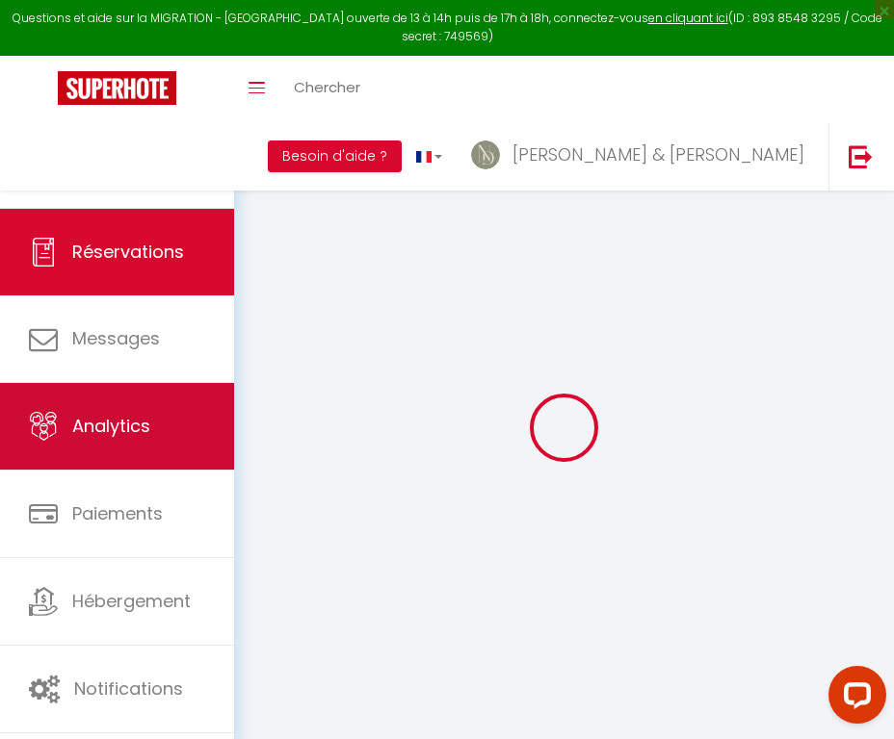
type input "0"
select select "1"
type input "45"
type input "0"
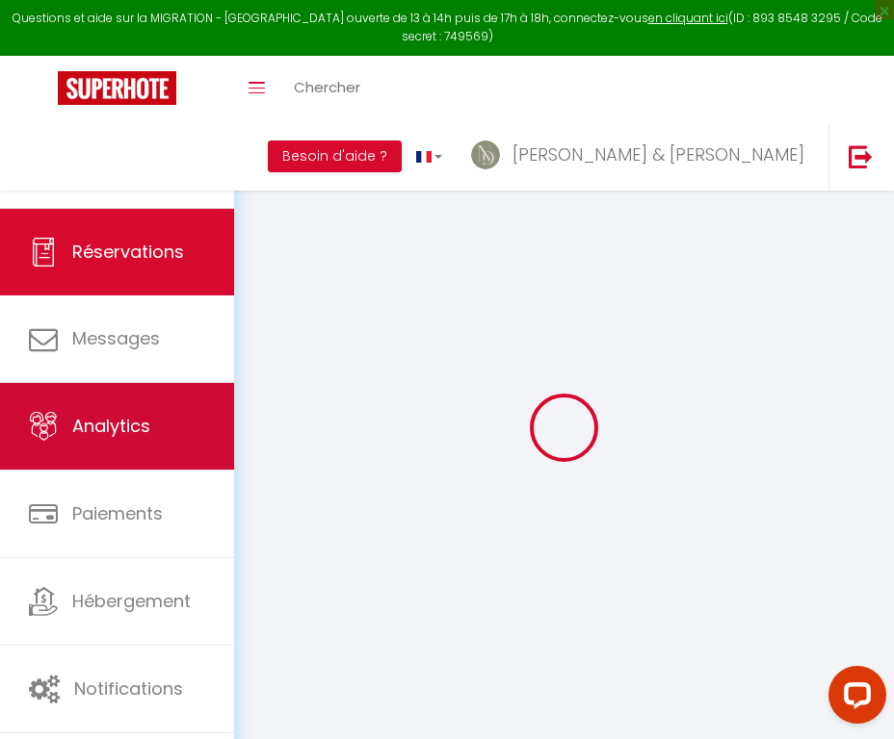
select select
select select "15"
checkbox input "false"
select select
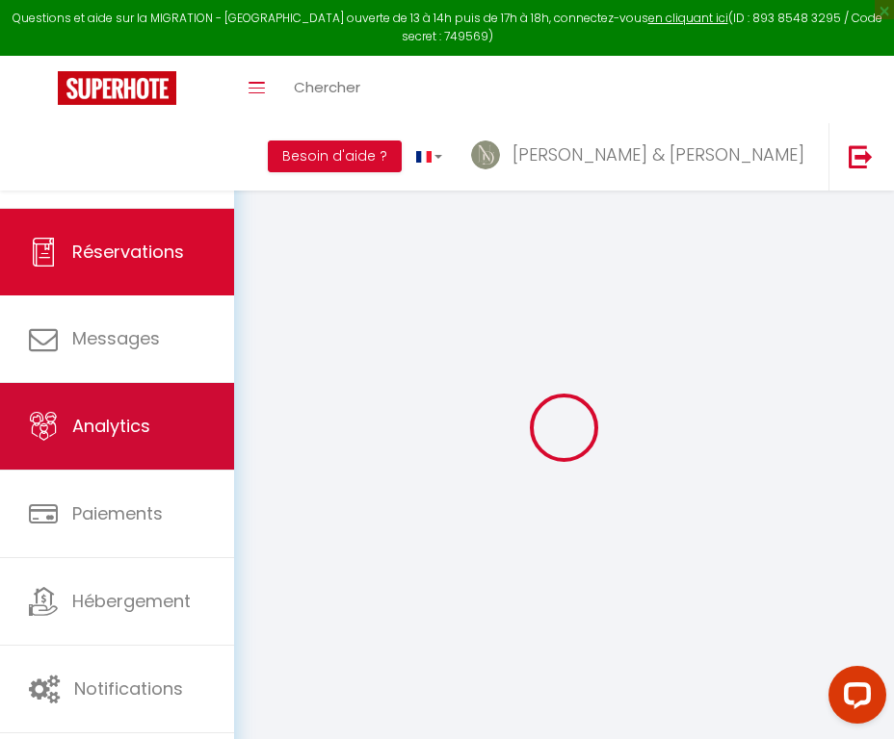
select select
checkbox input "false"
select select
checkbox input "false"
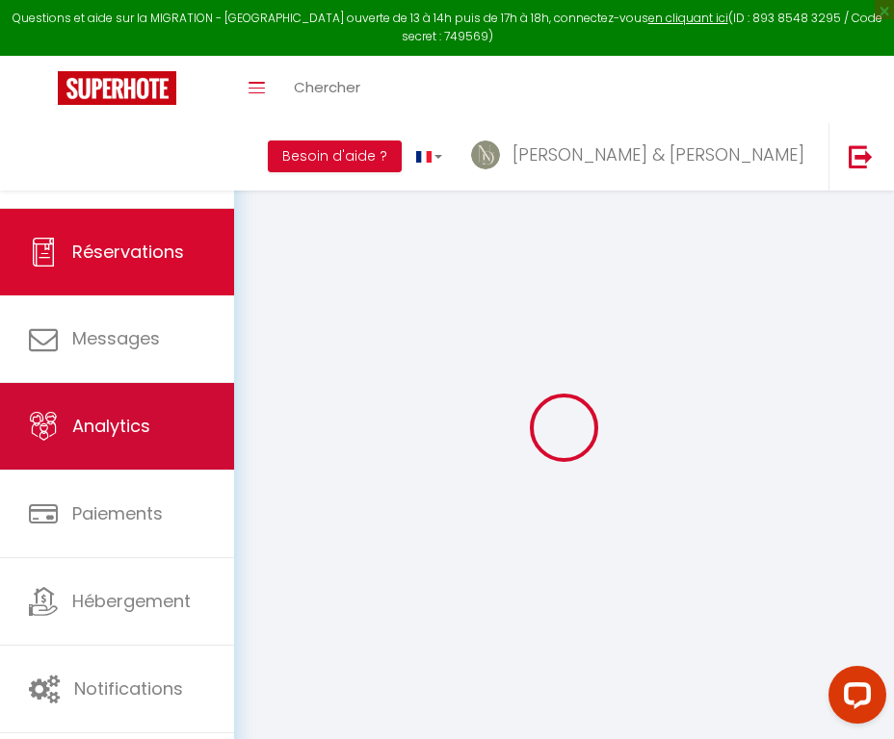
select select
checkbox input "false"
type textarea "🚨 sac aspirateur"
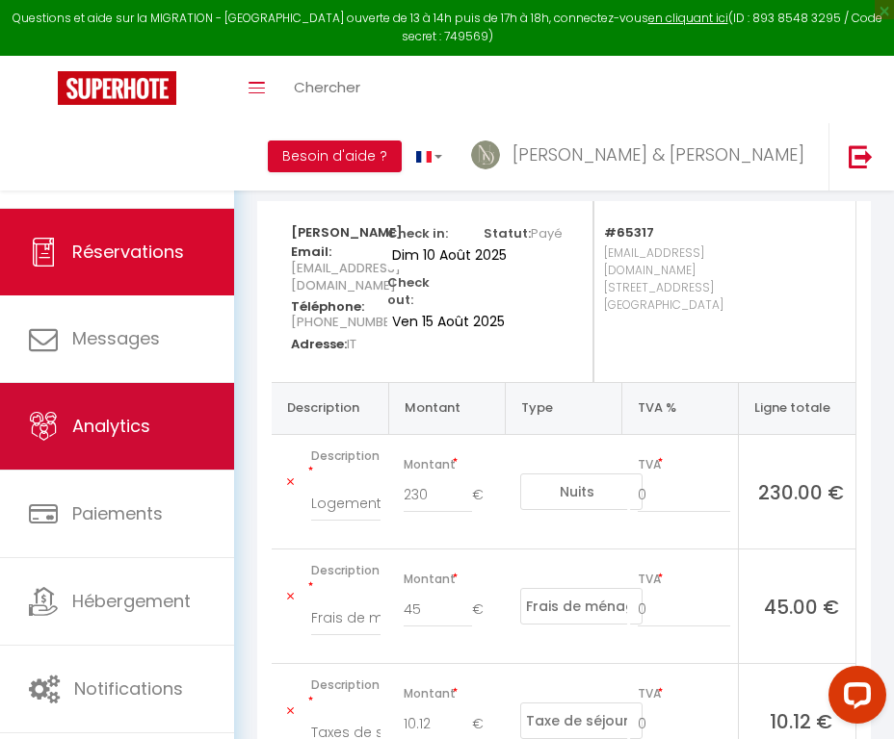
scroll to position [176, 0]
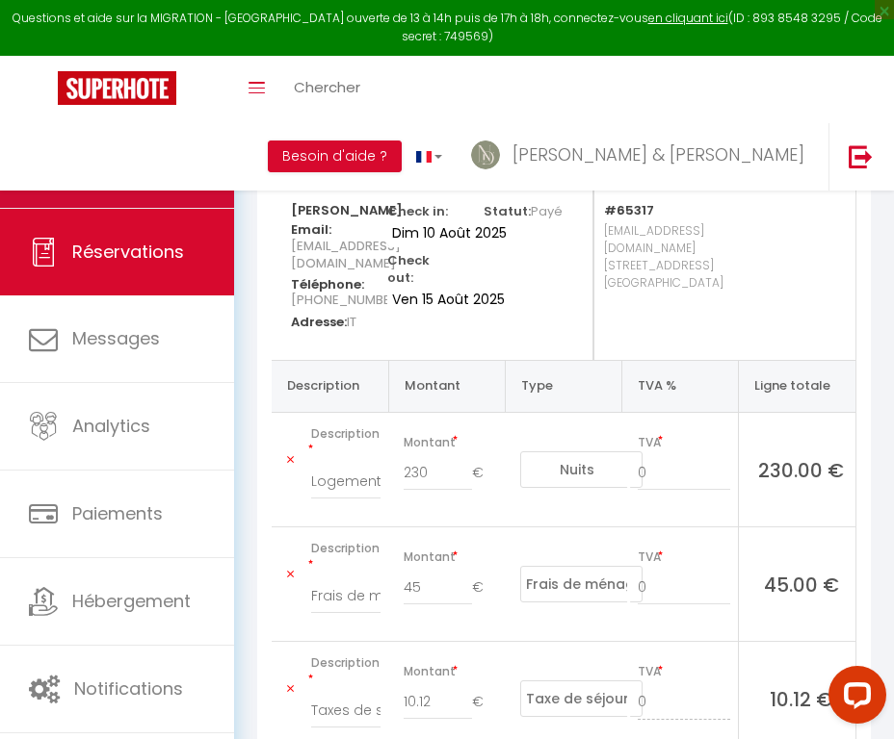
click at [211, 148] on link "Calendriers" at bounding box center [117, 164] width 234 height 87
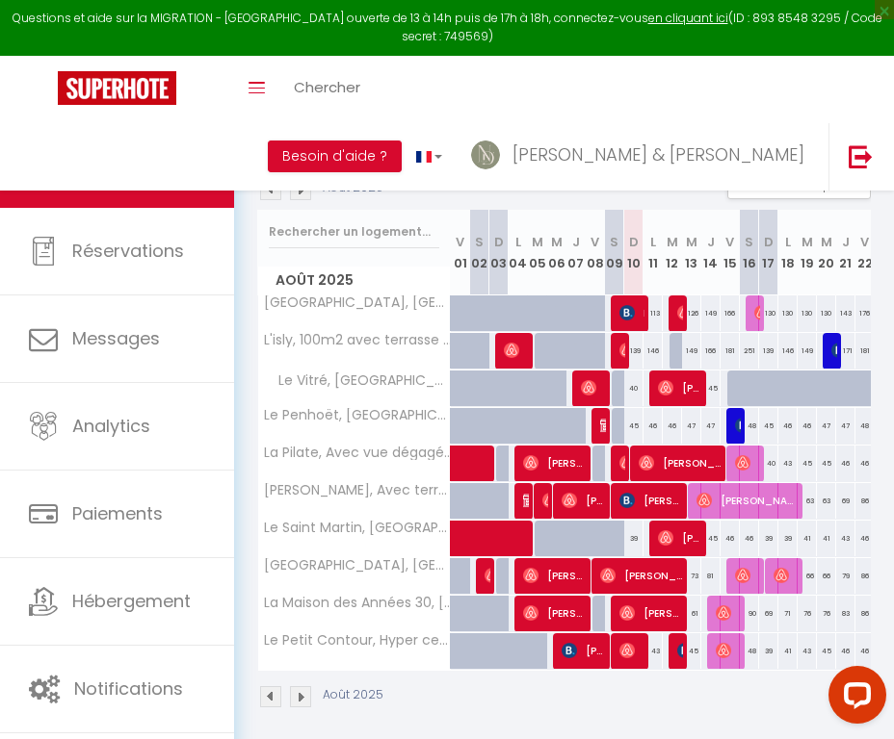
scroll to position [159, 0]
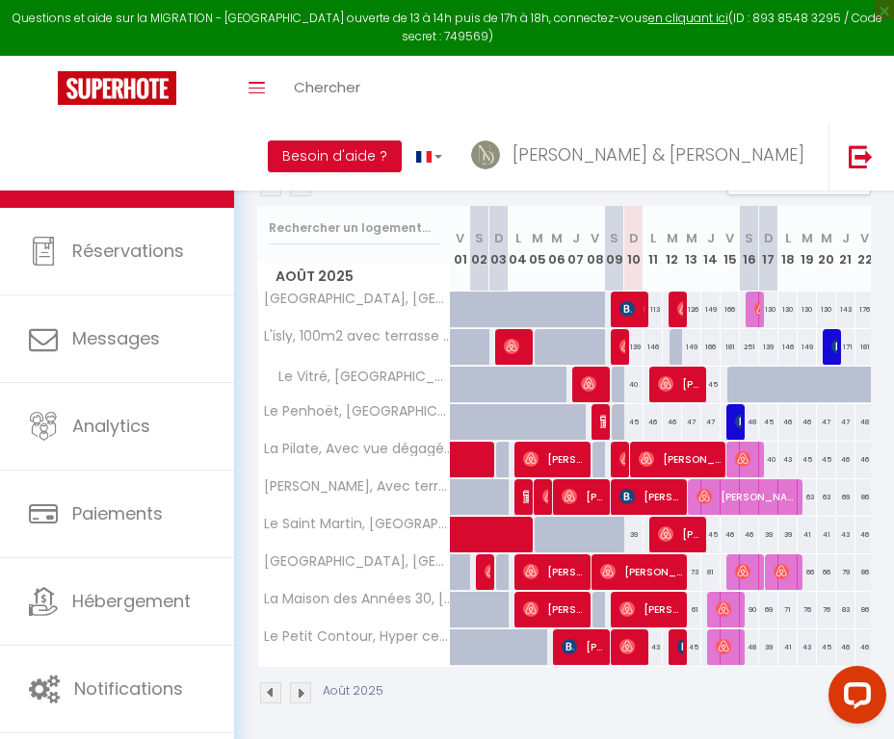
click at [740, 462] on img at bounding box center [742, 459] width 15 height 15
select select "OK"
select select "0"
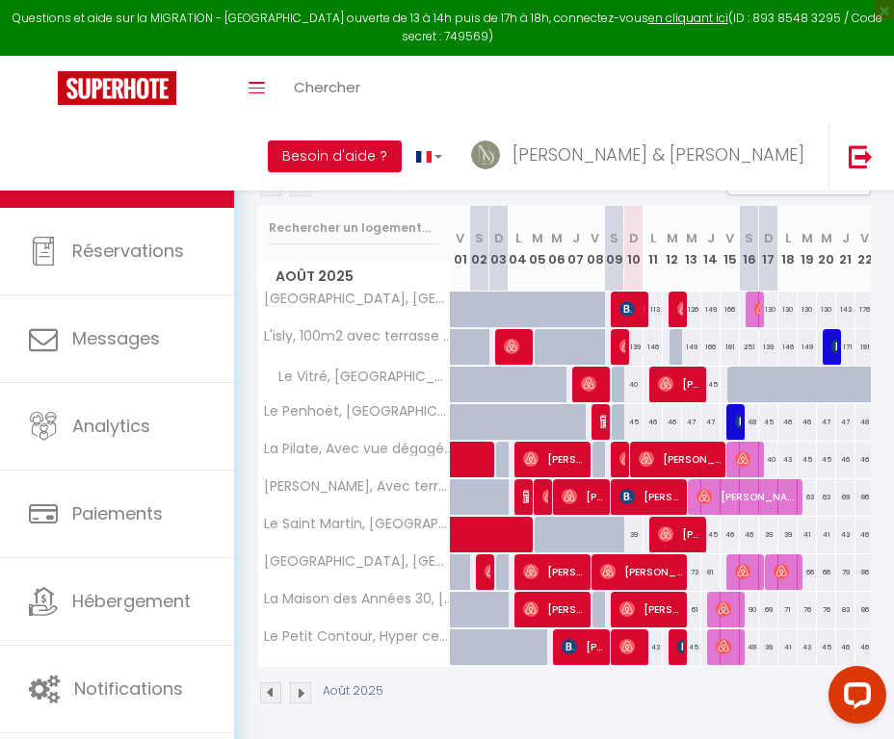
select select "1"
select select
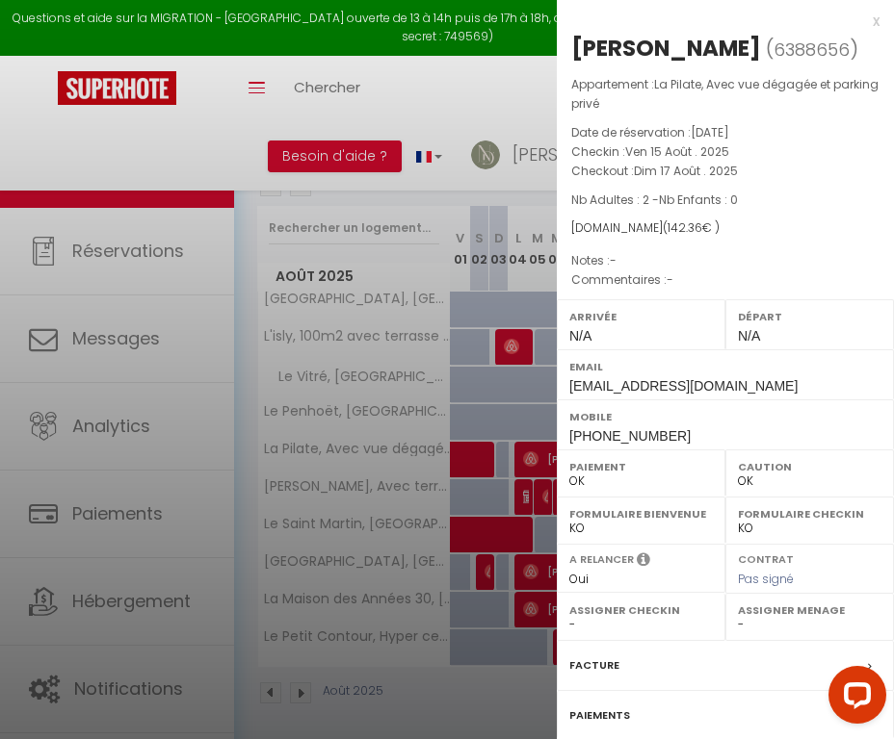
select select "34003"
click at [595, 656] on label "Facture" at bounding box center [594, 666] width 50 height 20
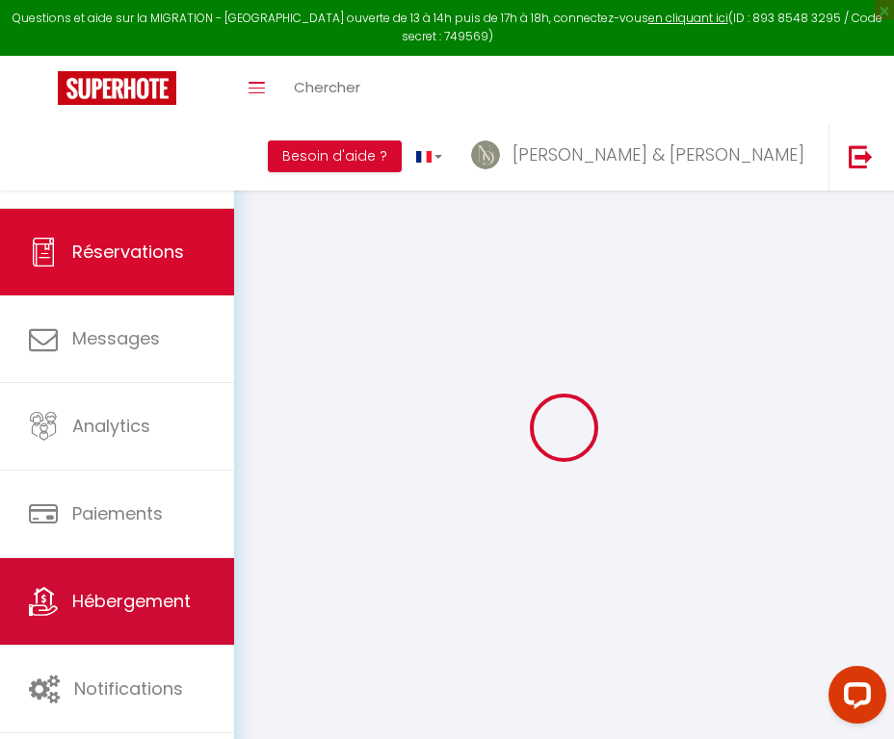
select select
checkbox input "false"
select select
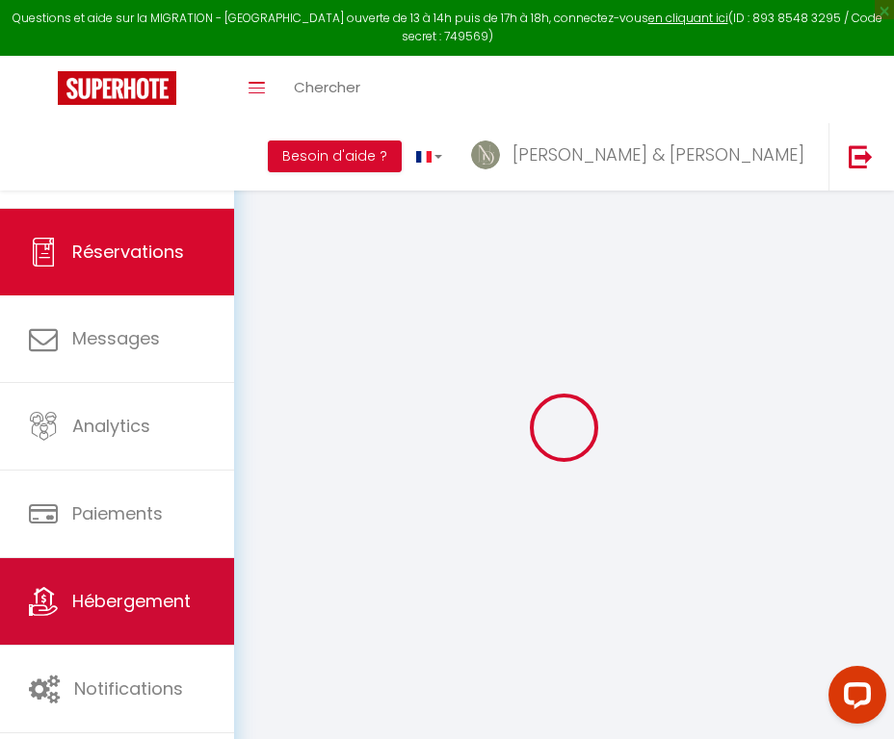
select select
checkbox input "false"
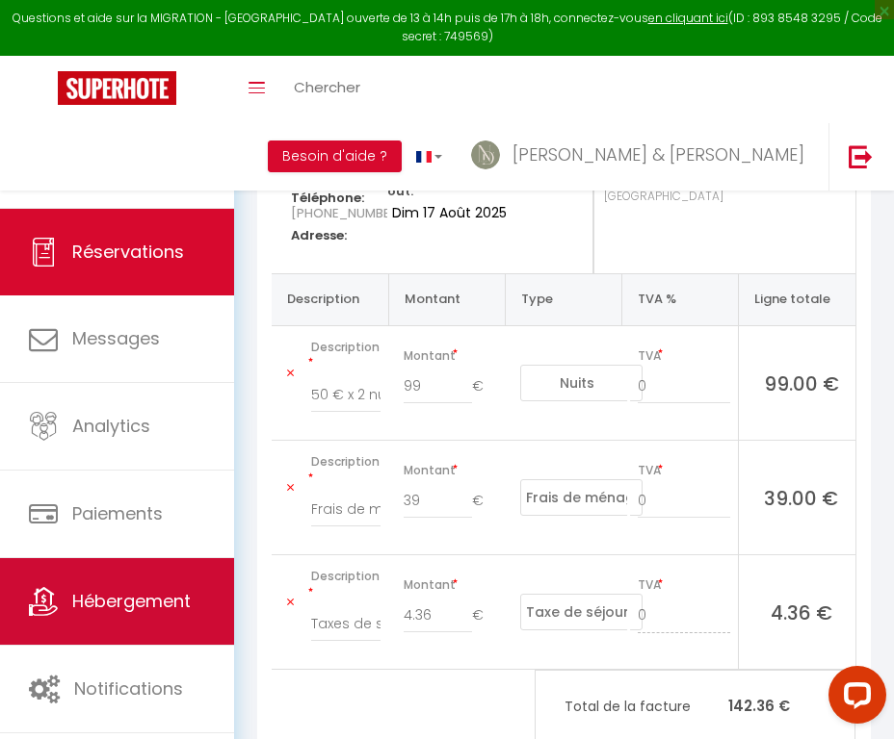
scroll to position [288, 0]
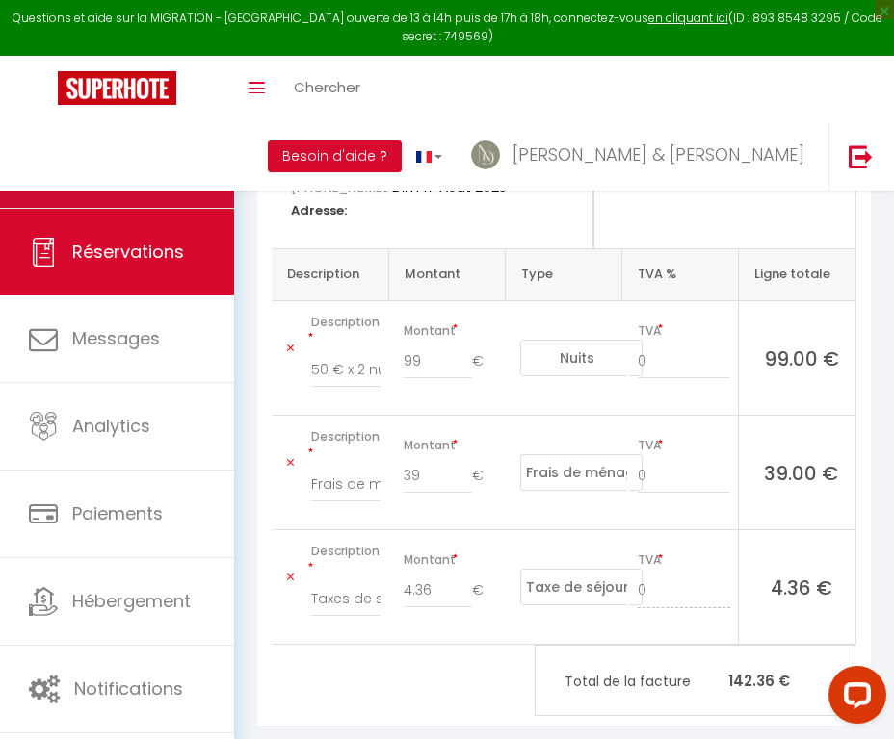
click at [207, 171] on link "Calendriers" at bounding box center [117, 164] width 234 height 87
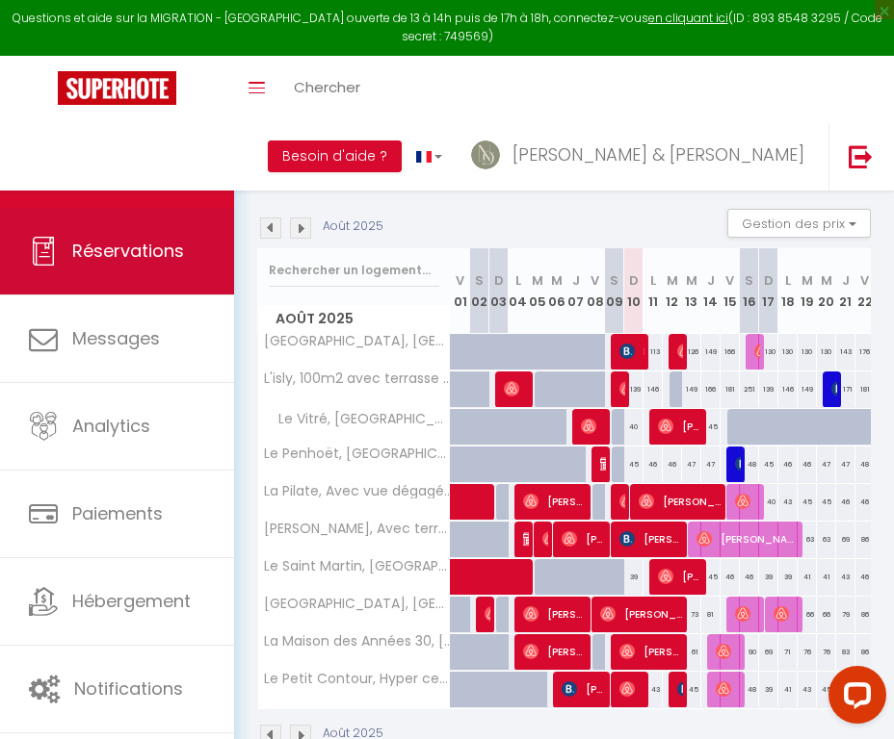
scroll to position [120, 0]
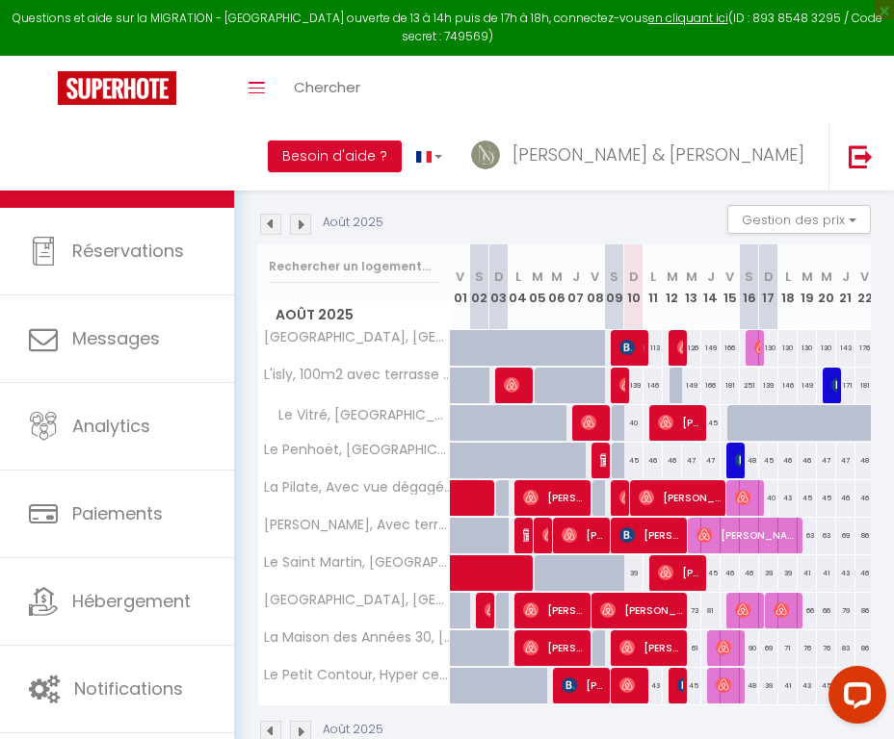
click at [593, 424] on img at bounding box center [588, 422] width 15 height 15
select select "OK"
select select "0"
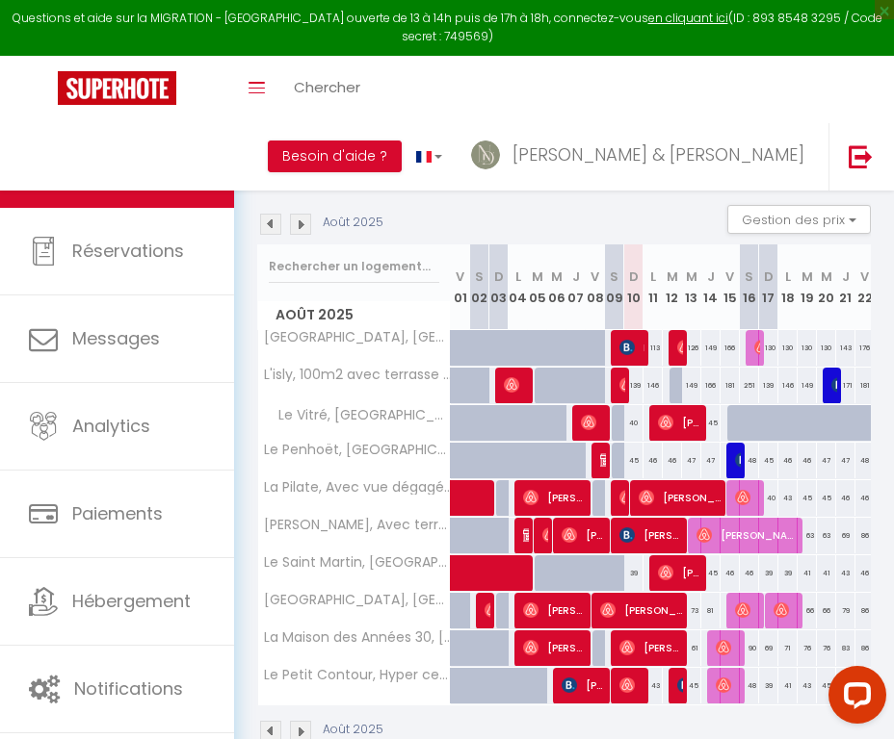
select select "1"
select select
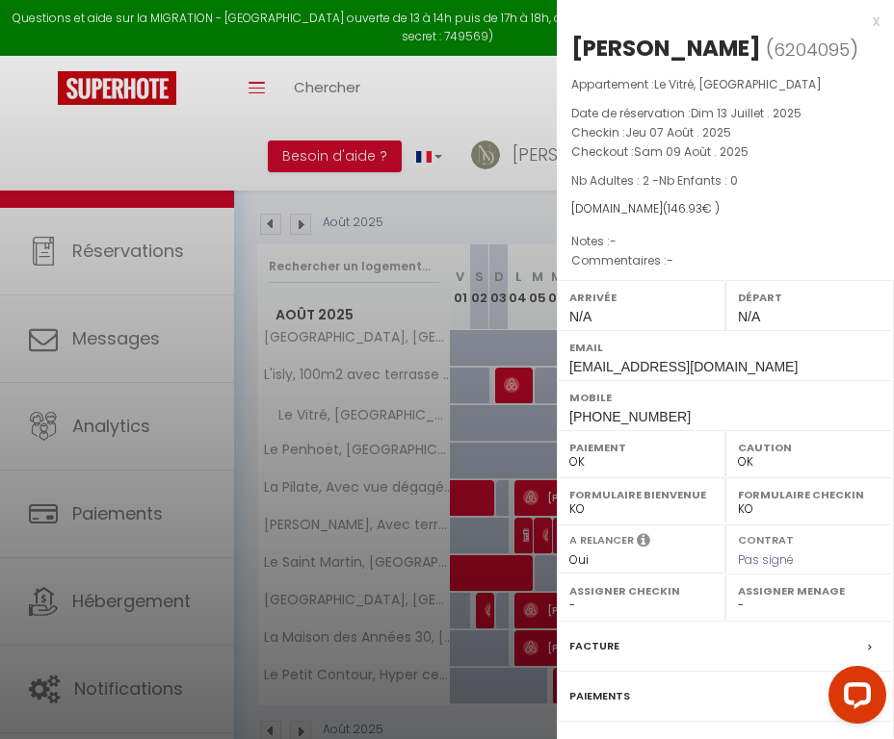
select select "50731"
click at [592, 640] on label "Facture" at bounding box center [594, 646] width 50 height 20
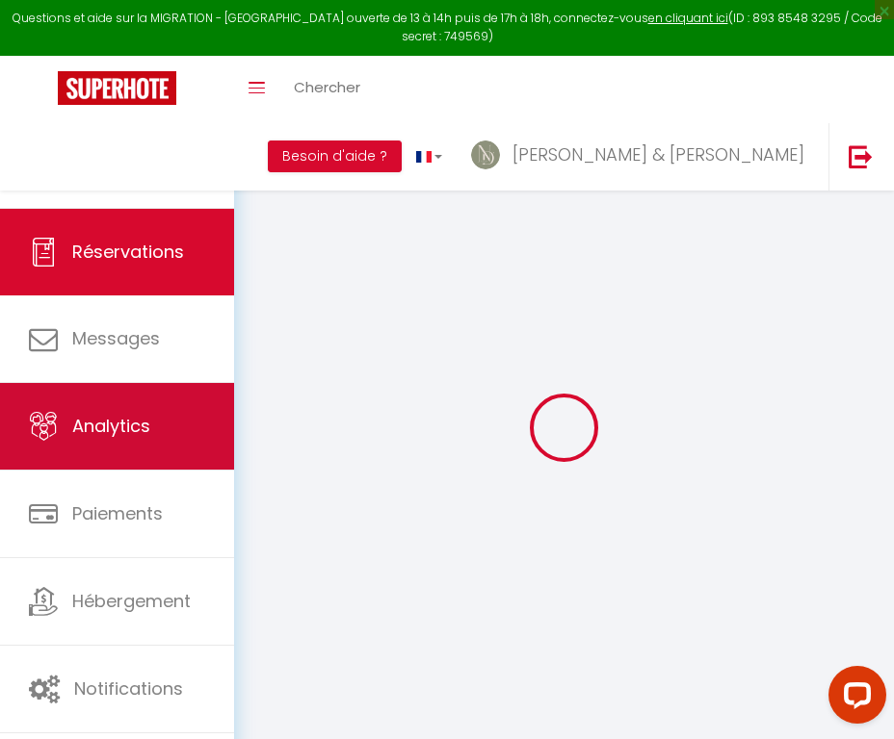
select select
type input "[PERSON_NAME]"
type input "Lenoir"
type input "[EMAIL_ADDRESS][DOMAIN_NAME]"
type input "[PHONE_NUMBER]"
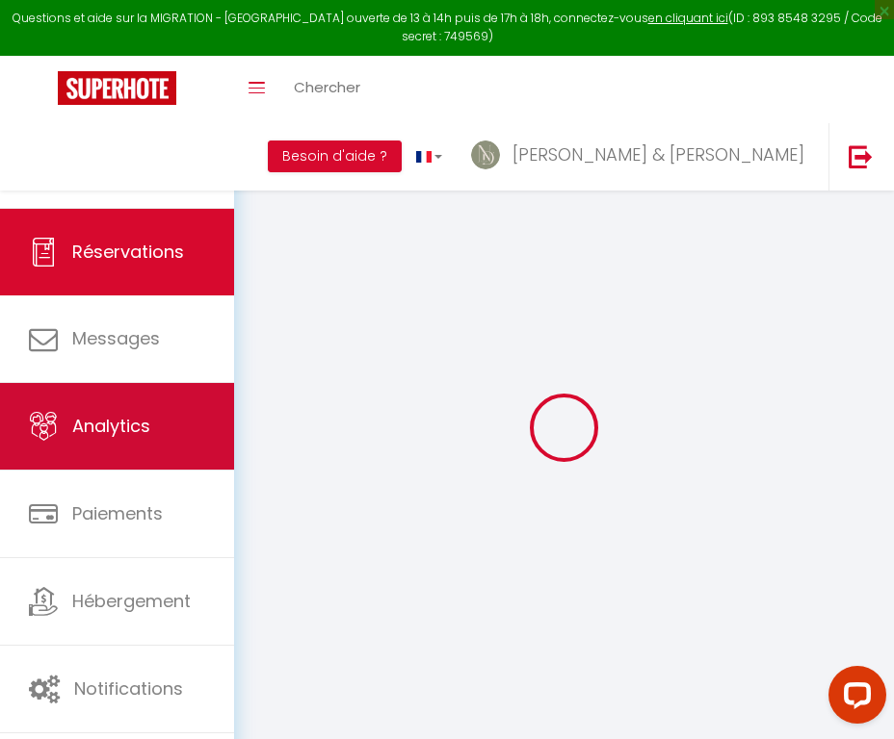
select select
type input "25.56"
select select "44745"
select select "1"
select select
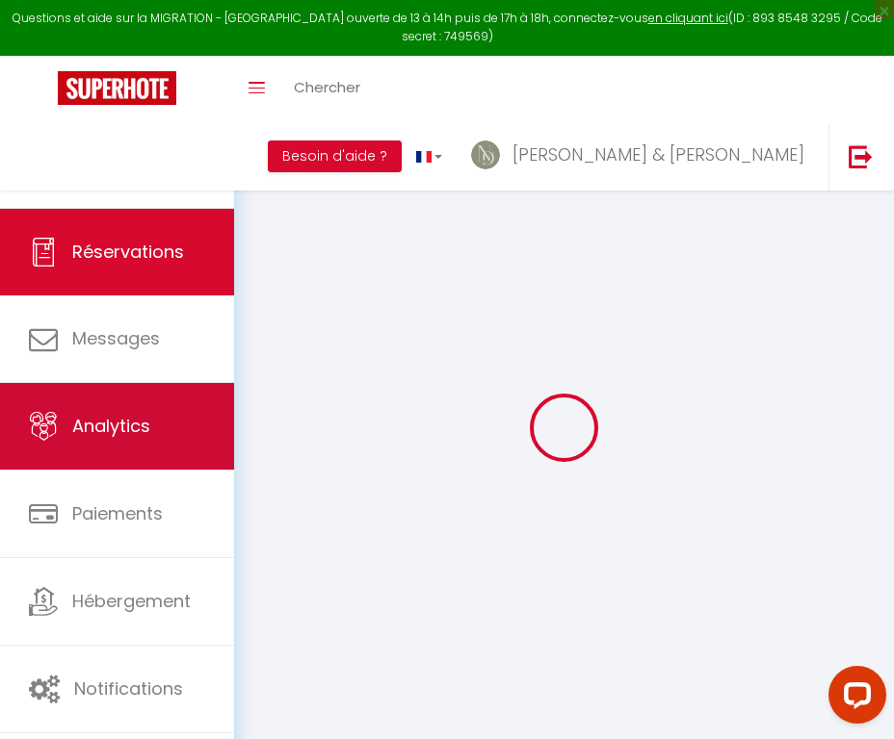
select select
type input "2"
select select "12"
select select
type input "112"
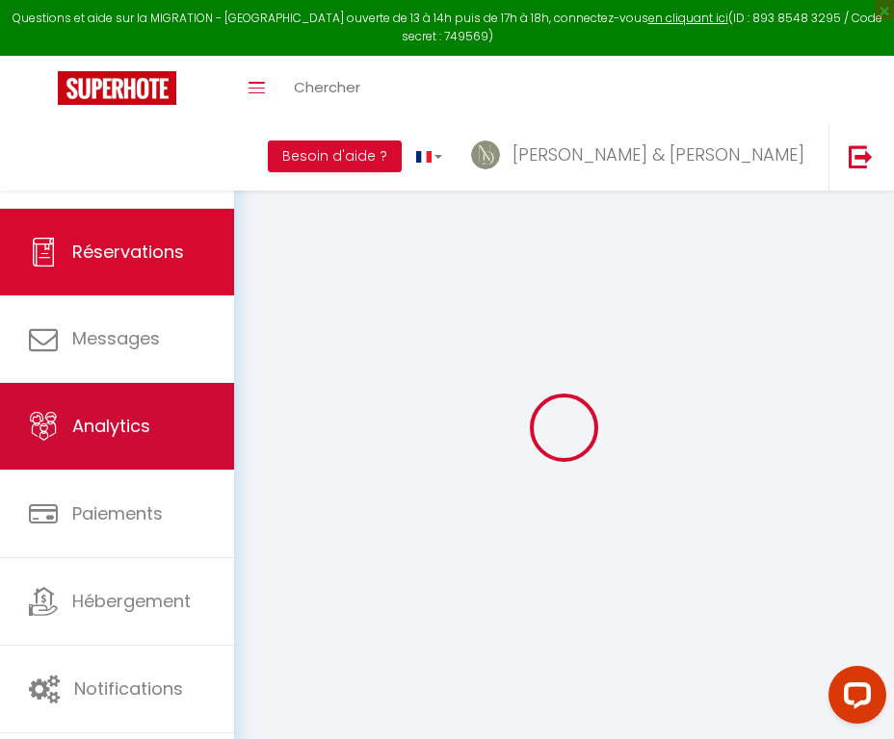
checkbox input "false"
type input "0"
select select "1"
type input "39"
type input "0"
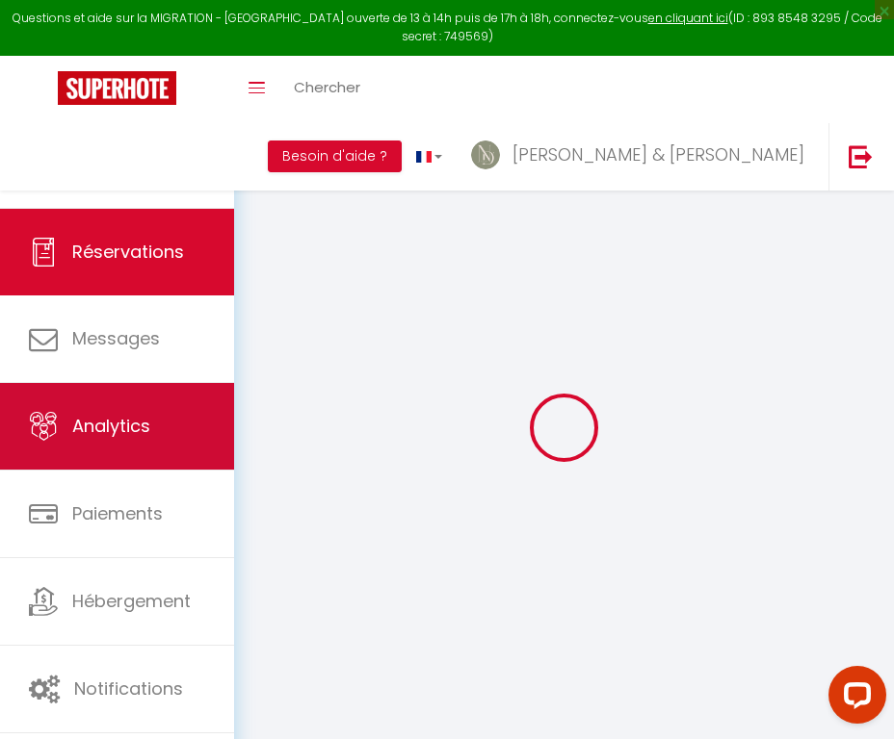
type input "0"
select select
select select "15"
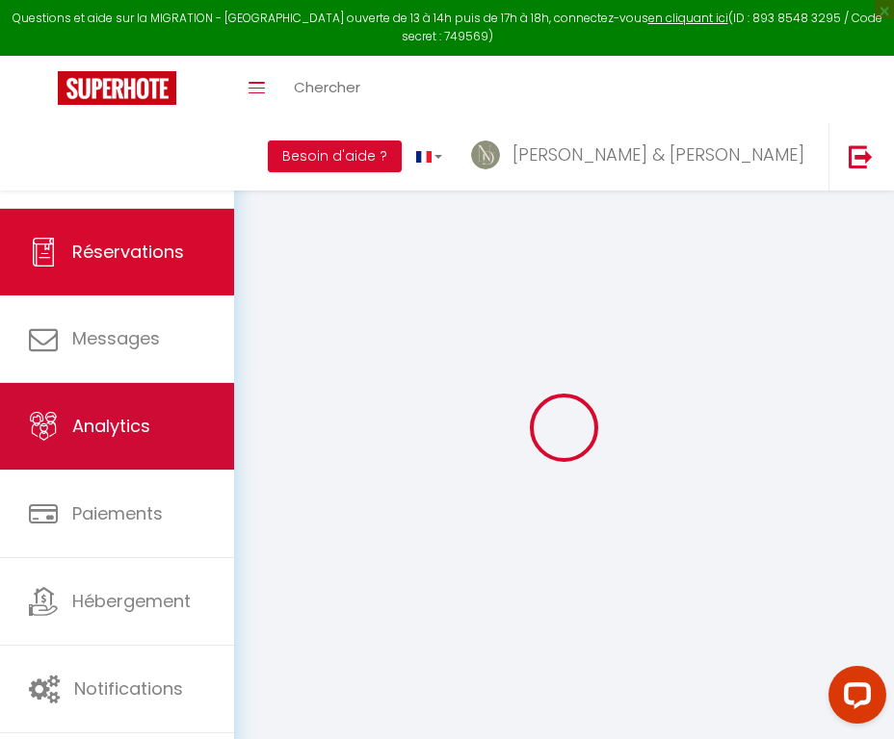
checkbox input "false"
select select
checkbox input "false"
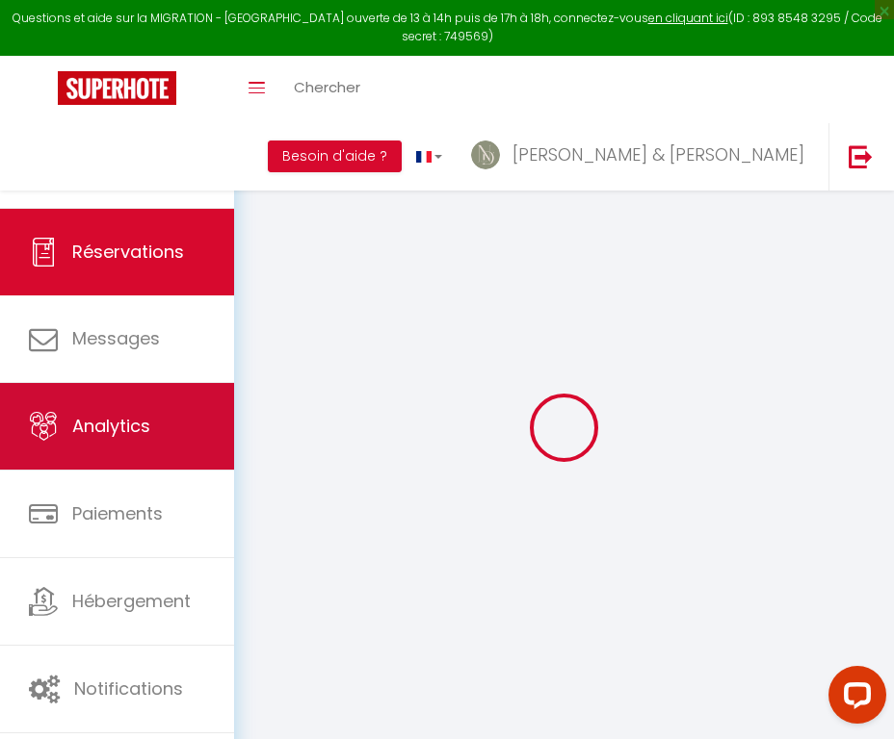
type textarea "isAutoTranslationEnabled=true user=[object Object] viewer=[object Object] heade…"
select select
checkbox input "false"
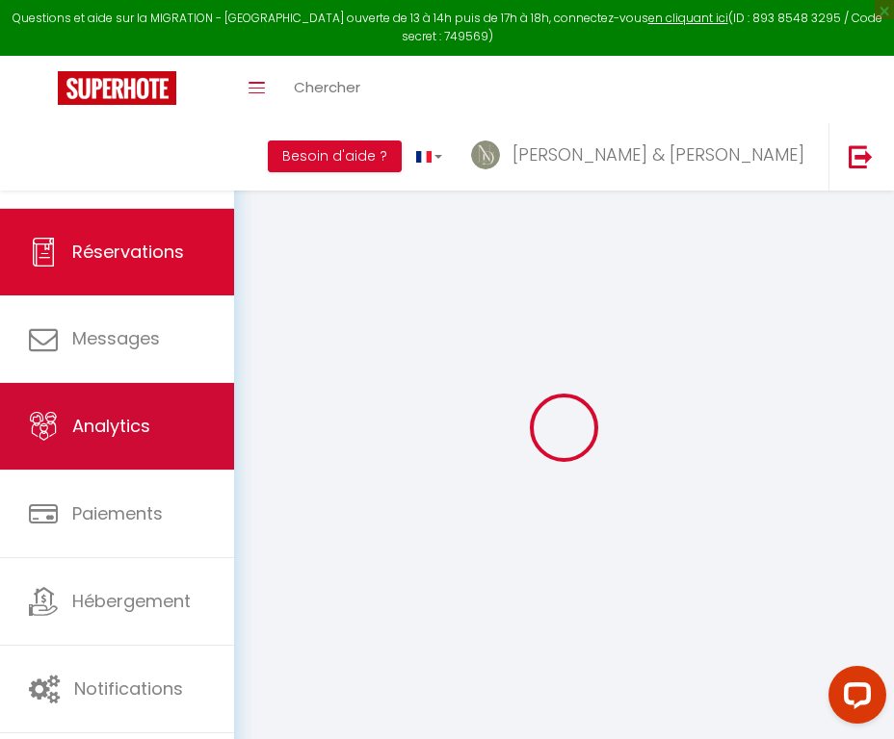
type textarea "isAutoTranslationEnabled=true user=[object Object] viewer=[object Object] heade…"
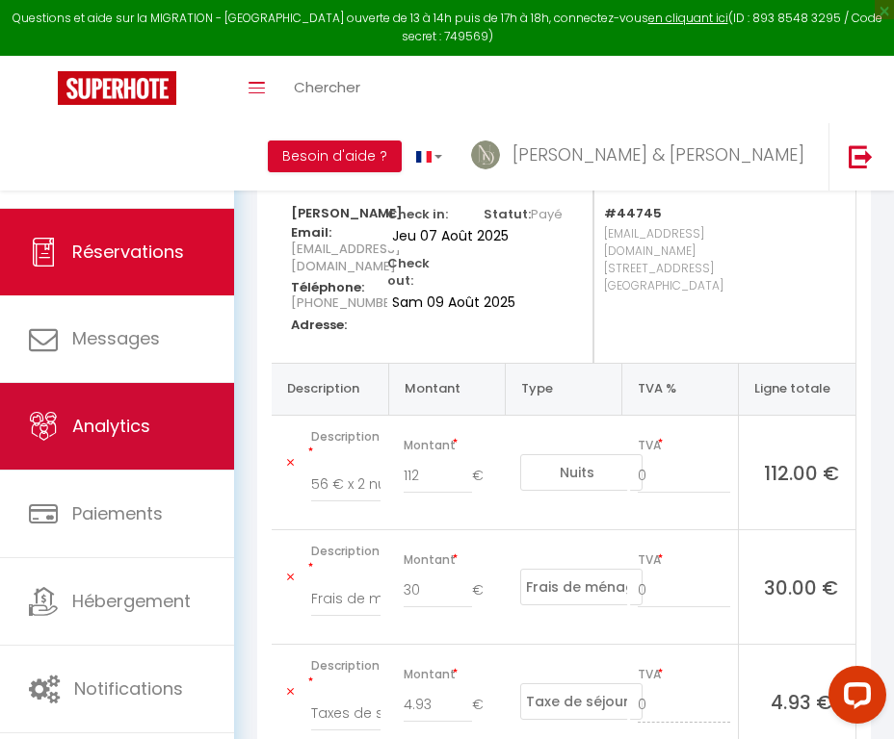
scroll to position [179, 0]
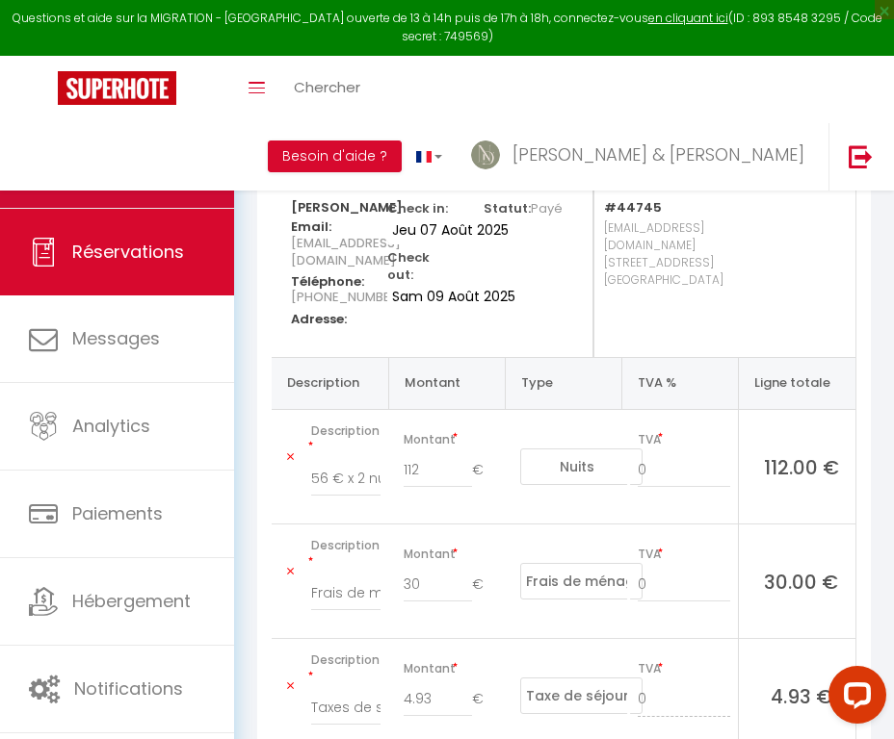
click at [142, 143] on link "Calendriers" at bounding box center [117, 164] width 234 height 87
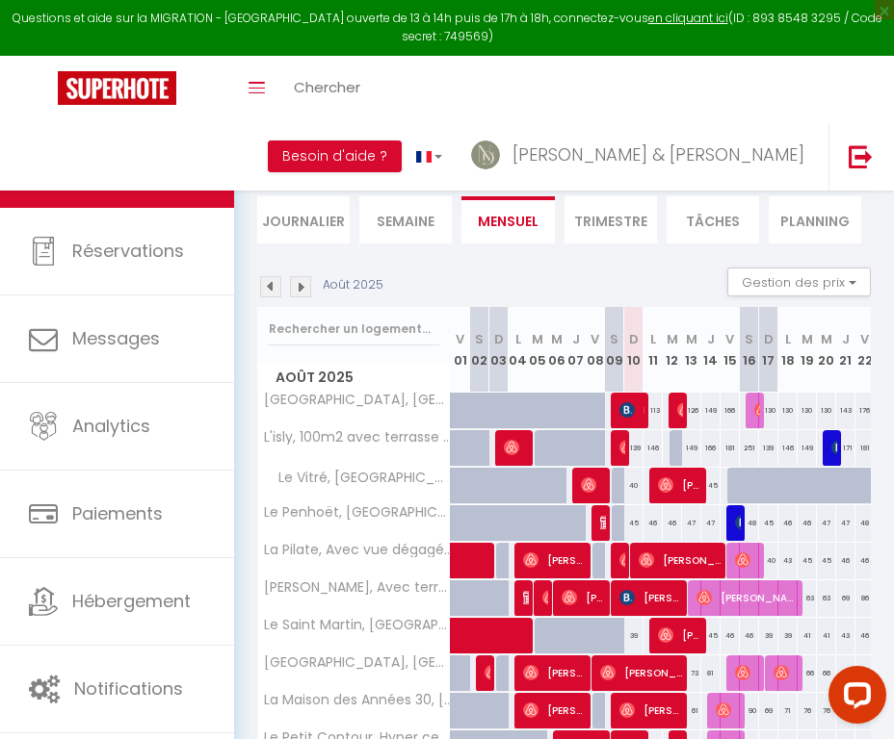
scroll to position [60, 0]
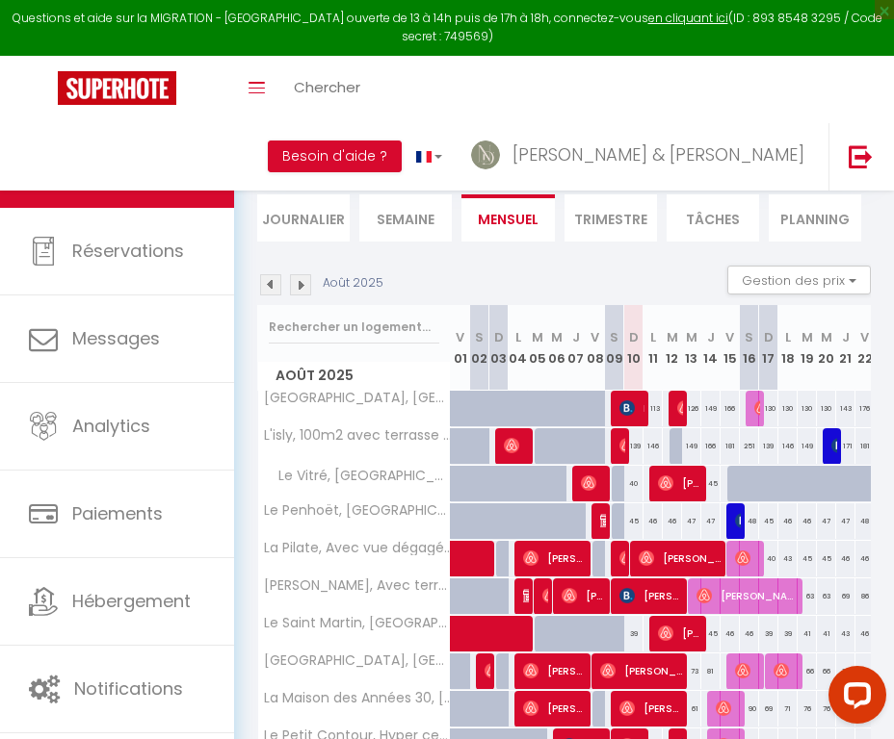
click at [678, 486] on span "[PERSON_NAME]" at bounding box center [680, 483] width 45 height 37
select select "OK"
select select "0"
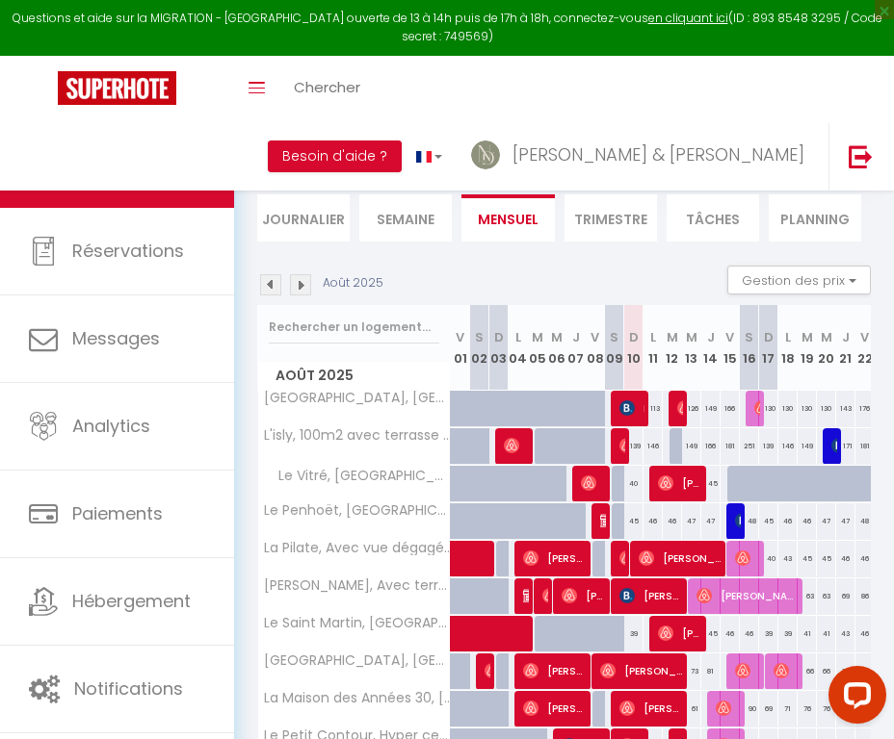
select select "1"
select select
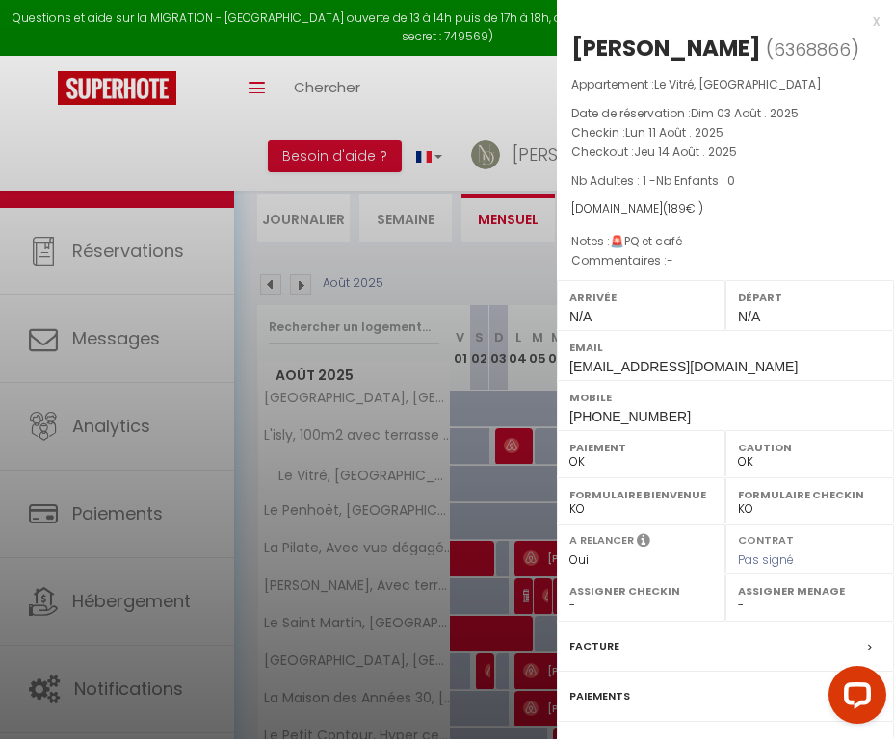
select select "50731"
click at [585, 643] on label "Facture" at bounding box center [594, 646] width 50 height 20
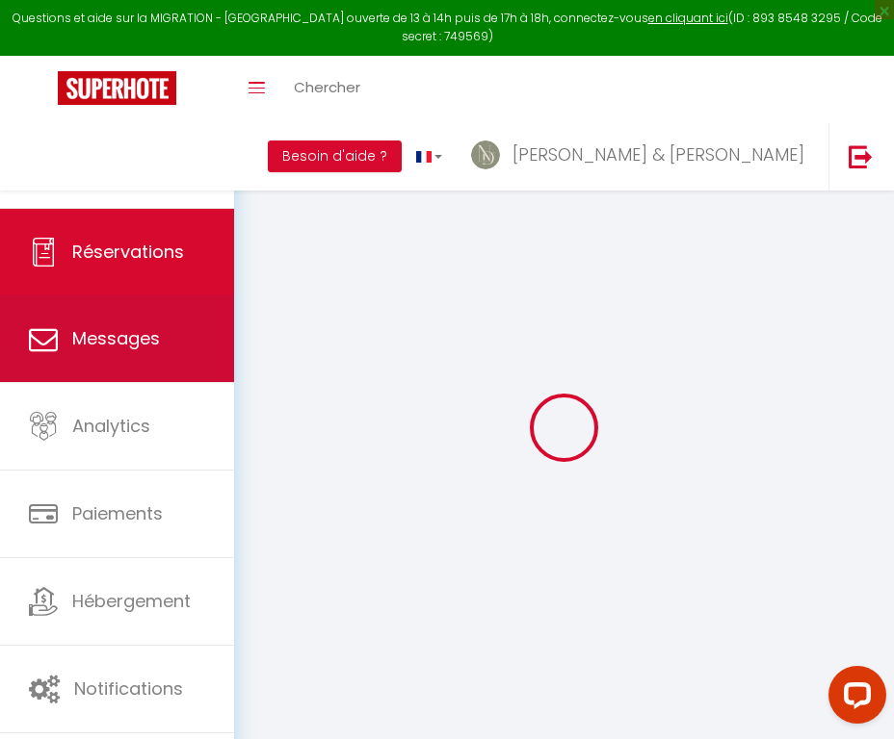
select select "cleaning"
select select "taxes"
select select
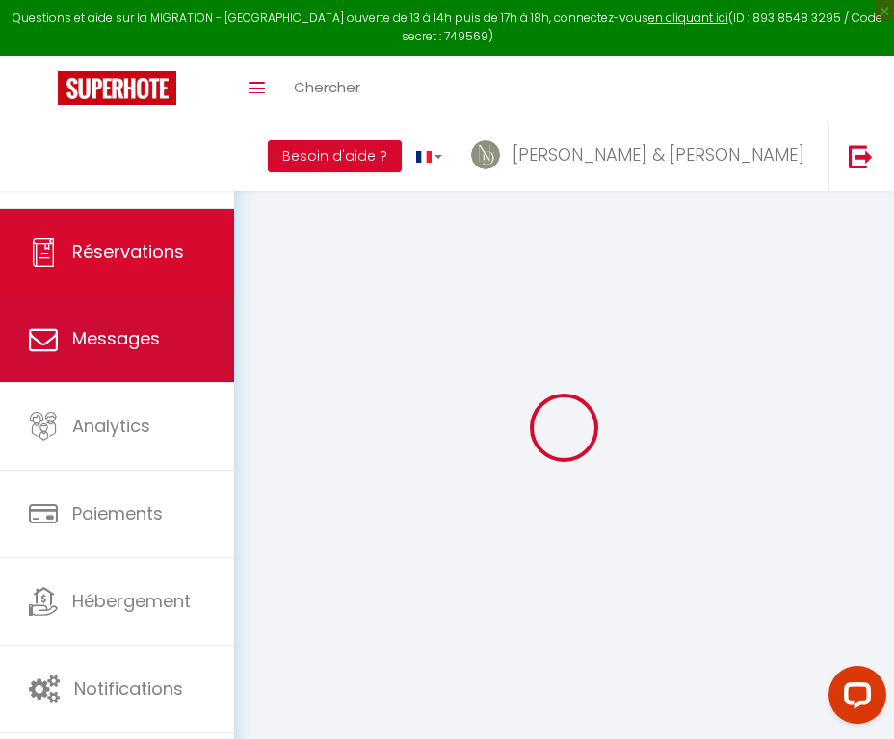
checkbox input "false"
type textarea "🚨PQ et café"
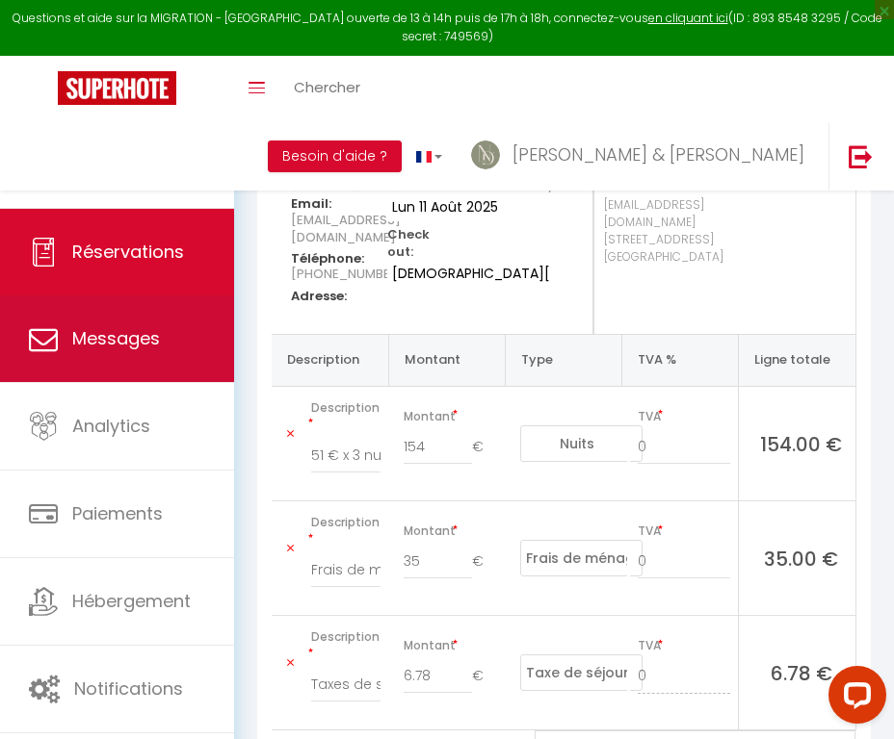
scroll to position [212, 0]
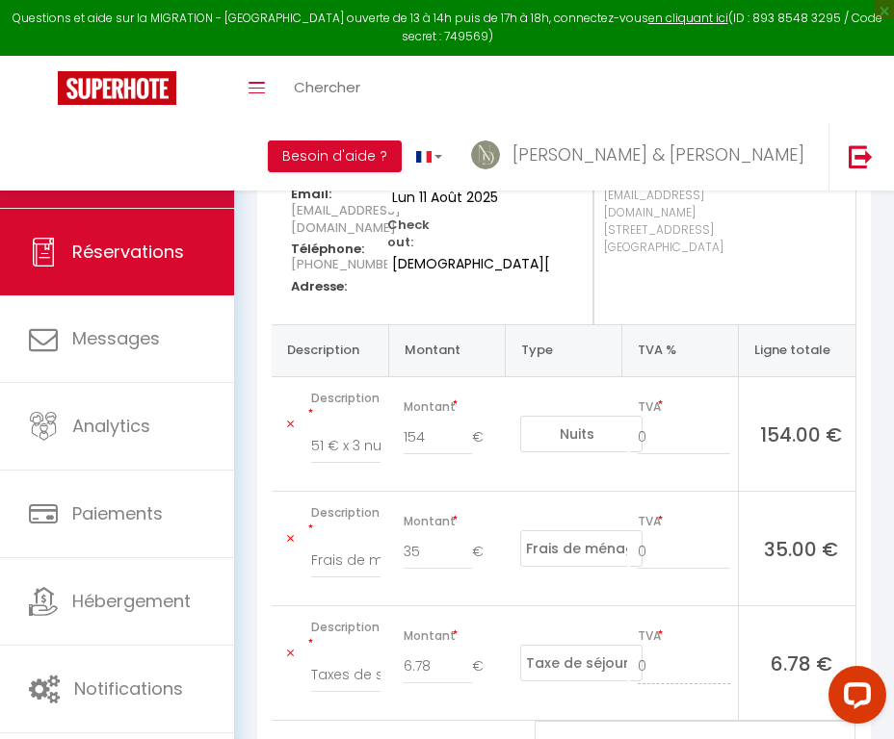
click at [148, 175] on span "Calendriers" at bounding box center [121, 164] width 99 height 24
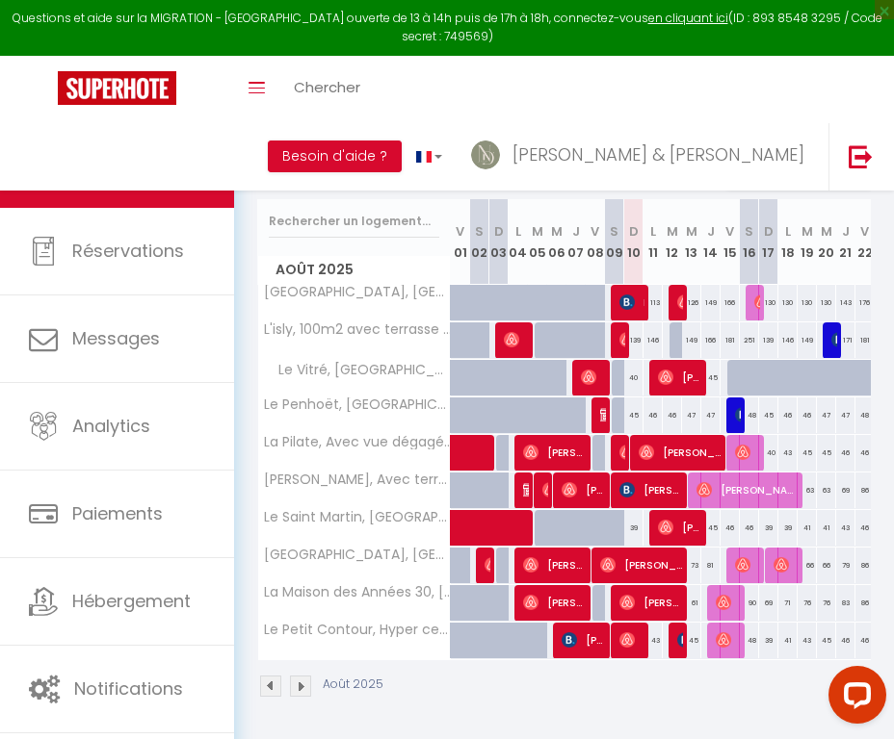
scroll to position [165, 0]
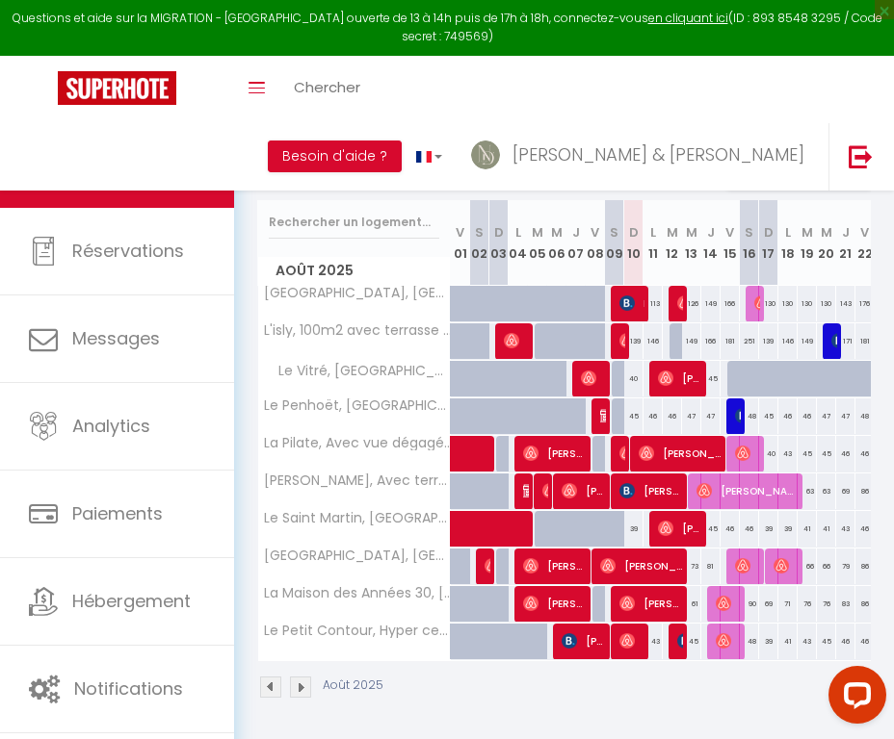
click at [570, 642] on img at bounding box center [568, 641] width 15 height 15
select select "OK"
select select "0"
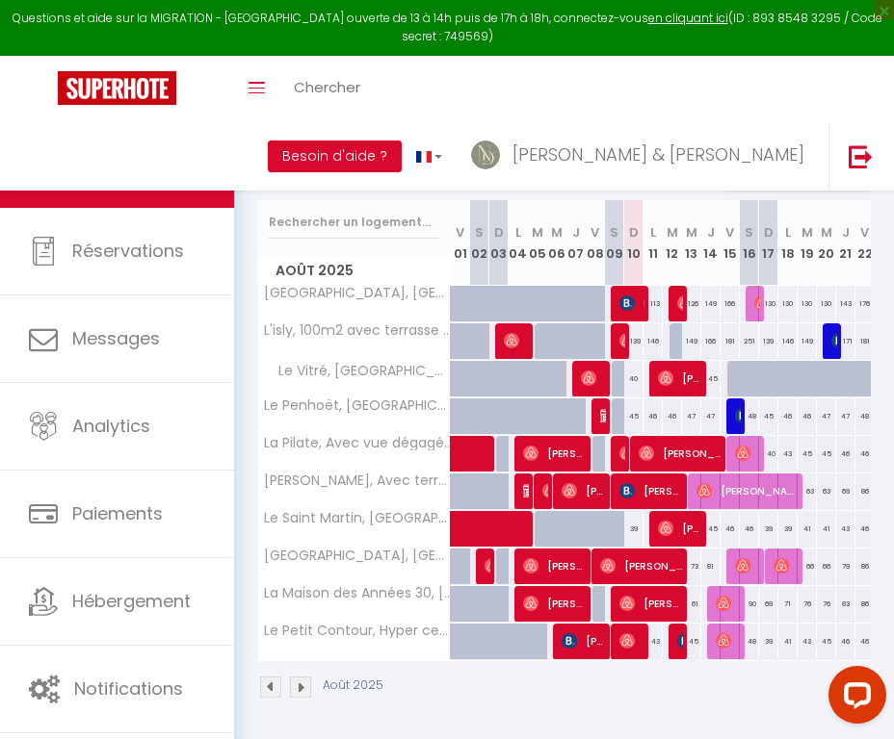
select select "1"
select select
click at [570, 642] on body "Questions et aide sur la MIGRATION - [GEOGRAPHIC_DATA] ouverte de 13 à 14h puis…" at bounding box center [447, 349] width 894 height 785
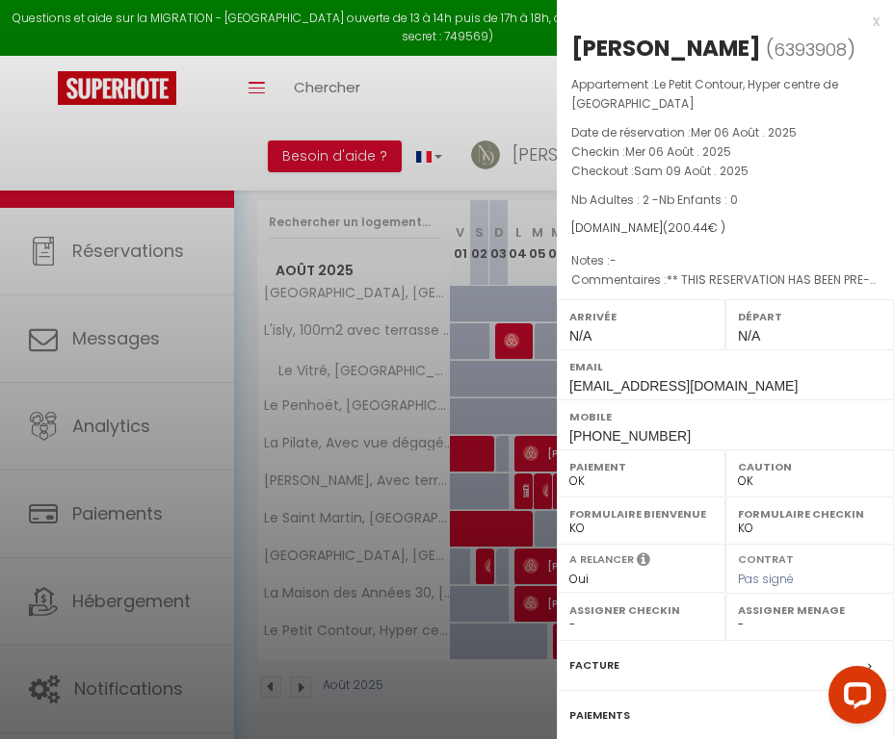
click at [587, 661] on label "Facture" at bounding box center [594, 666] width 50 height 20
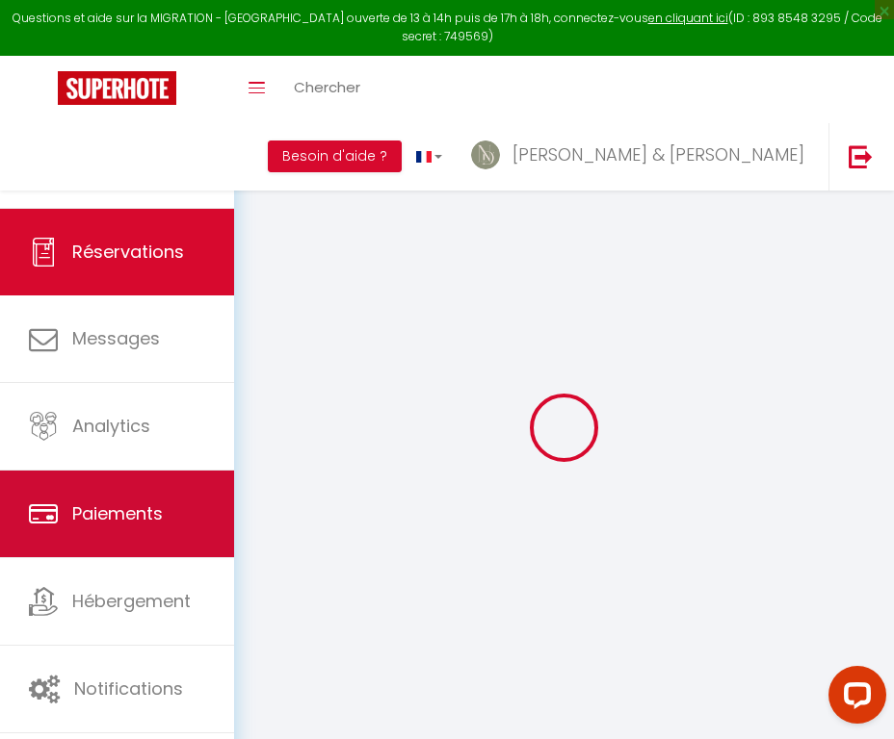
select select
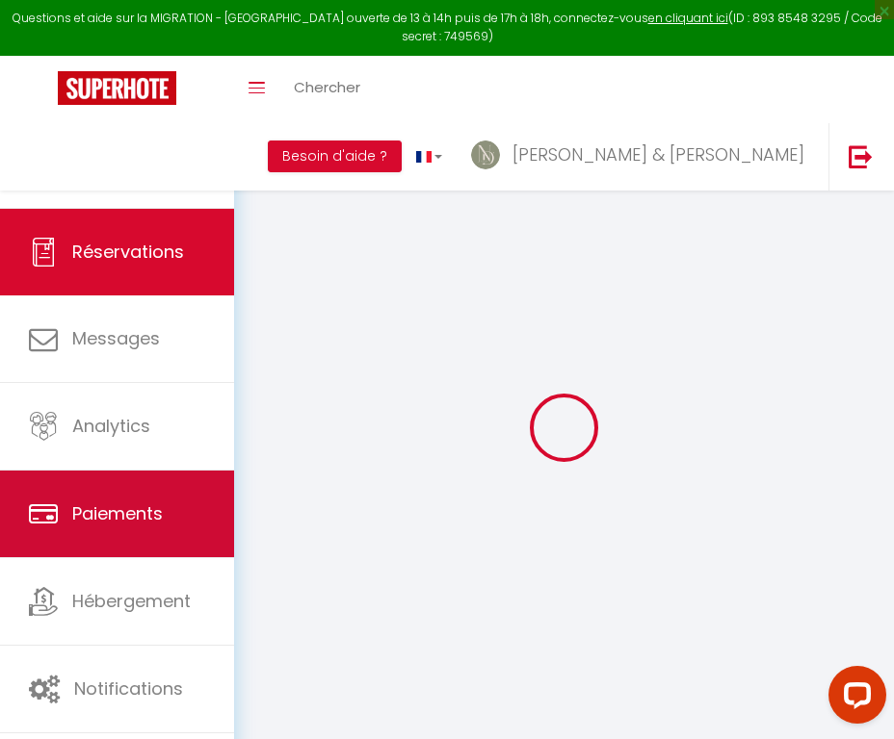
select select
checkbox input "false"
select select
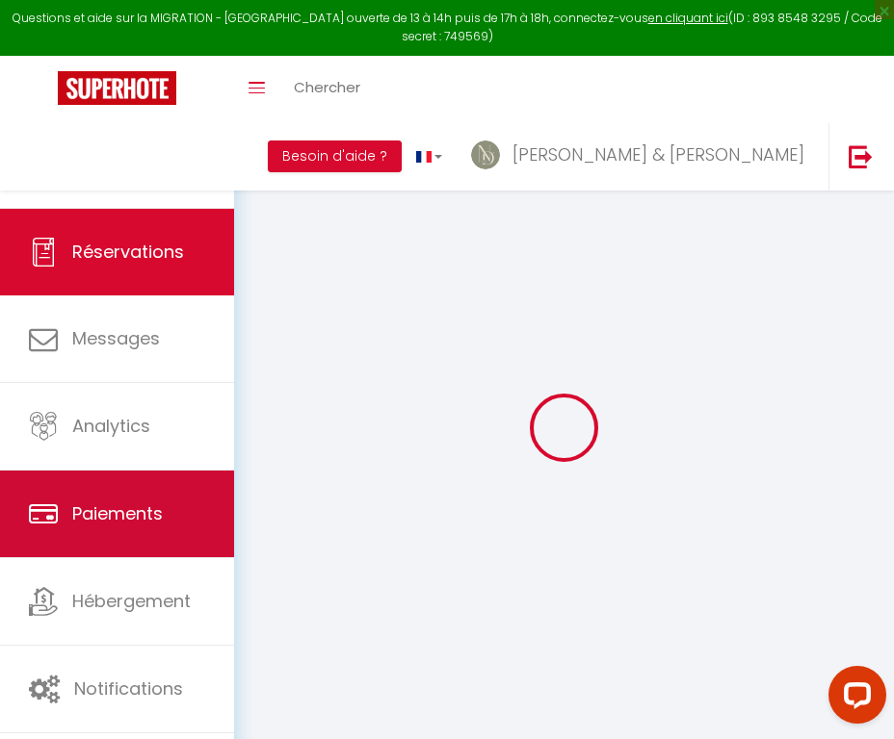
select select
checkbox input "false"
select select
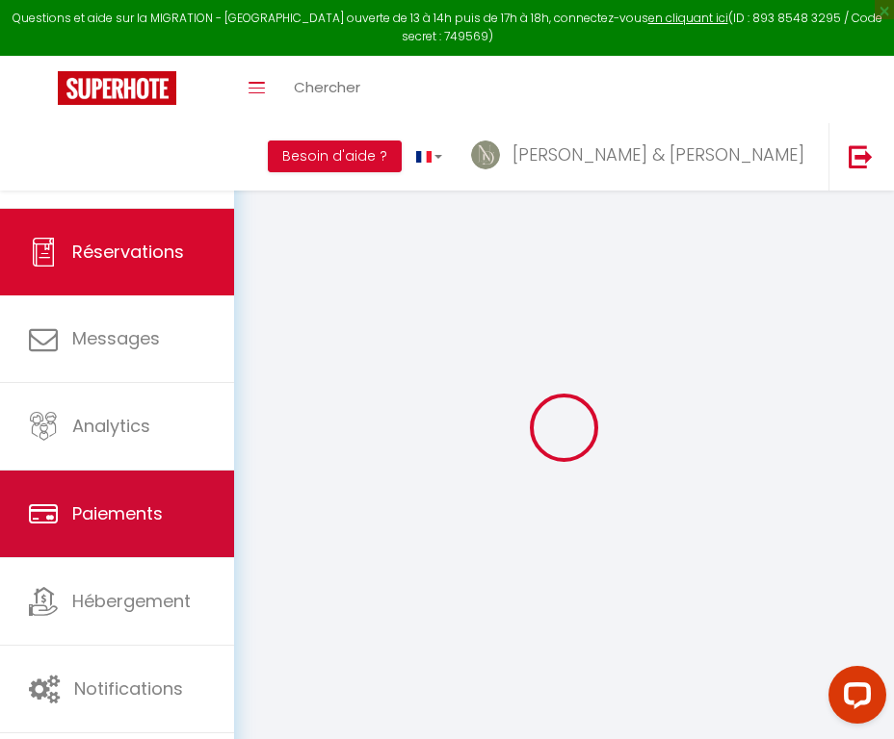
type input "Billet"
type input "[PERSON_NAME]"
type input "[EMAIL_ADDRESS][DOMAIN_NAME]"
type input "[PHONE_NUMBER]"
type input "[STREET_ADDRESS]"
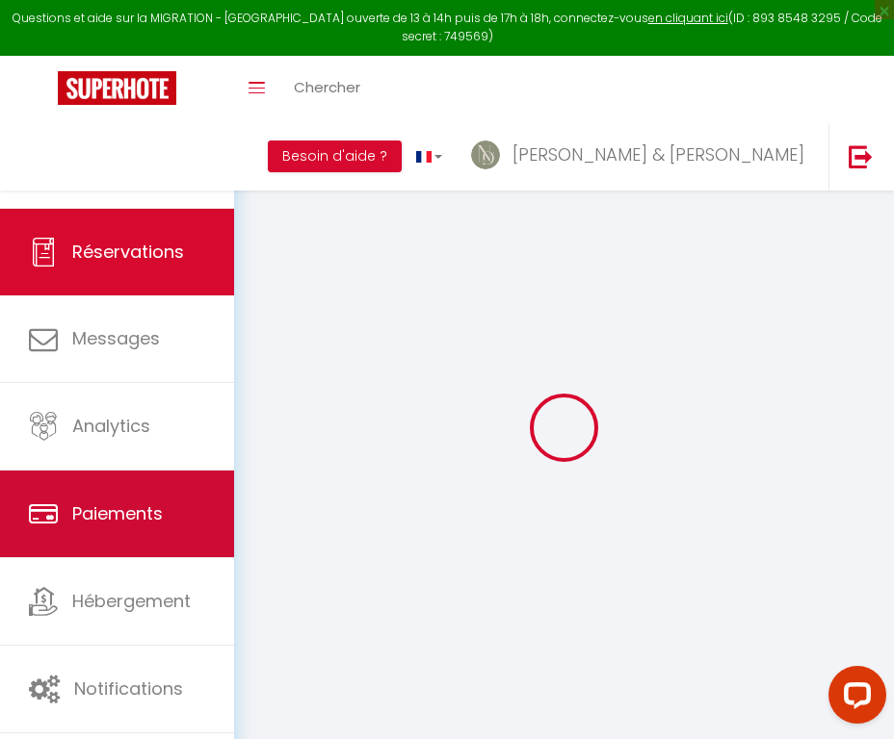
type input "Saint Armel"
select select "FR"
type input "32.98"
type input "2.81"
select select "71352"
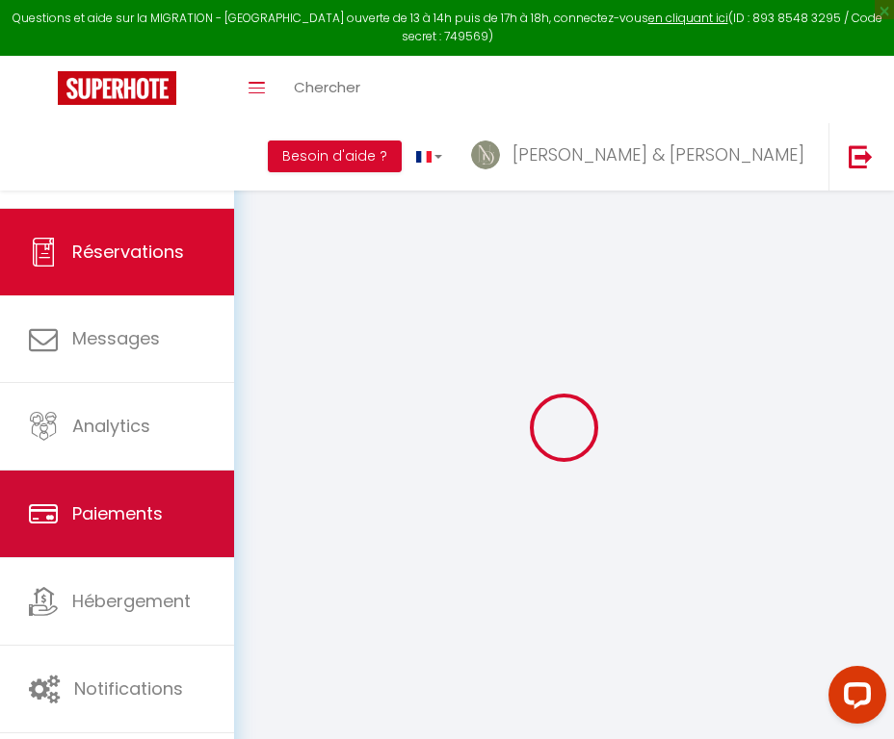
select select "1"
select select
type input "2"
select select "12"
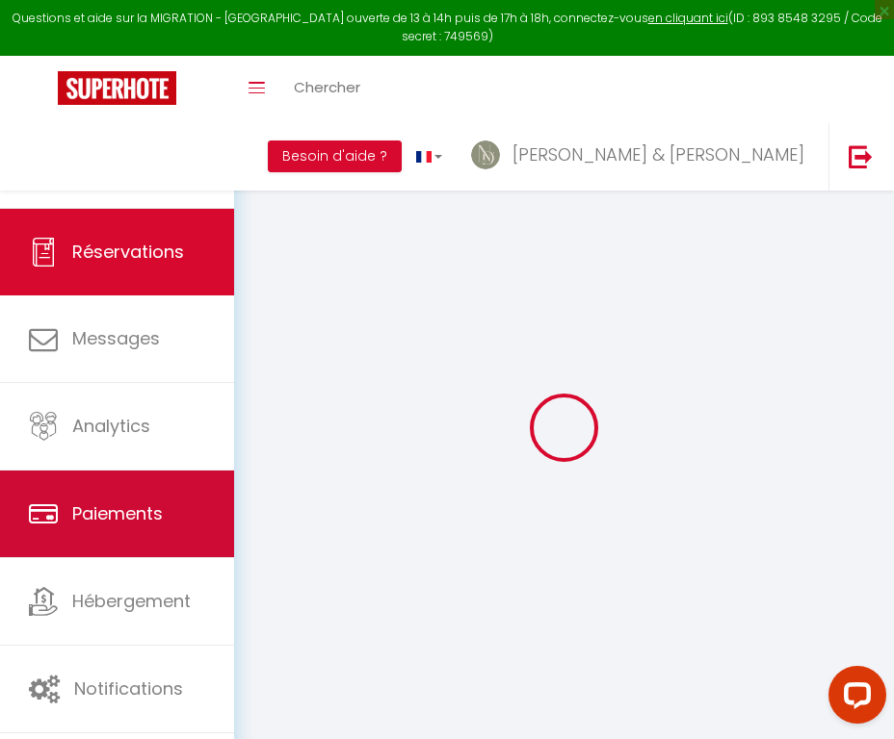
select select "15"
type input "161"
checkbox input "false"
type input "0"
select select "2"
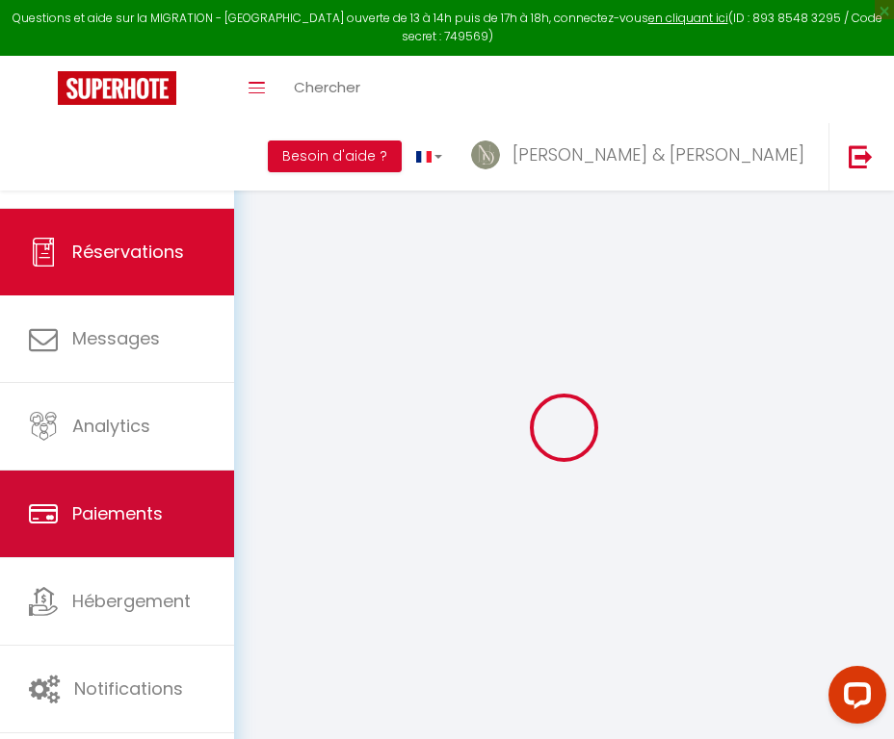
type input "36"
type input "0"
select select
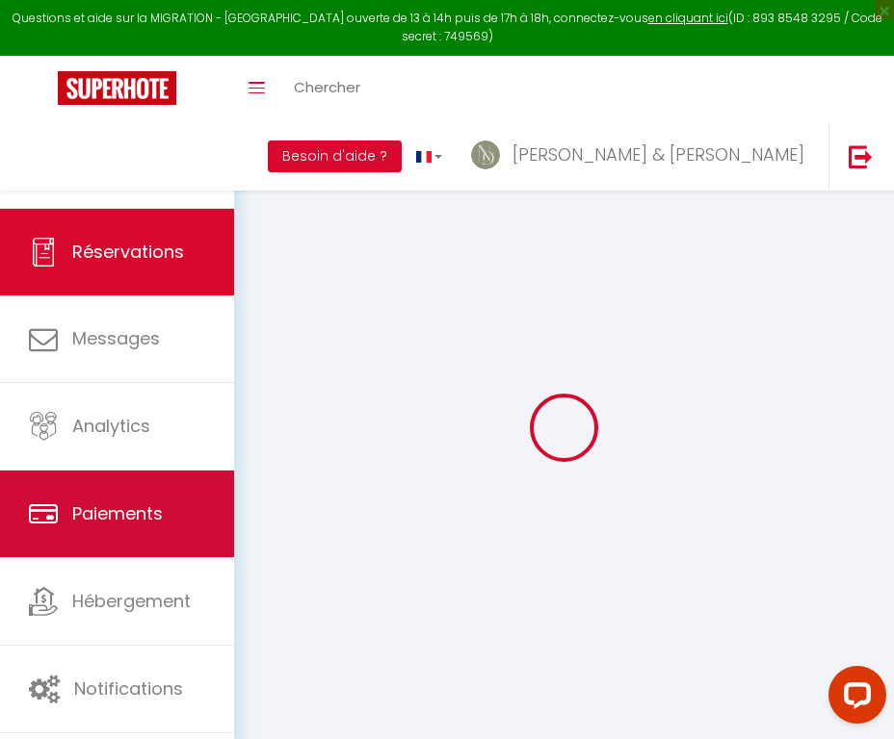
checkbox input "false"
select select
checkbox input "false"
select select
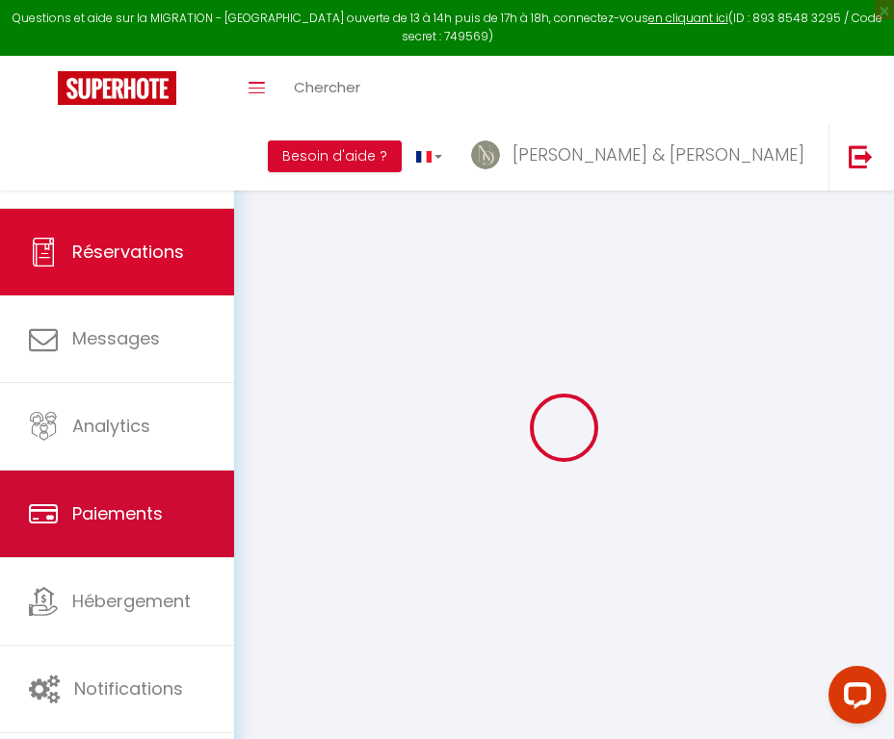
select select
checkbox input "false"
type textarea "** THIS RESERVATION HAS BEEN PRE-PAID ** BOOKING NOTE : Payment charge is EUR 2…"
select select
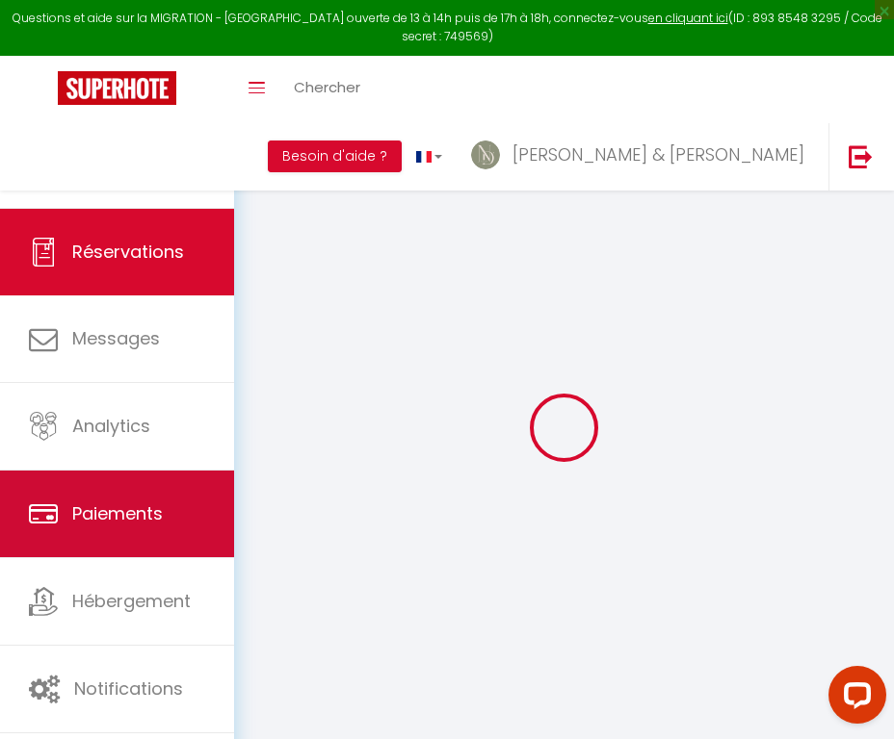
checkbox input "false"
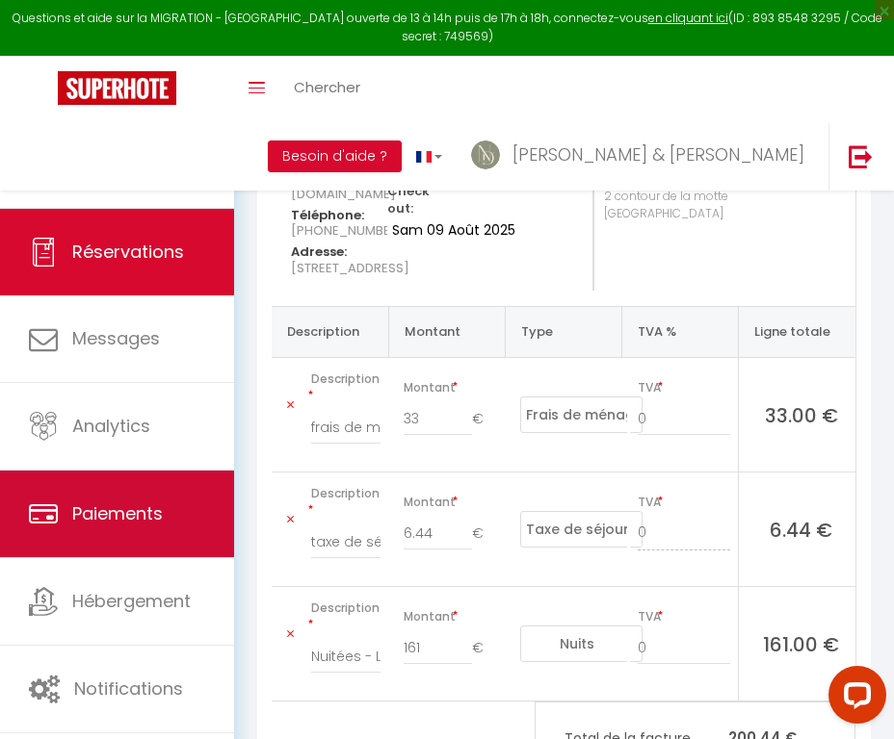
scroll to position [246, 0]
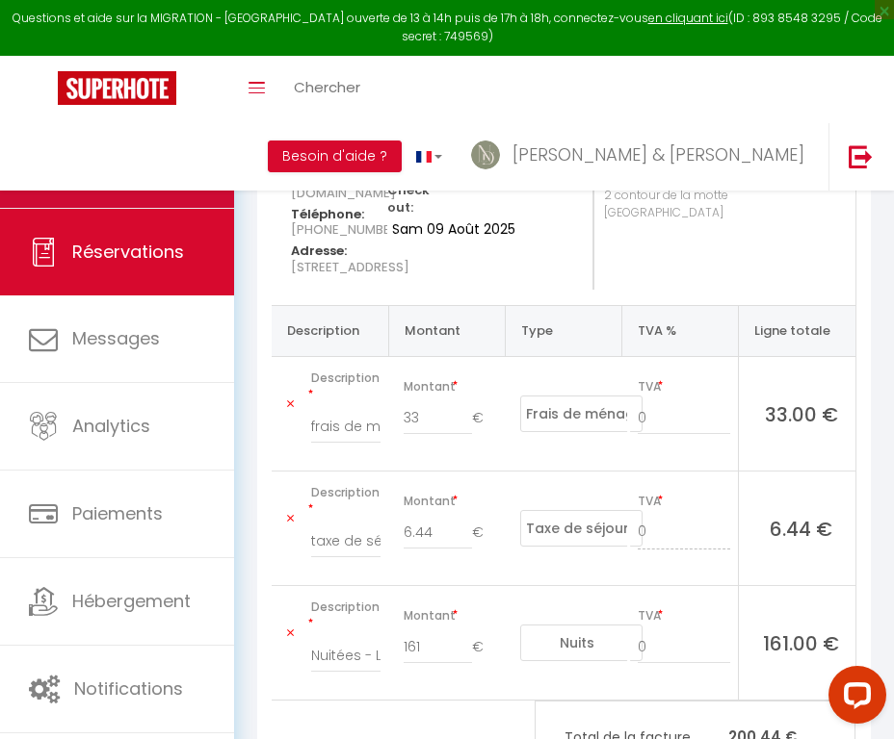
click at [190, 170] on link "Calendriers" at bounding box center [117, 164] width 234 height 87
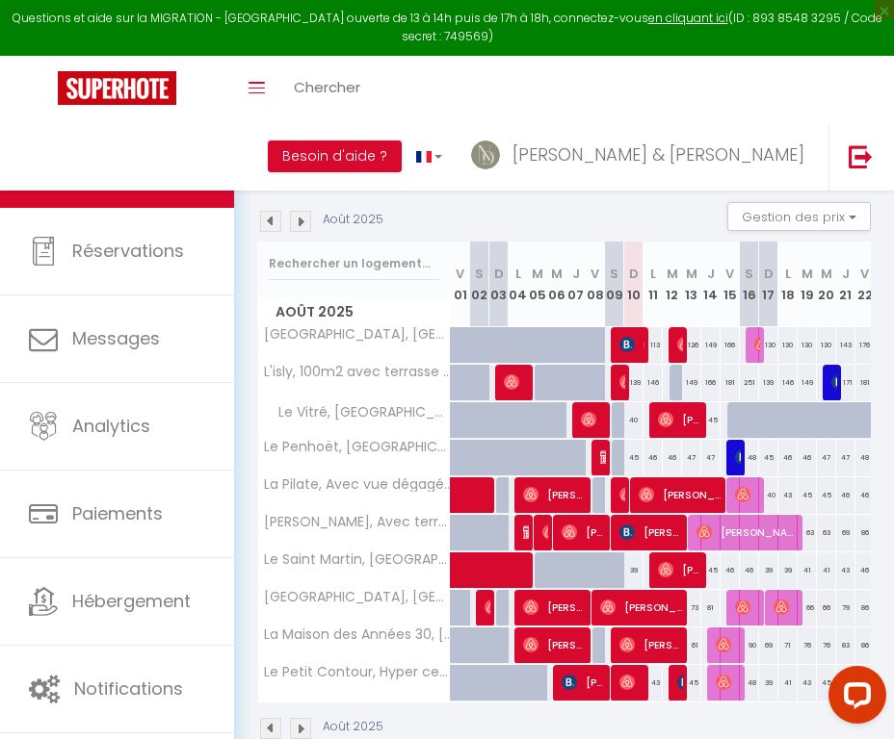
scroll to position [121, 0]
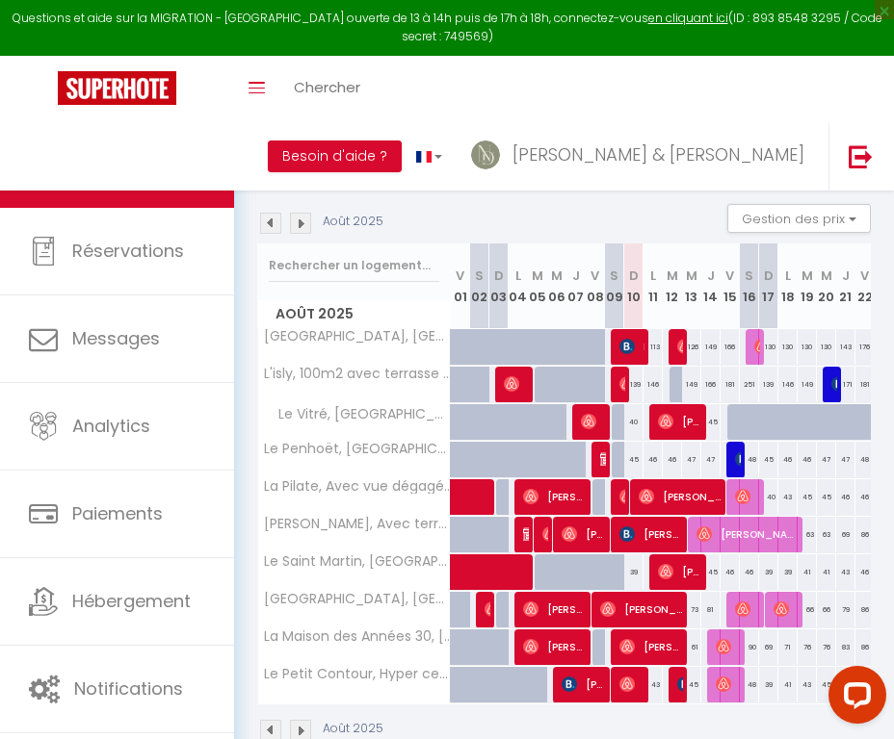
click at [632, 675] on span "[PERSON_NAME]" at bounding box center [632, 684] width 26 height 37
select select "OK"
select select "0"
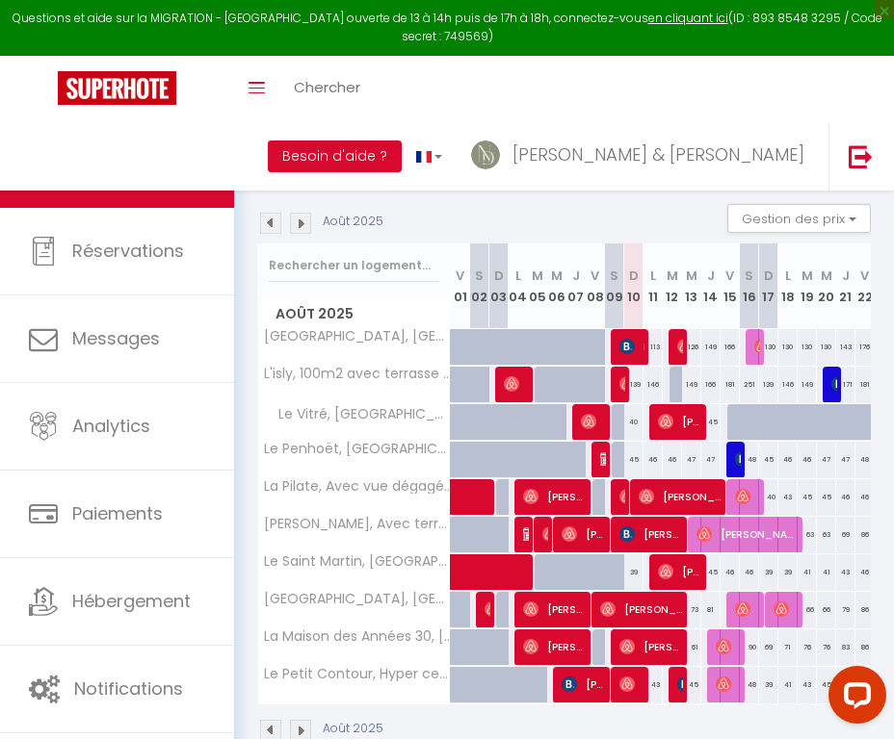
select select "1"
select select
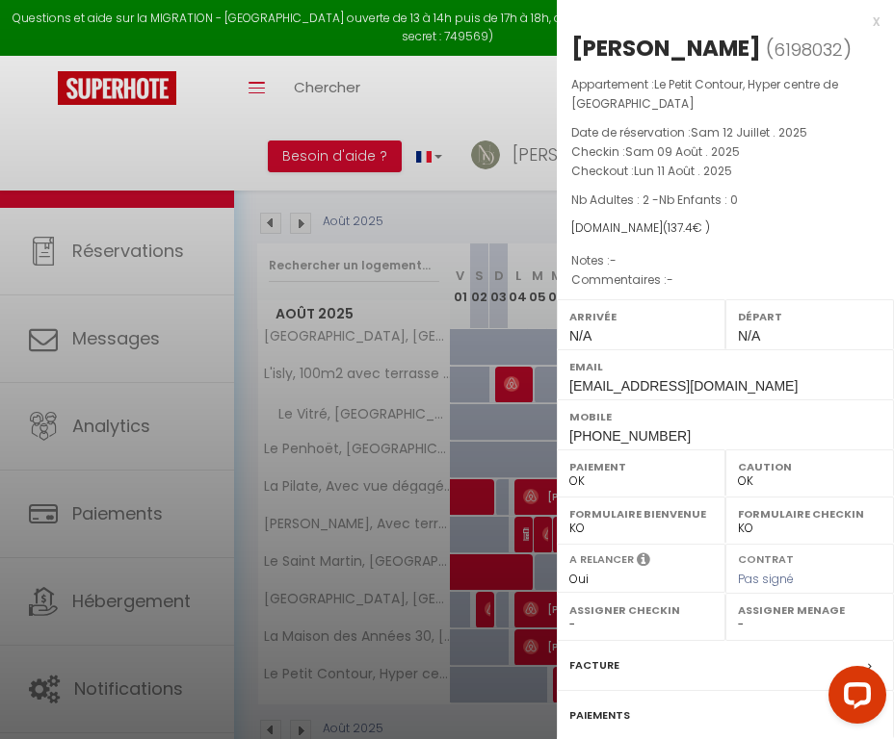
click at [605, 657] on label "Facture" at bounding box center [594, 666] width 50 height 20
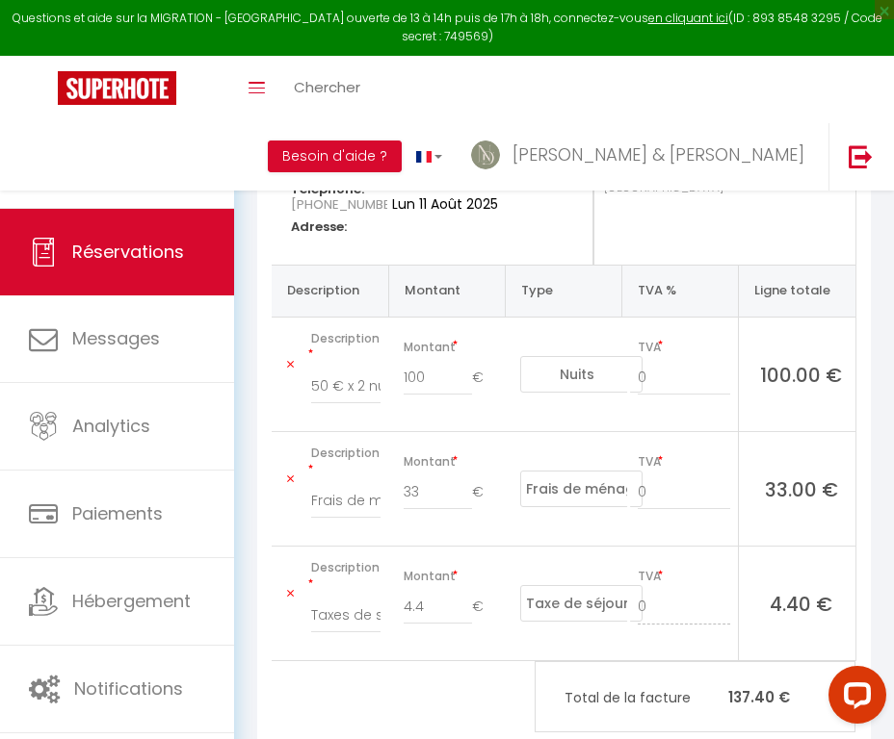
scroll to position [273, 0]
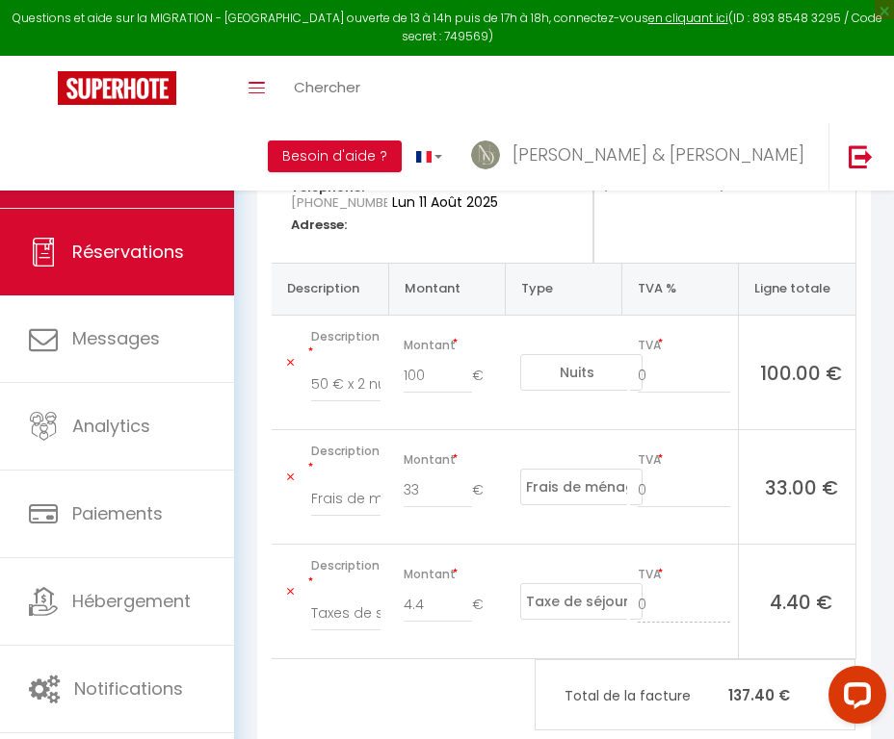
click at [169, 185] on link "Calendriers" at bounding box center [117, 164] width 234 height 87
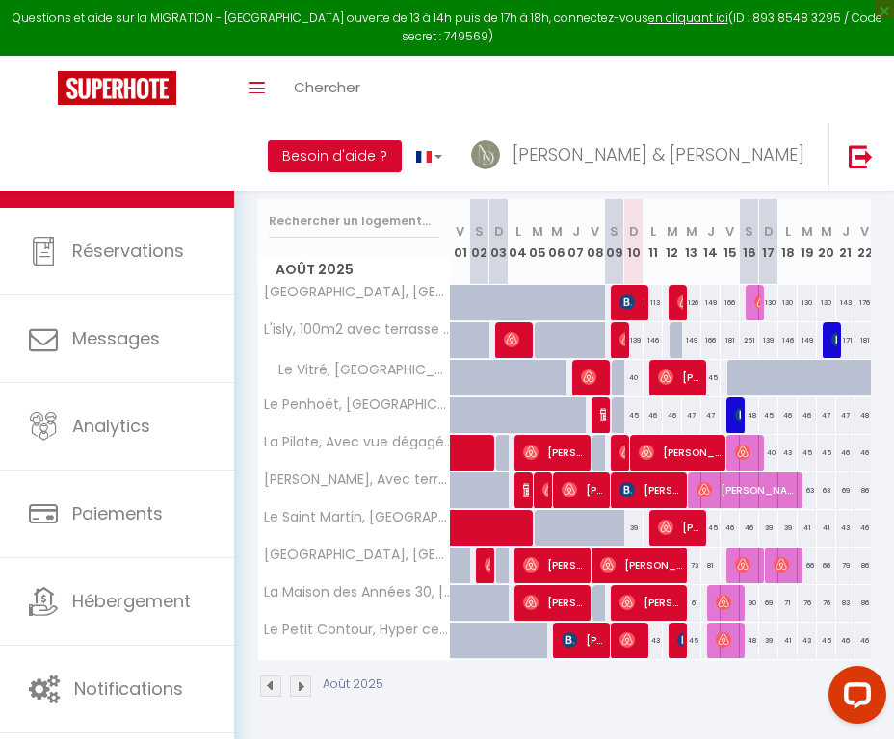
scroll to position [165, 0]
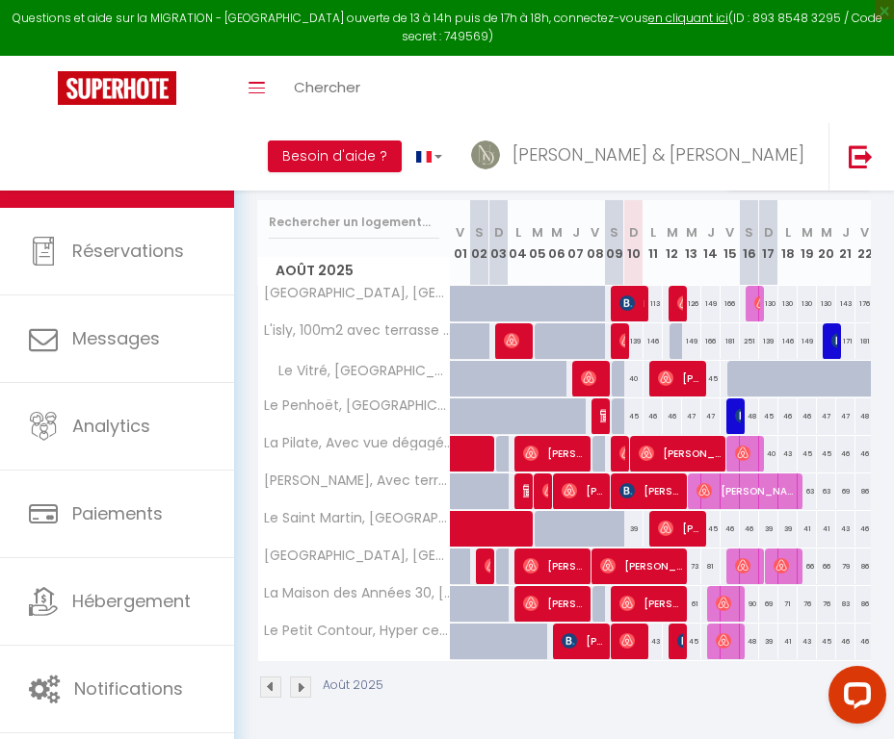
click at [684, 647] on div "45" at bounding box center [691, 642] width 19 height 36
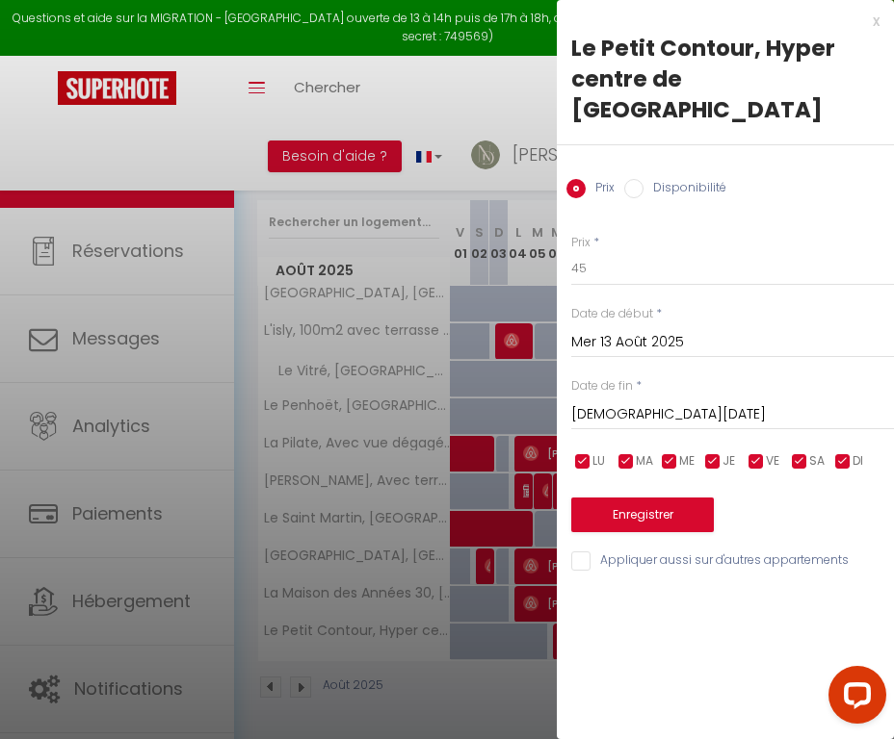
click at [875, 22] on div "x" at bounding box center [718, 21] width 323 height 23
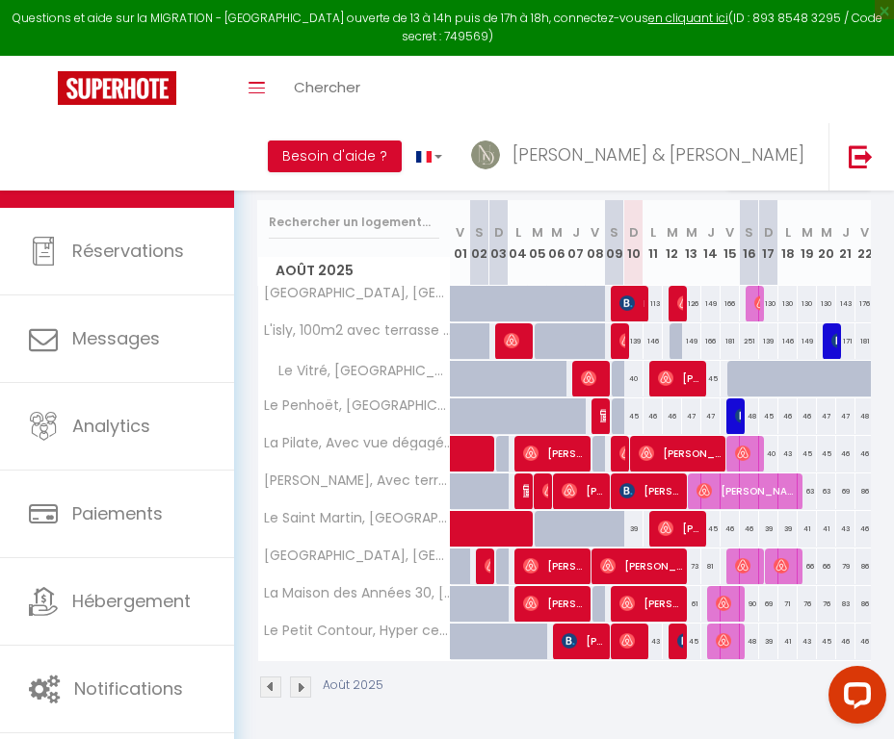
click at [677, 635] on img at bounding box center [684, 641] width 15 height 15
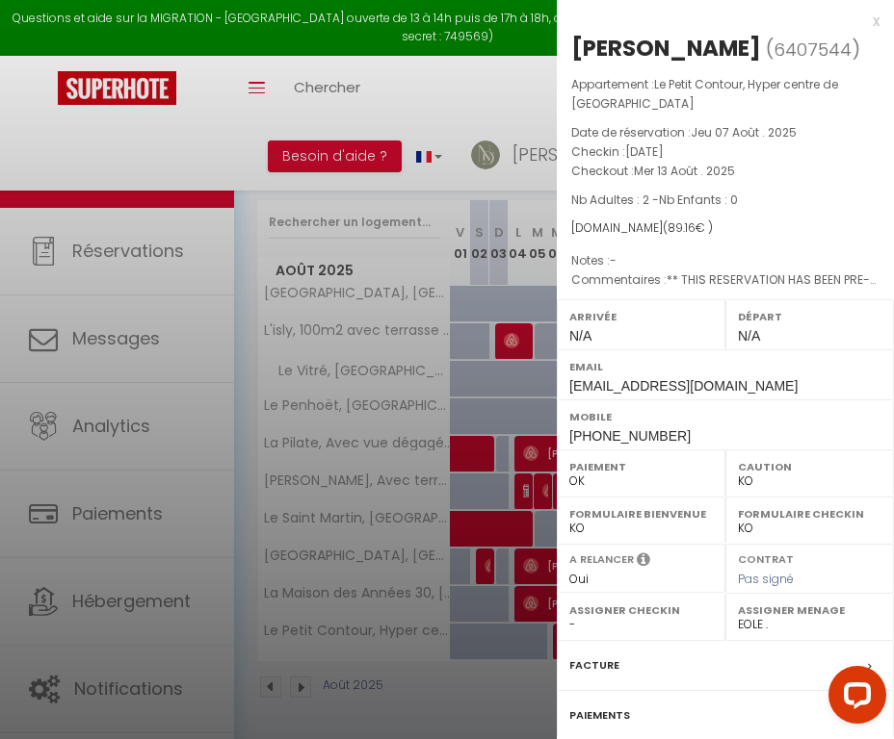
click at [594, 661] on label "Facture" at bounding box center [594, 666] width 50 height 20
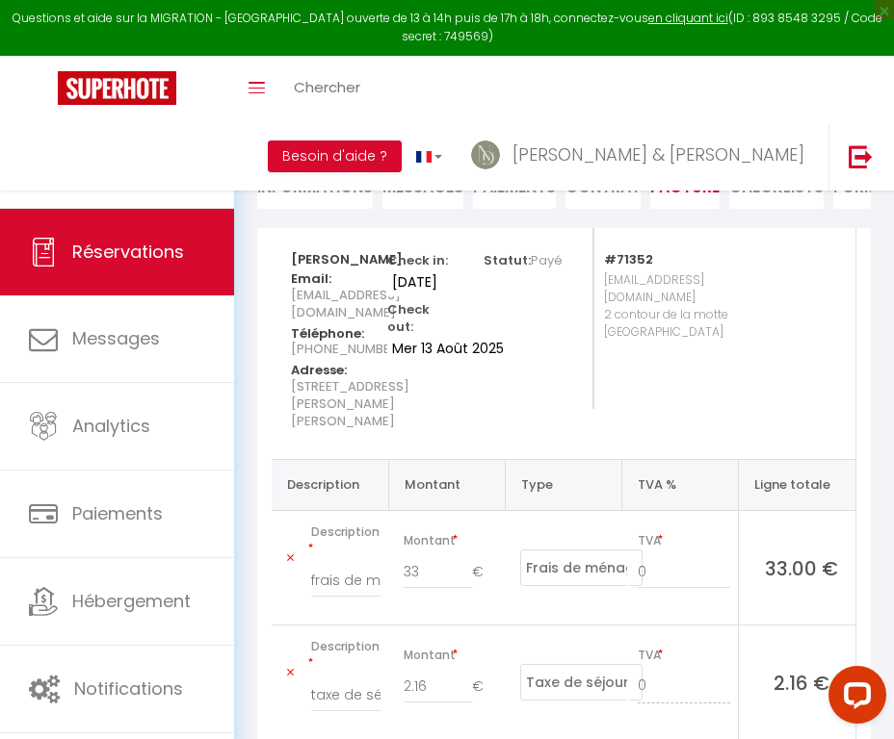
scroll to position [227, 0]
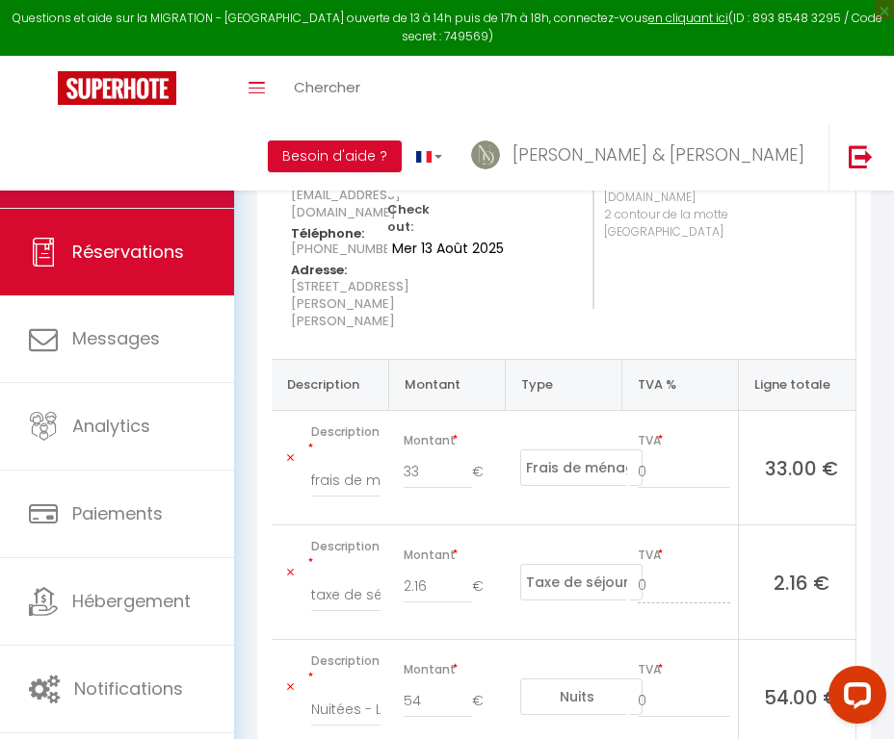
click at [173, 148] on link "Calendriers" at bounding box center [117, 164] width 234 height 87
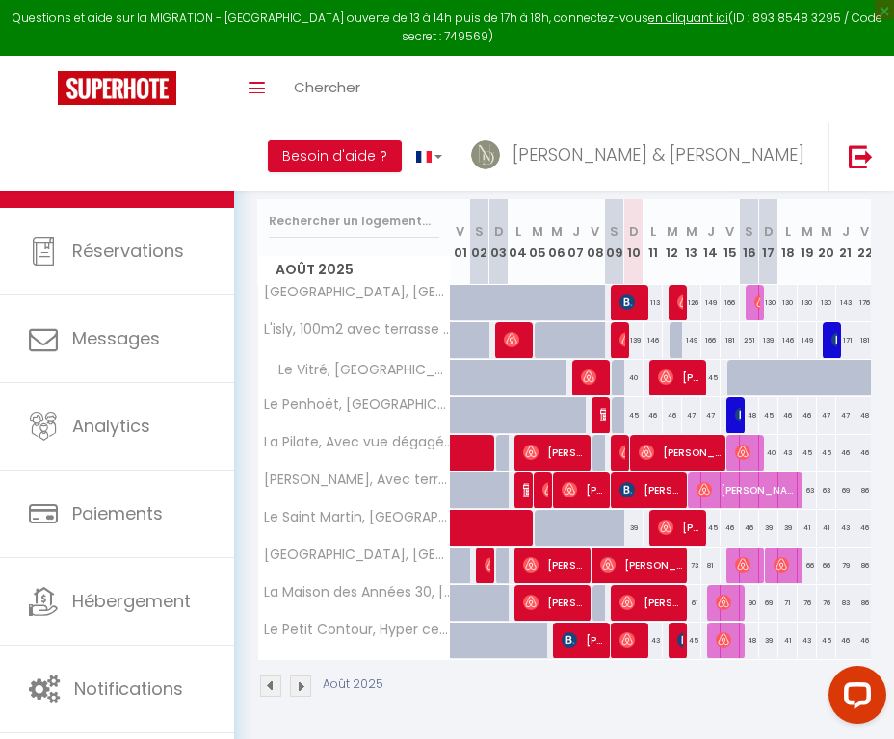
scroll to position [165, 0]
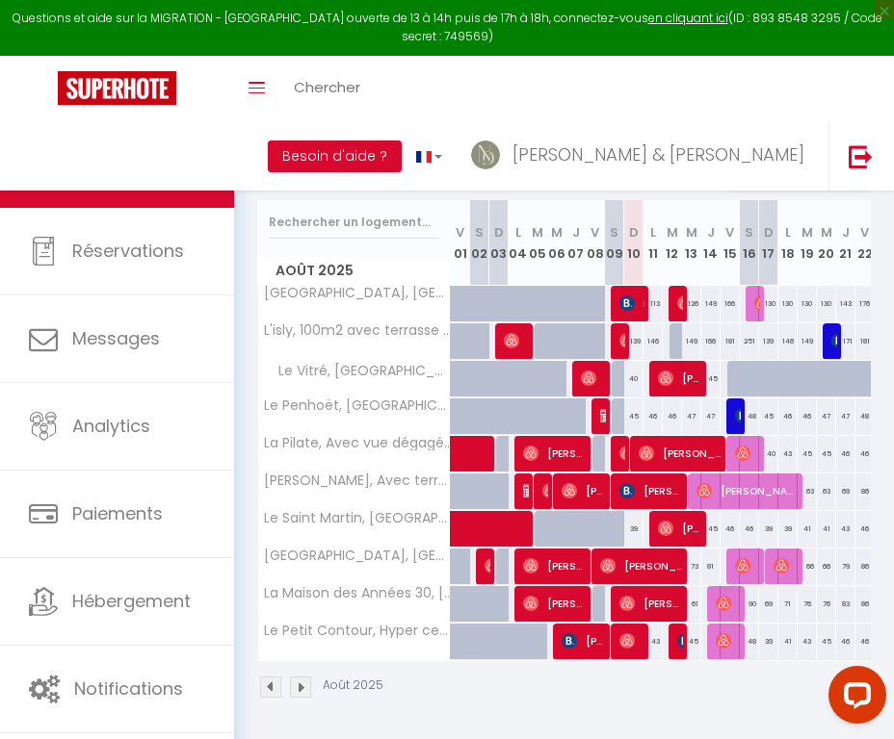
click at [728, 635] on img at bounding box center [722, 641] width 15 height 15
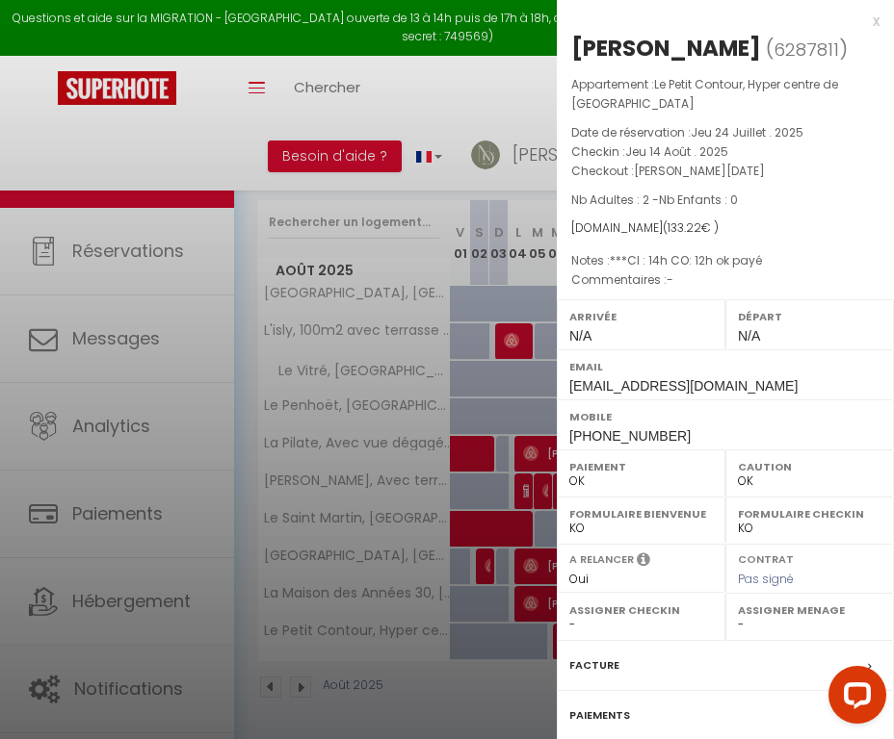
click at [602, 656] on label "Facture" at bounding box center [594, 666] width 50 height 20
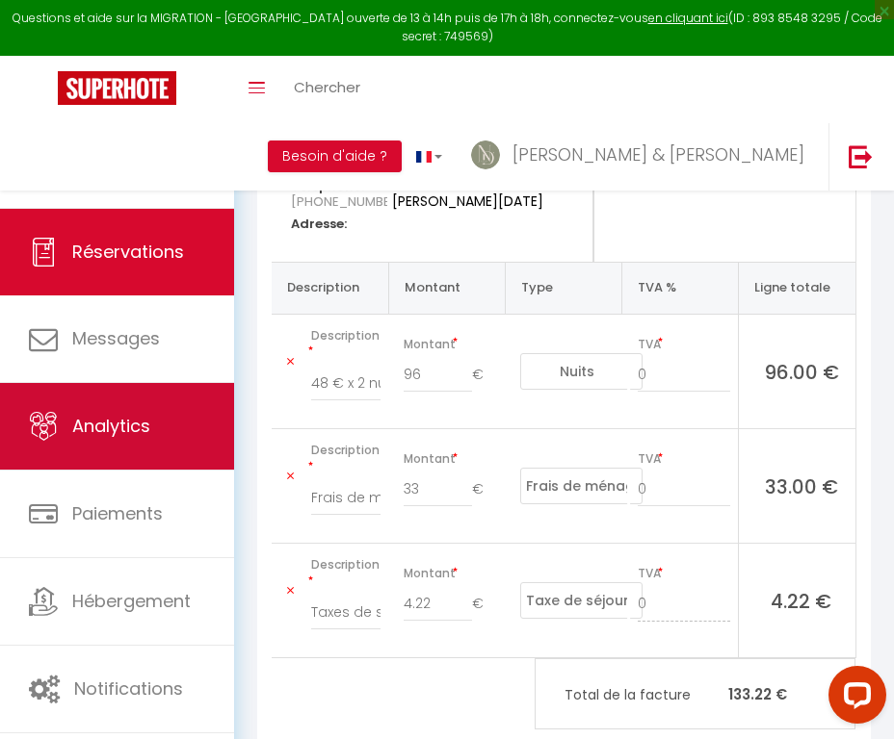
scroll to position [280, 0]
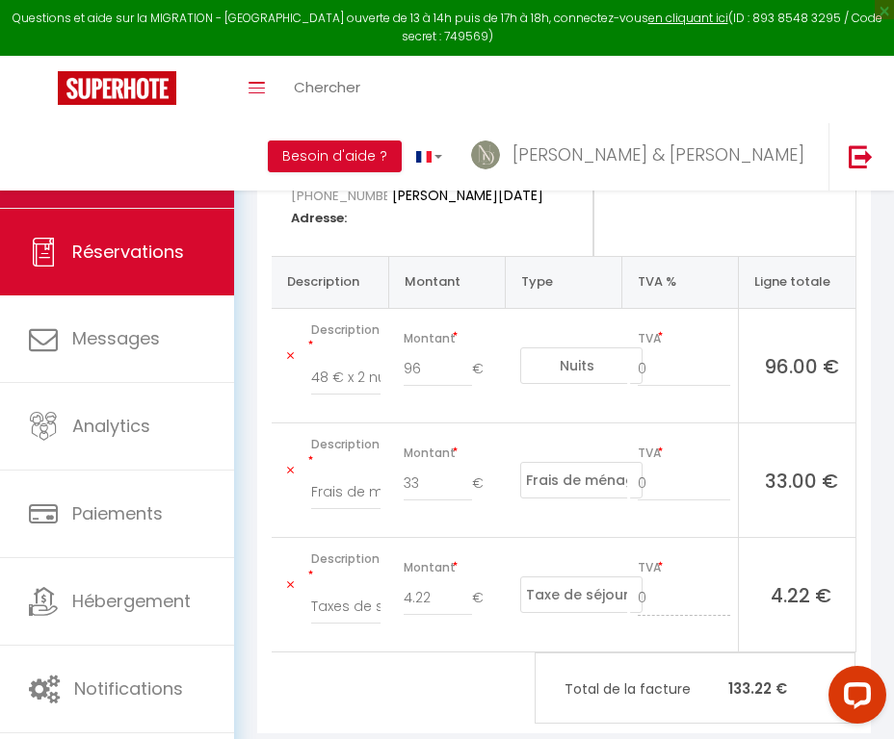
click at [143, 186] on link "Calendriers" at bounding box center [117, 164] width 234 height 87
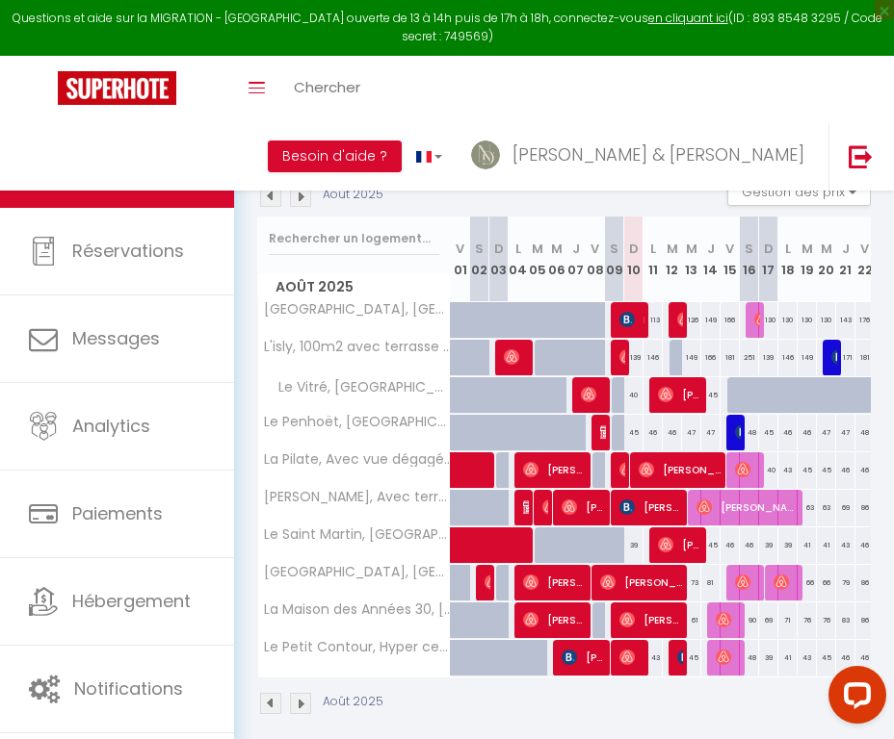
scroll to position [151, 0]
